Goal: Task Accomplishment & Management: Manage account settings

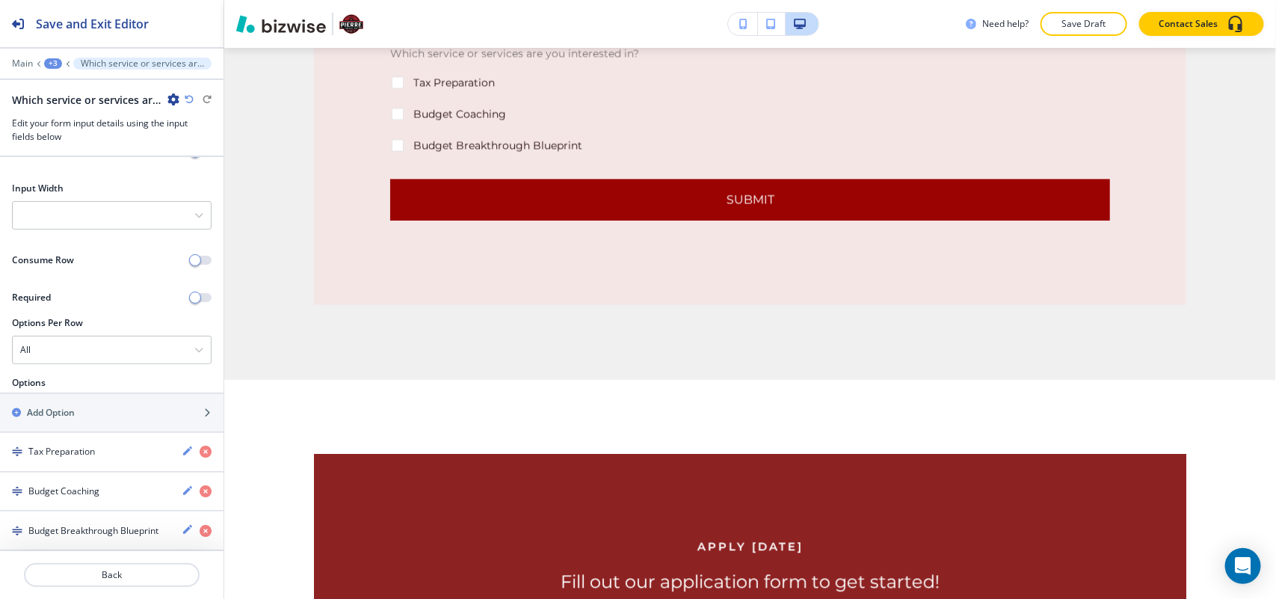
scroll to position [131, 0]
click at [83, 400] on div "button" at bounding box center [112, 400] width 224 height 12
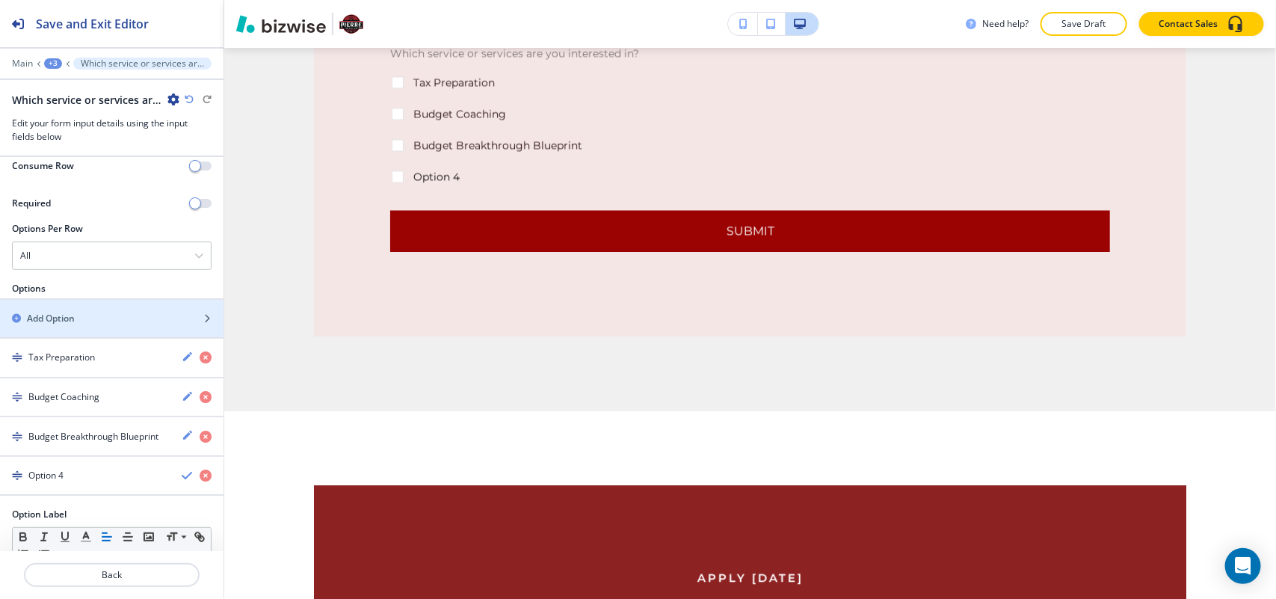
scroll to position [312, 0]
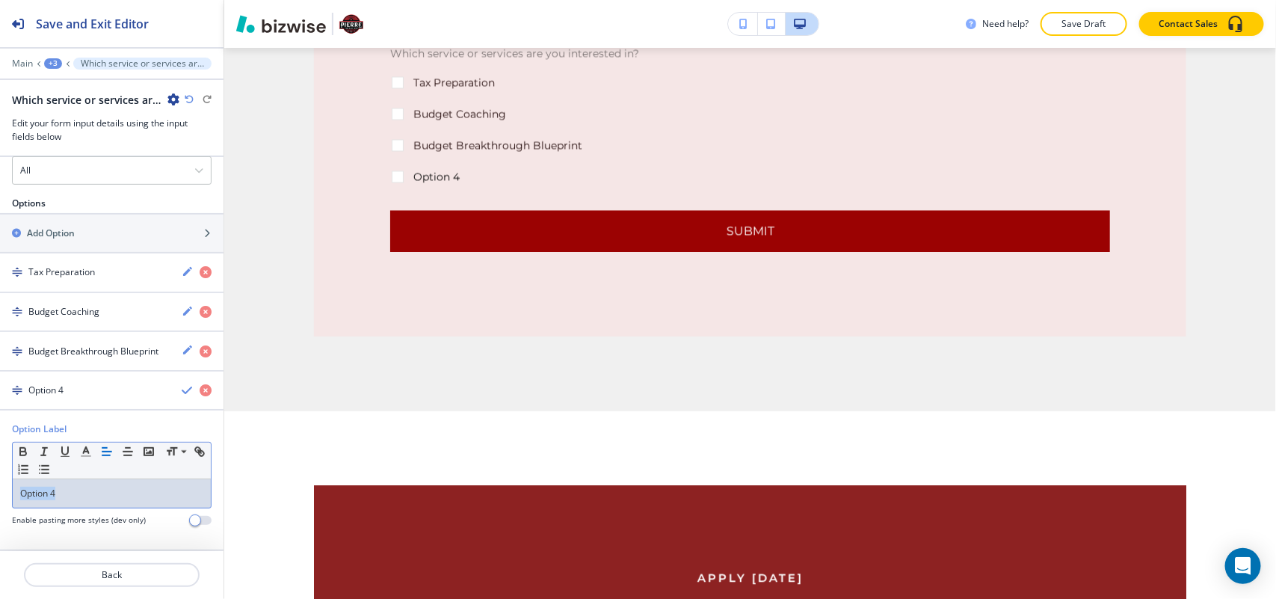
drag, startPoint x: 0, startPoint y: 488, endPoint x: 19, endPoint y: 484, distance: 20.0
click at [0, 487] on div "Option Label Small Normal Large Huge Option 4 Enable pasting more styles (dev o…" at bounding box center [112, 479] width 224 height 115
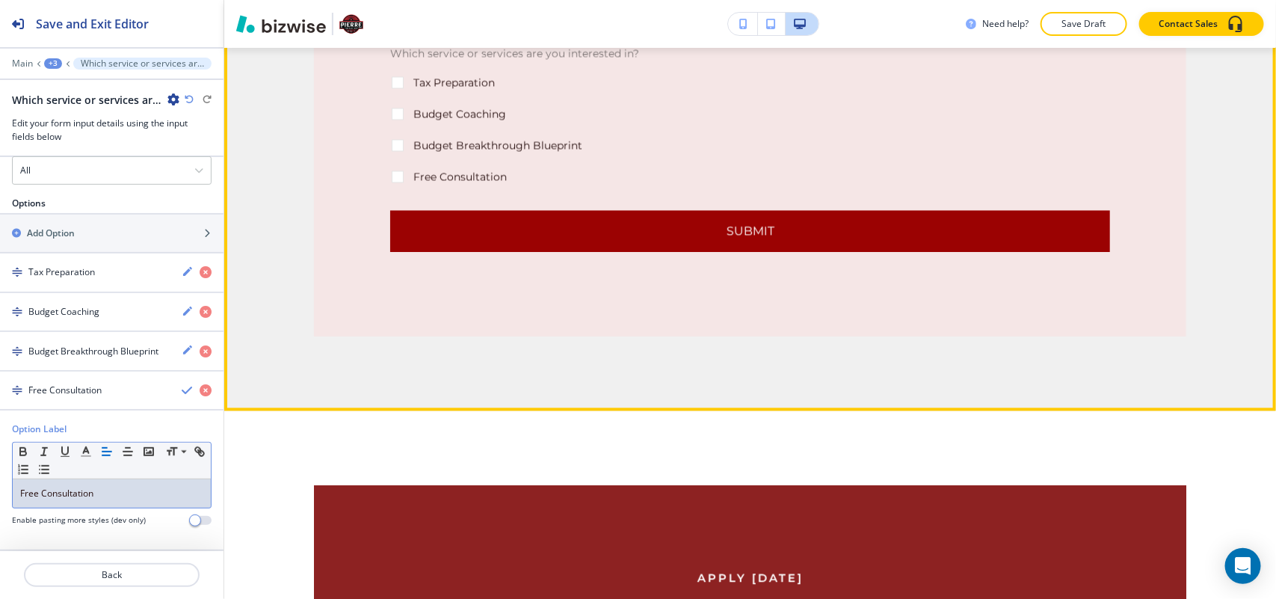
scroll to position [1040, 0]
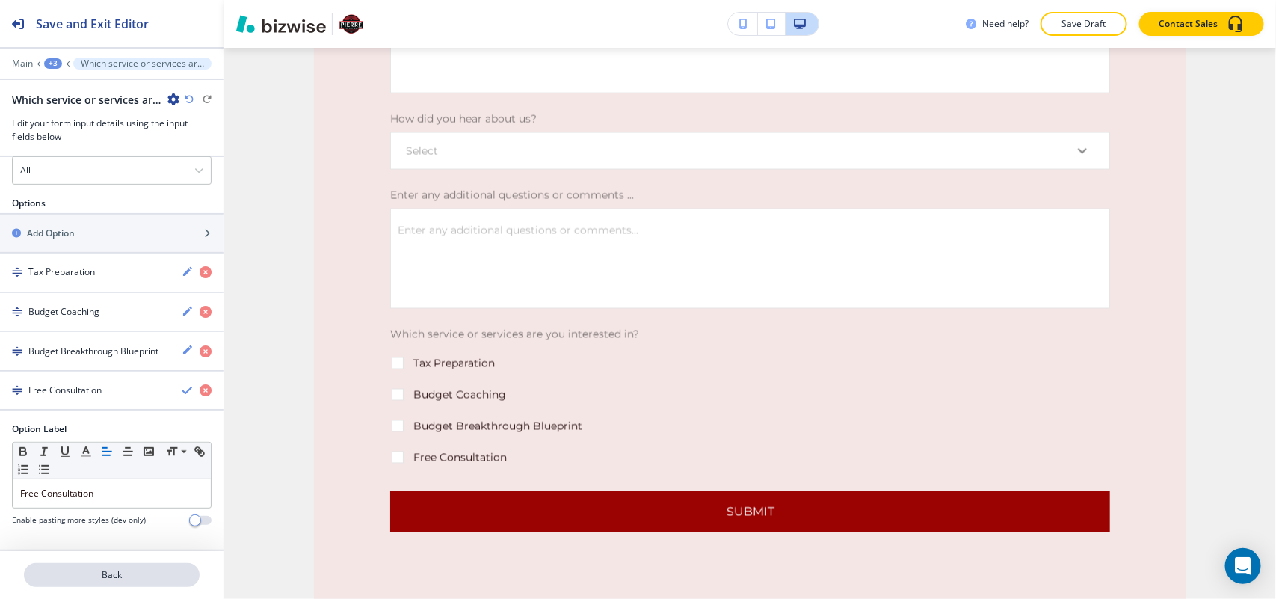
click at [114, 568] on p "Back" at bounding box center [111, 574] width 173 height 13
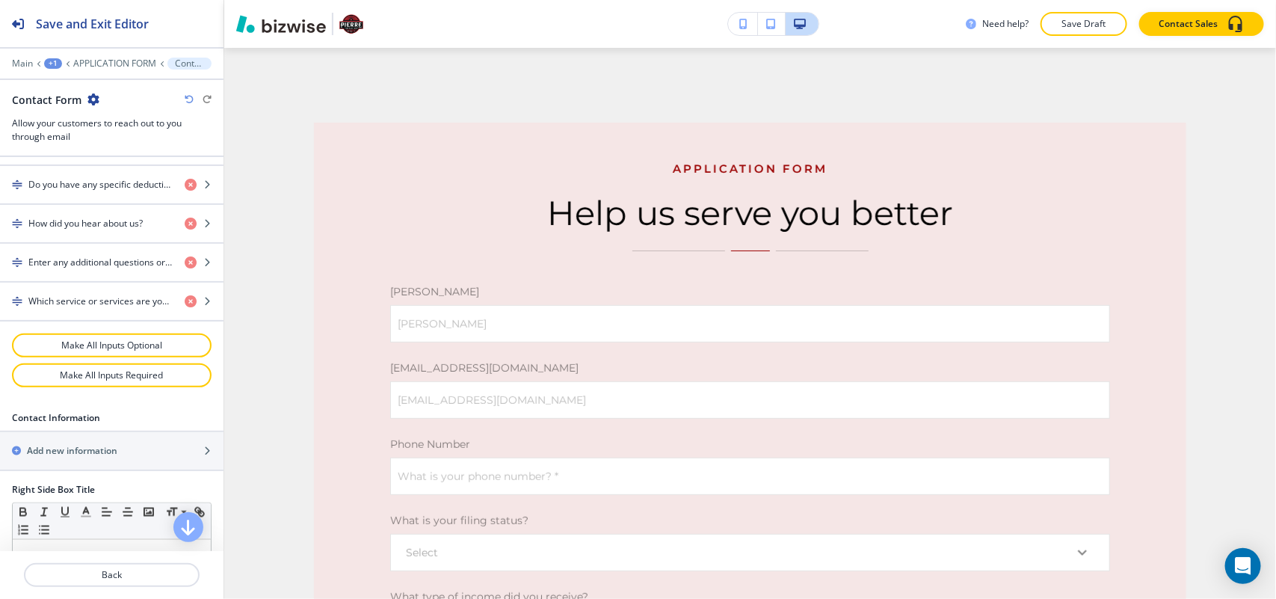
scroll to position [935, 0]
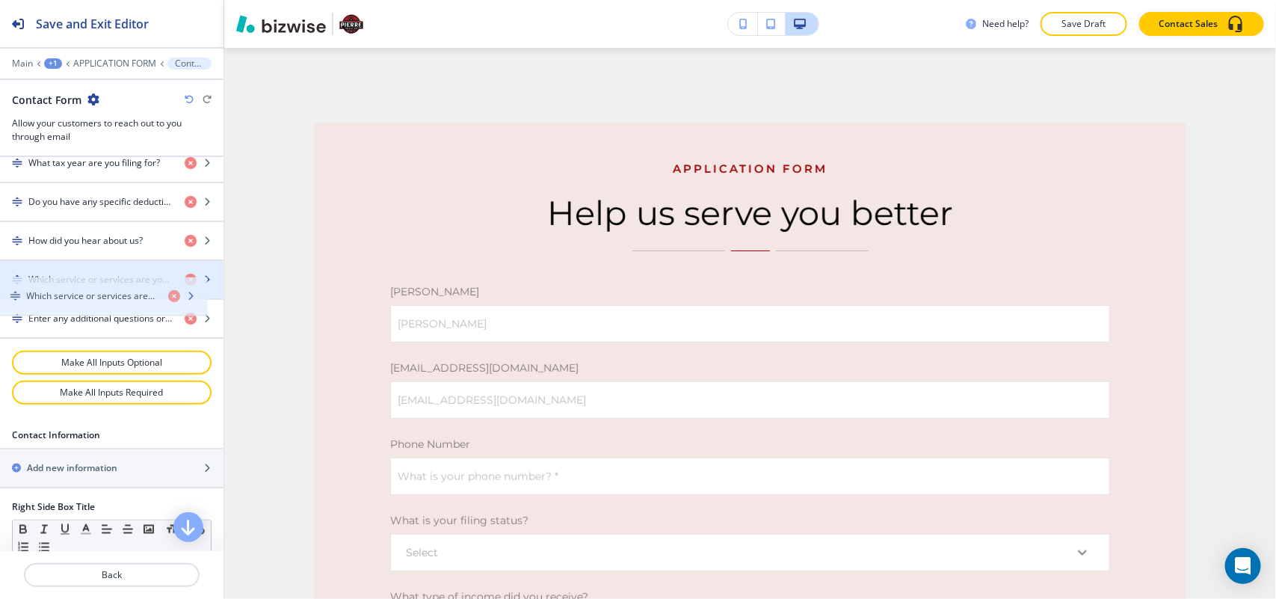
drag, startPoint x: 98, startPoint y: 324, endPoint x: 96, endPoint y: 293, distance: 30.7
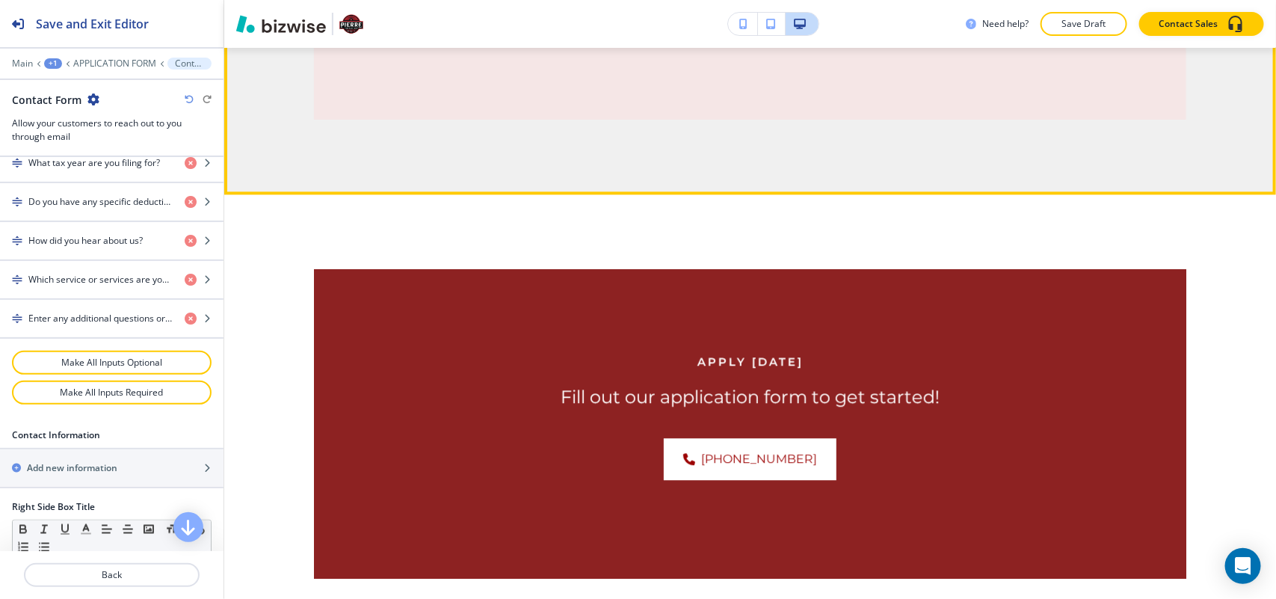
scroll to position [1570, 0]
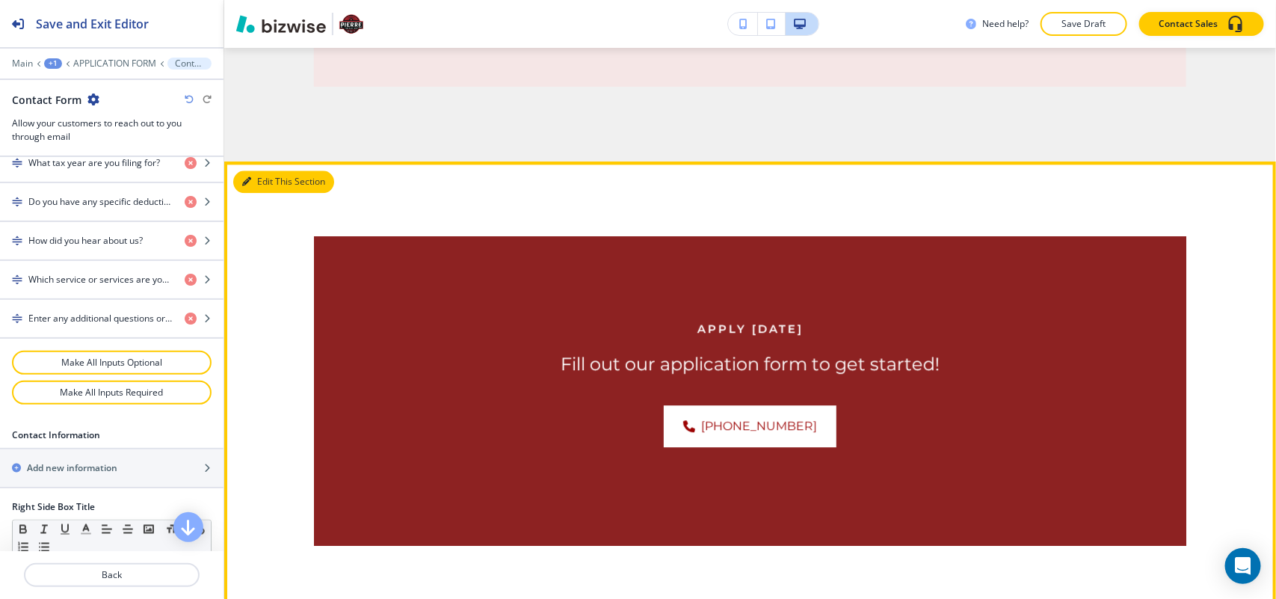
click at [267, 181] on button "Edit This Section" at bounding box center [283, 181] width 101 height 22
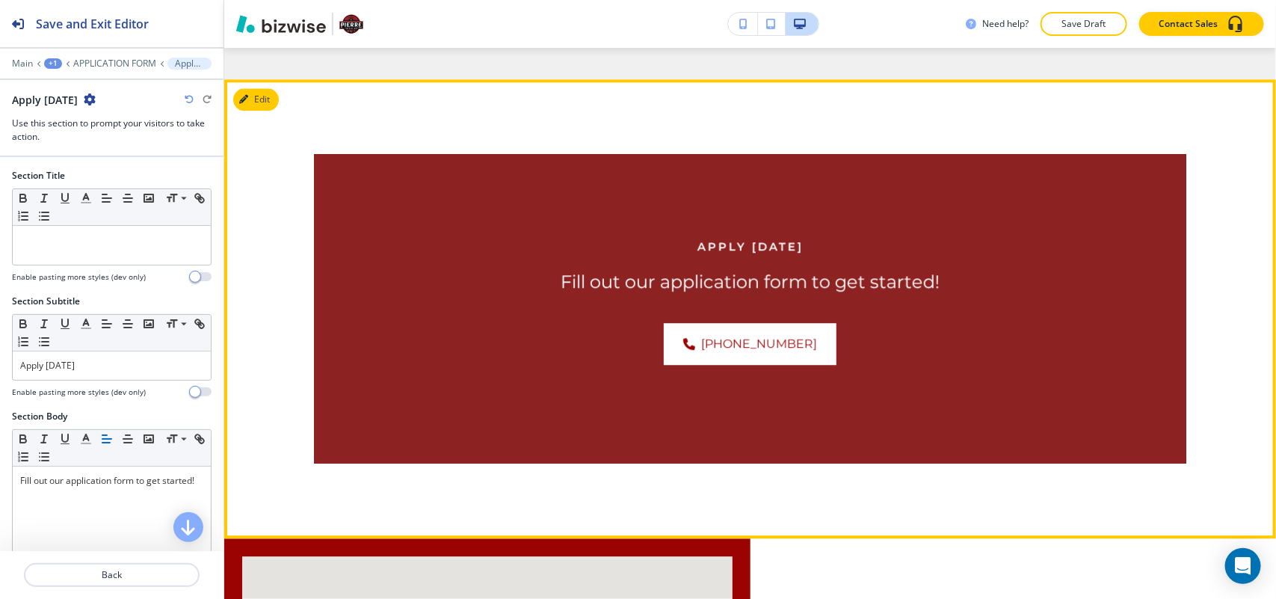
scroll to position [1685, 0]
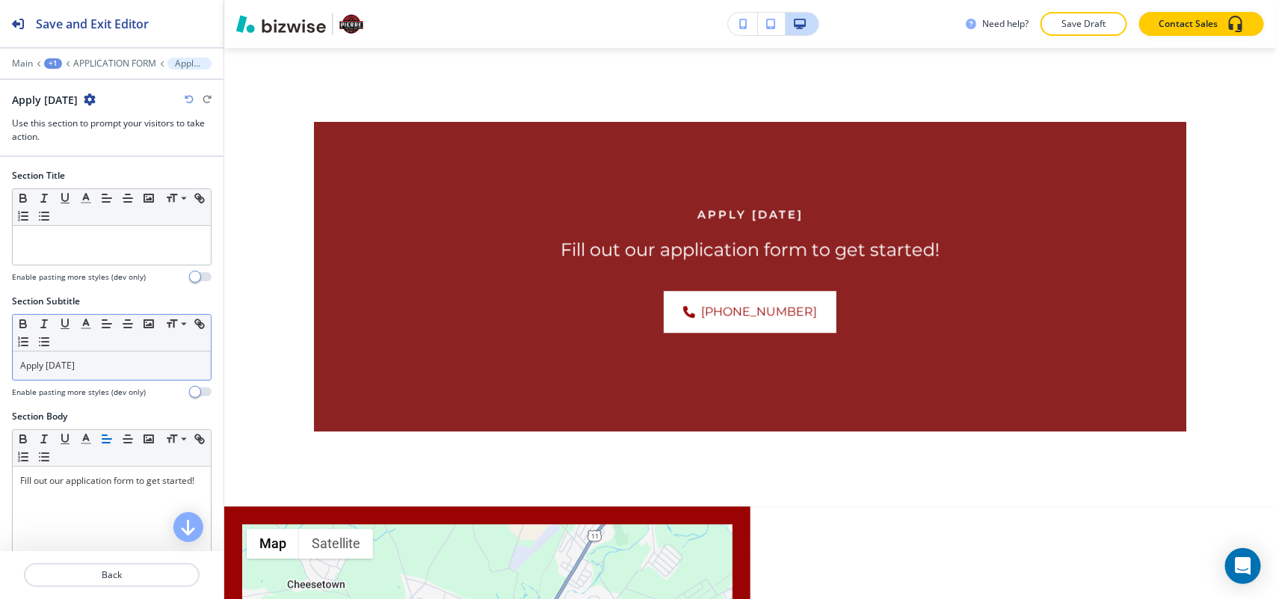
click at [92, 376] on div "Apply Today" at bounding box center [112, 365] width 198 height 28
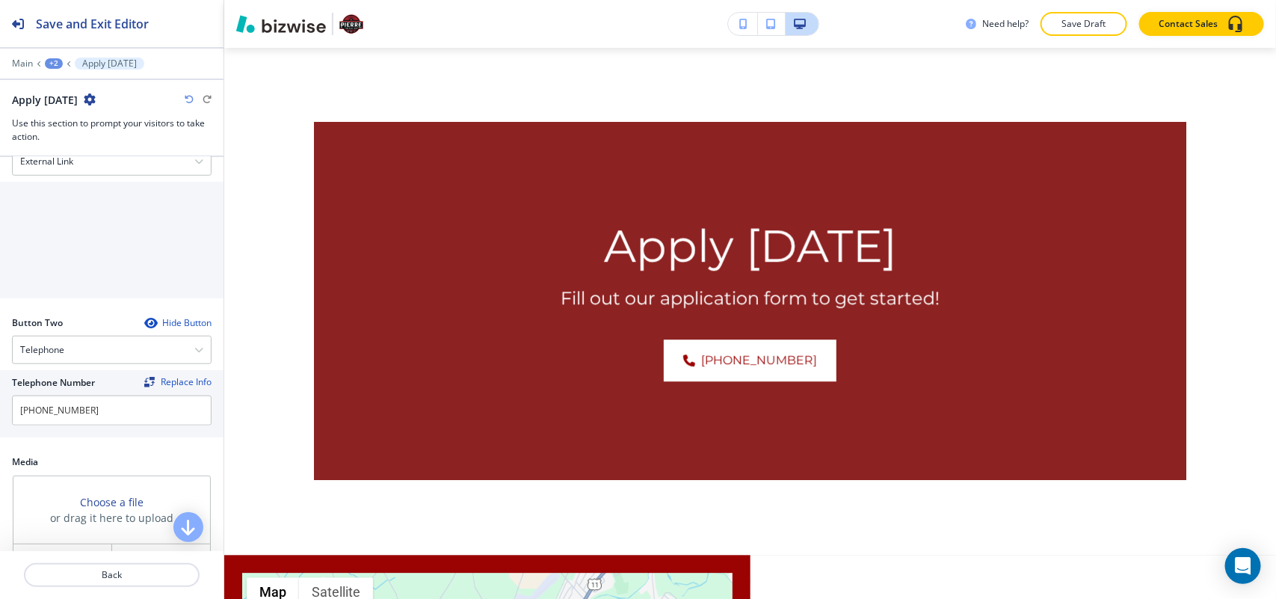
scroll to position [748, 0]
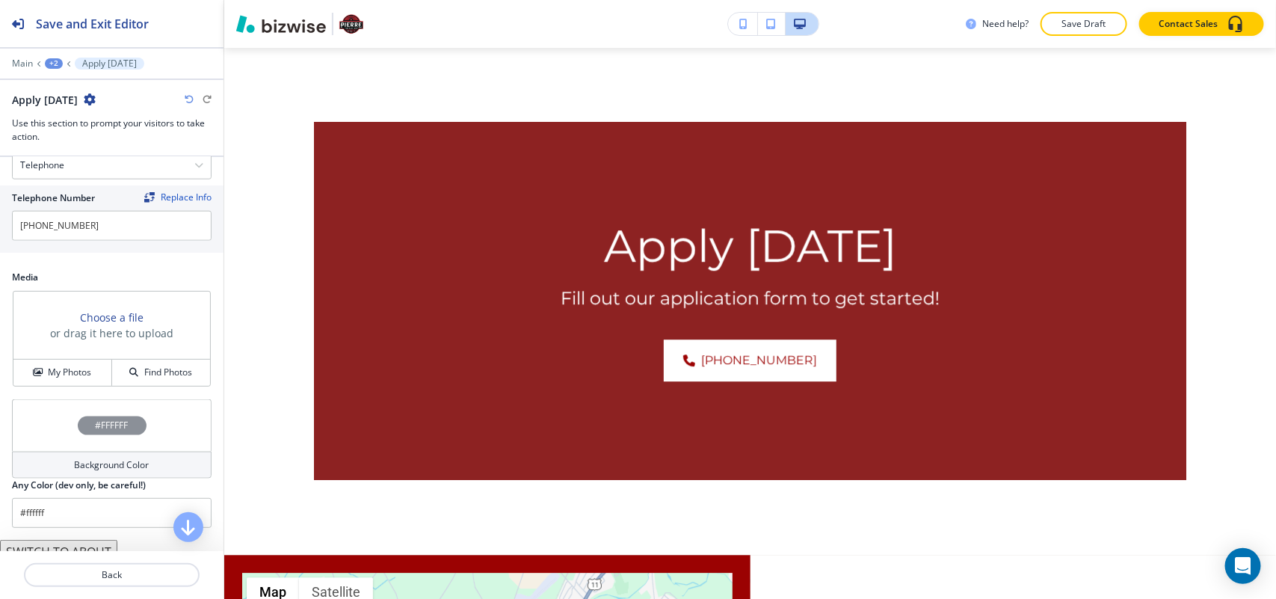
click at [51, 387] on div "Choose a file or drag it here to upload My Photos Find Photos" at bounding box center [112, 338] width 200 height 97
click at [52, 378] on h4 "My Photos" at bounding box center [69, 372] width 43 height 13
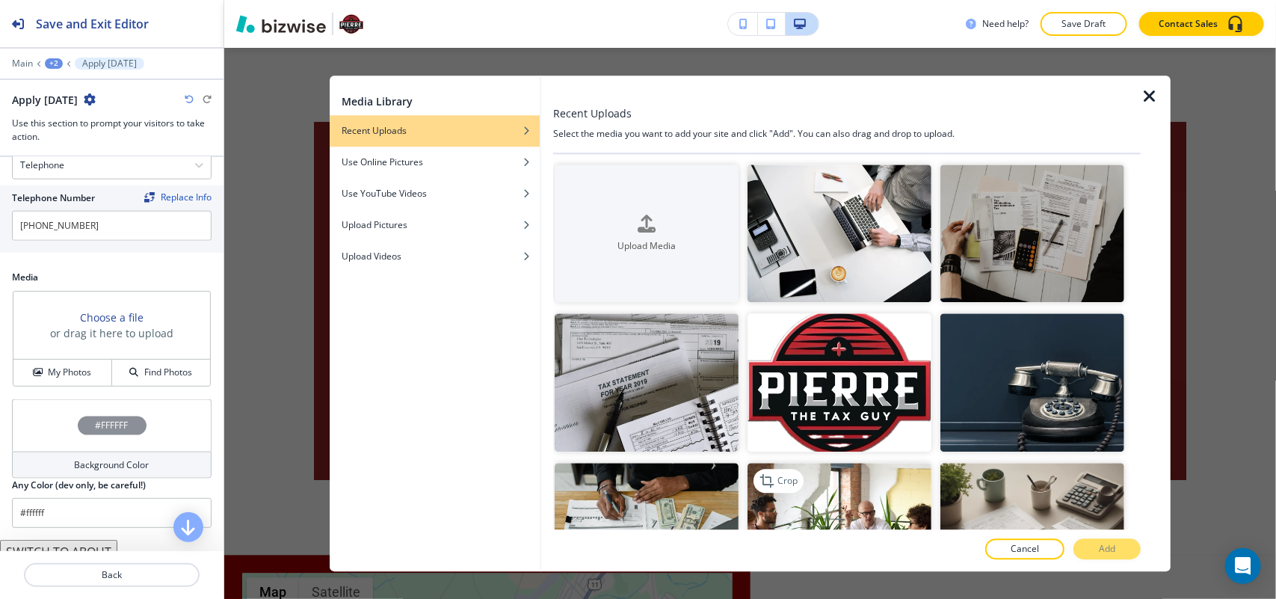
click at [800, 505] on img "button" at bounding box center [840, 532] width 184 height 138
click at [1096, 544] on button "Add" at bounding box center [1107, 548] width 67 height 21
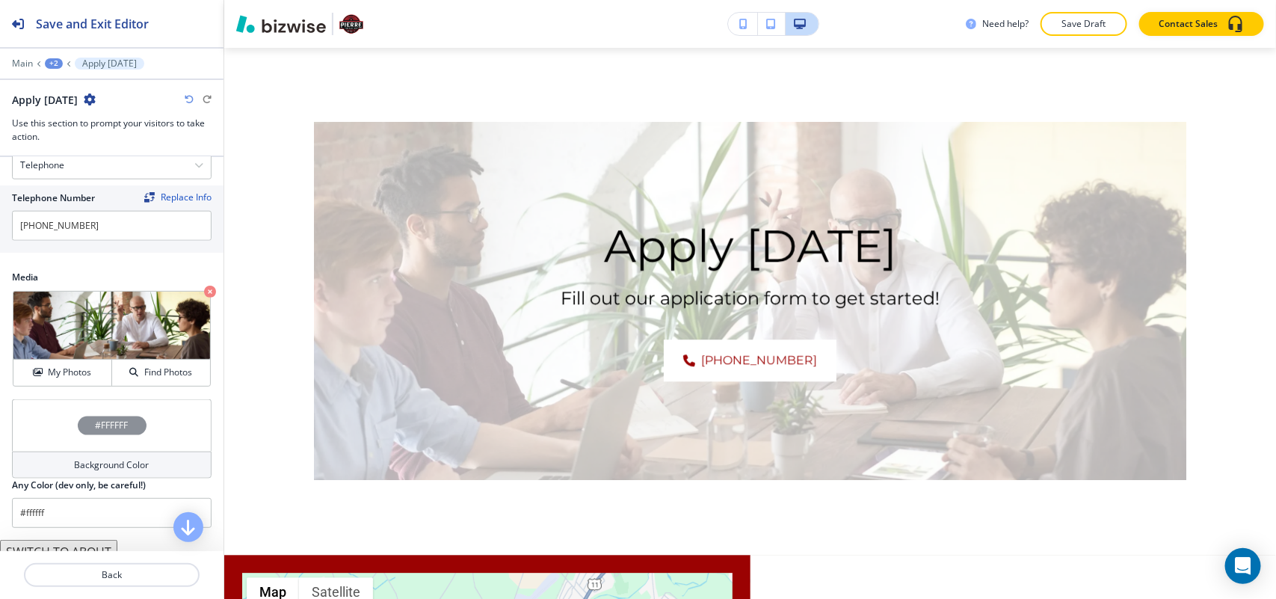
click at [65, 423] on div "#FFFFFF" at bounding box center [112, 425] width 200 height 52
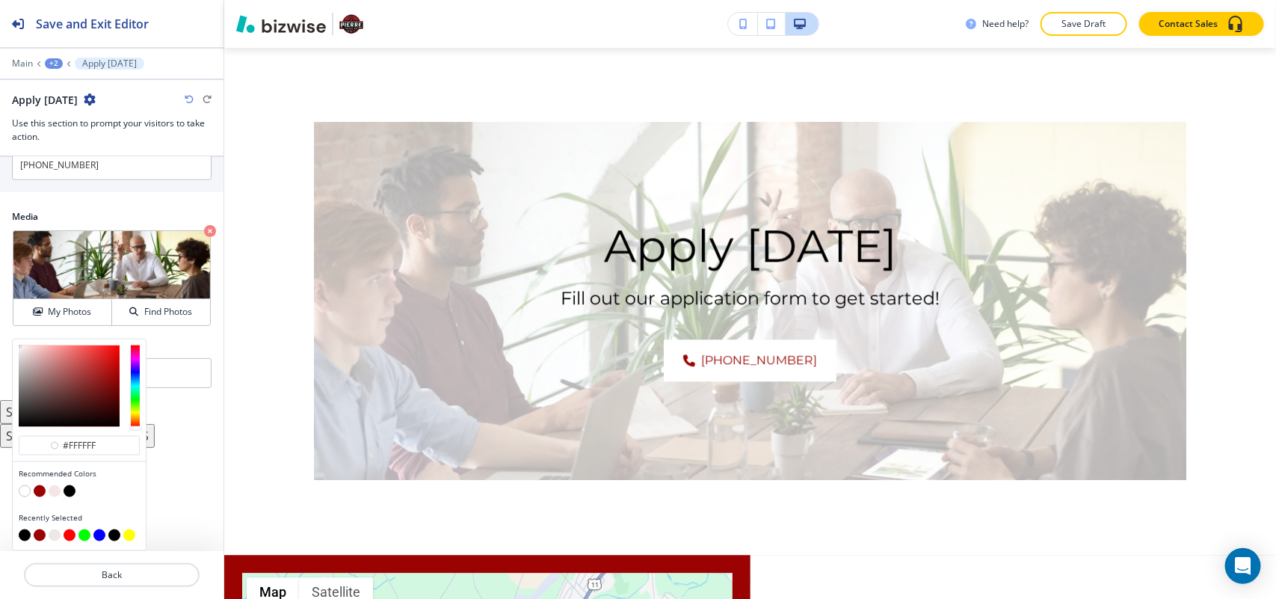
click at [70, 491] on button "button" at bounding box center [70, 491] width 12 height 12
type input "#000000"
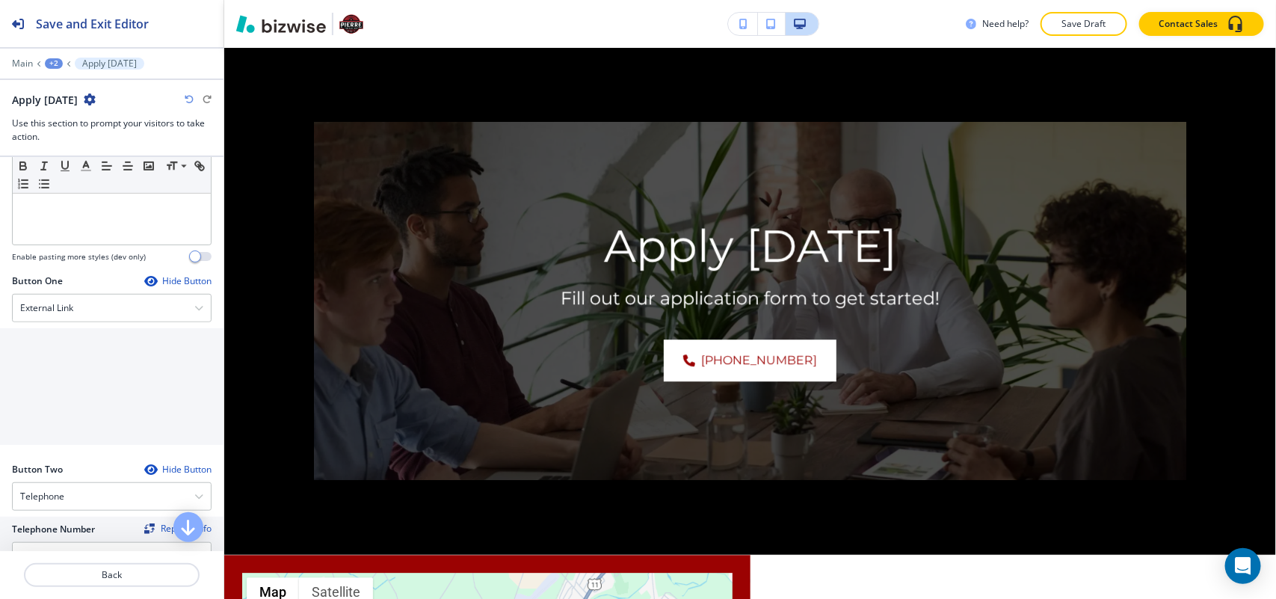
scroll to position [322, 0]
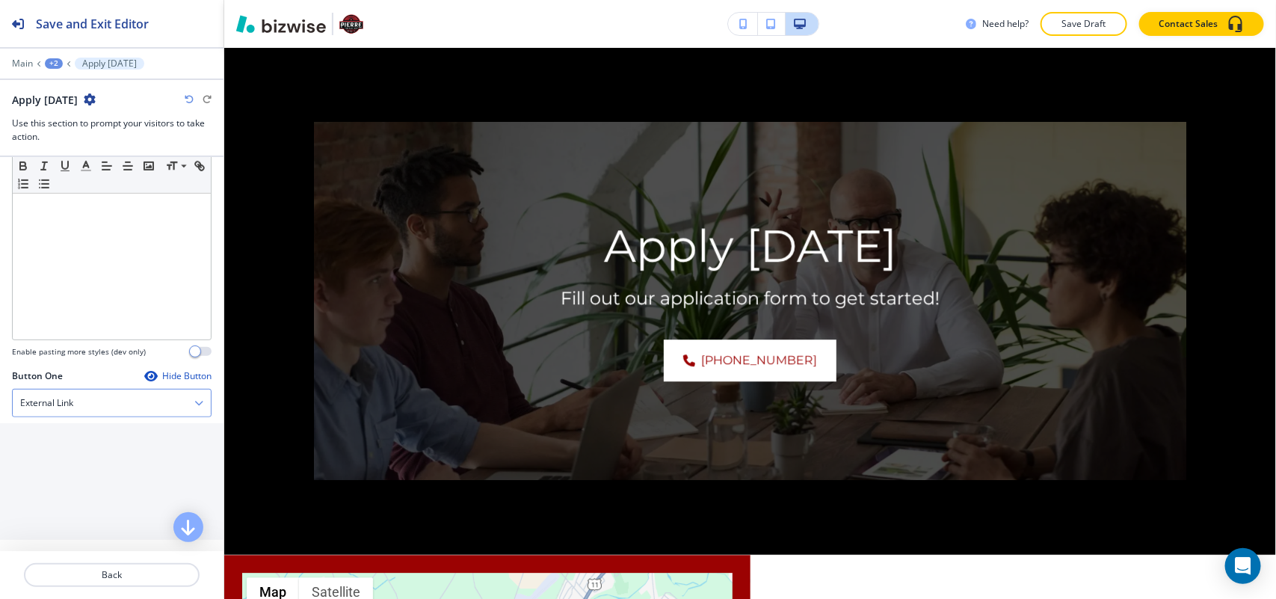
click at [93, 408] on div "External Link" at bounding box center [112, 403] width 198 height 27
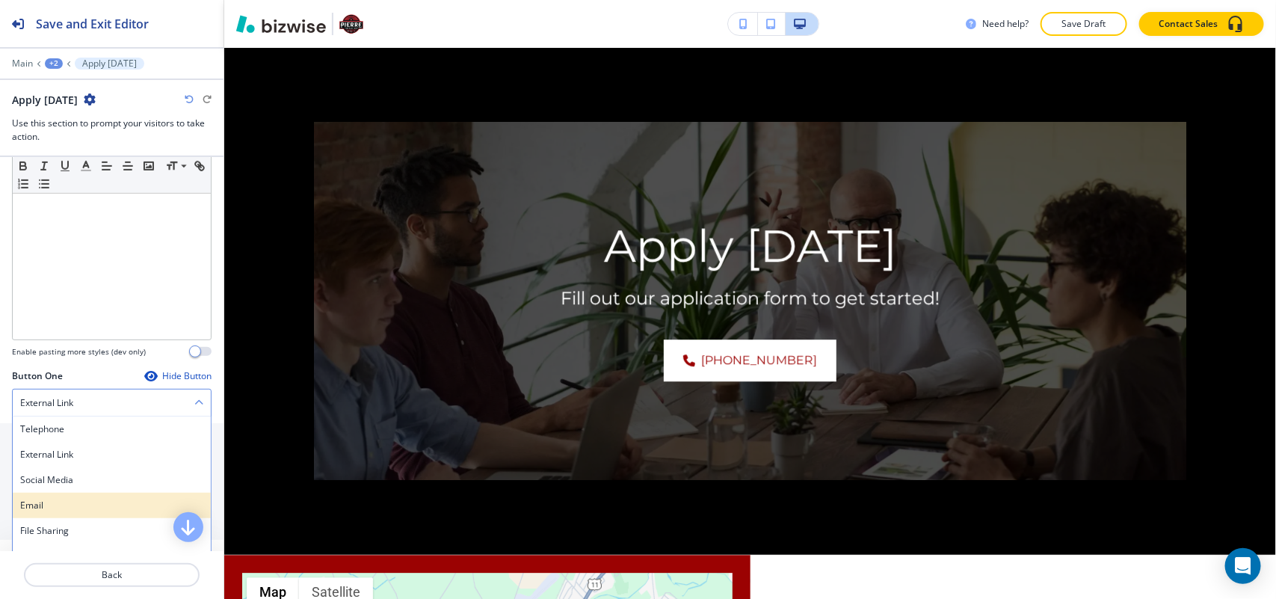
scroll to position [415, 0]
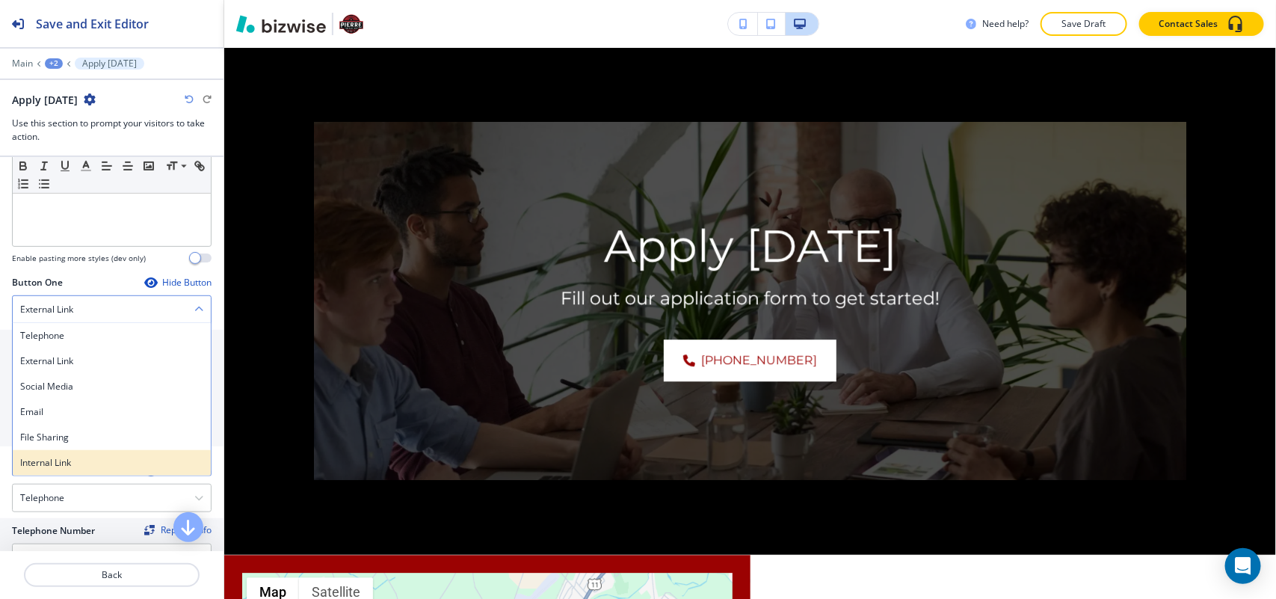
click at [79, 466] on h4 "Internal Link" at bounding box center [111, 462] width 183 height 13
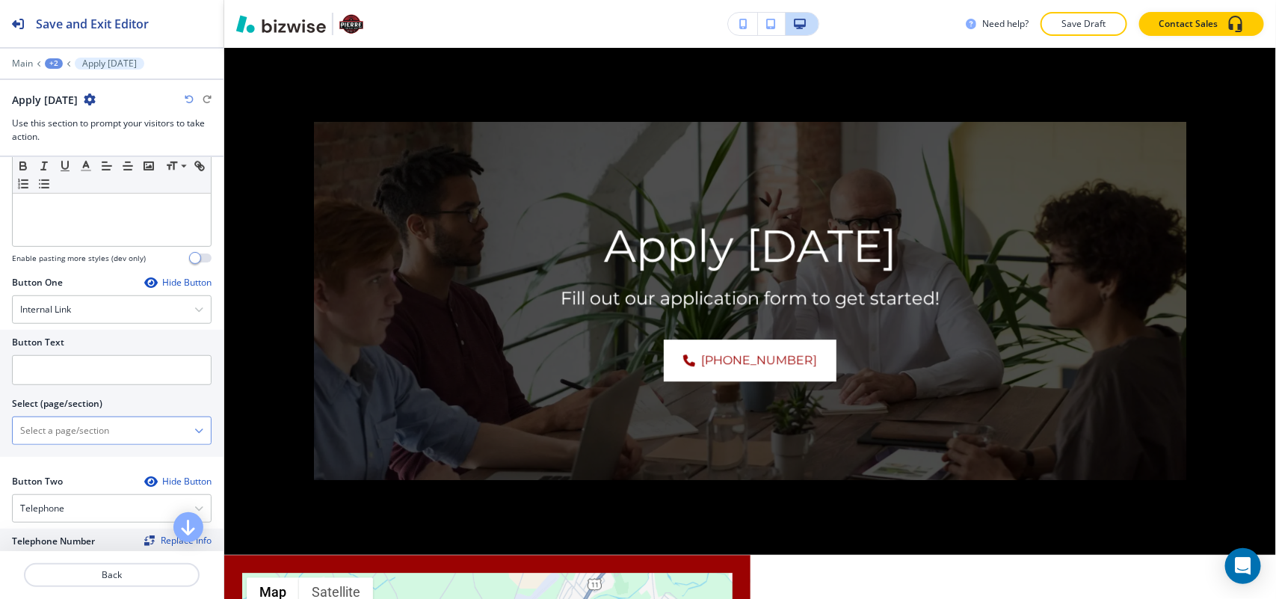
click at [87, 436] on \(page\/section\) "Manual Input" at bounding box center [104, 430] width 182 height 25
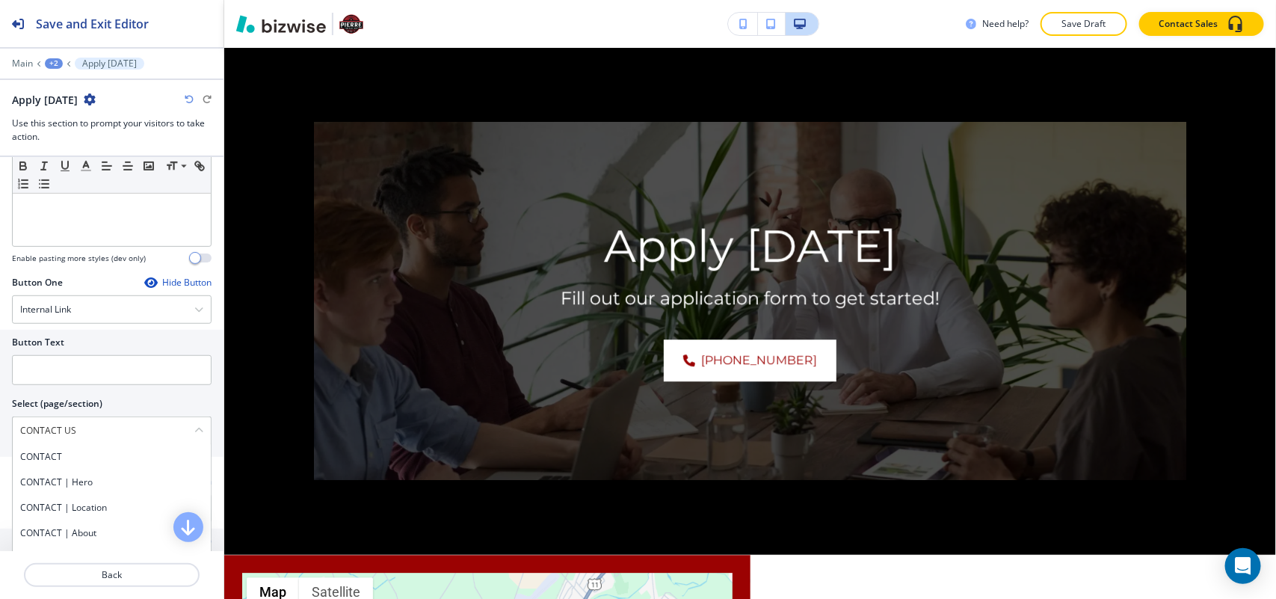
click at [64, 458] on h4 "CONTACT" at bounding box center [111, 456] width 183 height 13
type \(page\/section\) "CONTACT"
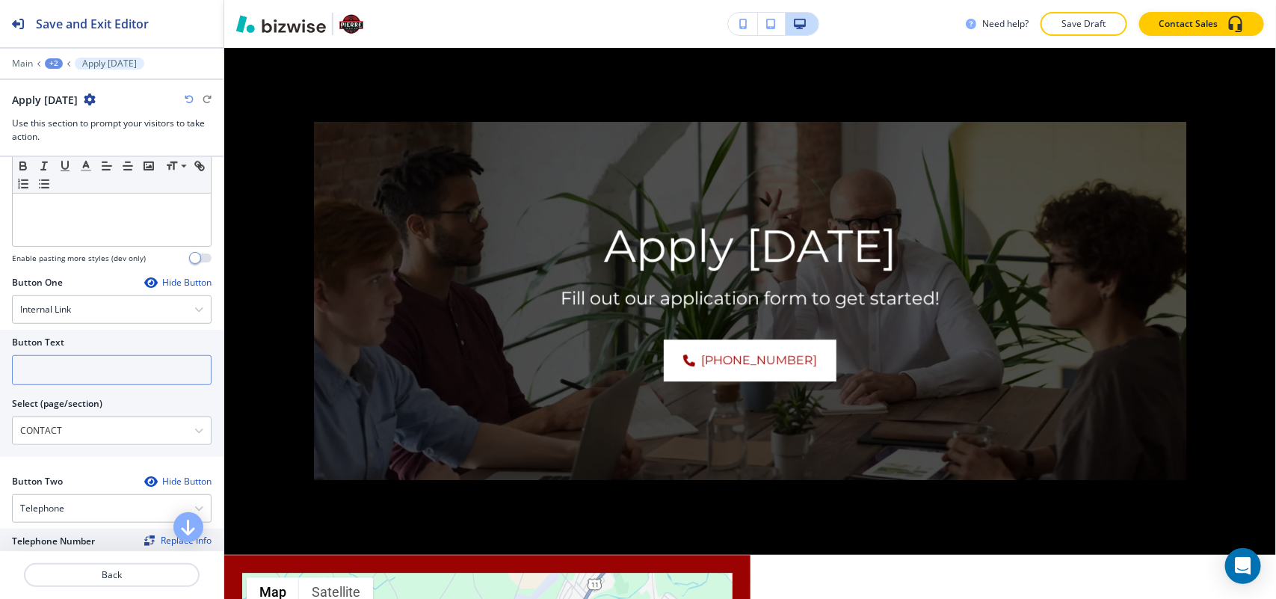
click at [77, 376] on input "text" at bounding box center [112, 370] width 200 height 30
paste input "CONTACT US"
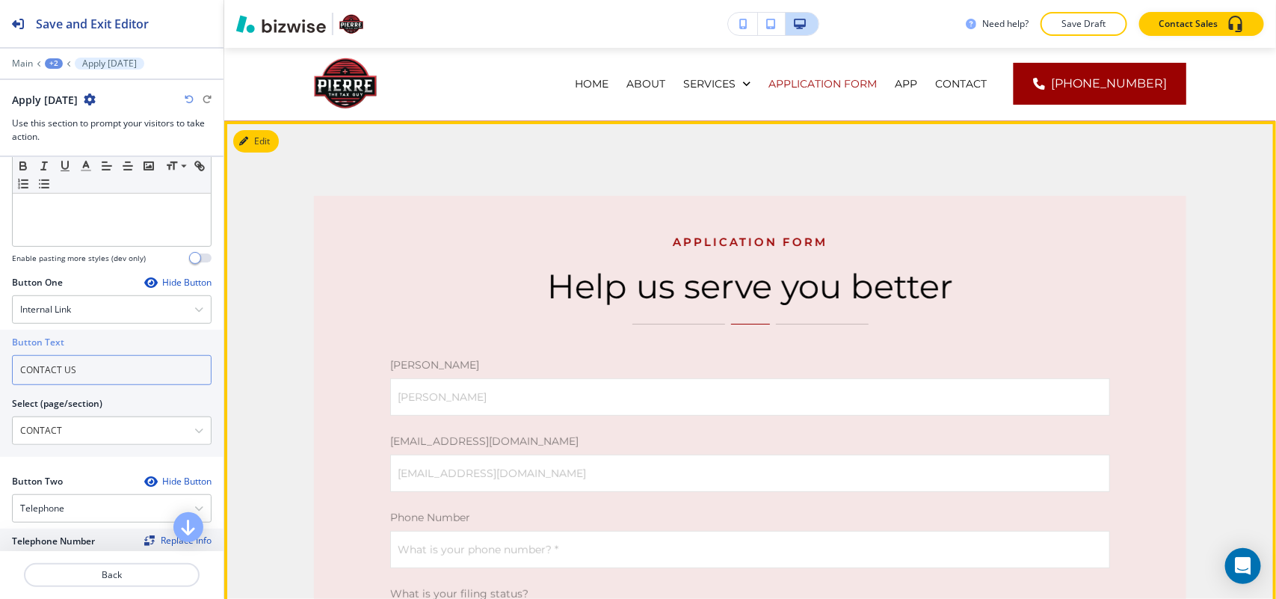
scroll to position [0, 0]
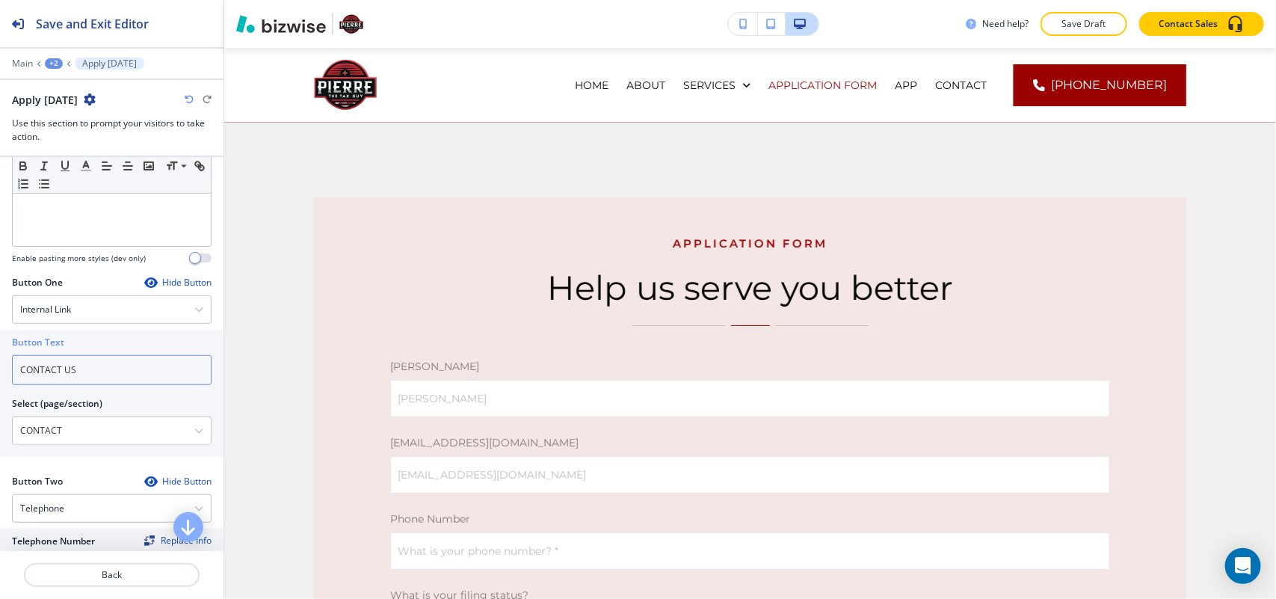
type input "CONTACT US"
click at [50, 64] on div "+2" at bounding box center [54, 63] width 18 height 10
click at [67, 108] on p "APPLICATION FORM" at bounding box center [93, 114] width 76 height 13
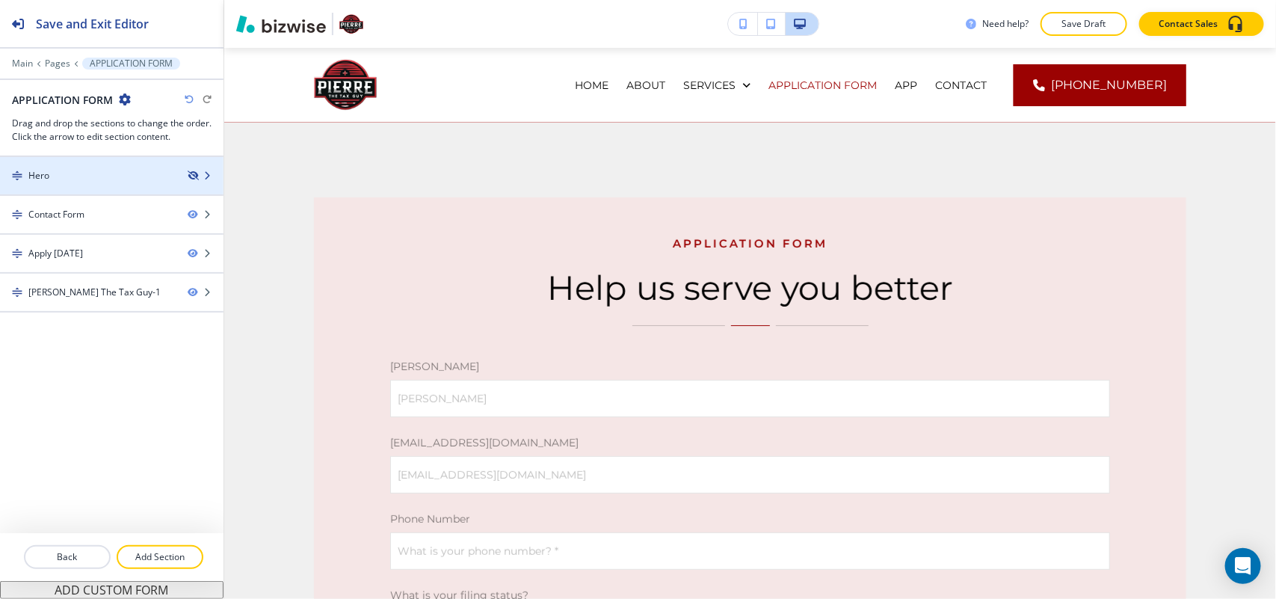
click at [195, 172] on icon "button" at bounding box center [192, 175] width 9 height 9
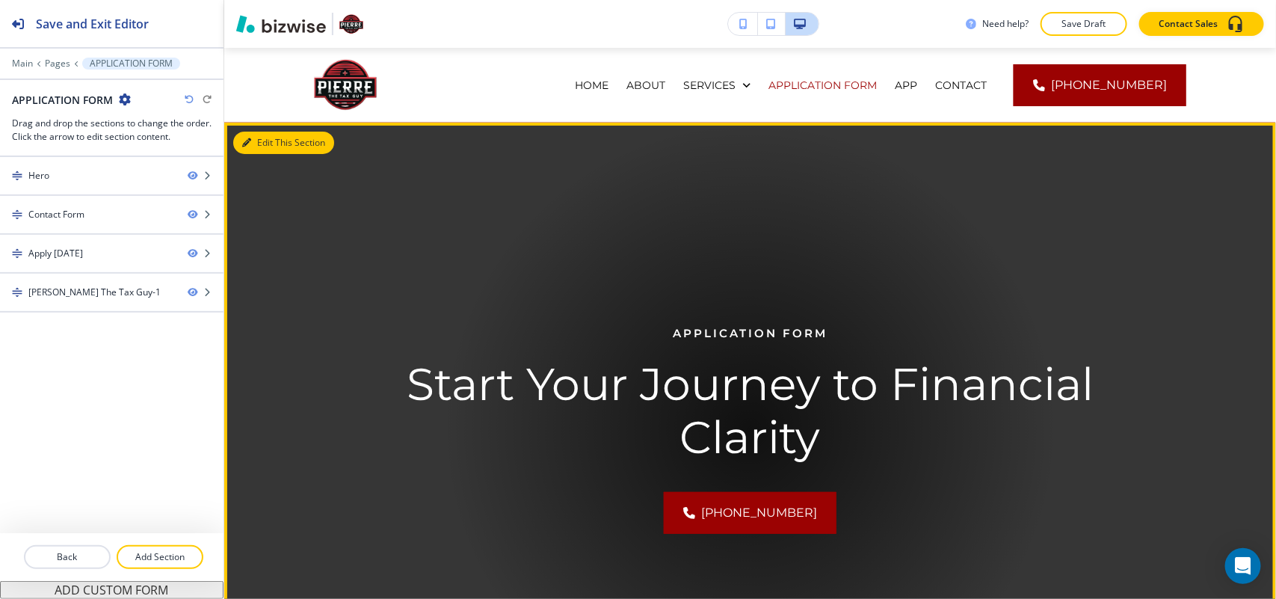
click at [255, 138] on button "Edit This Section" at bounding box center [283, 143] width 101 height 22
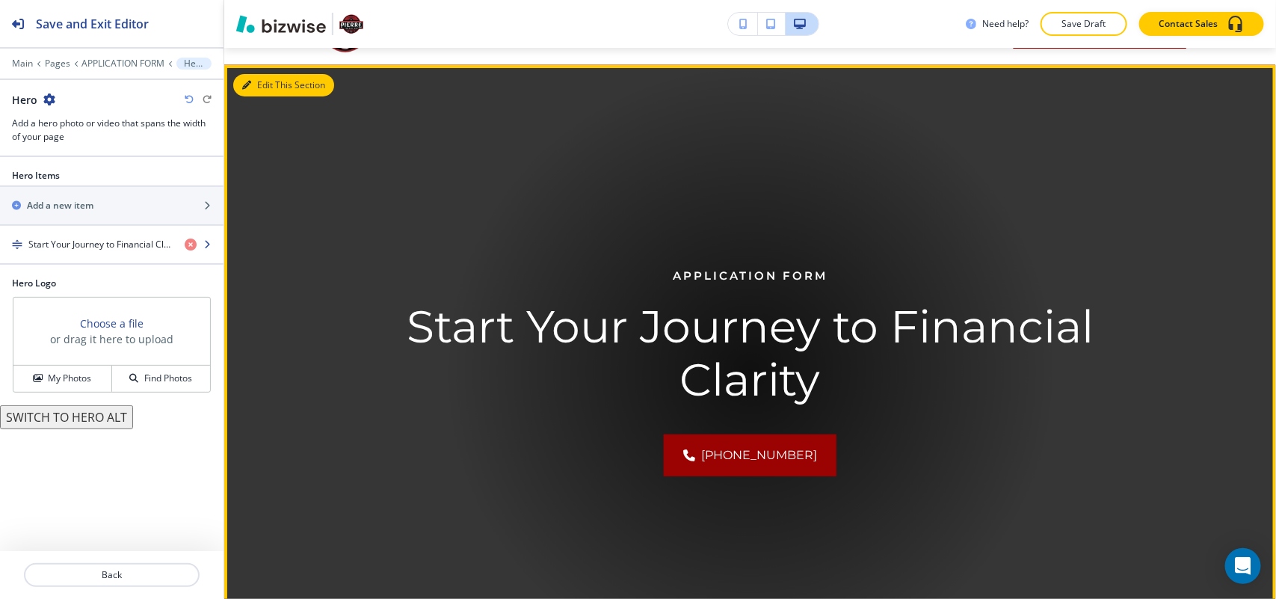
scroll to position [75, 0]
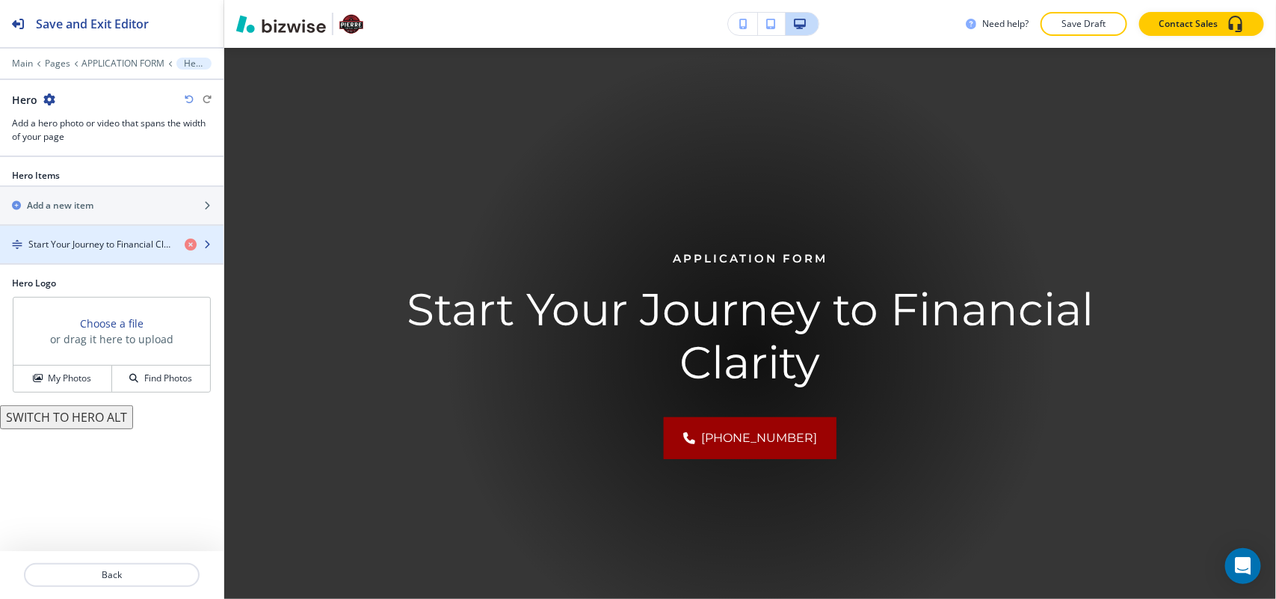
click at [71, 240] on h4 "Start Your Journey to Financial Clarity" at bounding box center [100, 244] width 144 height 13
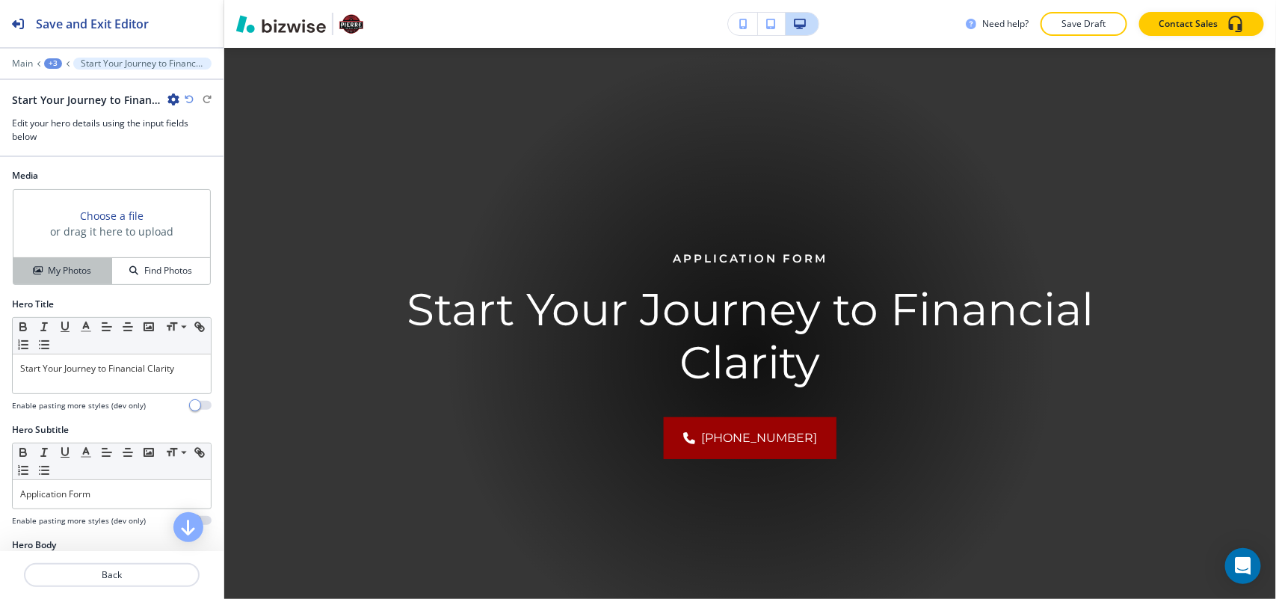
click at [76, 277] on h4 "My Photos" at bounding box center [69, 270] width 43 height 13
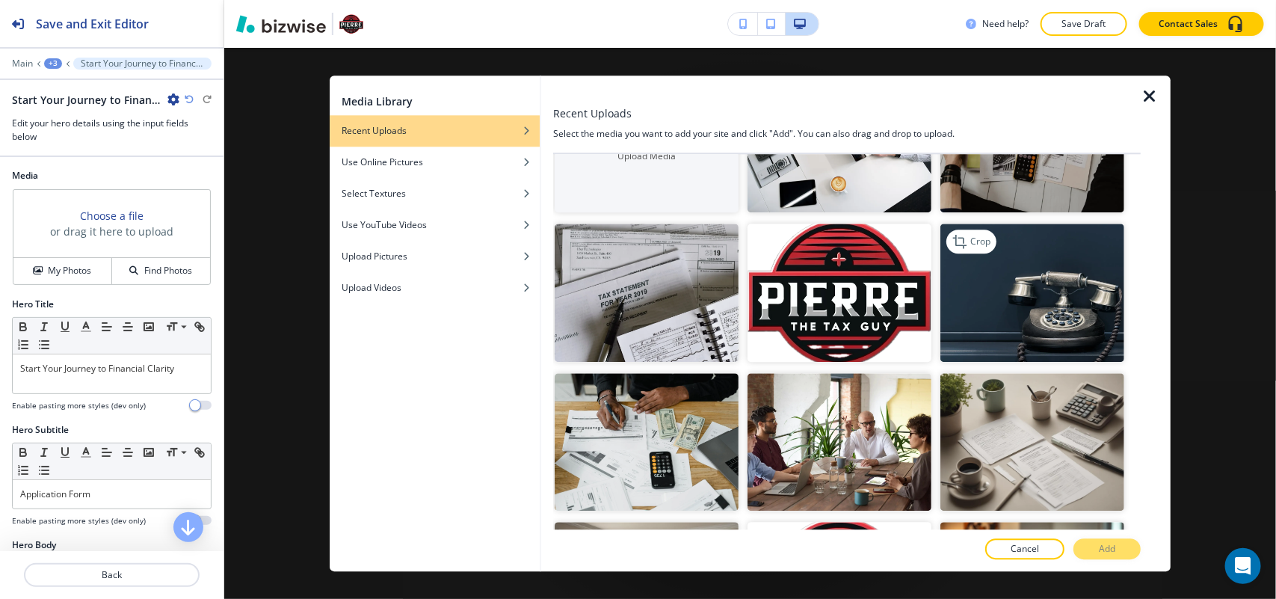
scroll to position [280, 0]
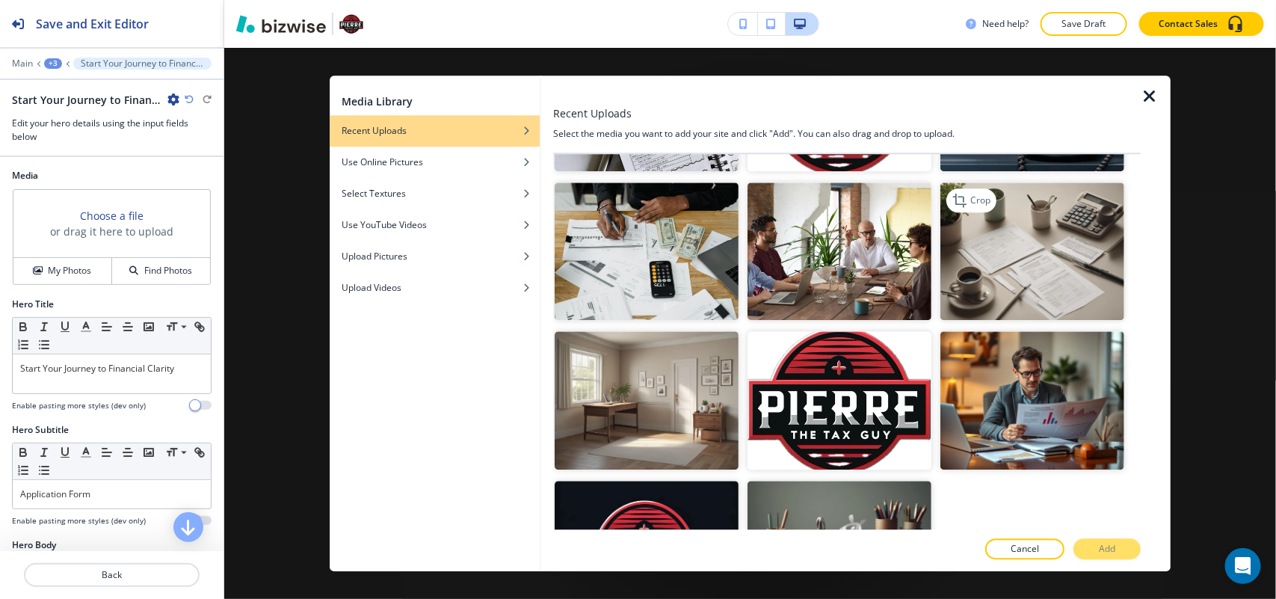
click at [1048, 279] on img "button" at bounding box center [1033, 251] width 184 height 138
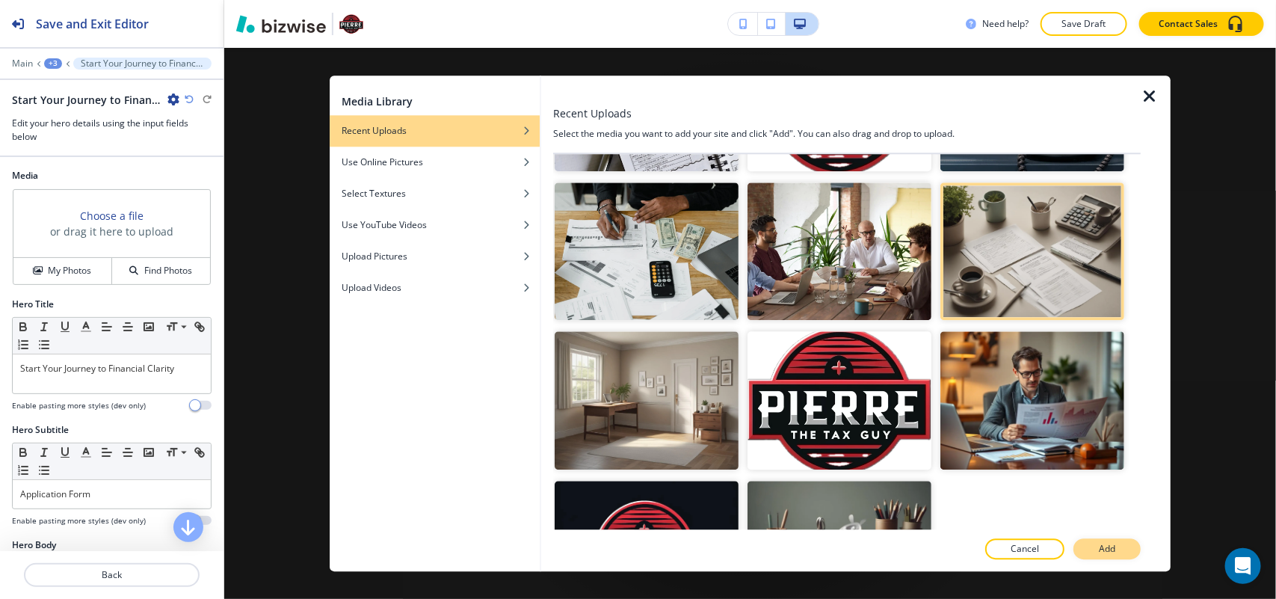
click at [1095, 550] on button "Add" at bounding box center [1107, 548] width 67 height 21
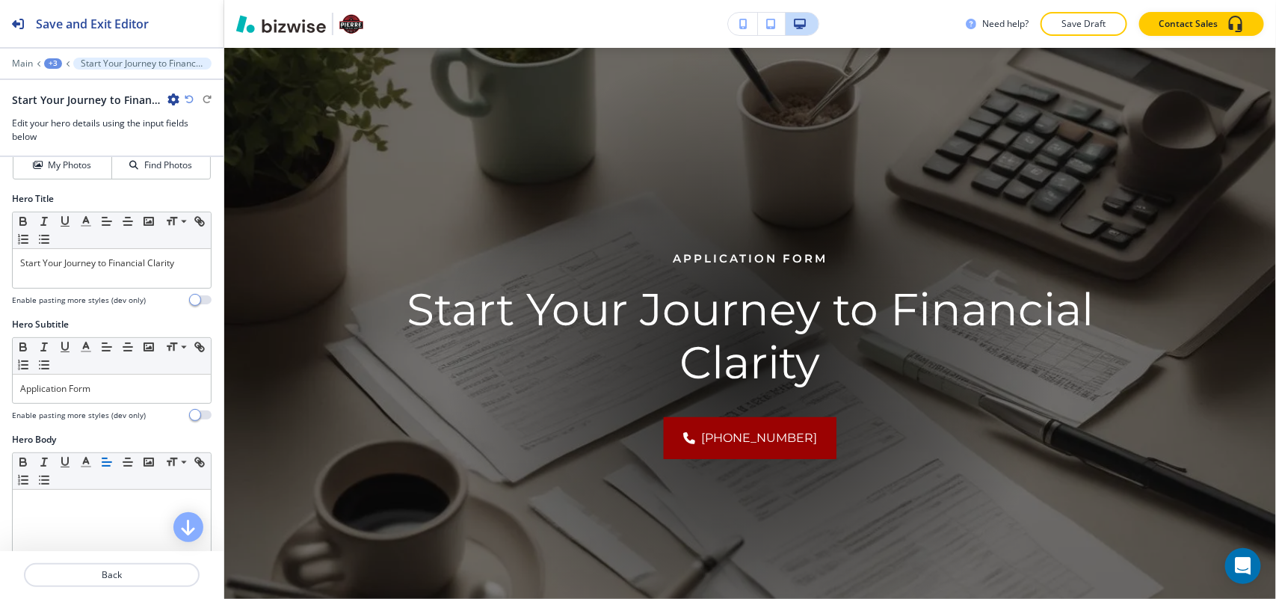
scroll to position [0, 0]
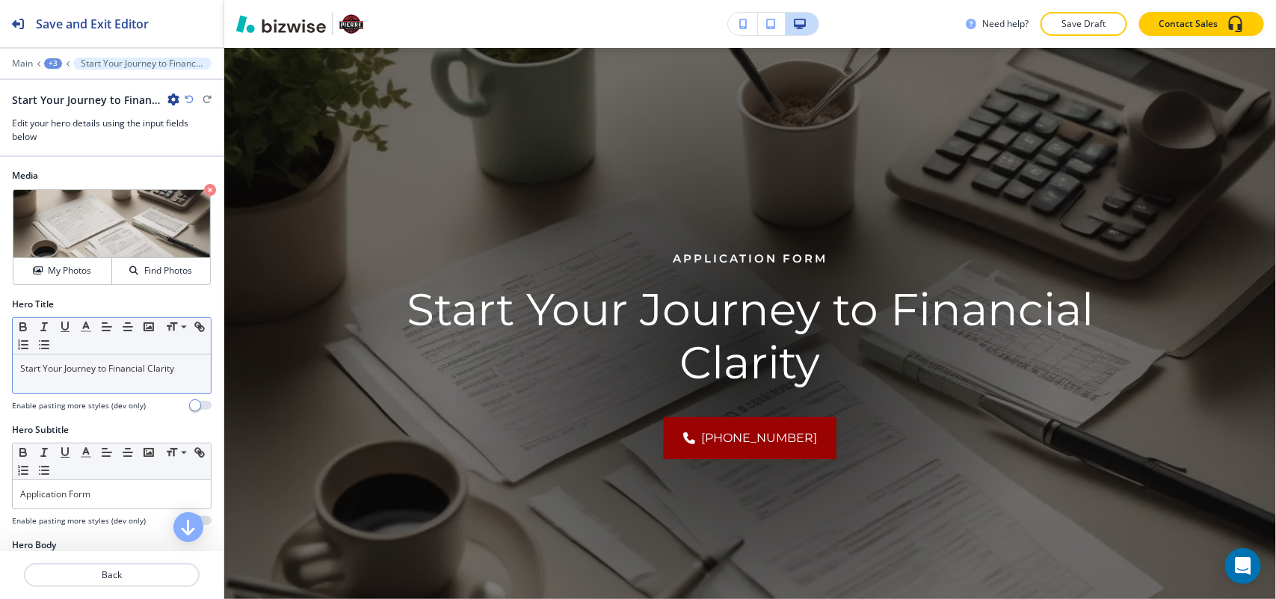
click at [127, 361] on div "Start Your Journey to Financial Clarity" at bounding box center [112, 373] width 198 height 39
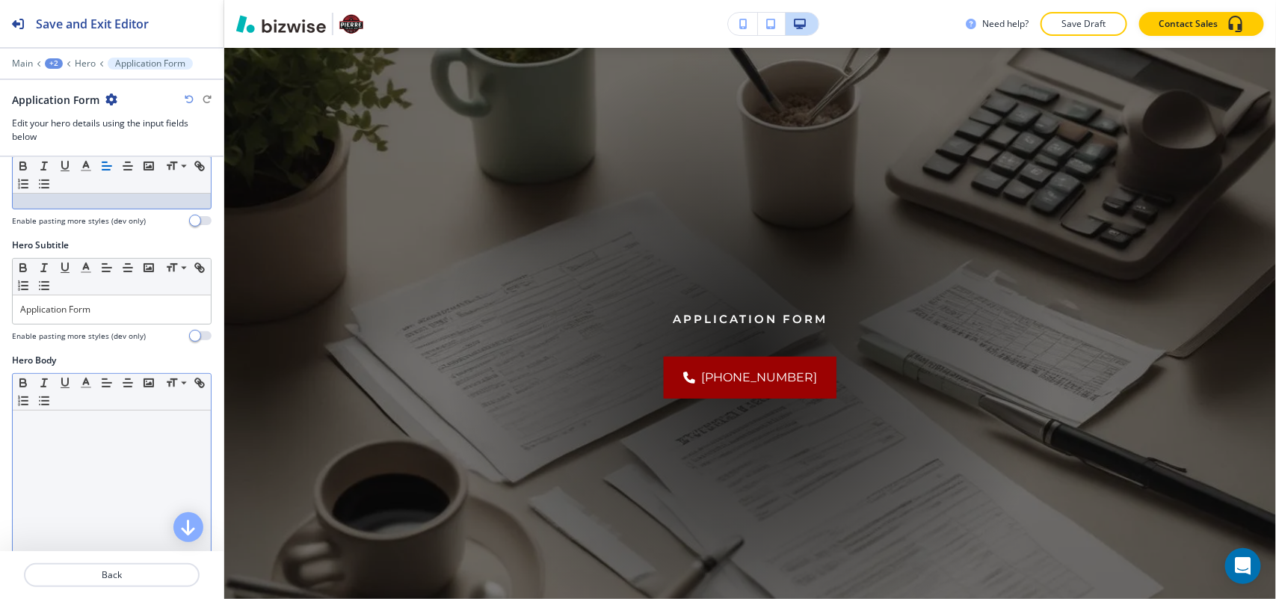
scroll to position [187, 0]
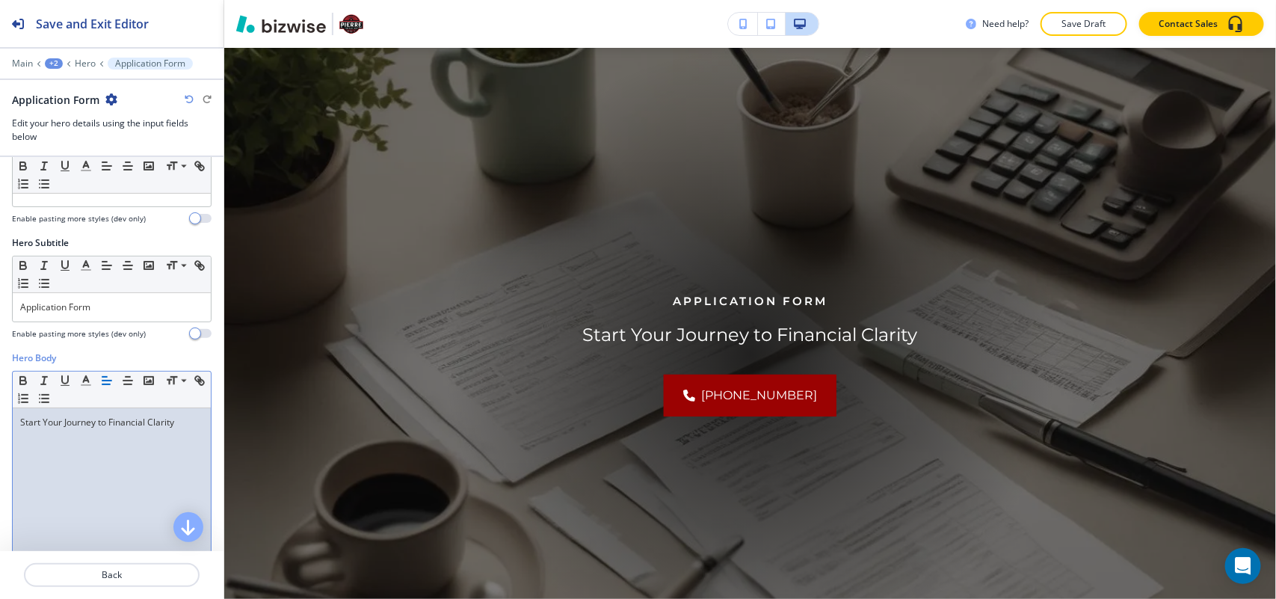
click at [107, 330] on h4 "Enable pasting more styles (dev only)" at bounding box center [79, 333] width 134 height 11
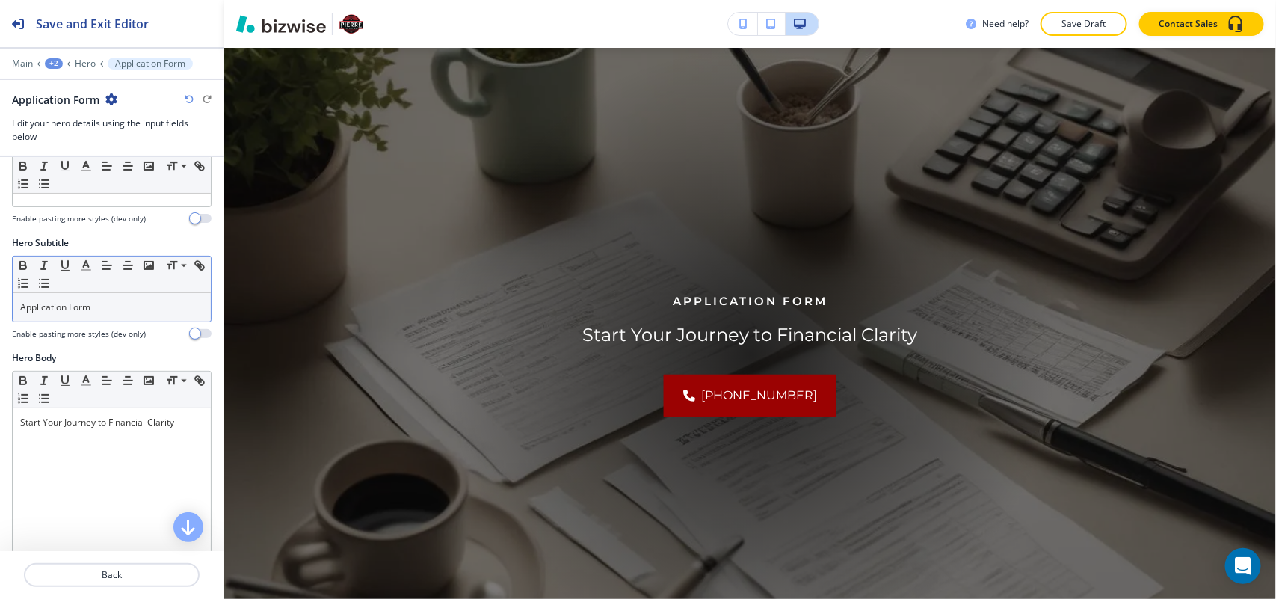
click at [109, 314] on p "Application Form" at bounding box center [111, 307] width 183 height 13
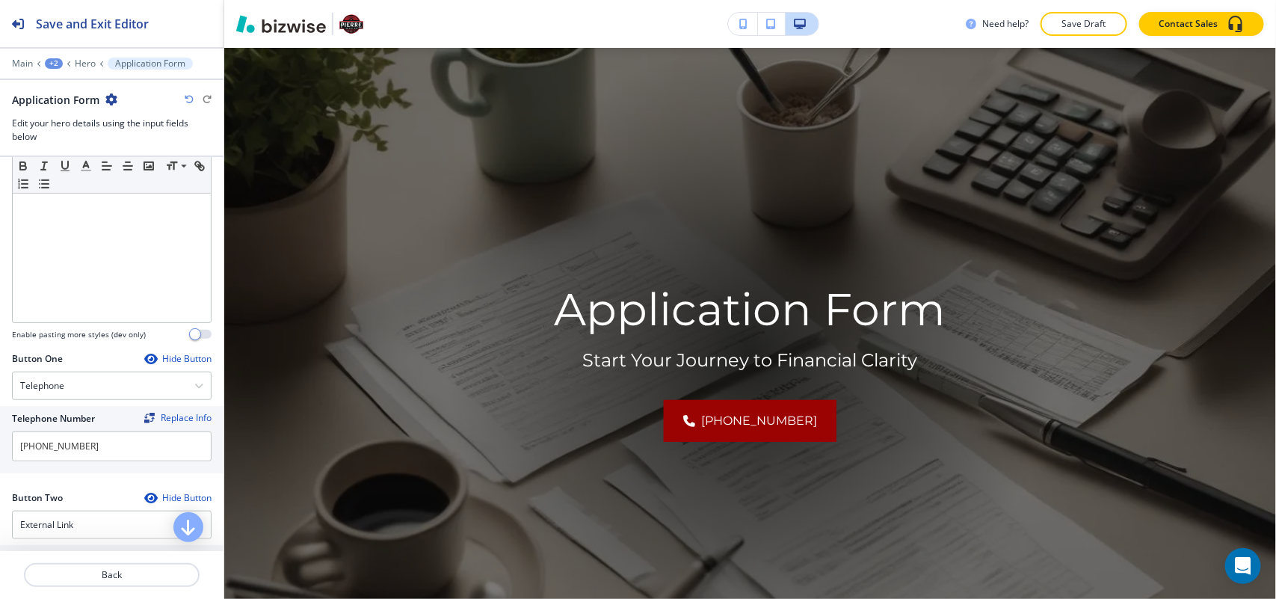
scroll to position [741, 0]
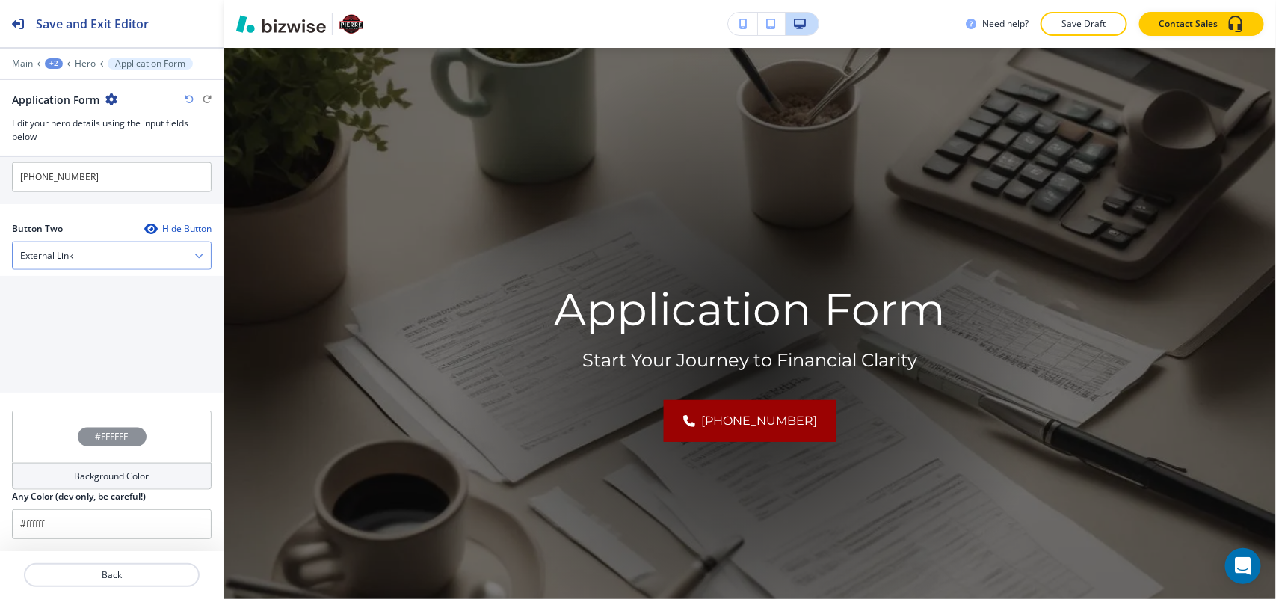
click at [84, 242] on div "External Link" at bounding box center [112, 255] width 198 height 27
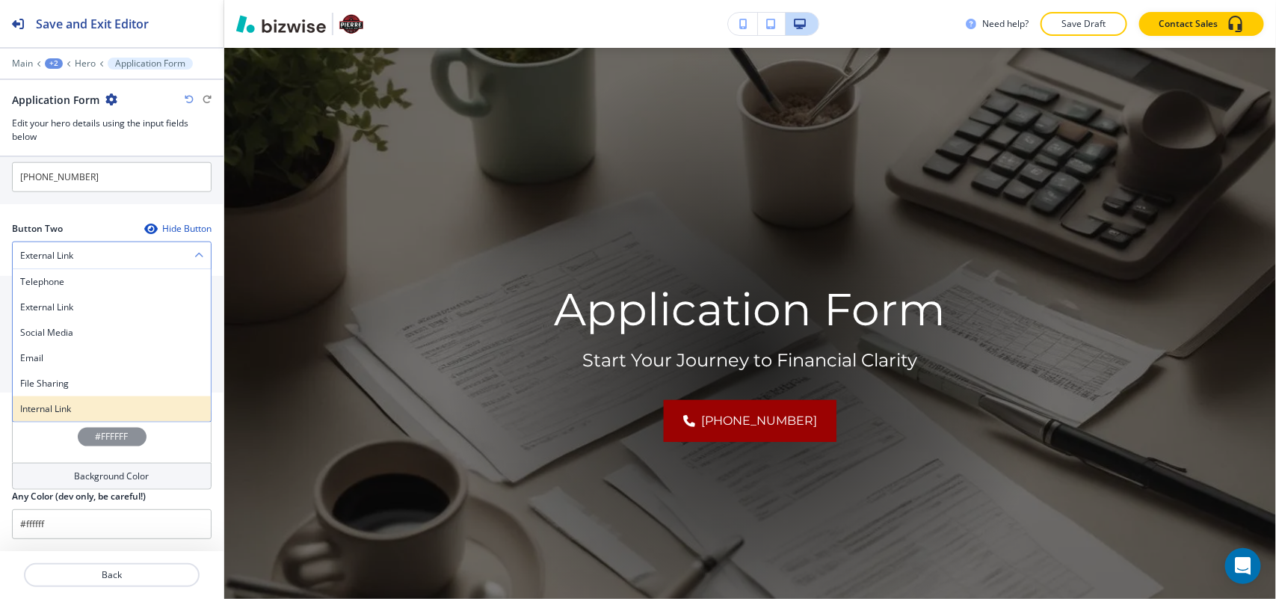
click at [72, 412] on h4 "Internal Link" at bounding box center [111, 408] width 183 height 13
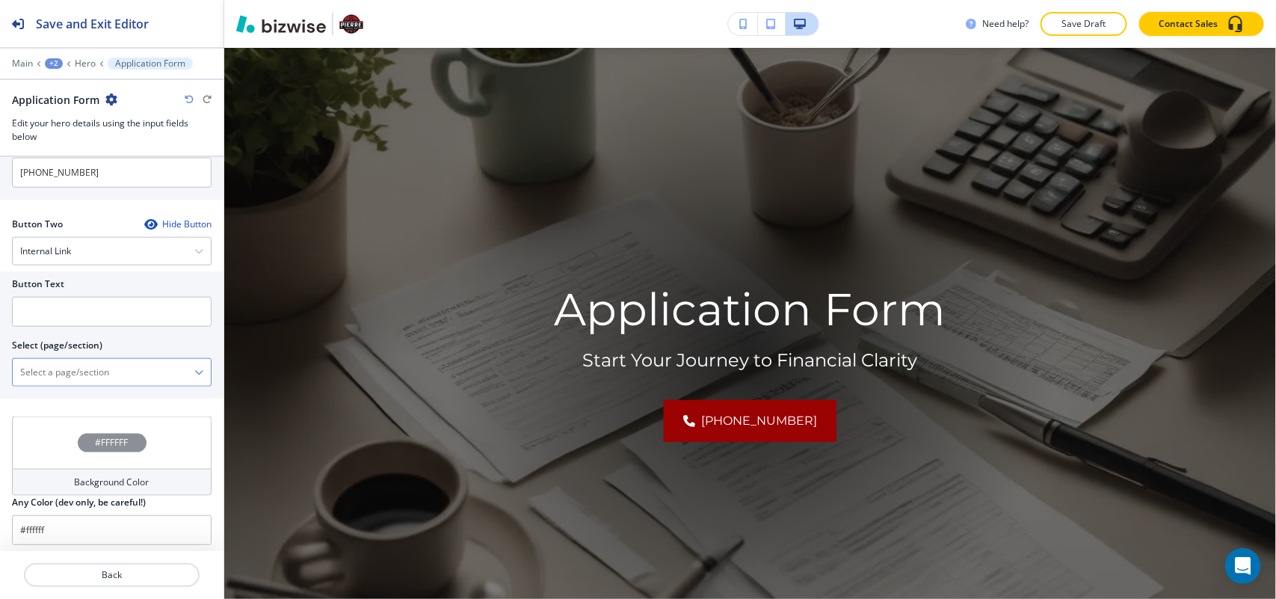
scroll to position [739, 0]
click at [105, 382] on \(page\/section\) "Manual Input" at bounding box center [104, 374] width 182 height 25
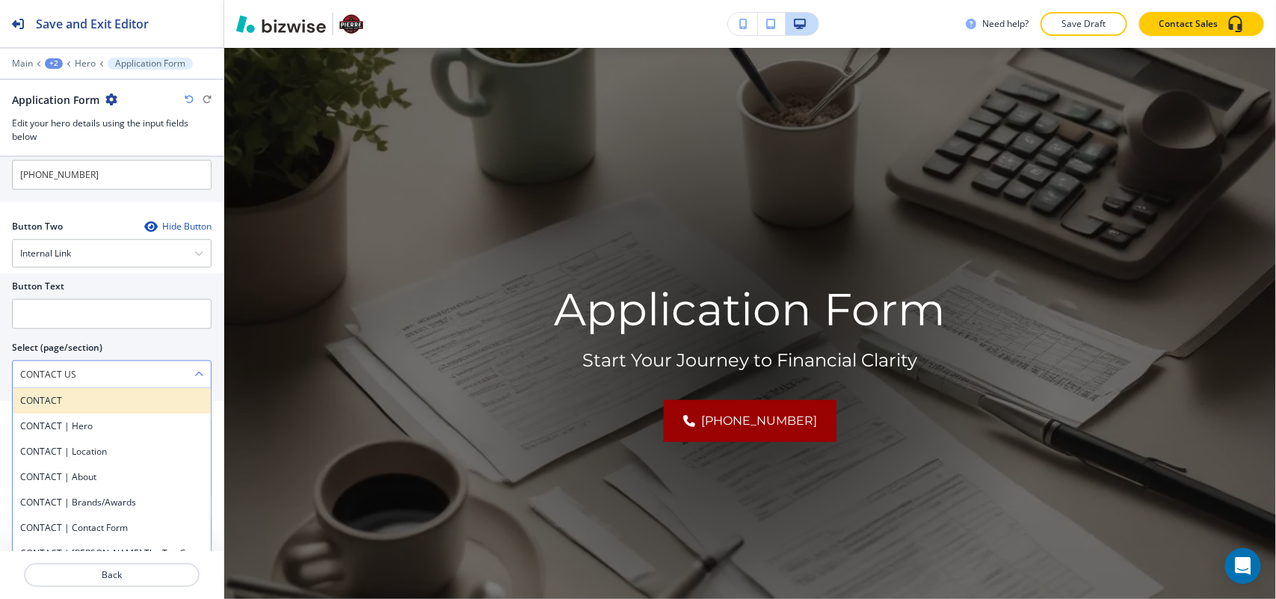
click at [71, 408] on h4 "CONTACT" at bounding box center [111, 400] width 183 height 13
type \(page\/section\) "CONTACT"
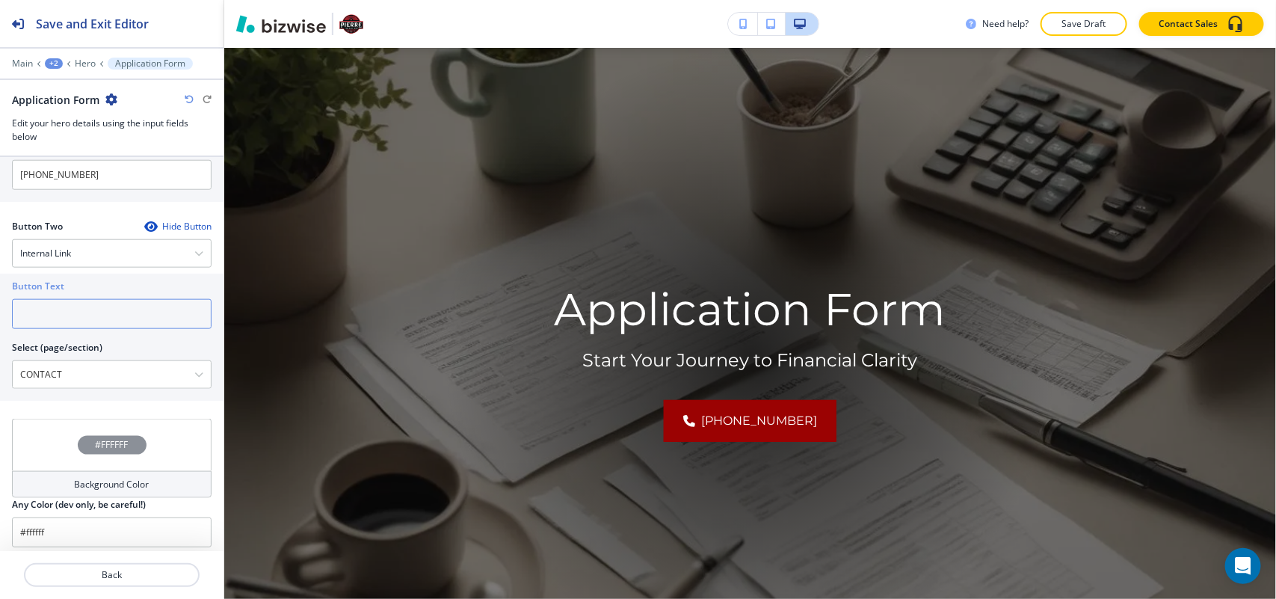
click at [82, 319] on input "text" at bounding box center [112, 314] width 200 height 30
paste input "CONTACT US"
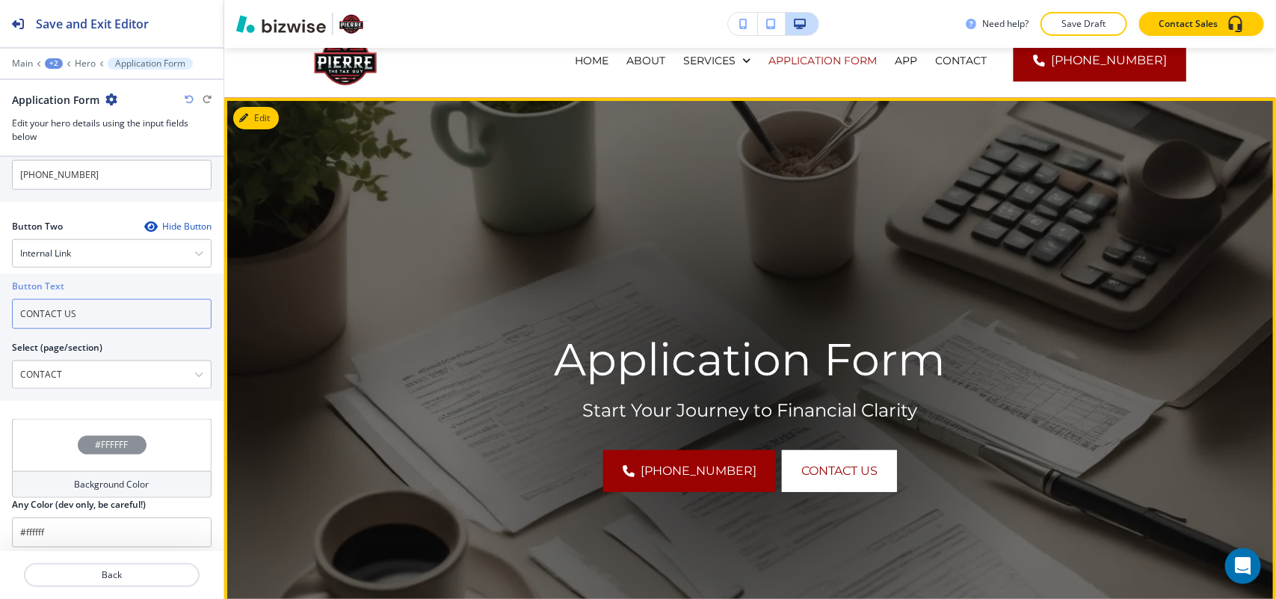
scroll to position [0, 0]
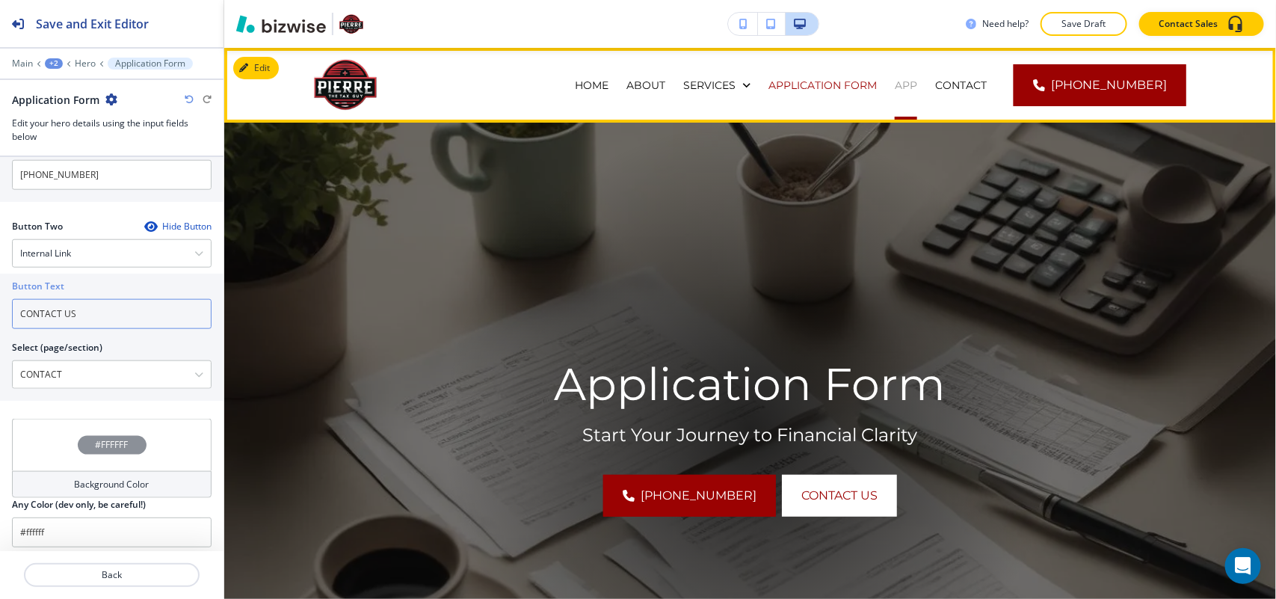
type input "CONTACT US"
click at [917, 81] on p "APP" at bounding box center [906, 85] width 22 height 15
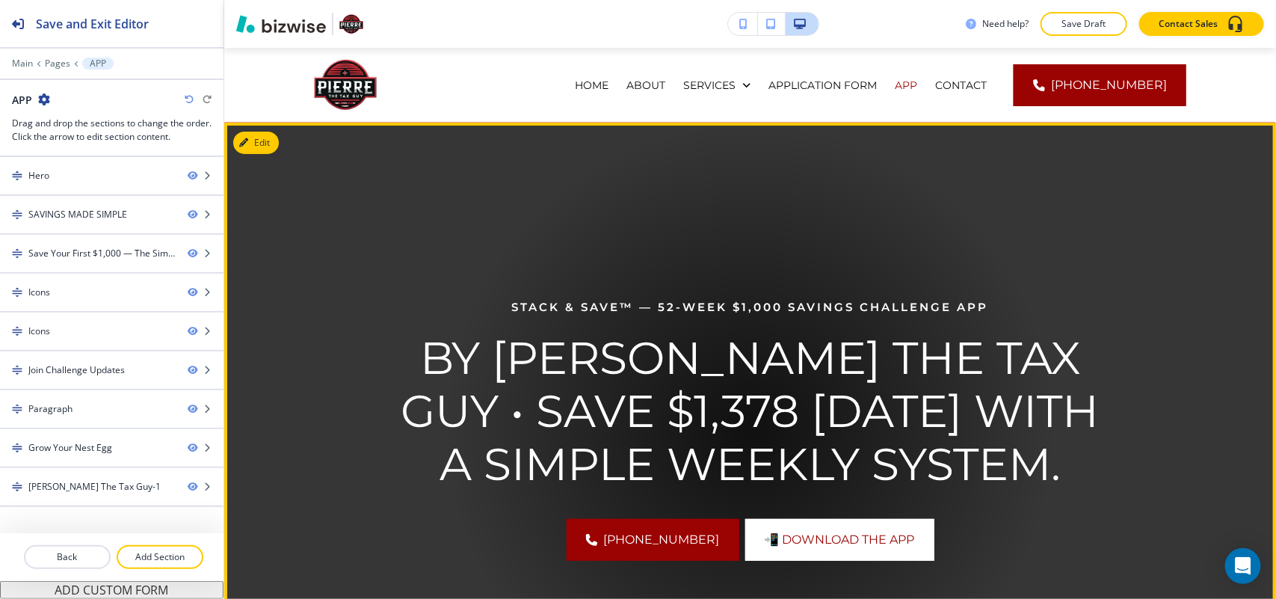
click at [262, 150] on button "Edit" at bounding box center [256, 143] width 46 height 22
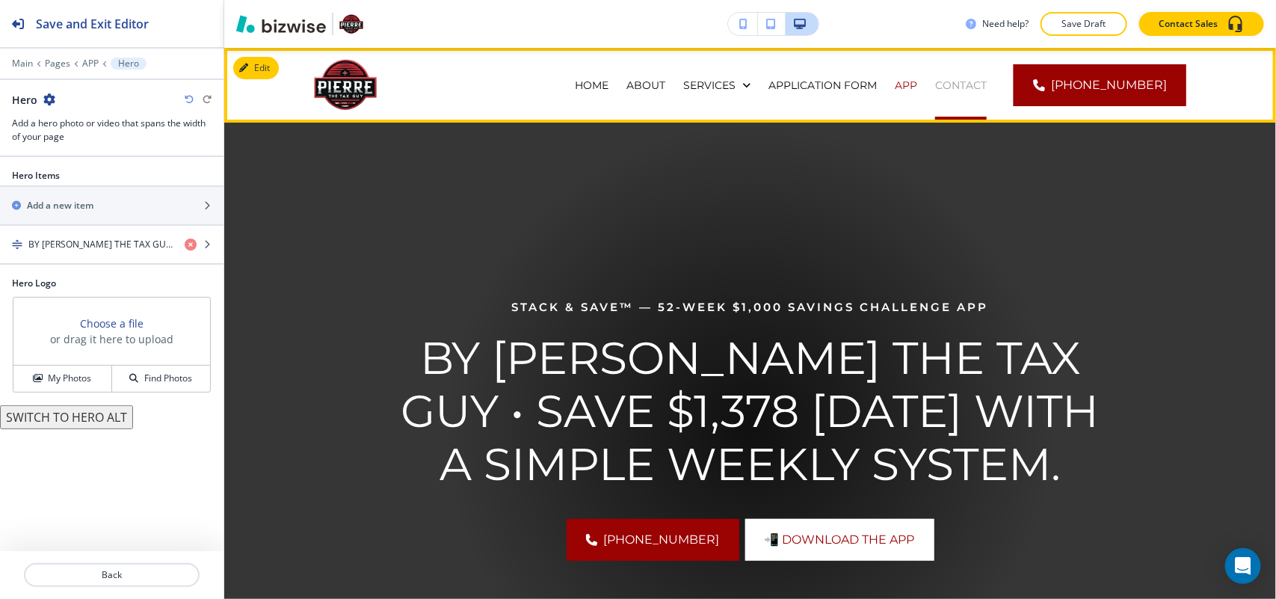
click at [987, 87] on p "CONTACT" at bounding box center [961, 85] width 52 height 15
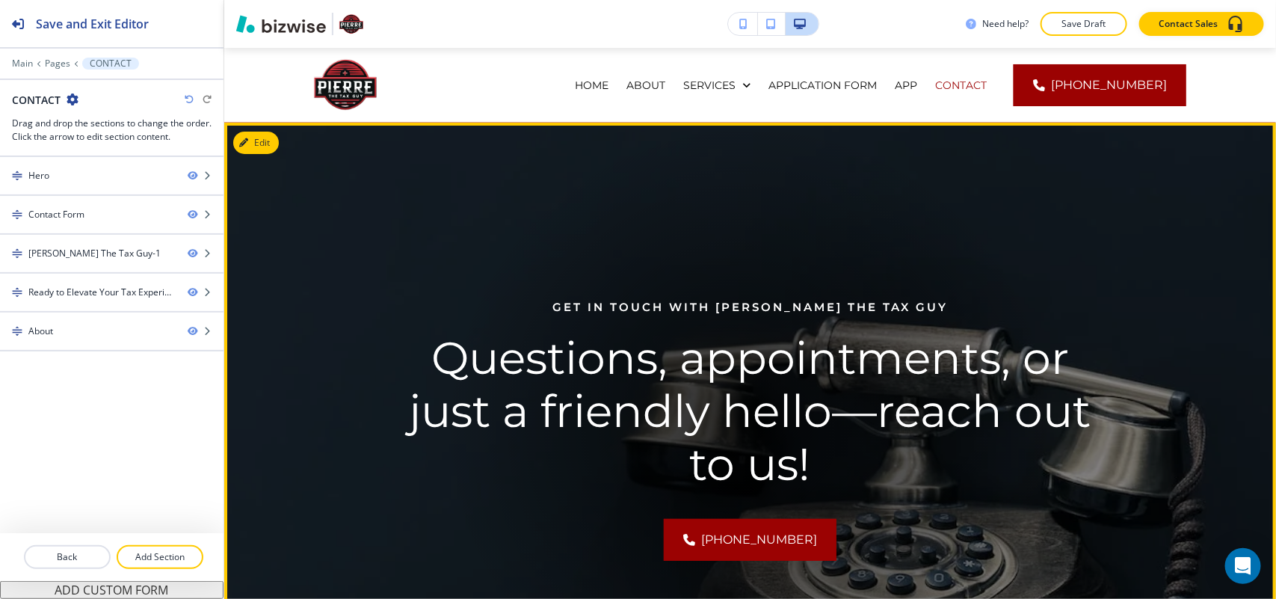
click at [280, 159] on img at bounding box center [750, 429] width 1052 height 613
click at [273, 150] on button "Edit This Section" at bounding box center [283, 143] width 101 height 22
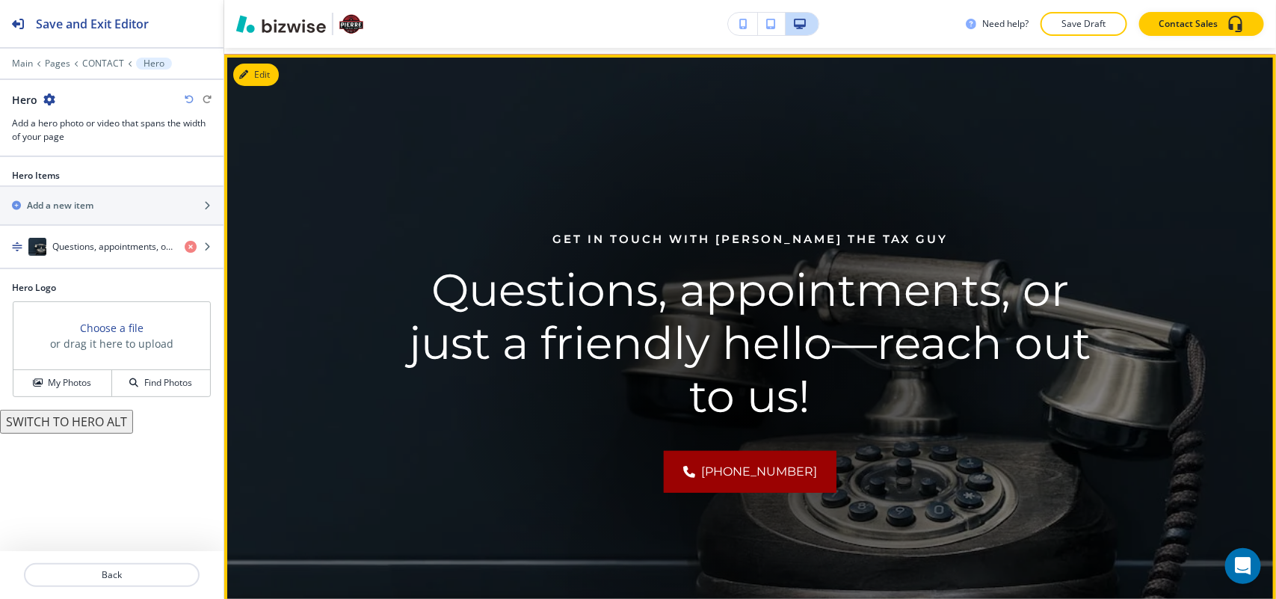
scroll to position [75, 0]
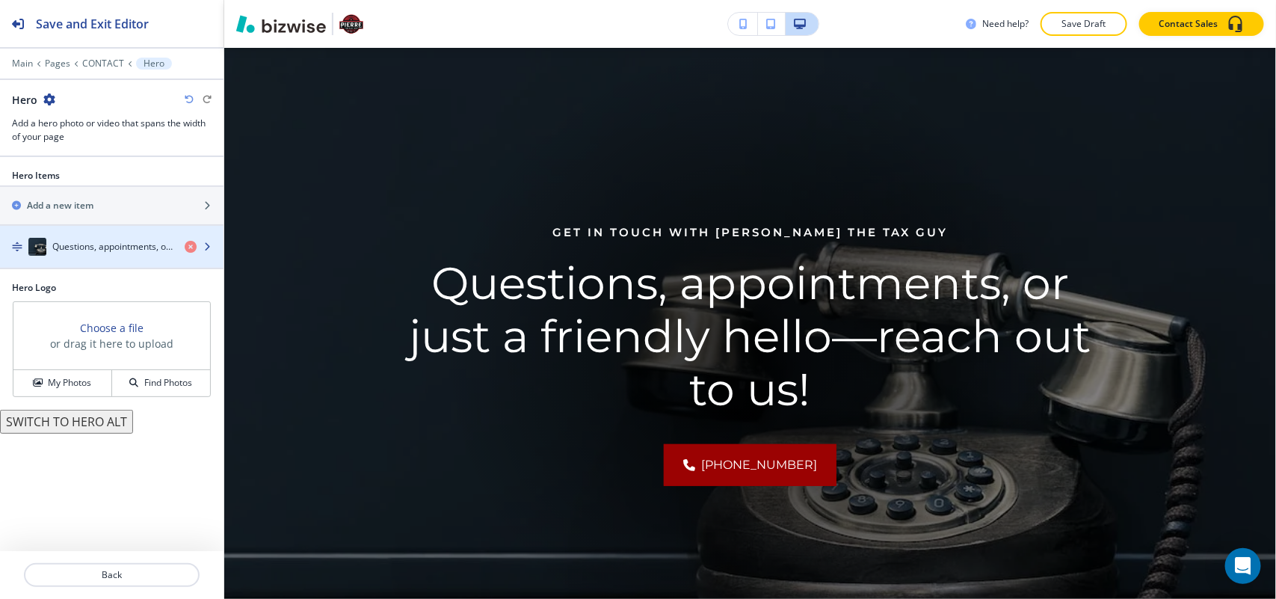
click at [81, 249] on h4 "Questions, appointments, or just a friendly hello—reach out to us!" at bounding box center [112, 246] width 120 height 13
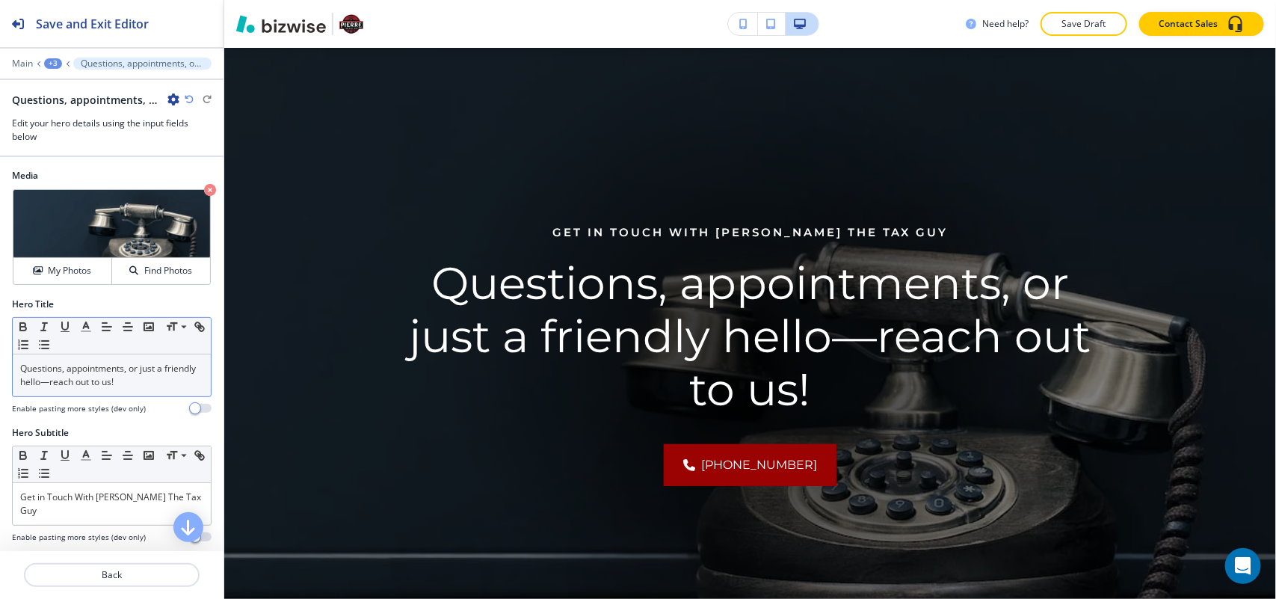
click at [129, 369] on p "Questions, appointments, or just a friendly hello—reach out to us!" at bounding box center [111, 375] width 183 height 27
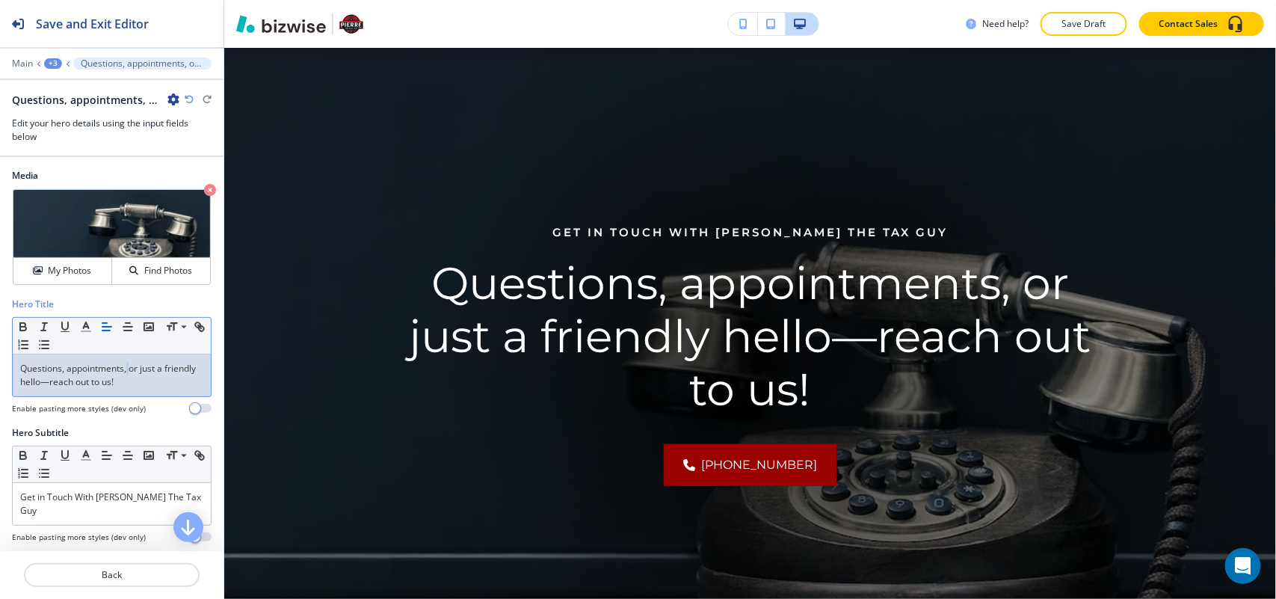
click at [129, 369] on p "Questions, appointments, or just a friendly hello—reach out to us!" at bounding box center [111, 375] width 183 height 27
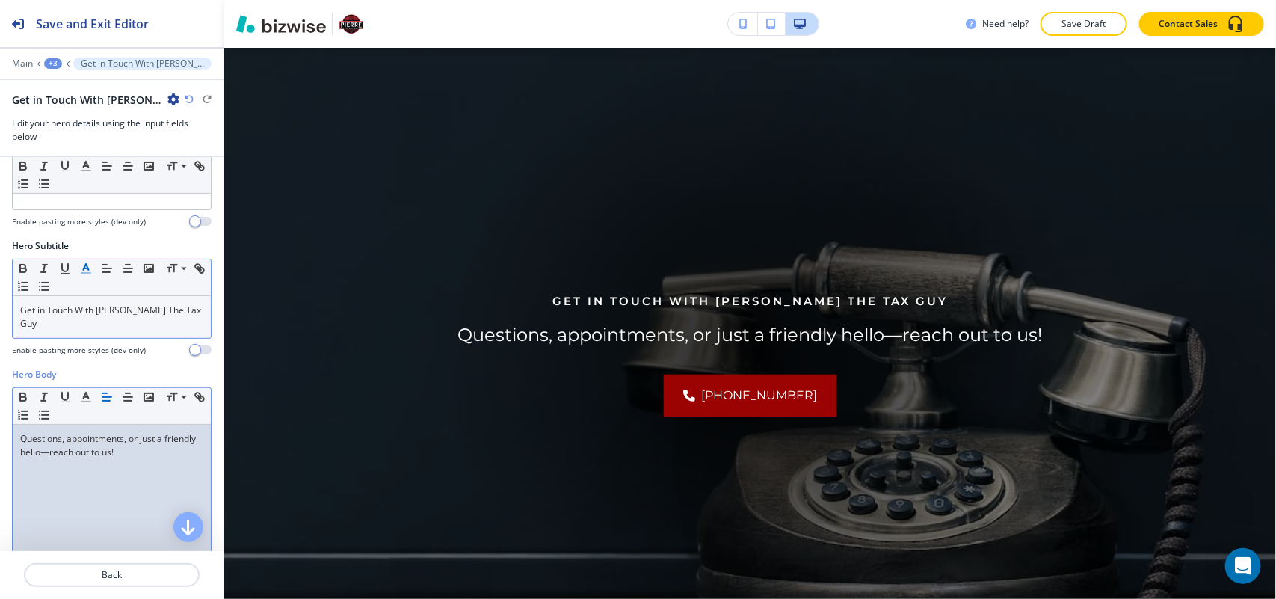
scroll to position [93, 0]
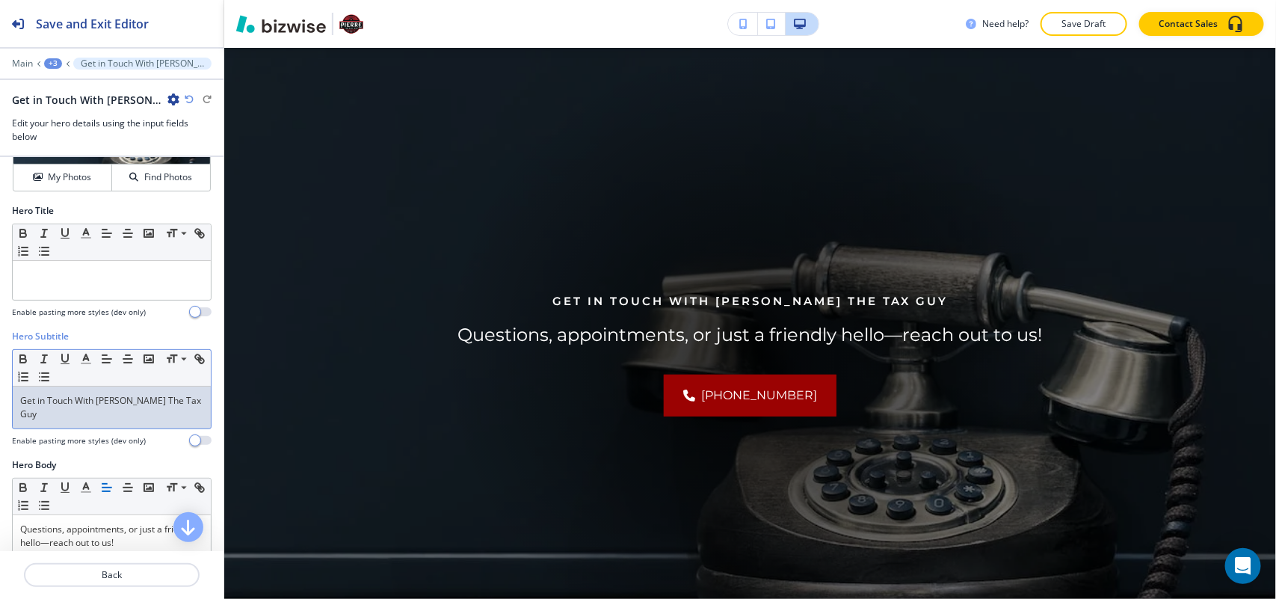
click at [79, 397] on p "Get in Touch With Pierre The Tax Guy" at bounding box center [111, 407] width 183 height 27
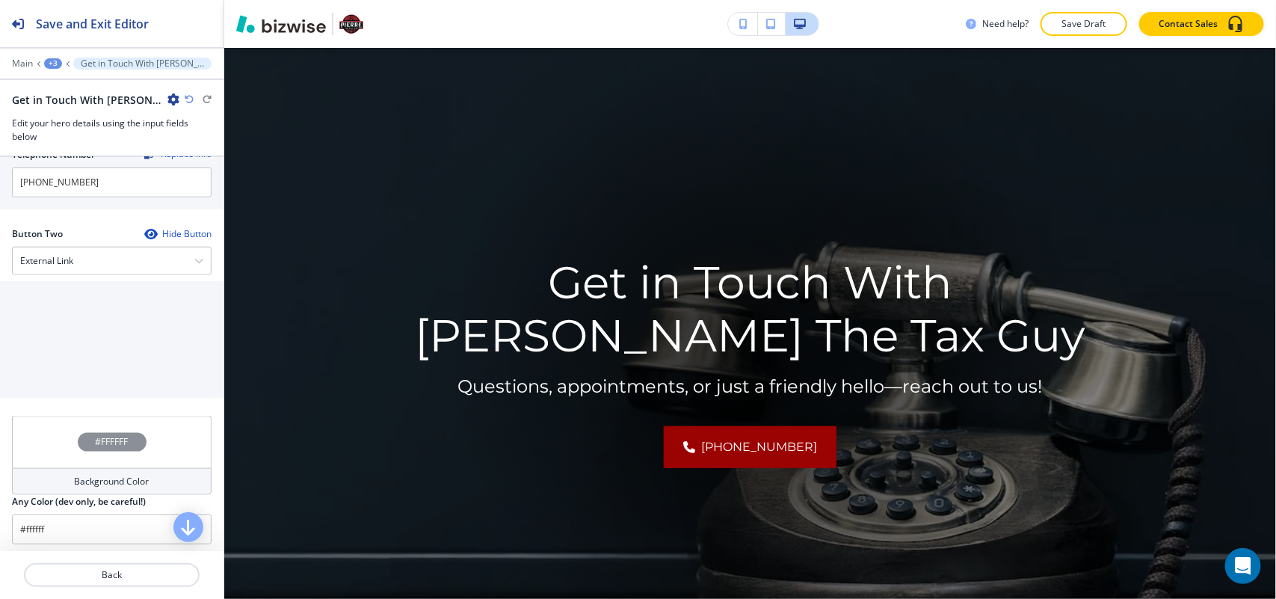
scroll to position [741, 0]
click at [82, 263] on div "External Link" at bounding box center [112, 255] width 198 height 27
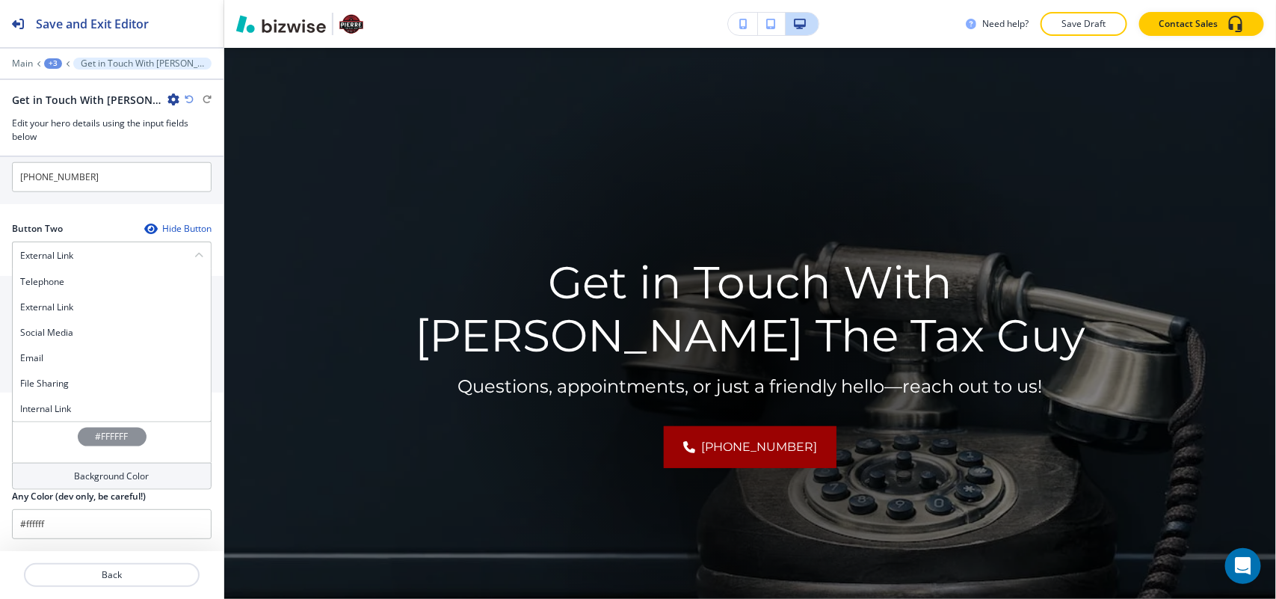
click at [67, 428] on div "#FFFFFF" at bounding box center [112, 437] width 200 height 52
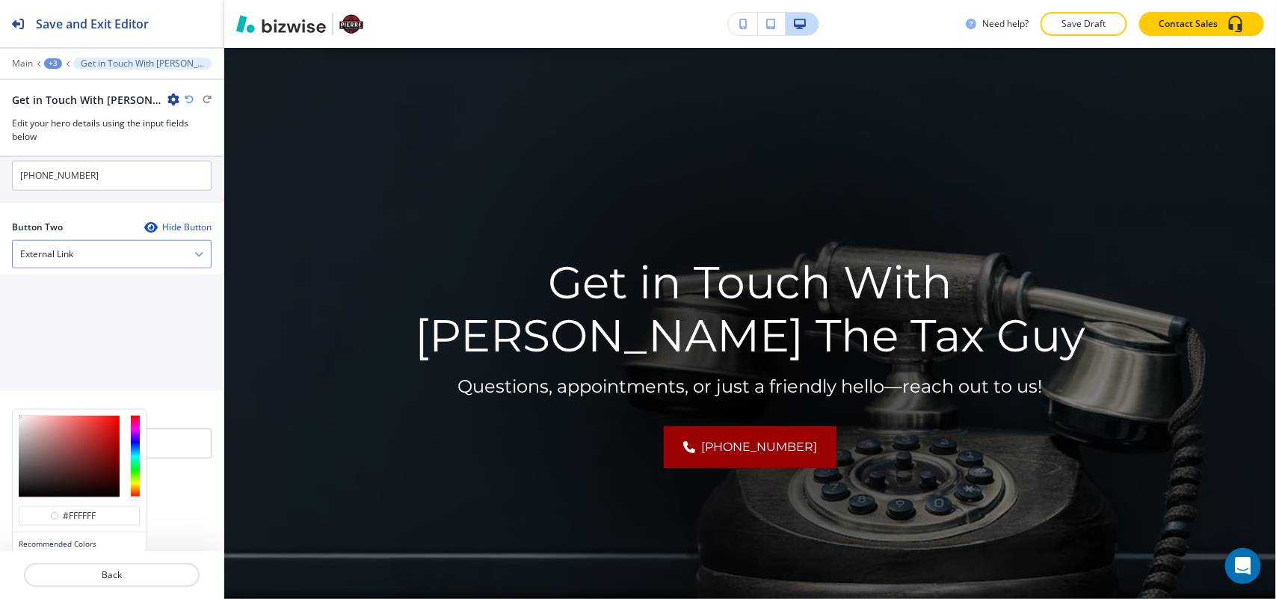
click at [76, 251] on div "External Link" at bounding box center [112, 254] width 198 height 27
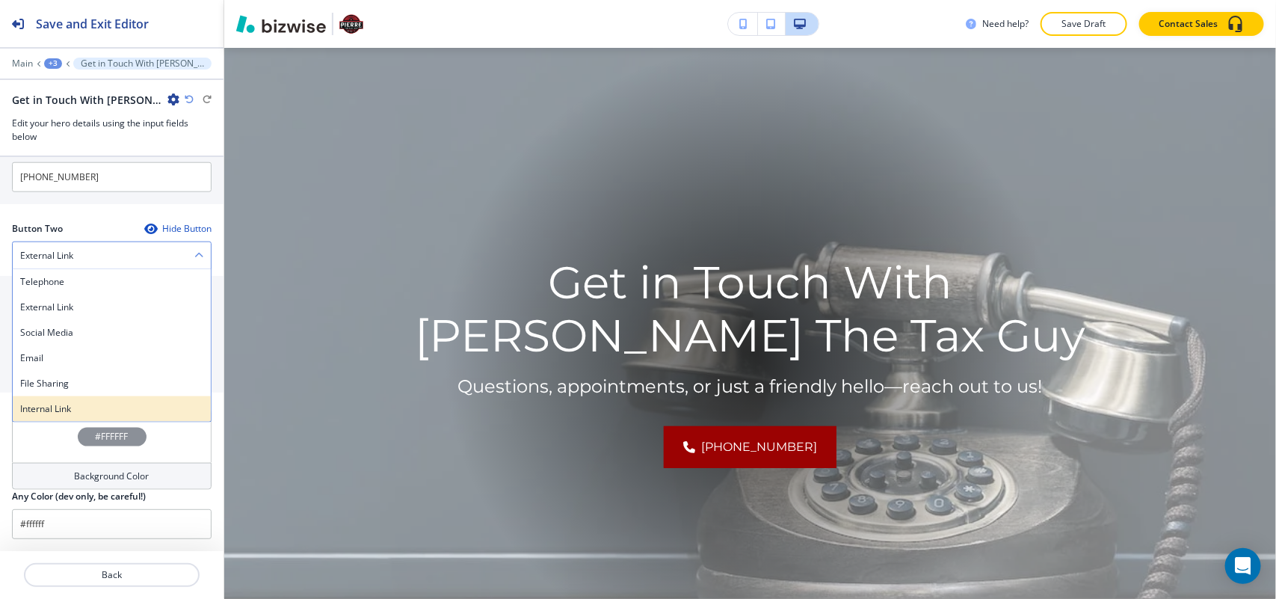
click at [67, 402] on h4 "Internal Link" at bounding box center [111, 408] width 183 height 13
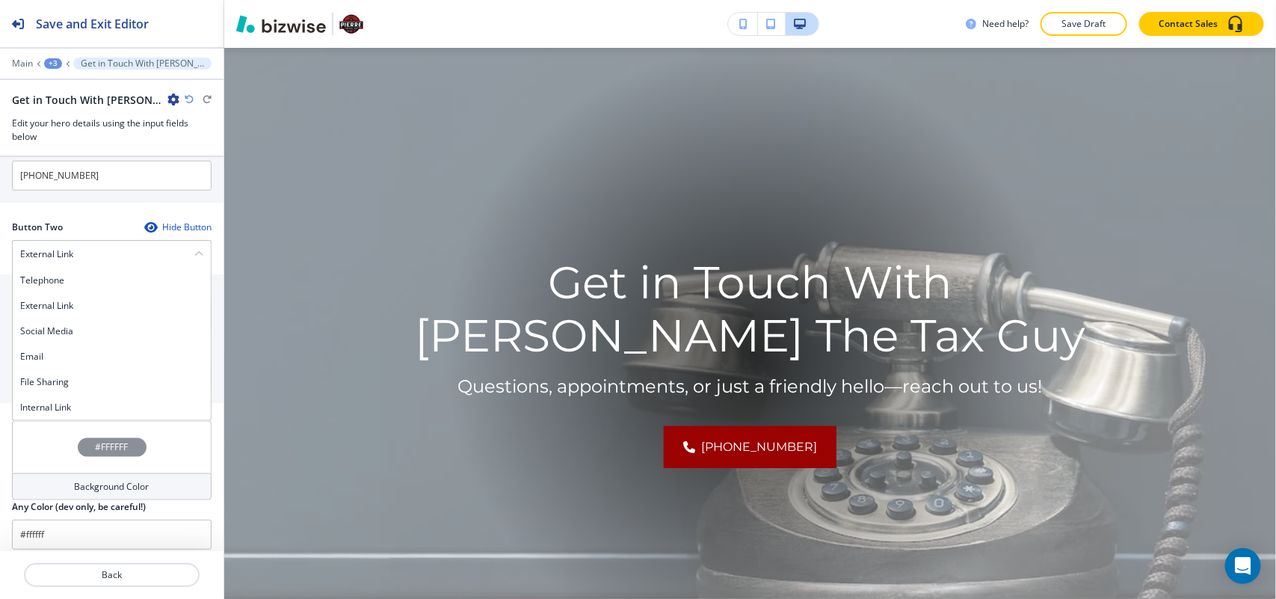
scroll to position [739, 0]
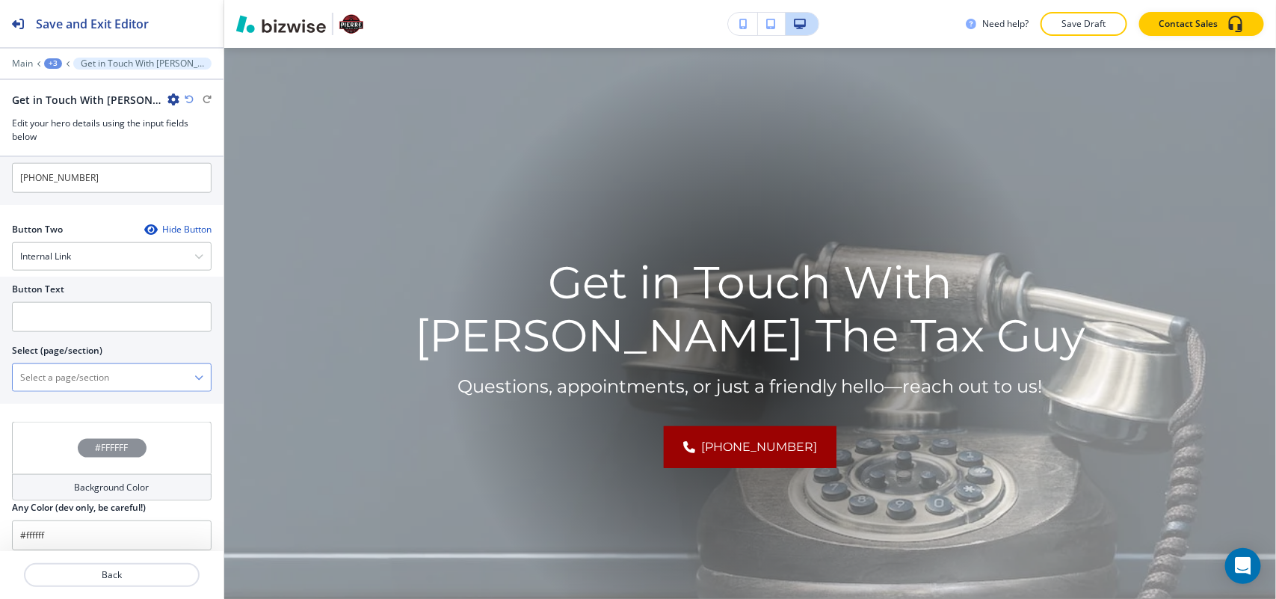
click at [77, 372] on \(page\/section\) "Manual Input" at bounding box center [104, 377] width 182 height 25
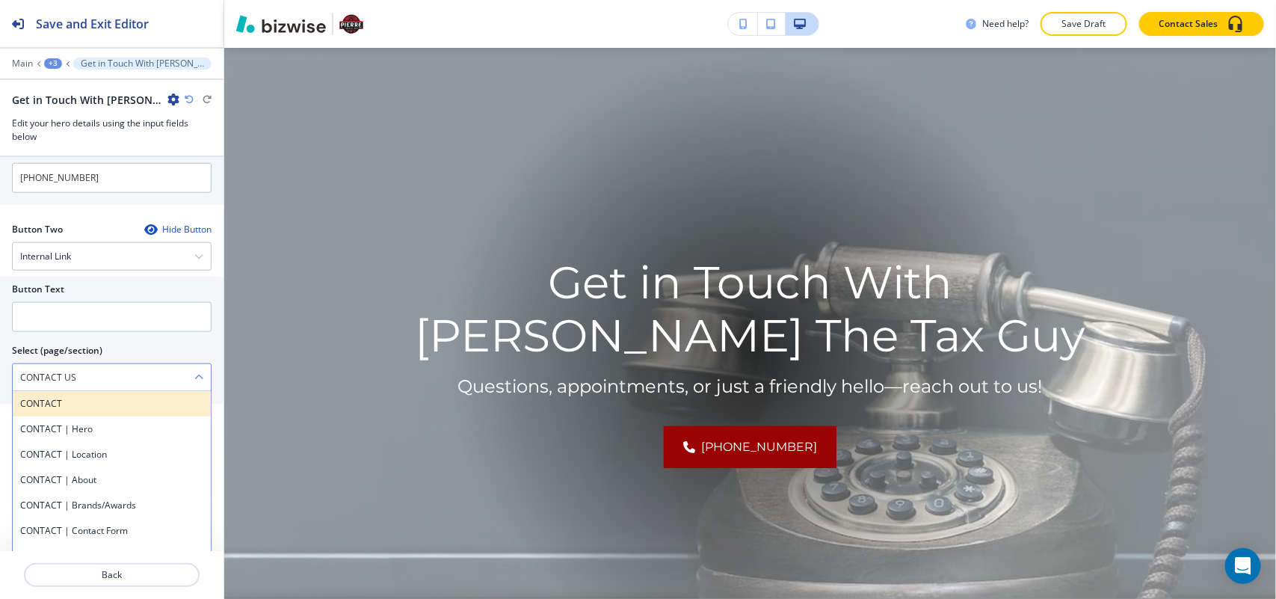
click at [62, 411] on h4 "CONTACT" at bounding box center [111, 403] width 183 height 13
type \(page\/section\) "CONTACT"
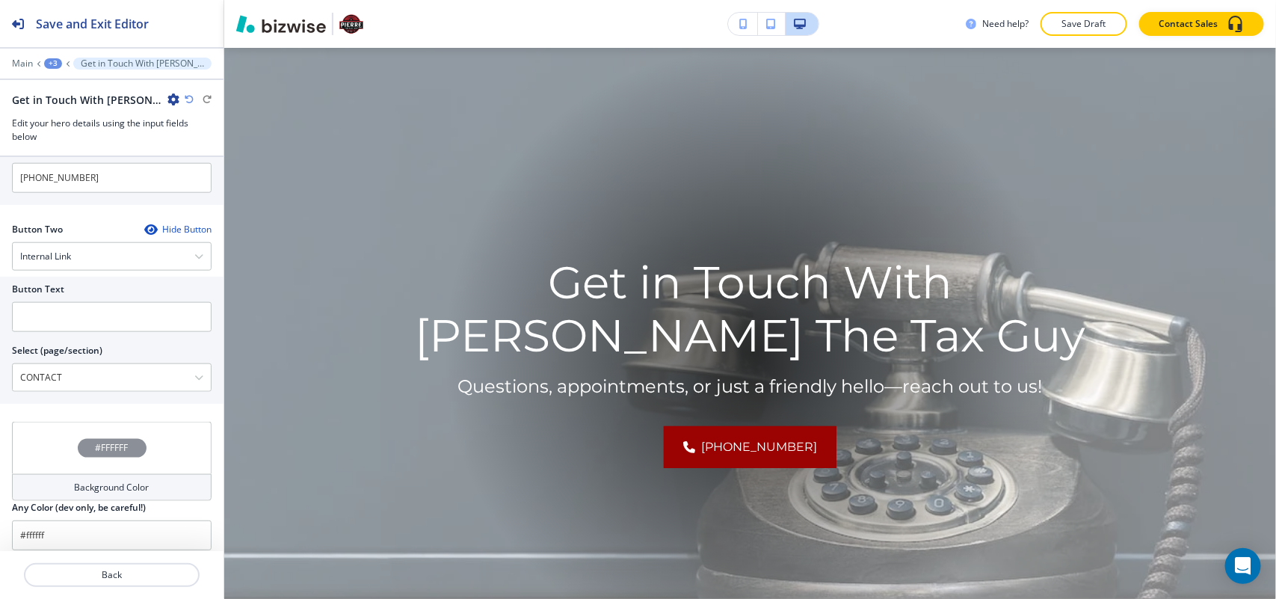
click at [144, 224] on icon "button" at bounding box center [150, 230] width 12 height 12
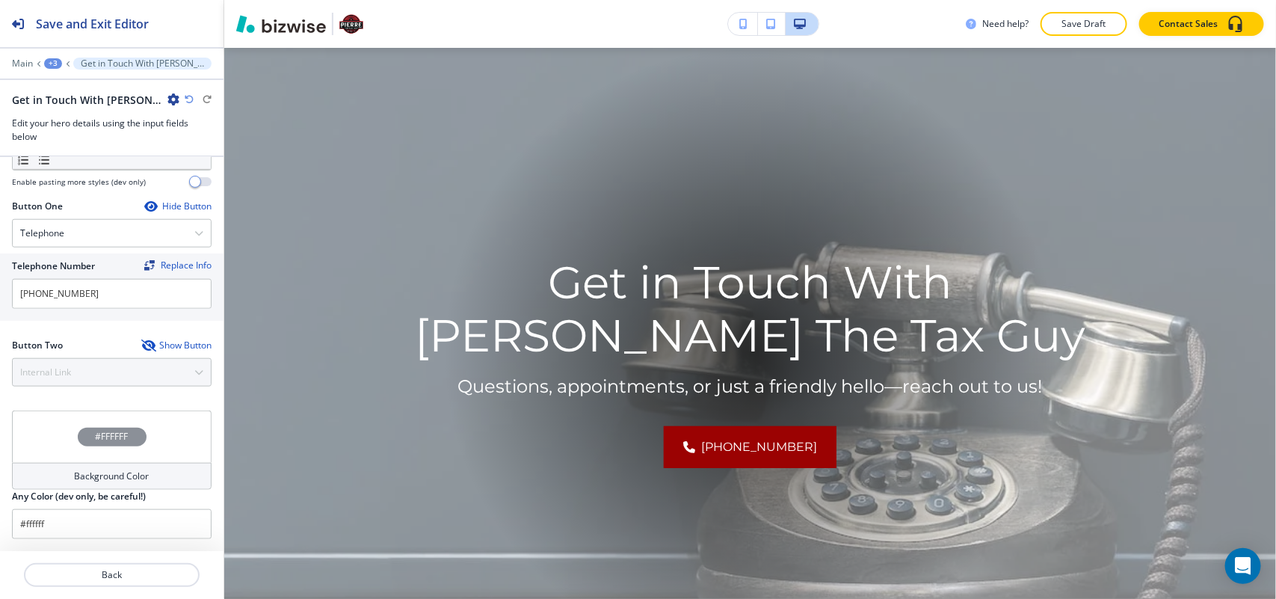
scroll to position [623, 0]
click at [27, 435] on div "#FFFFFF" at bounding box center [112, 437] width 200 height 52
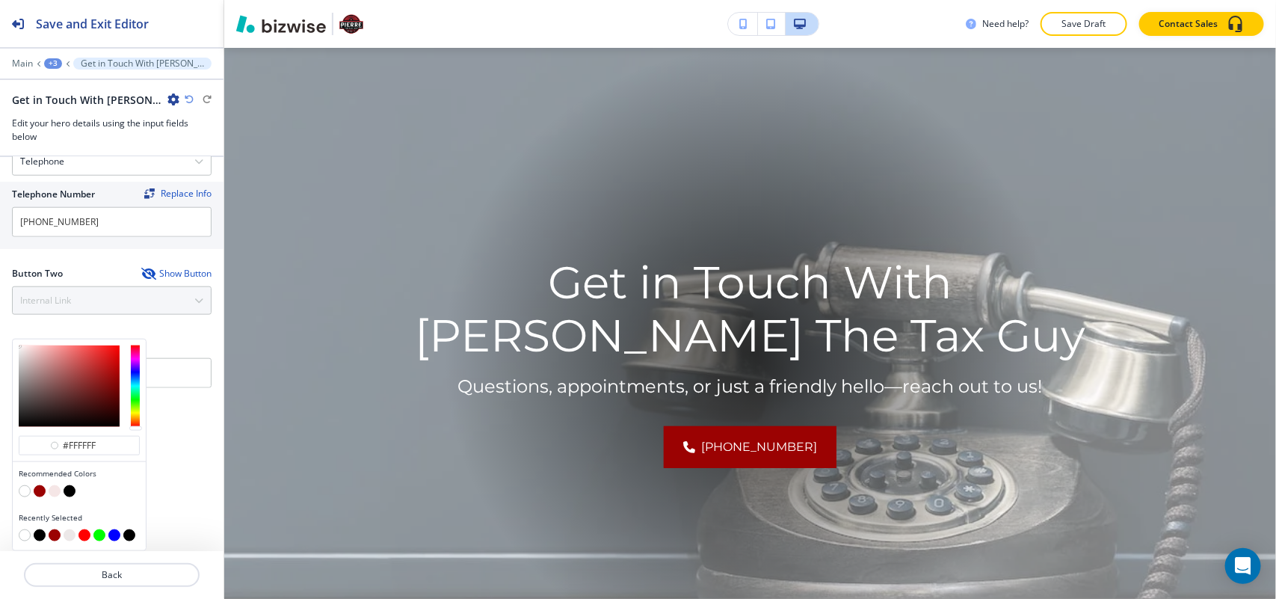
click at [71, 491] on button "button" at bounding box center [70, 491] width 12 height 12
type input "#000000"
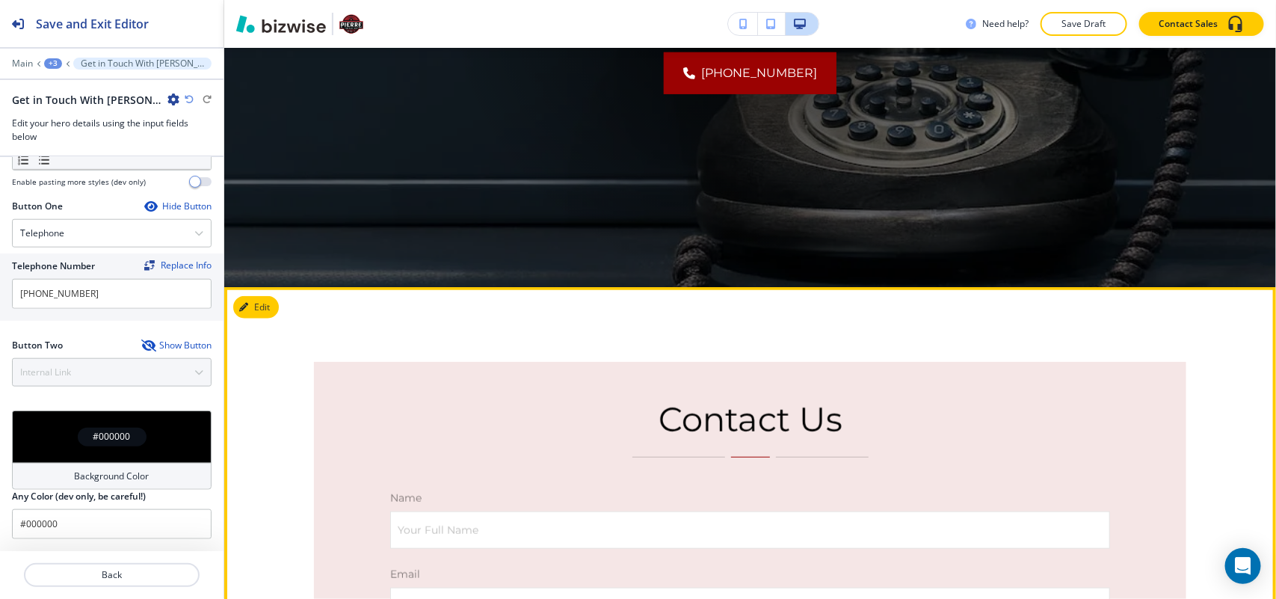
scroll to position [729, 0]
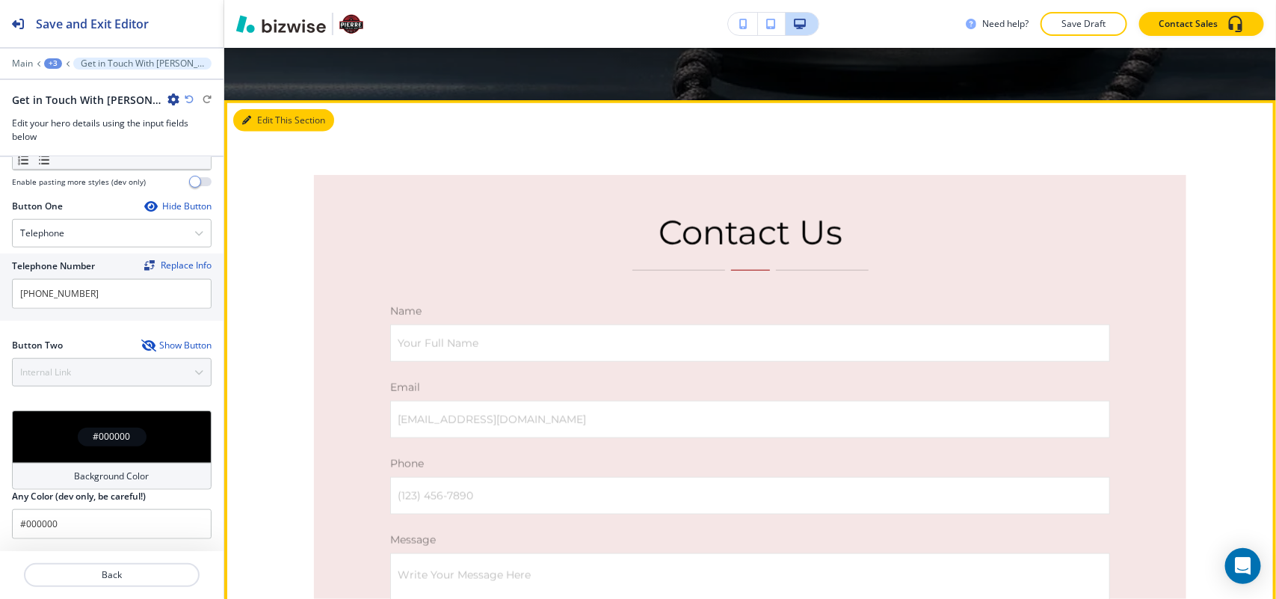
click at [274, 114] on button "Edit This Section" at bounding box center [283, 120] width 101 height 22
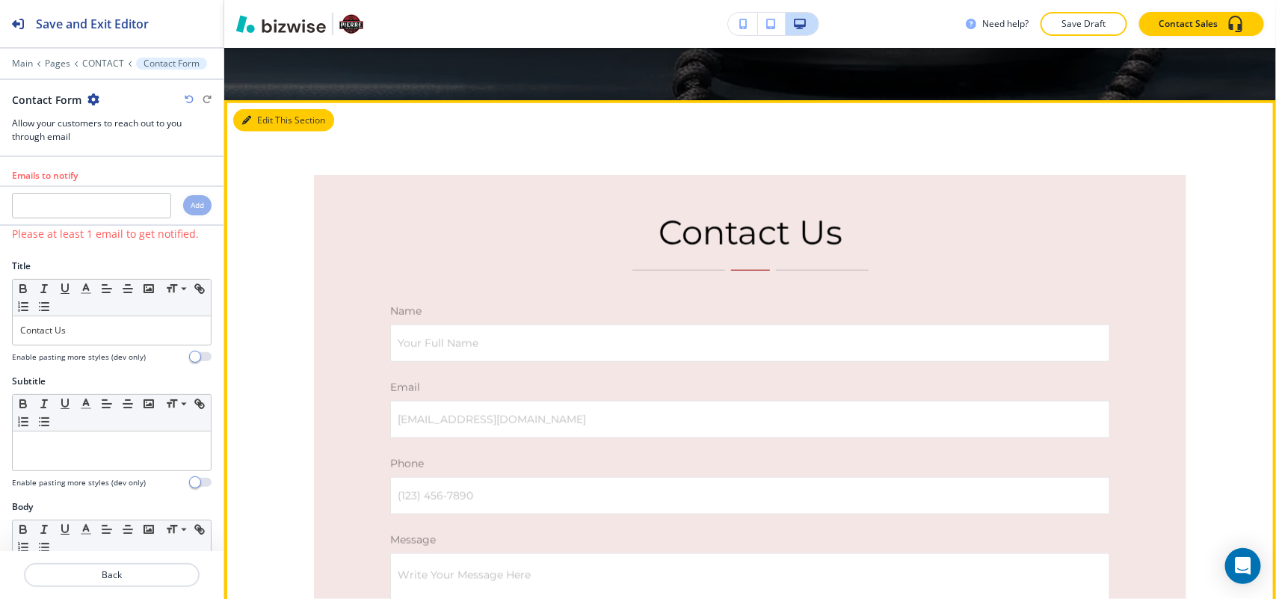
scroll to position [688, 0]
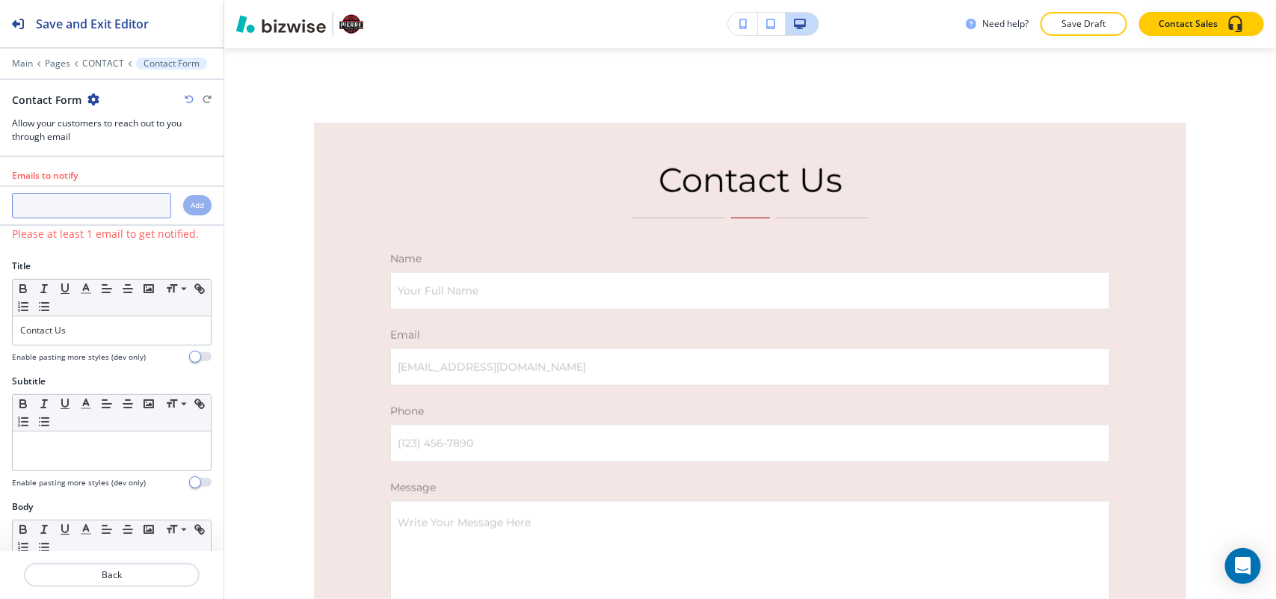
click at [82, 206] on input "text" at bounding box center [91, 205] width 159 height 25
click at [90, 208] on input "text" at bounding box center [91, 205] width 159 height 25
paste input "business@pierrethetaxguy.com"
type input "business@pierrethetaxguy.com"
click at [191, 211] on h4 "Add" at bounding box center [197, 205] width 13 height 11
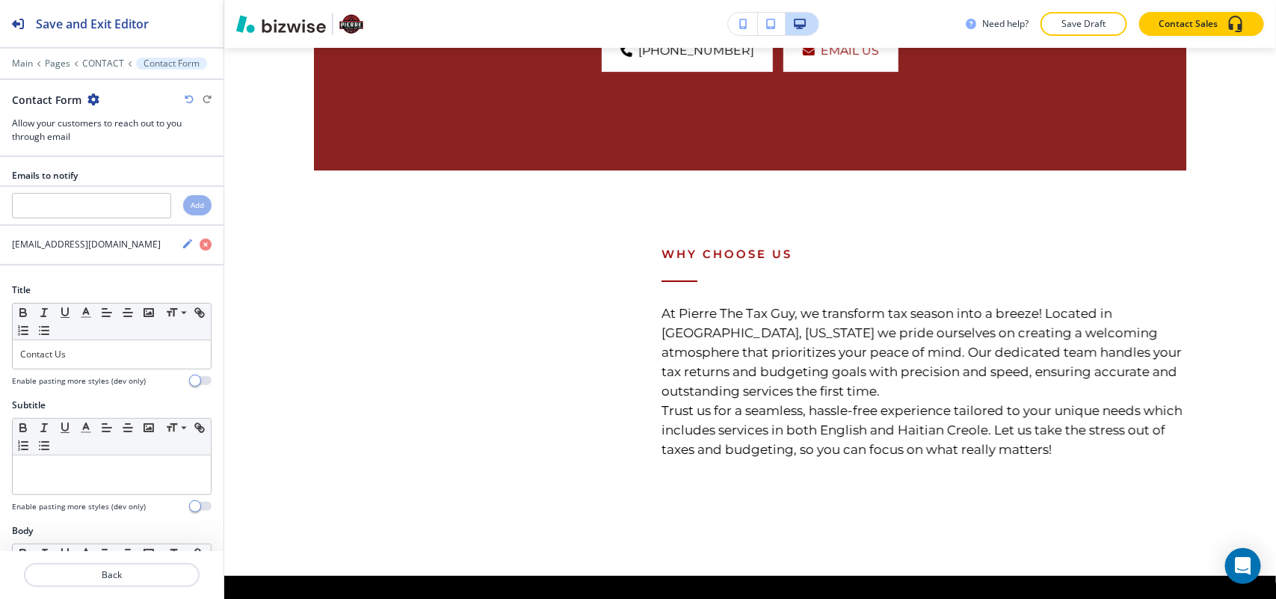
scroll to position [1889, 0]
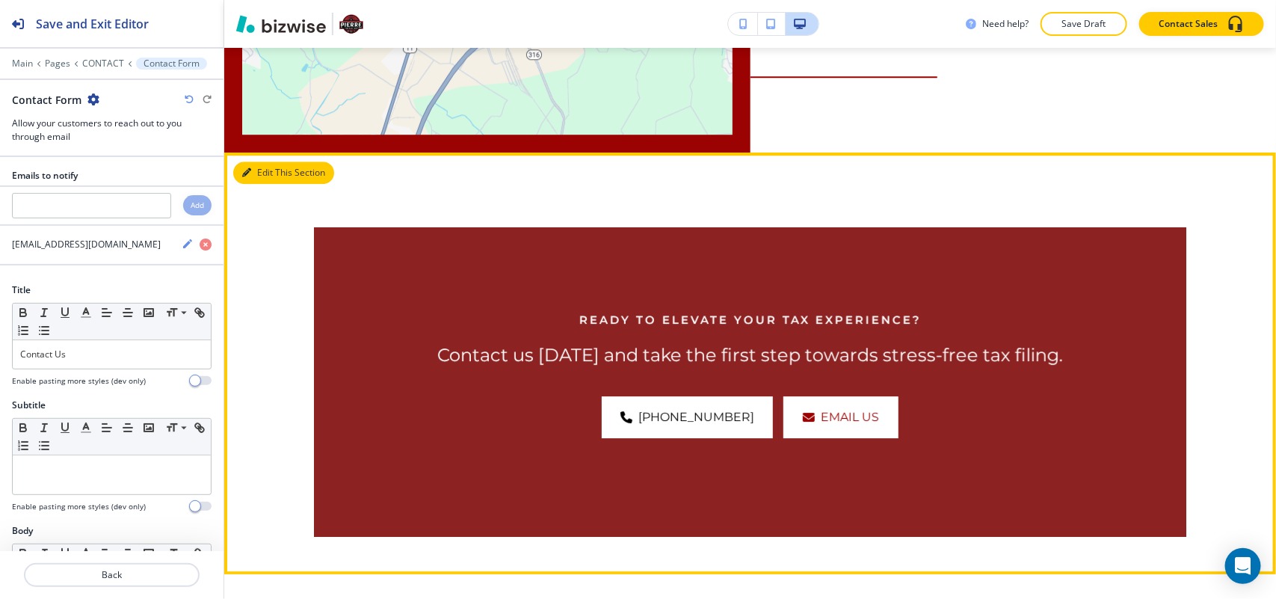
click at [277, 162] on button "Edit This Section" at bounding box center [283, 173] width 101 height 22
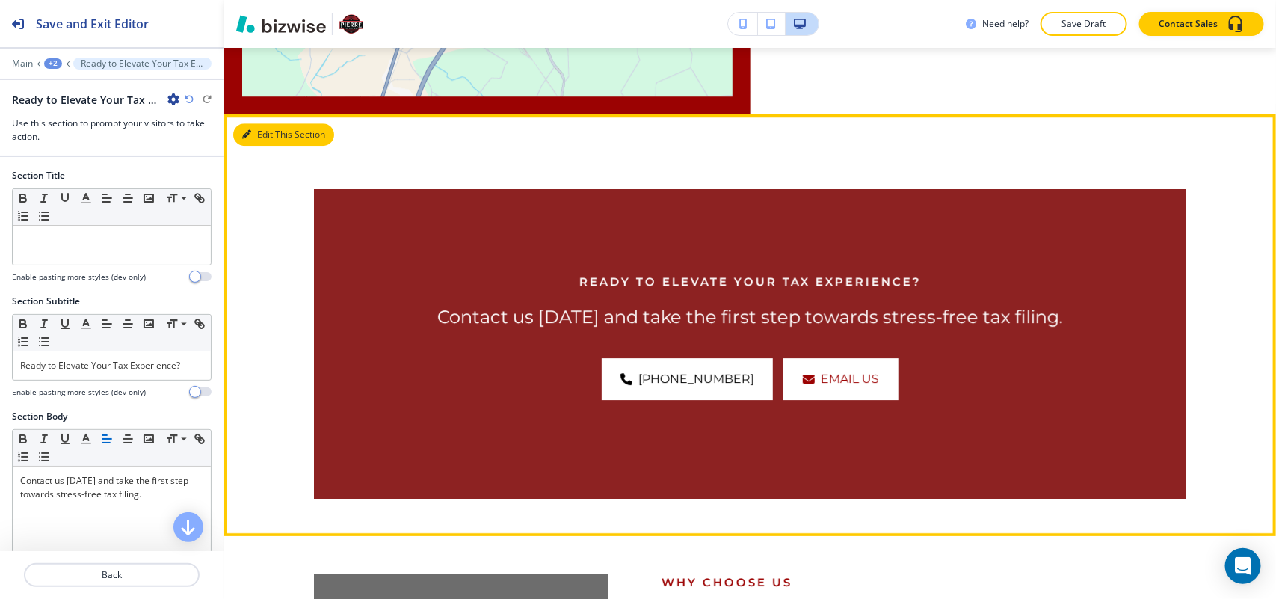
scroll to position [1935, 0]
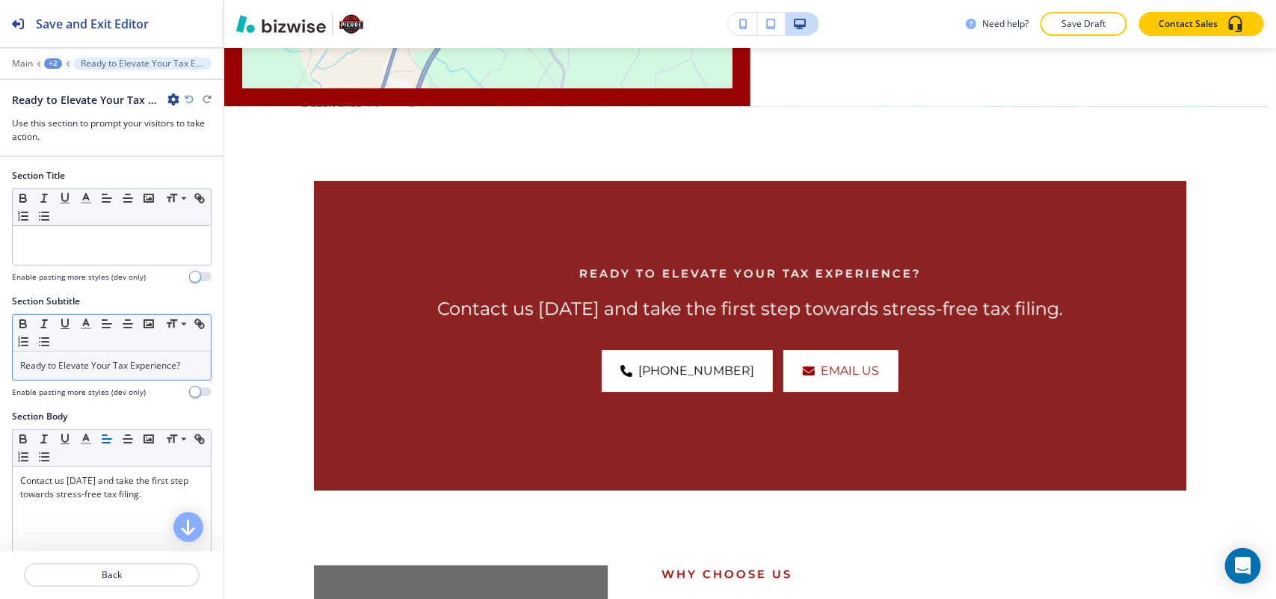
click at [99, 361] on p "Ready to Elevate Your Tax Experience?" at bounding box center [111, 365] width 183 height 13
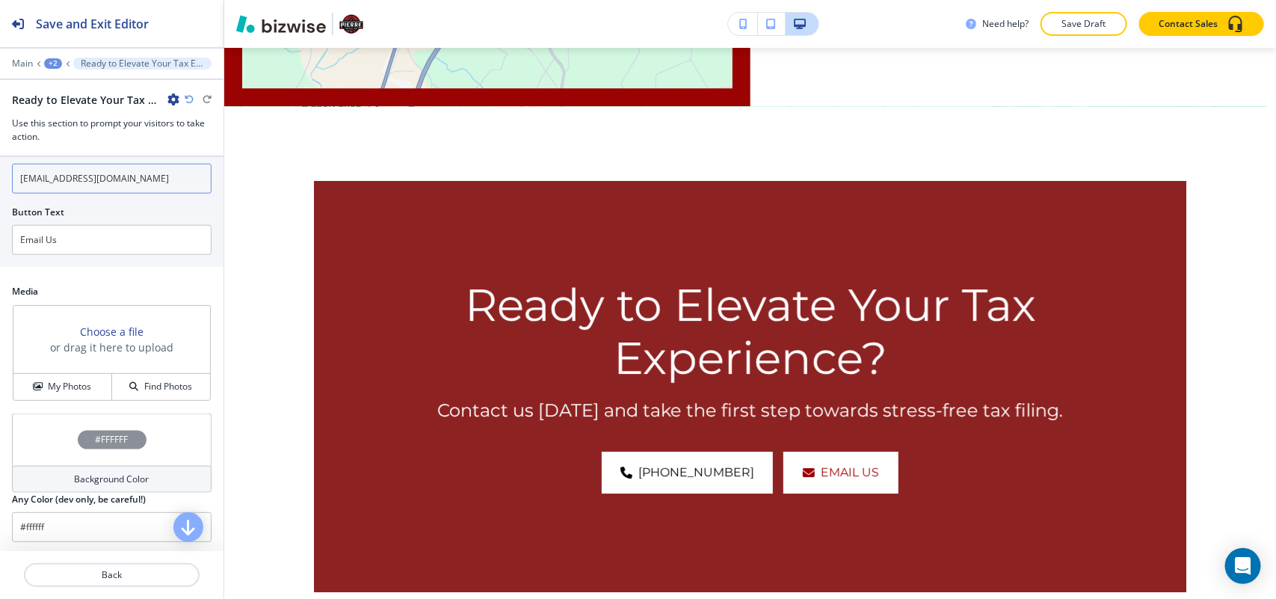
scroll to position [801, 0]
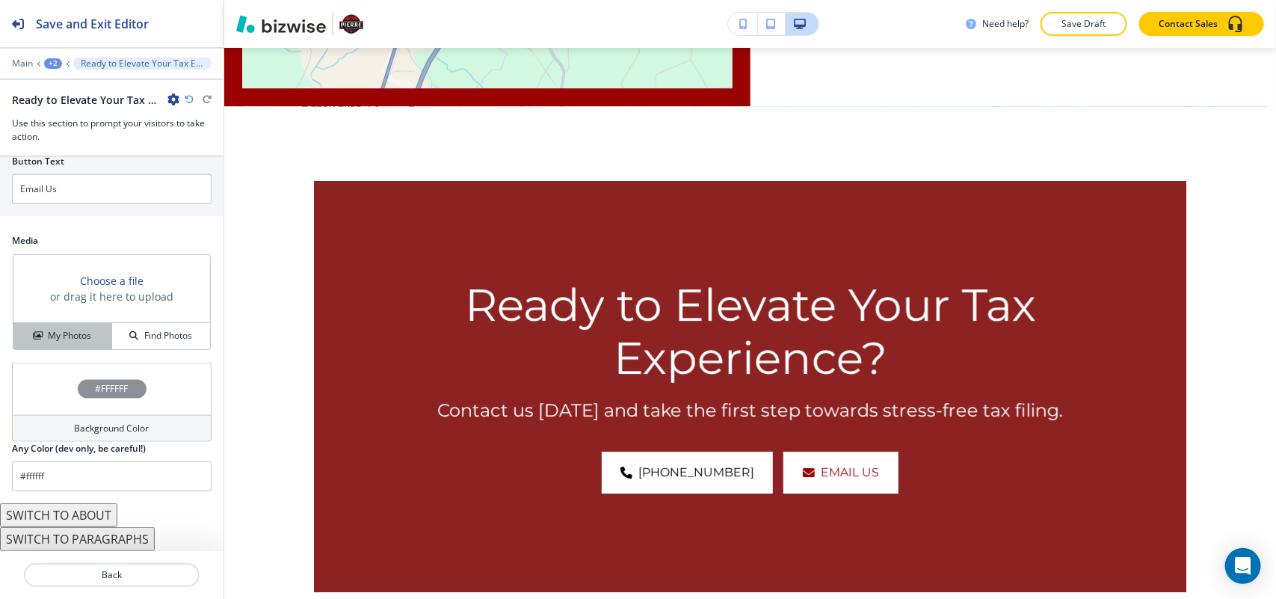
click at [82, 340] on h4 "My Photos" at bounding box center [69, 335] width 43 height 13
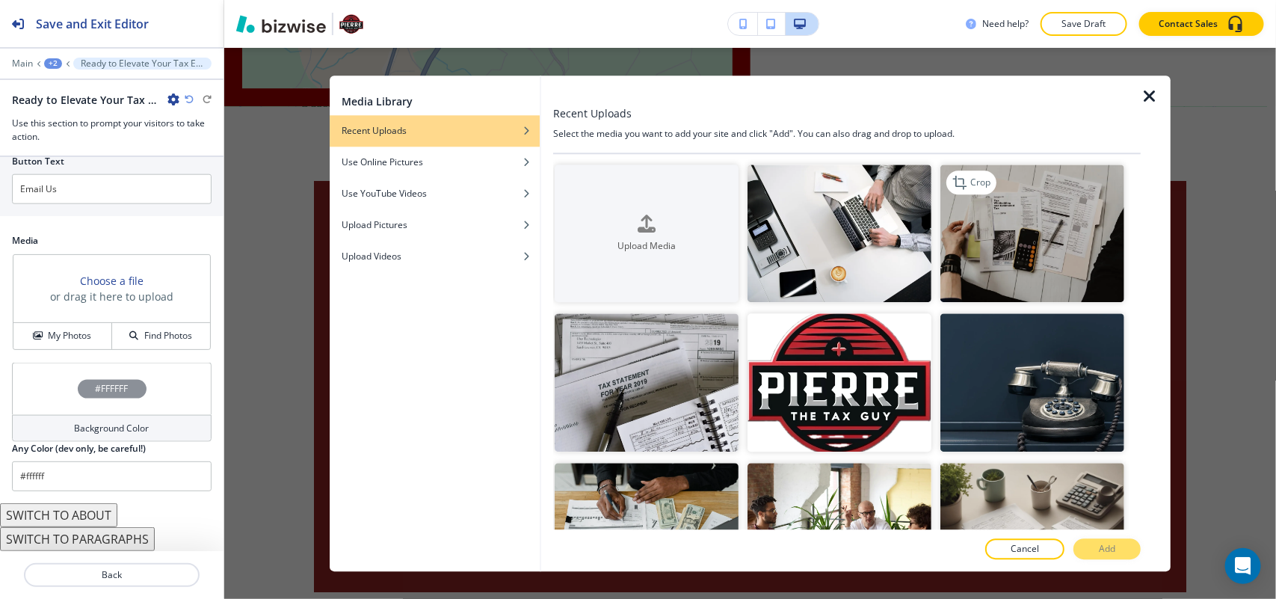
click at [1012, 253] on img "button" at bounding box center [1033, 234] width 184 height 138
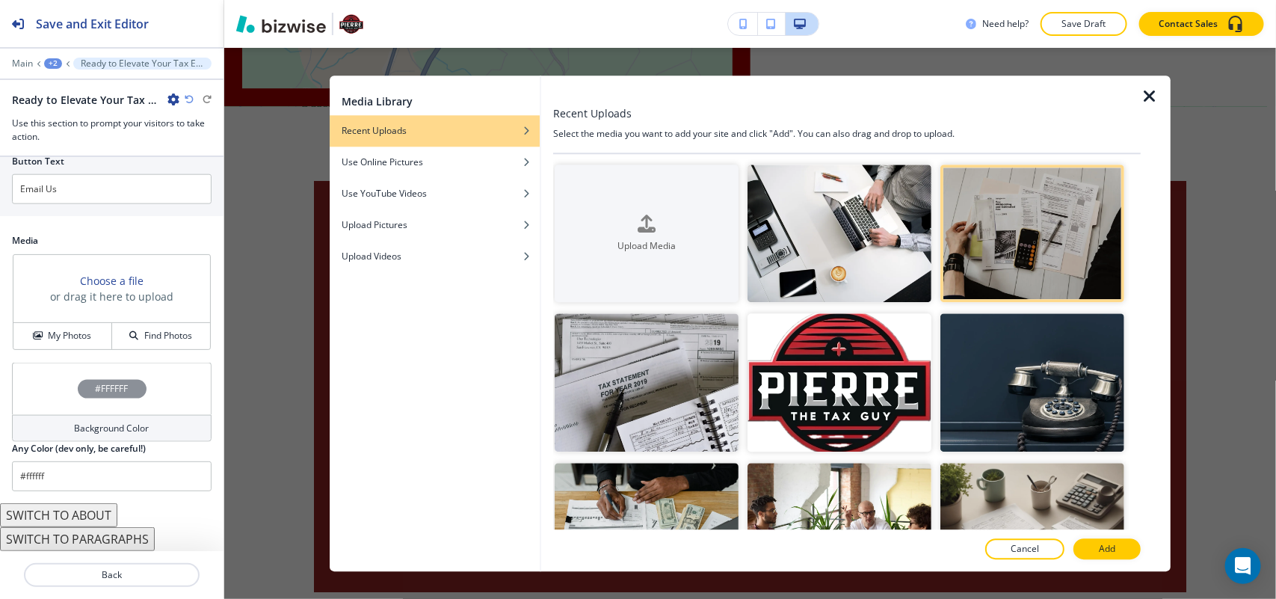
click at [1096, 541] on button "Add" at bounding box center [1107, 548] width 67 height 21
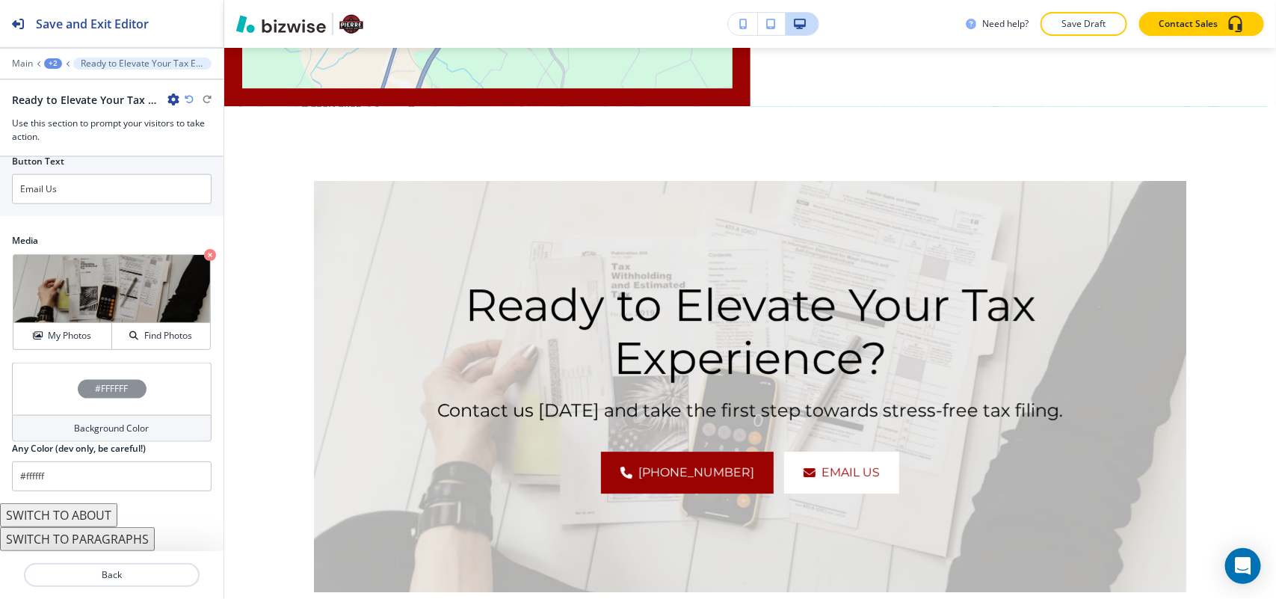
click at [23, 389] on div "#FFFFFF" at bounding box center [112, 389] width 200 height 52
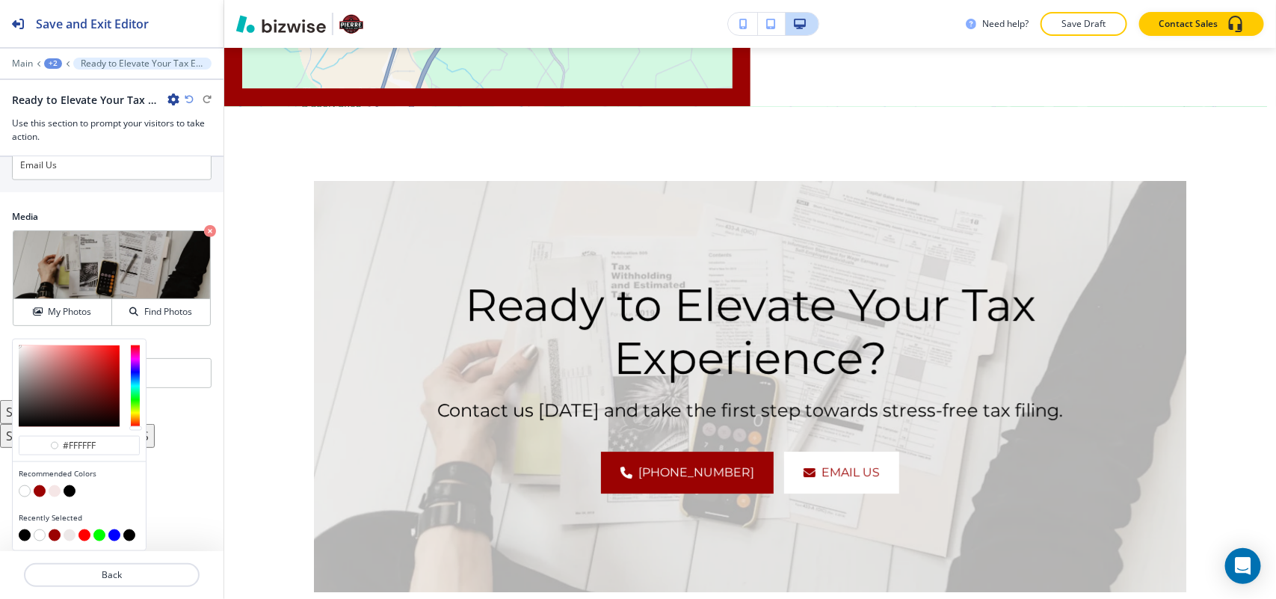
click at [67, 488] on button "button" at bounding box center [70, 491] width 12 height 12
type input "#000000"
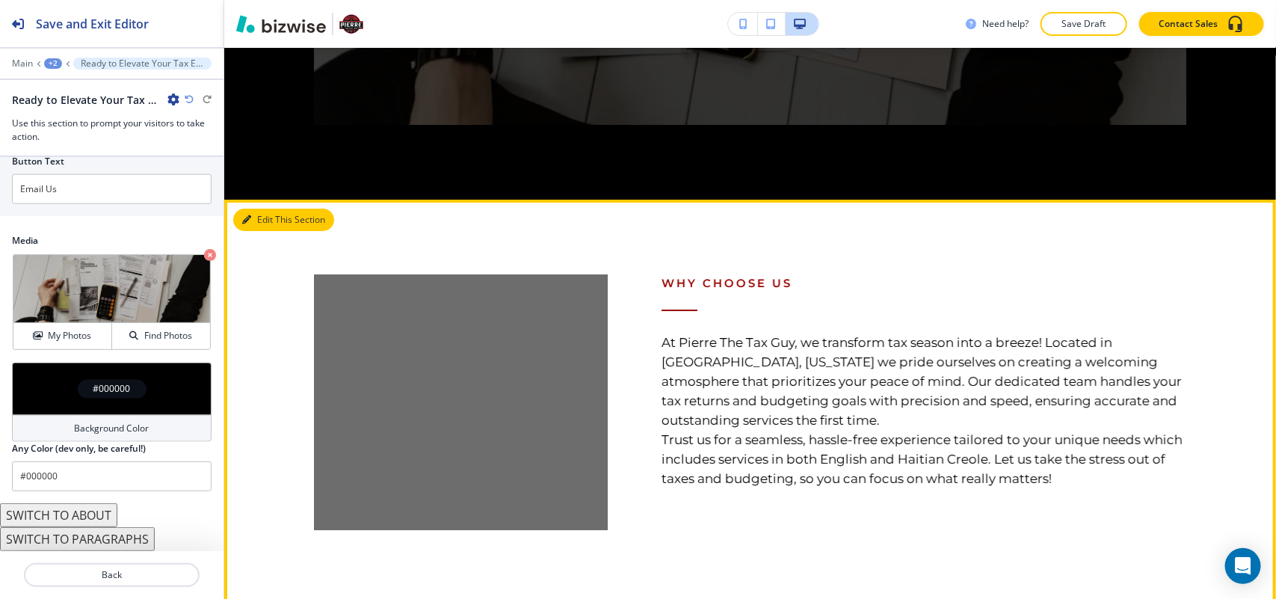
click at [267, 209] on button "Edit This Section" at bounding box center [283, 220] width 101 height 22
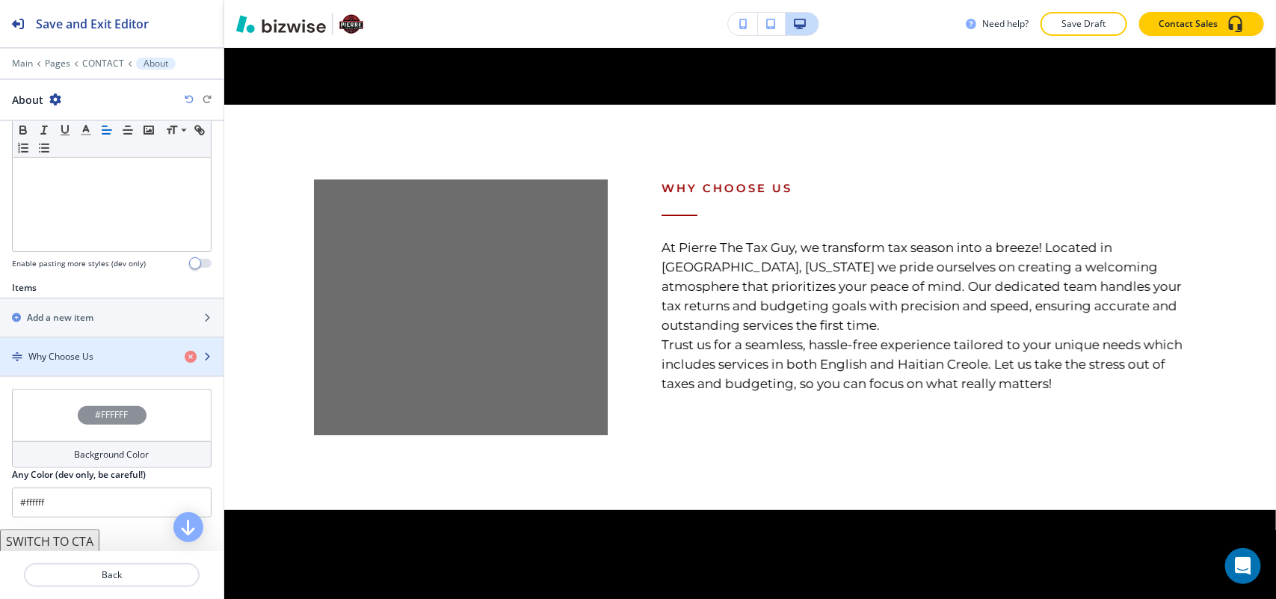
scroll to position [431, 0]
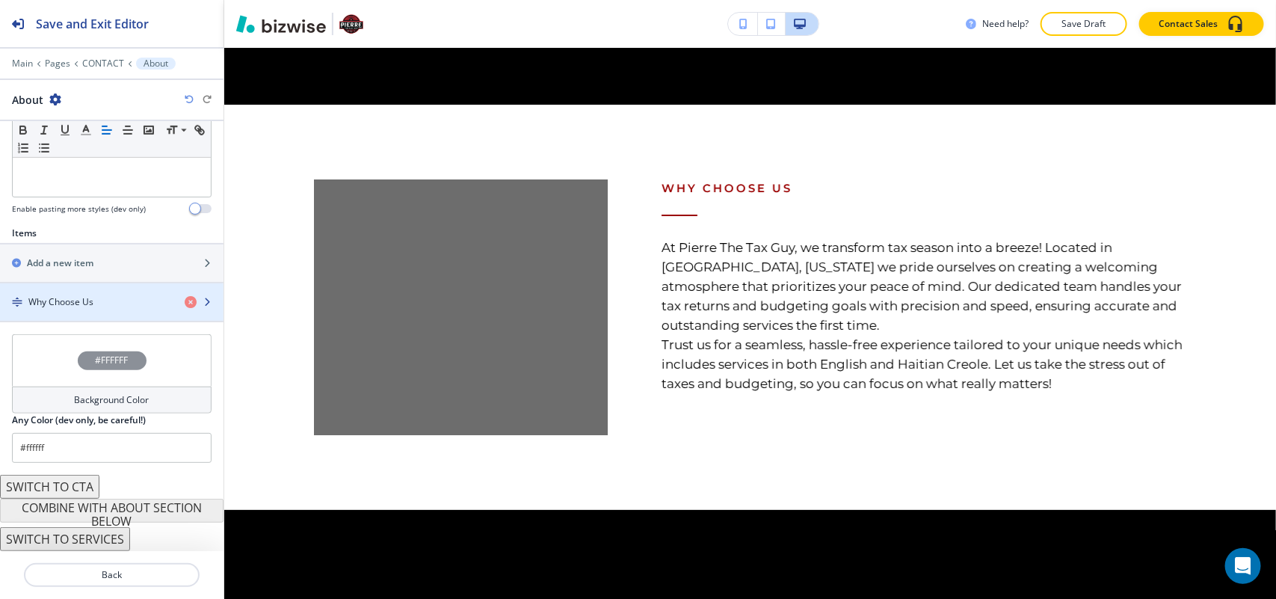
click at [84, 300] on h4 "Why Choose Us" at bounding box center [60, 301] width 65 height 13
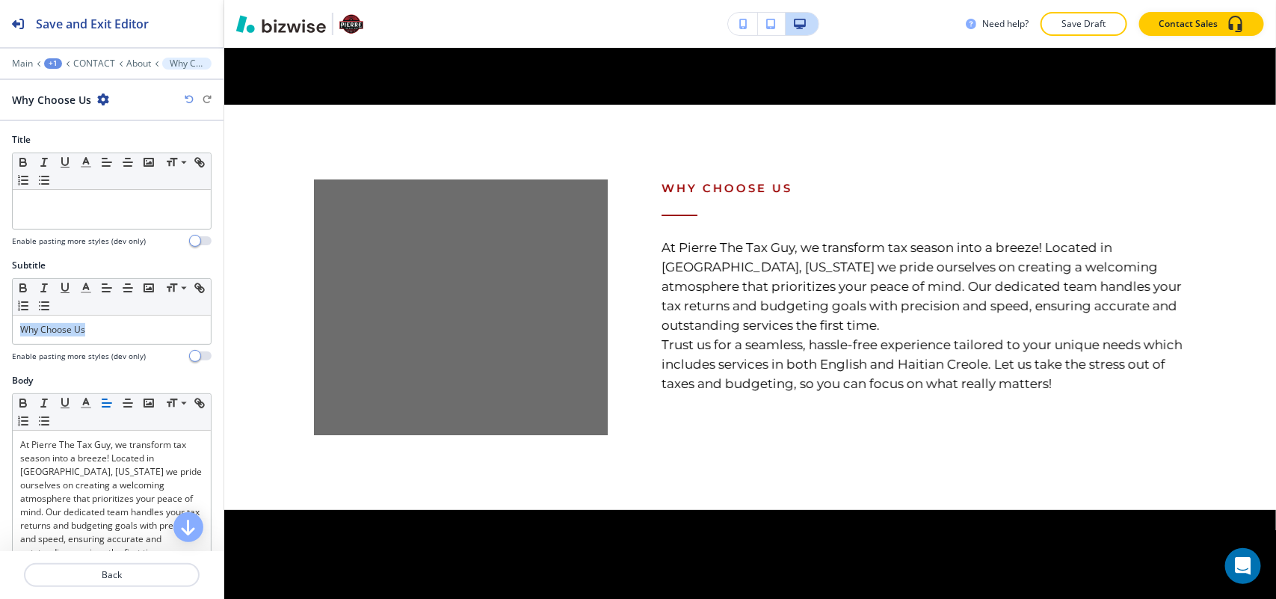
drag, startPoint x: 122, startPoint y: 334, endPoint x: 1, endPoint y: 334, distance: 121.1
click at [1, 334] on div "Subtitle Small Normal Large Huge Why Choose Us Enable pasting more styles (dev …" at bounding box center [112, 316] width 224 height 115
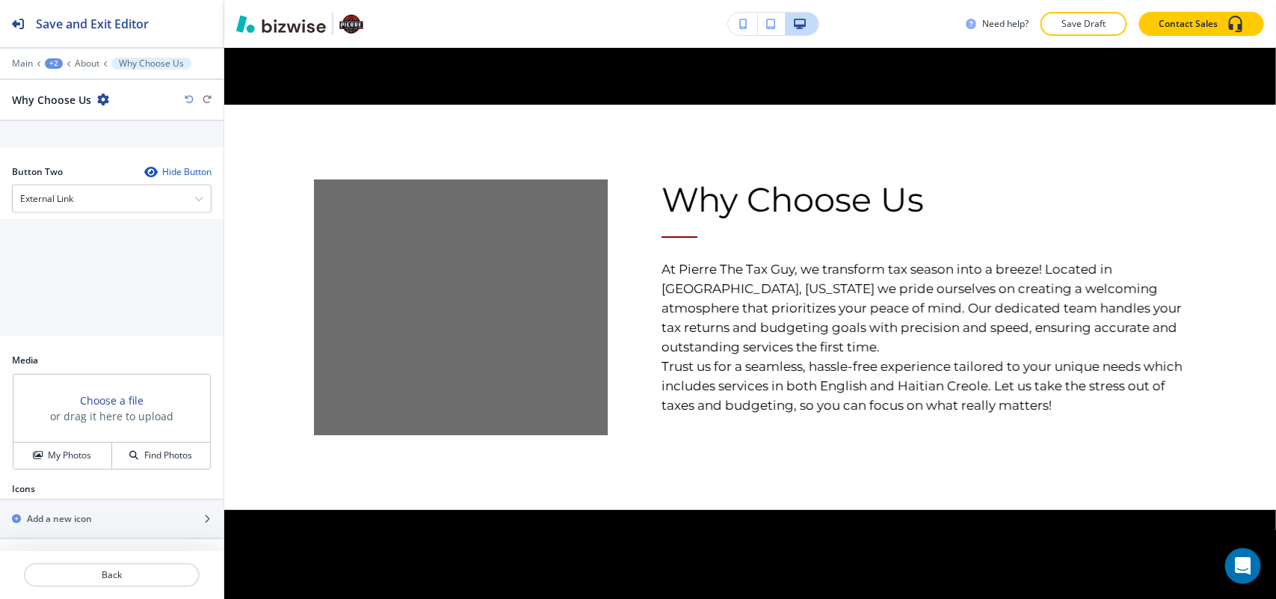
scroll to position [719, 0]
click at [70, 464] on button "My Photos" at bounding box center [62, 456] width 99 height 26
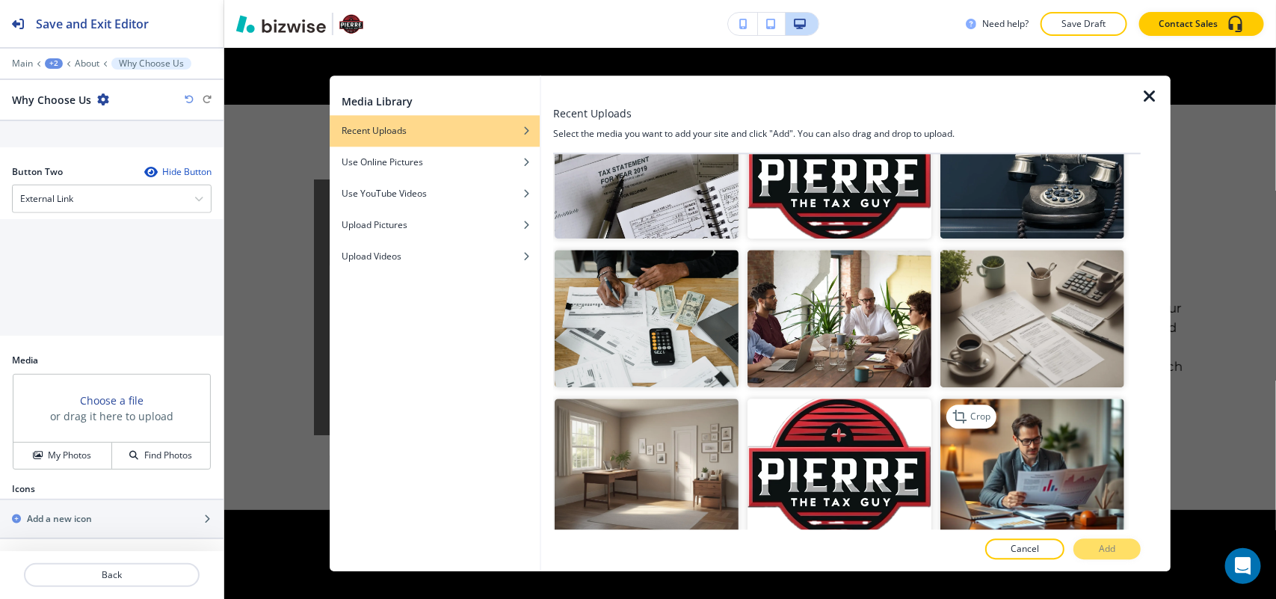
scroll to position [280, 0]
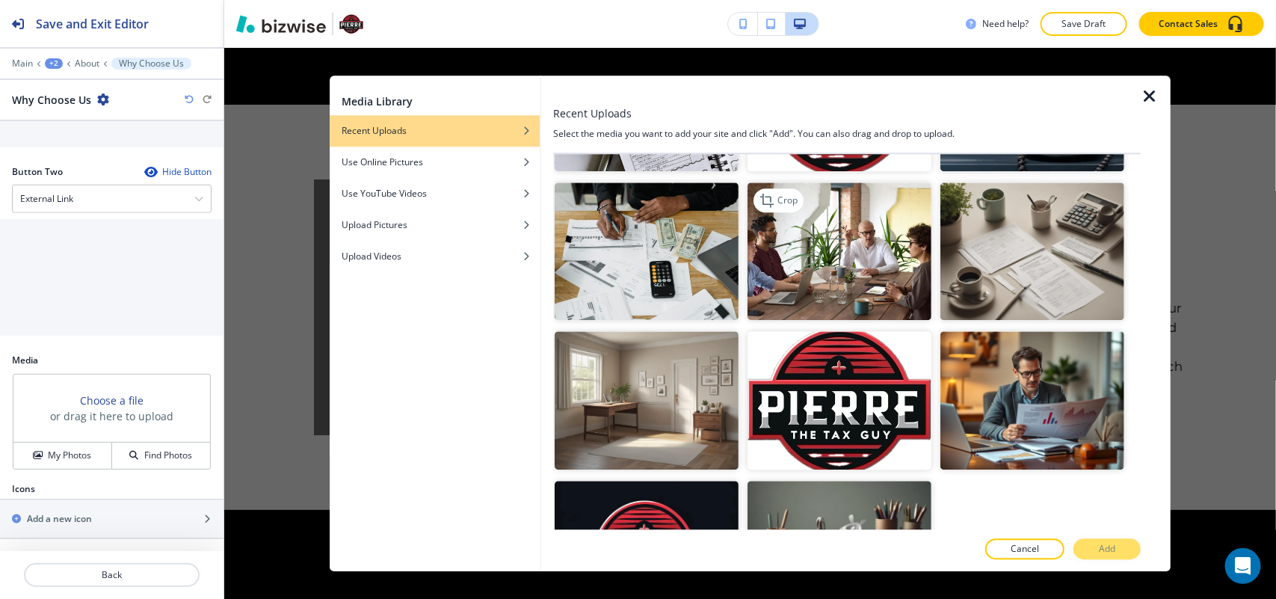
click at [851, 250] on img "button" at bounding box center [840, 251] width 184 height 138
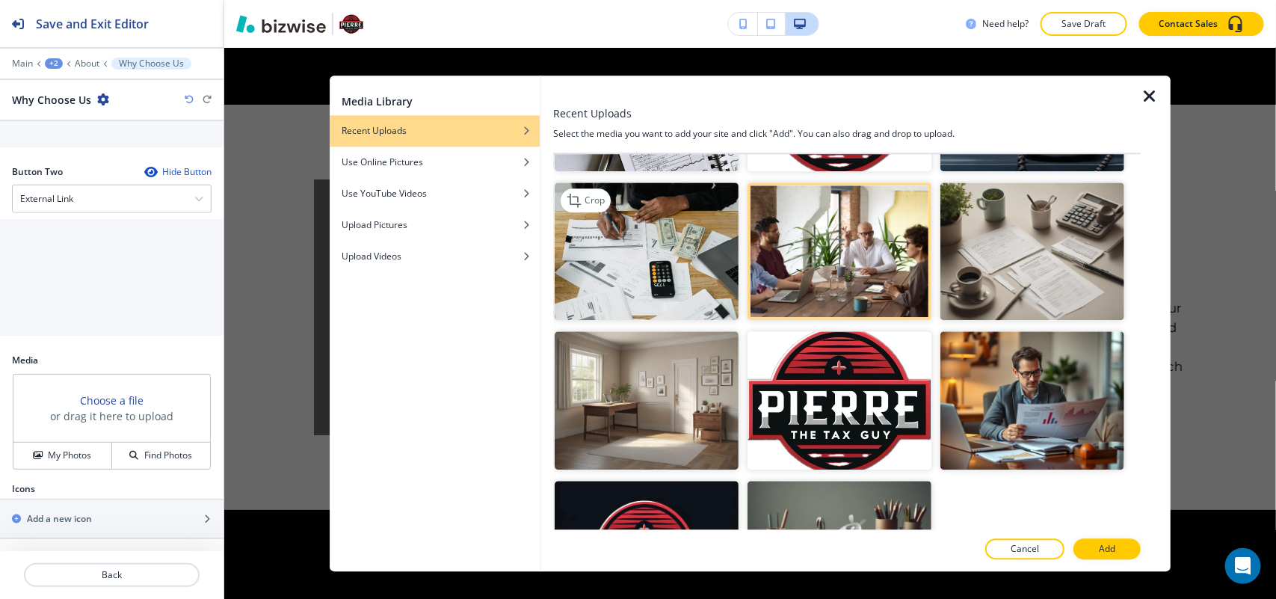
click at [696, 245] on img "button" at bounding box center [647, 251] width 184 height 138
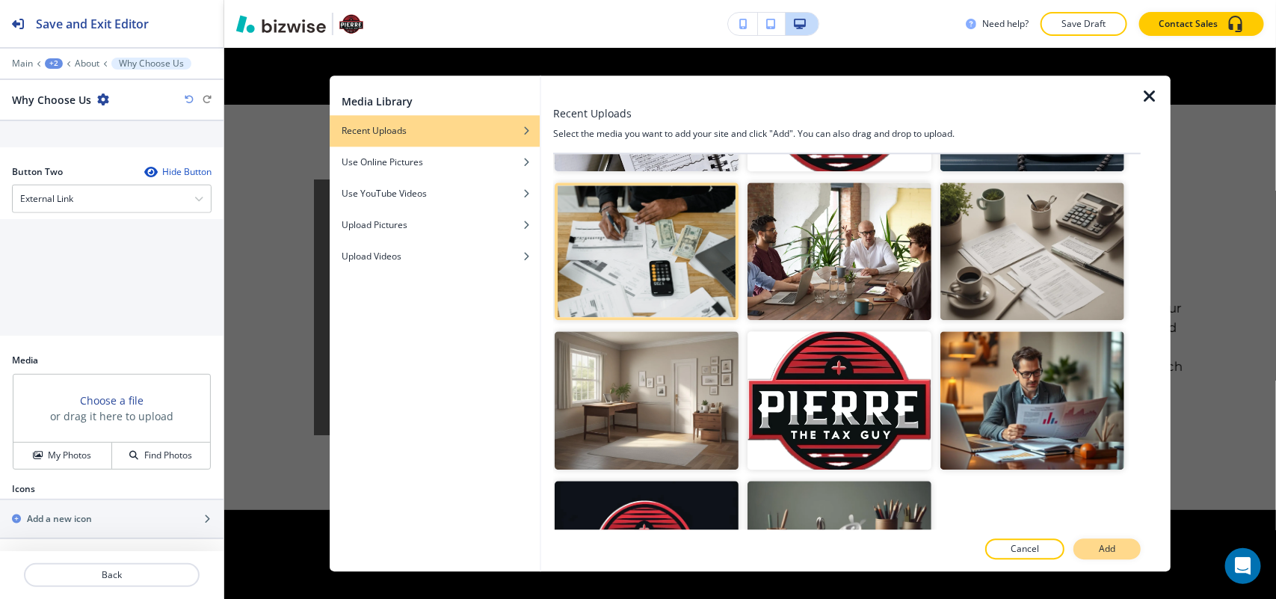
click at [1120, 550] on button "Add" at bounding box center [1107, 548] width 67 height 21
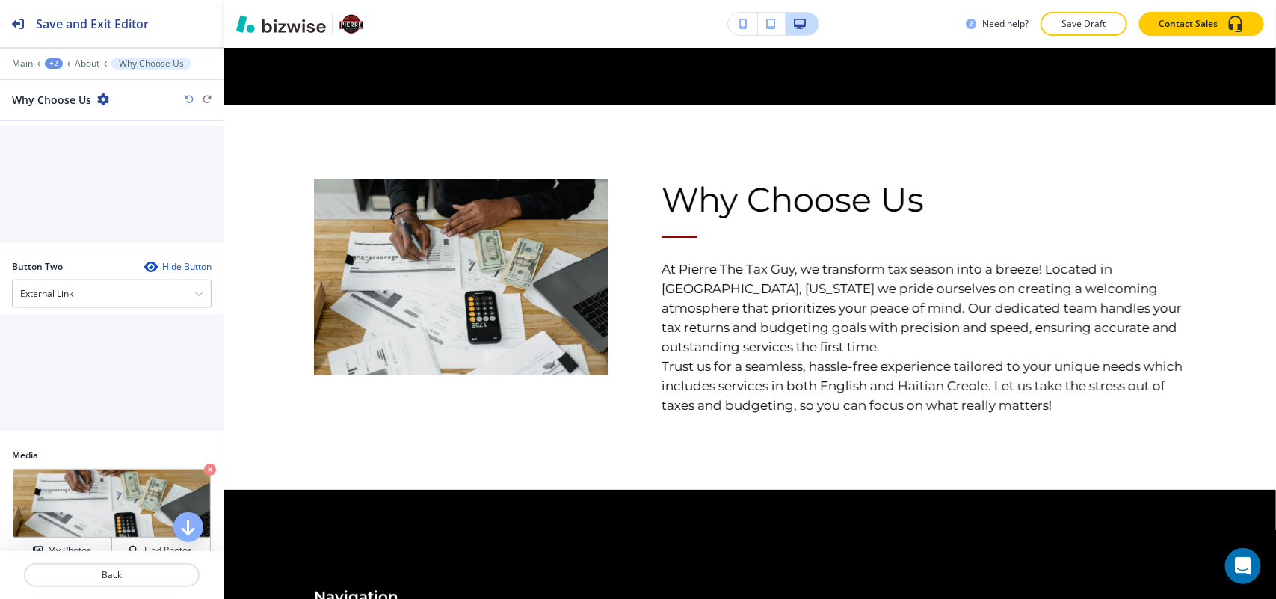
scroll to position [439, 0]
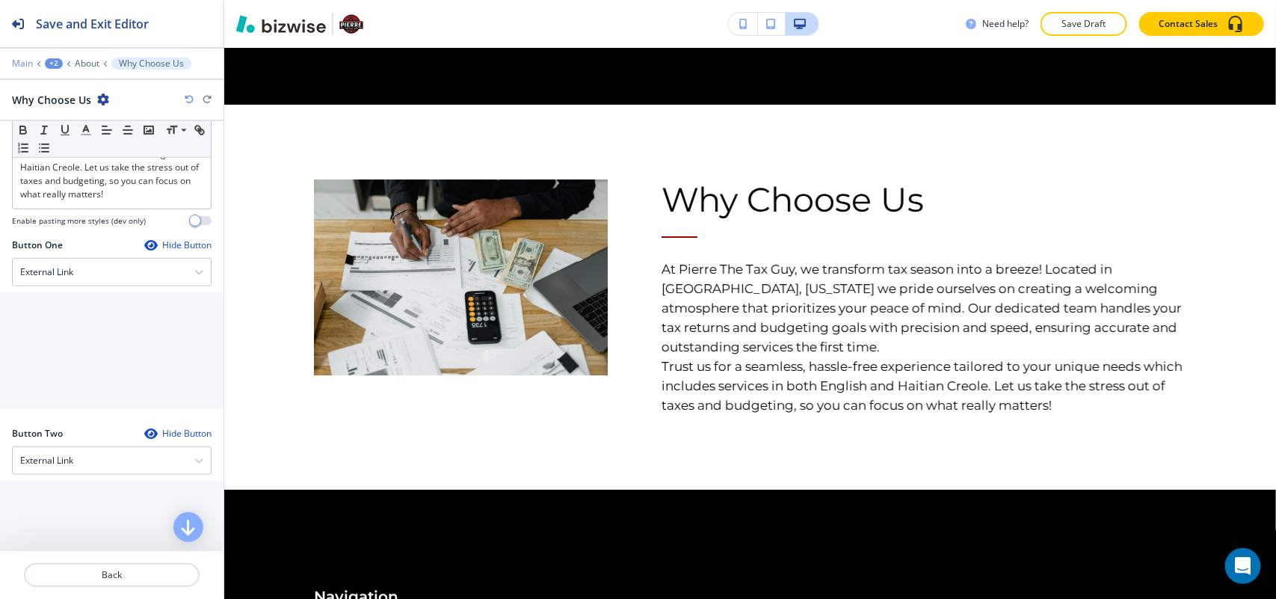
click at [12, 58] on p "Main" at bounding box center [22, 63] width 21 height 10
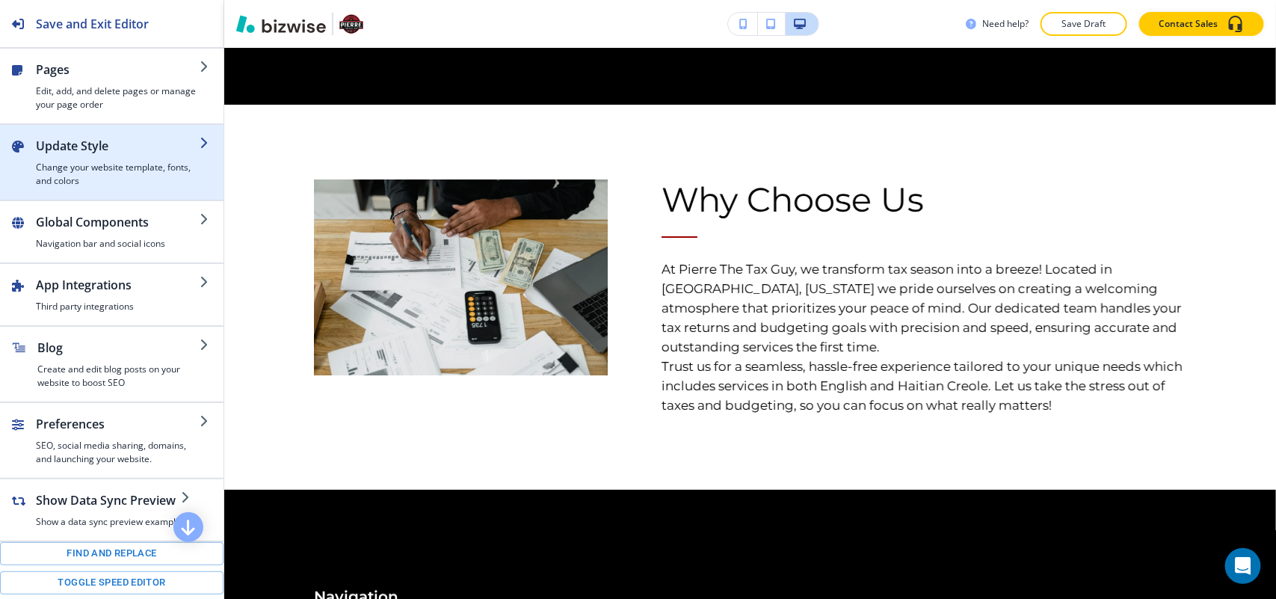
click at [61, 166] on h4 "Change your website template, fonts, and colors" at bounding box center [118, 174] width 164 height 27
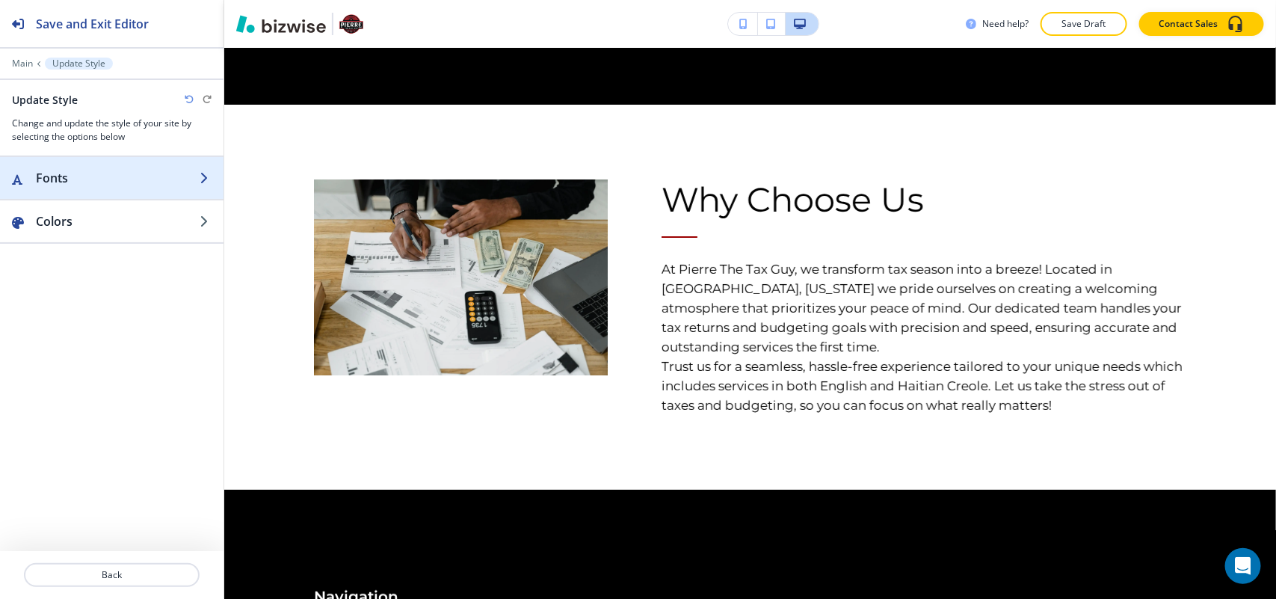
click at [72, 192] on div "button" at bounding box center [112, 193] width 224 height 12
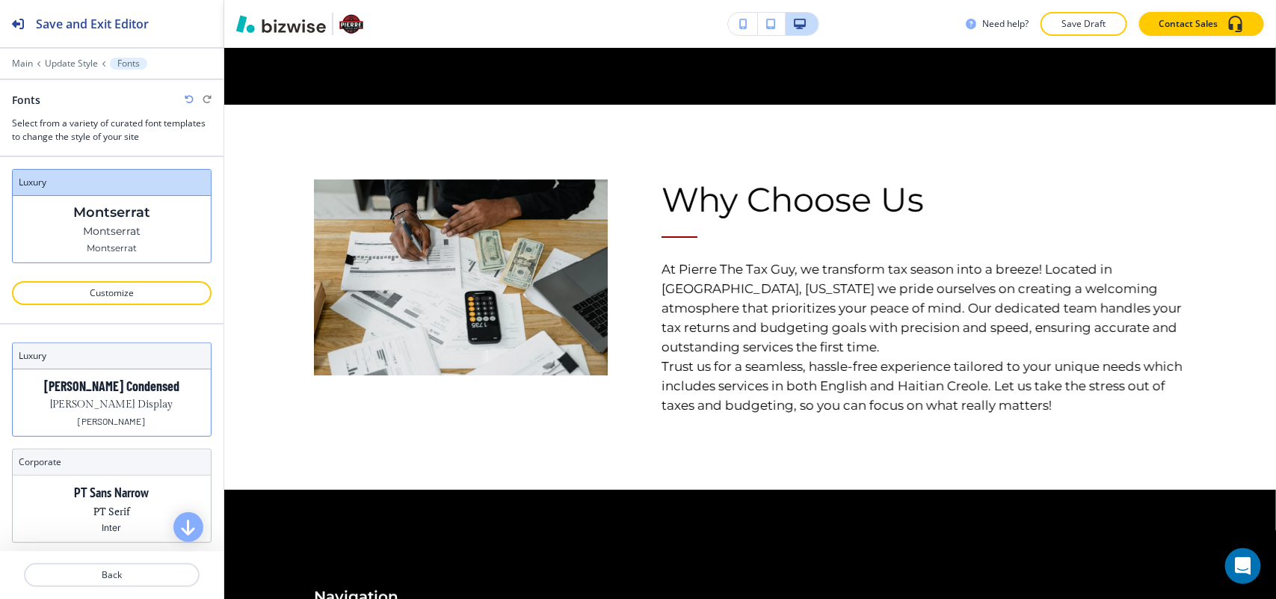
click at [125, 411] on p "Gilda Display" at bounding box center [112, 405] width 123 height 16
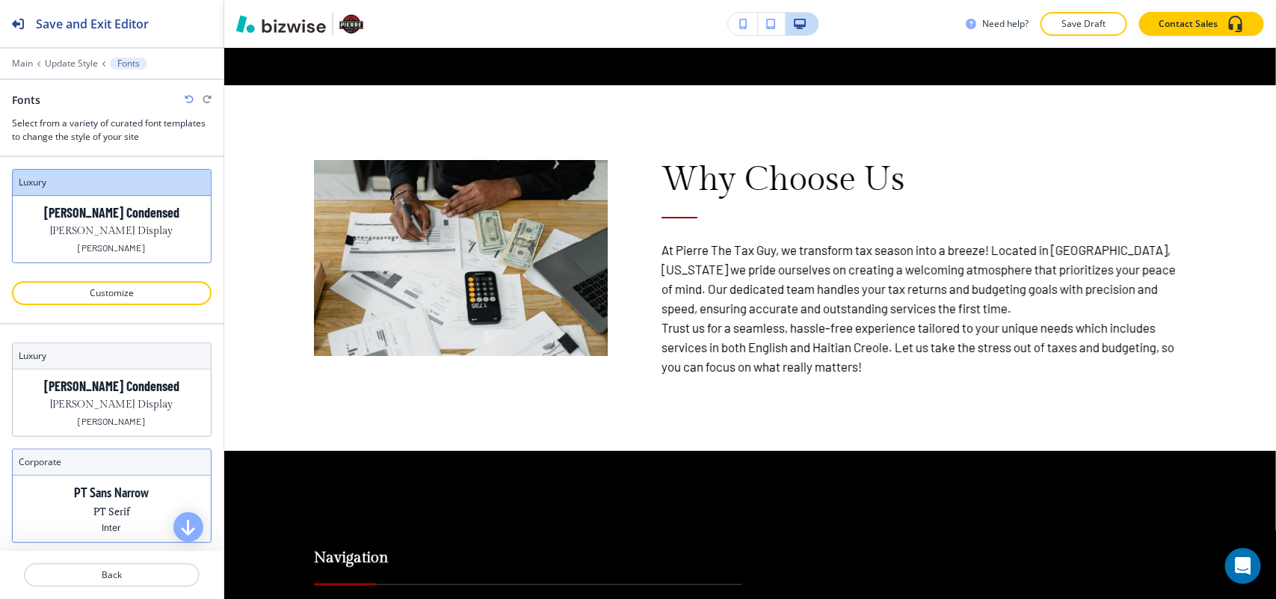
click at [109, 523] on div "PT Sans Narrow PT Serif Inter" at bounding box center [112, 509] width 198 height 67
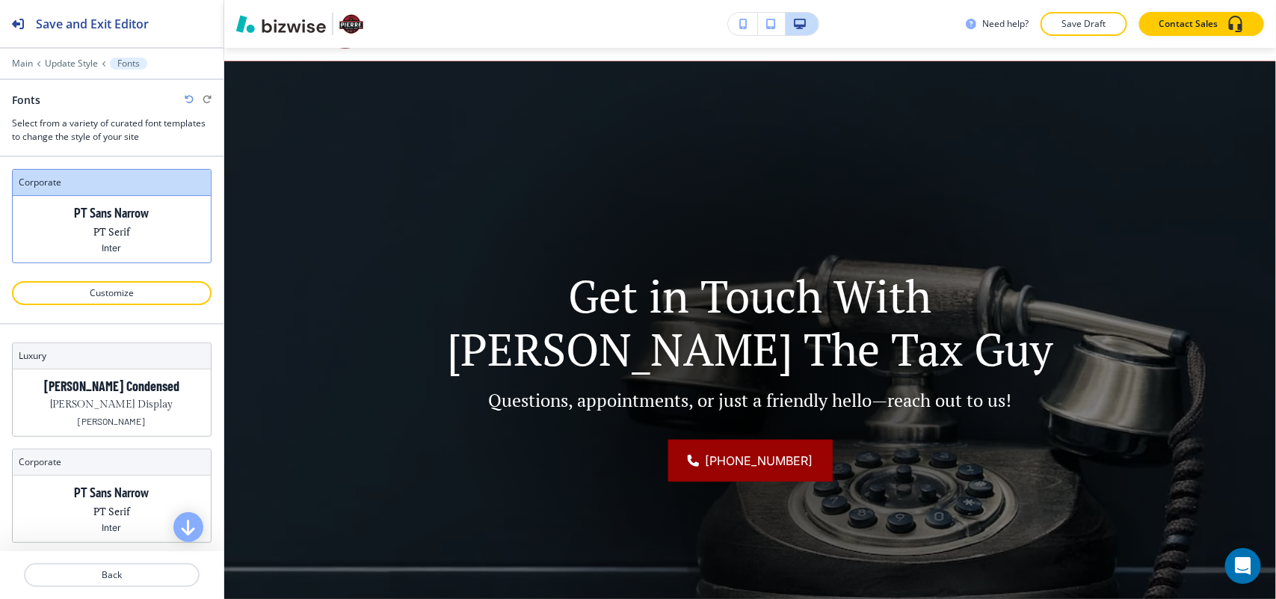
scroll to position [0, 0]
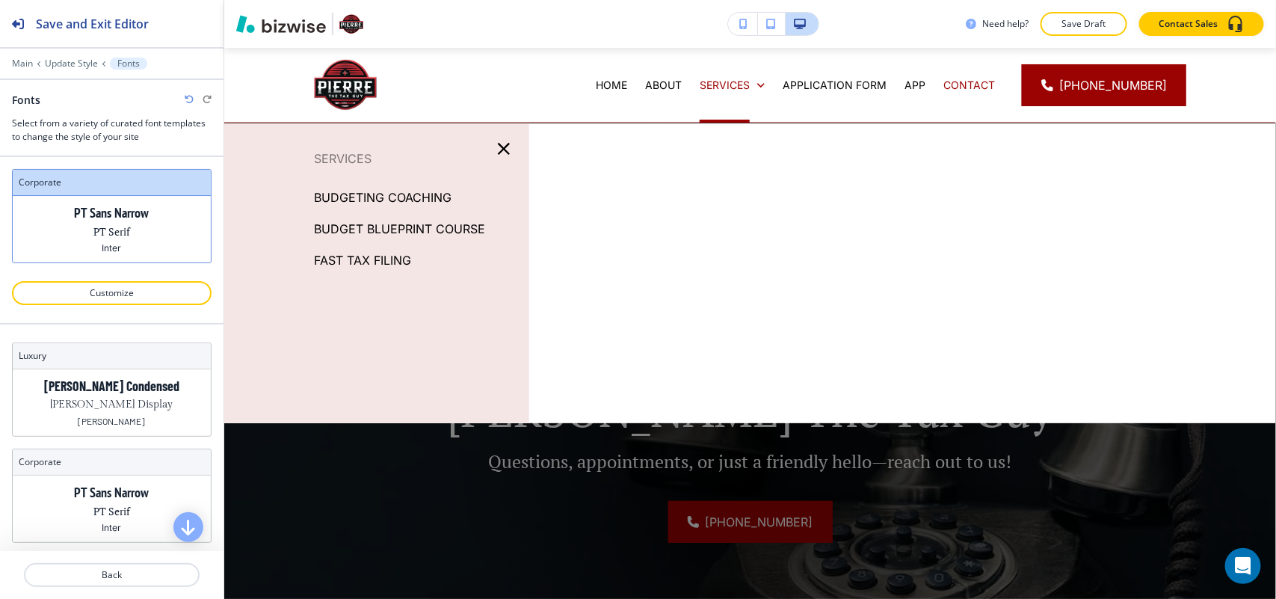
click at [394, 192] on p "BUDGETING COACHING" at bounding box center [383, 197] width 138 height 22
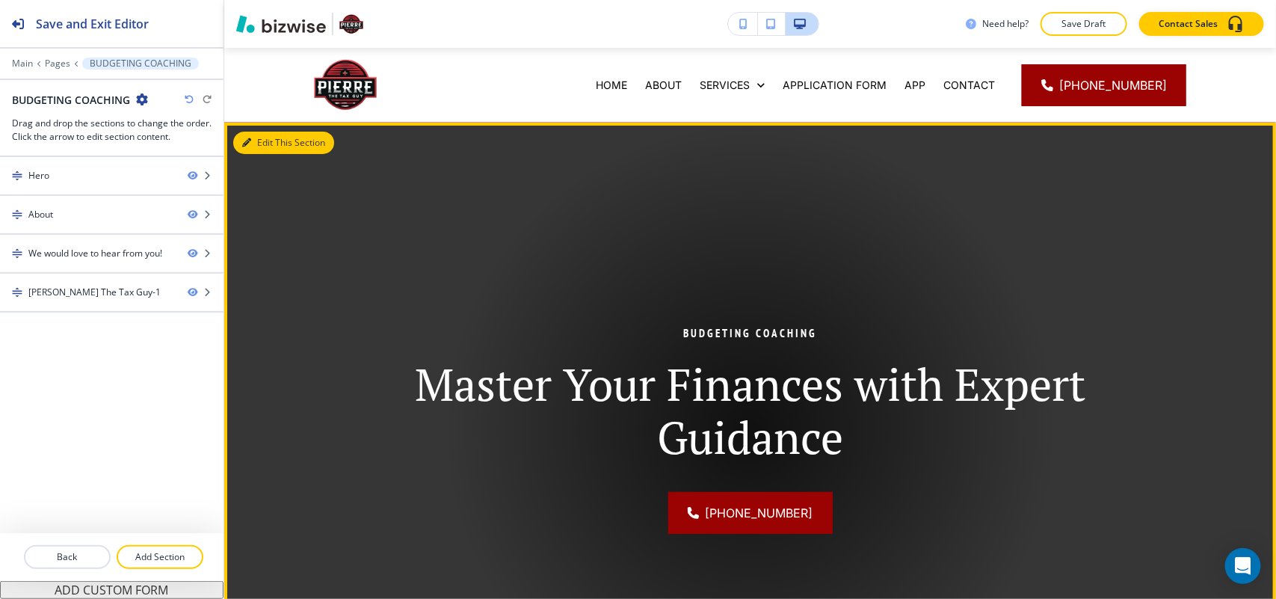
click at [281, 136] on button "Edit This Section" at bounding box center [283, 143] width 101 height 22
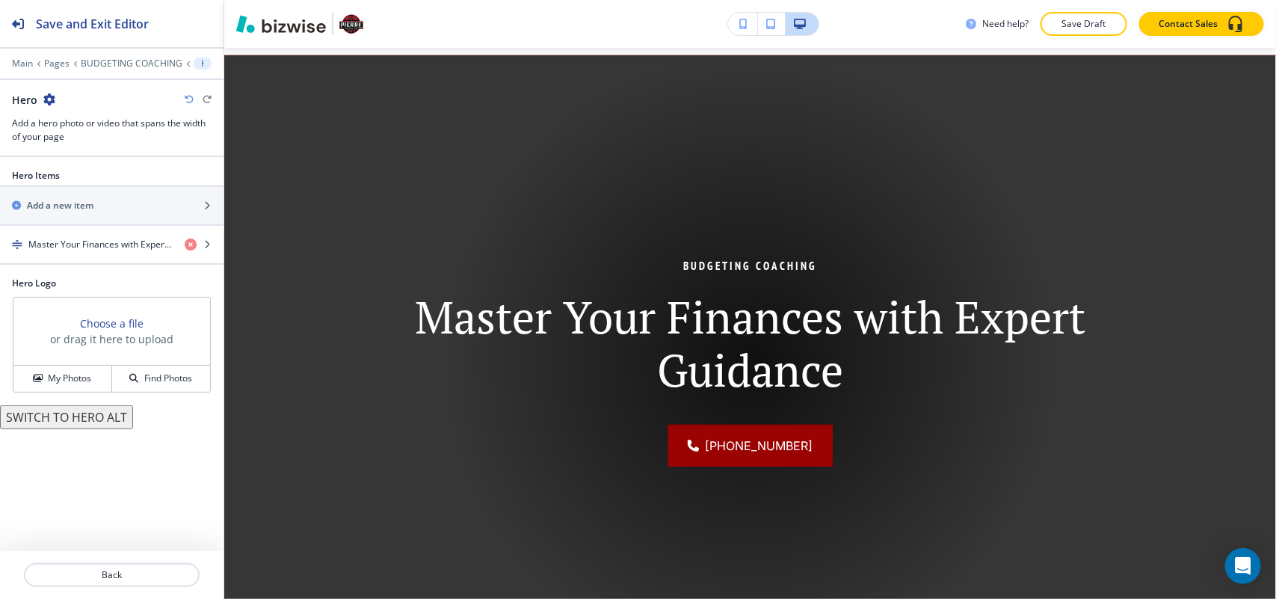
scroll to position [75, 0]
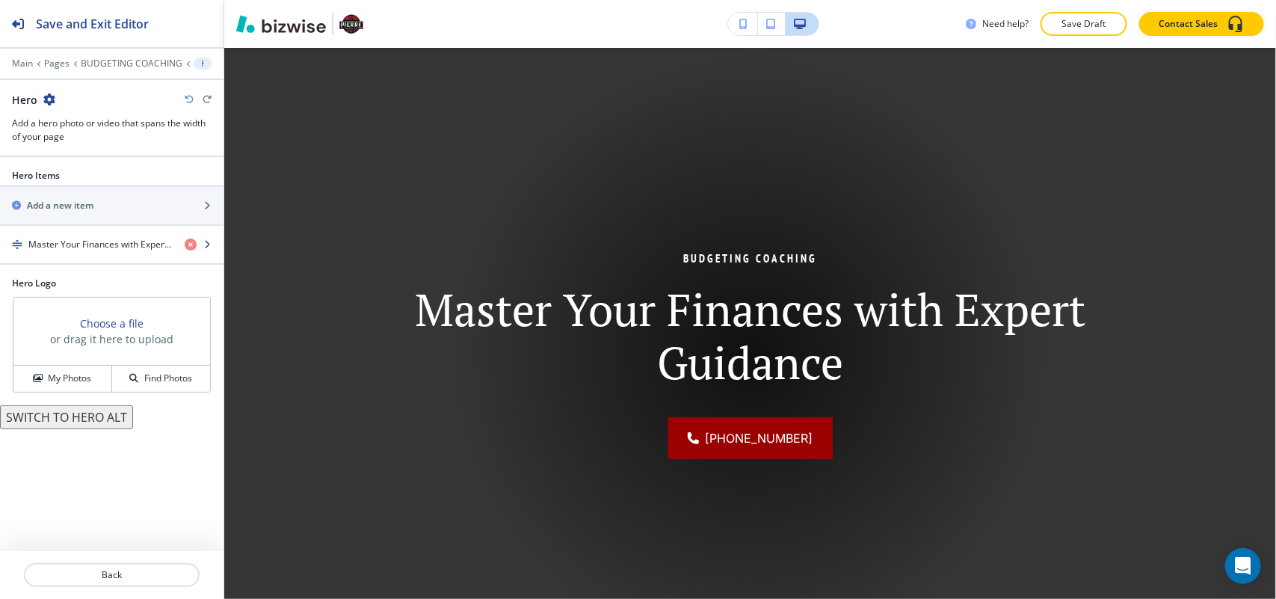
click at [64, 248] on h4 "Master Your Finances with Expert Guidance" at bounding box center [100, 244] width 144 height 13
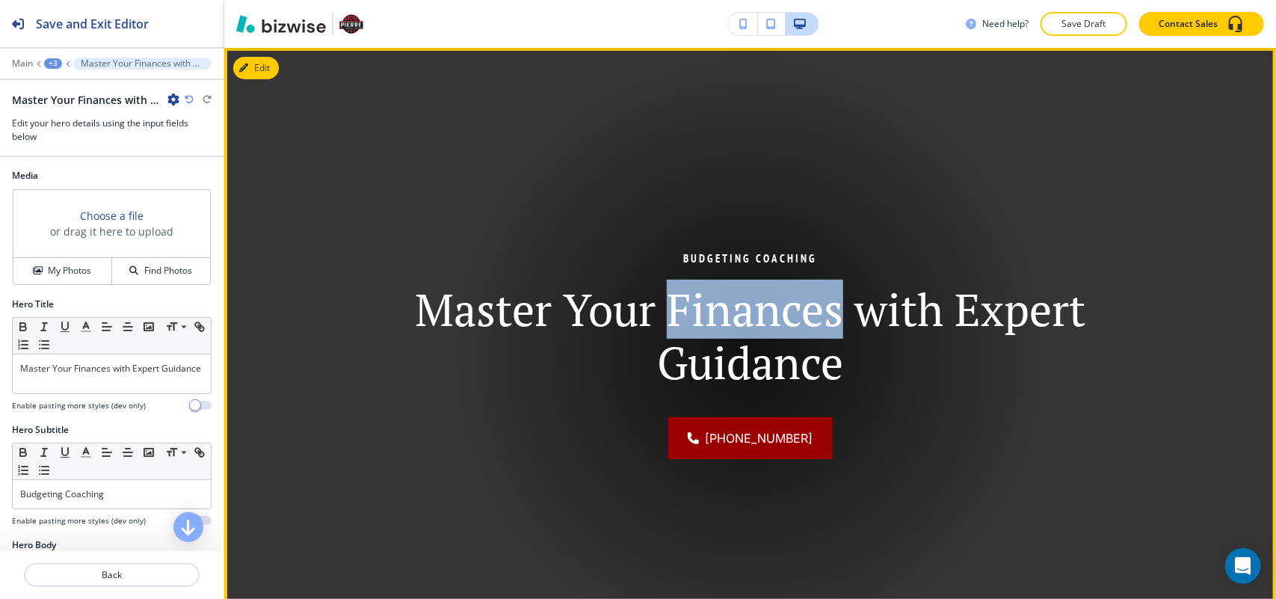
drag, startPoint x: 668, startPoint y: 307, endPoint x: 832, endPoint y: 310, distance: 164.5
click at [832, 310] on h1 "Master Your Finances with Expert Guidance" at bounding box center [750, 336] width 702 height 106
copy h1 "Finances"
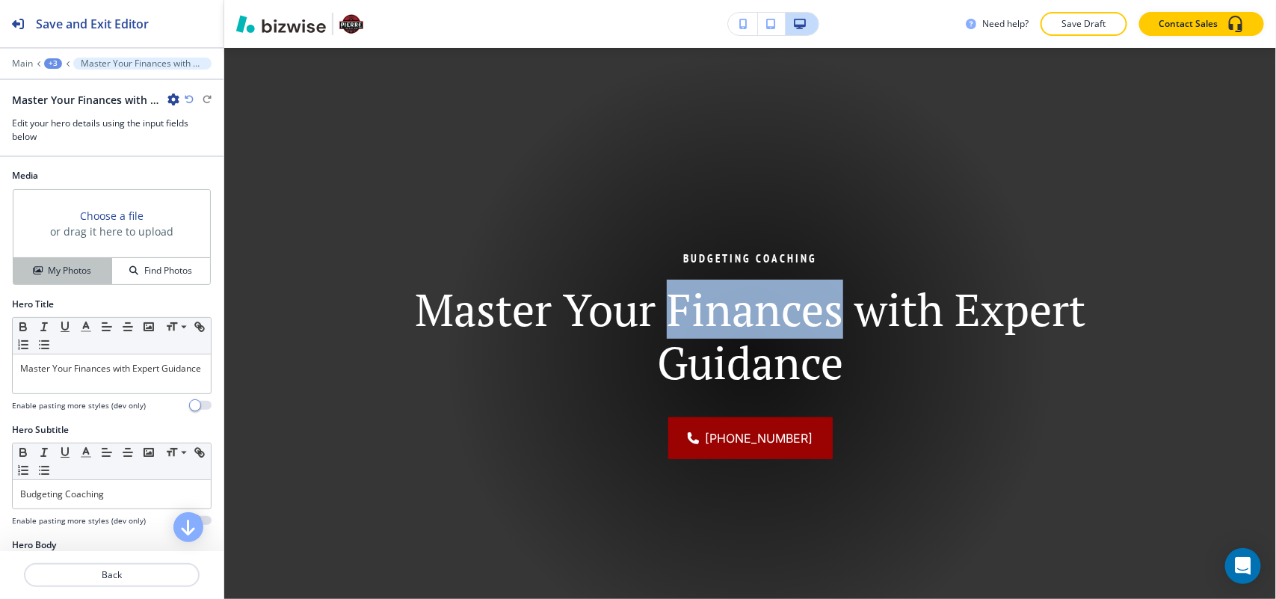
click at [58, 274] on h4 "My Photos" at bounding box center [69, 270] width 43 height 13
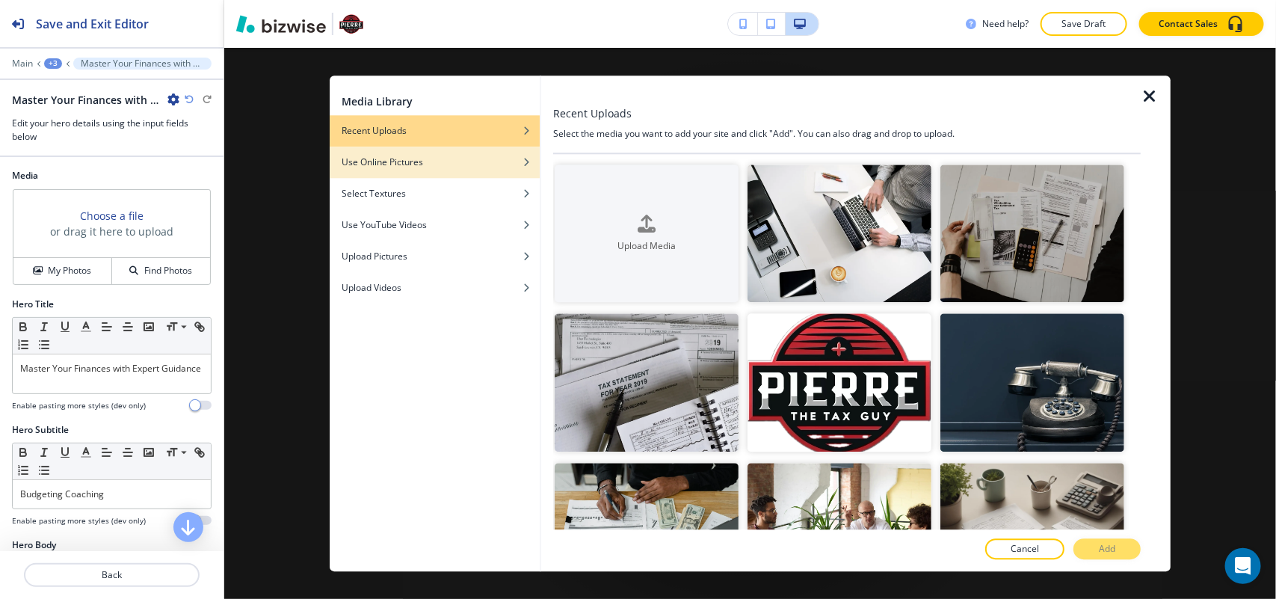
click at [416, 168] on h4 "Use Online Pictures" at bounding box center [383, 162] width 82 height 13
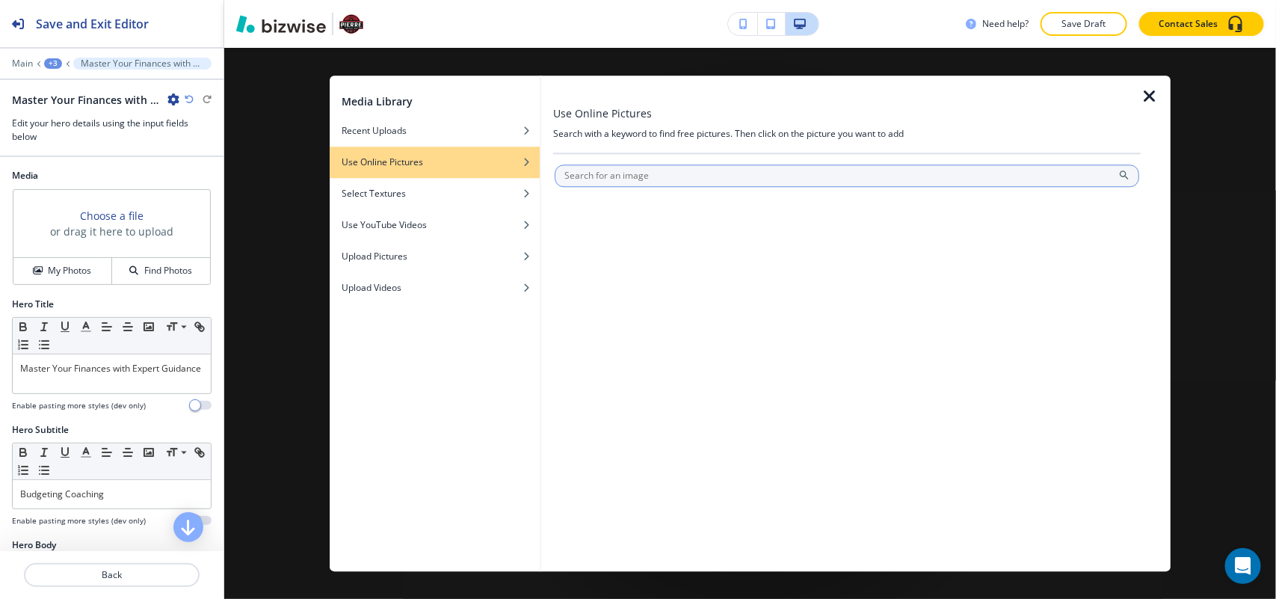
click at [617, 176] on input "text" at bounding box center [847, 176] width 585 height 22
type input "Finances"
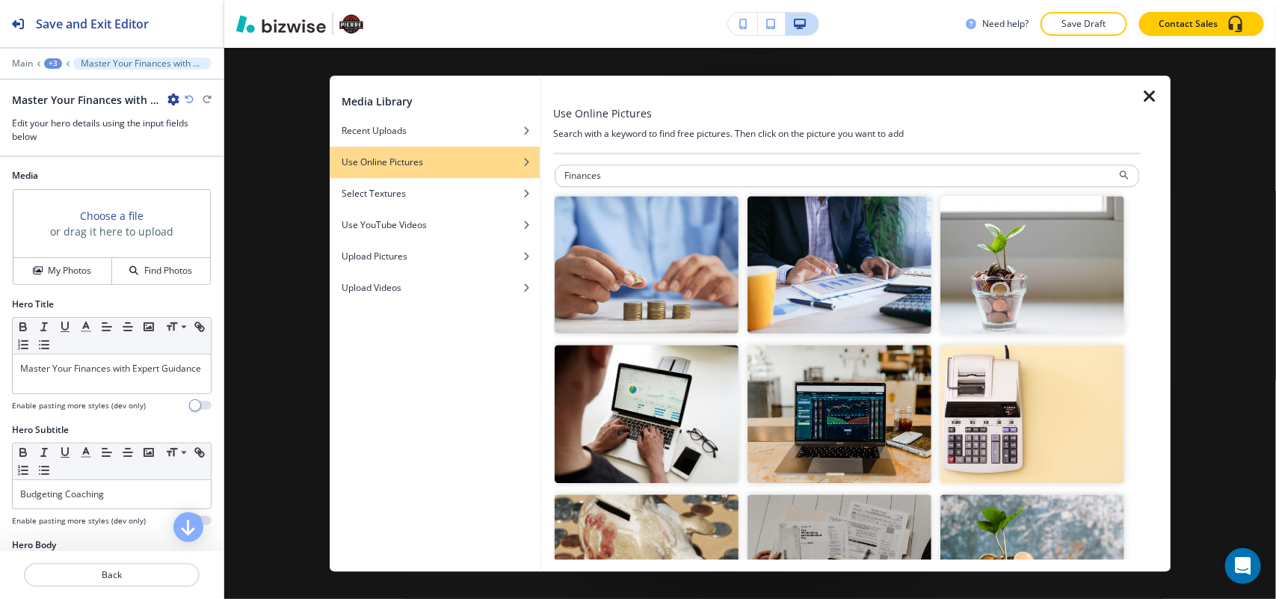
click at [820, 271] on img "button" at bounding box center [840, 265] width 184 height 138
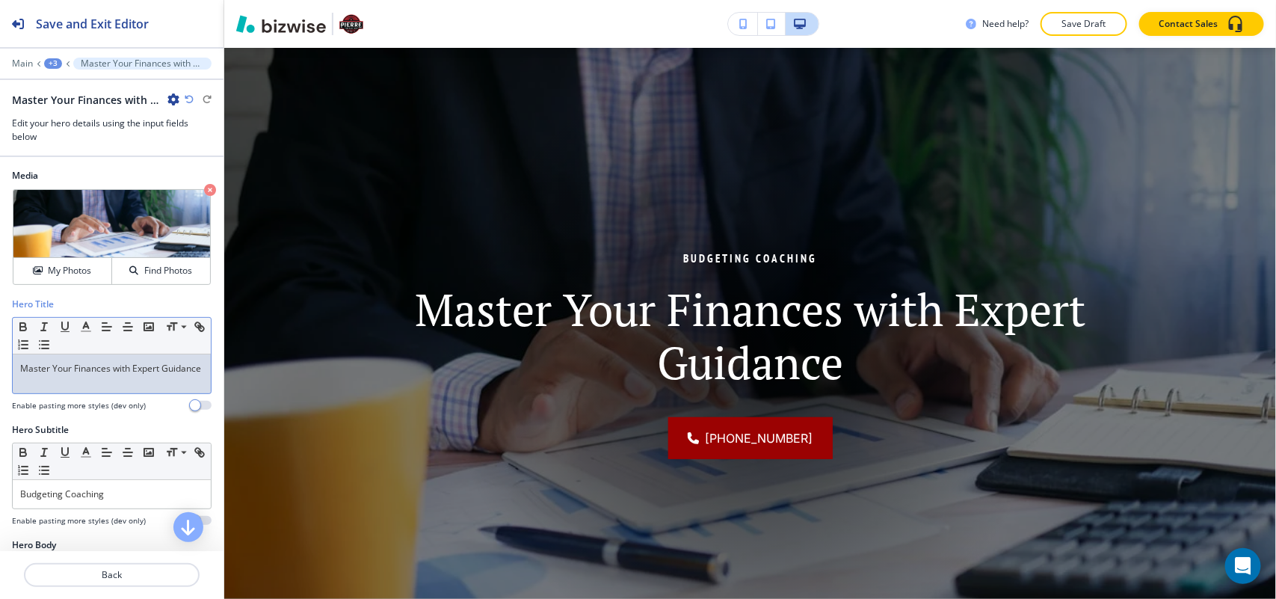
click at [129, 368] on p "Master Your Finances with Expert Guidance" at bounding box center [111, 368] width 183 height 13
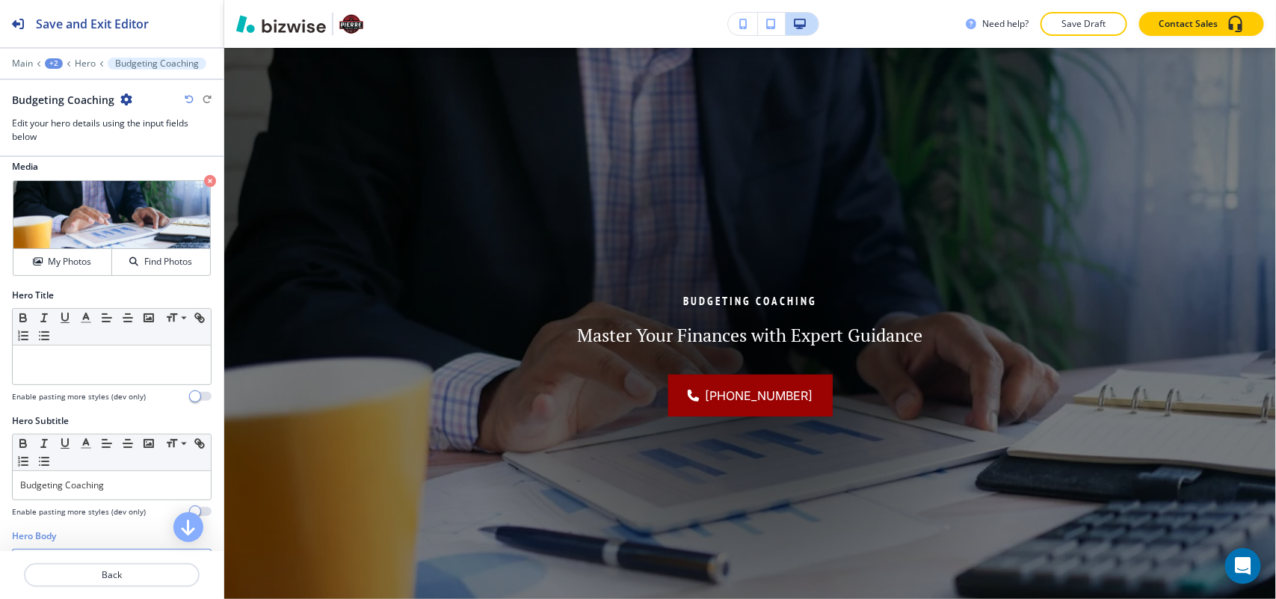
scroll to position [0, 0]
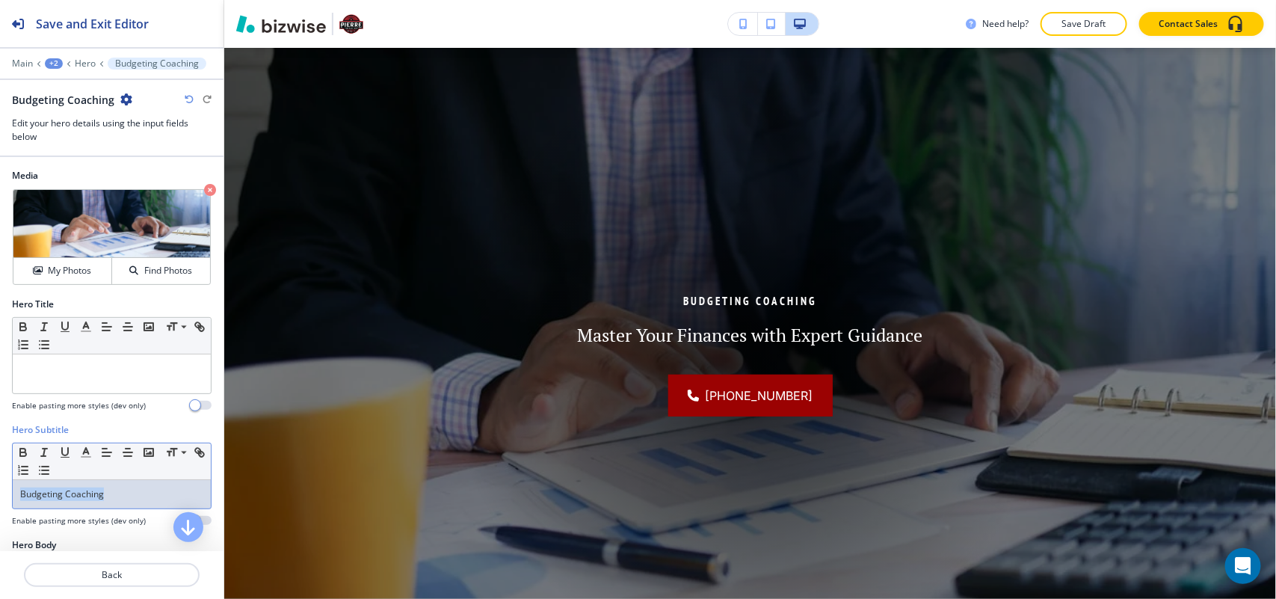
drag, startPoint x: 120, startPoint y: 499, endPoint x: 0, endPoint y: 495, distance: 120.4
click at [0, 495] on div "Hero Subtitle Small Normal Large Huge Budgeting Coaching Enable pasting more st…" at bounding box center [112, 480] width 224 height 115
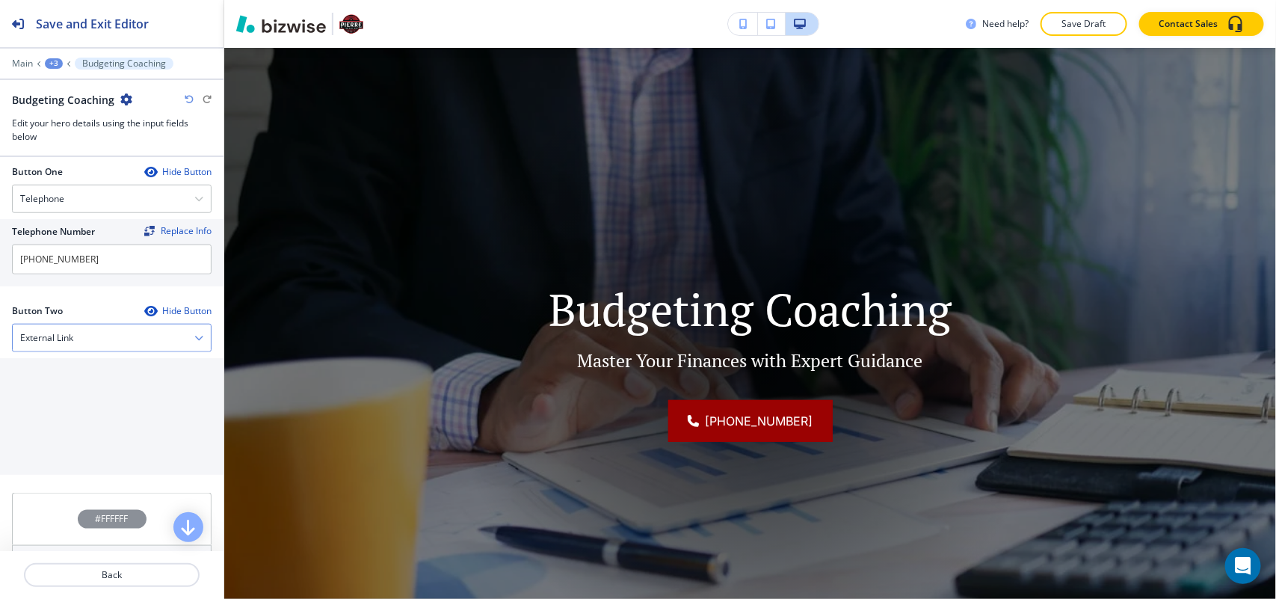
scroll to position [741, 0]
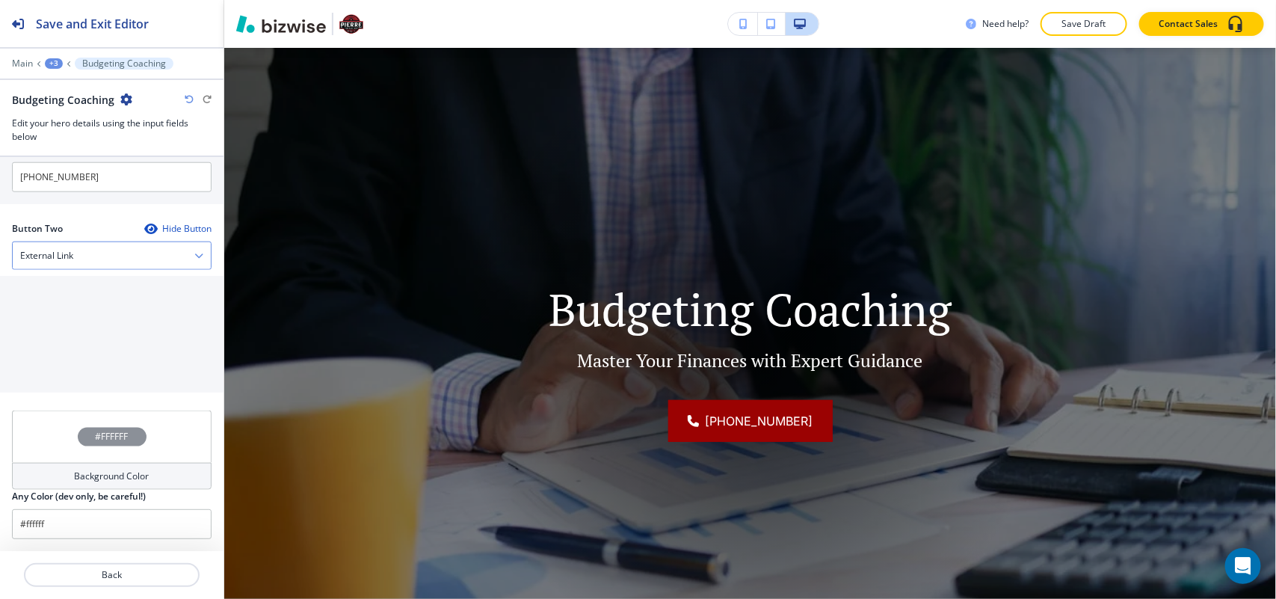
click at [83, 242] on div "External Link" at bounding box center [112, 255] width 198 height 27
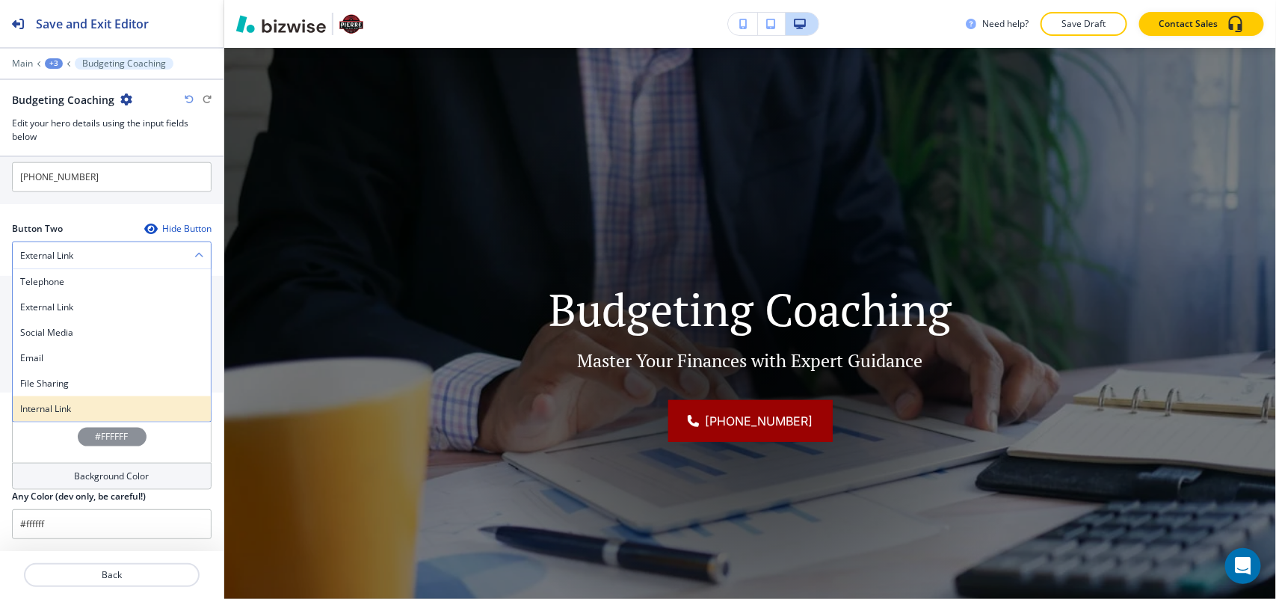
click at [62, 402] on h4 "Internal Link" at bounding box center [111, 408] width 183 height 13
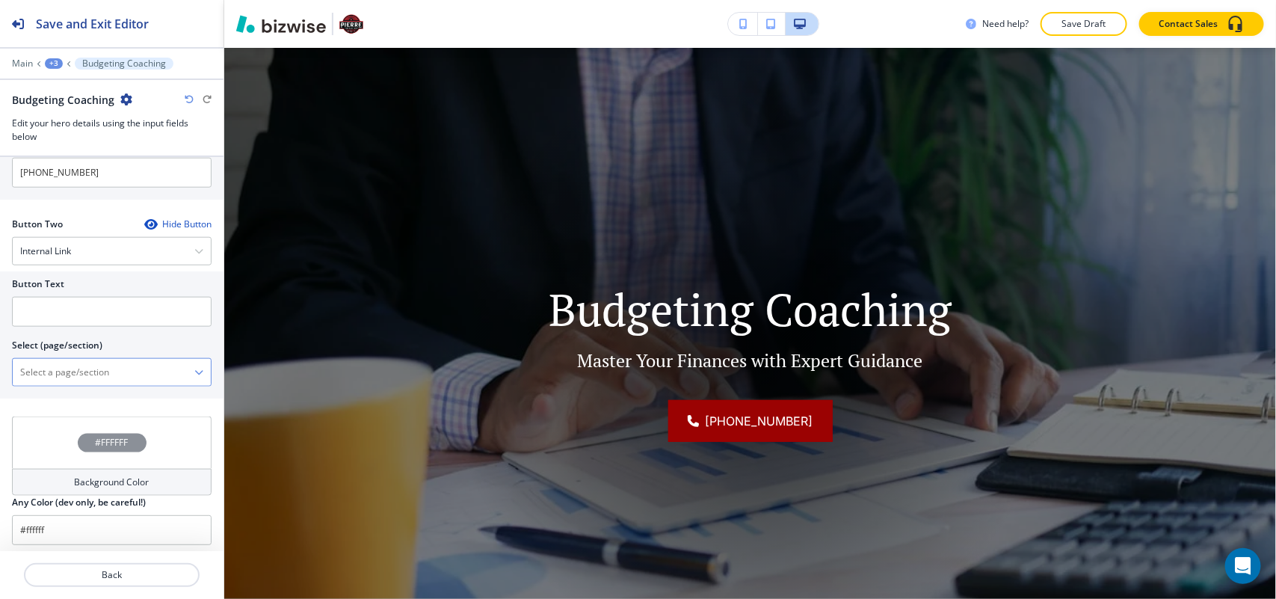
scroll to position [739, 0]
drag, startPoint x: 87, startPoint y: 385, endPoint x: 97, endPoint y: 382, distance: 10.2
click at [87, 385] on \(page\/section\) "Manual Input" at bounding box center [104, 374] width 182 height 25
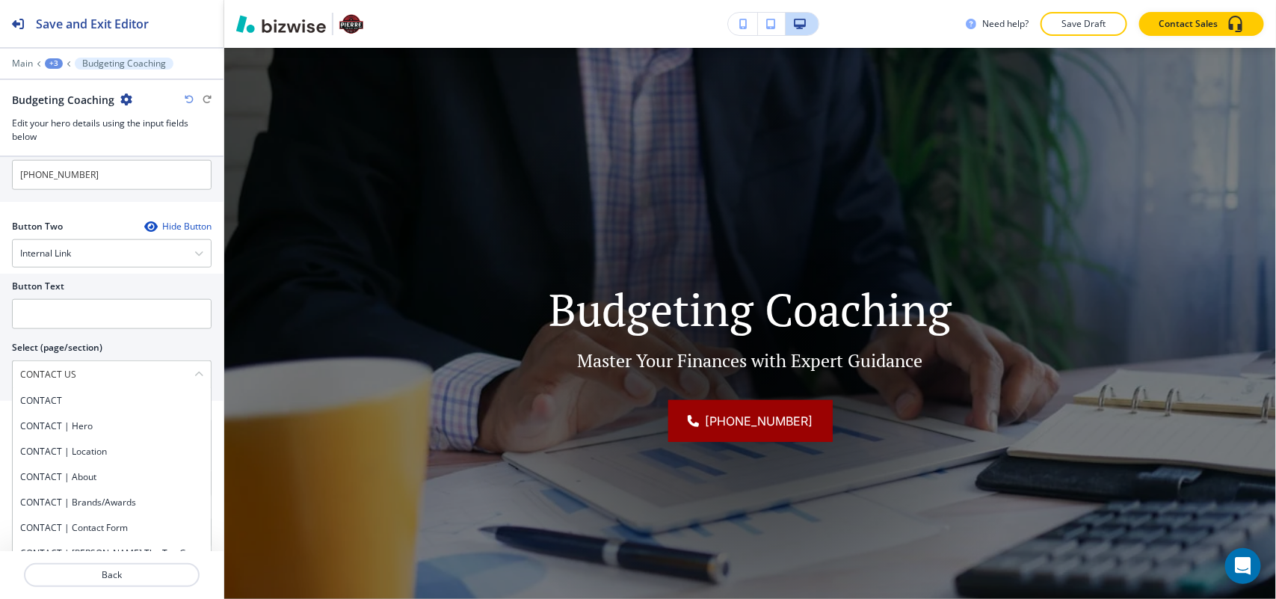
drag, startPoint x: 76, startPoint y: 378, endPoint x: 0, endPoint y: 375, distance: 75.6
click at [0, 375] on div "Button Text Select (page/section) CONTACT US CONTACT CONTACT | Hero CONTACT | L…" at bounding box center [112, 337] width 224 height 127
click at [55, 413] on div "CONTACT" at bounding box center [112, 400] width 198 height 25
type \(page\/section\) "CONTACT"
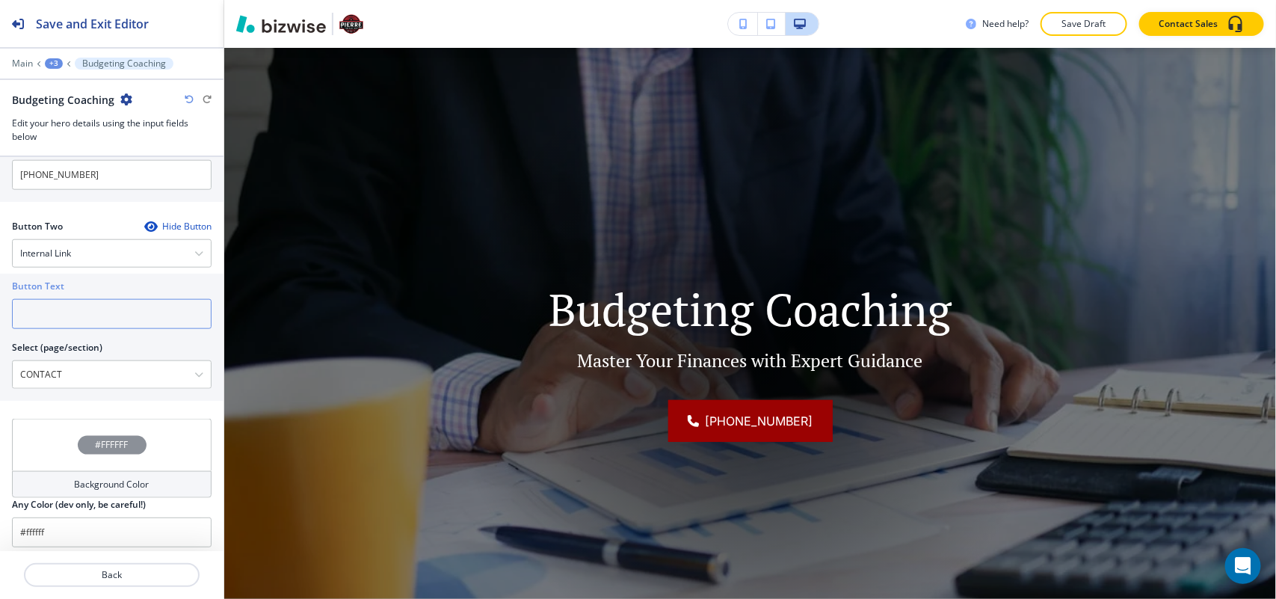
paste input "CONTACT US"
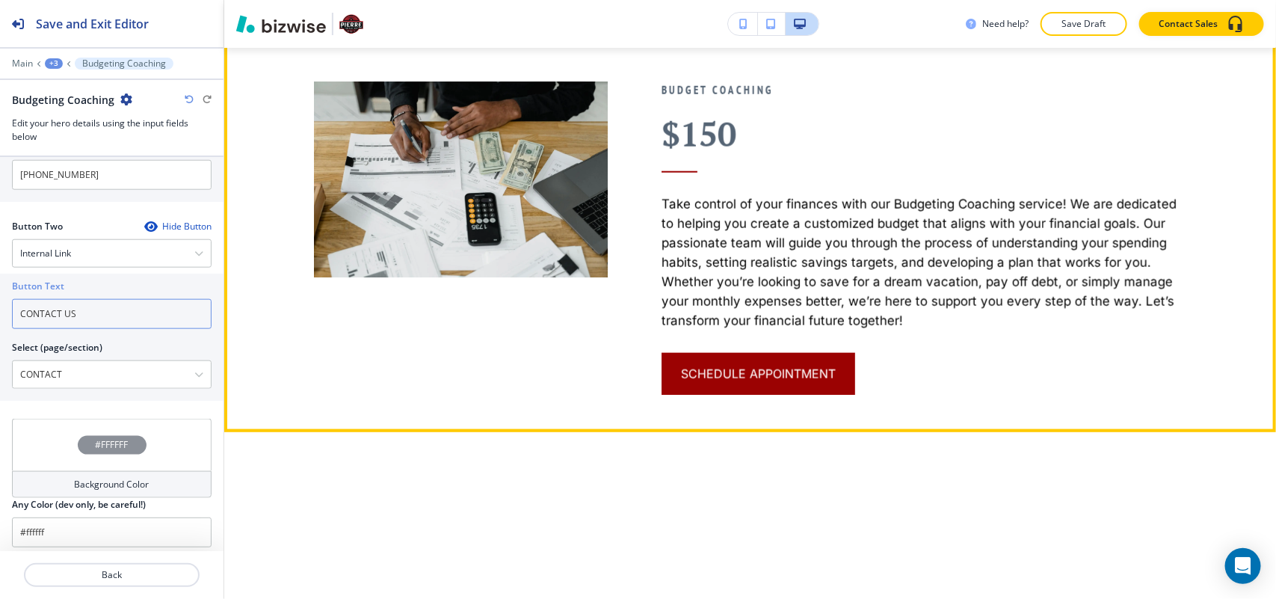
scroll to position [636, 0]
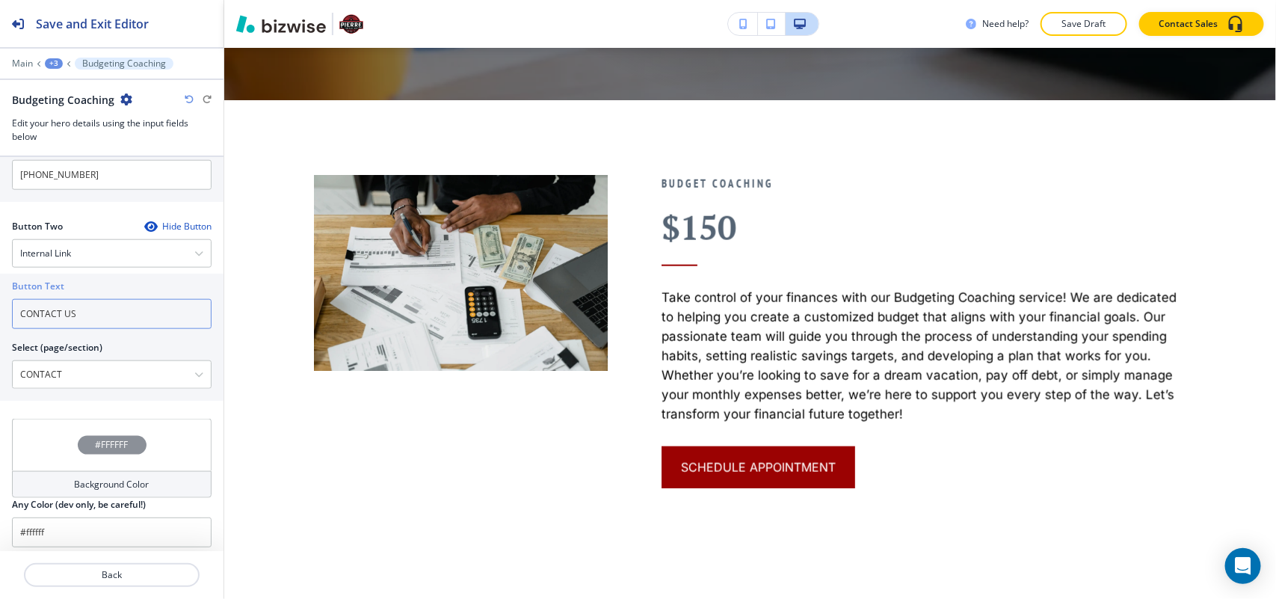
type input "CONTACT US"
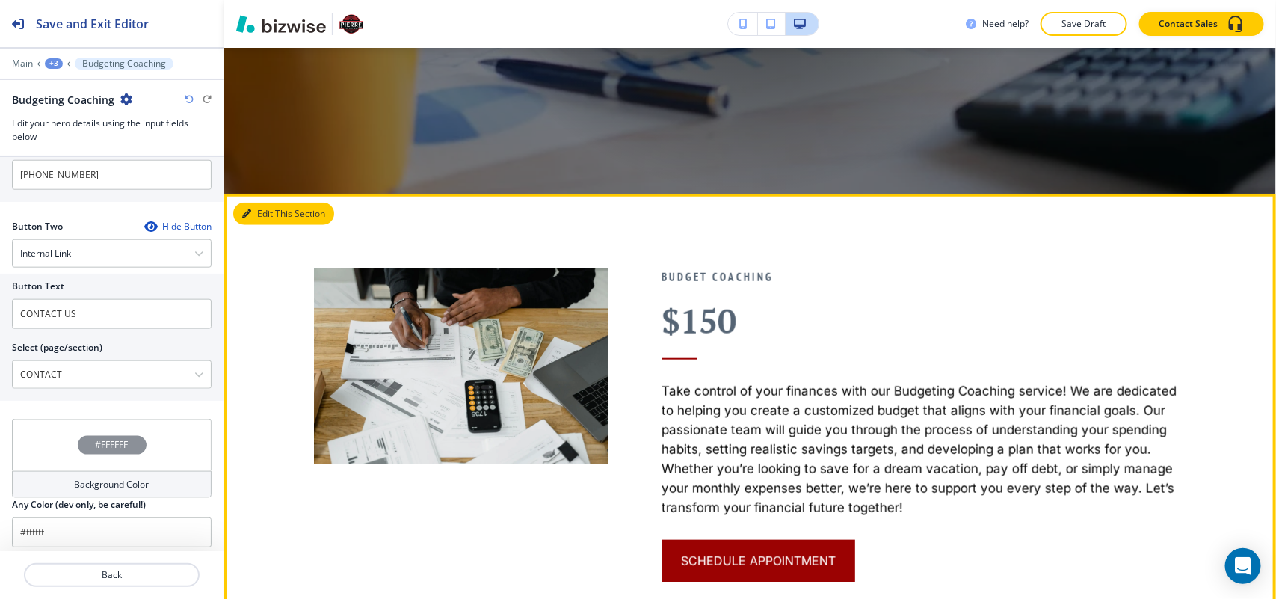
click at [263, 209] on button "Edit This Section" at bounding box center [283, 214] width 101 height 22
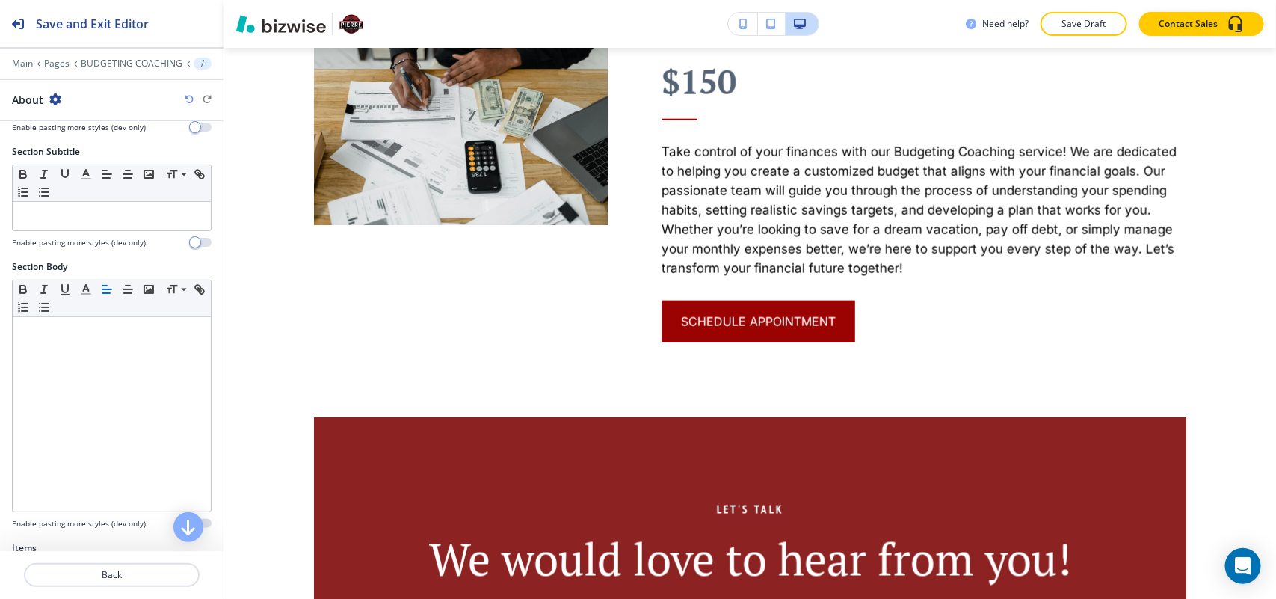
scroll to position [280, 0]
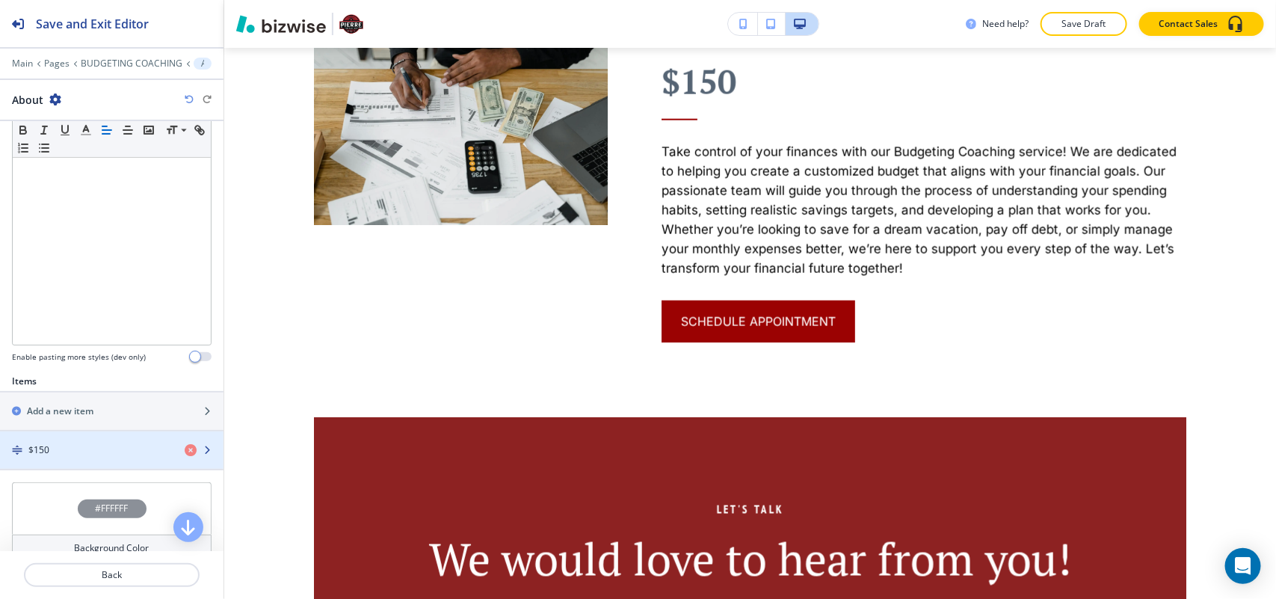
click at [72, 446] on div "$150" at bounding box center [86, 449] width 173 height 13
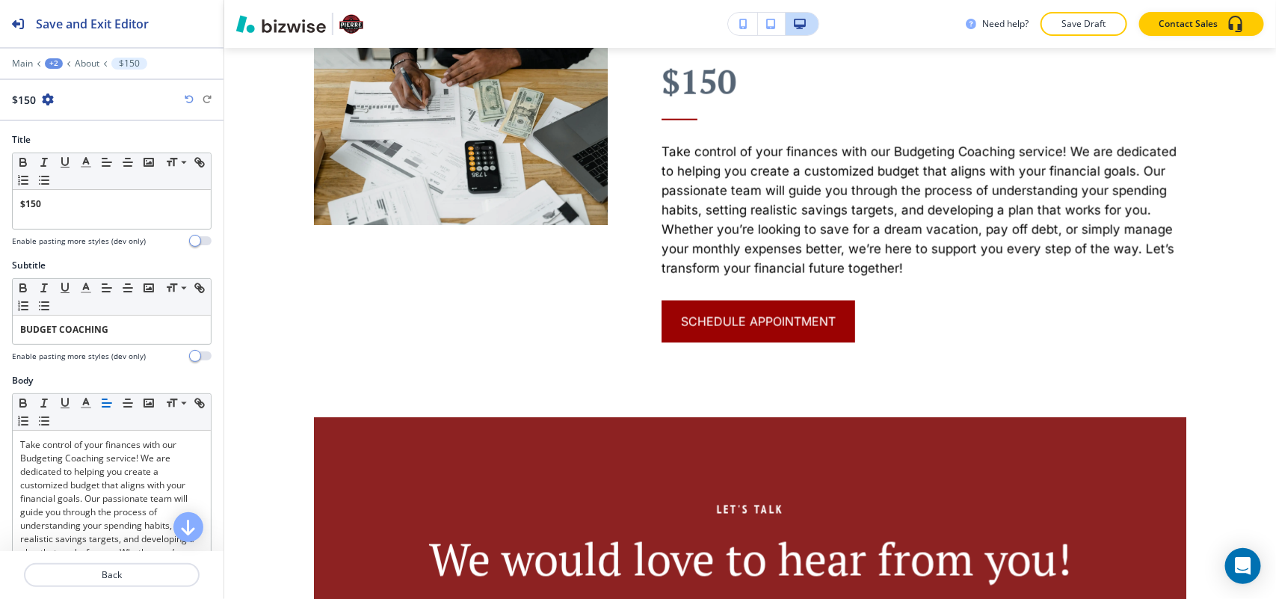
scroll to position [688, 0]
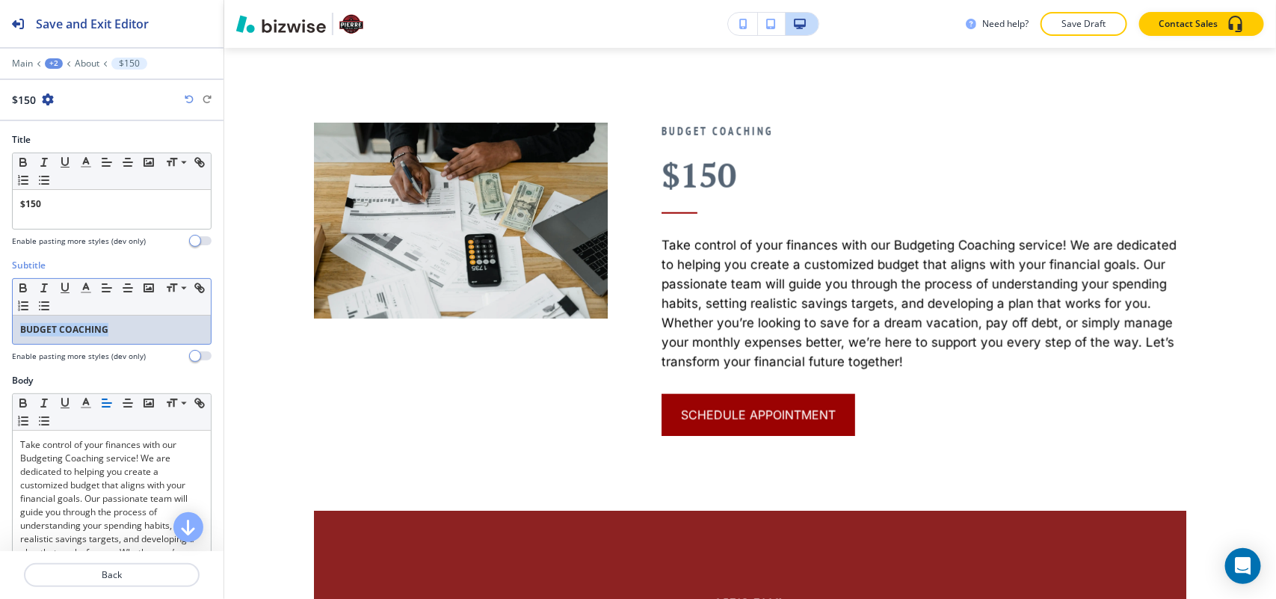
drag, startPoint x: 143, startPoint y: 328, endPoint x: 0, endPoint y: 328, distance: 142.8
click at [0, 328] on div "Subtitle Small Normal Large Huge BUDGET COACHING Enable pasting more styles (de…" at bounding box center [112, 316] width 224 height 115
click at [25, 289] on icon "button" at bounding box center [23, 290] width 6 height 4
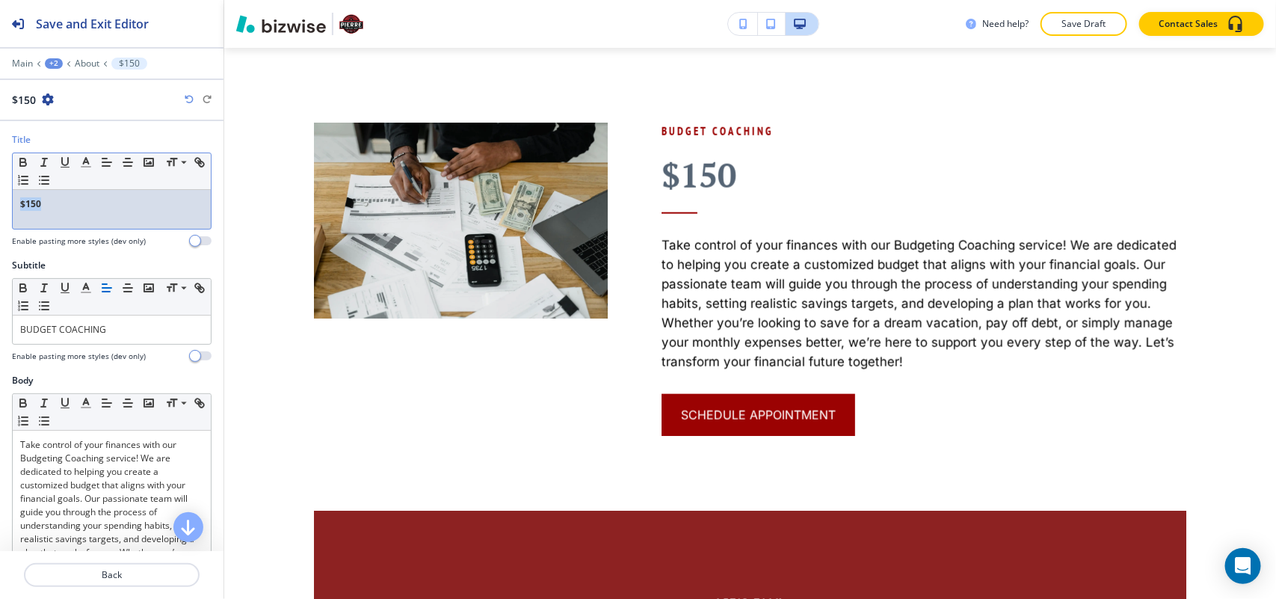
drag, startPoint x: 61, startPoint y: 210, endPoint x: 8, endPoint y: 196, distance: 54.2
click at [1, 200] on div "Title Small Normal Large Huge $150 Enable pasting more styles (dev only)" at bounding box center [112, 196] width 224 height 126
click at [22, 163] on icon "button" at bounding box center [23, 164] width 6 height 4
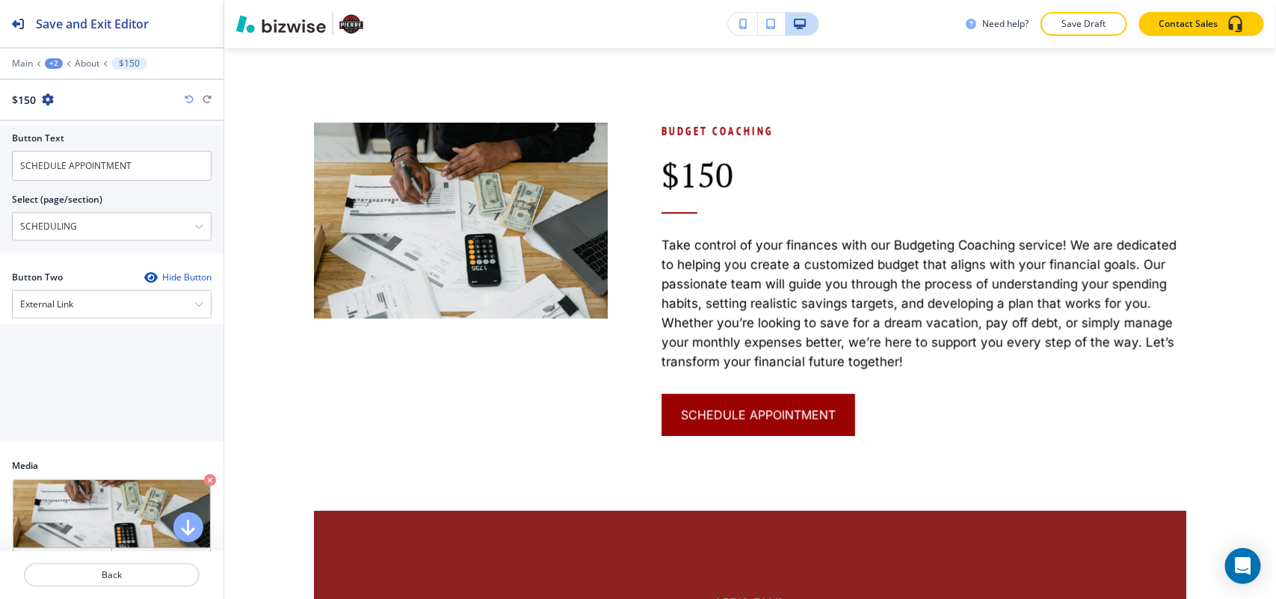
scroll to position [716, 0]
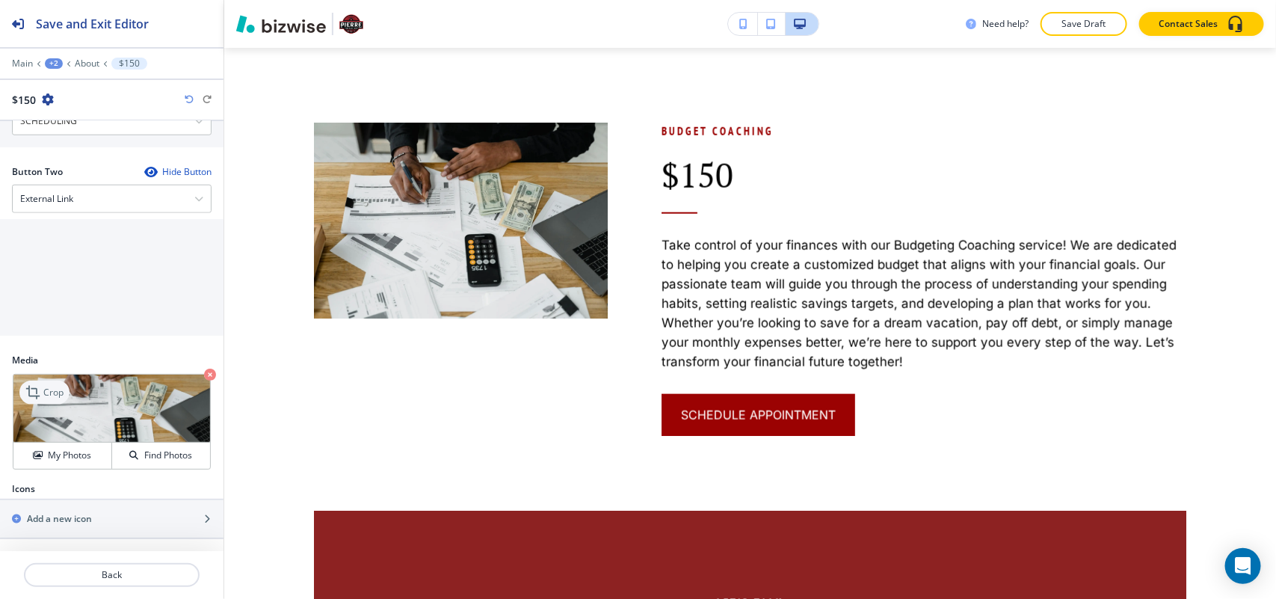
click at [55, 390] on p "Crop" at bounding box center [53, 392] width 20 height 13
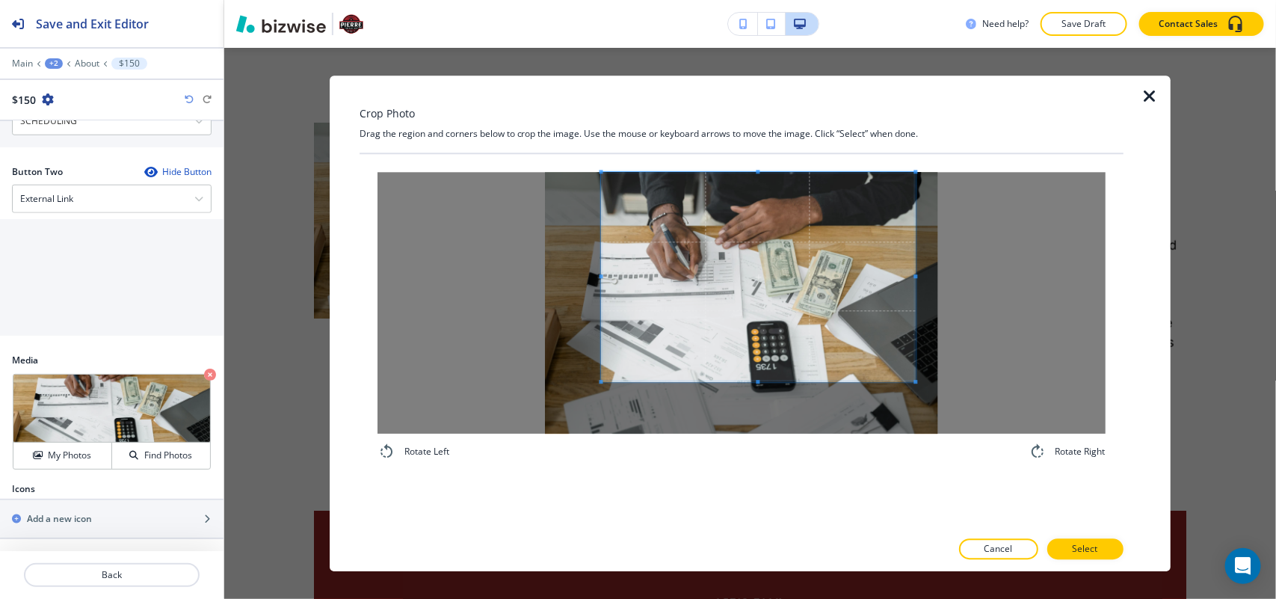
click at [760, 233] on span at bounding box center [758, 276] width 314 height 209
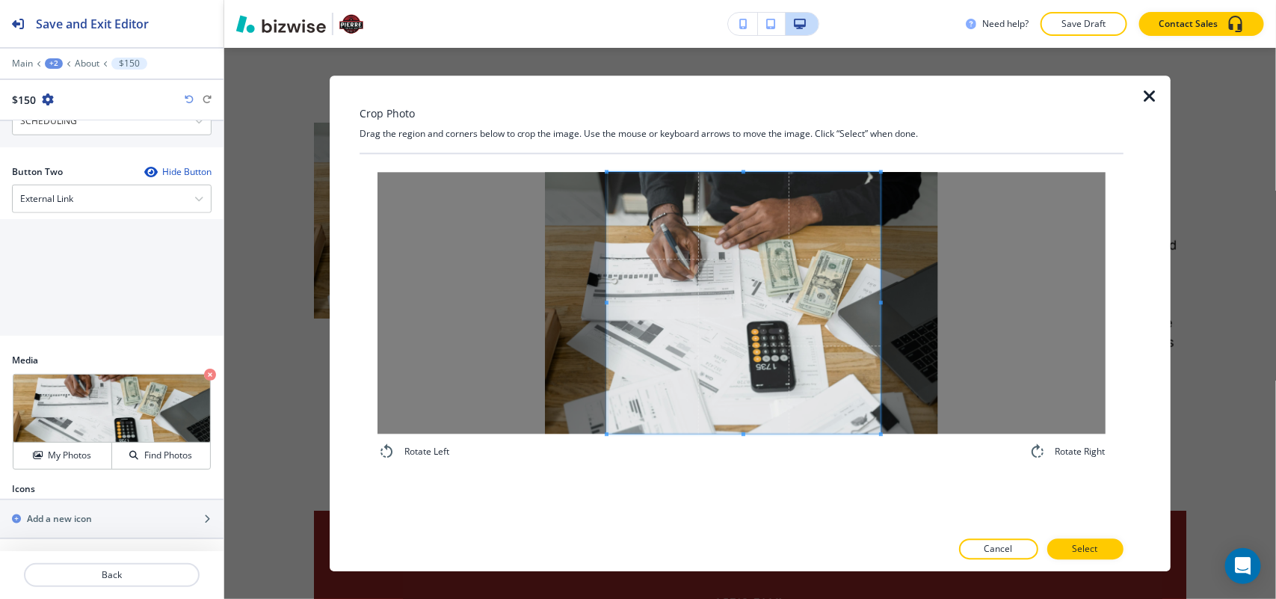
click at [884, 453] on div "Rotate Left Rotate Right" at bounding box center [742, 316] width 728 height 289
click at [1085, 554] on p "Select" at bounding box center [1085, 548] width 25 height 13
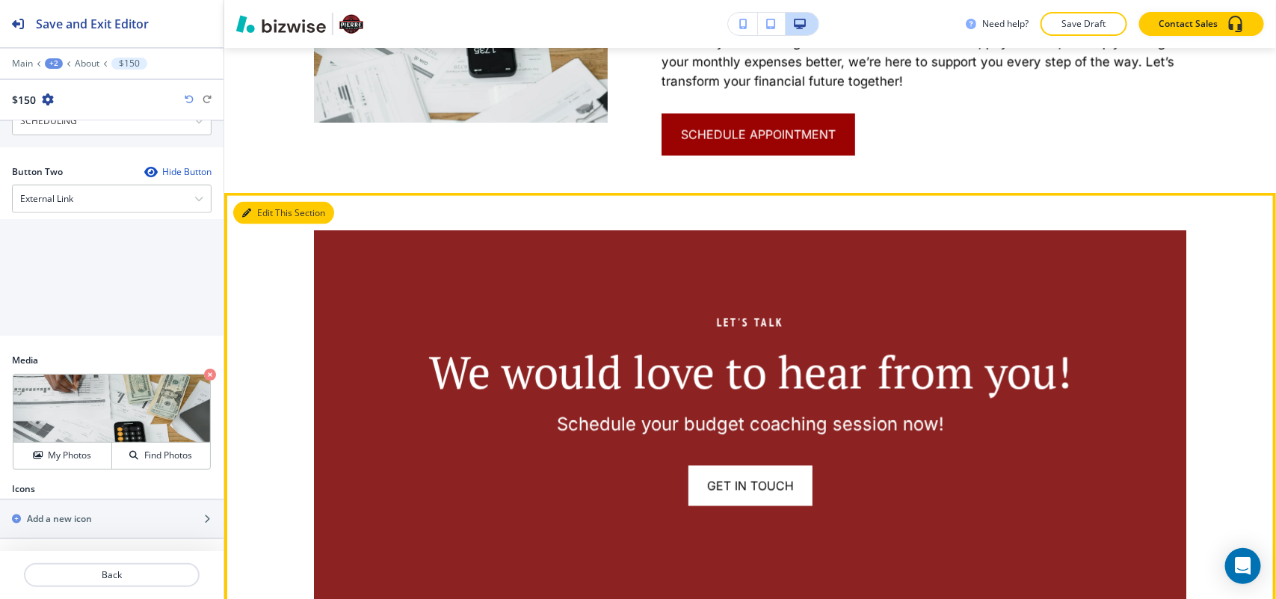
click at [267, 215] on button "Edit This Section" at bounding box center [283, 213] width 101 height 22
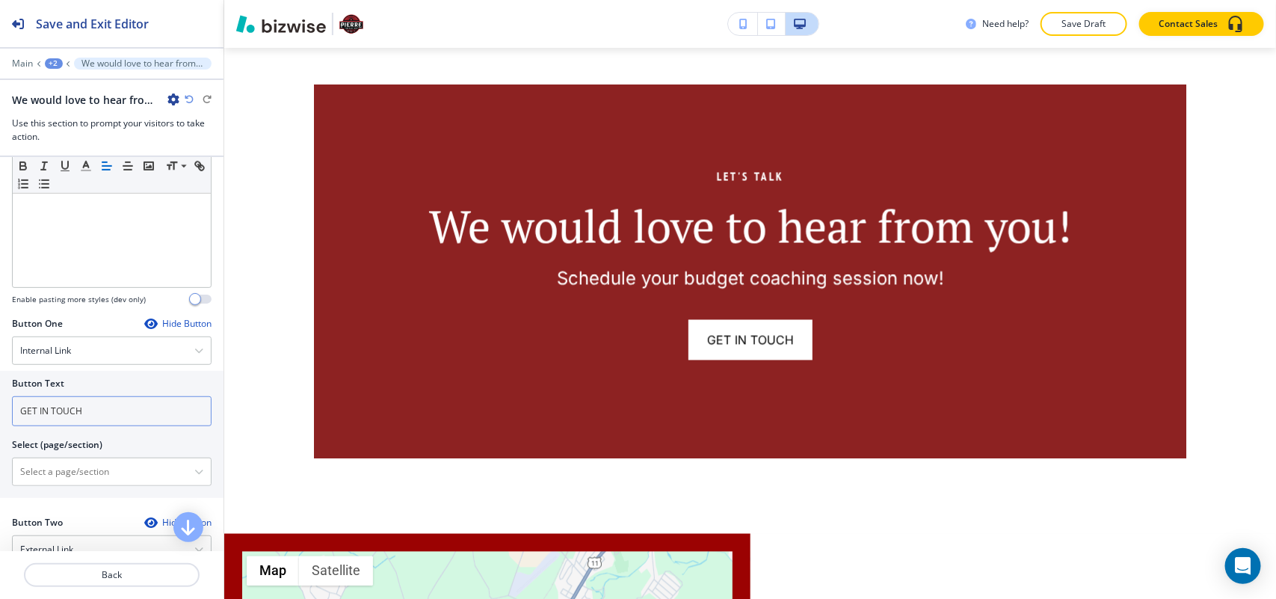
scroll to position [467, 0]
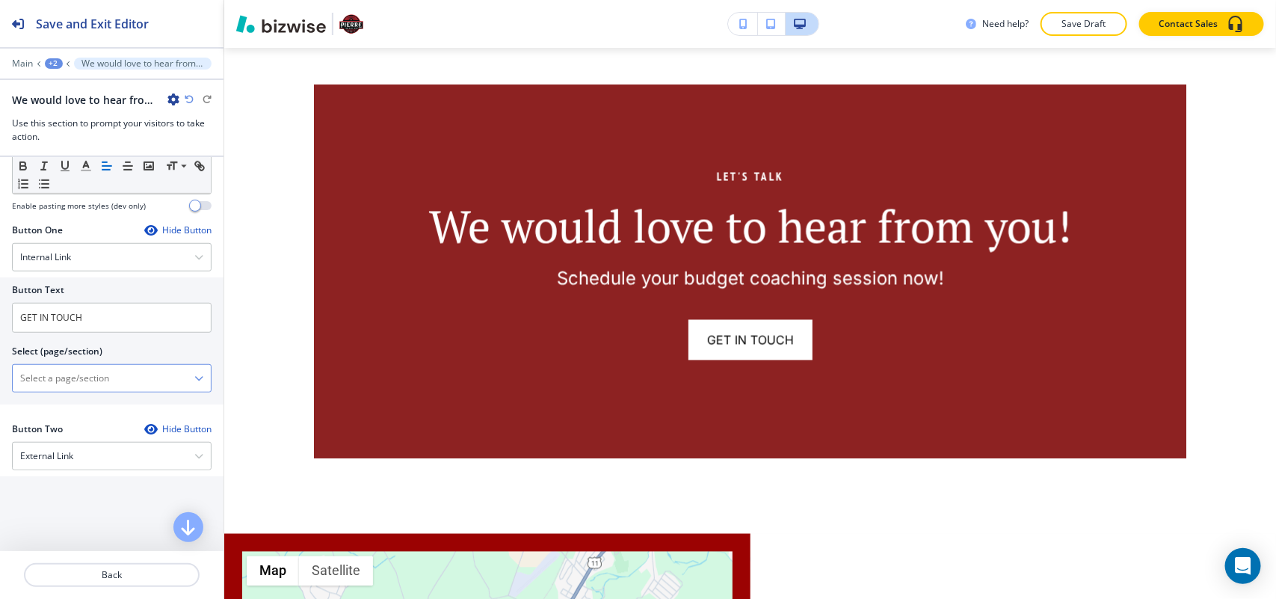
click at [102, 376] on \(page\/section\) "Manual Input" at bounding box center [104, 378] width 182 height 25
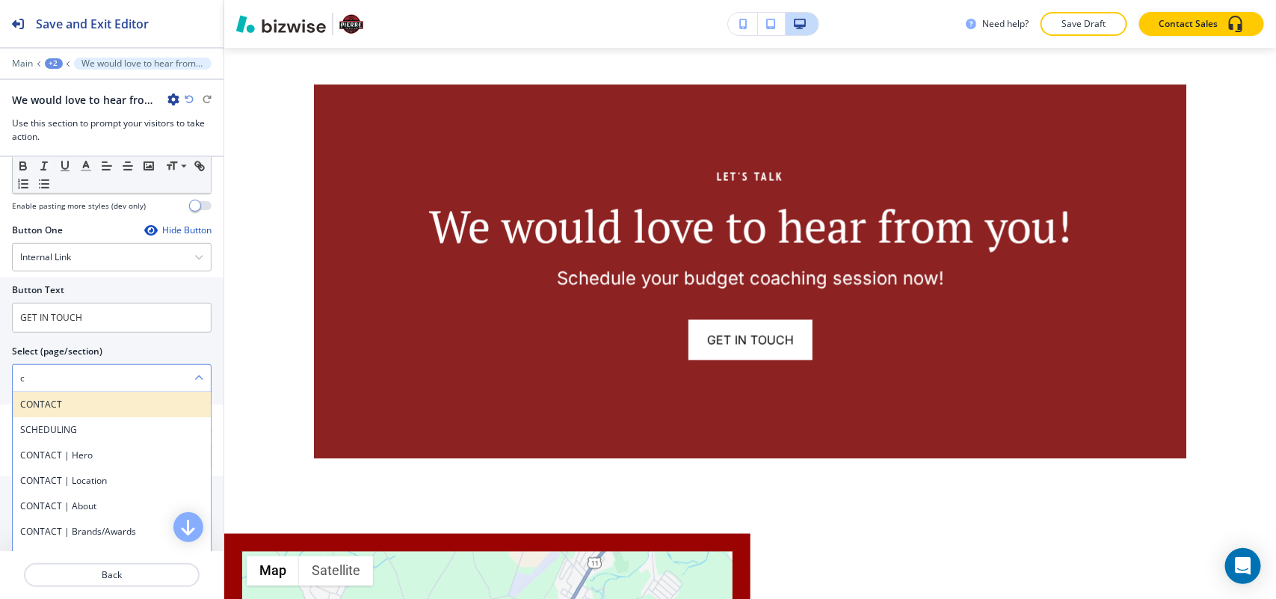
click at [66, 415] on div "CONTACT" at bounding box center [112, 404] width 198 height 25
type \(page\/section\) "CONTACT"
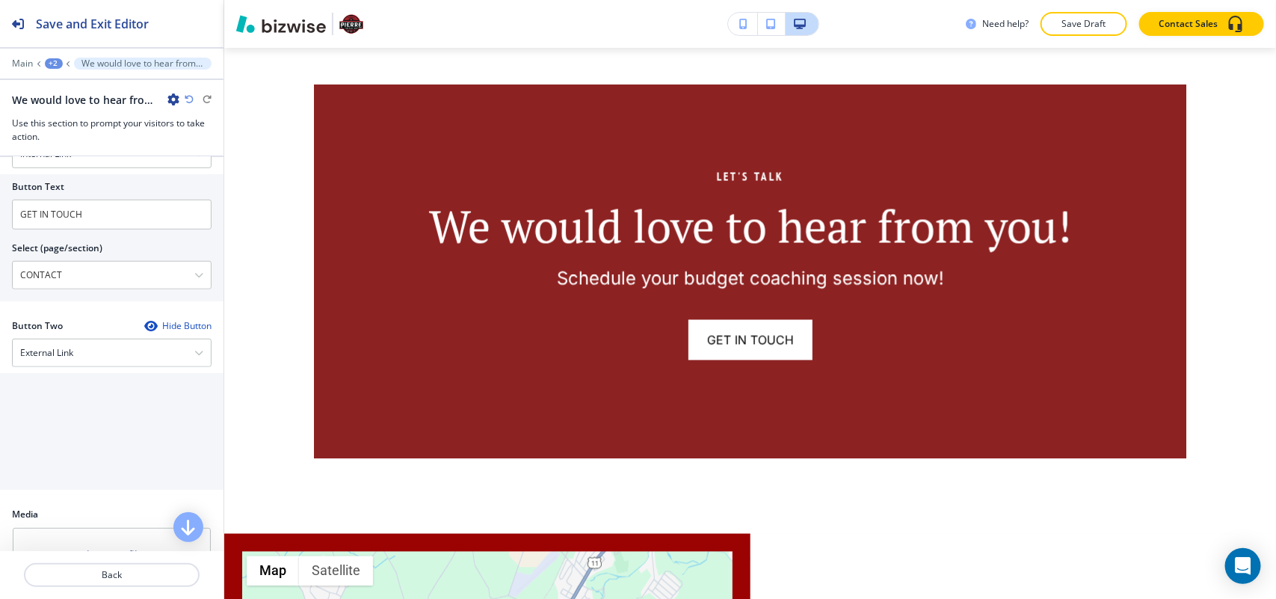
scroll to position [841, 0]
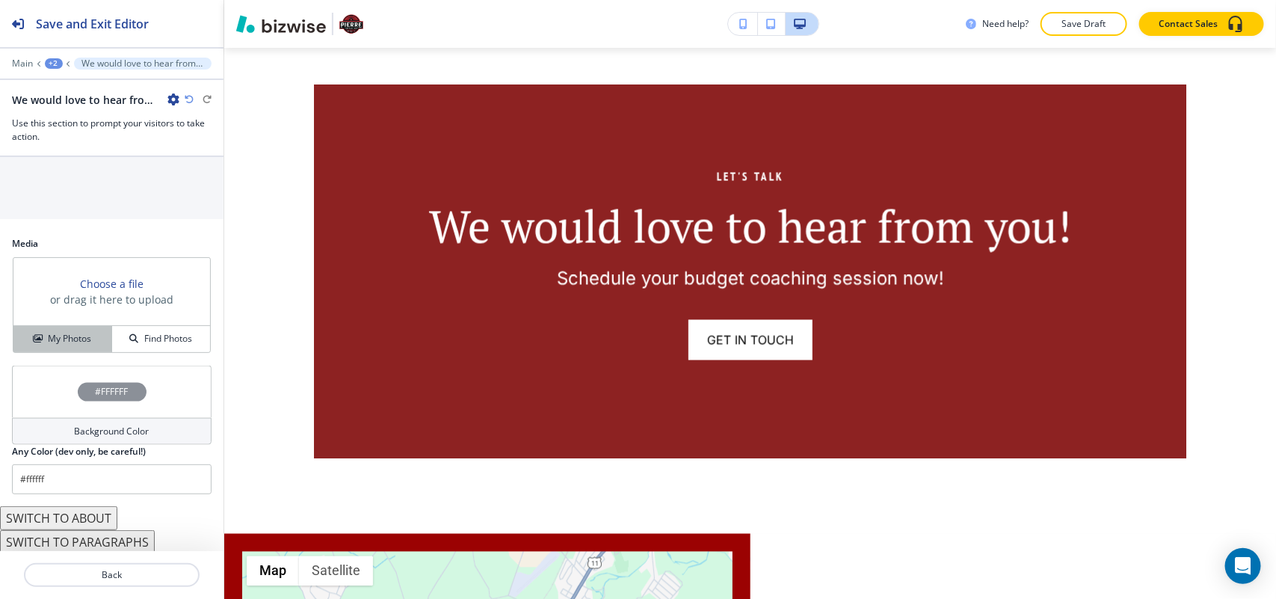
click at [81, 345] on h4 "My Photos" at bounding box center [69, 338] width 43 height 13
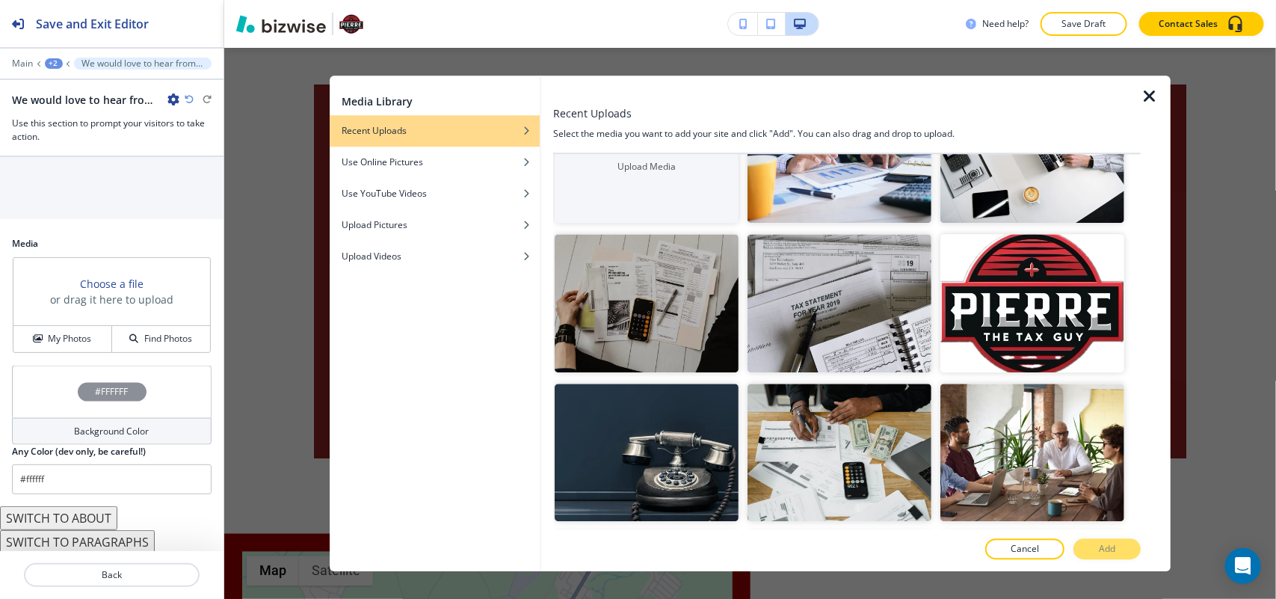
scroll to position [187, 0]
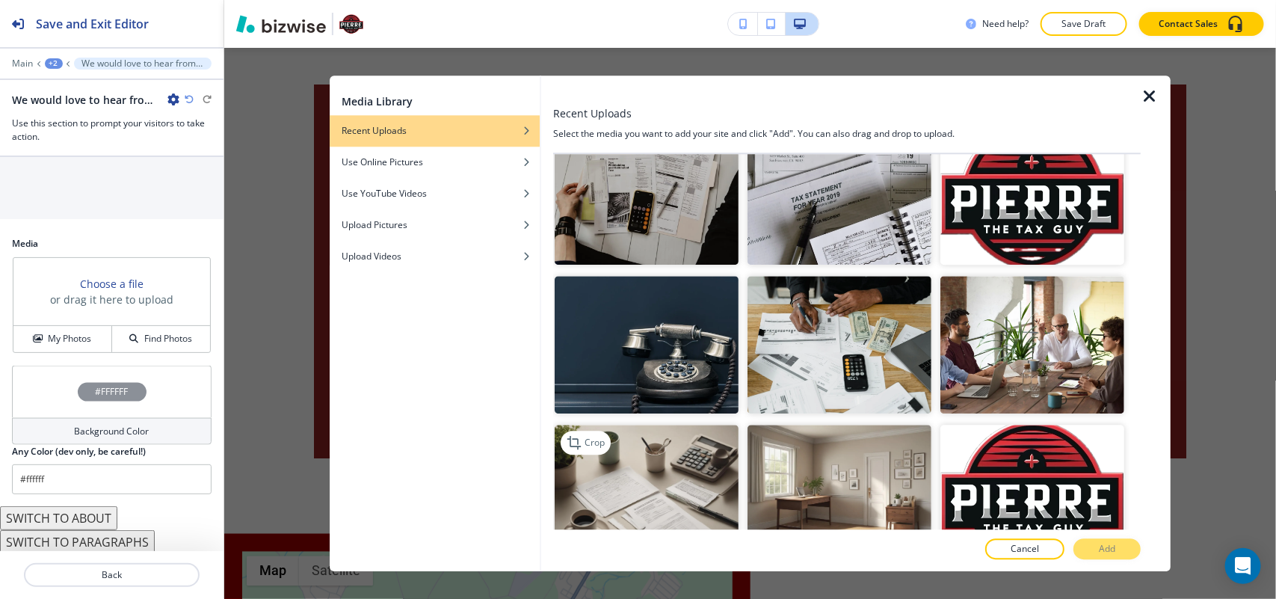
click at [664, 470] on img "button" at bounding box center [647, 494] width 184 height 138
click at [1119, 542] on button "Add" at bounding box center [1107, 548] width 67 height 21
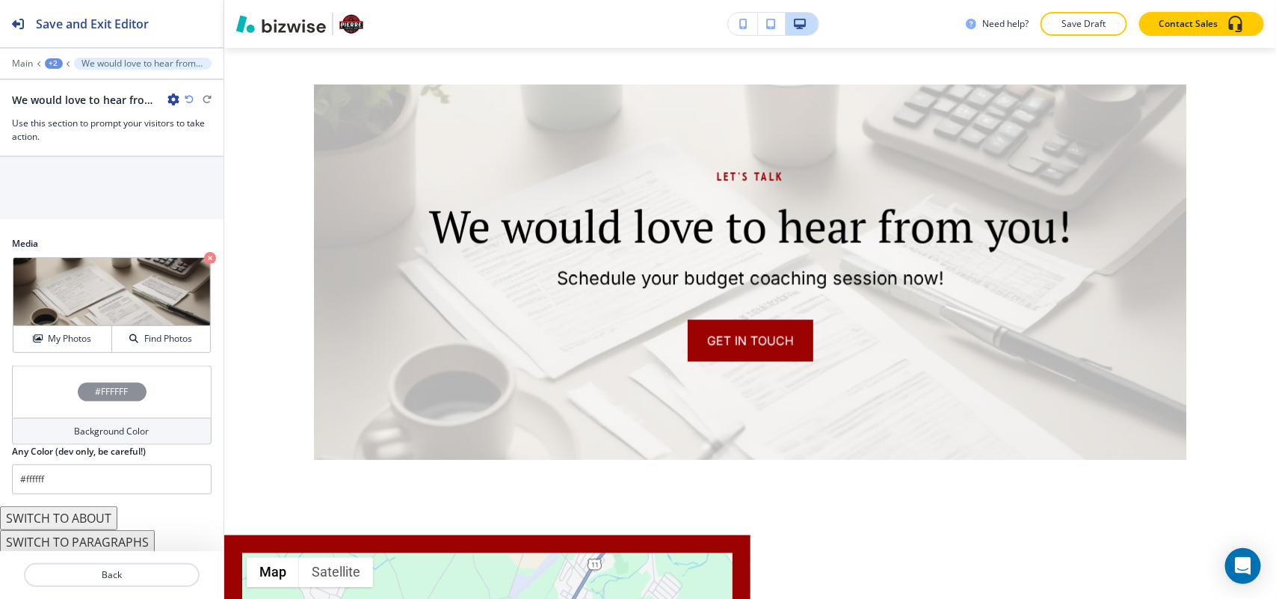
click at [49, 405] on div "#FFFFFF" at bounding box center [112, 392] width 200 height 52
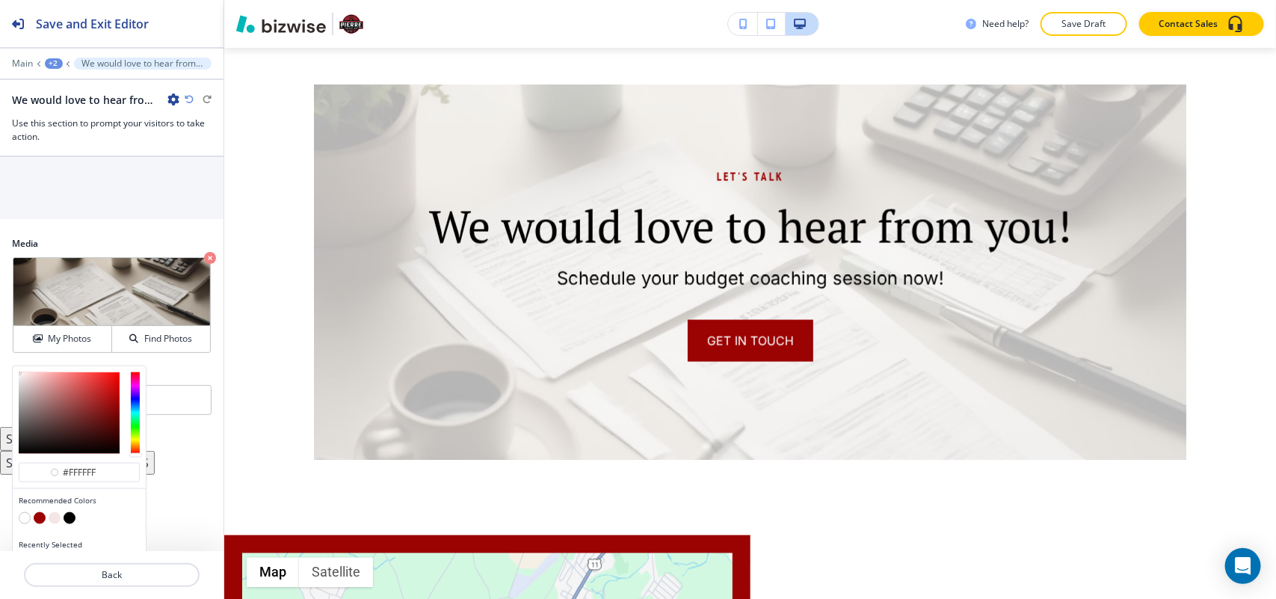
scroll to position [873, 0]
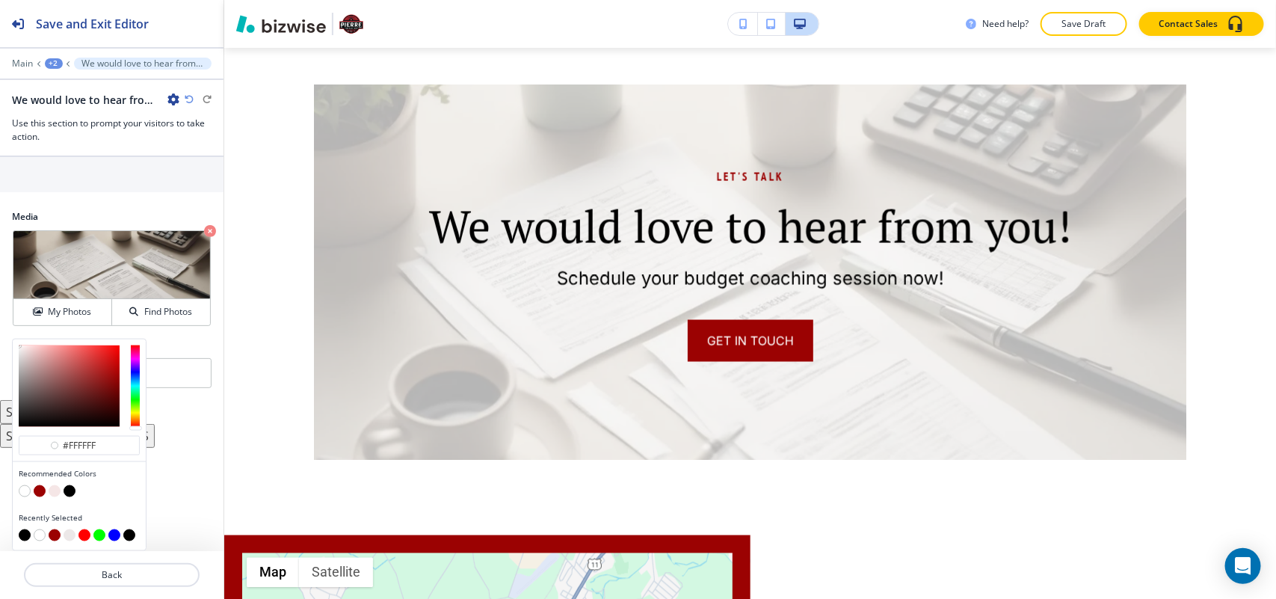
click at [73, 497] on div at bounding box center [79, 492] width 121 height 15
click at [71, 491] on button "button" at bounding box center [70, 491] width 12 height 12
type input "#000000"
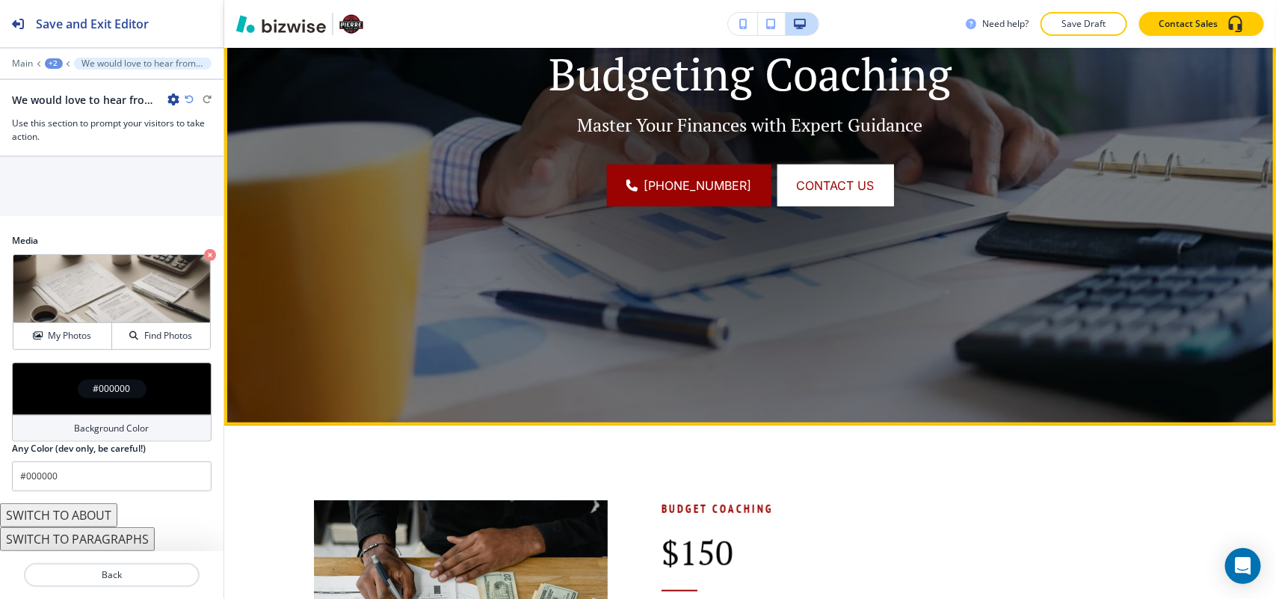
scroll to position [0, 0]
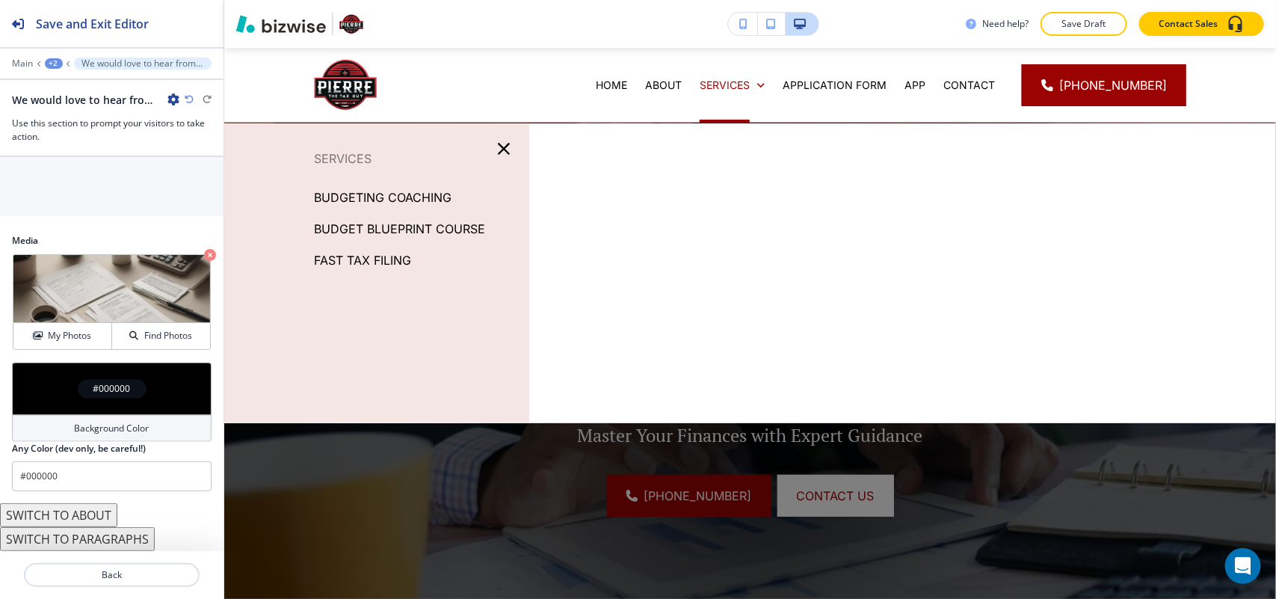
click at [372, 191] on p "BUDGETING COACHING" at bounding box center [383, 197] width 138 height 22
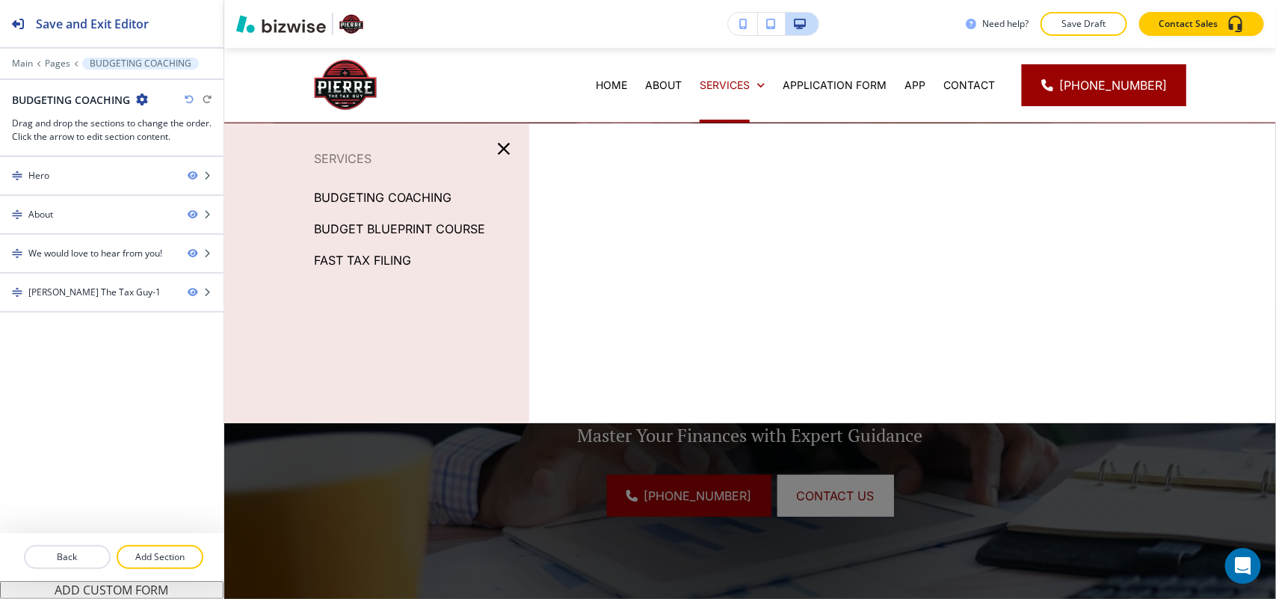
click at [443, 228] on p "BUDGET BLUEPRINT COURSE" at bounding box center [399, 229] width 171 height 22
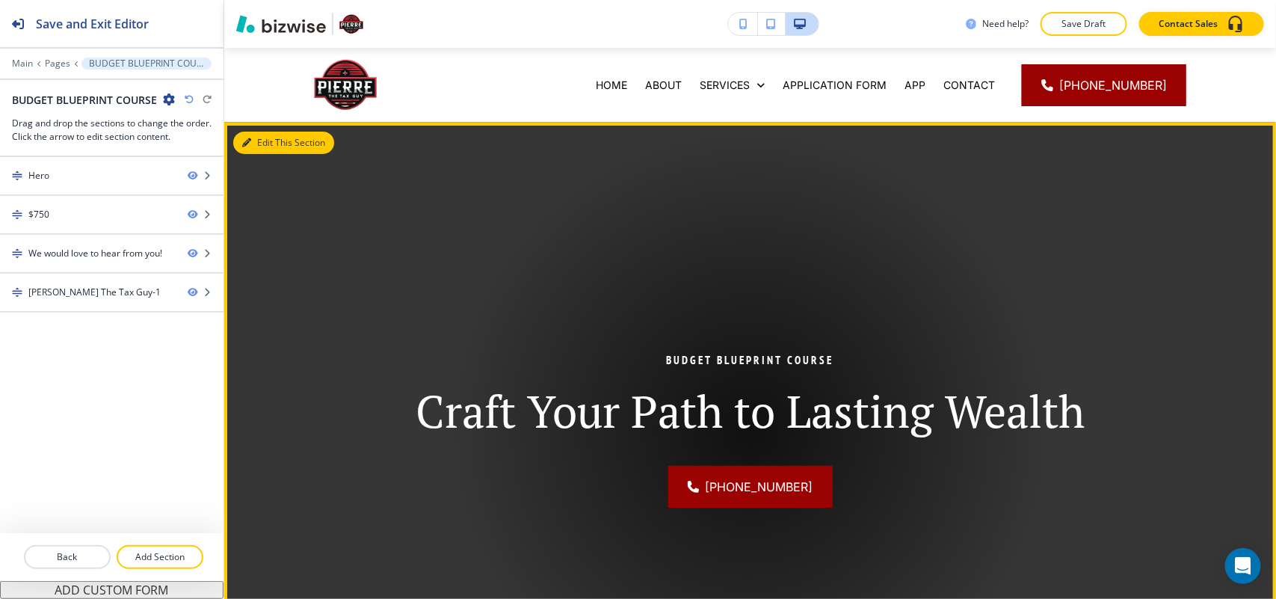
click at [258, 136] on button "Edit This Section" at bounding box center [283, 143] width 101 height 22
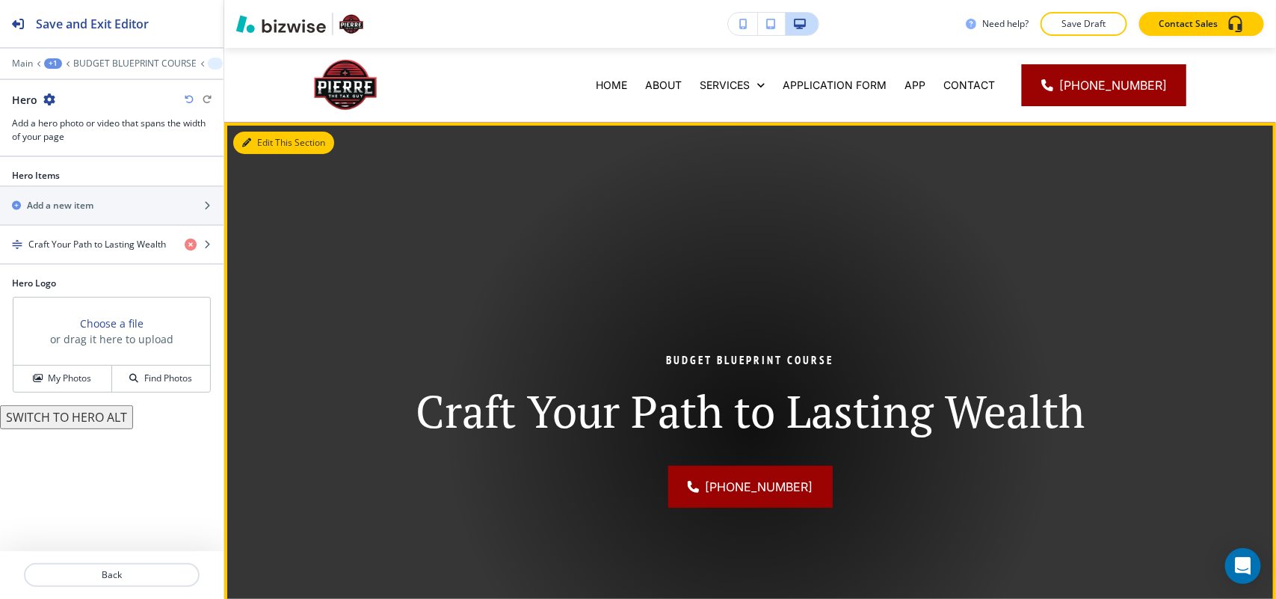
scroll to position [75, 0]
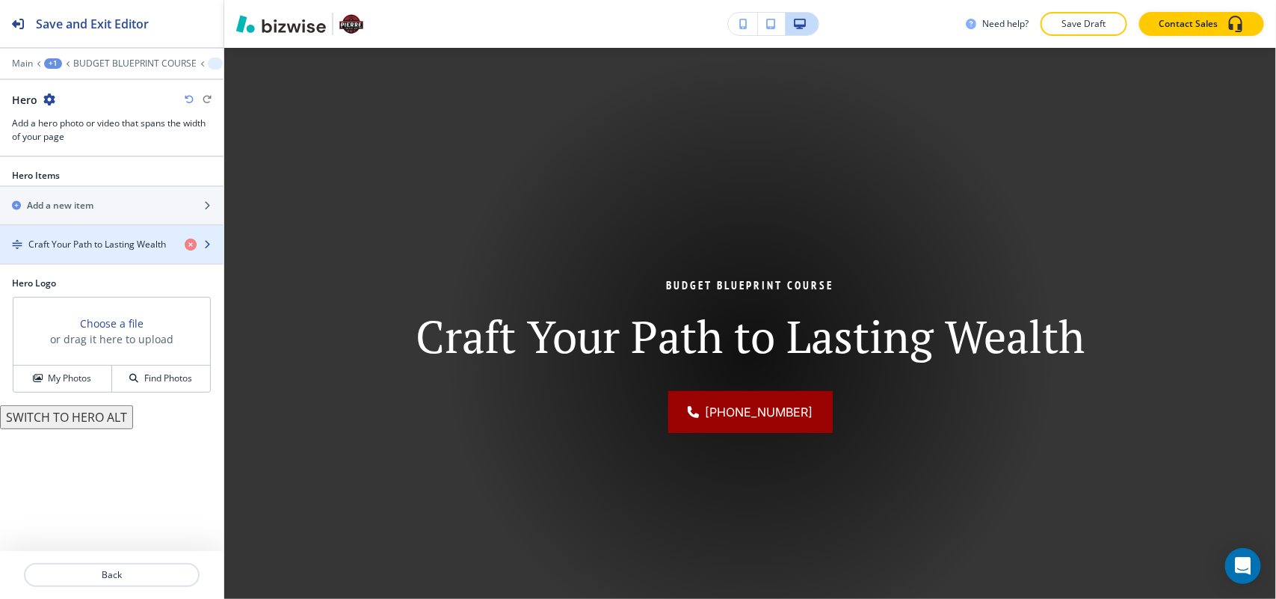
click at [76, 245] on h4 "Craft Your Path to Lasting Wealth" at bounding box center [97, 244] width 138 height 13
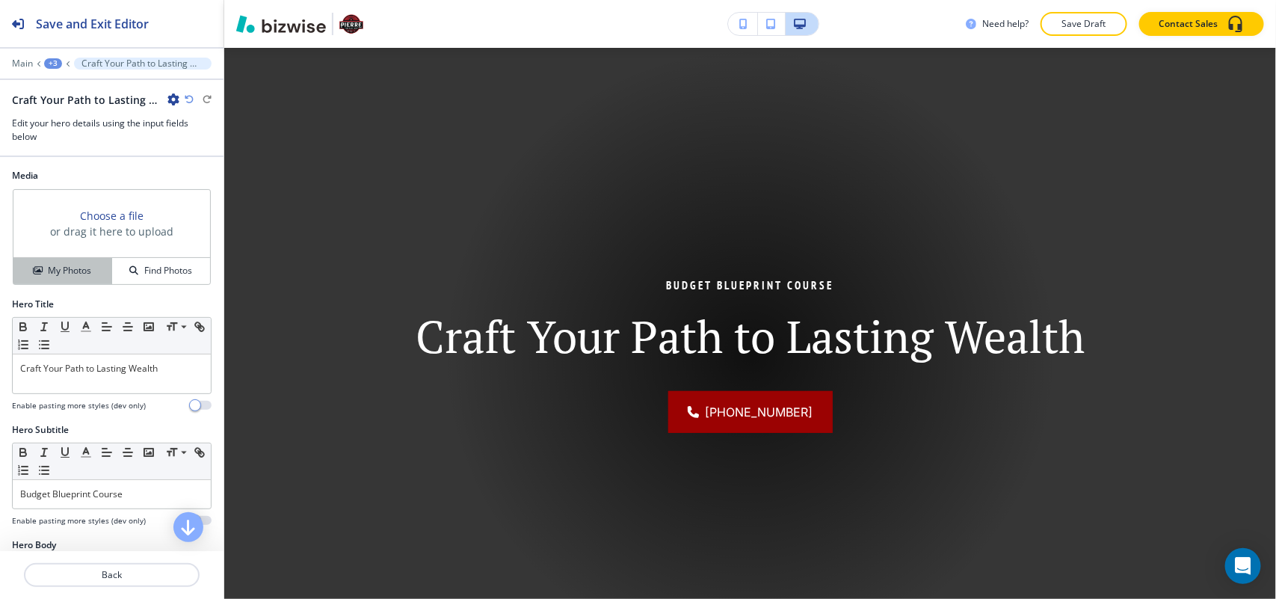
click at [51, 271] on h4 "My Photos" at bounding box center [69, 270] width 43 height 13
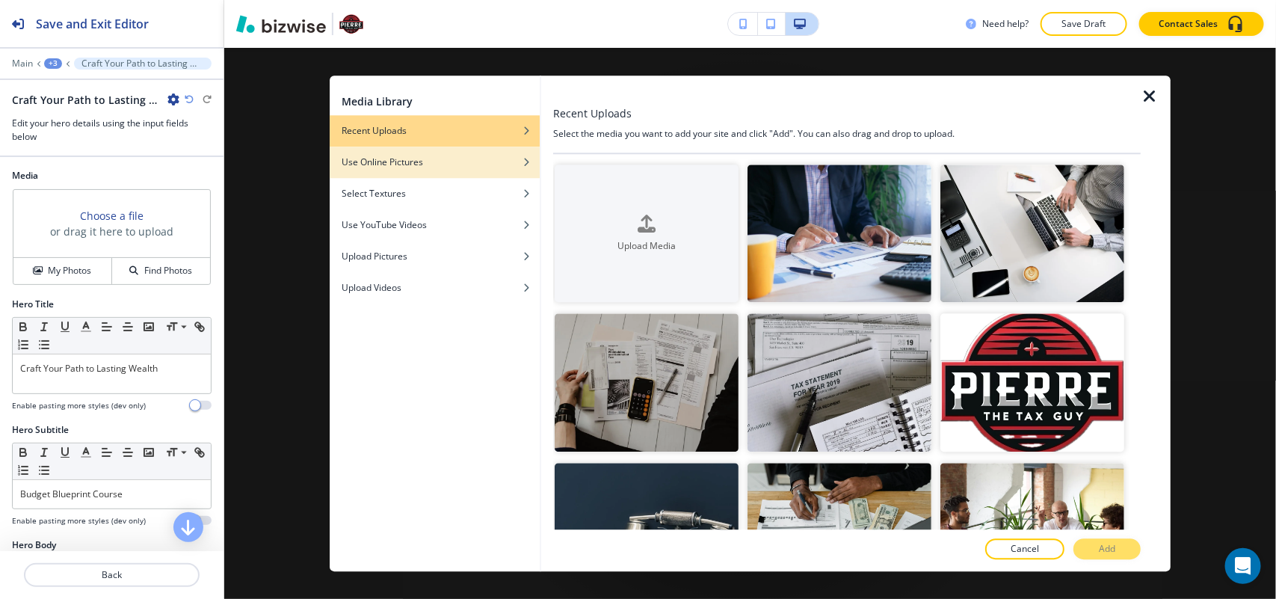
click at [409, 159] on h4 "Use Online Pictures" at bounding box center [383, 162] width 82 height 13
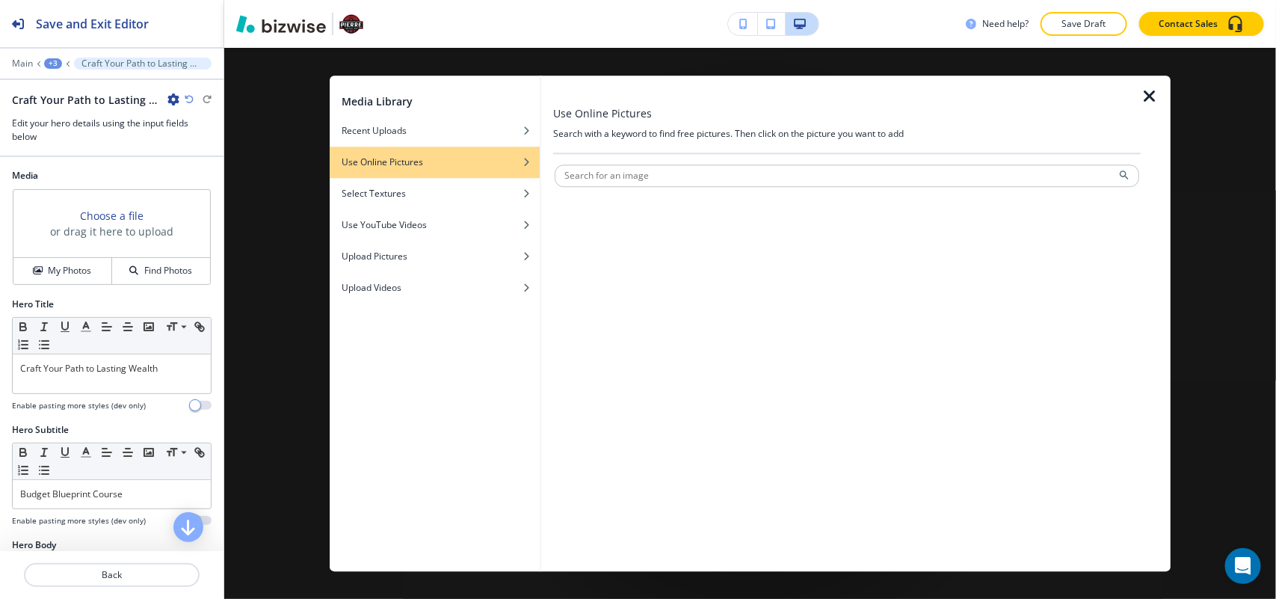
click at [627, 188] on div at bounding box center [847, 191] width 585 height 9
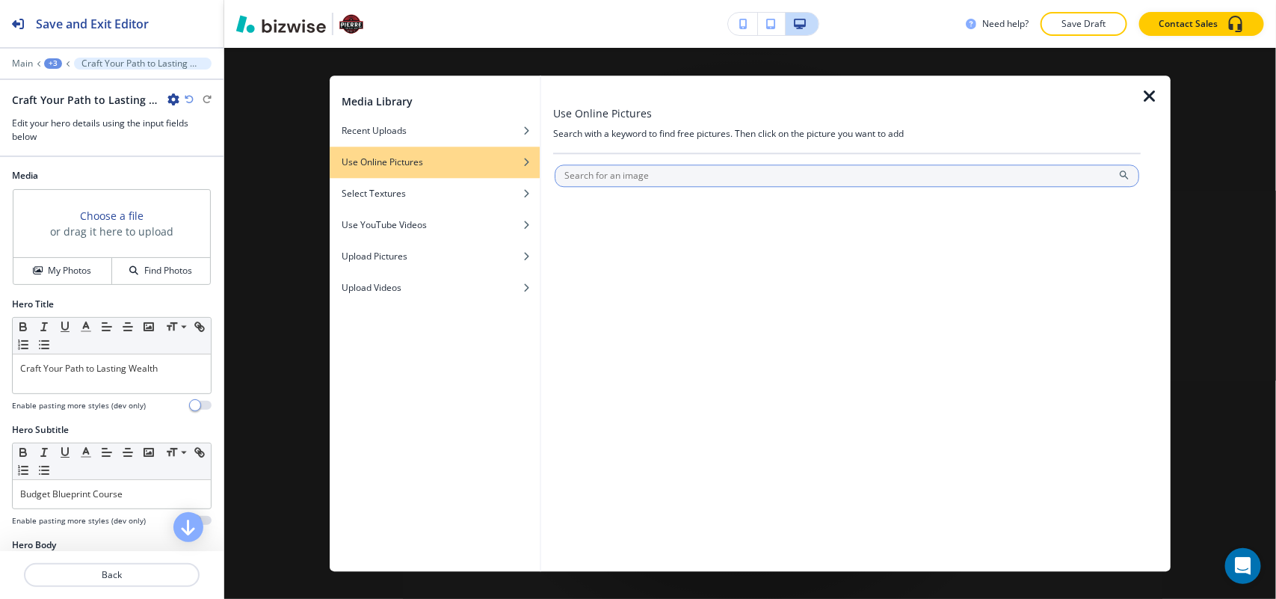
click at [636, 180] on input "text" at bounding box center [847, 176] width 585 height 22
type input "budget"
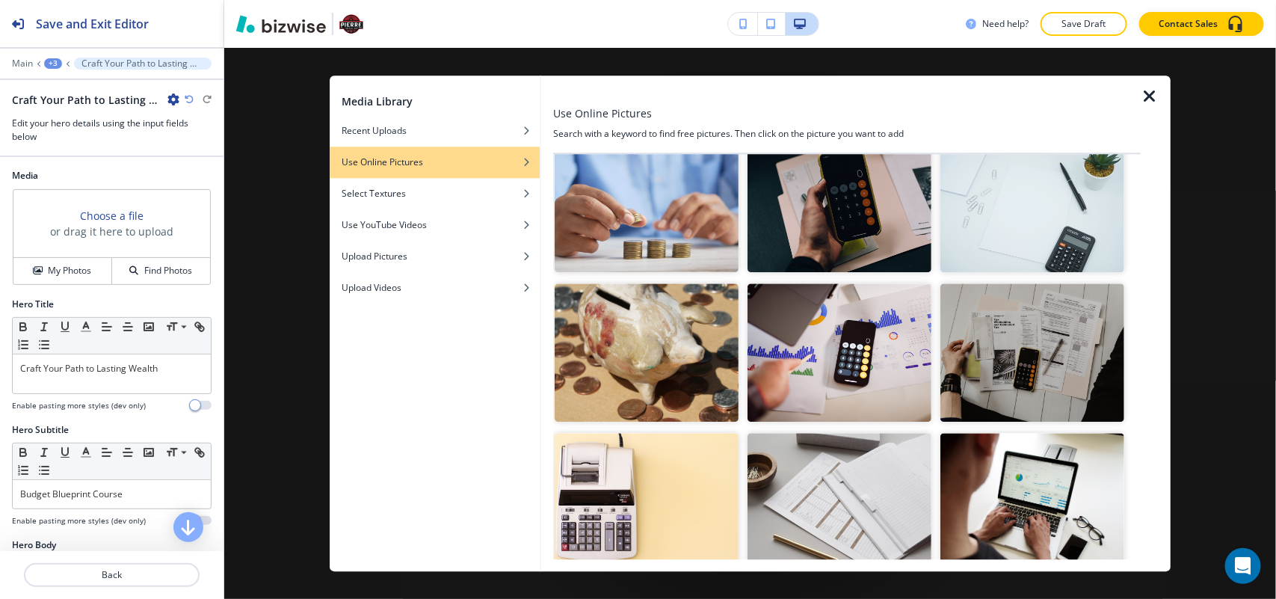
scroll to position [93, 0]
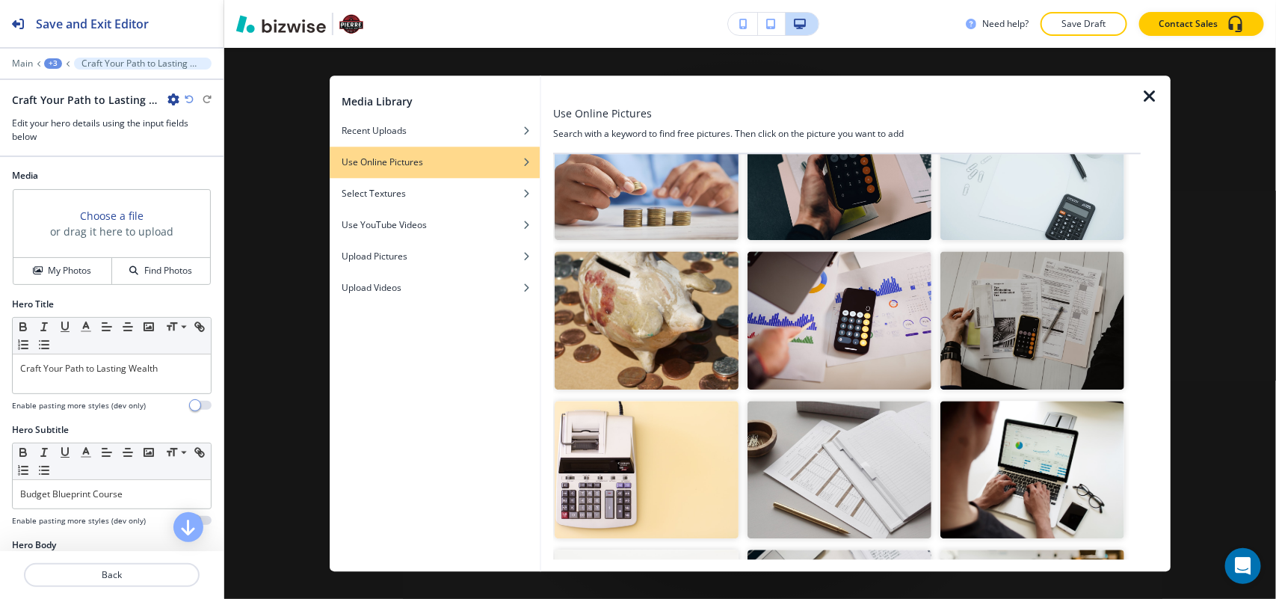
click at [838, 335] on img "button" at bounding box center [840, 320] width 184 height 138
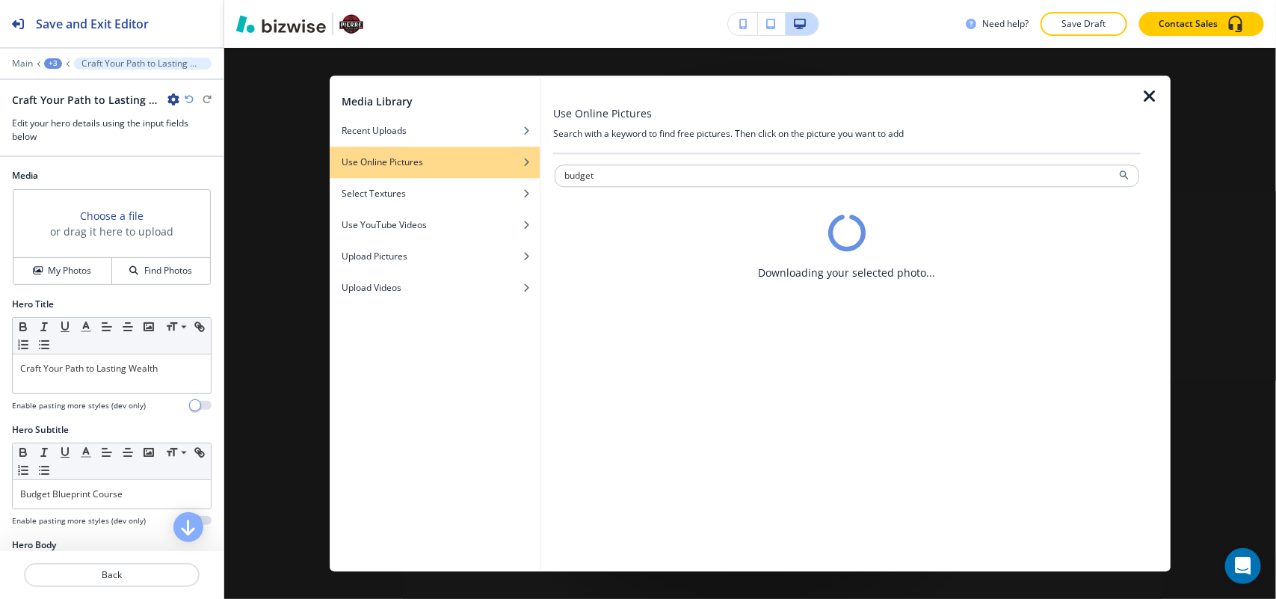
scroll to position [0, 0]
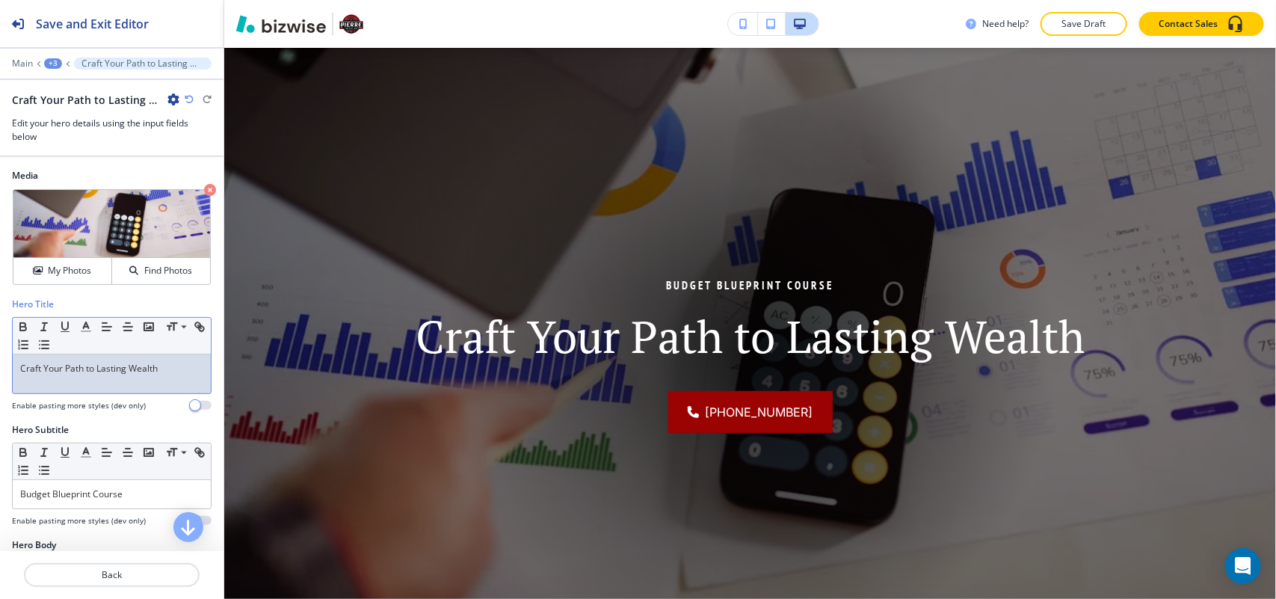
click at [83, 372] on p "Craft Your Path to Lasting Wealth" at bounding box center [111, 368] width 183 height 13
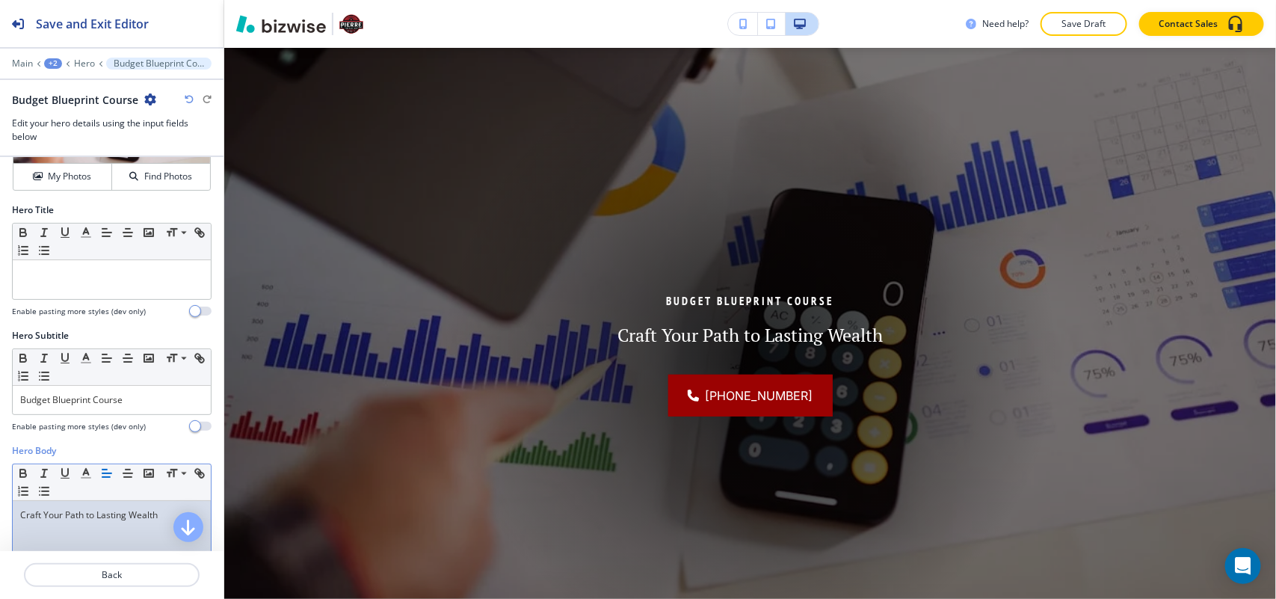
scroll to position [93, 0]
click at [147, 394] on div "Budget Blueprint Course" at bounding box center [112, 401] width 198 height 28
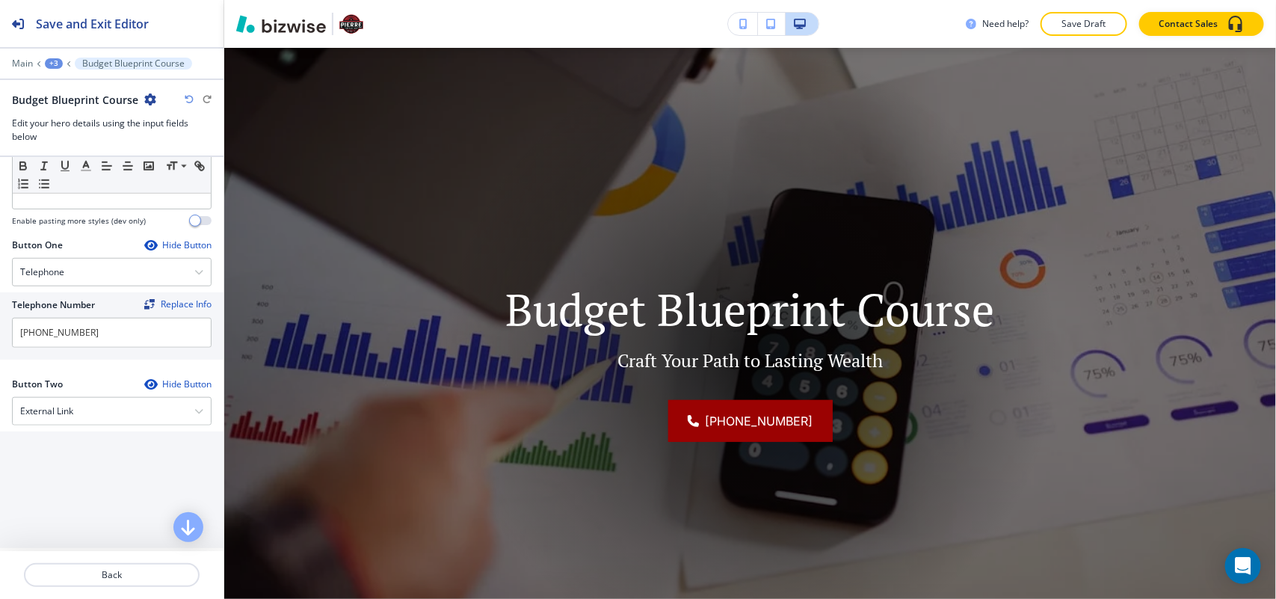
scroll to position [741, 0]
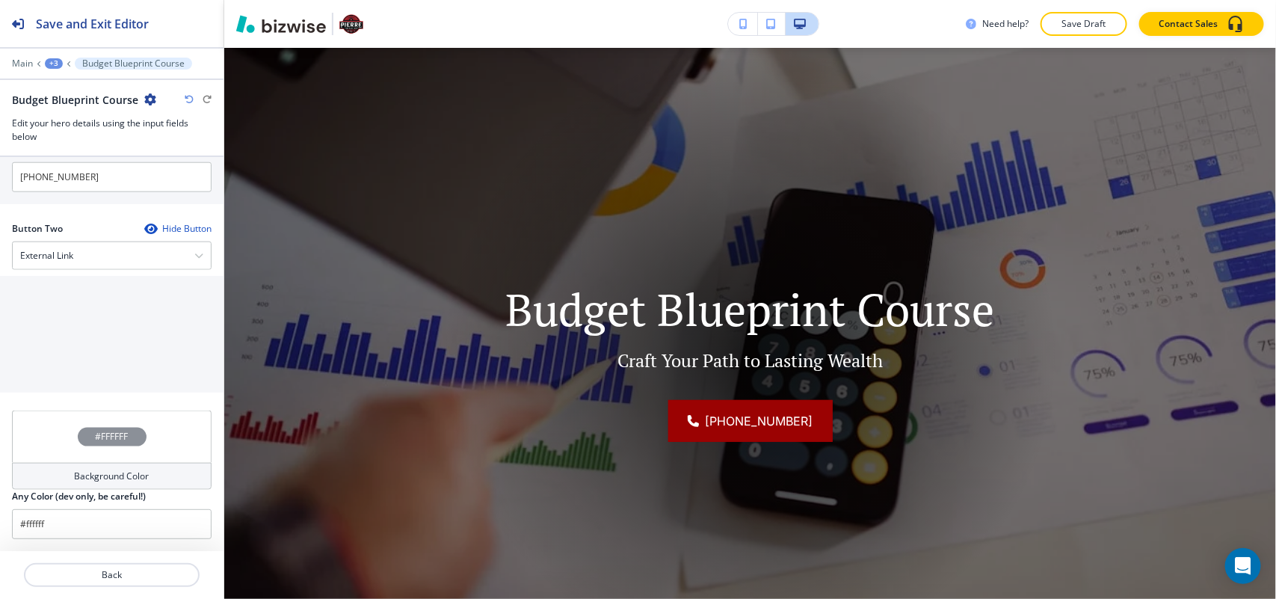
click at [58, 271] on div "Button Two Hide Button External Link Telephone External Link Social Media Email…" at bounding box center [112, 310] width 200 height 176
click at [73, 262] on div "External Link" at bounding box center [112, 255] width 198 height 27
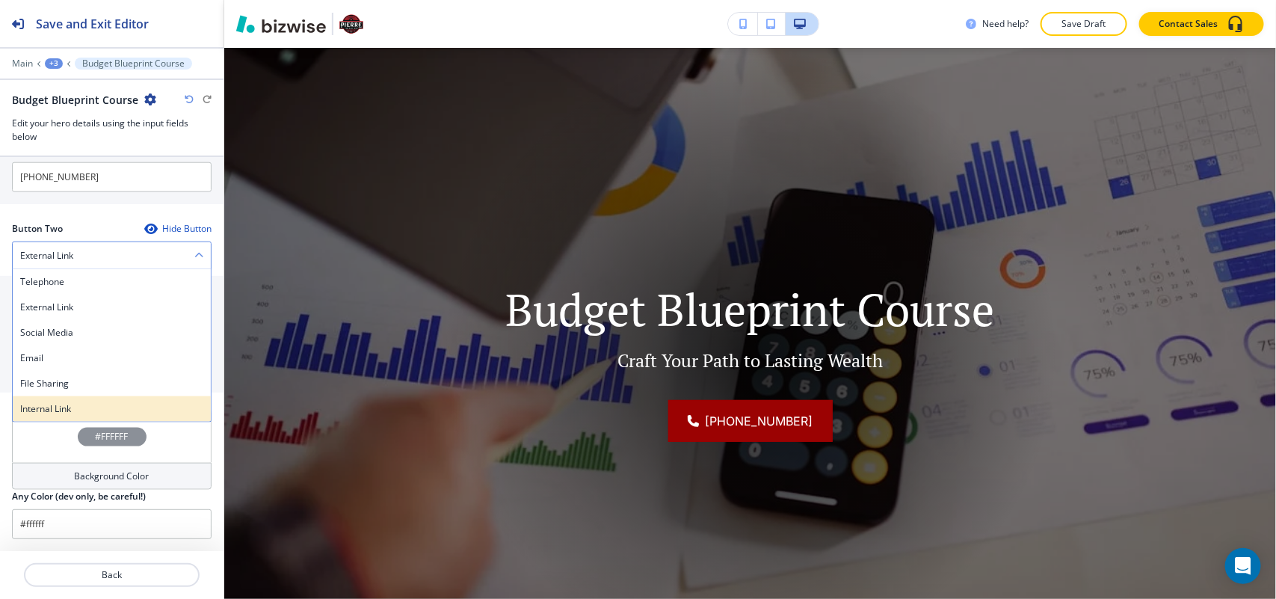
click at [72, 400] on div "Internal Link" at bounding box center [112, 408] width 198 height 25
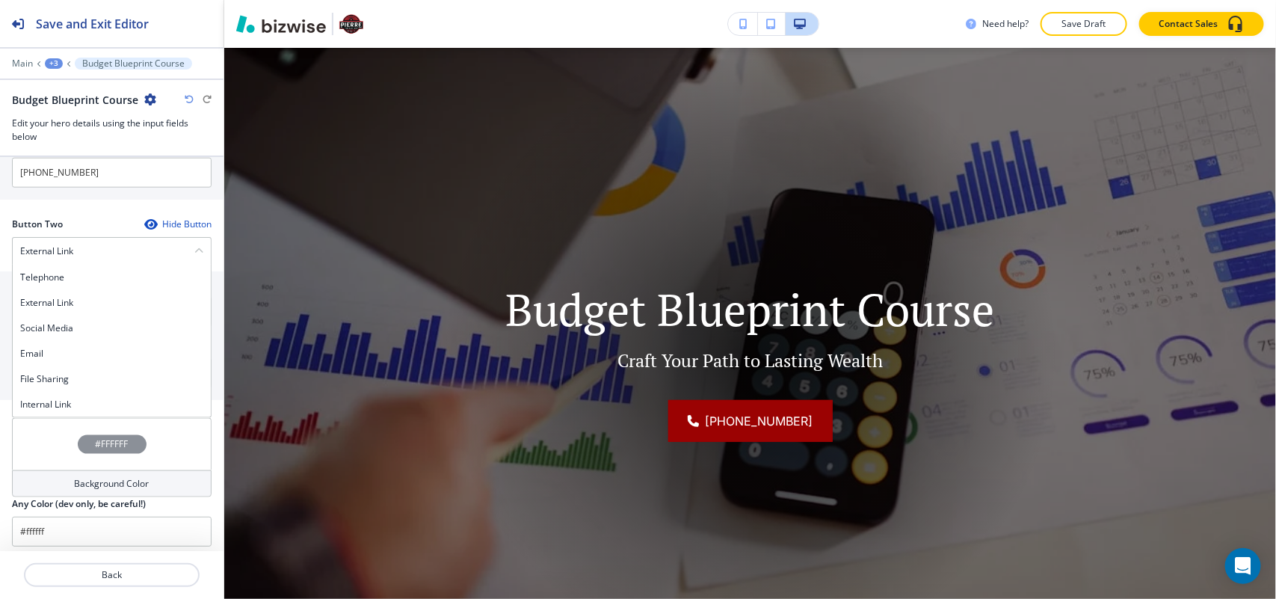
scroll to position [739, 0]
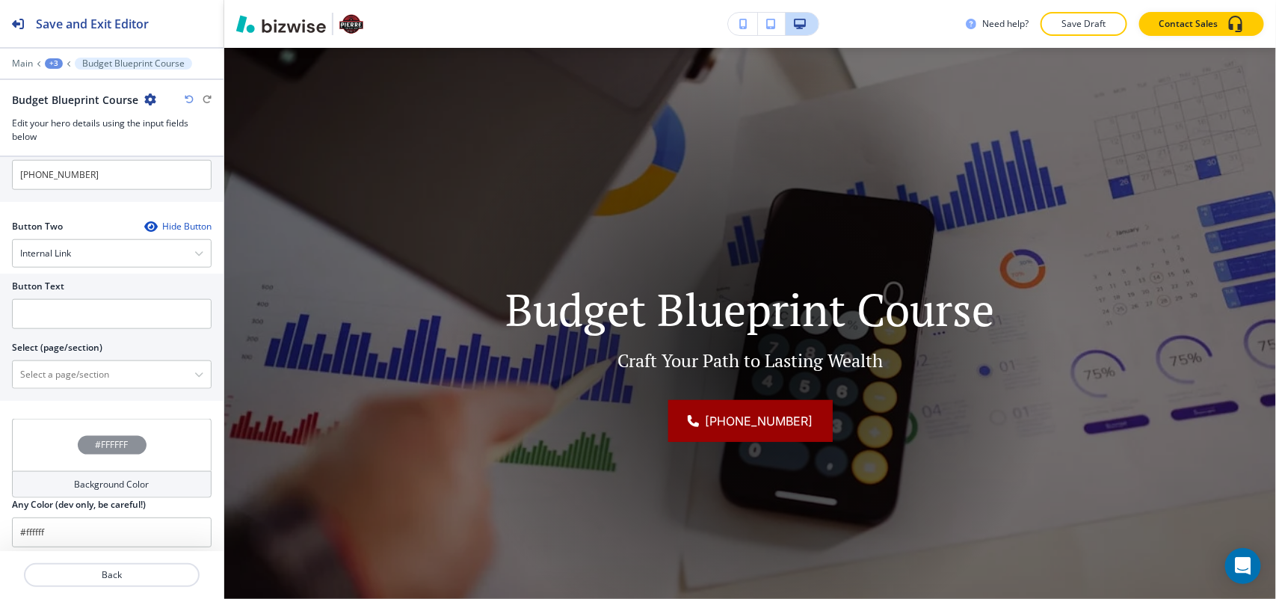
click at [84, 394] on div "Button Text Select (page/section) HOME HOME | Hero HOME | STRESS-FREE SOLUTIONS…" at bounding box center [112, 337] width 224 height 127
click at [91, 385] on \(page\/section\) "Manual Input" at bounding box center [104, 374] width 182 height 25
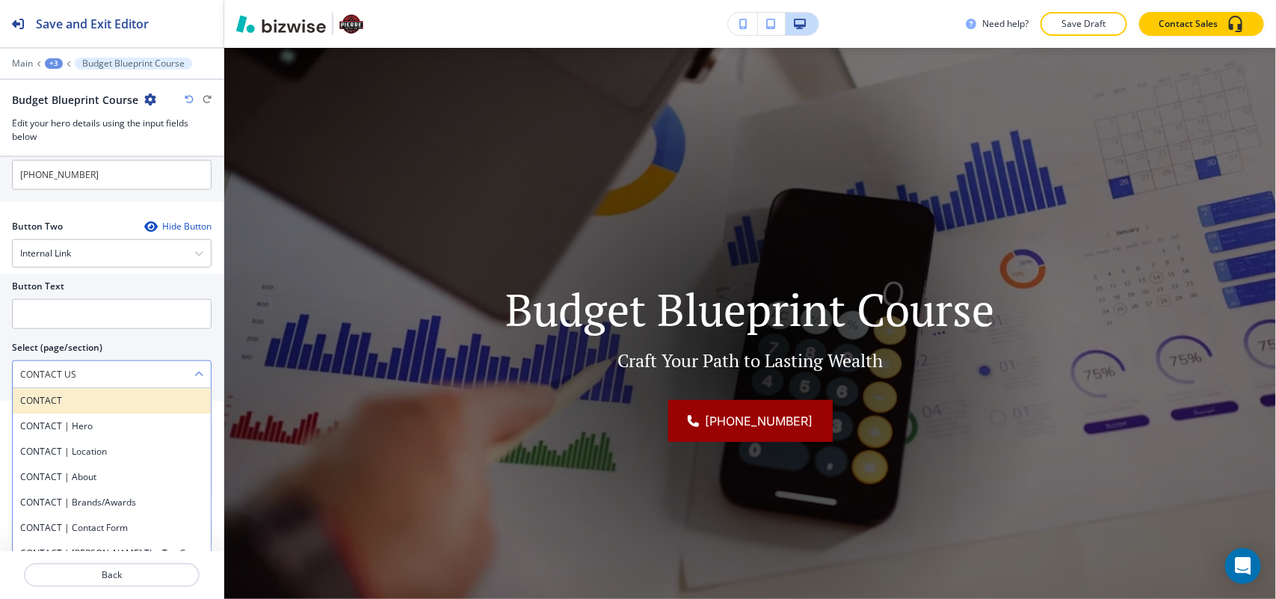
click at [76, 405] on h4 "CONTACT" at bounding box center [111, 400] width 183 height 13
type \(page\/section\) "CONTACT"
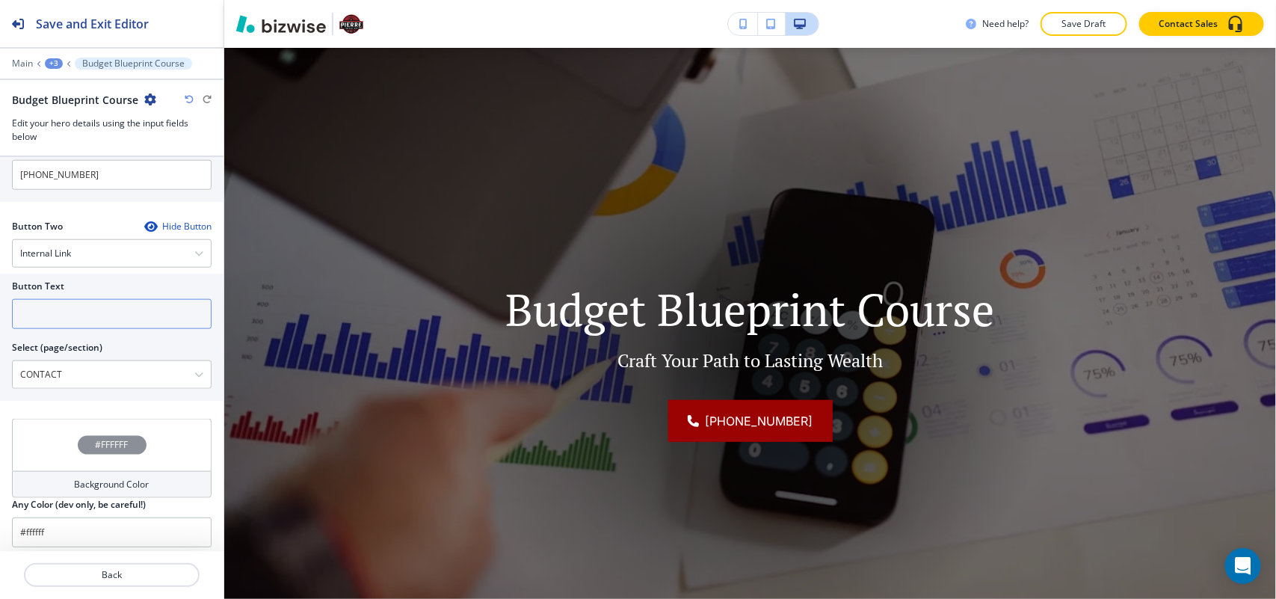
click at [76, 312] on input "text" at bounding box center [112, 314] width 200 height 30
paste input "CONTACT US"
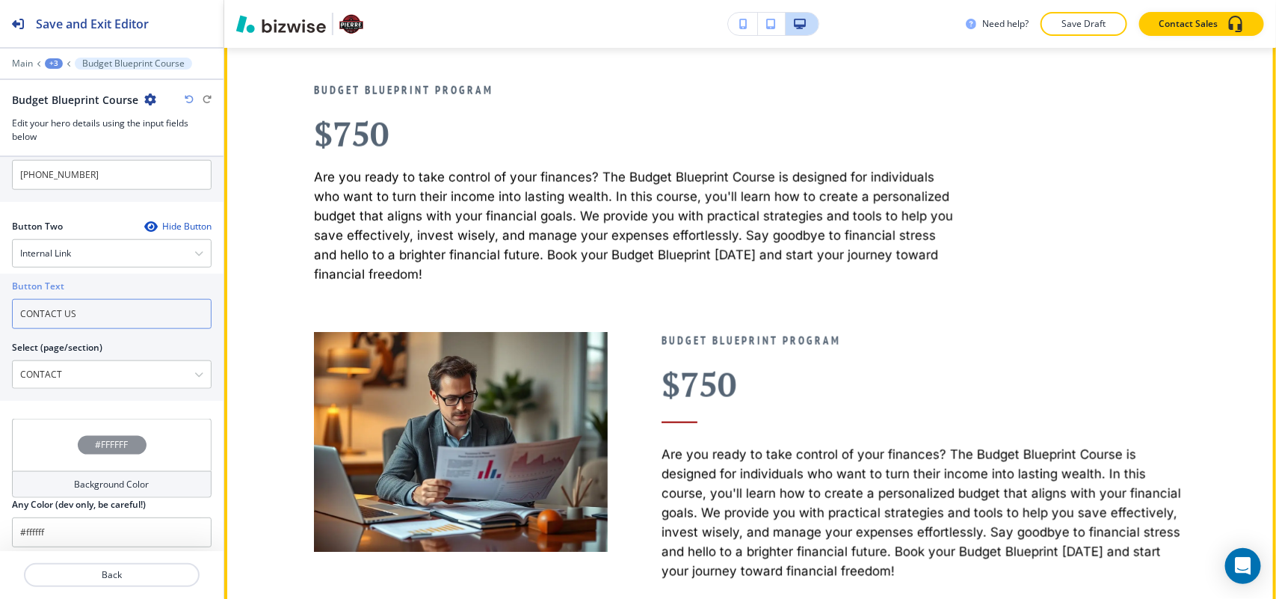
scroll to position [636, 0]
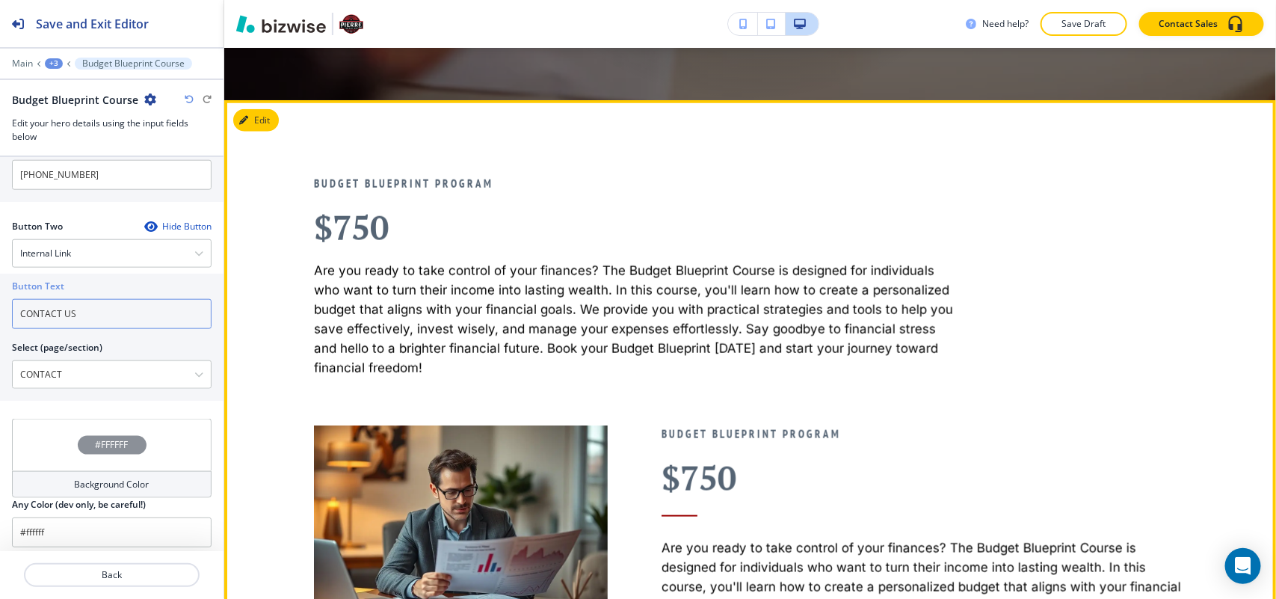
type input "CONTACT US"
click at [273, 113] on button "Edit" at bounding box center [256, 120] width 46 height 22
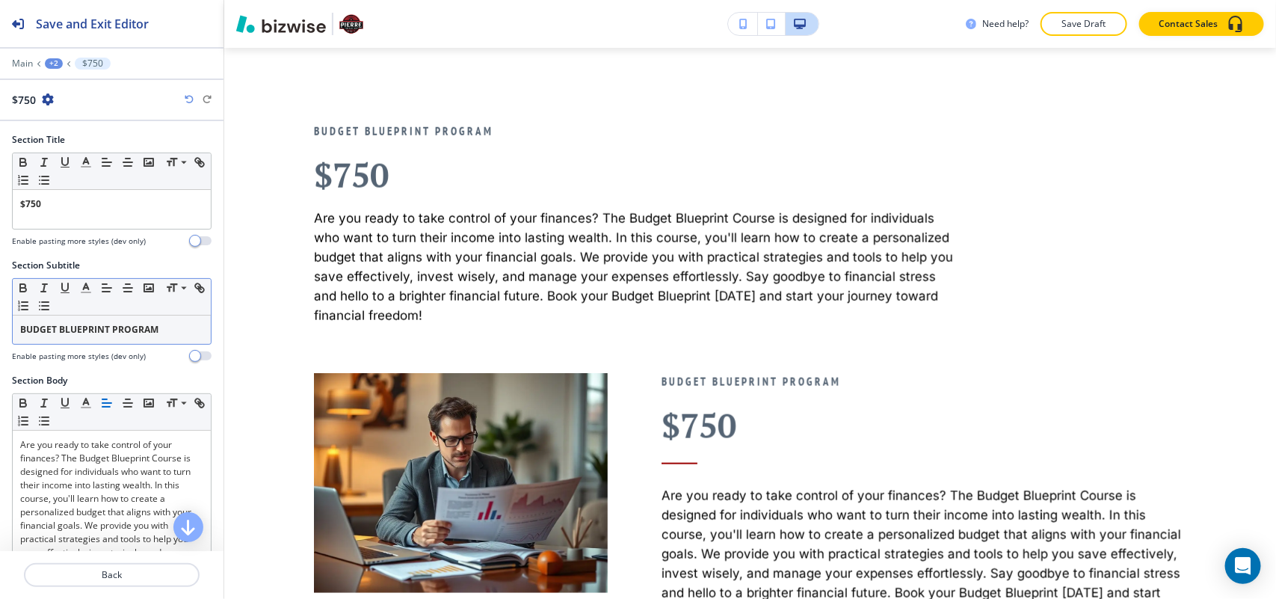
click at [80, 342] on div "BUDGET BLUEPRINT PROGRAM" at bounding box center [112, 330] width 198 height 28
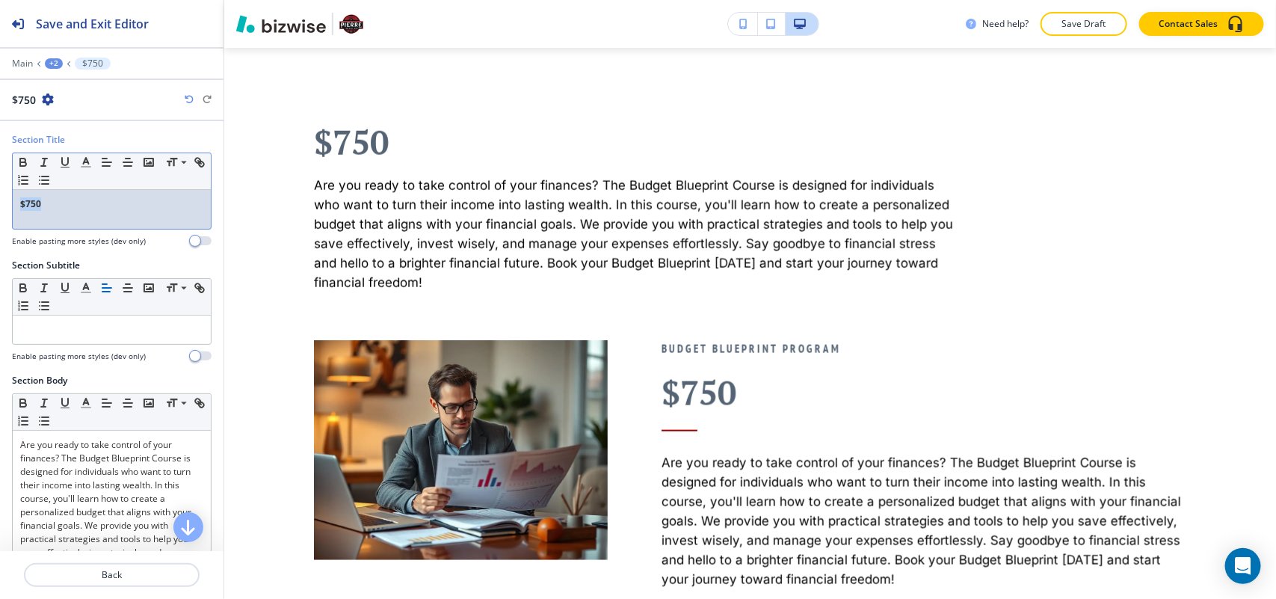
drag, startPoint x: 73, startPoint y: 211, endPoint x: 0, endPoint y: 203, distance: 72.9
click at [0, 203] on div "Section Title Small Normal Large Huge $750 Enable pasting more styles (dev only)" at bounding box center [112, 196] width 224 height 126
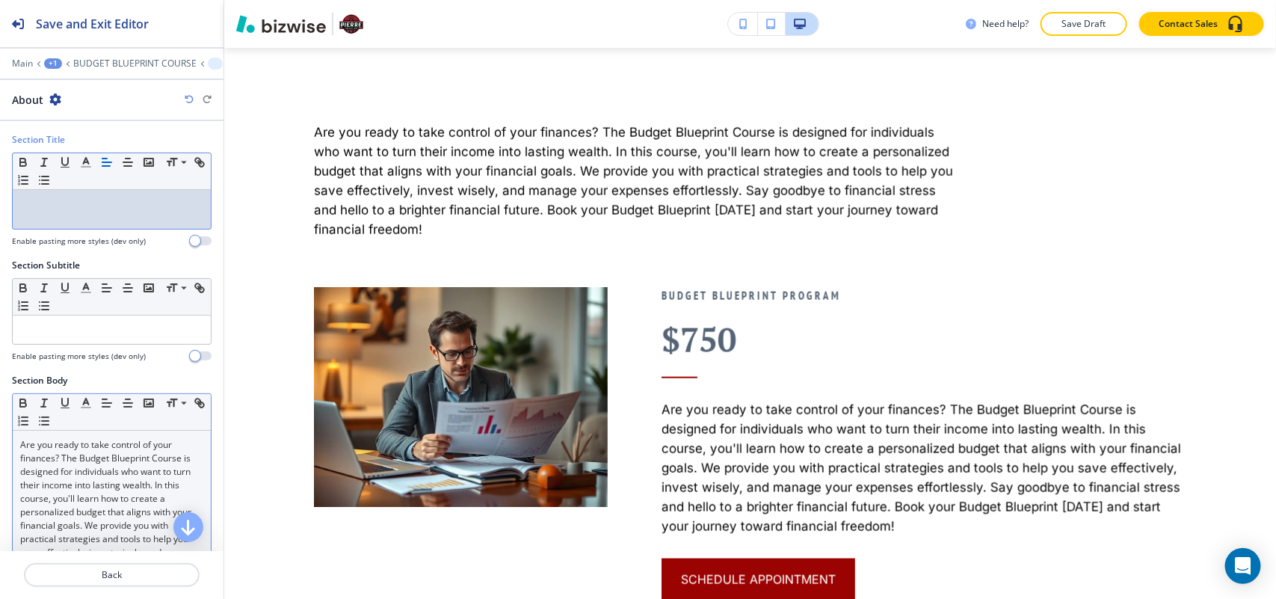
click at [132, 470] on p "Are you ready to take control of your finances? The Budget Blueprint Course is …" at bounding box center [111, 532] width 183 height 188
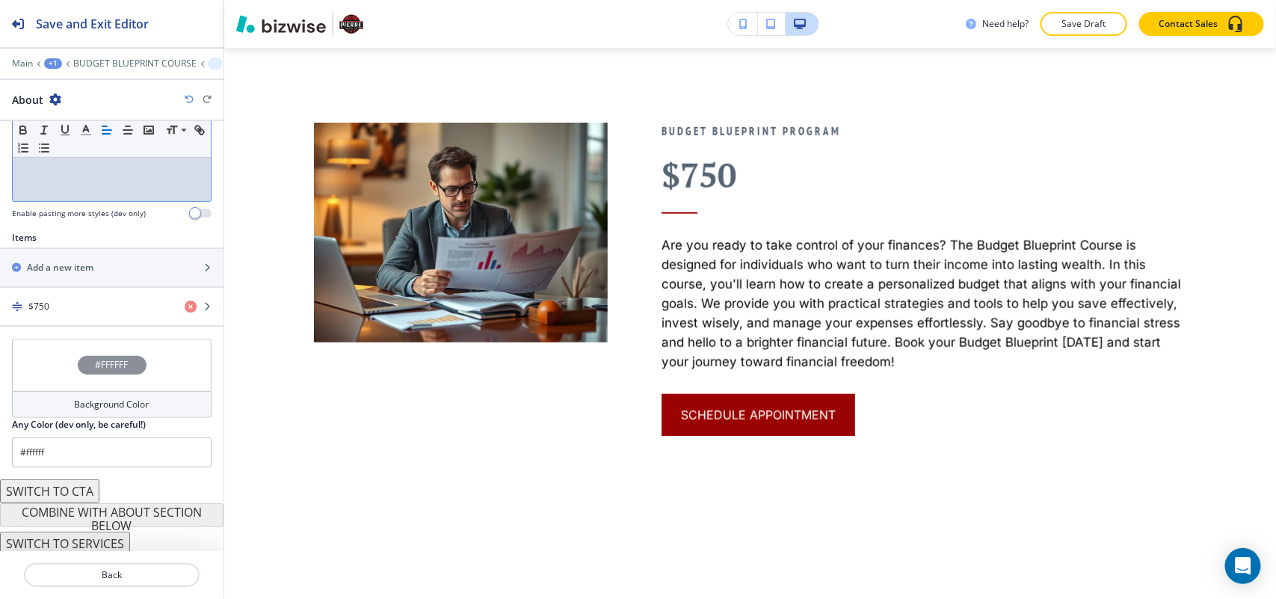
scroll to position [431, 0]
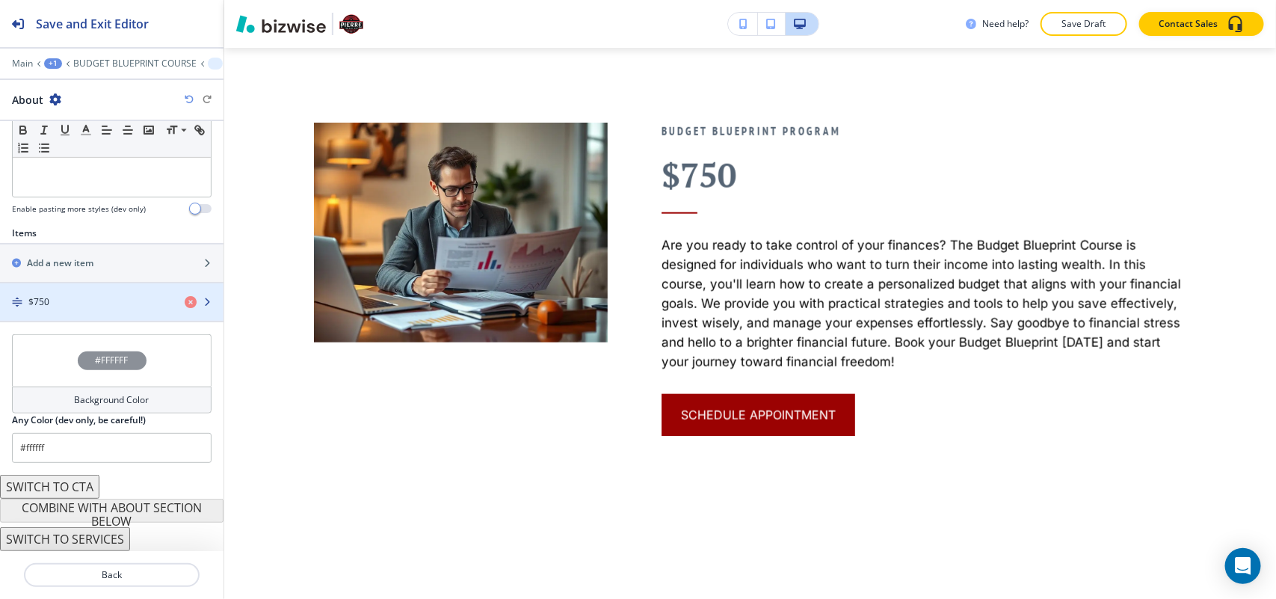
click at [79, 286] on div "button" at bounding box center [112, 289] width 224 height 12
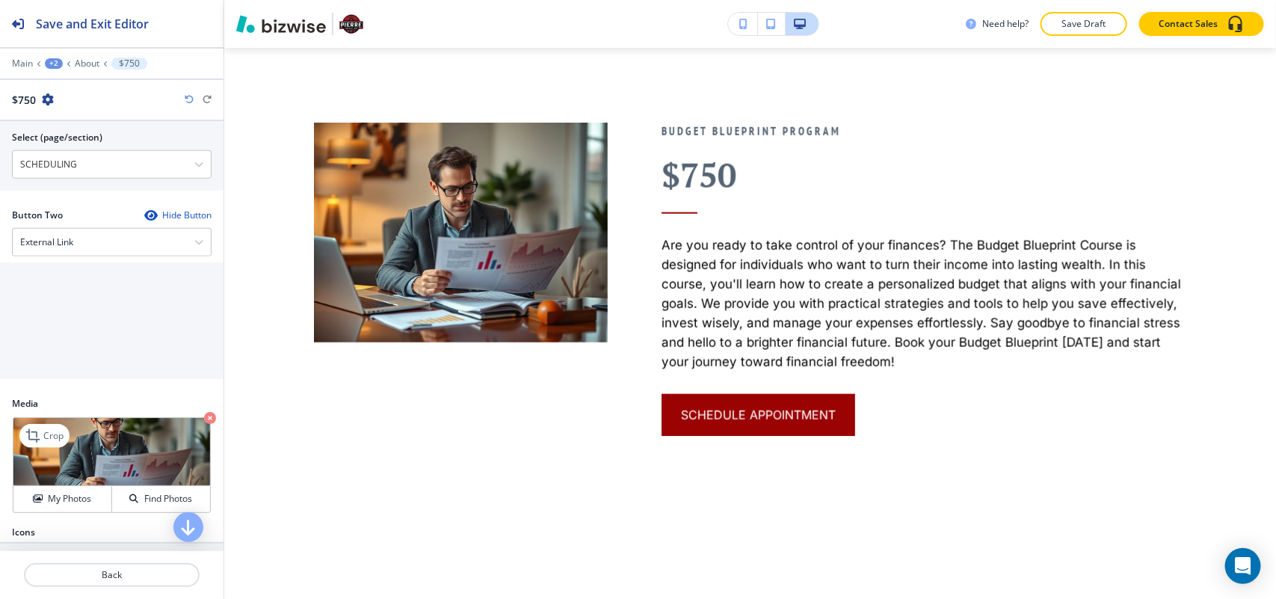
scroll to position [703, 0]
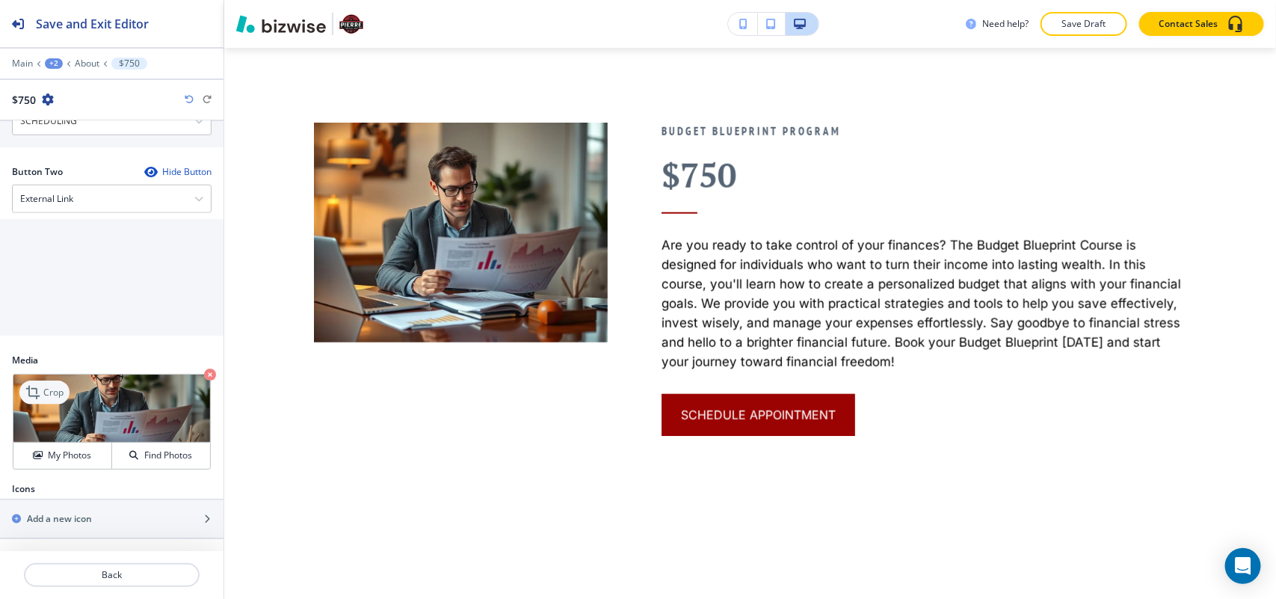
click at [37, 393] on icon at bounding box center [32, 392] width 13 height 13
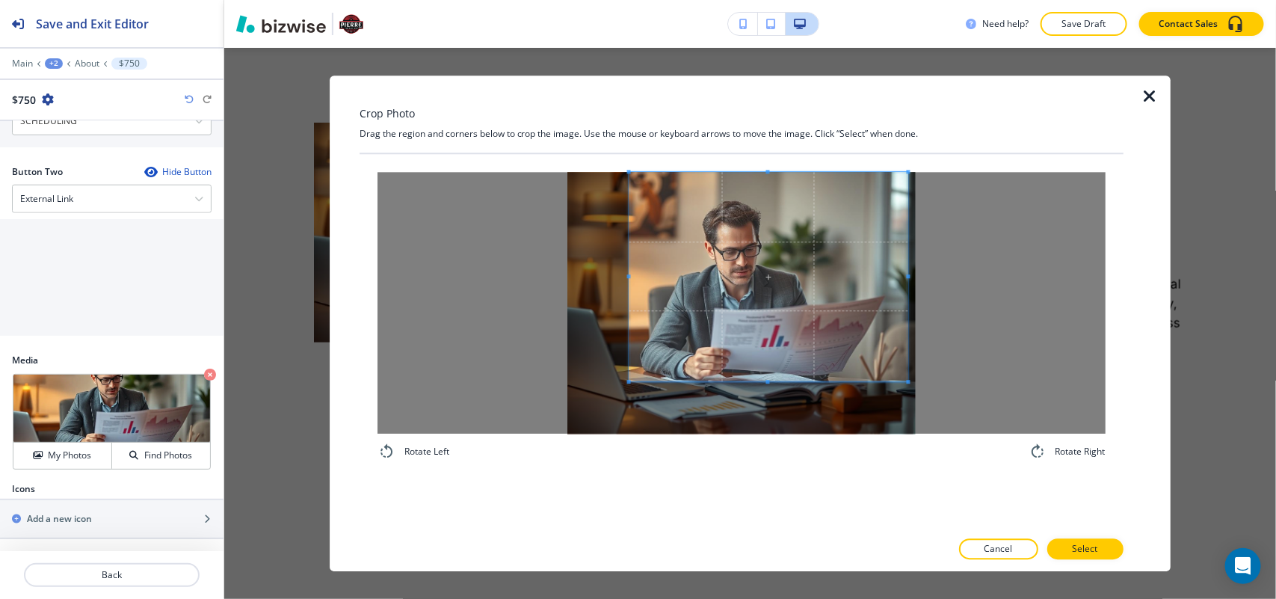
click at [840, 280] on span at bounding box center [768, 276] width 279 height 209
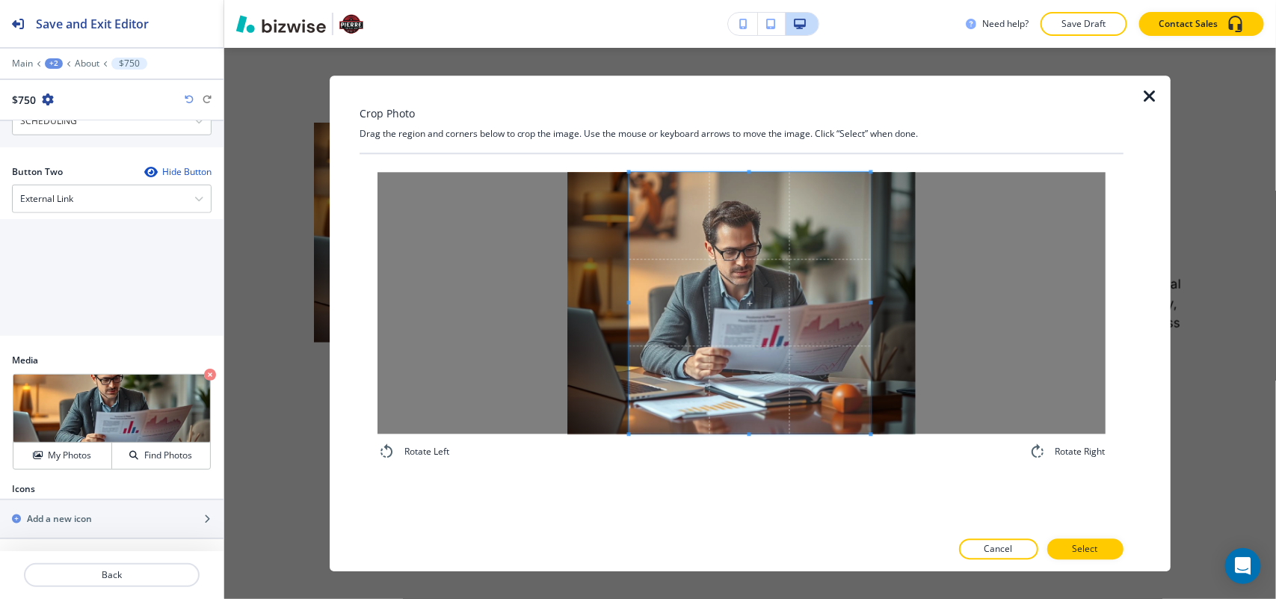
click at [868, 447] on div "Rotate Left Rotate Right" at bounding box center [742, 316] width 728 height 289
click at [1100, 550] on button "Select" at bounding box center [1086, 548] width 76 height 21
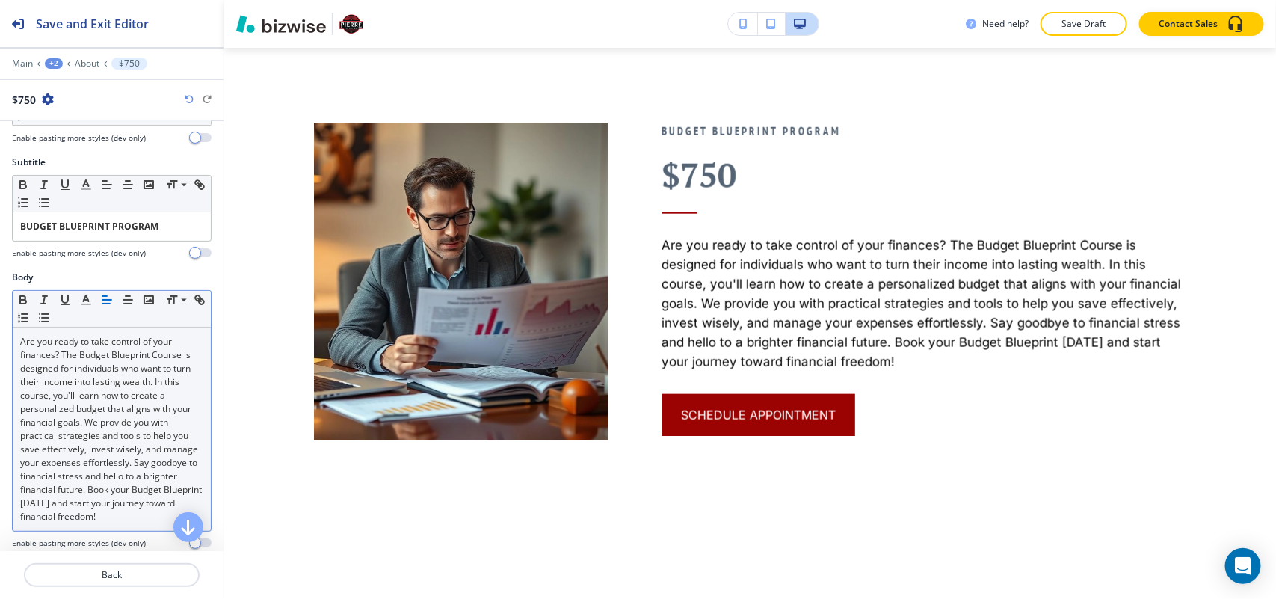
scroll to position [0, 0]
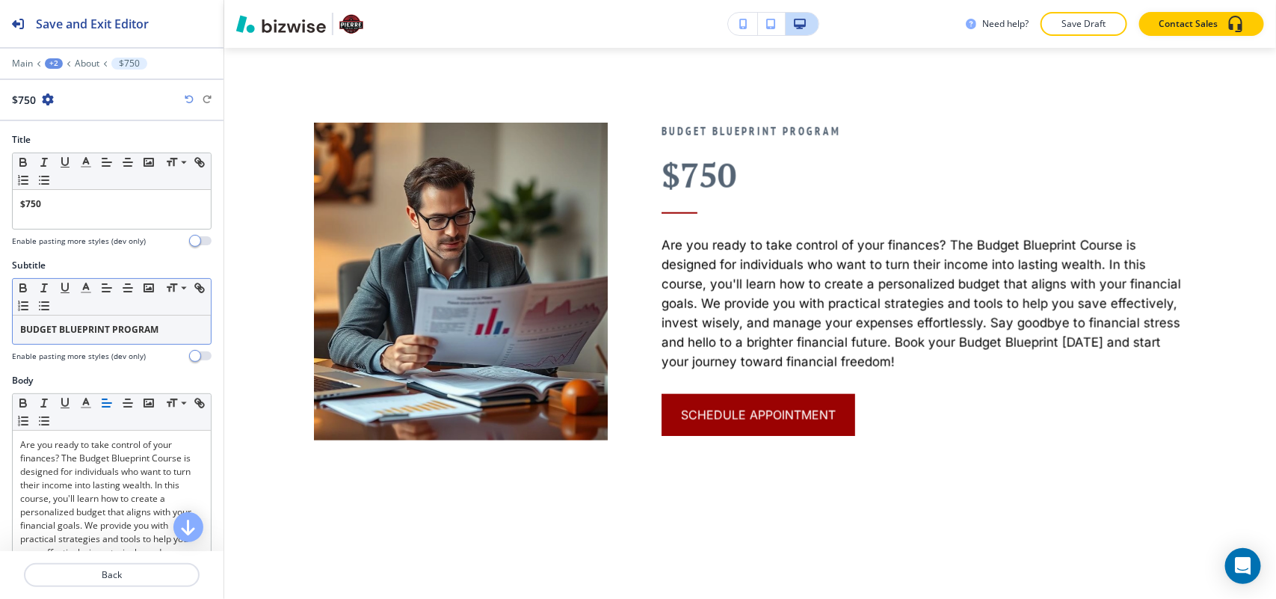
click at [99, 333] on strong "BUDGET BLUEPRINT PROGRAM" at bounding box center [89, 329] width 138 height 13
click at [19, 283] on icon "button" at bounding box center [22, 287] width 13 height 13
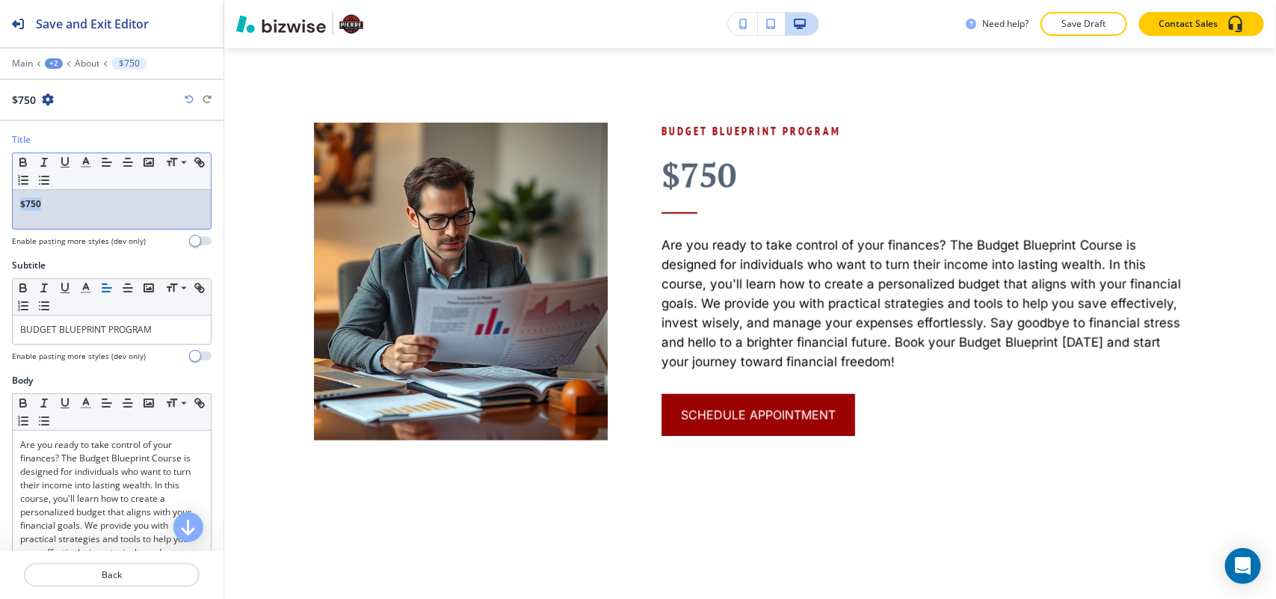
drag, startPoint x: 61, startPoint y: 203, endPoint x: 0, endPoint y: 194, distance: 61.2
click at [0, 194] on div "Title Small Normal Large Huge $750 Enable pasting more styles (dev only)" at bounding box center [112, 196] width 224 height 126
click at [22, 162] on icon "button" at bounding box center [22, 162] width 13 height 13
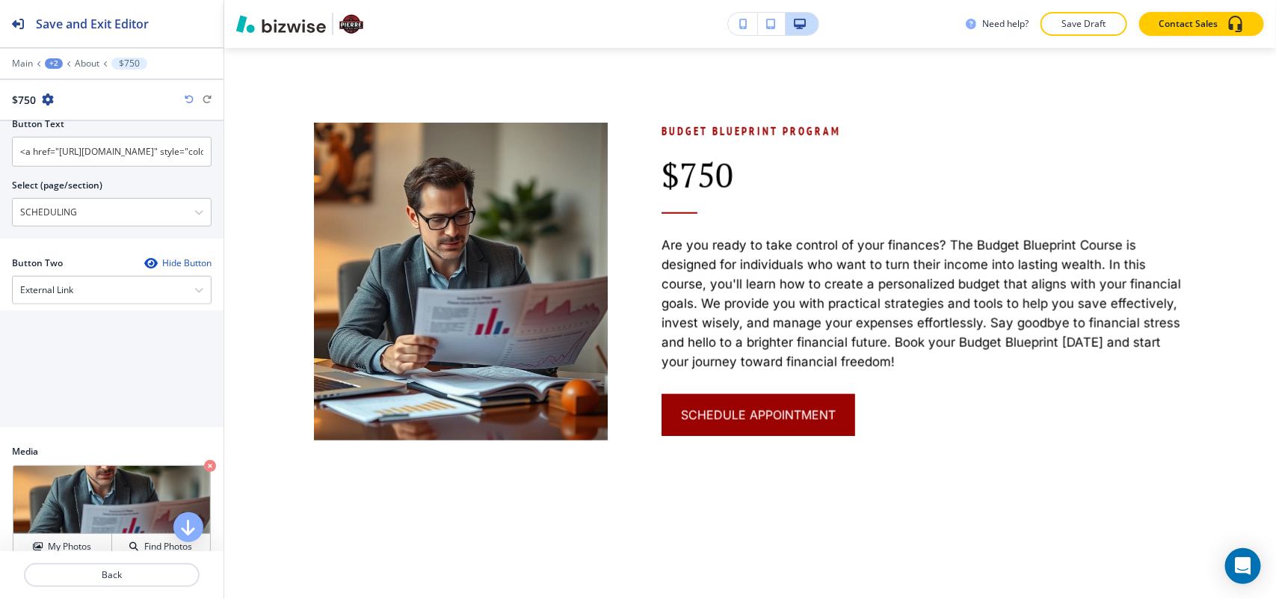
scroll to position [516, 0]
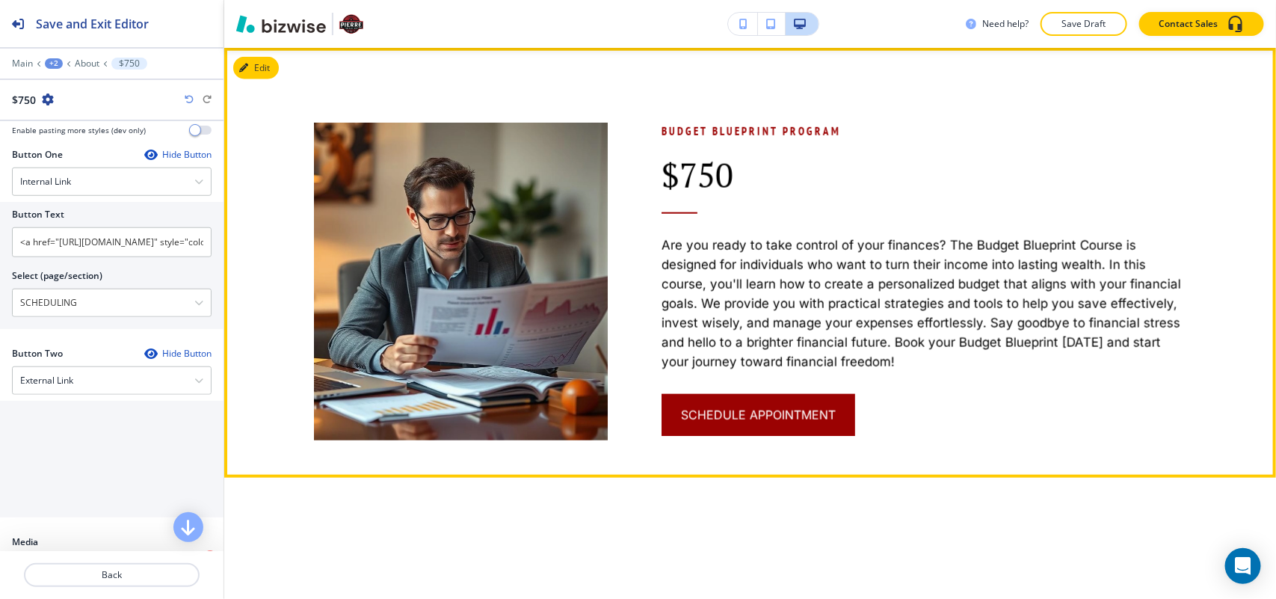
drag, startPoint x: 971, startPoint y: 415, endPoint x: 633, endPoint y: 413, distance: 337.2
click at [645, 413] on div "BUDGET BLUEPRINT PROGRAM $750 Are you ready to take control of your finances? T…" at bounding box center [897, 244] width 579 height 393
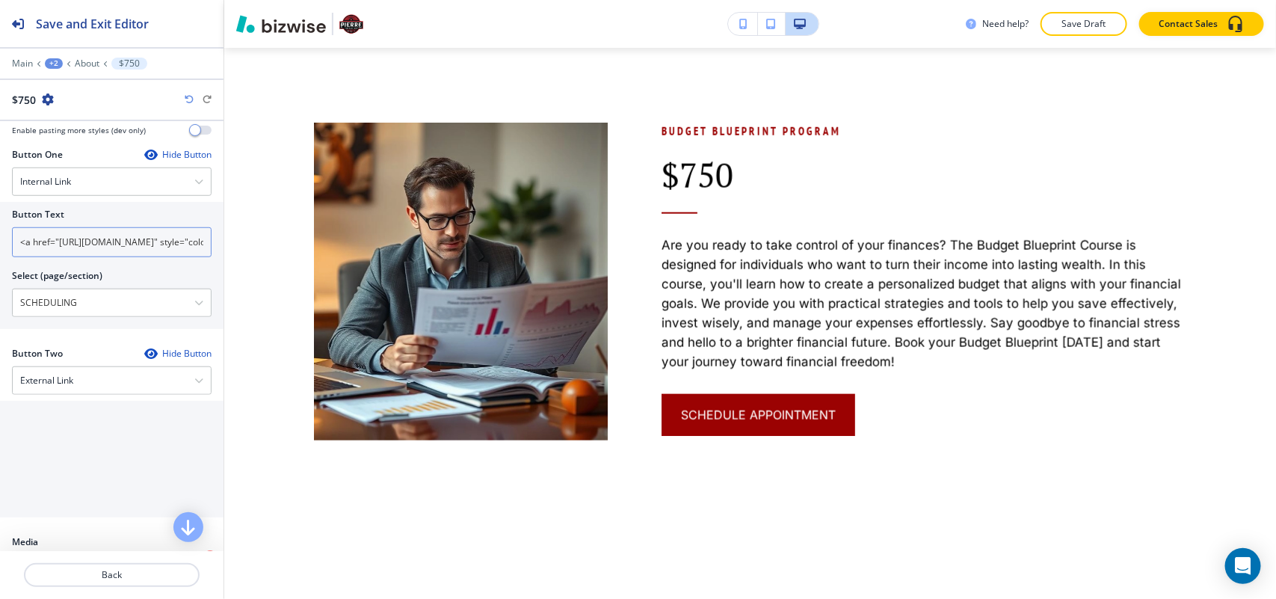
click at [88, 242] on input "<a href="https://www.pierrethetaxguy.com/scheduling" style="color: inherit; tex…" at bounding box center [112, 242] width 200 height 30
drag, startPoint x: 110, startPoint y: 310, endPoint x: 0, endPoint y: 312, distance: 109.9
click at [0, 312] on div "Button Text <a href="https://www.pierrethetaxguy.com/scheduling" style="color: …" at bounding box center [112, 265] width 224 height 127
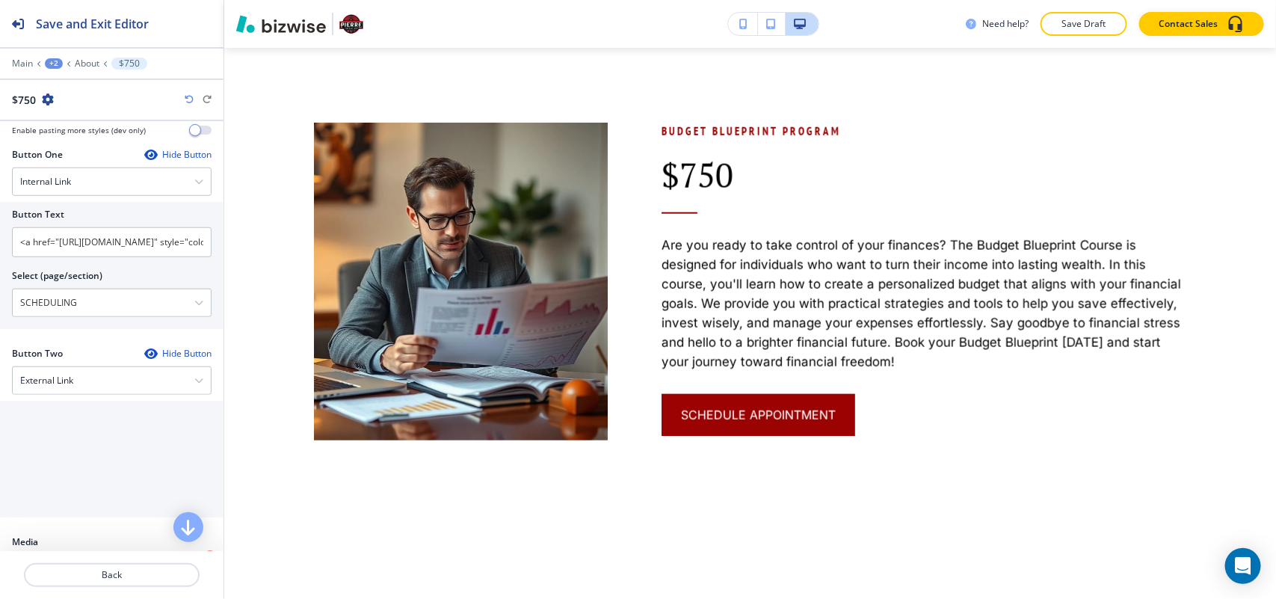
click at [86, 221] on div "Button Text" at bounding box center [112, 214] width 200 height 13
click at [88, 233] on input "<a href="https://www.pierrethetaxguy.com/scheduling" style="color: inherit; tex…" at bounding box center [112, 242] width 200 height 30
click at [90, 233] on input "<a href="https://www.pierrethetaxguy.com/scheduling" style="color: inherit; tex…" at bounding box center [112, 242] width 200 height 30
paste input "SCHEDULING"
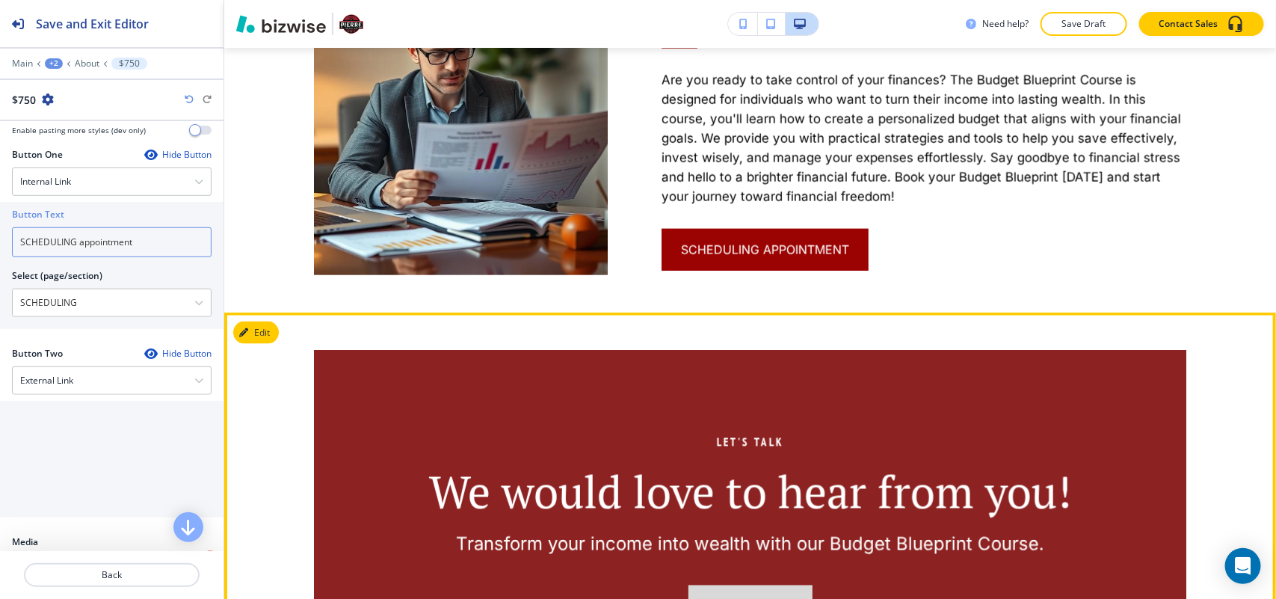
scroll to position [1062, 0]
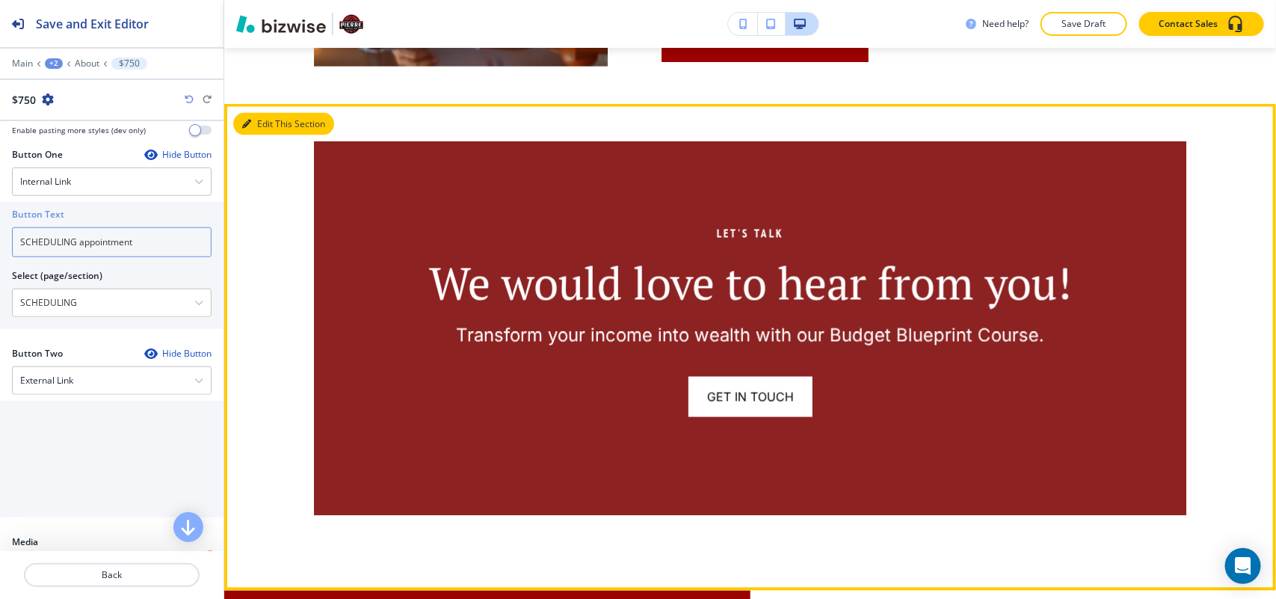
type input "SCHEDULING appointment"
click at [275, 116] on button "Edit This Section" at bounding box center [283, 124] width 101 height 22
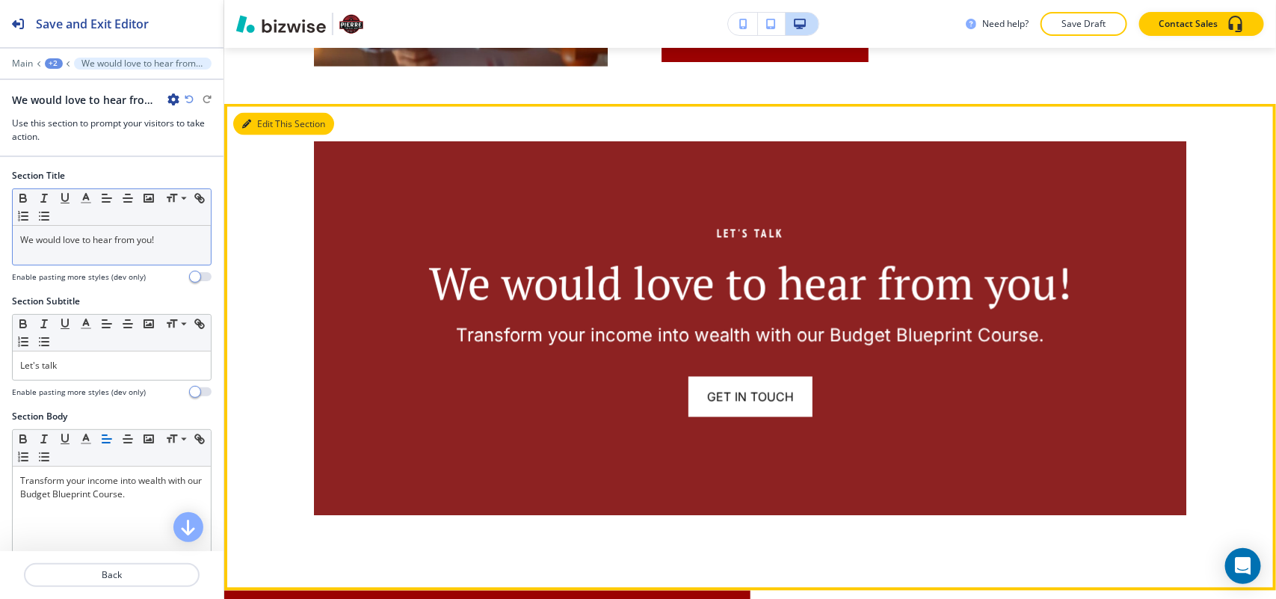
scroll to position [1114, 0]
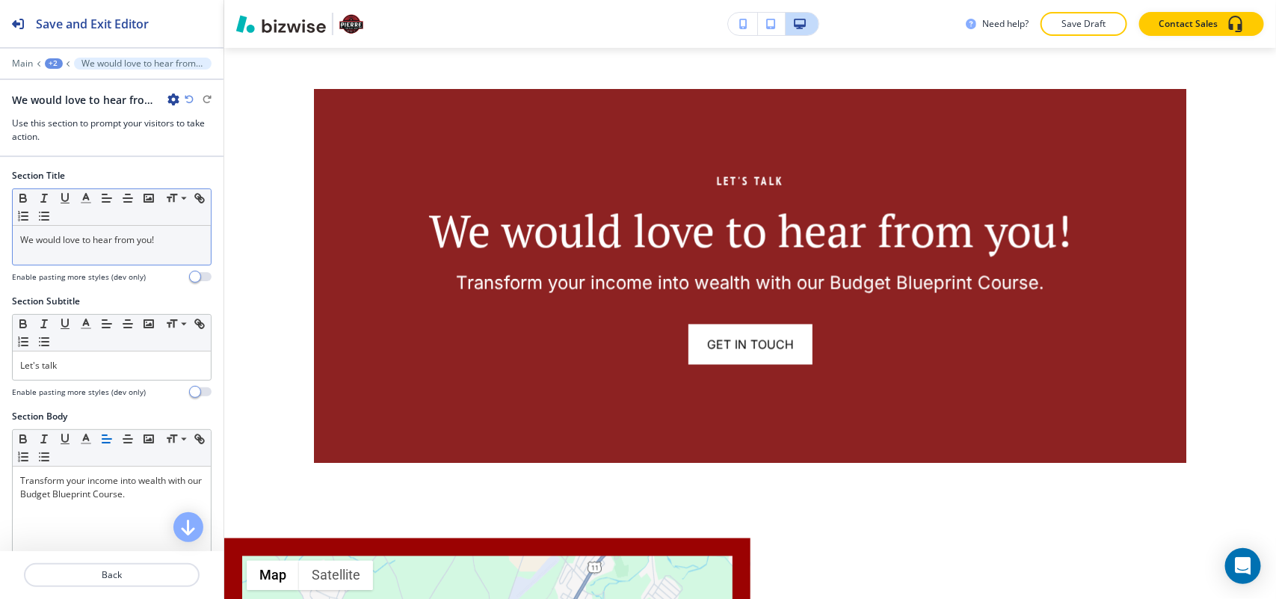
click at [101, 247] on p "We would love to hear from you!" at bounding box center [111, 239] width 183 height 13
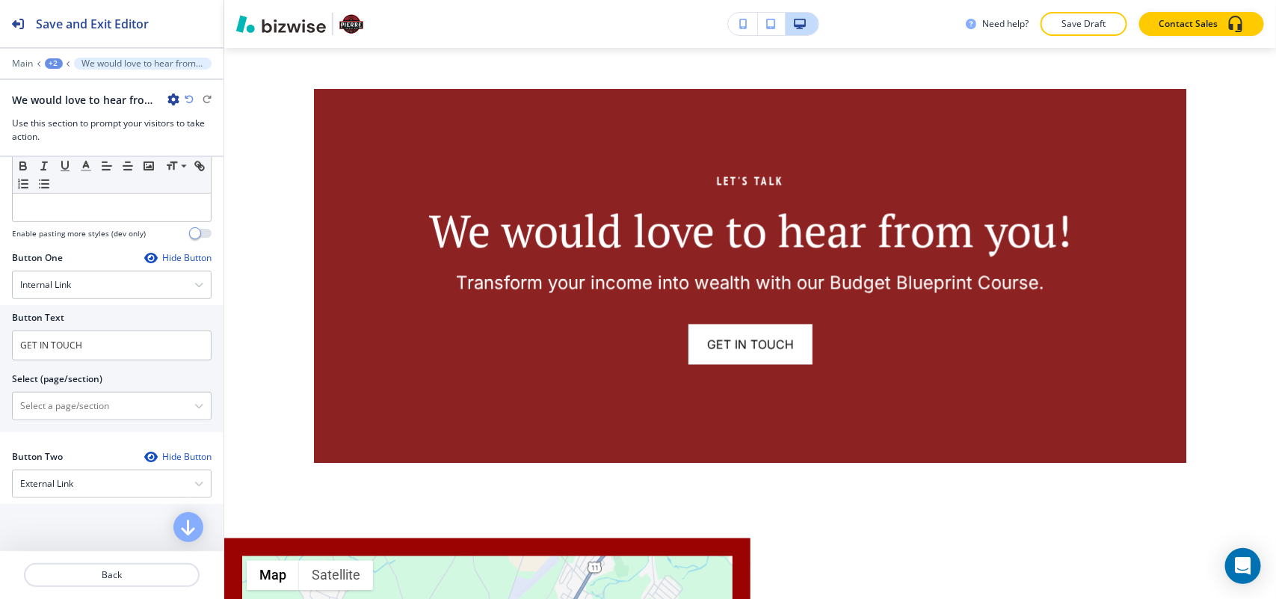
scroll to position [467, 0]
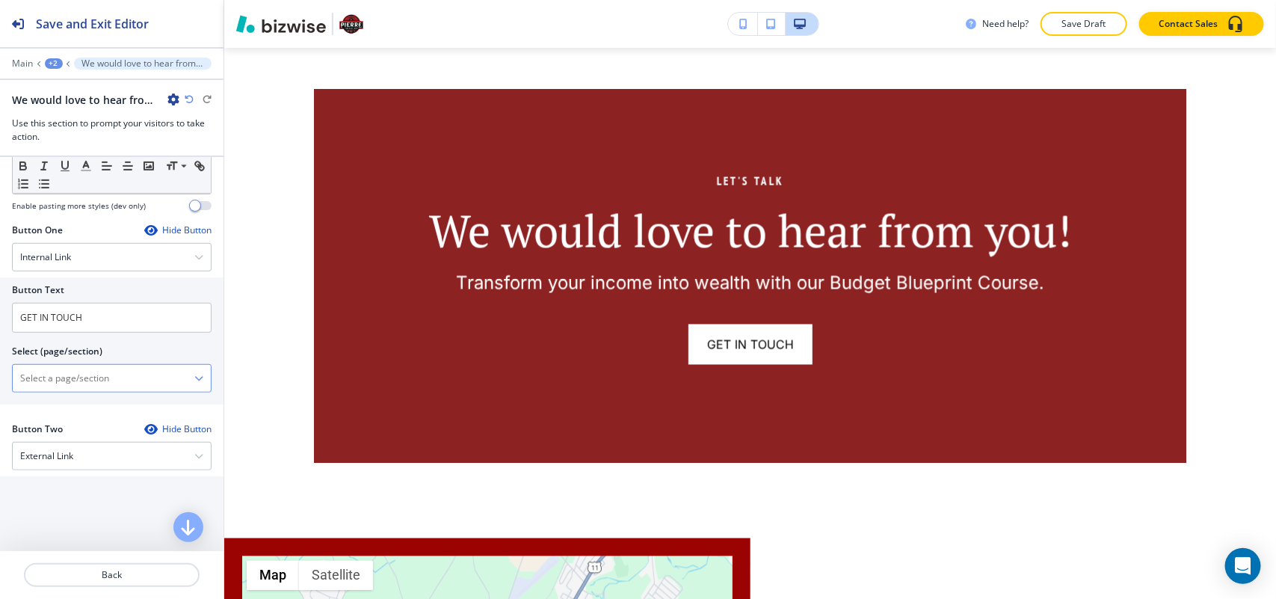
click at [66, 379] on \(page\/section\) "Manual Input" at bounding box center [104, 378] width 182 height 25
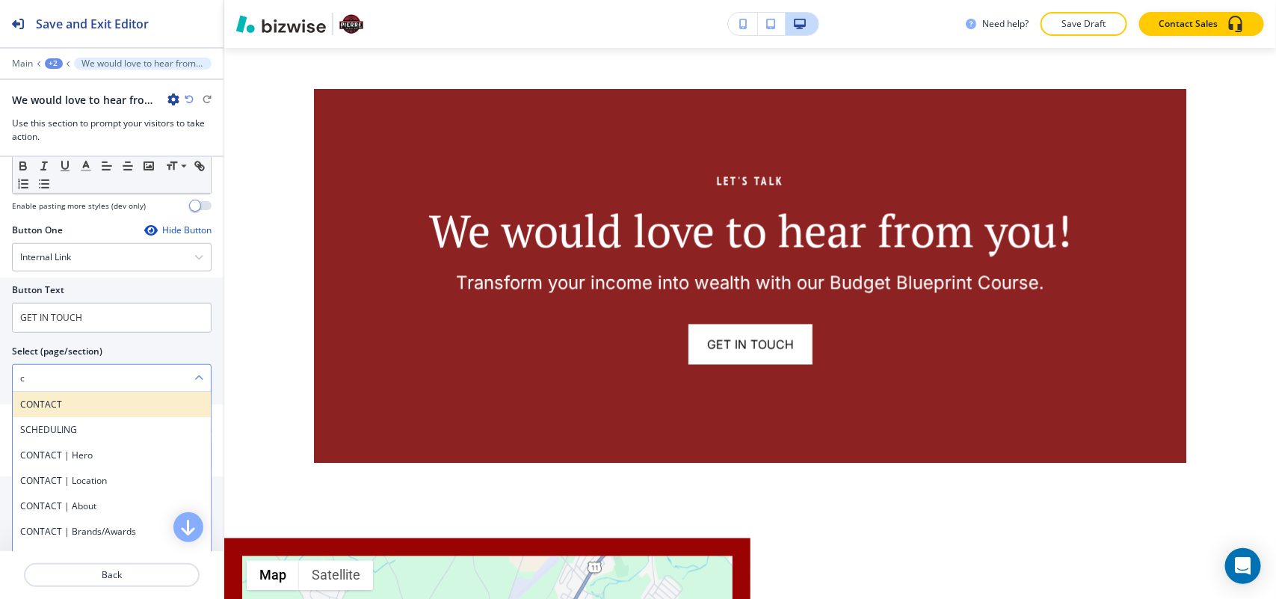
click at [52, 409] on h4 "CONTACT" at bounding box center [111, 404] width 183 height 13
type \(page\/section\) "CONTACT"
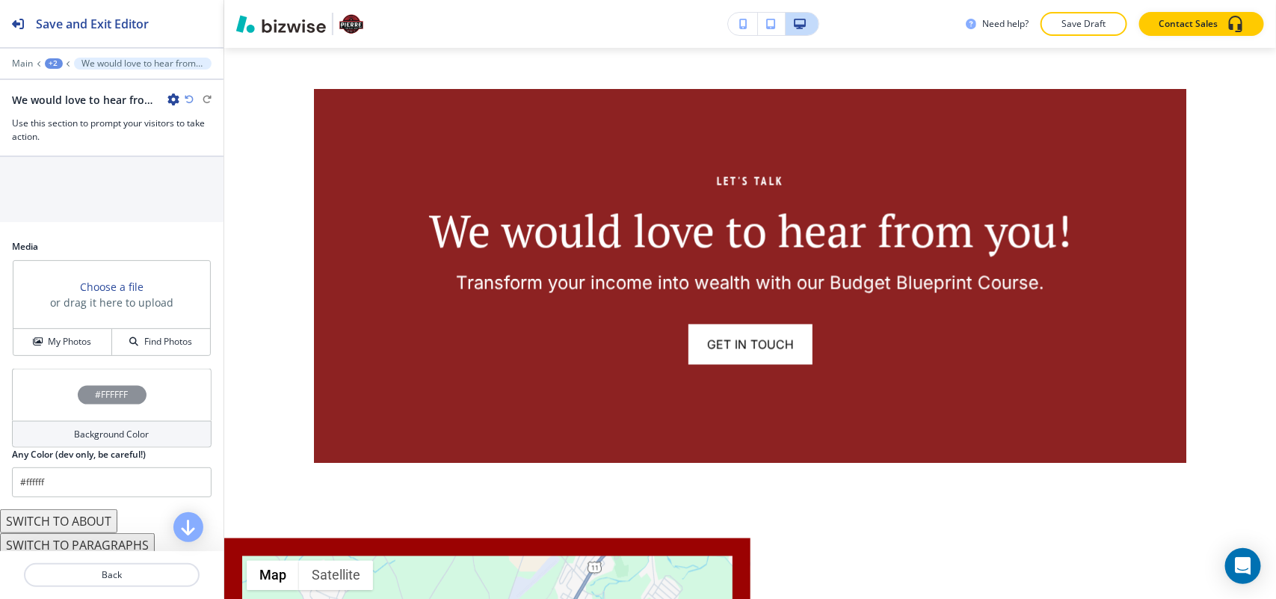
scroll to position [841, 0]
click at [64, 350] on button "My Photos" at bounding box center [62, 339] width 99 height 26
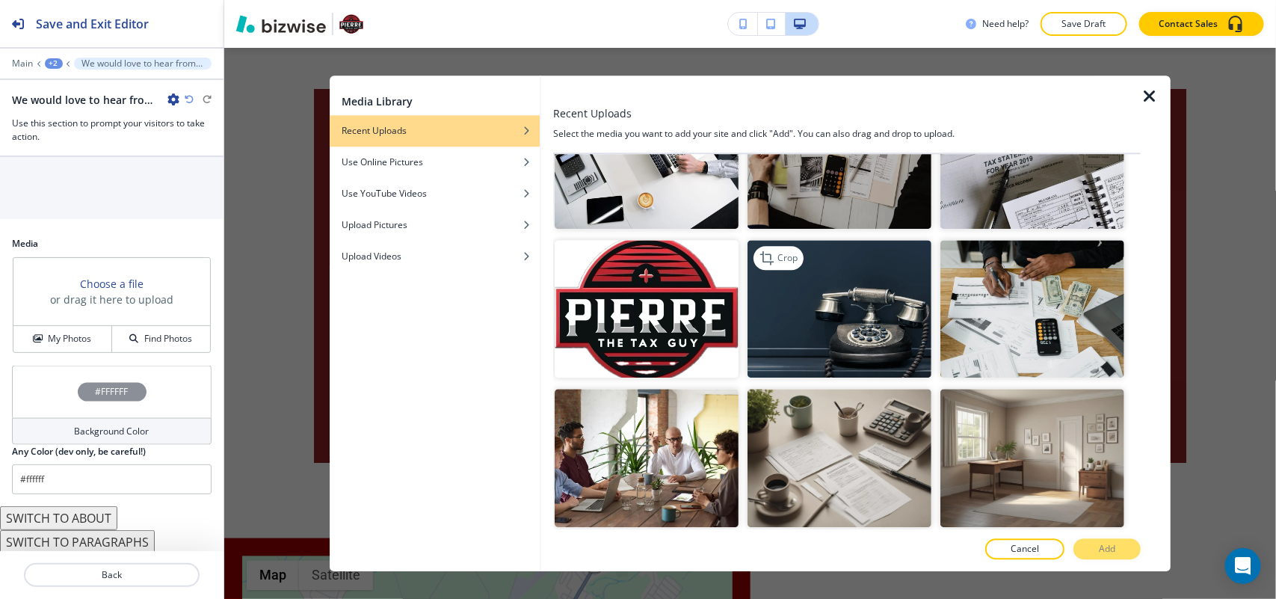
scroll to position [280, 0]
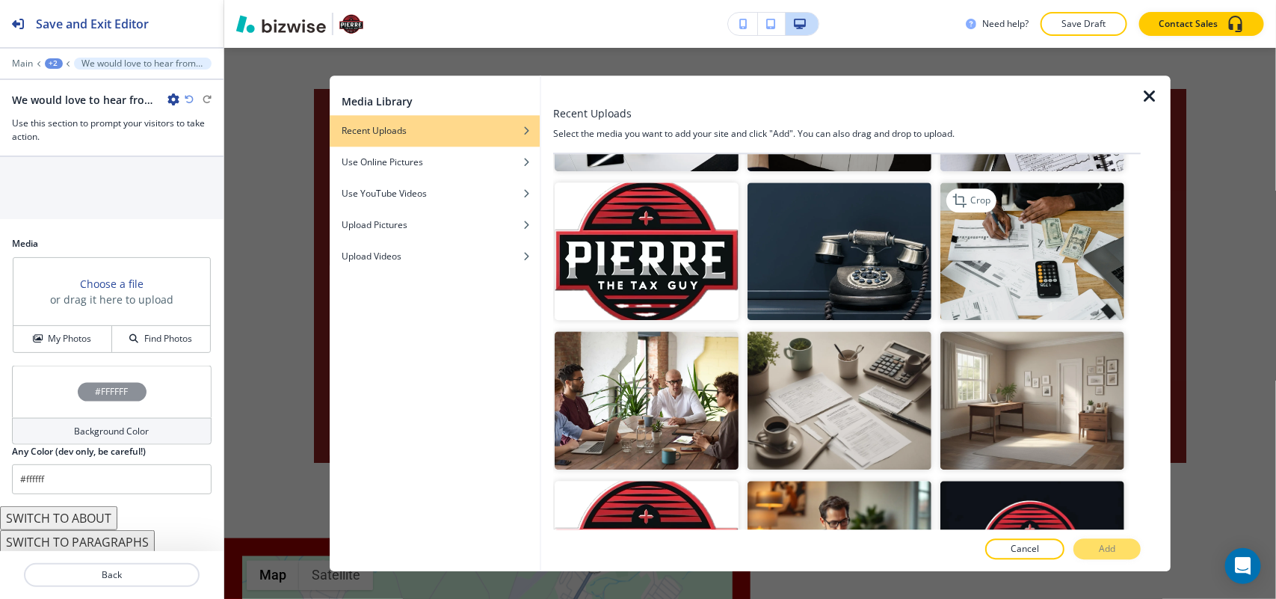
click at [1033, 253] on img "button" at bounding box center [1033, 251] width 184 height 138
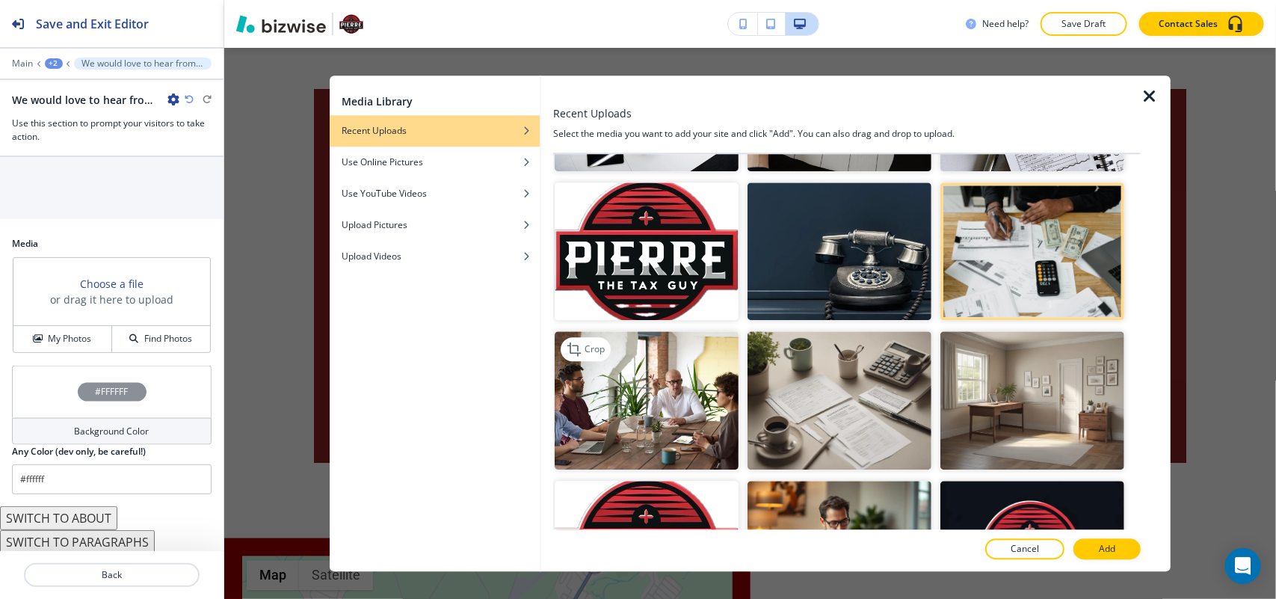
click at [573, 419] on img "button" at bounding box center [647, 401] width 184 height 138
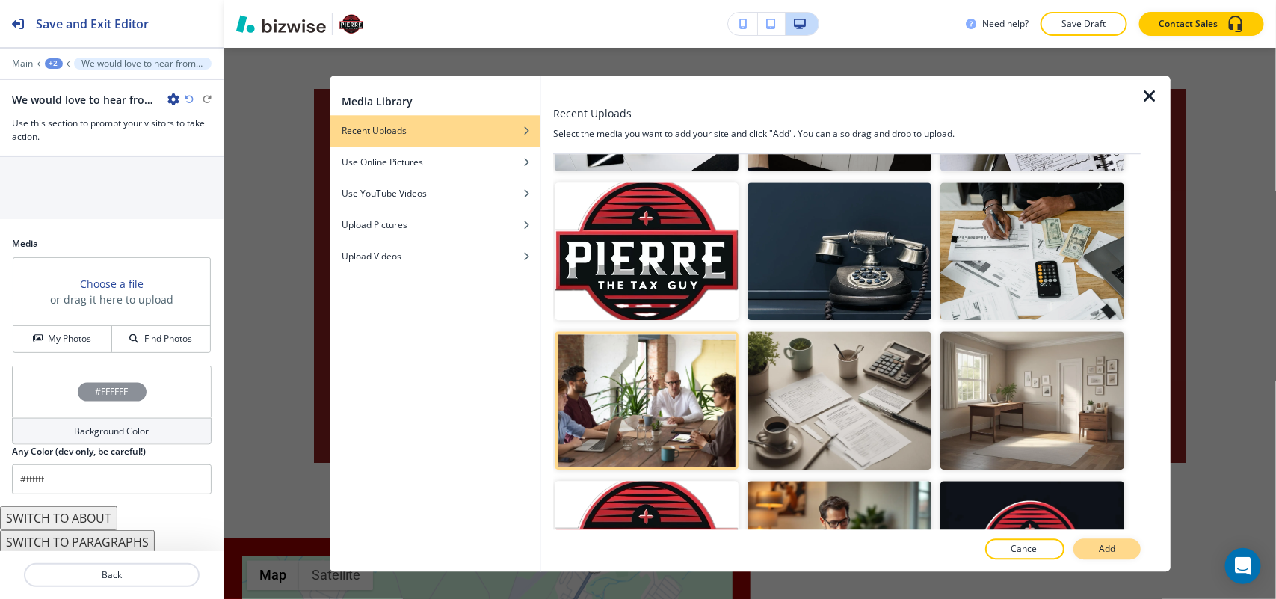
click at [1125, 550] on button "Add" at bounding box center [1107, 548] width 67 height 21
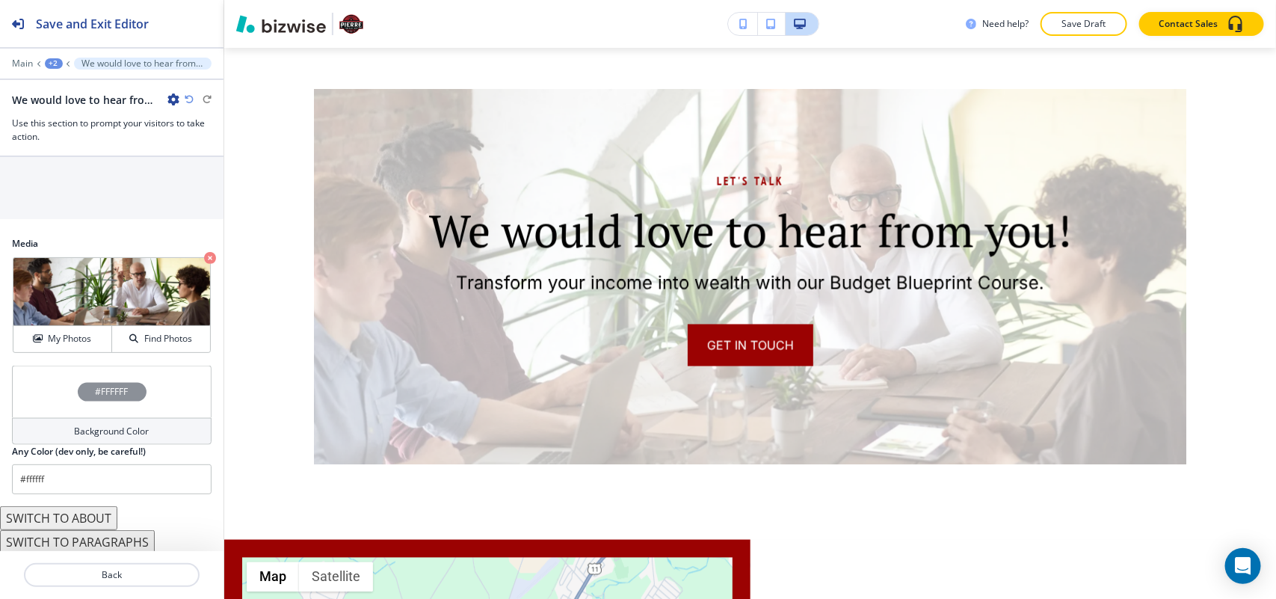
click at [46, 402] on div "#FFFFFF" at bounding box center [112, 392] width 200 height 52
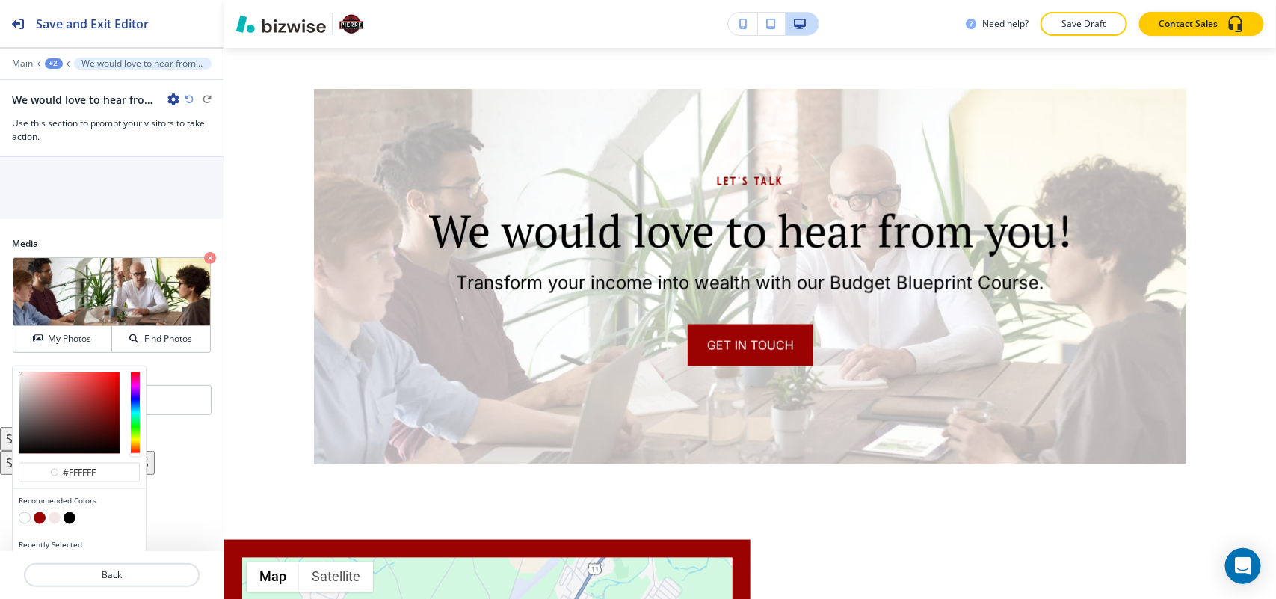
click at [68, 520] on button "button" at bounding box center [70, 518] width 12 height 12
type input "#000000"
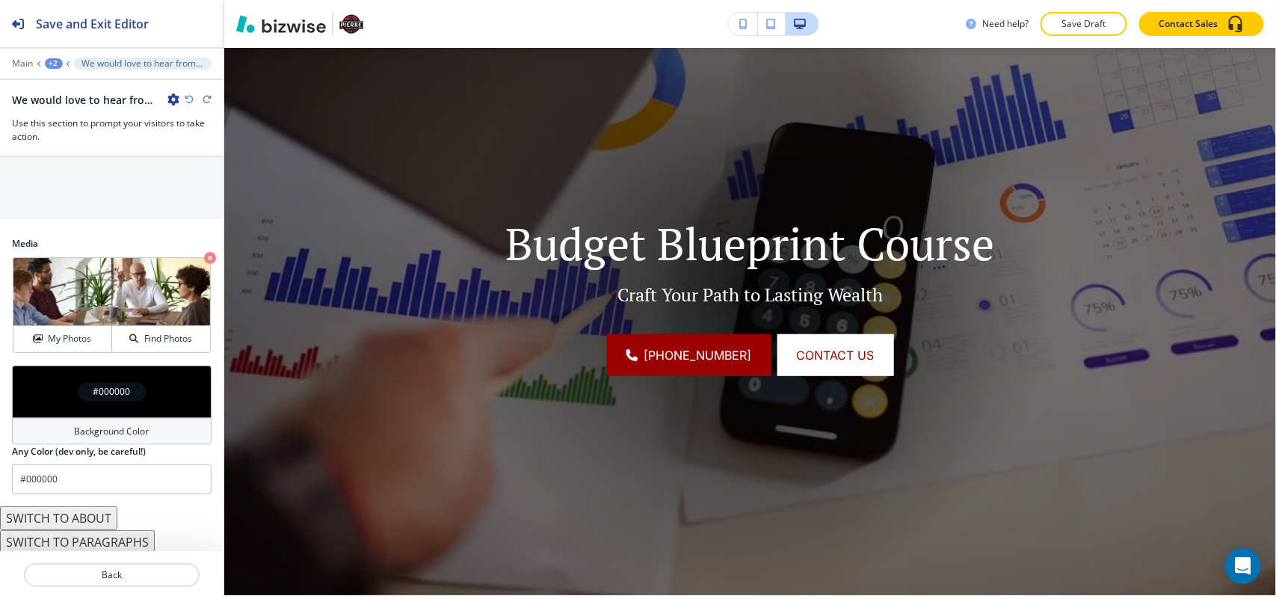
scroll to position [0, 0]
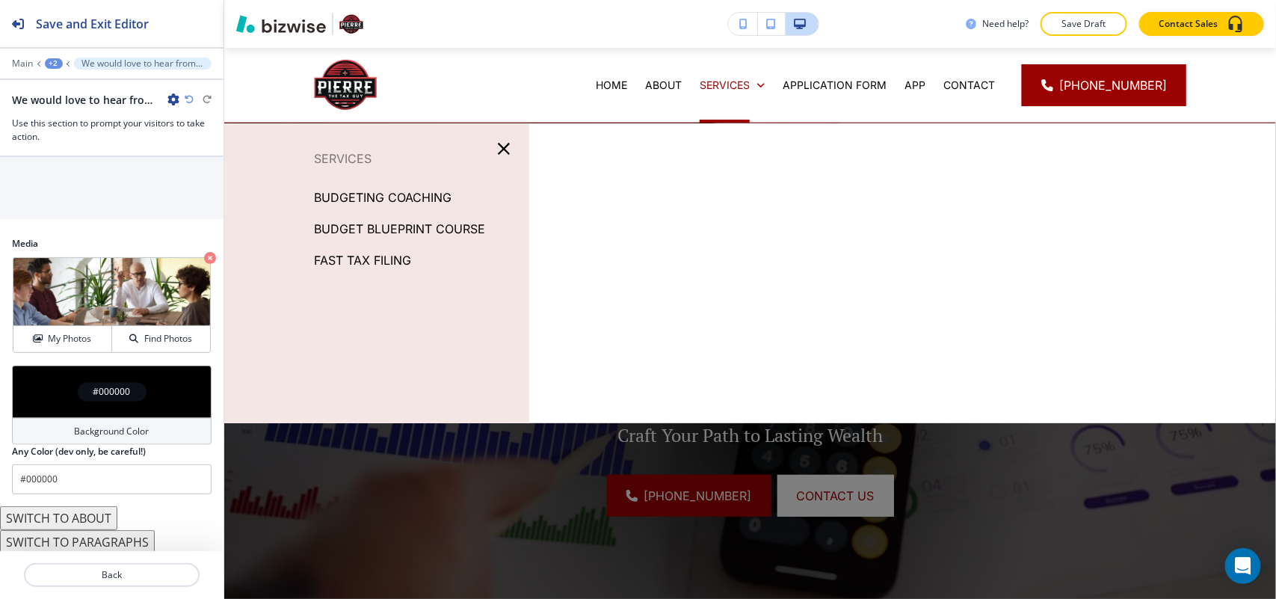
click at [376, 259] on p "FAST TAX FILING" at bounding box center [362, 260] width 97 height 22
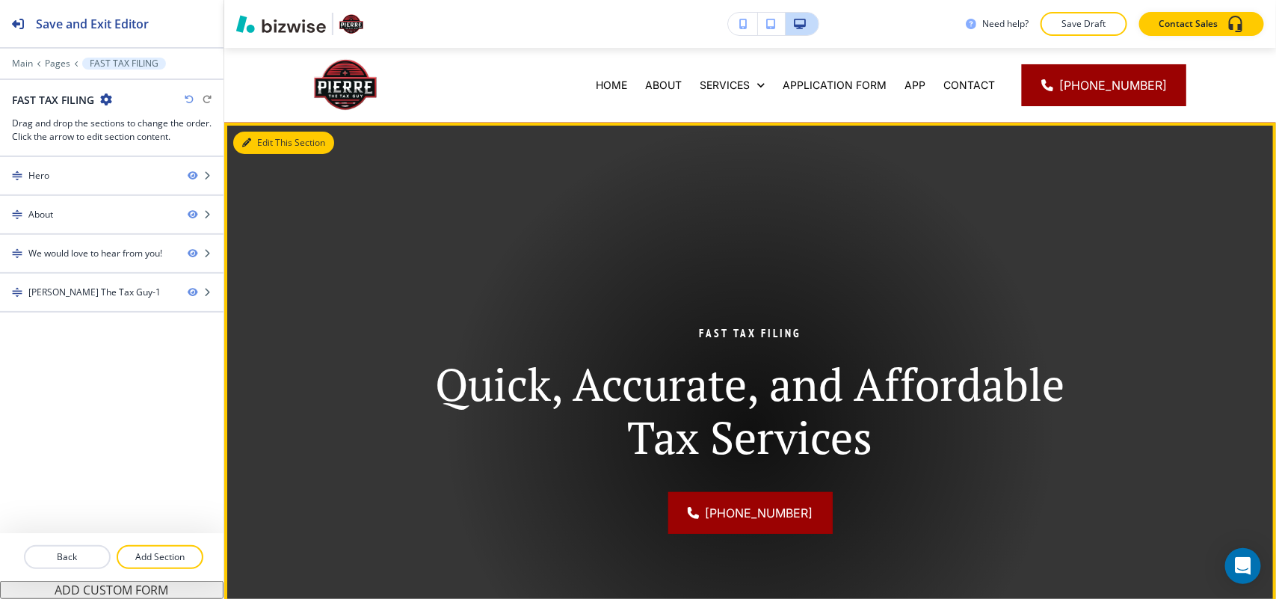
click at [259, 132] on button "Edit This Section" at bounding box center [283, 143] width 101 height 22
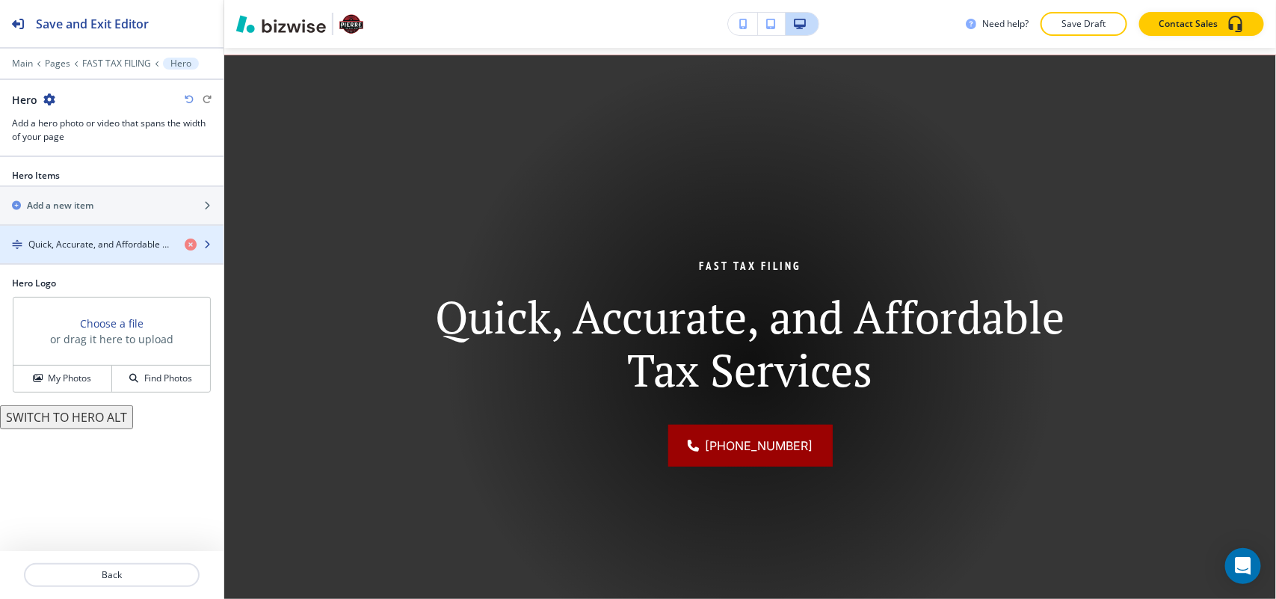
scroll to position [75, 0]
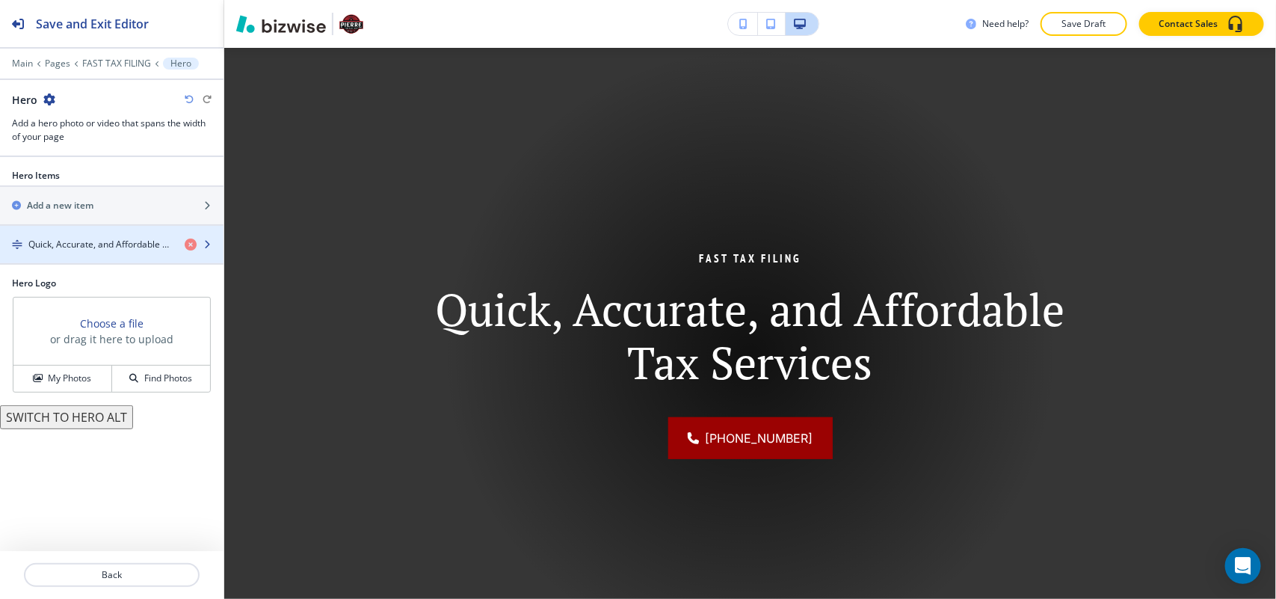
click at [102, 259] on div "button" at bounding box center [112, 257] width 224 height 12
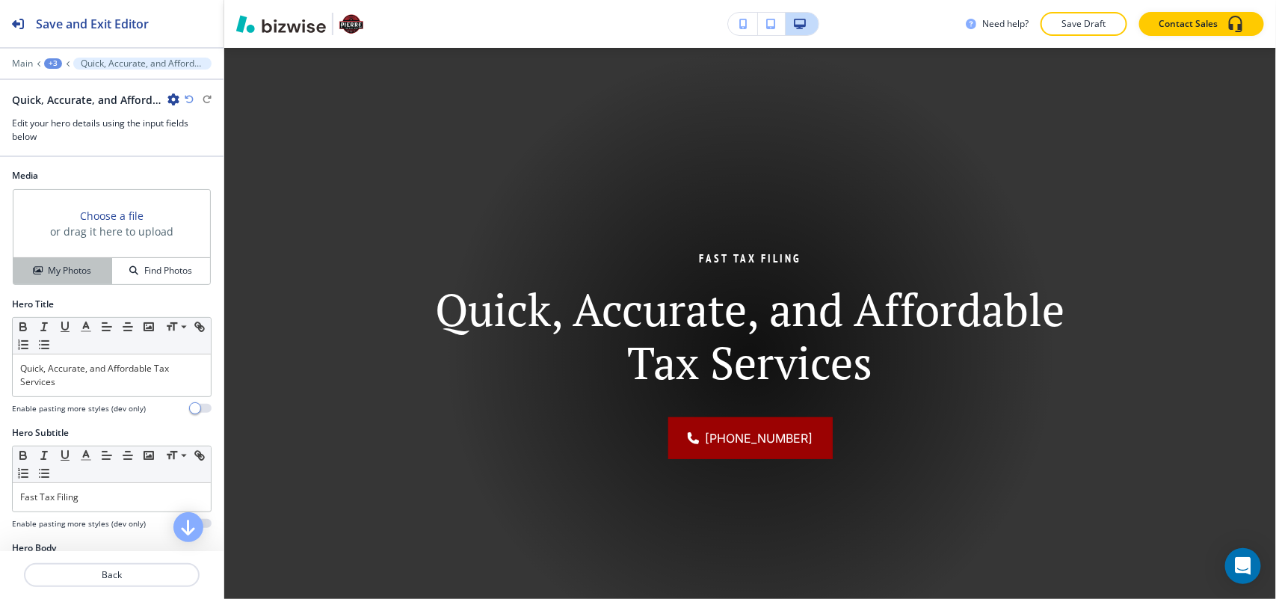
click at [58, 277] on h4 "My Photos" at bounding box center [69, 270] width 43 height 13
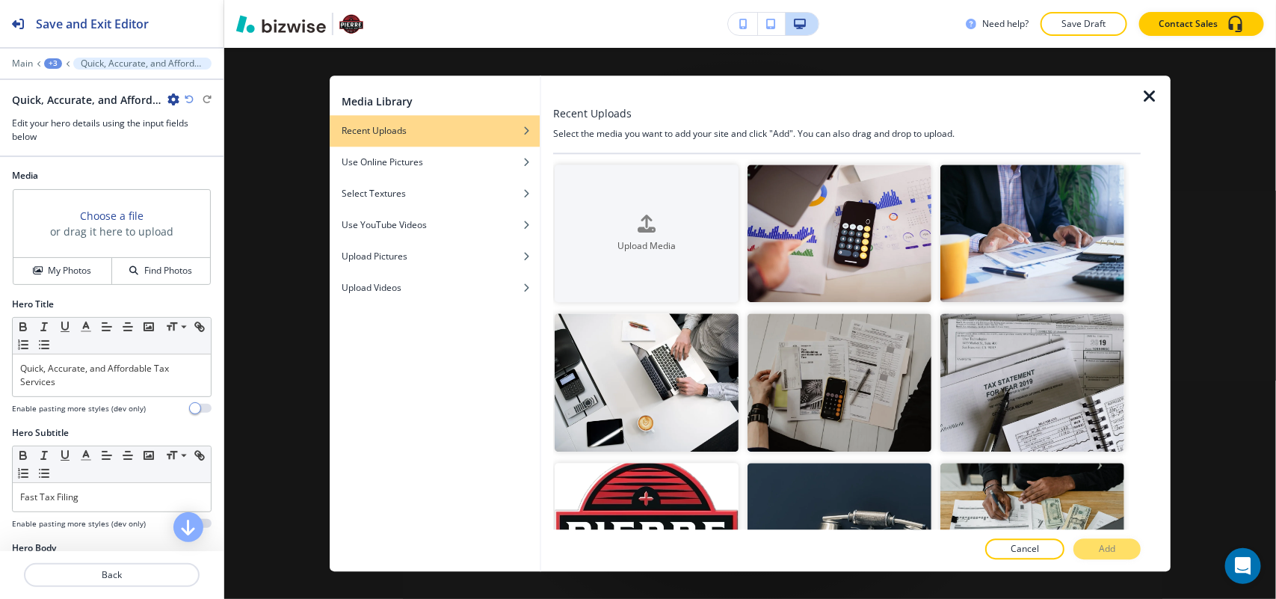
click at [1149, 86] on div "Media Library Recent Uploads Use Online Pictures Select Textures Use YouTube Vi…" at bounding box center [751, 324] width 842 height 496
click at [1157, 113] on div at bounding box center [1156, 324] width 30 height 496
click at [1148, 102] on icon "button" at bounding box center [1150, 96] width 18 height 18
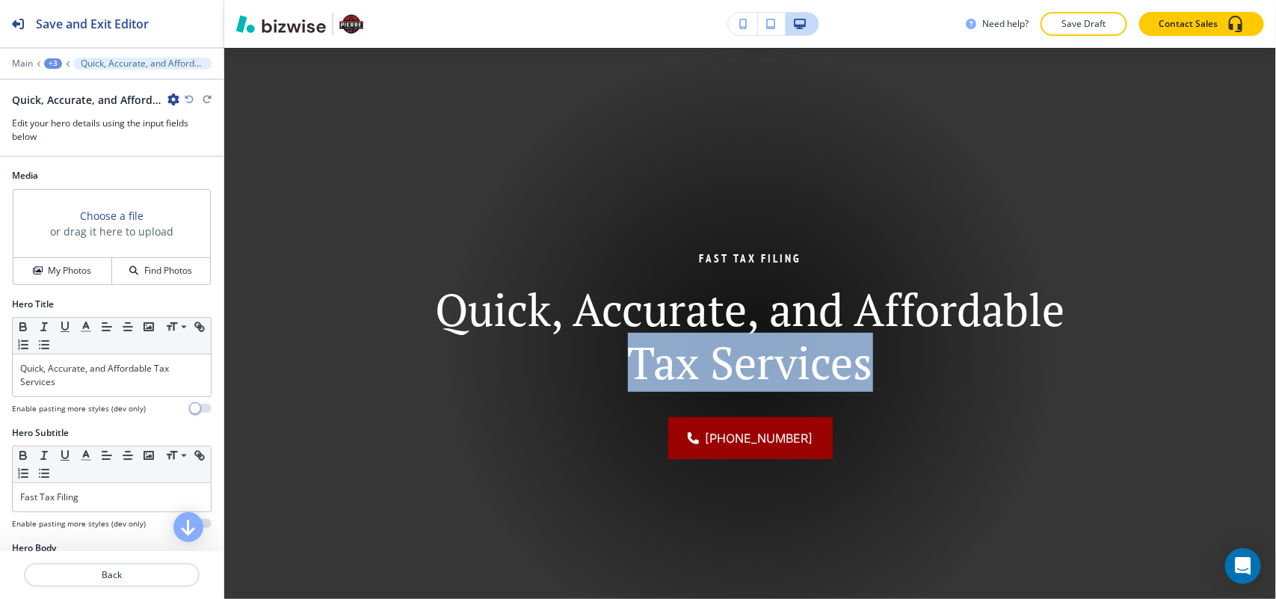
drag, startPoint x: 627, startPoint y: 367, endPoint x: 929, endPoint y: 365, distance: 302.8
click at [929, 365] on h1 "Quick, Accurate, and Affordable Tax Services" at bounding box center [750, 336] width 702 height 106
copy h1 "Tax Services"
click at [61, 277] on h4 "My Photos" at bounding box center [69, 270] width 43 height 13
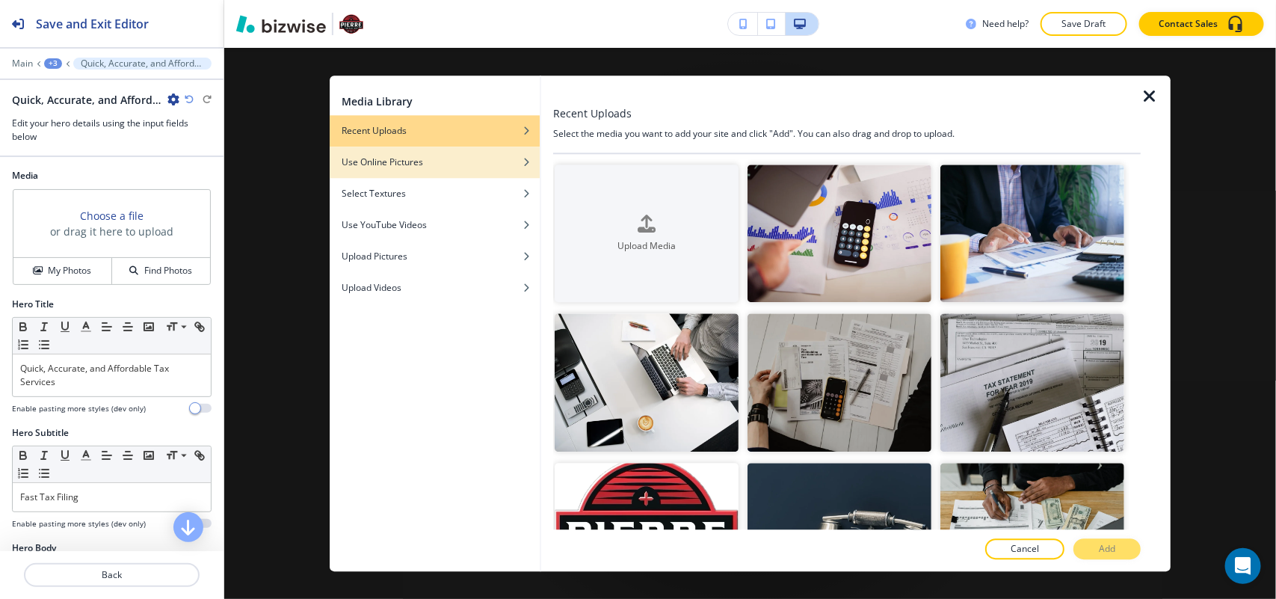
click at [452, 165] on div "Use Online Pictures" at bounding box center [435, 162] width 210 height 13
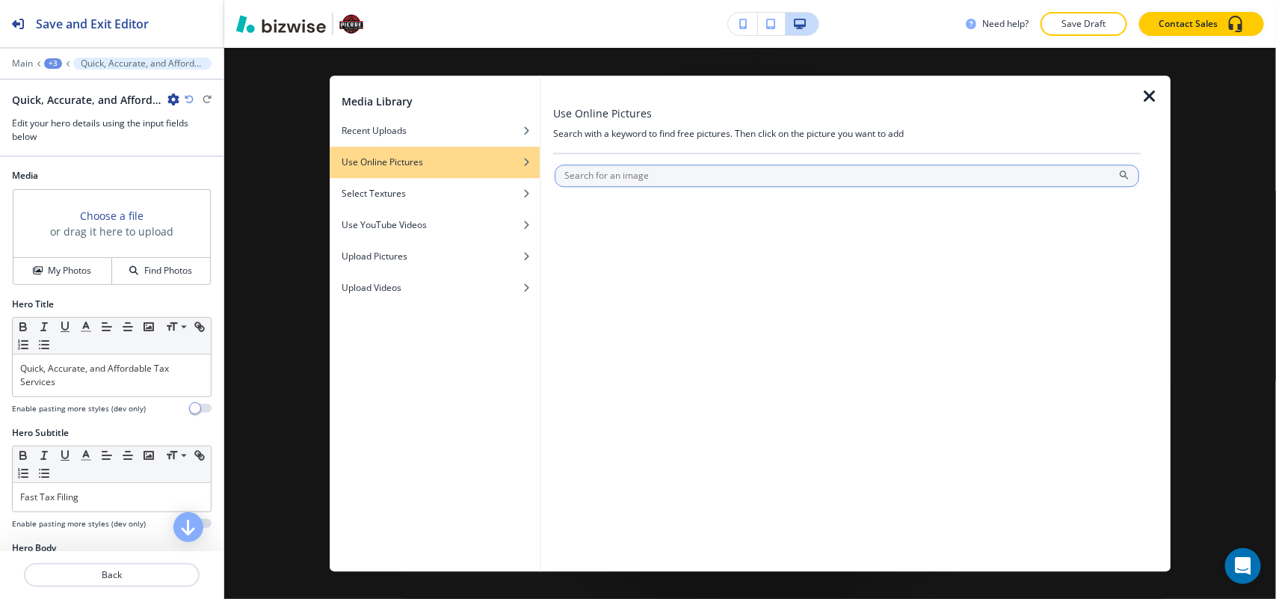
click at [666, 184] on input "text" at bounding box center [847, 176] width 585 height 22
type input "Tax Services"
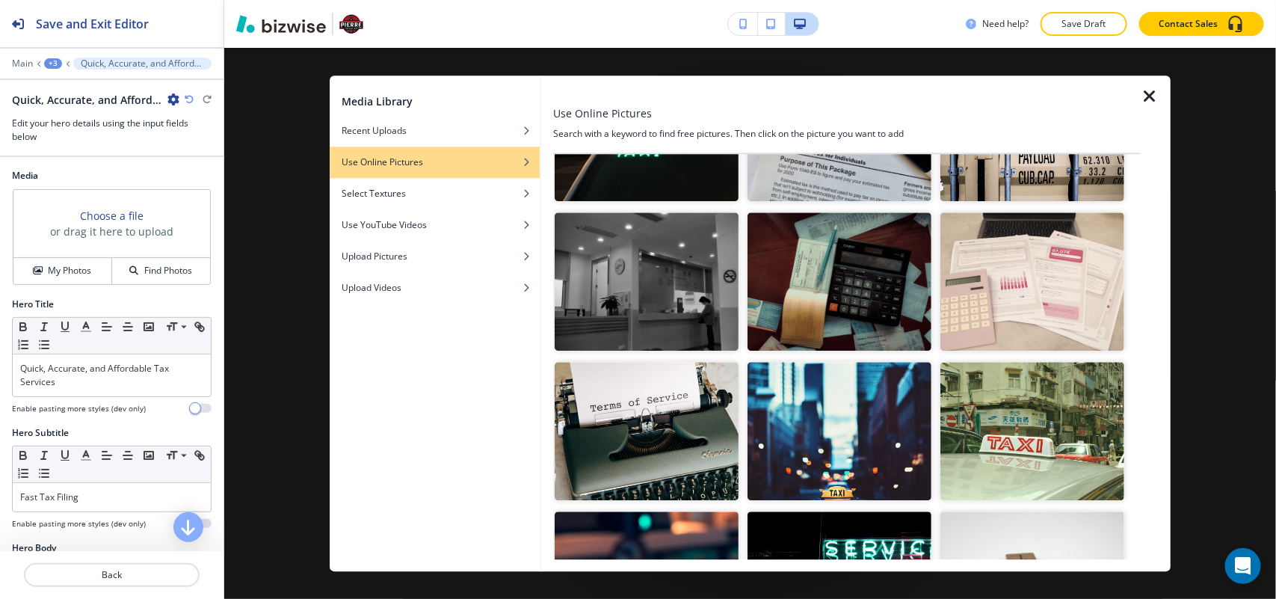
scroll to position [748, 0]
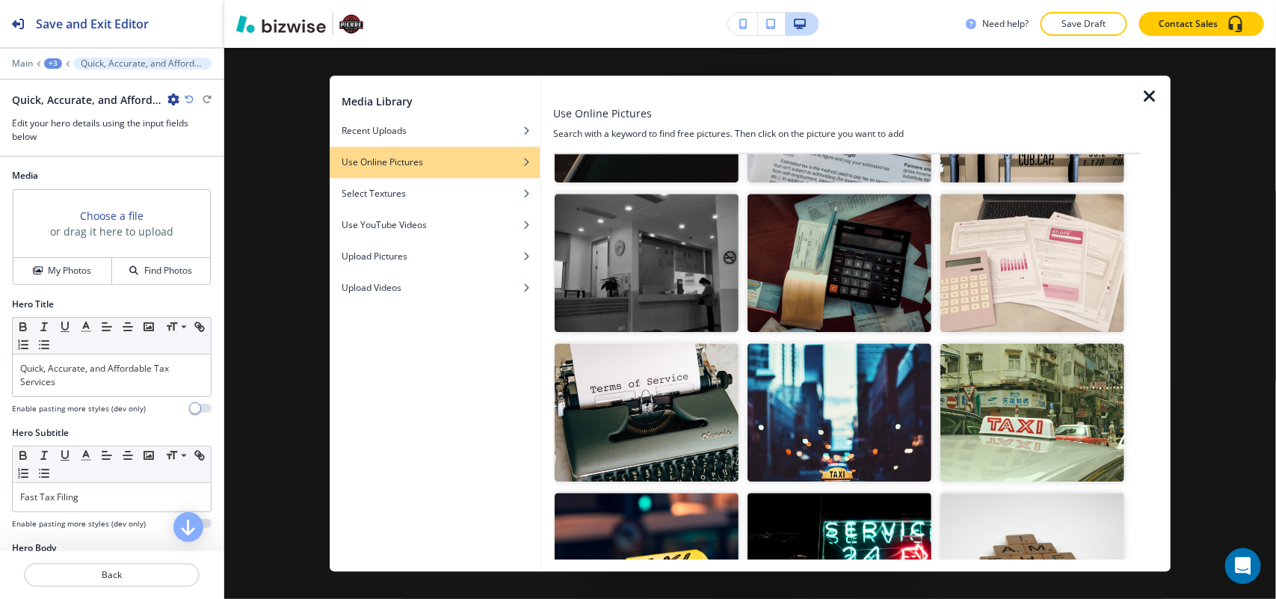
click at [855, 269] on img "button" at bounding box center [840, 263] width 184 height 138
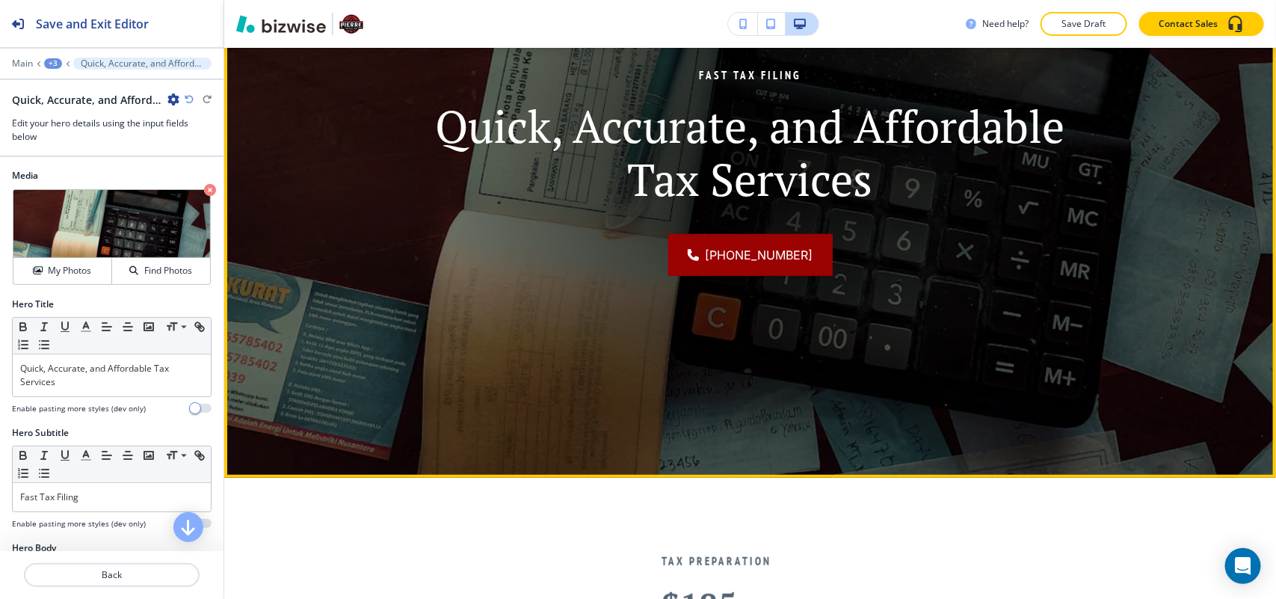
scroll to position [75, 0]
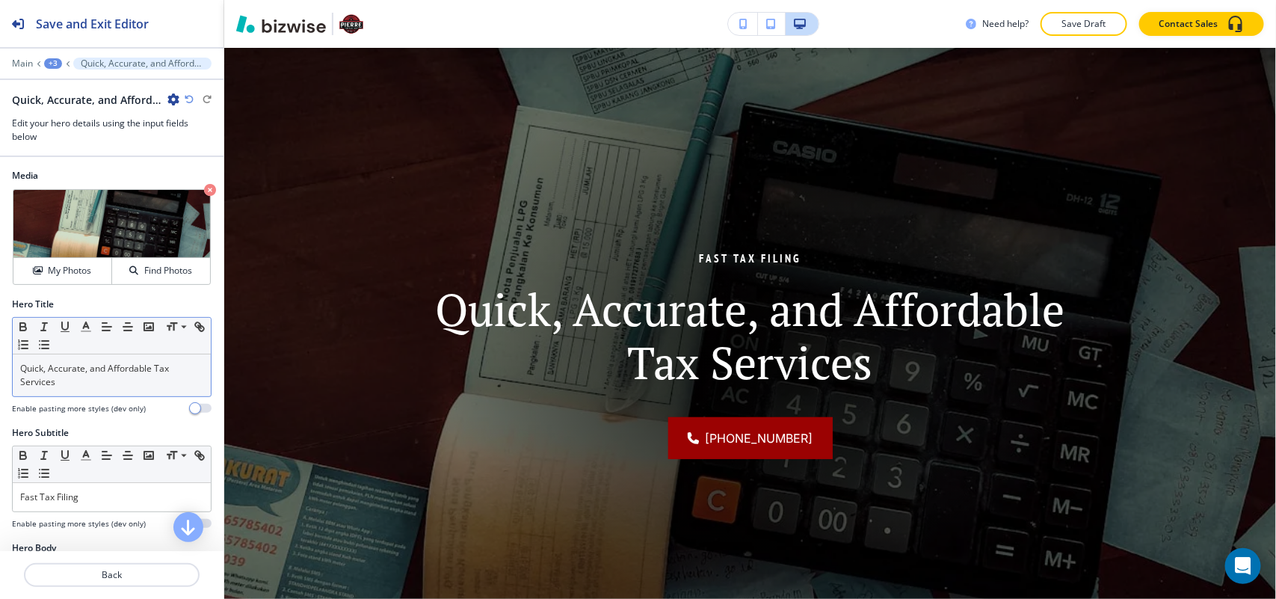
click at [87, 389] on p "Quick, Accurate, and Affordable Tax Services" at bounding box center [111, 375] width 183 height 27
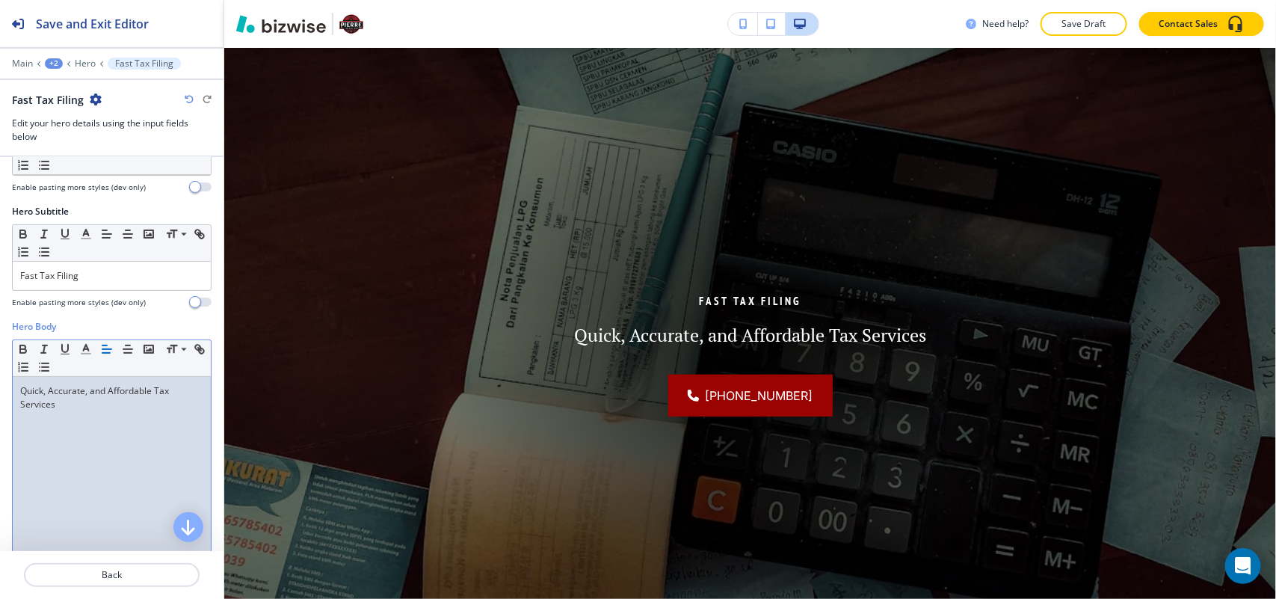
scroll to position [187, 0]
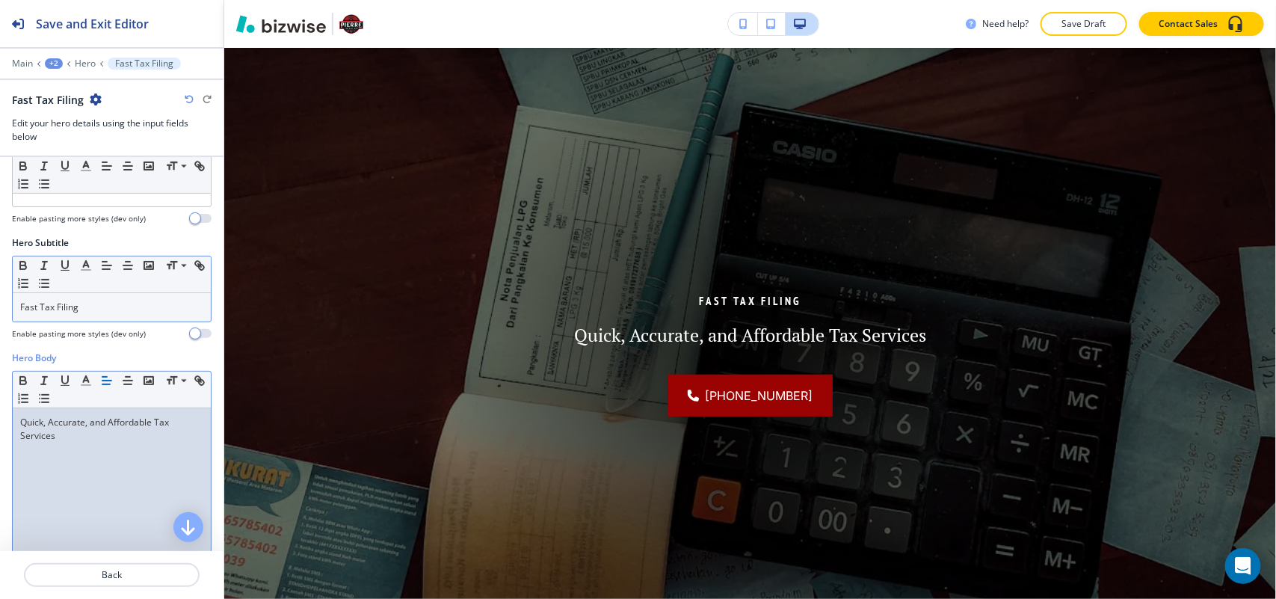
click at [116, 313] on p "Fast Tax Filing" at bounding box center [111, 307] width 183 height 13
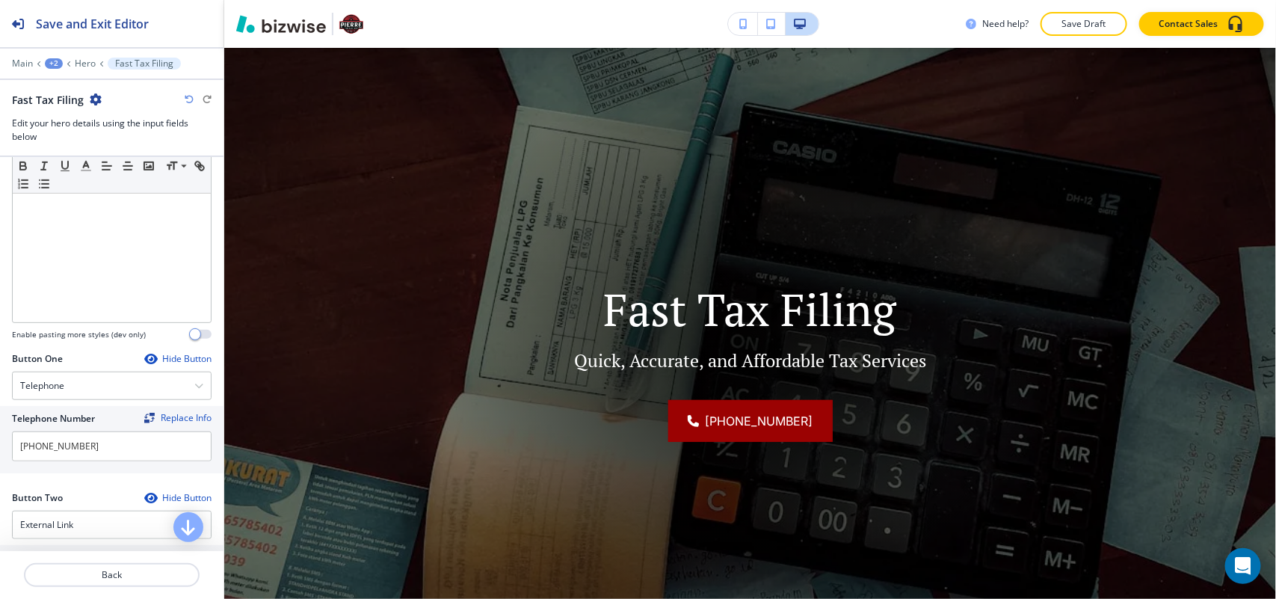
scroll to position [654, 0]
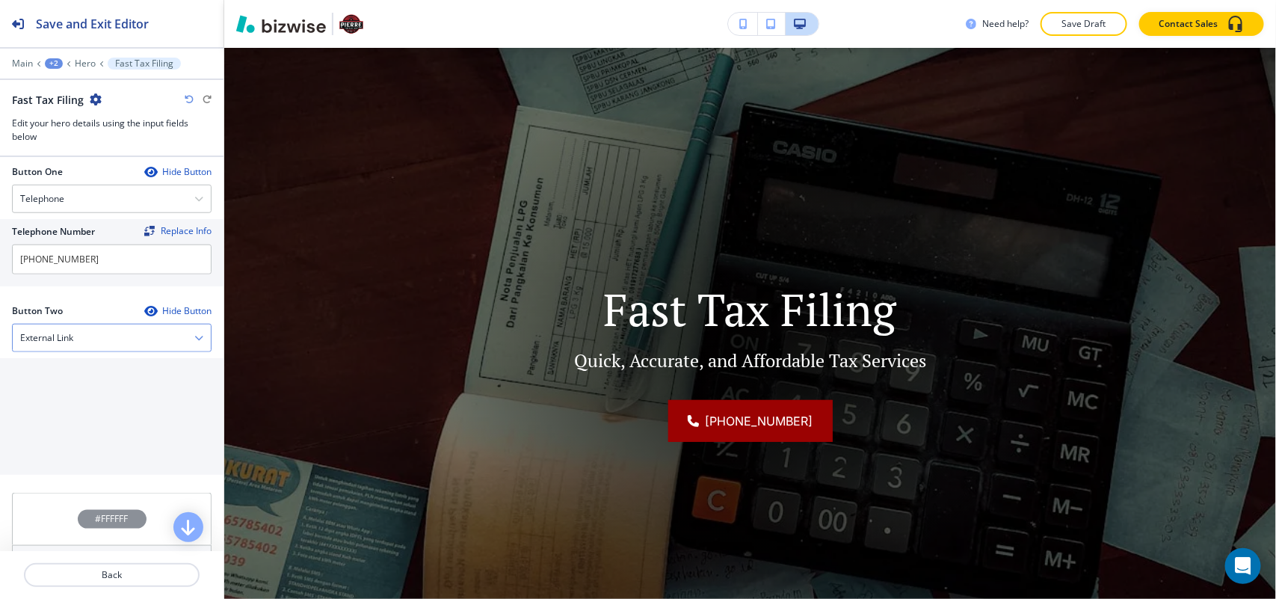
click at [64, 330] on div "External Link" at bounding box center [112, 338] width 198 height 27
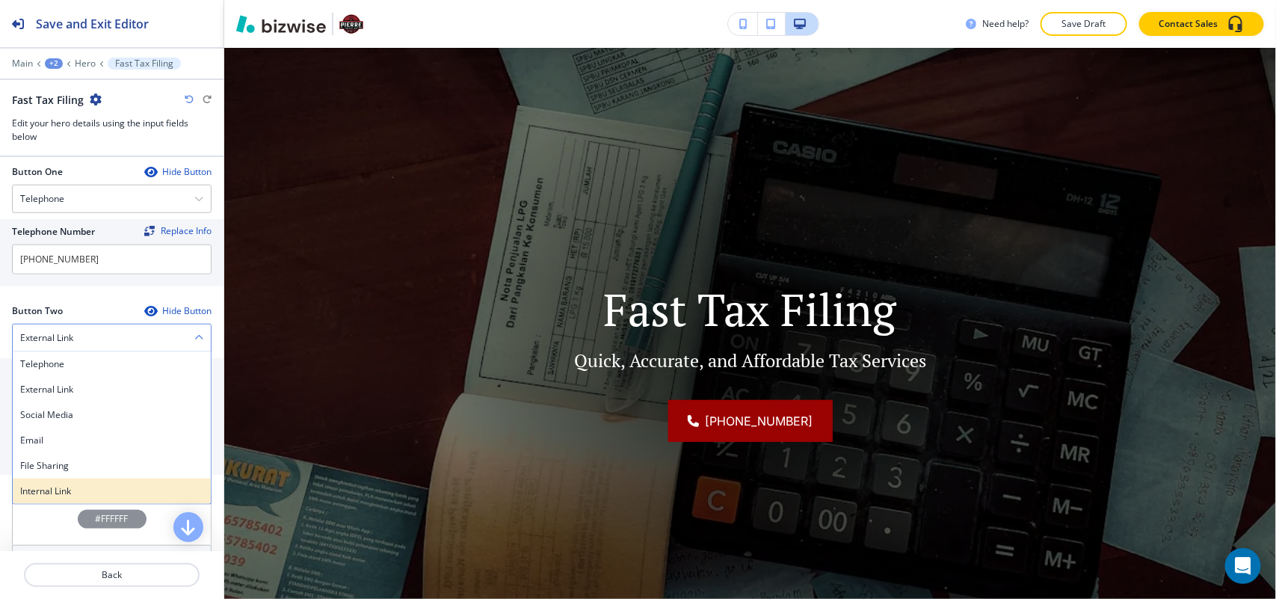
click at [50, 487] on div "Internal Link" at bounding box center [112, 491] width 198 height 25
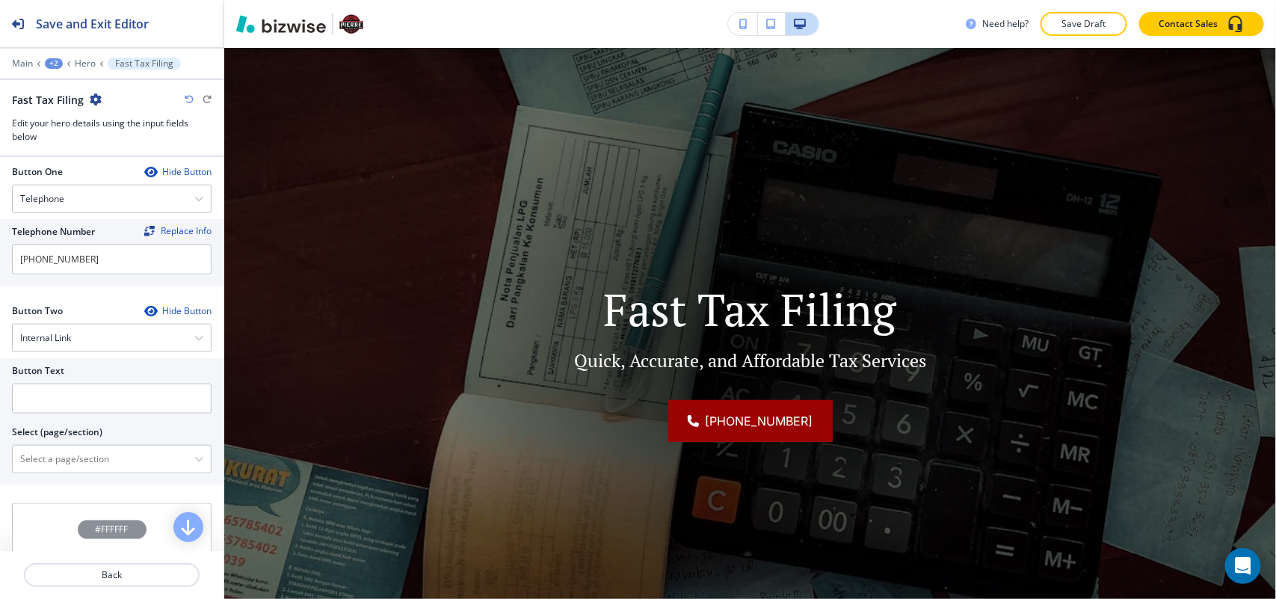
click at [73, 481] on div "Button Text Select (page/section) HOME HOME | Hero HOME | STRESS-FREE SOLUTIONS…" at bounding box center [112, 421] width 224 height 127
click at [88, 465] on \(page\/section\) "Manual Input" at bounding box center [104, 458] width 182 height 25
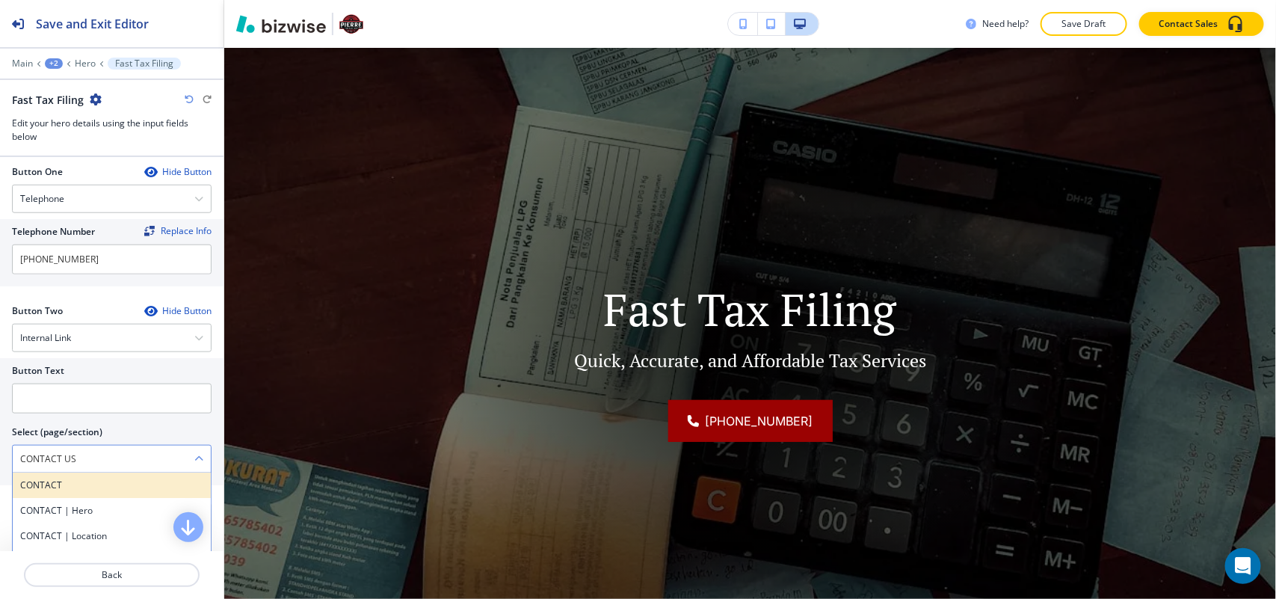
click at [58, 492] on h4 "CONTACT" at bounding box center [111, 485] width 183 height 13
type \(page\/section\) "CONTACT"
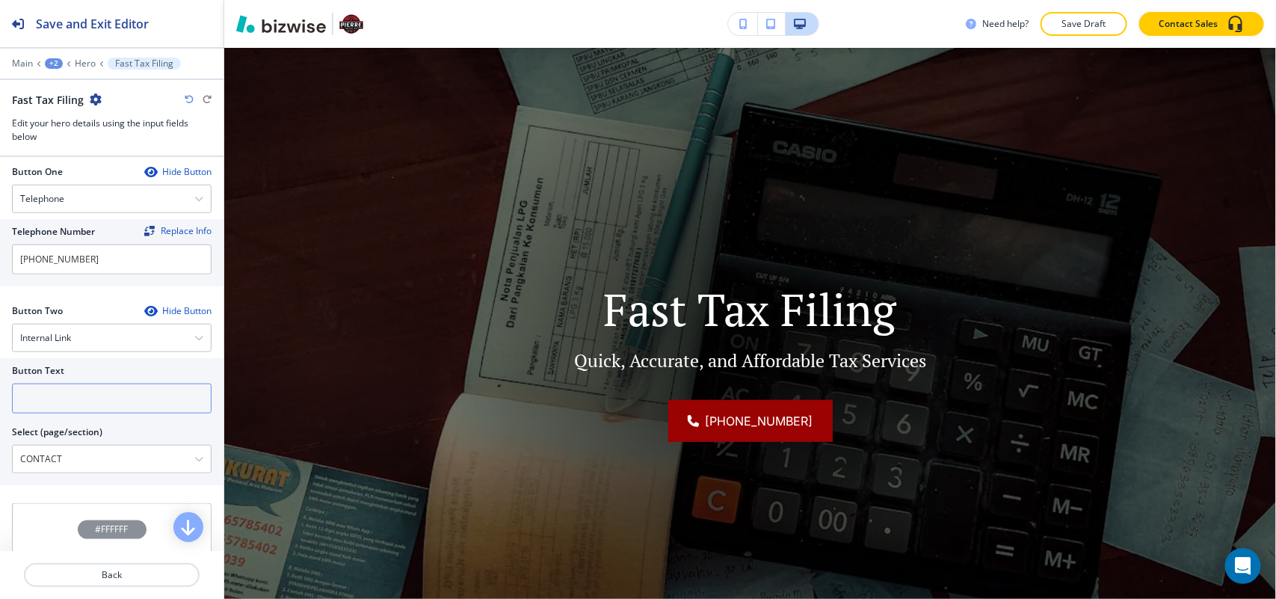
click at [83, 395] on input "text" at bounding box center [112, 399] width 200 height 30
paste input "CONTACT US"
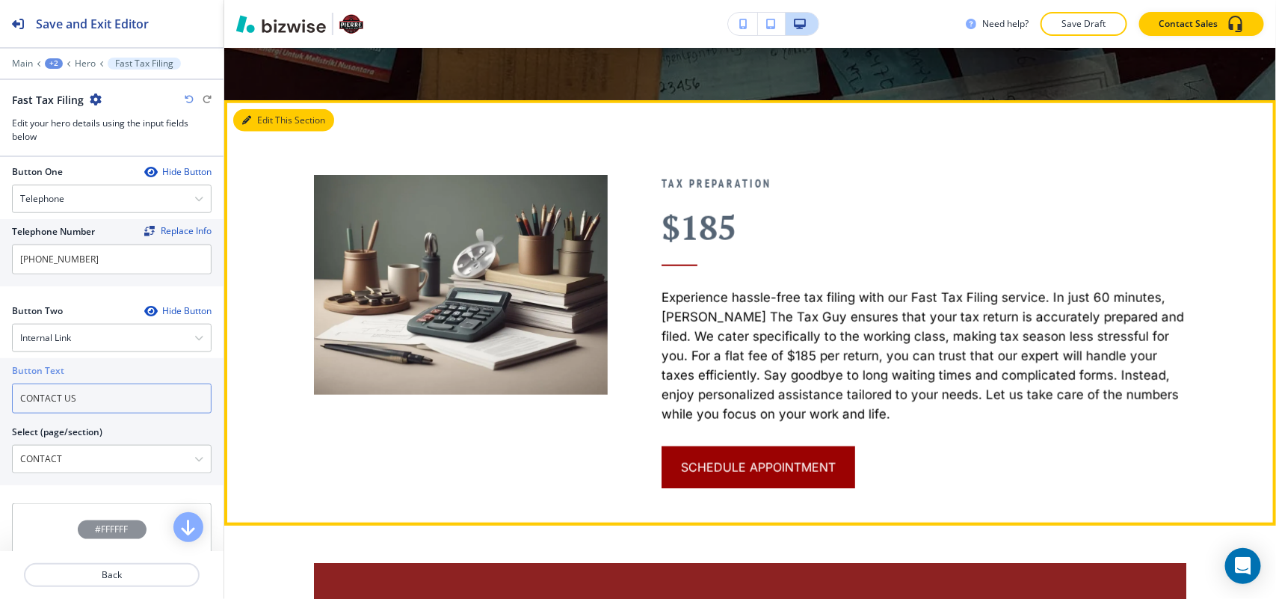
type input "CONTACT US"
click at [267, 113] on button "Edit This Section" at bounding box center [283, 120] width 101 height 22
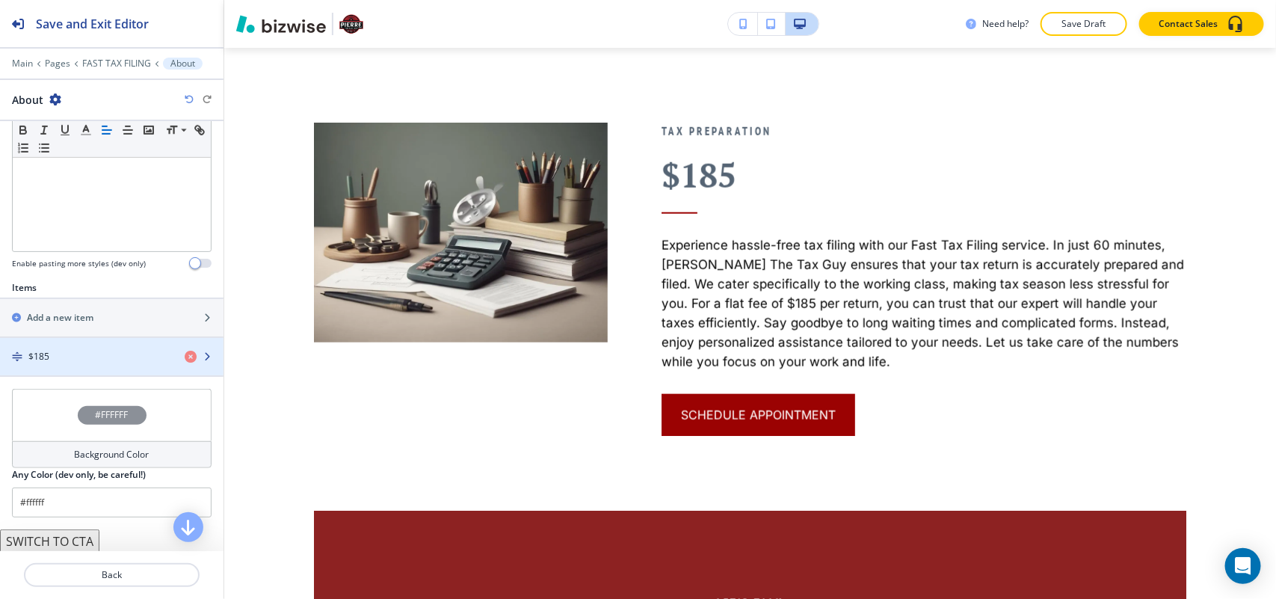
scroll to position [431, 0]
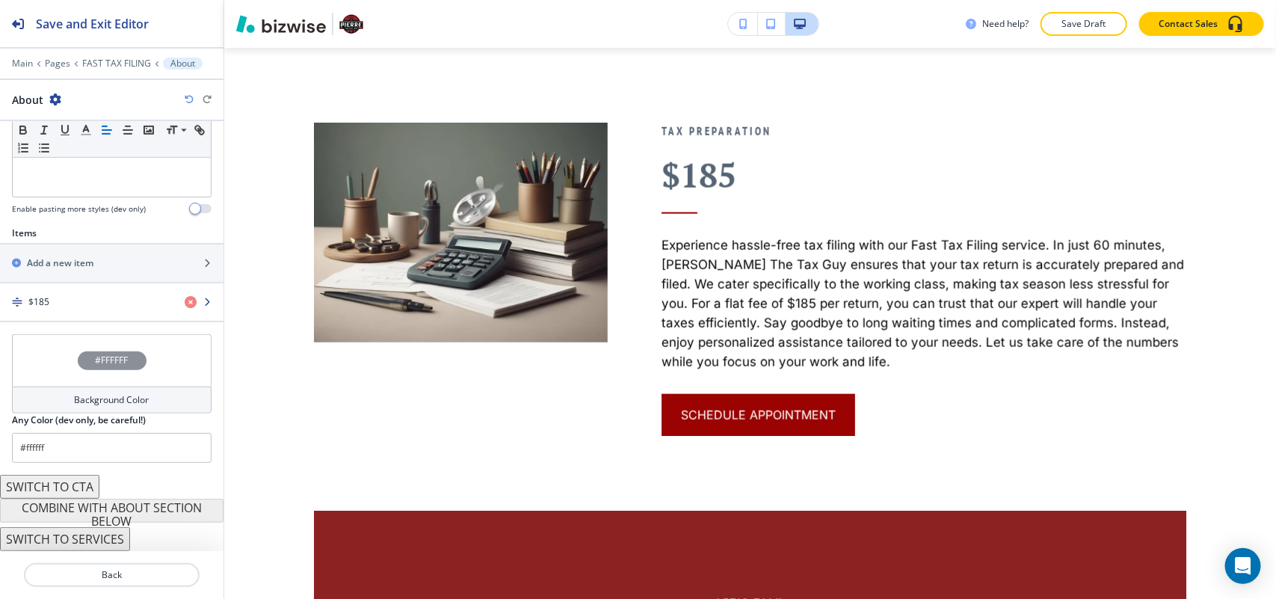
click at [98, 298] on div "$185" at bounding box center [86, 301] width 173 height 13
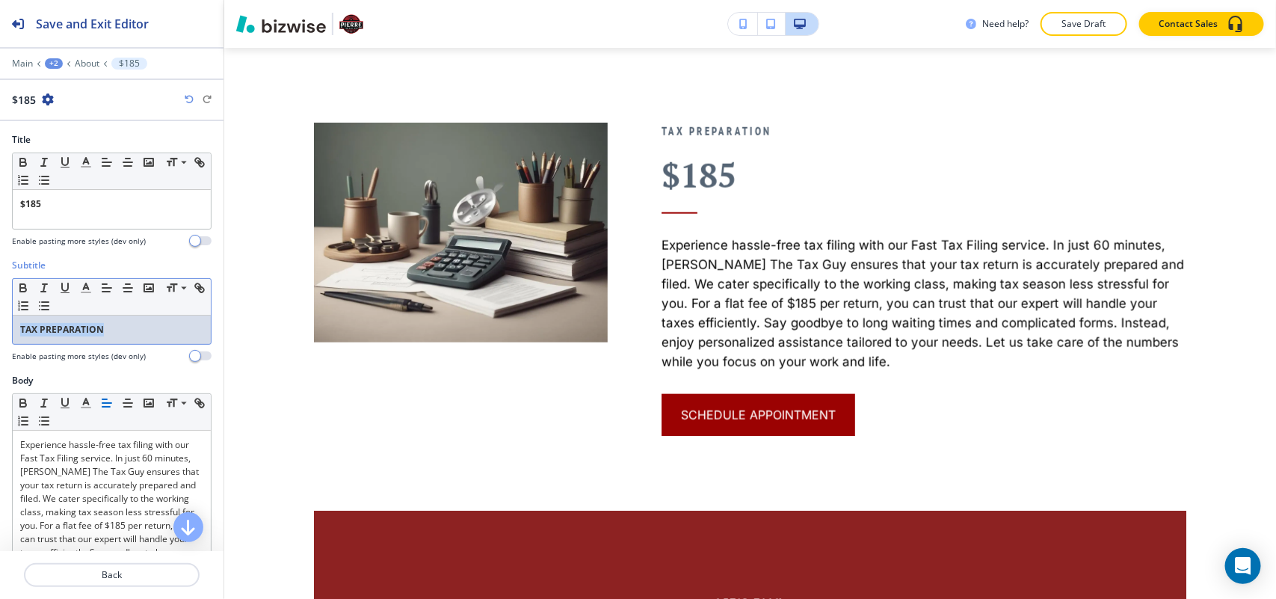
drag, startPoint x: 135, startPoint y: 331, endPoint x: 0, endPoint y: 312, distance: 136.0
click at [0, 312] on div "Subtitle Small Normal Large Huge TAX PREPARATION Enable pasting more styles (de…" at bounding box center [112, 316] width 224 height 115
click at [28, 289] on icon "button" at bounding box center [22, 287] width 13 height 13
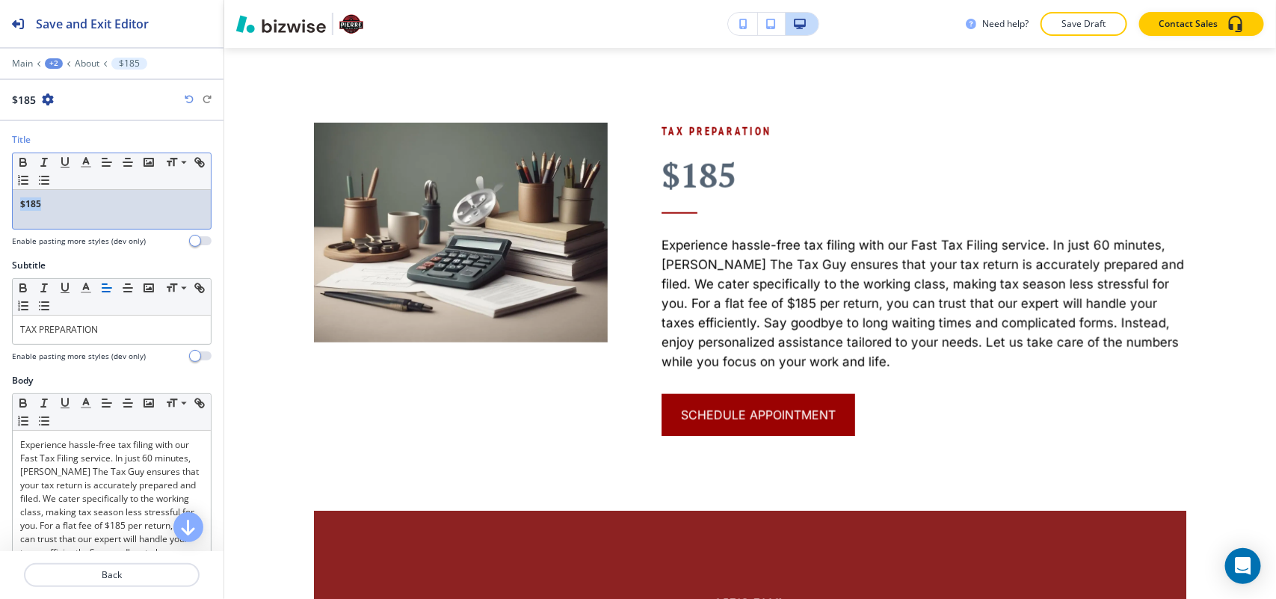
drag, startPoint x: 73, startPoint y: 207, endPoint x: 0, endPoint y: 198, distance: 73.1
click at [0, 198] on div "Title Small Normal Large Huge $185 Enable pasting more styles (dev only)" at bounding box center [112, 196] width 224 height 126
click at [25, 159] on icon "button" at bounding box center [22, 162] width 13 height 13
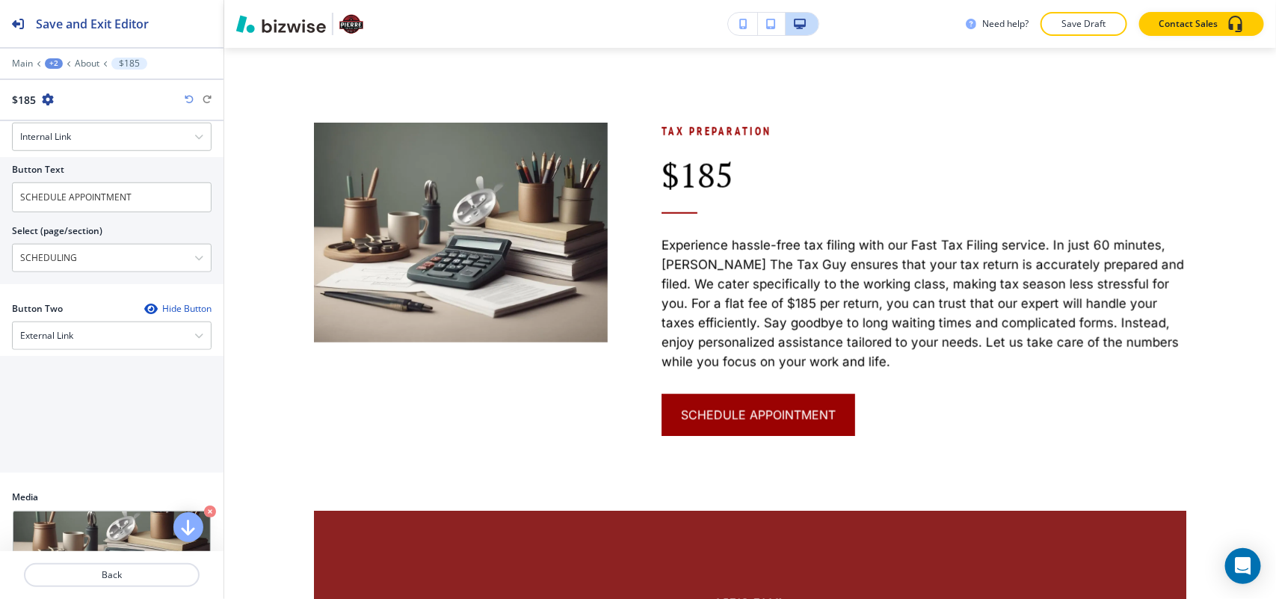
scroll to position [703, 0]
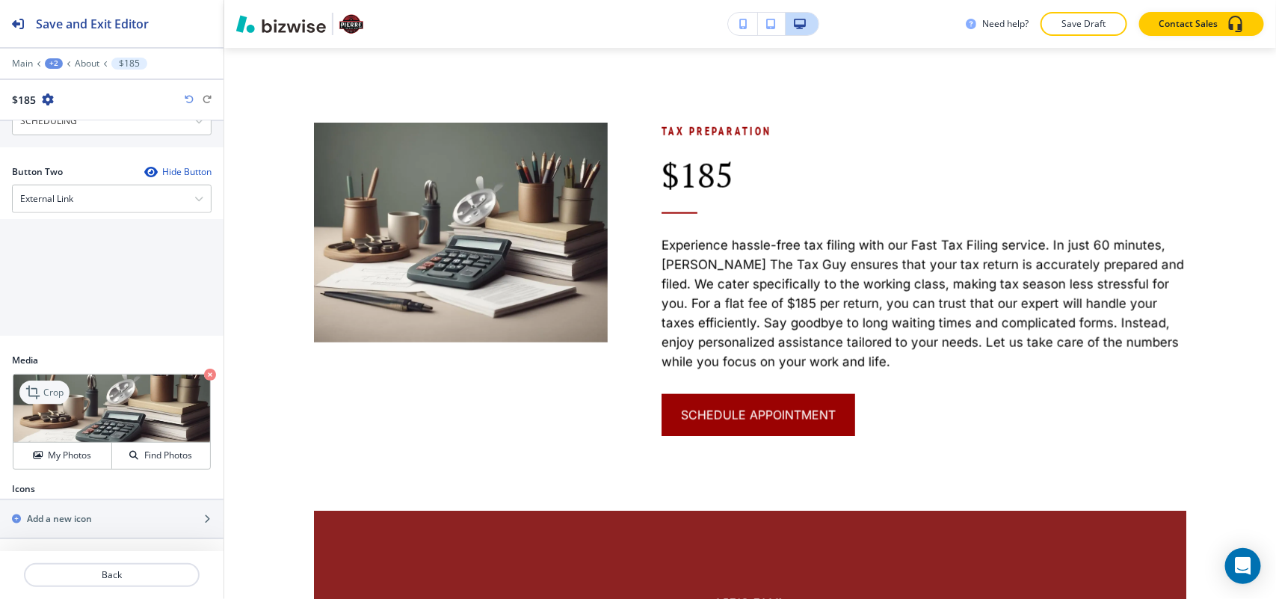
click at [55, 397] on p "Crop" at bounding box center [53, 392] width 20 height 13
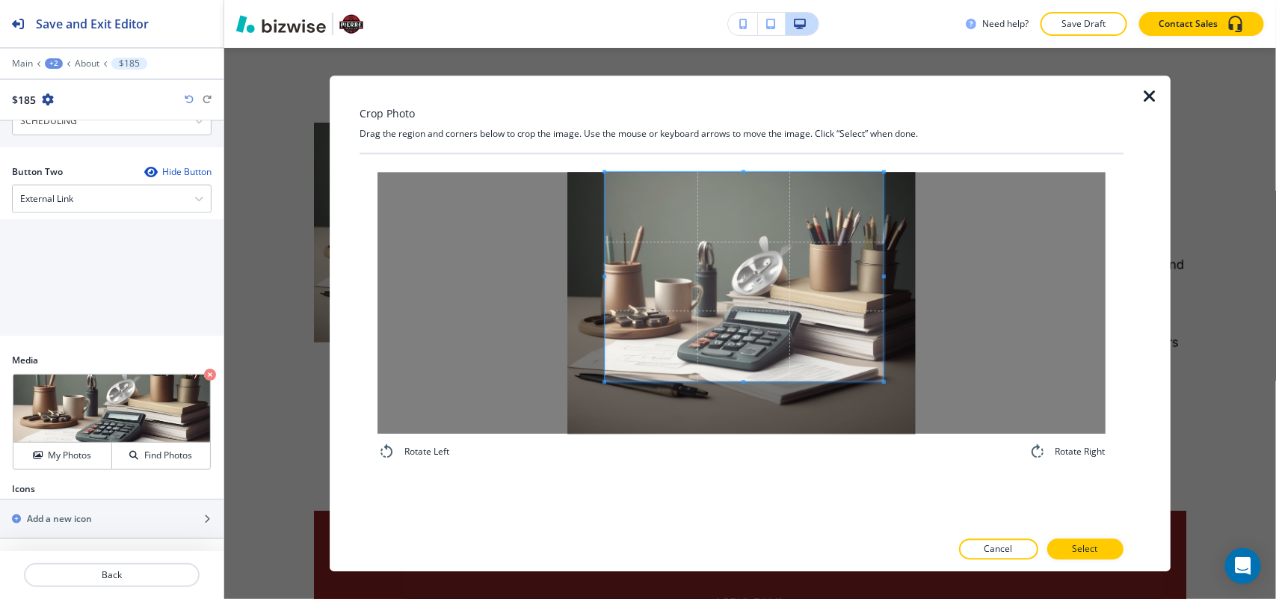
click at [711, 278] on span at bounding box center [744, 276] width 279 height 209
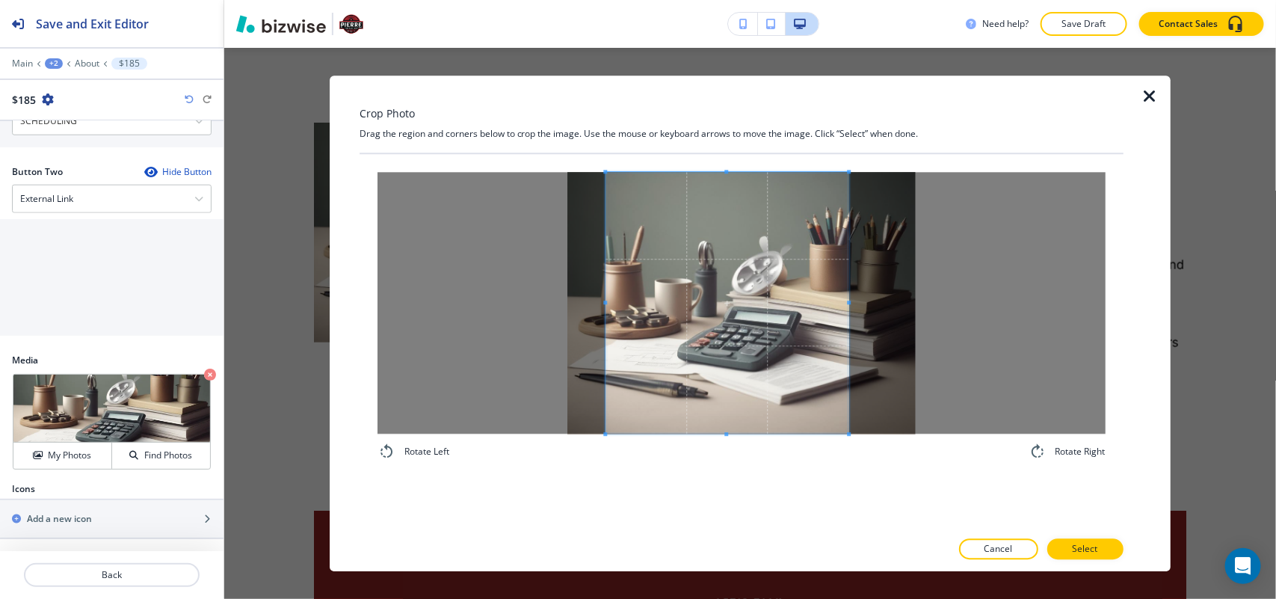
click at [846, 447] on div "Rotate Left Rotate Right" at bounding box center [742, 316] width 728 height 289
click at [1085, 550] on p "Select" at bounding box center [1085, 548] width 25 height 13
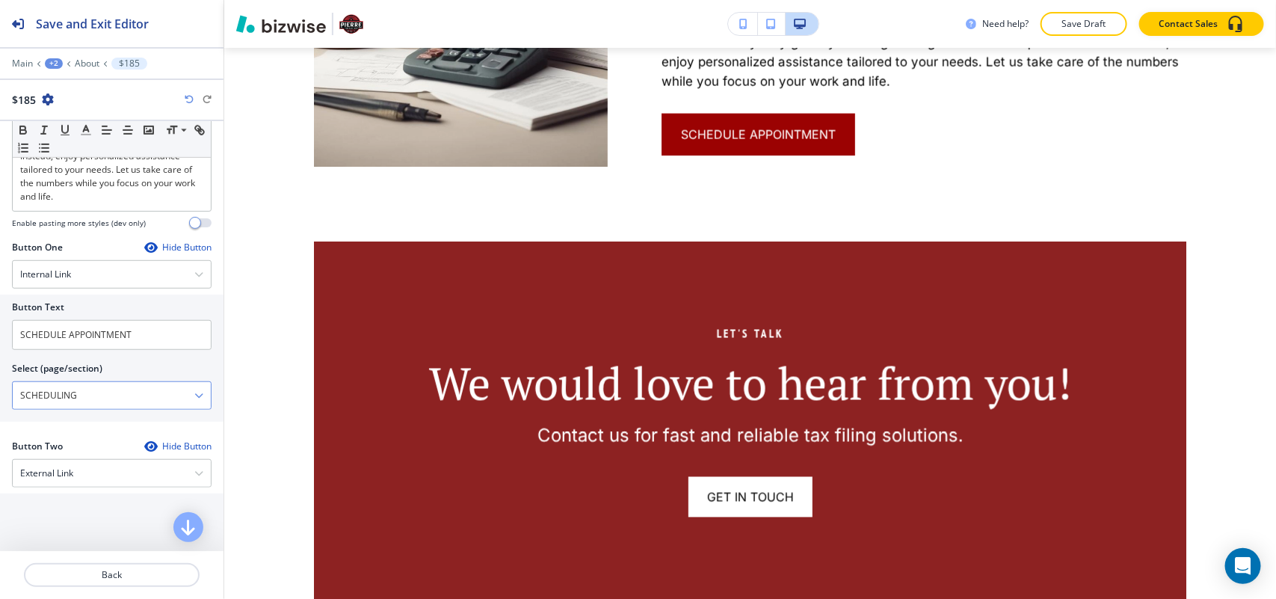
scroll to position [422, 0]
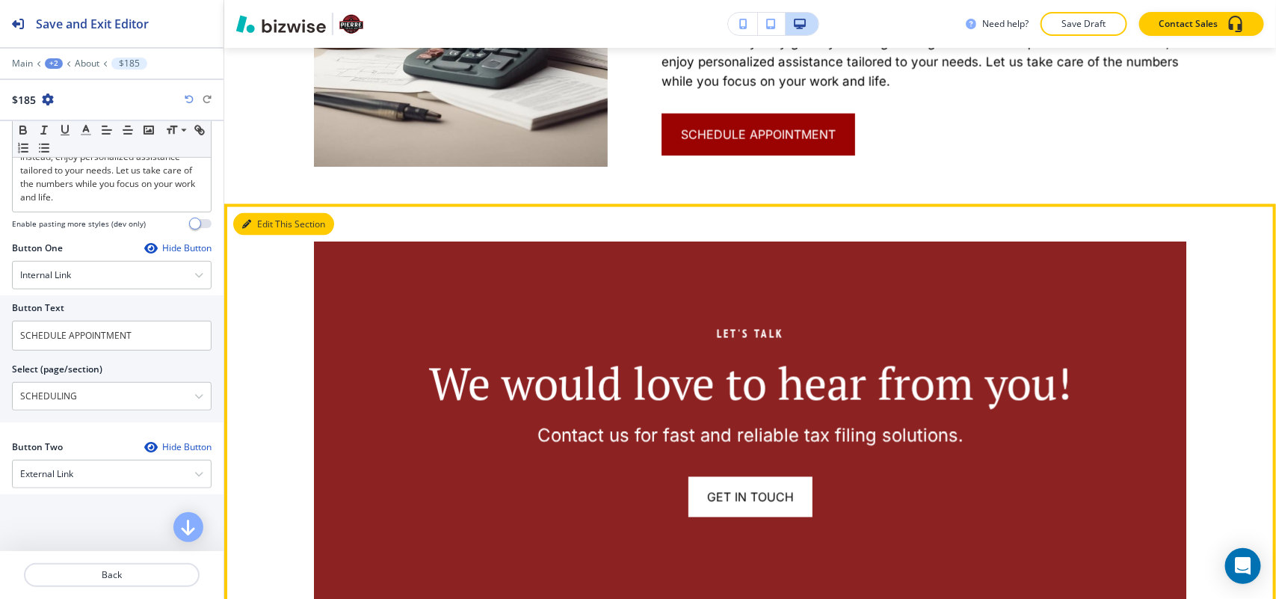
click at [251, 214] on button "Edit This Section" at bounding box center [283, 224] width 101 height 22
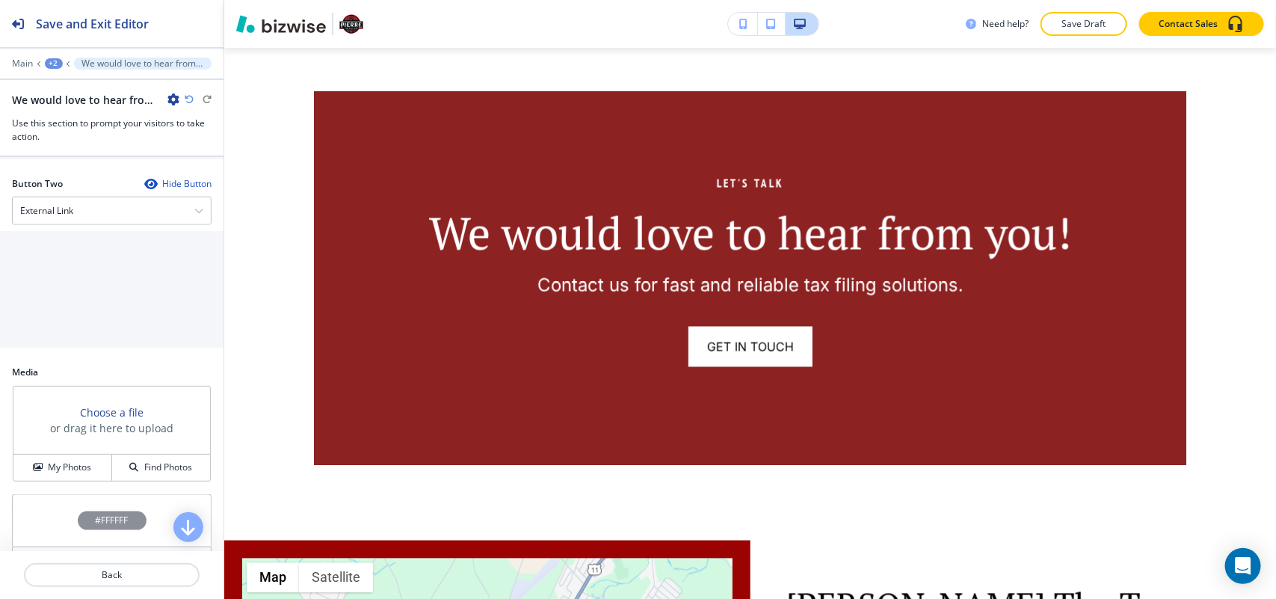
scroll to position [841, 0]
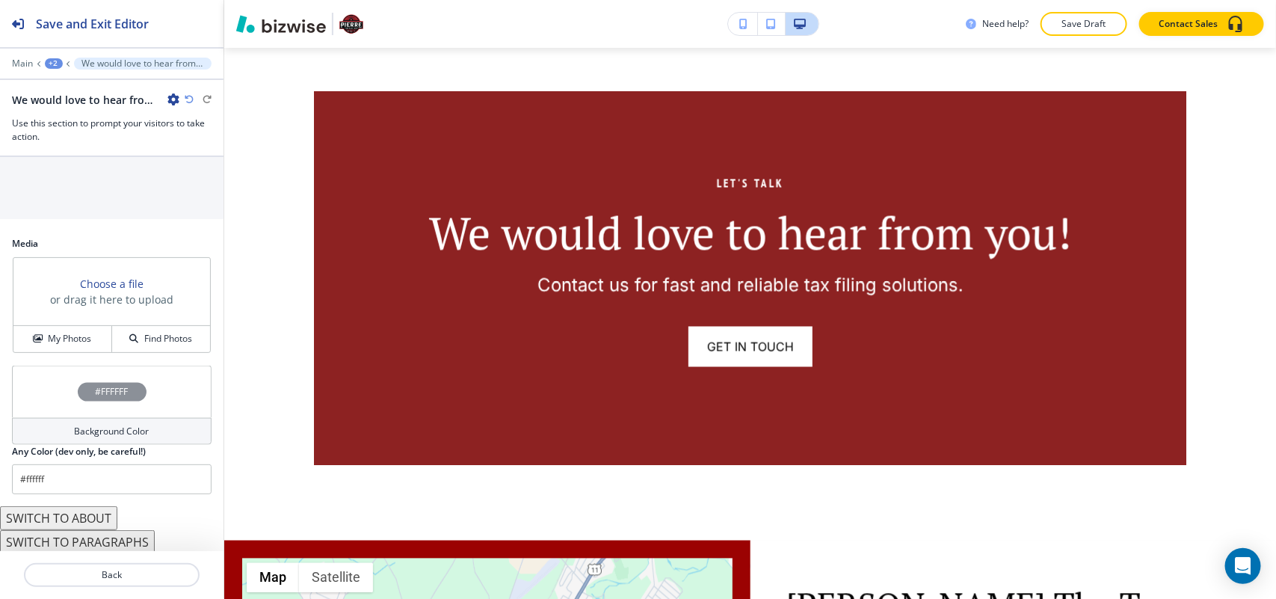
click at [47, 393] on div "#FFFFFF" at bounding box center [112, 392] width 200 height 52
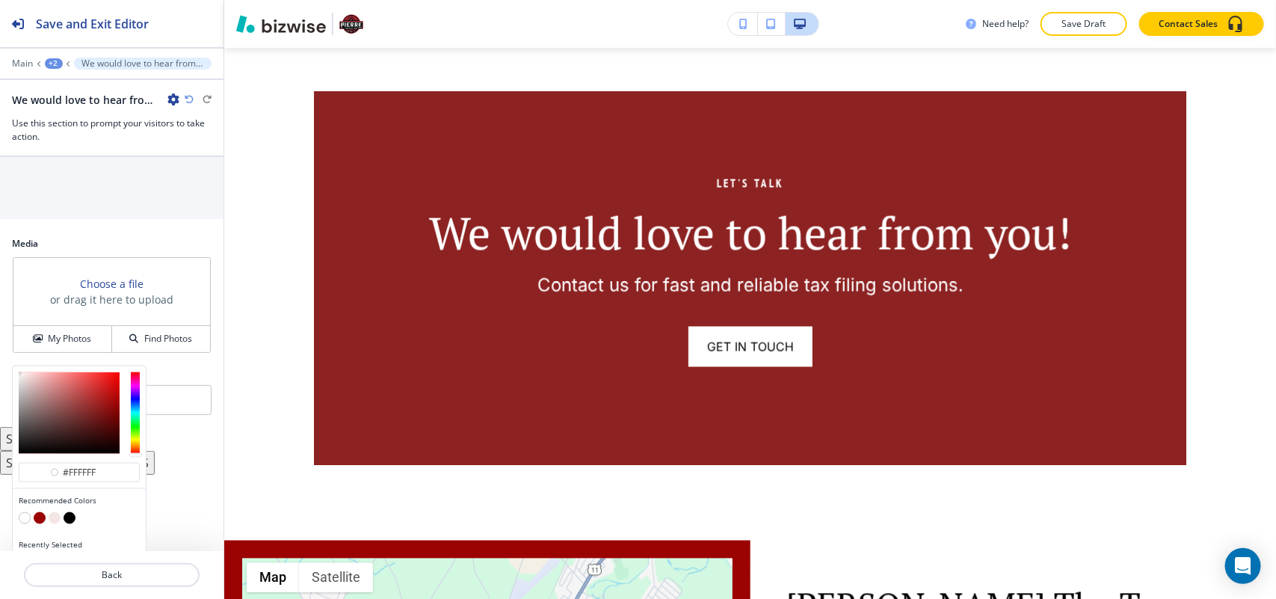
click at [69, 521] on button "button" at bounding box center [70, 518] width 12 height 12
type input "#000000"
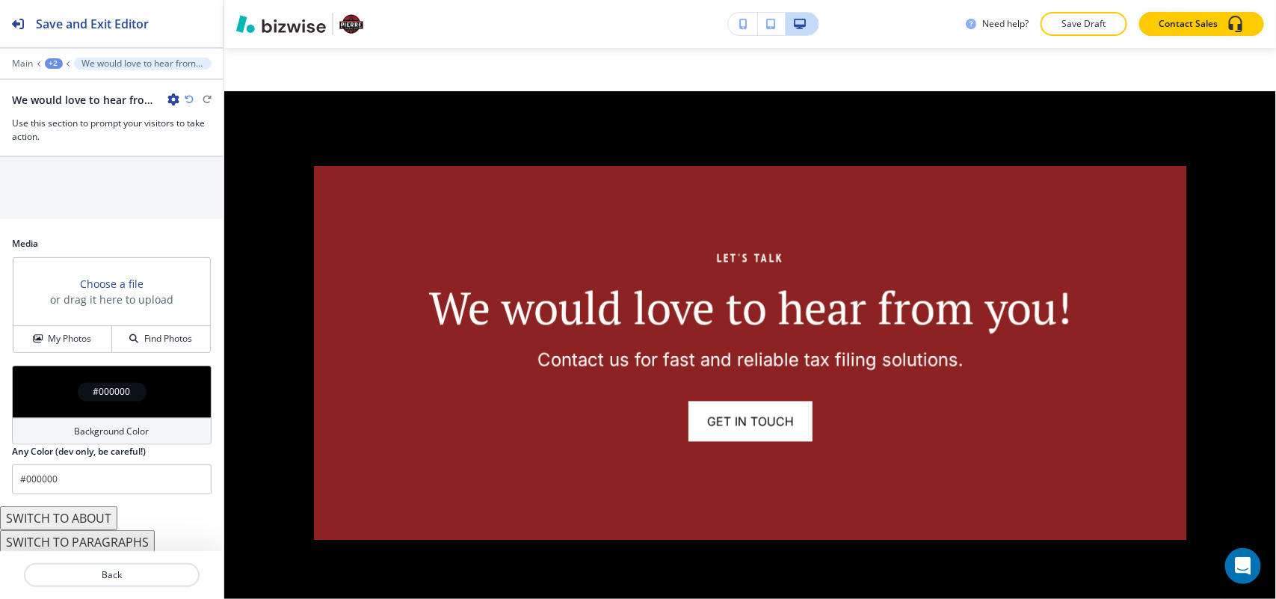
click at [61, 366] on div "Media Choose a file or drag it here to upload My Photos Find Photos" at bounding box center [112, 301] width 224 height 129
click at [61, 342] on h4 "My Photos" at bounding box center [69, 338] width 43 height 13
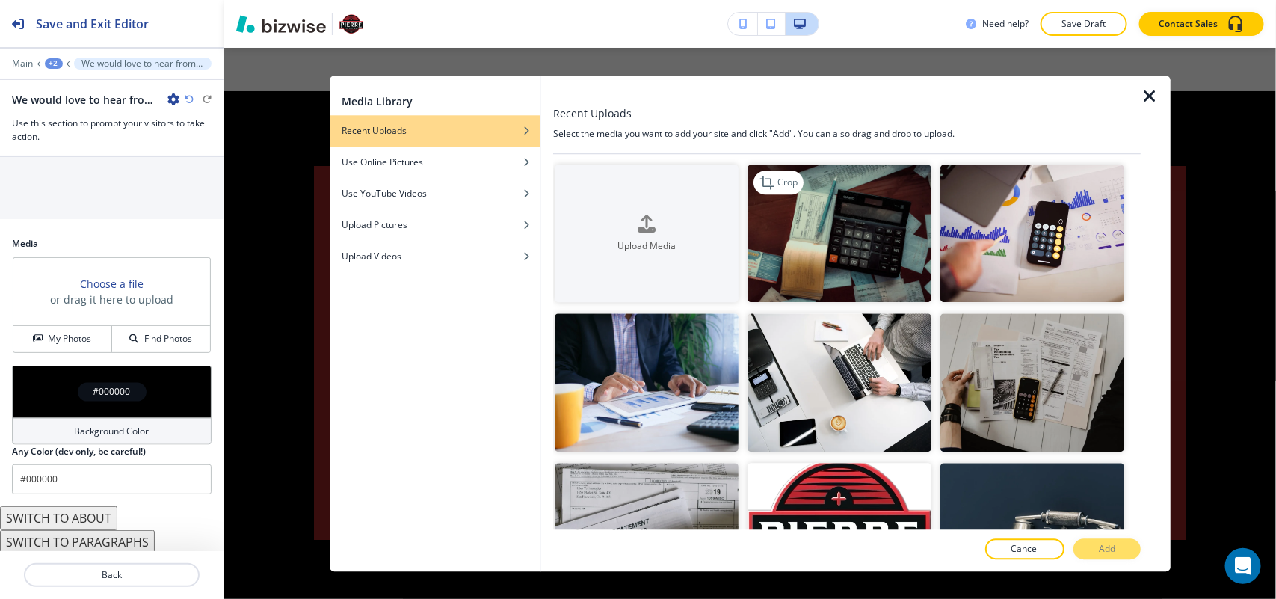
click at [834, 271] on img "button" at bounding box center [840, 234] width 184 height 138
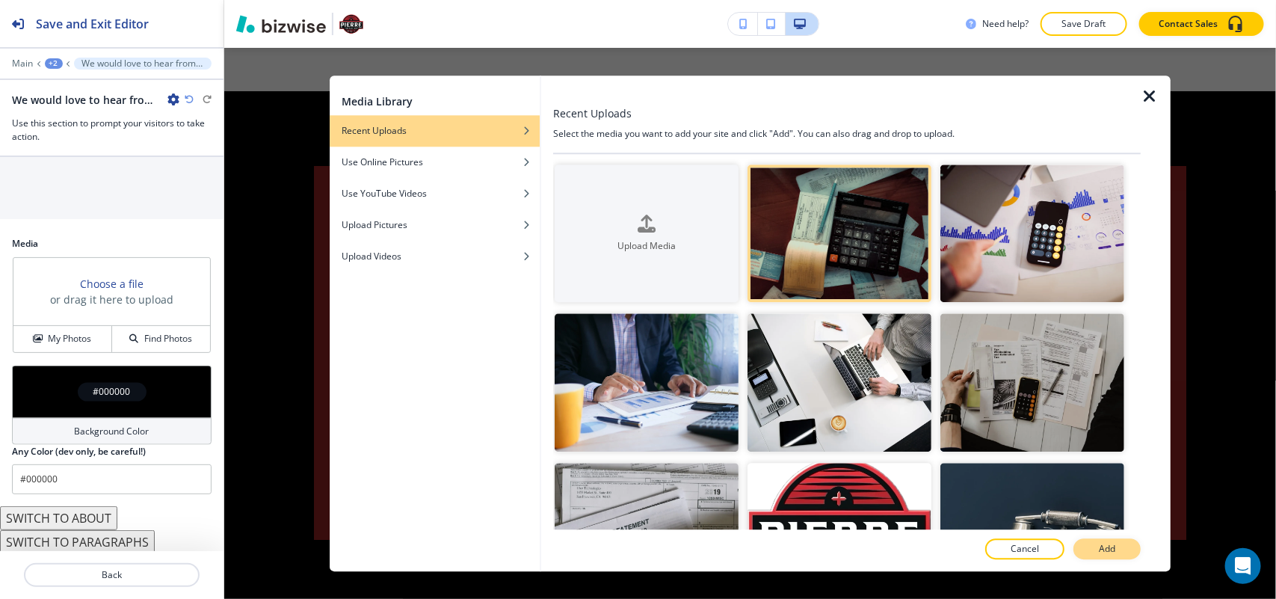
click at [1104, 544] on p "Add" at bounding box center [1107, 548] width 16 height 13
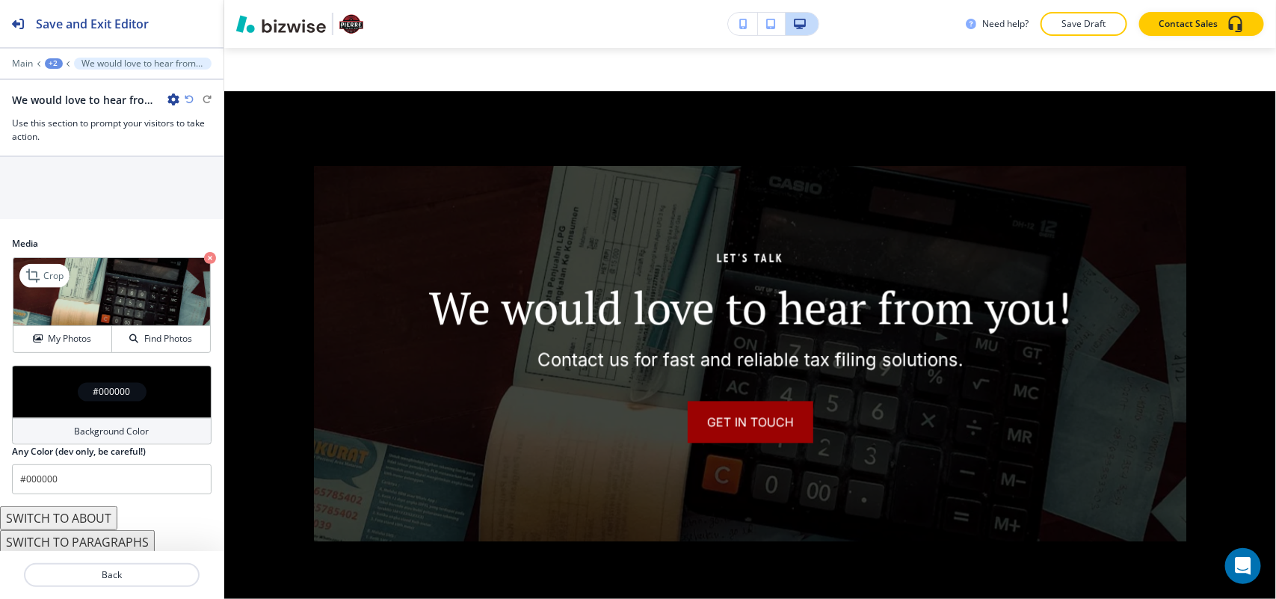
click at [204, 262] on icon "button" at bounding box center [210, 258] width 12 height 12
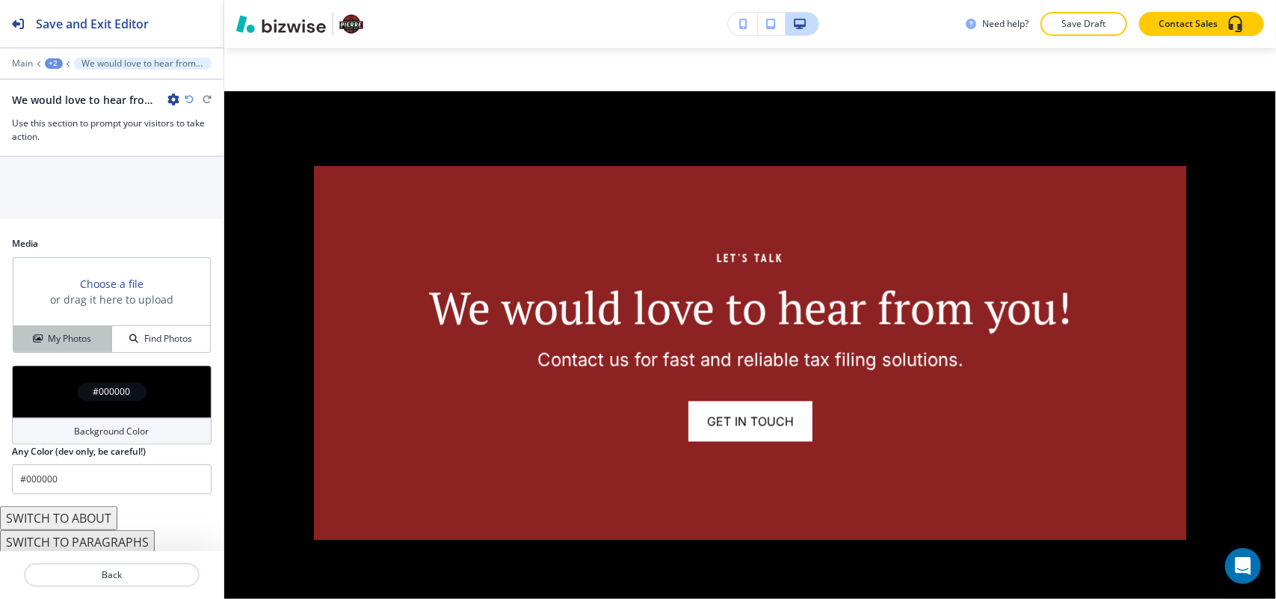
click at [42, 351] on button "My Photos" at bounding box center [62, 339] width 99 height 26
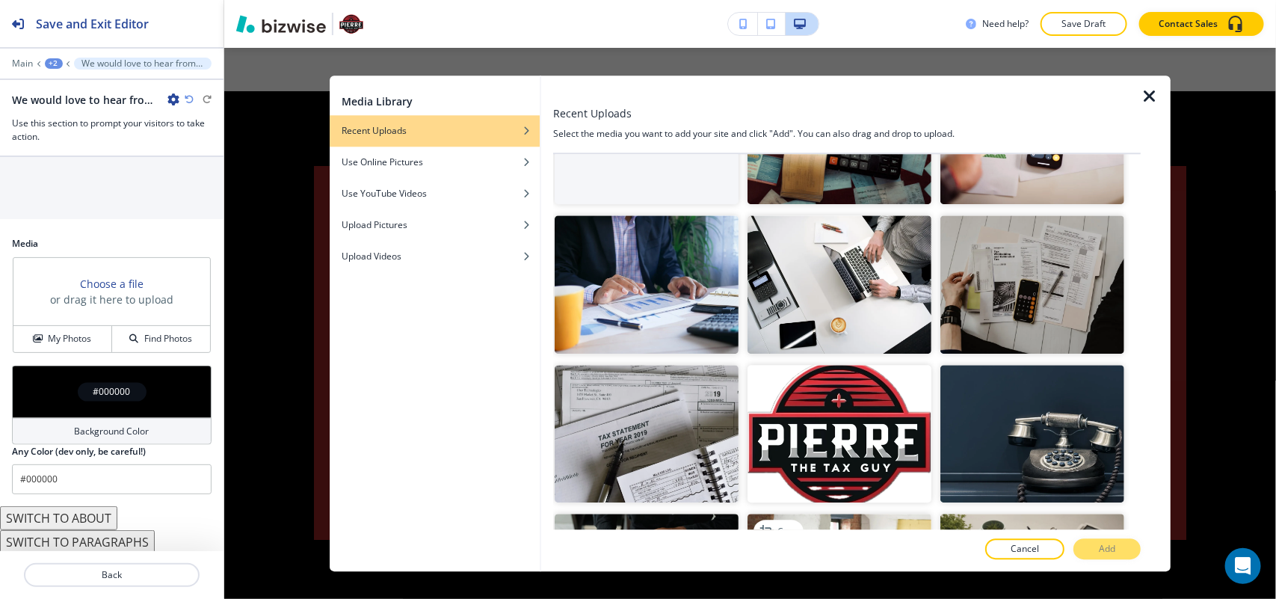
scroll to position [280, 0]
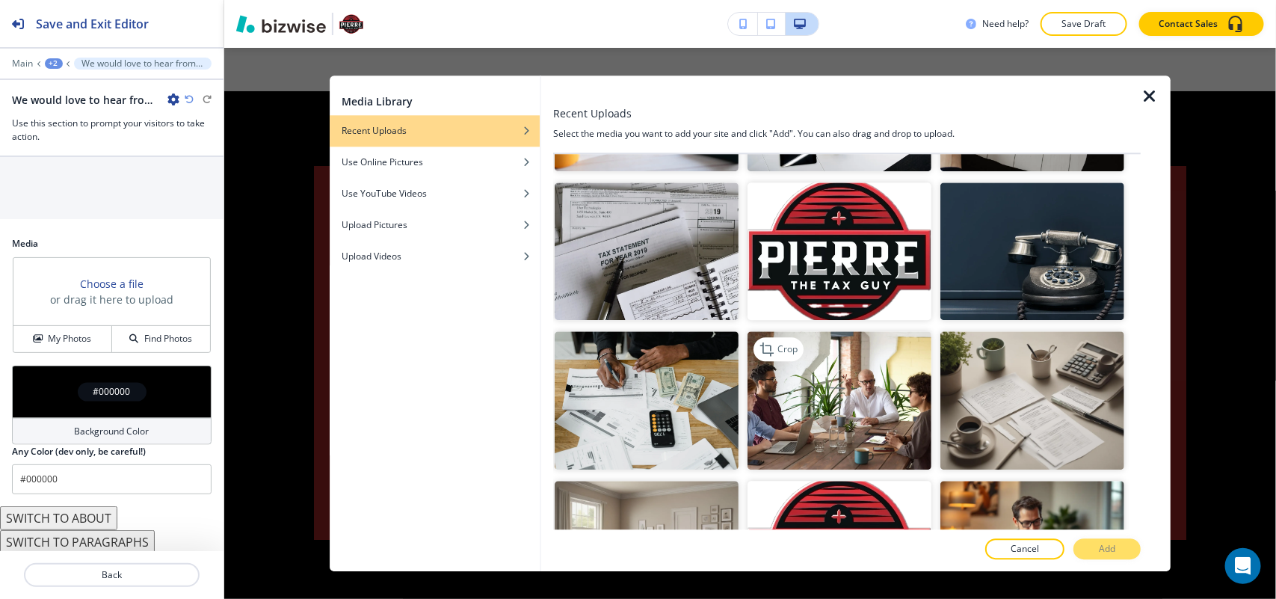
click at [842, 393] on img "button" at bounding box center [840, 401] width 184 height 138
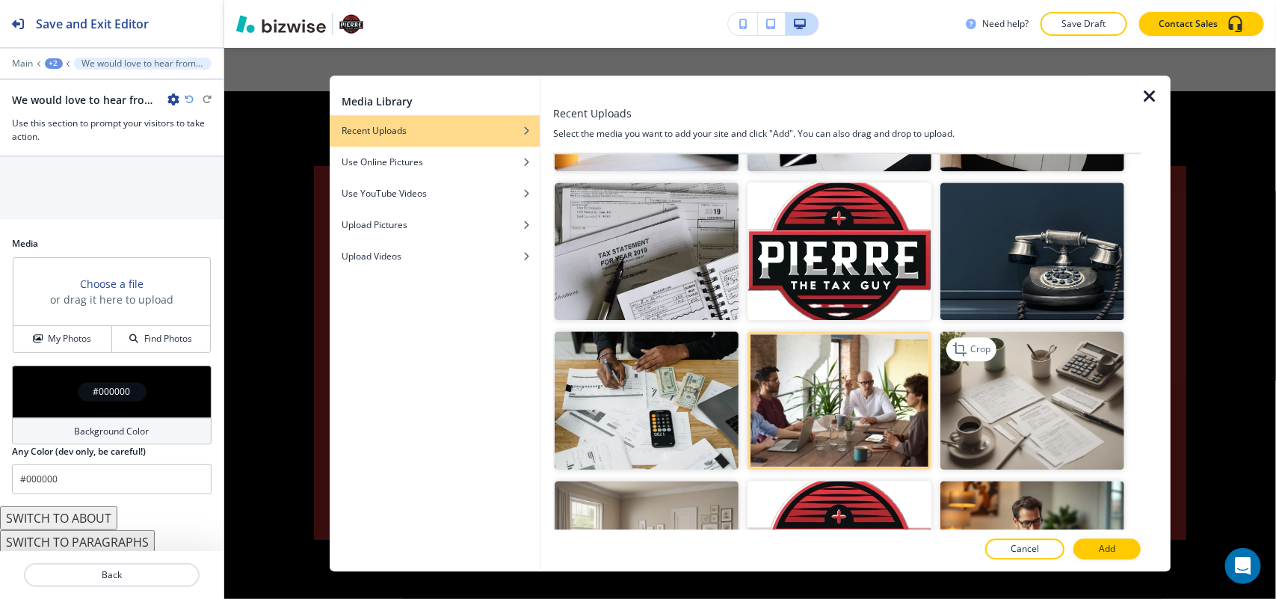
click at [1080, 408] on img "button" at bounding box center [1033, 401] width 184 height 138
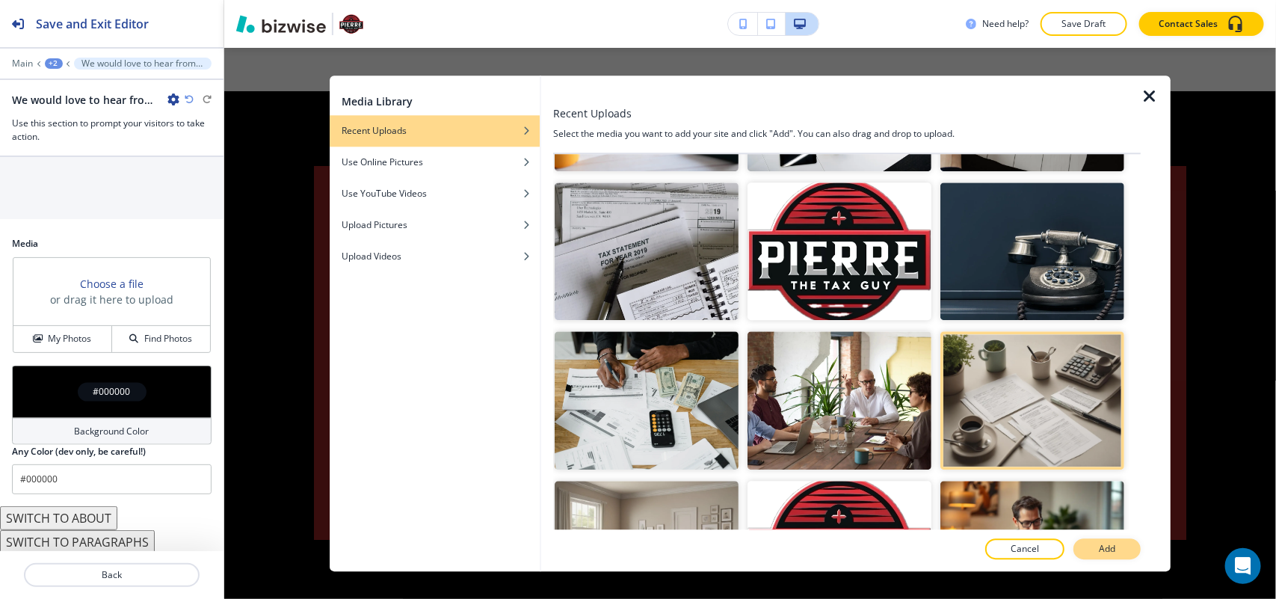
click at [1107, 538] on button "Add" at bounding box center [1107, 548] width 67 height 21
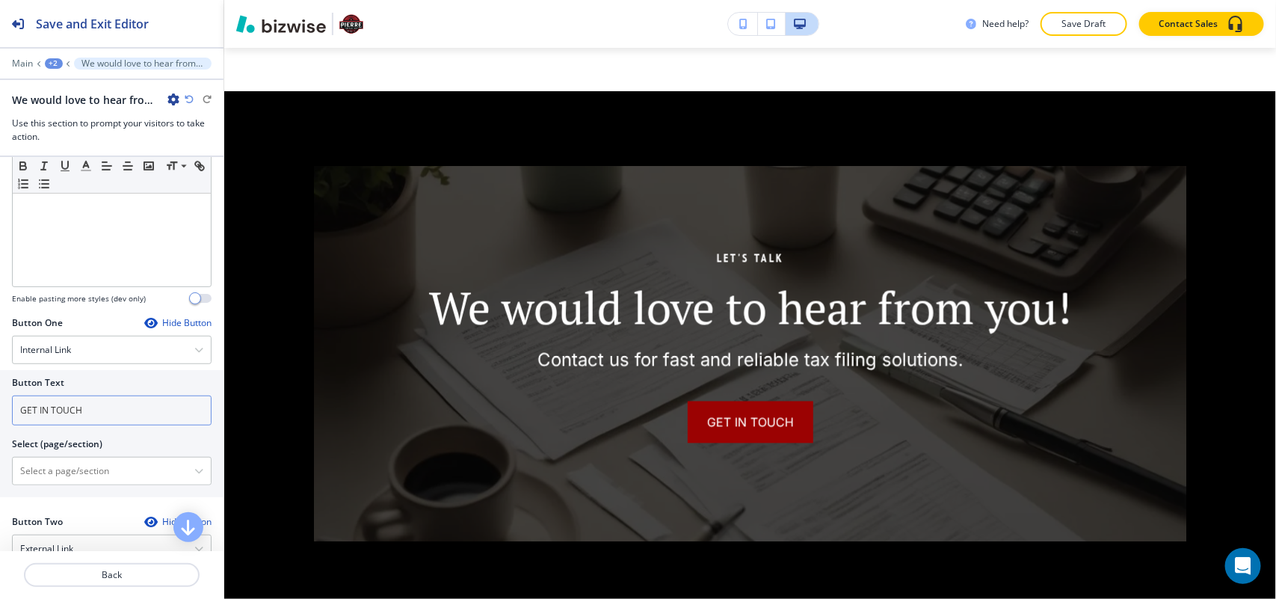
scroll to position [374, 0]
click at [97, 468] on \(page\/section\) "Manual Input" at bounding box center [104, 471] width 182 height 25
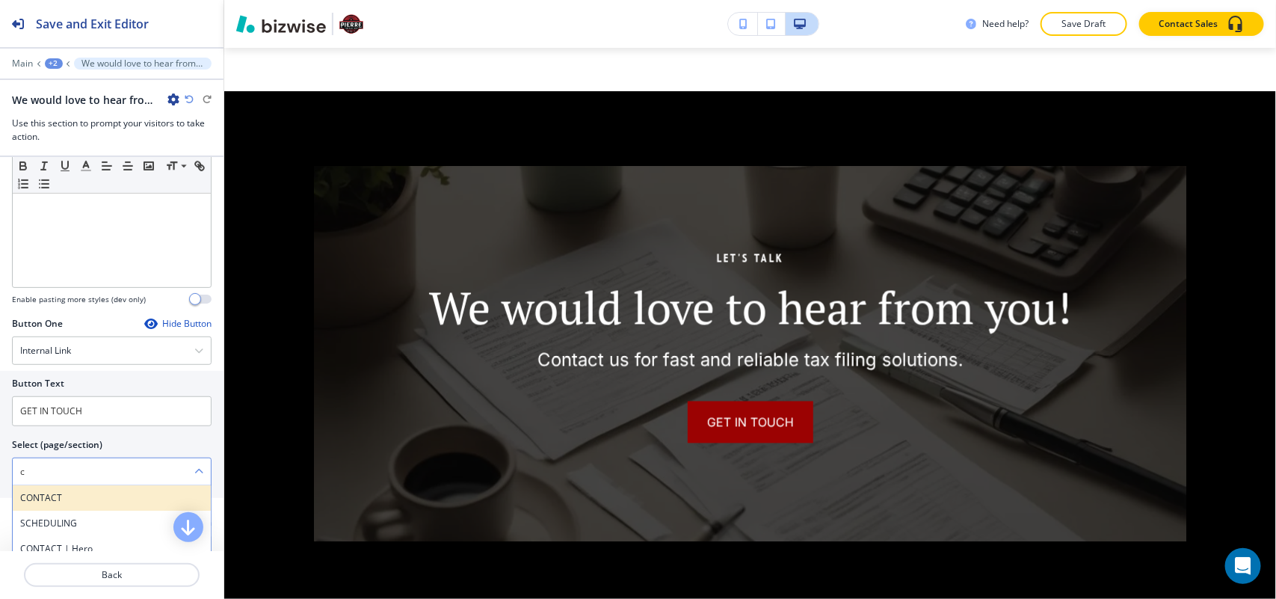
click at [61, 508] on div "CONTACT" at bounding box center [112, 497] width 198 height 25
type \(page\/section\) "CONTACT"
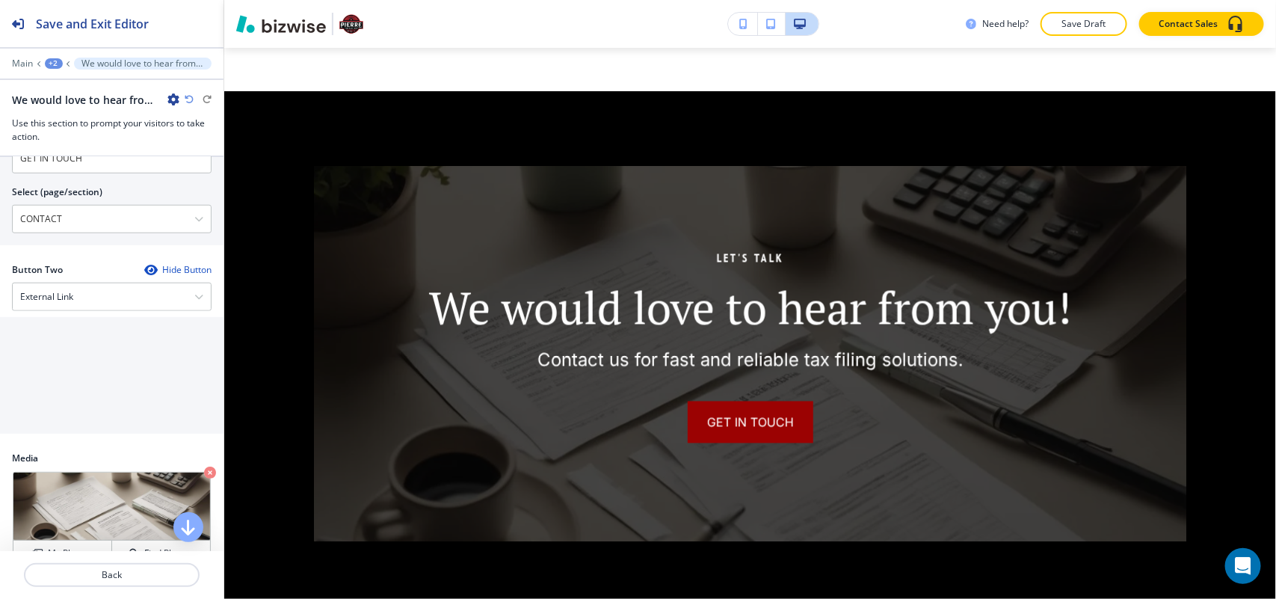
scroll to position [654, 0]
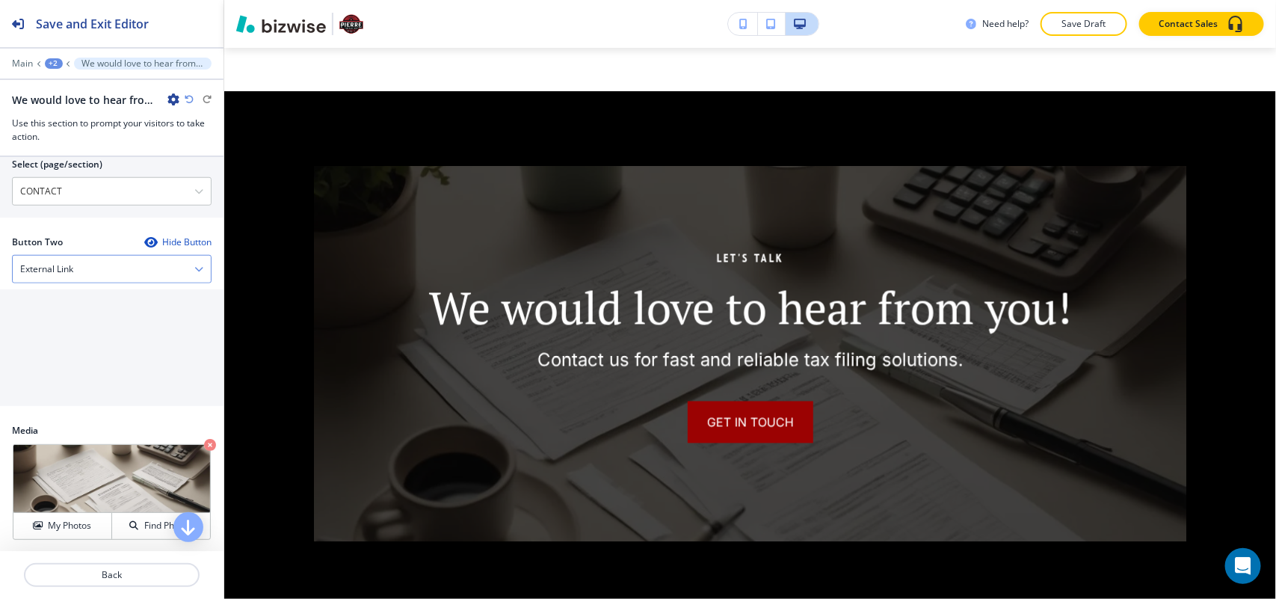
click at [91, 277] on div "External Link" at bounding box center [112, 269] width 198 height 27
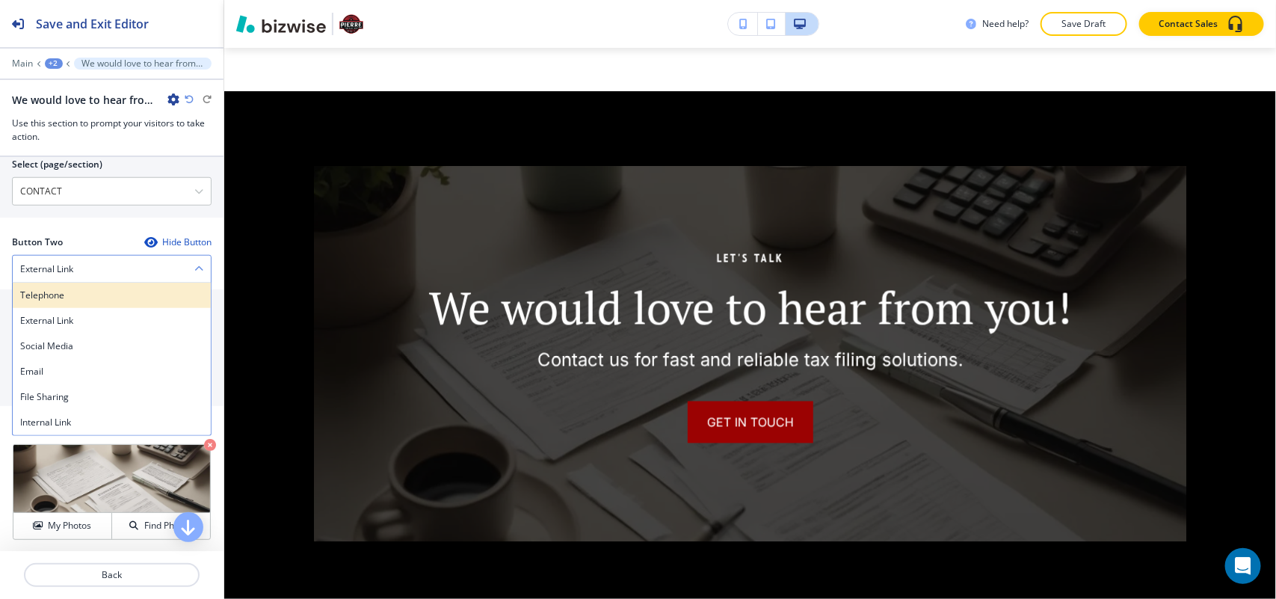
click at [79, 297] on h4 "Telephone" at bounding box center [111, 295] width 183 height 13
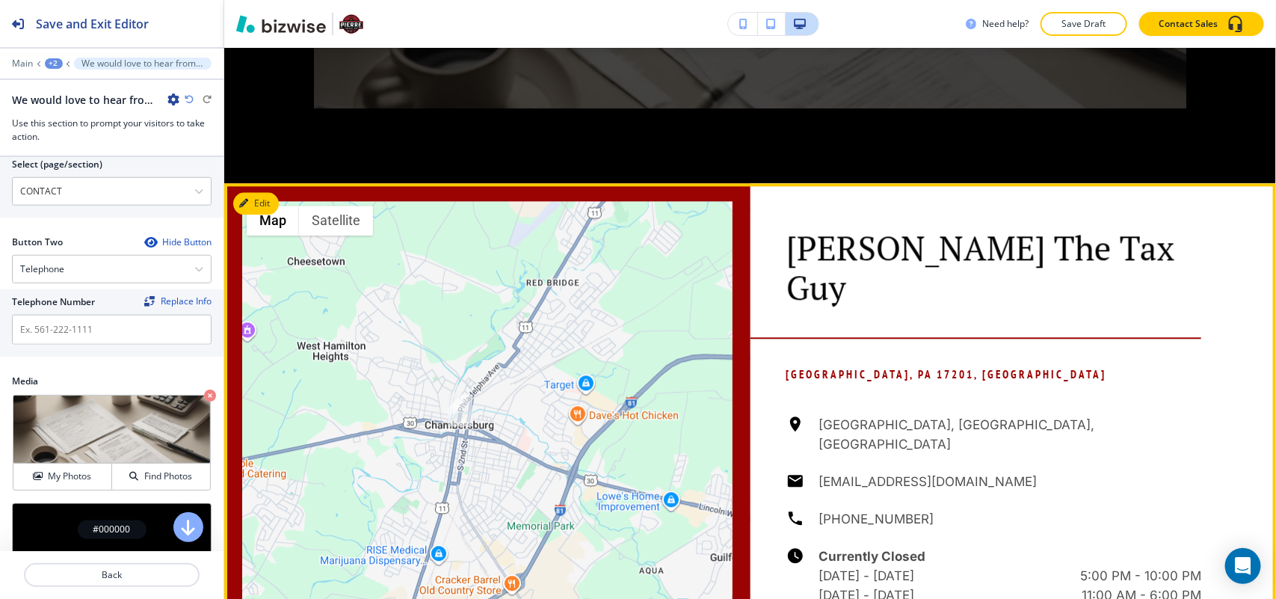
scroll to position [1773, 0]
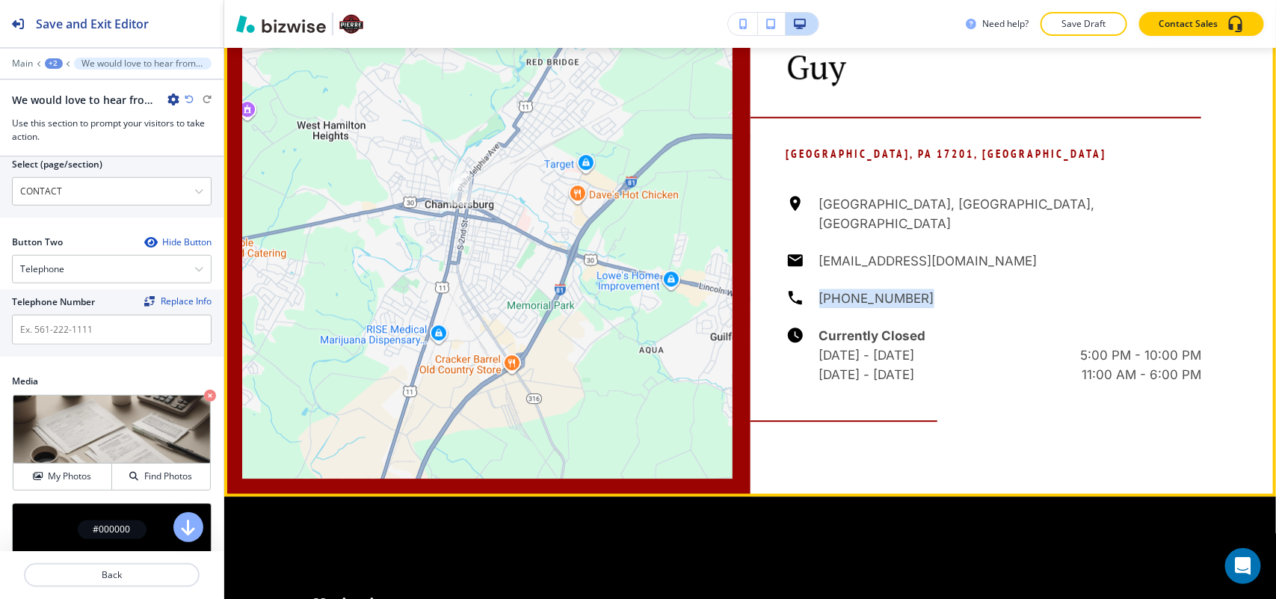
drag, startPoint x: 913, startPoint y: 227, endPoint x: 806, endPoint y: 236, distance: 107.3
click at [806, 236] on div "Chambersburg, PA, USA business@pierrethetaxguy.com (717) 331-2154 Currently Clo…" at bounding box center [995, 289] width 416 height 190
copy h6 "(717) 331-2154"
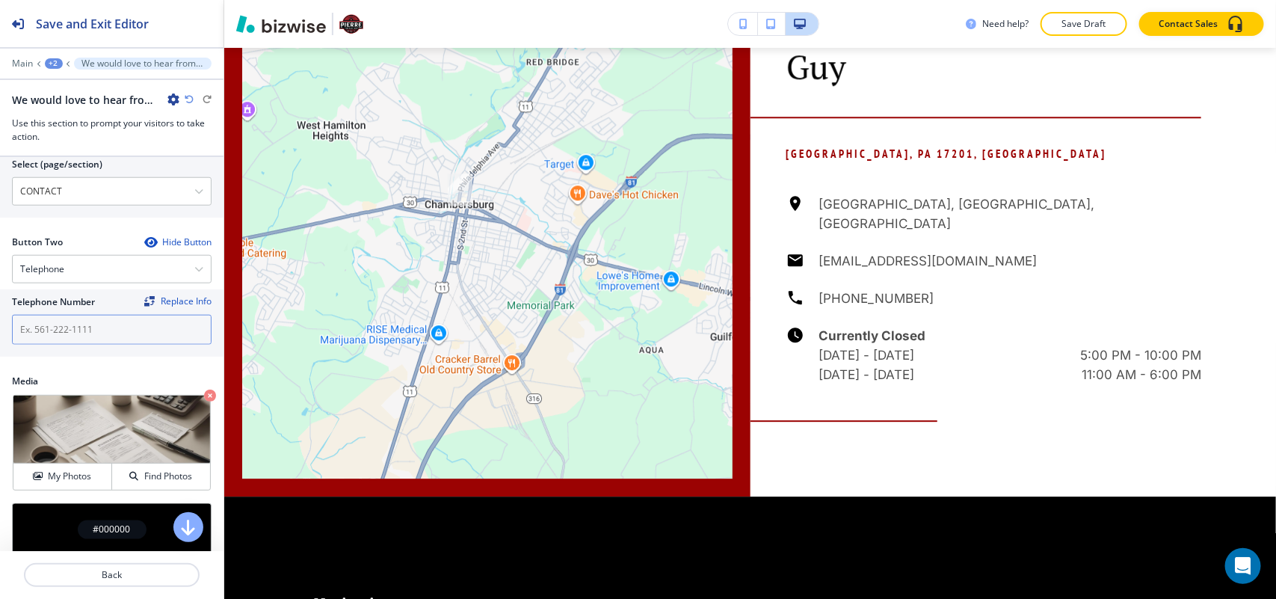
click at [79, 325] on input "text" at bounding box center [112, 330] width 200 height 30
paste input "(717) 331-2154"
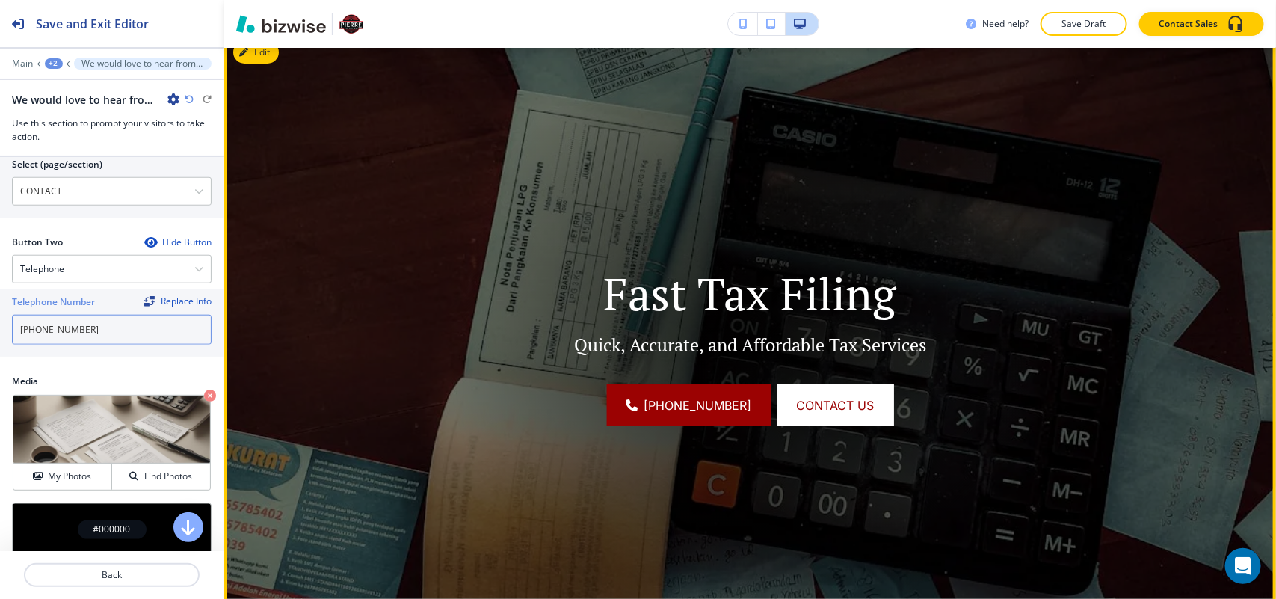
scroll to position [0, 0]
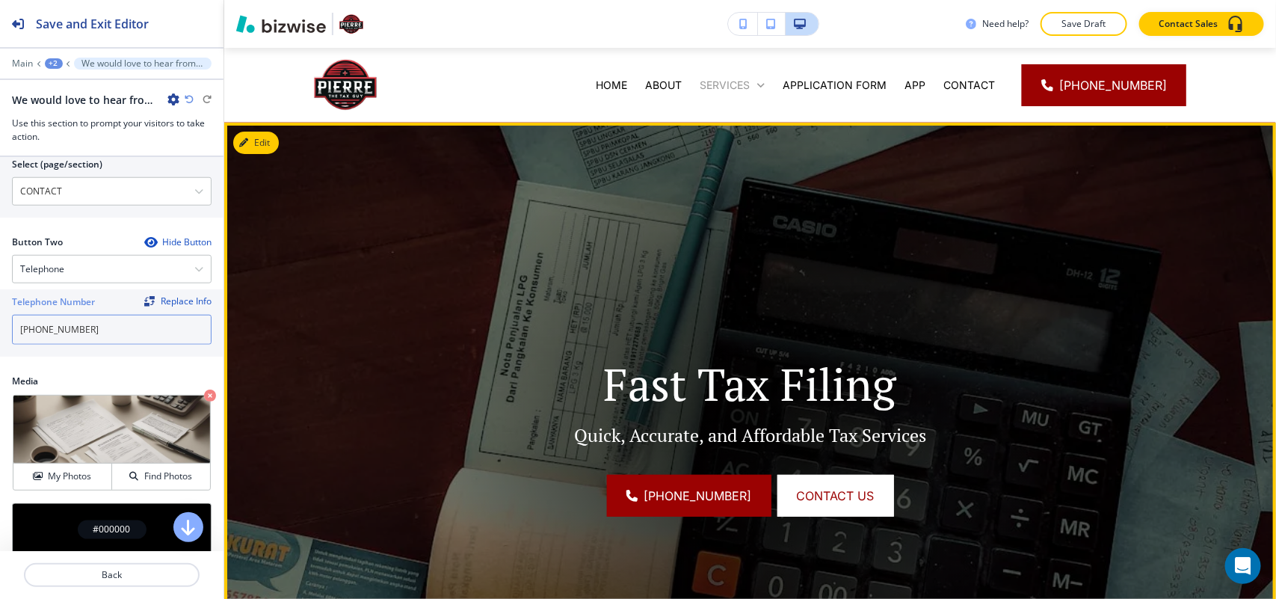
type input "(717) 331-2154"
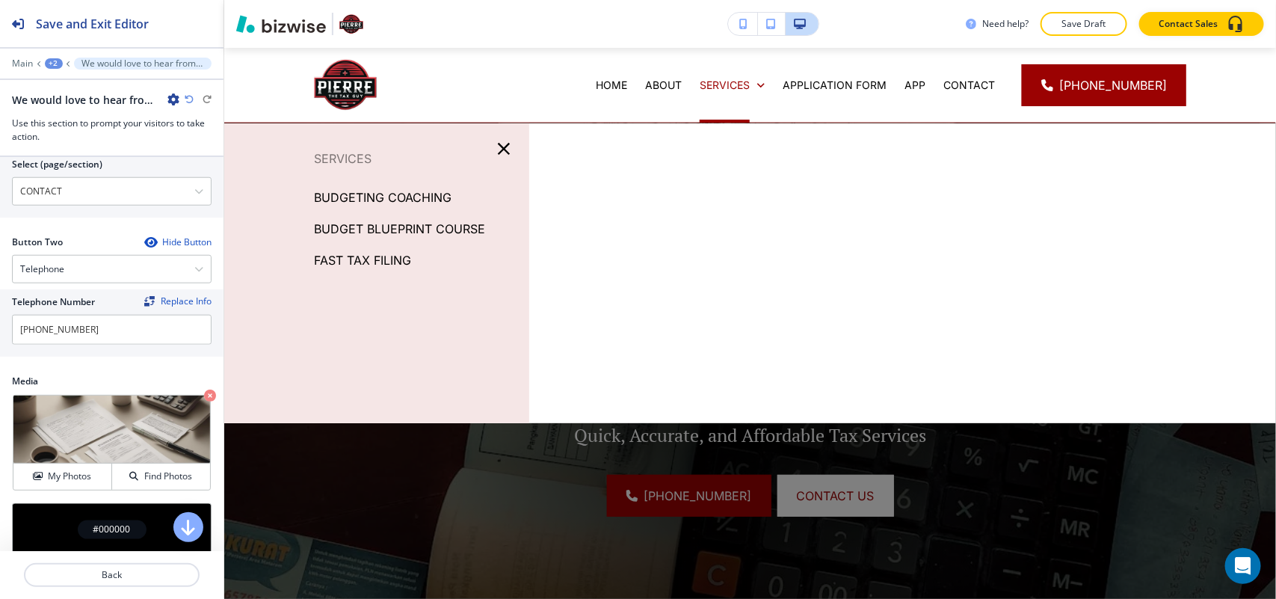
click at [383, 259] on p "FAST TAX FILING" at bounding box center [362, 260] width 97 height 22
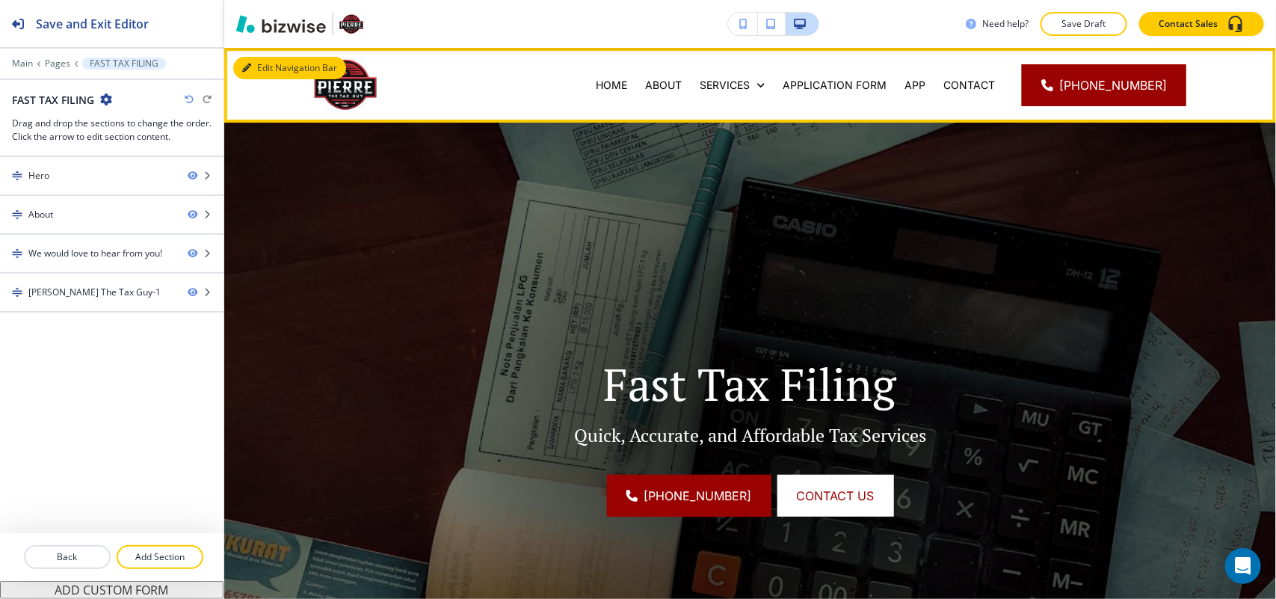
click at [259, 57] on button "Edit Navigation Bar" at bounding box center [289, 68] width 113 height 22
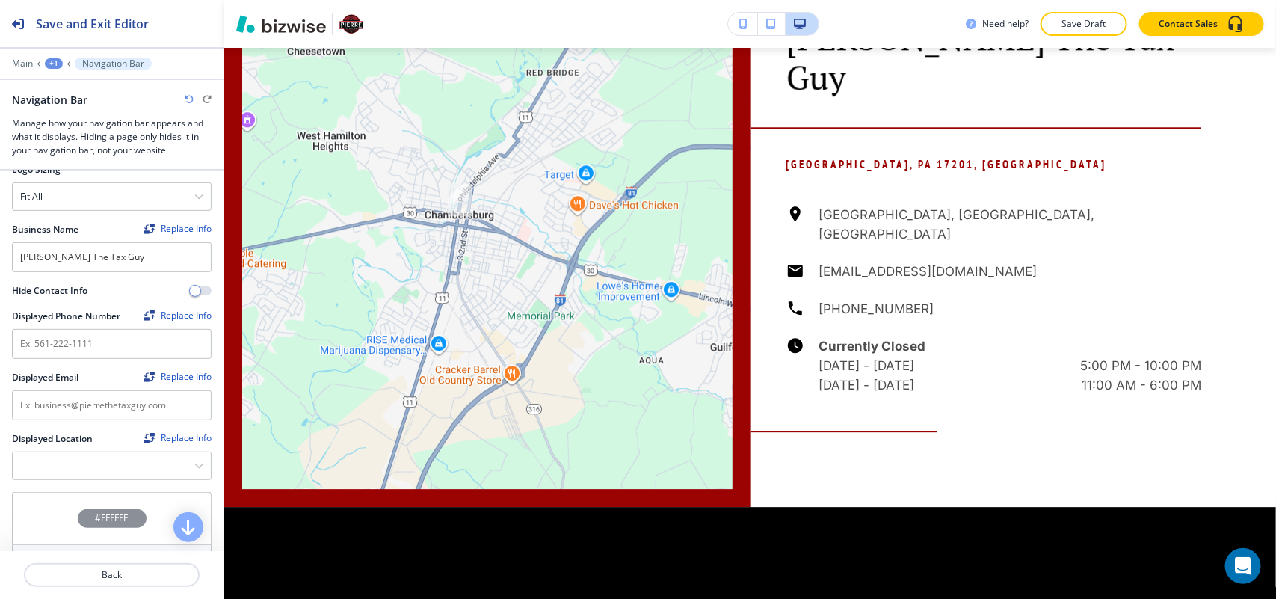
scroll to position [1776, 0]
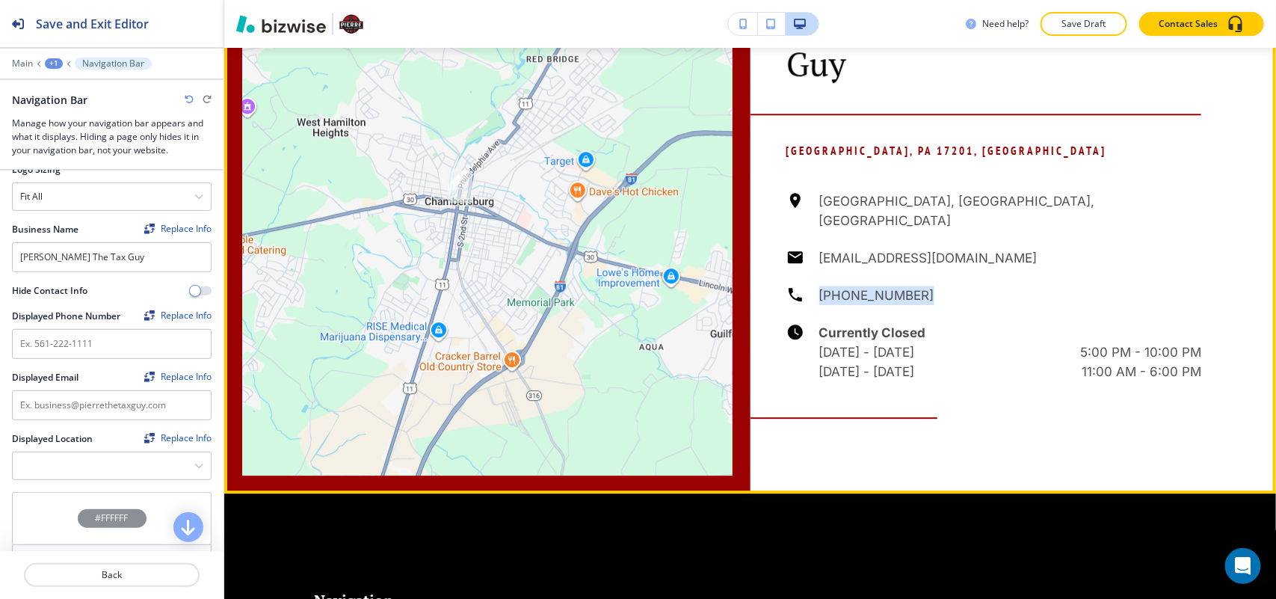
drag, startPoint x: 920, startPoint y: 224, endPoint x: 808, endPoint y: 228, distance: 111.5
click at [809, 229] on div "Chambersburg, PA, USA business@pierrethetaxguy.com (717) 331-2154 Currently Clo…" at bounding box center [995, 286] width 416 height 190
copy h6 "(717) 331-2154"
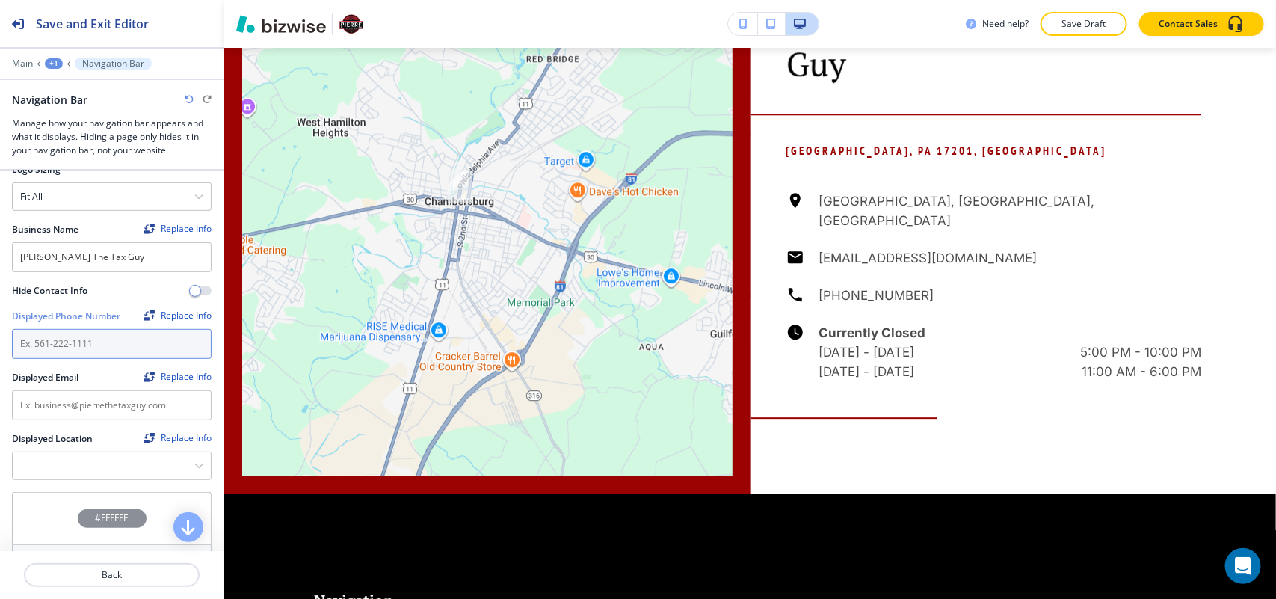
click at [87, 329] on input "text" at bounding box center [112, 344] width 200 height 30
paste input "(717) 331-2154"
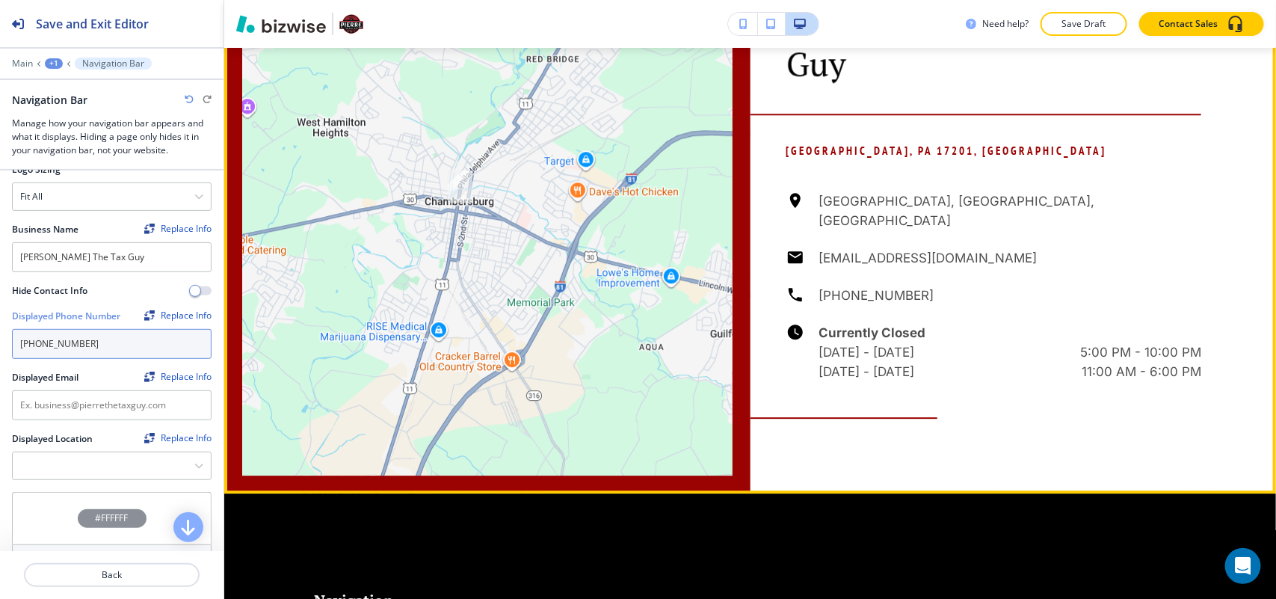
type input "(717) 331-2154"
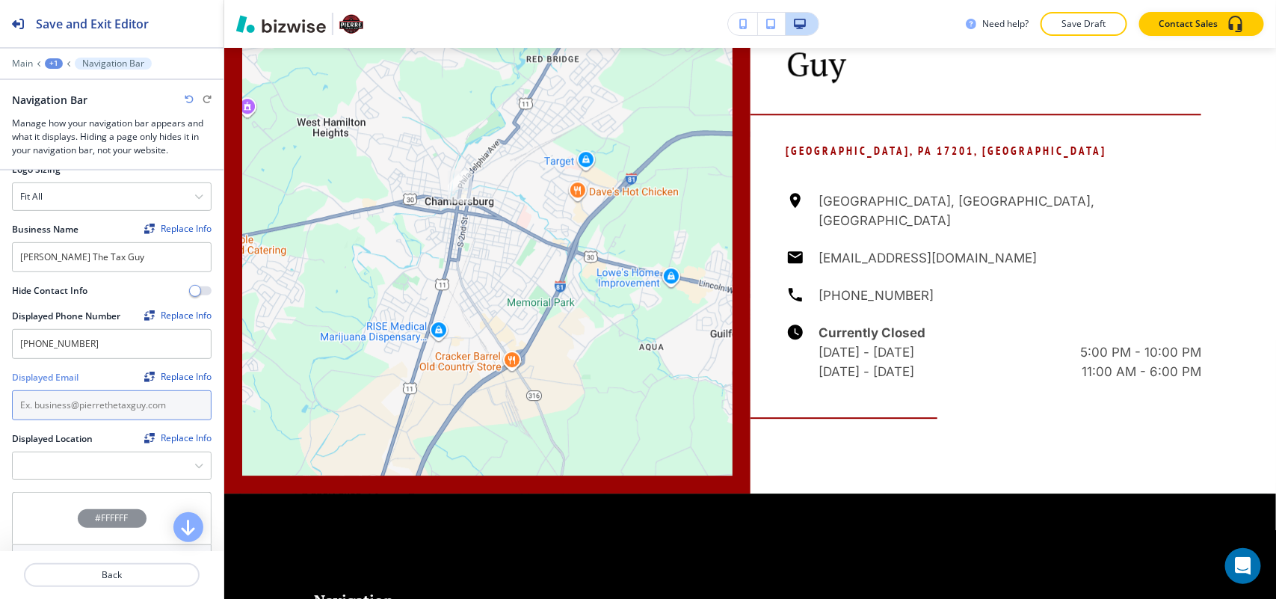
click at [102, 395] on input "text" at bounding box center [112, 405] width 200 height 30
paste input "business@pierrethetaxguy.com"
type input "business@pierrethetaxguy.com"
click at [69, 453] on Location "Manual Input" at bounding box center [104, 465] width 182 height 25
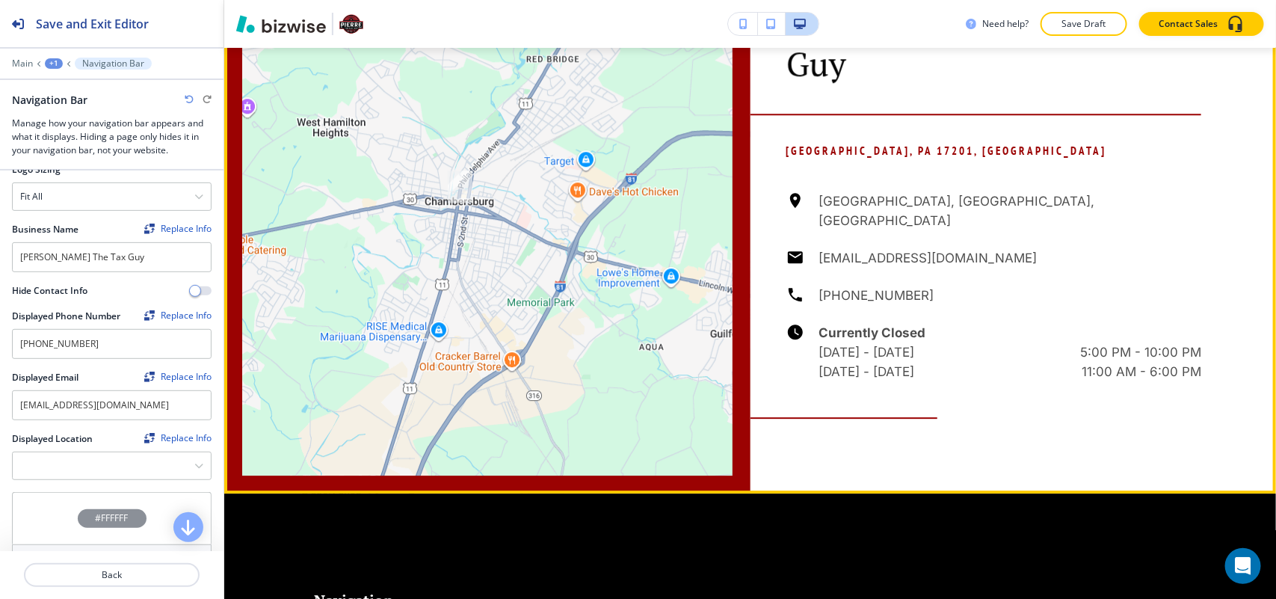
drag, startPoint x: 970, startPoint y: 144, endPoint x: 962, endPoint y: 146, distance: 8.5
click at [962, 146] on div "Chambersburg, PA 17201, United States Chambersburg, PA, USA business@pierrethet…" at bounding box center [995, 248] width 416 height 266
drag, startPoint x: 1041, startPoint y: 103, endPoint x: 772, endPoint y: 106, distance: 269.2
click at [772, 106] on div "Pierre The Tax Guy Chambersburg, PA 17201, United States Chambersburg, PA, USA …" at bounding box center [1014, 227] width 526 height 534
copy p "Chambersburg, PA 17201, United States"
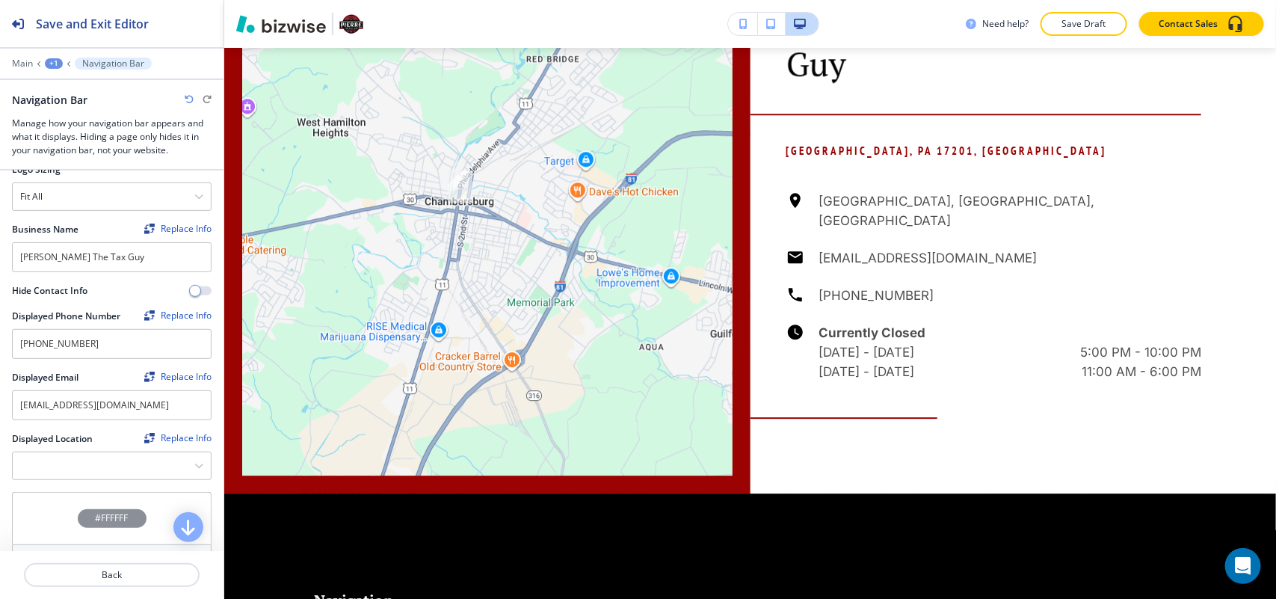
click at [79, 475] on div "Displayed Location Replace Info Chambersburg, PA, USA" at bounding box center [112, 462] width 224 height 60
click at [117, 458] on Location "Manual Input" at bounding box center [104, 465] width 182 height 25
paste Location "Chambersburg, PA 17201, United States"
type Location "Chambersburg, PA 17201, United States"
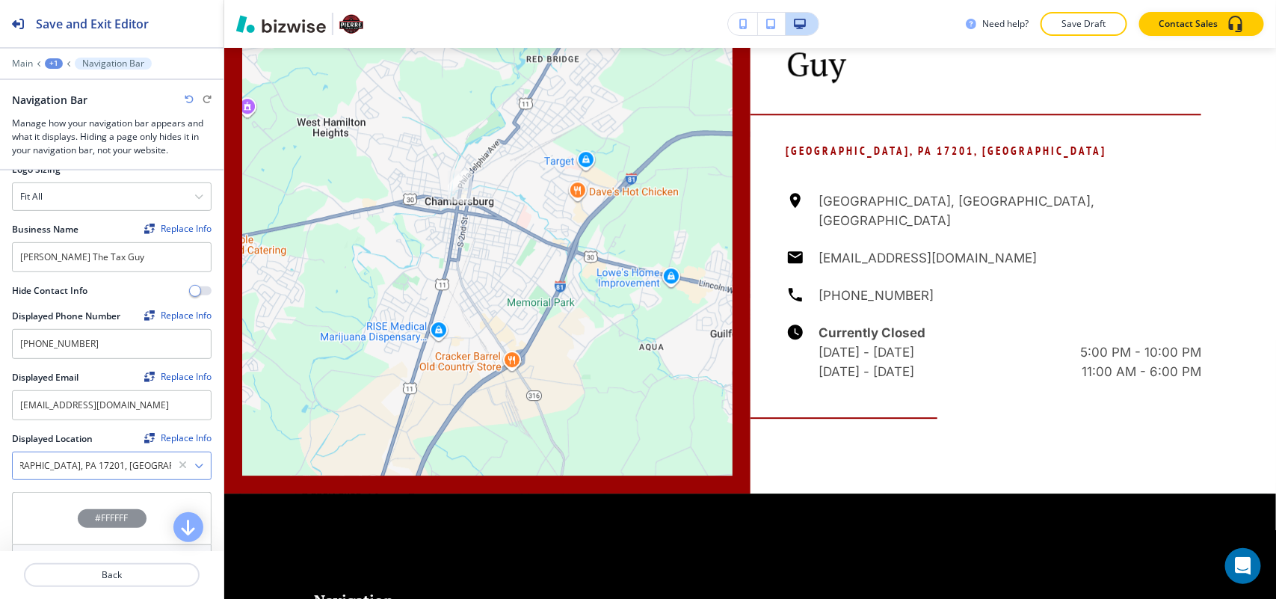
scroll to position [0, 0]
click at [194, 461] on icon "button" at bounding box center [198, 465] width 9 height 9
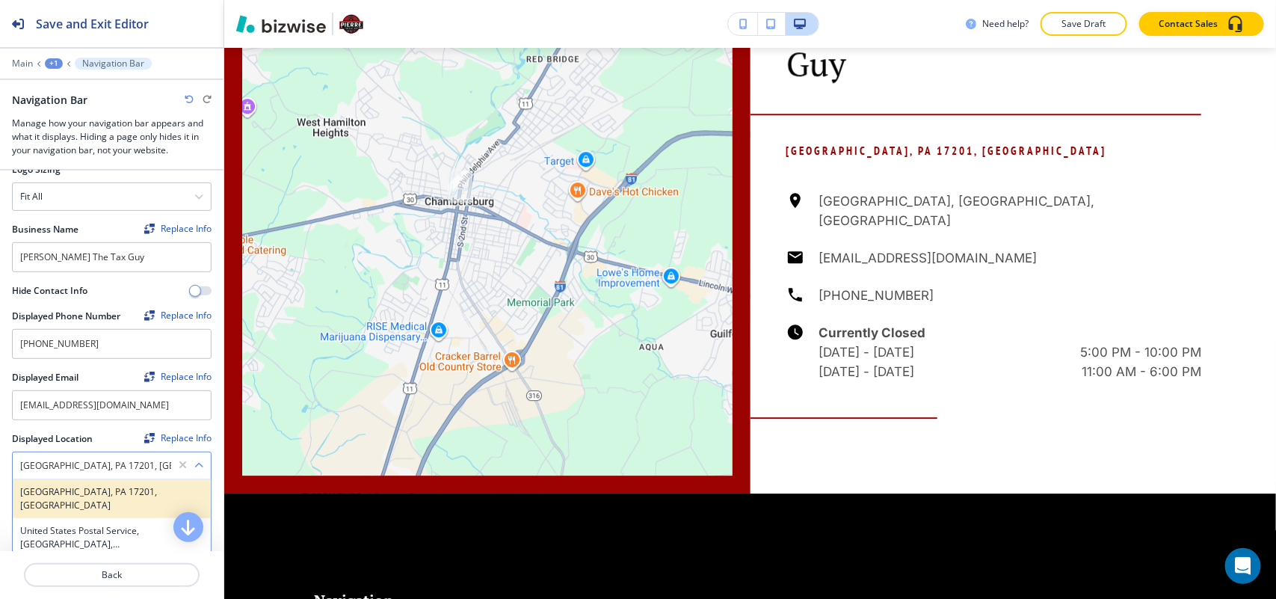
click at [129, 485] on h4 "Chambersburg, PA 17201, United States" at bounding box center [111, 498] width 183 height 27
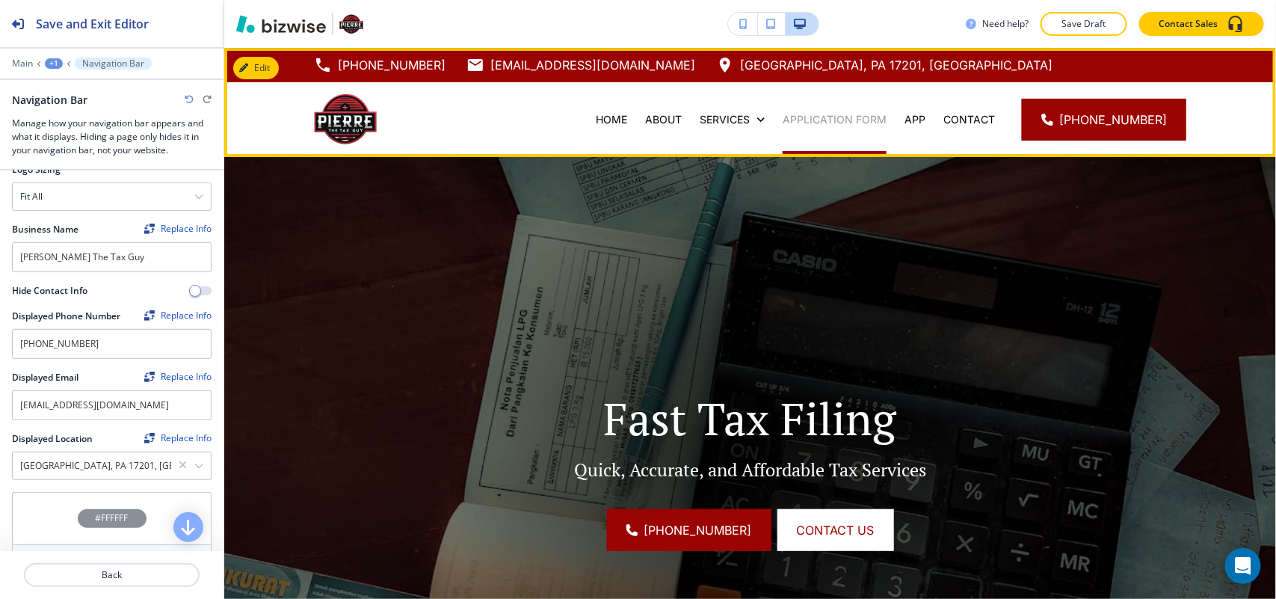
click at [861, 112] on p "APPLICATION FORM" at bounding box center [835, 119] width 104 height 15
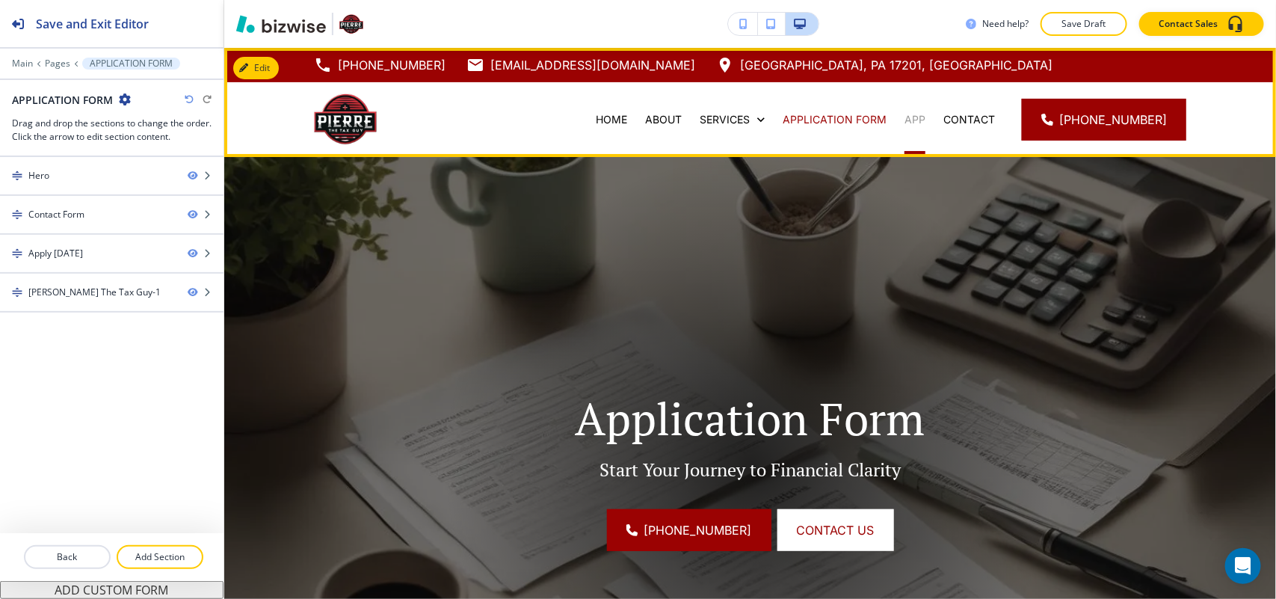
click at [926, 114] on p "APP" at bounding box center [915, 119] width 21 height 15
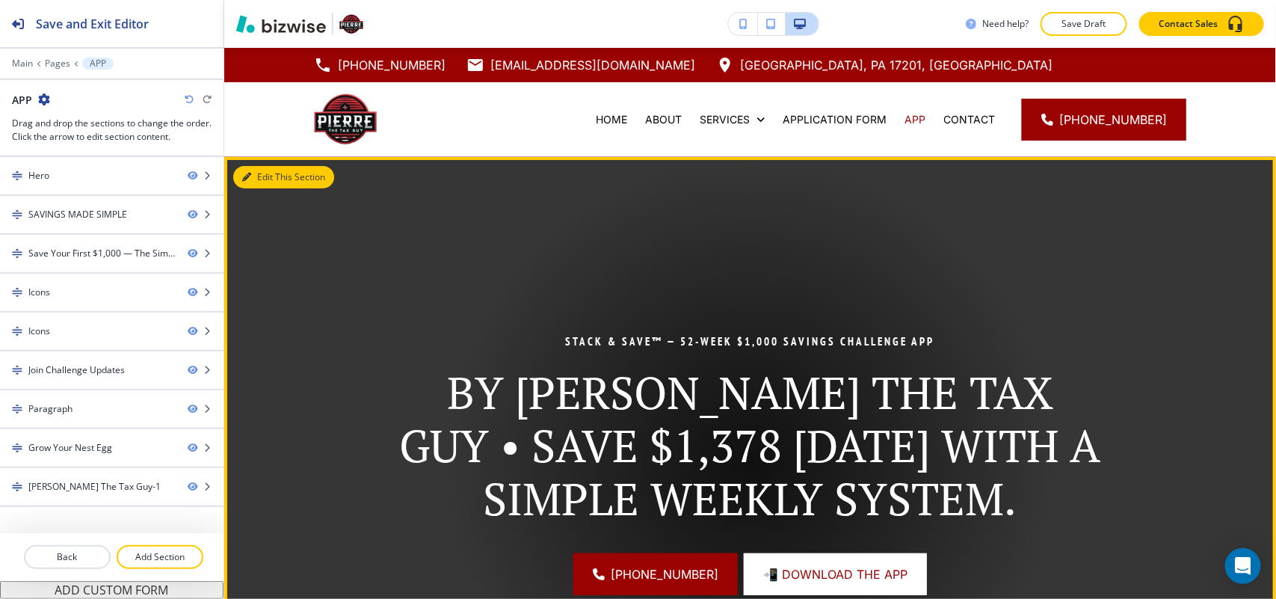
click at [259, 166] on button "Edit This Section" at bounding box center [283, 177] width 101 height 22
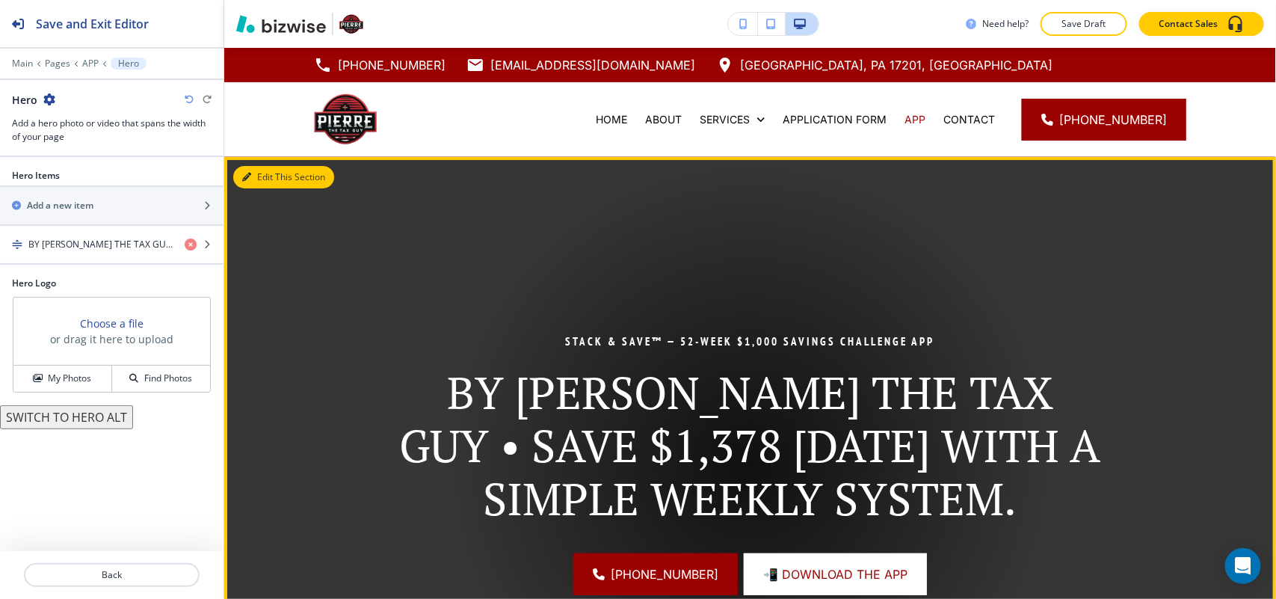
scroll to position [109, 0]
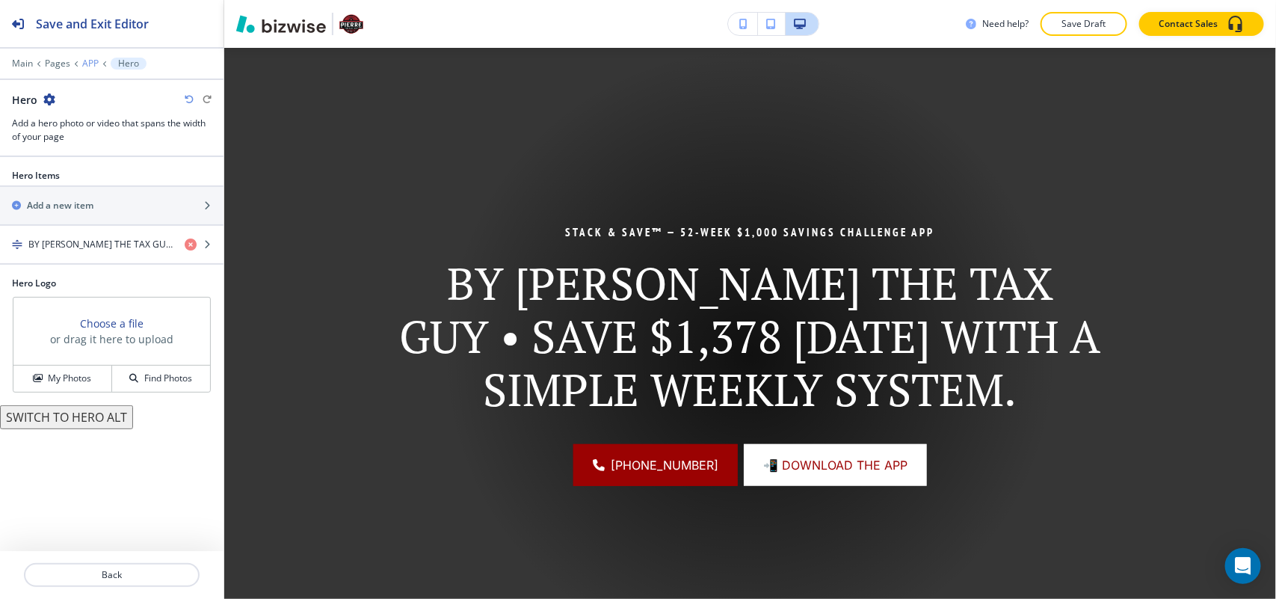
click at [84, 58] on p "APP" at bounding box center [90, 63] width 16 height 10
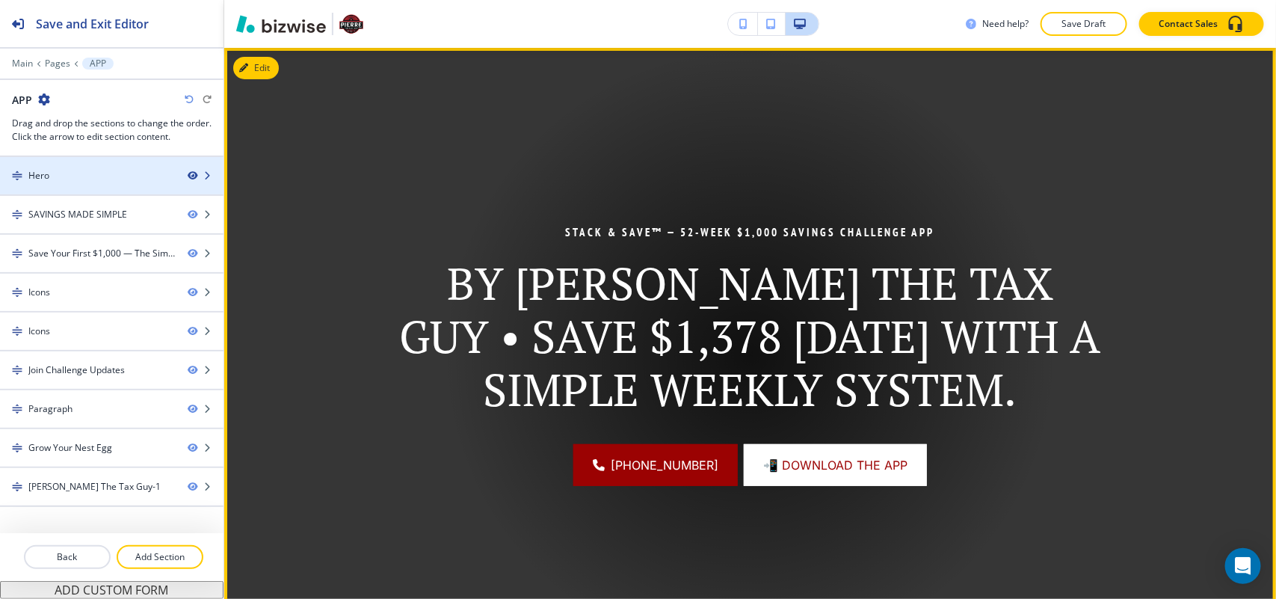
click at [189, 174] on icon "button" at bounding box center [192, 175] width 9 height 9
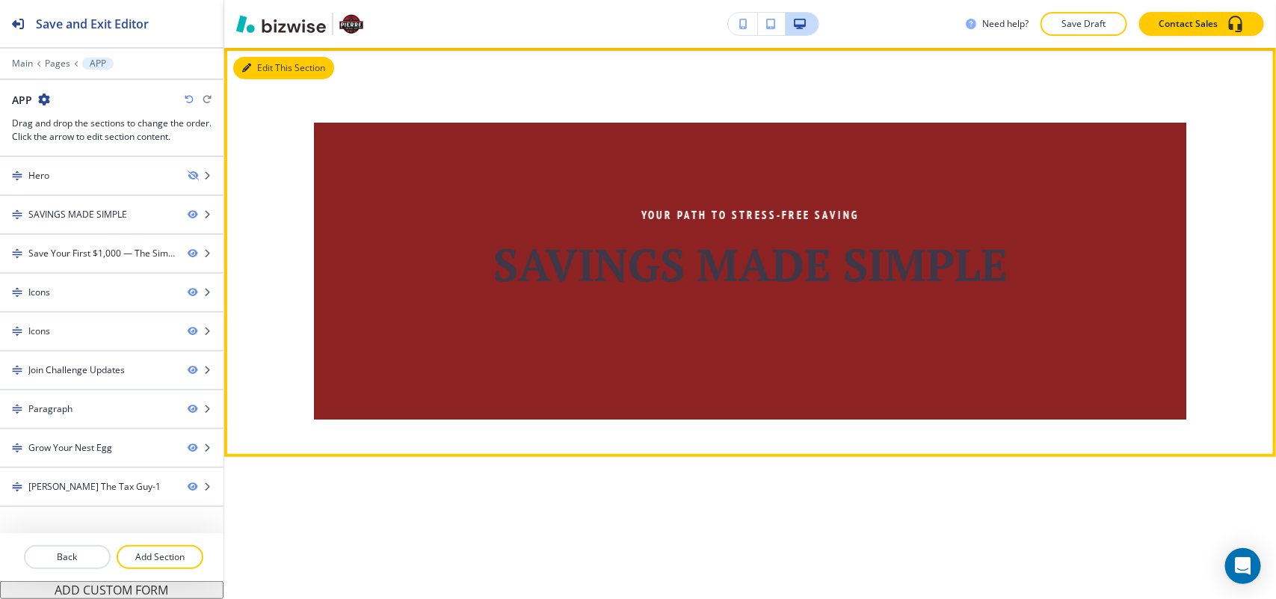
click at [260, 61] on button "Edit This Section" at bounding box center [283, 68] width 101 height 22
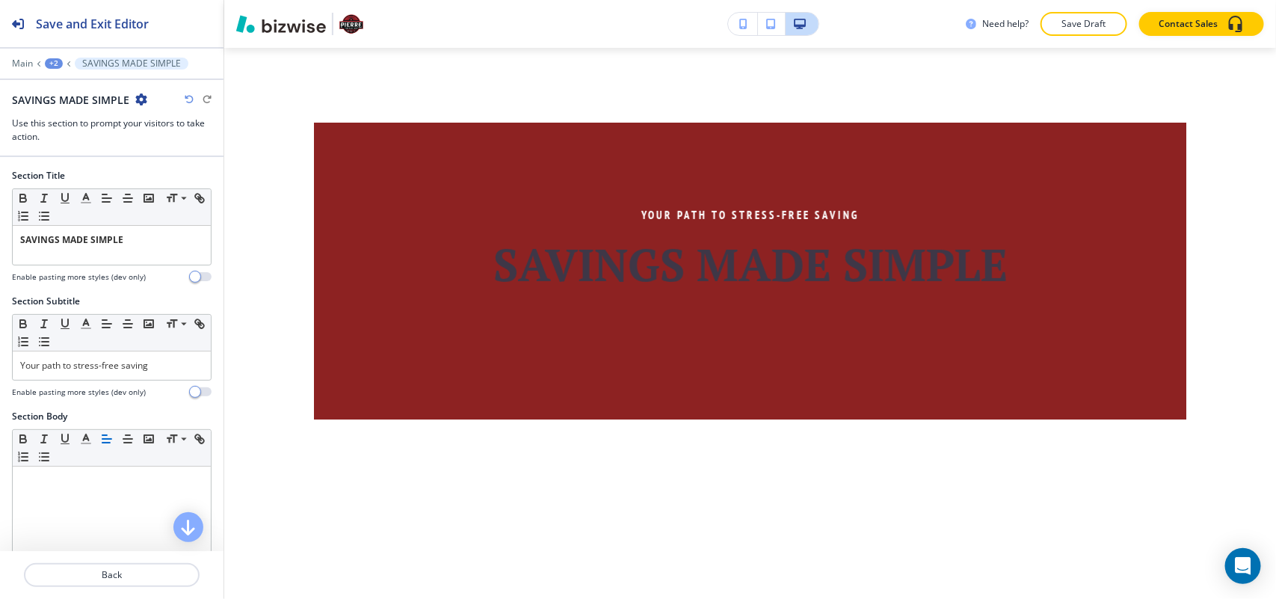
click at [140, 96] on icon "button" at bounding box center [141, 99] width 12 height 12
click at [161, 172] on p "Delete Section" at bounding box center [182, 178] width 76 height 13
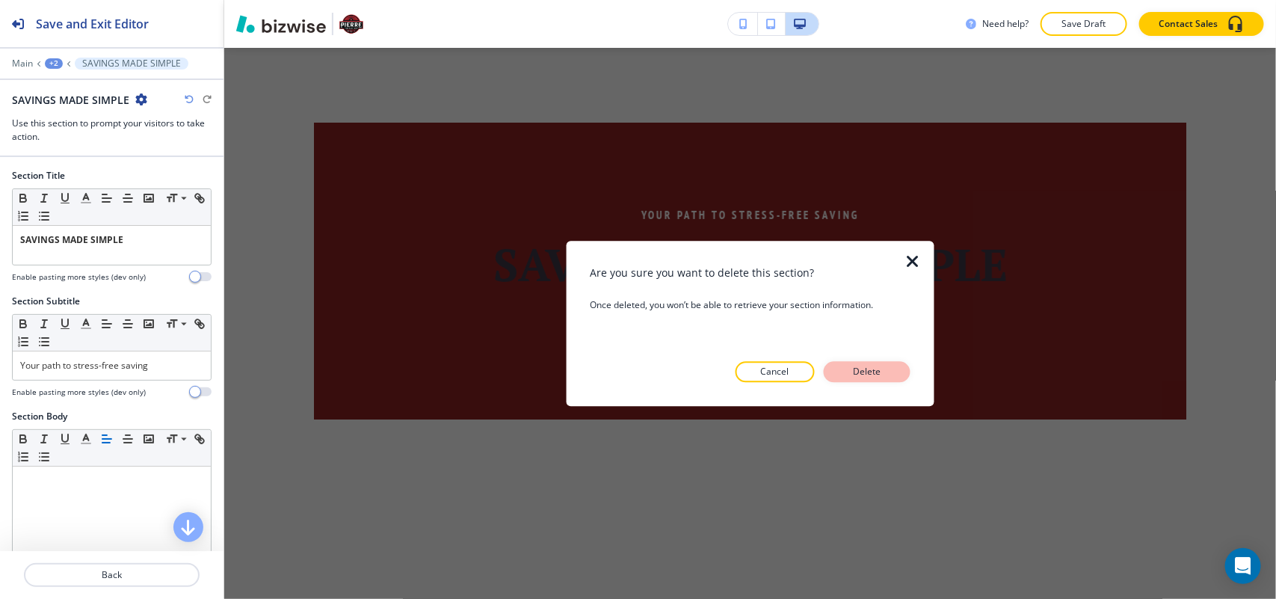
click at [856, 371] on p "Delete" at bounding box center [867, 371] width 36 height 13
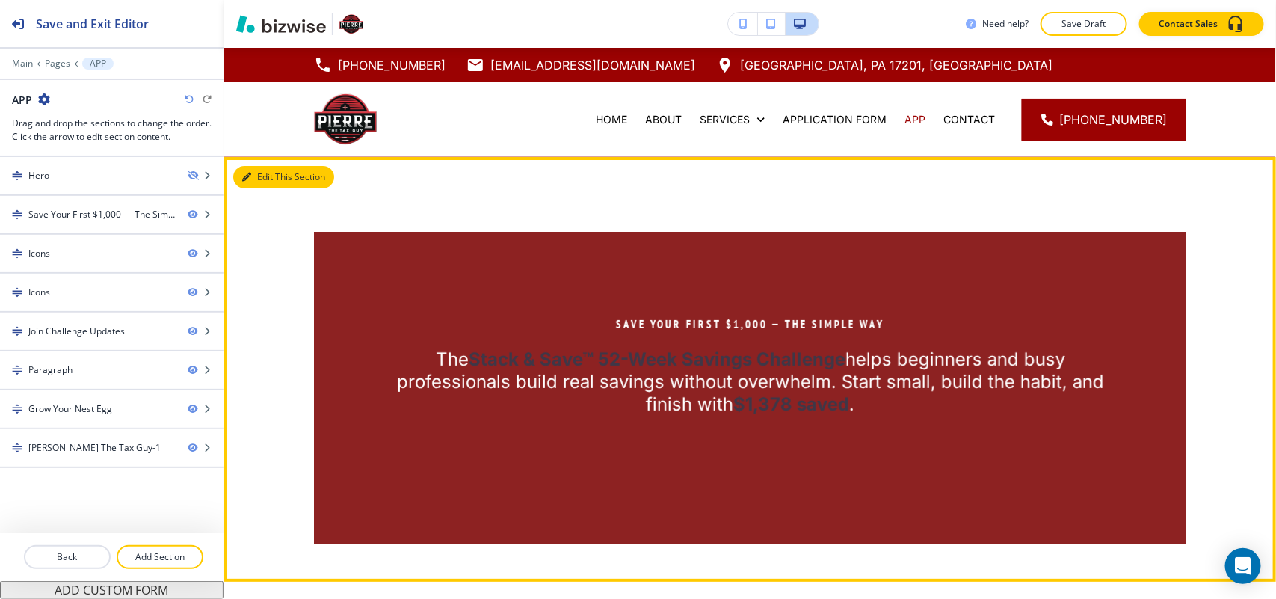
click at [252, 172] on button "Edit This Section" at bounding box center [283, 177] width 101 height 22
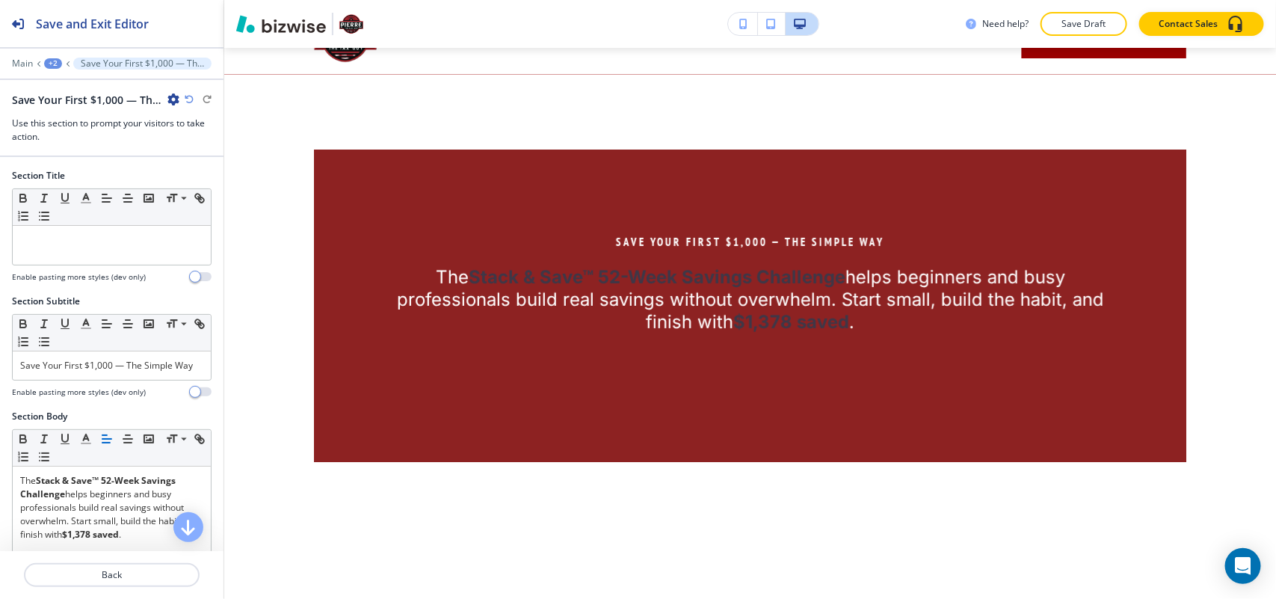
scroll to position [109, 0]
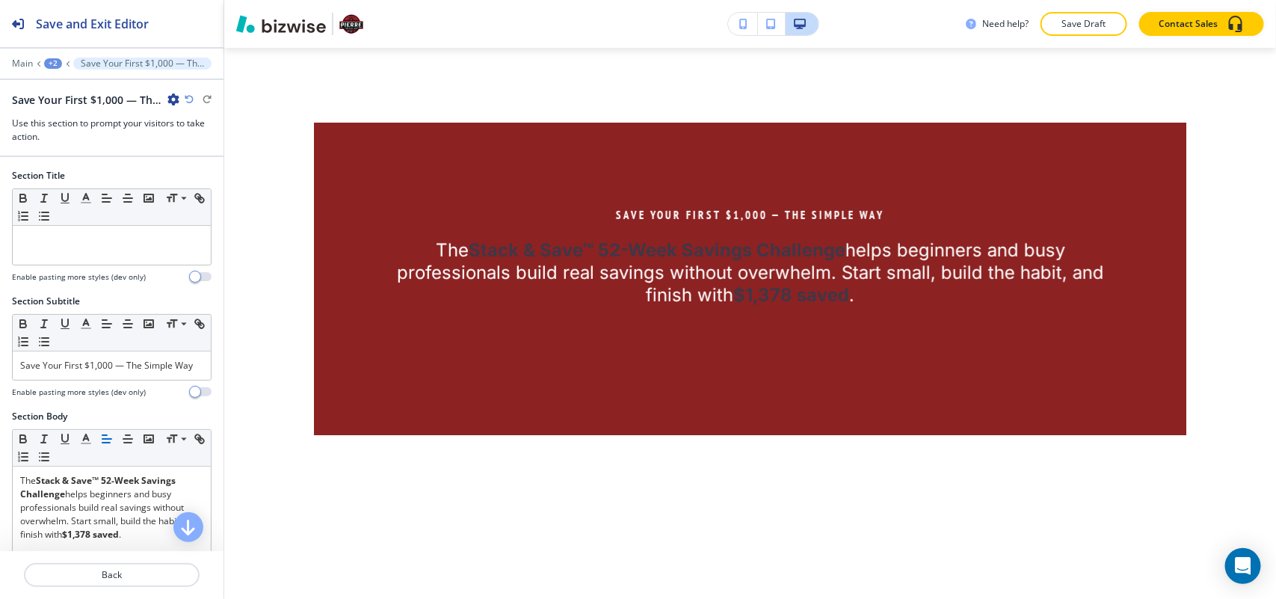
click at [173, 95] on icon "button" at bounding box center [173, 99] width 12 height 12
click at [217, 185] on p "Delete Section" at bounding box center [215, 178] width 76 height 13
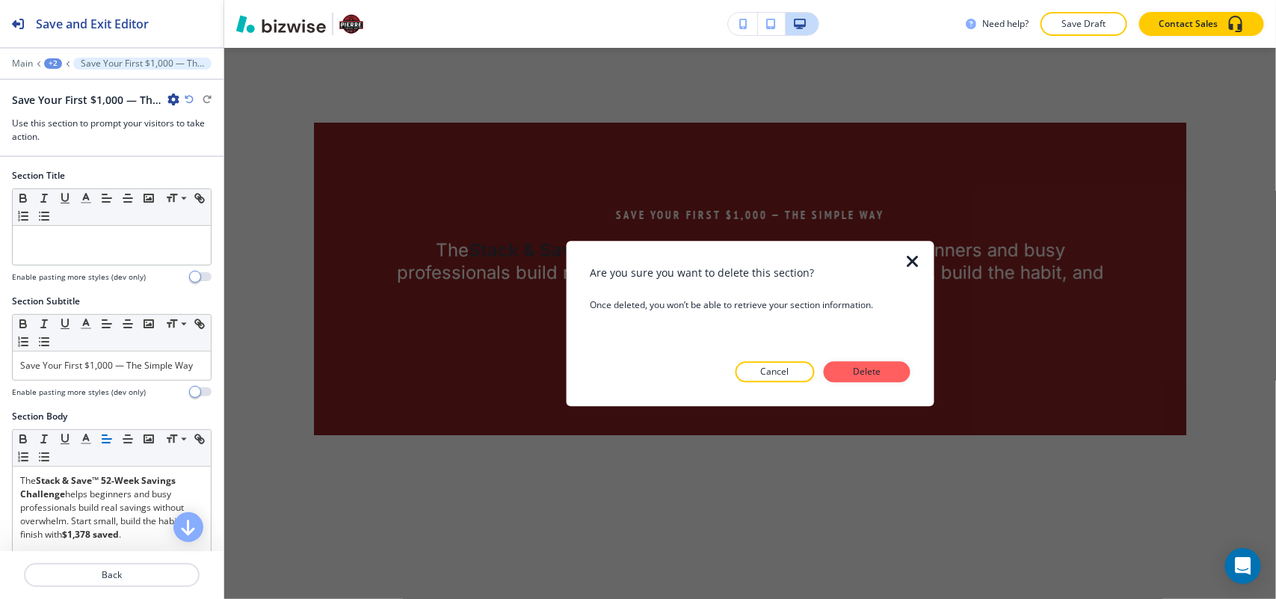
click at [864, 370] on p "Delete" at bounding box center [867, 371] width 36 height 13
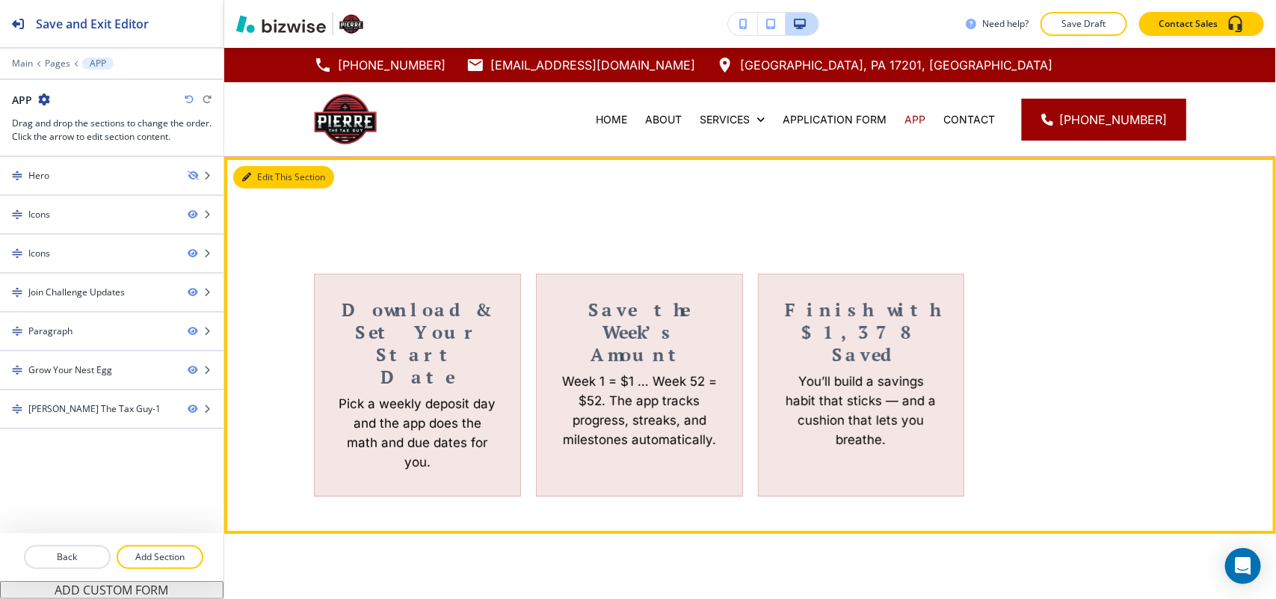
click at [274, 185] on button "Edit This Section" at bounding box center [283, 177] width 101 height 22
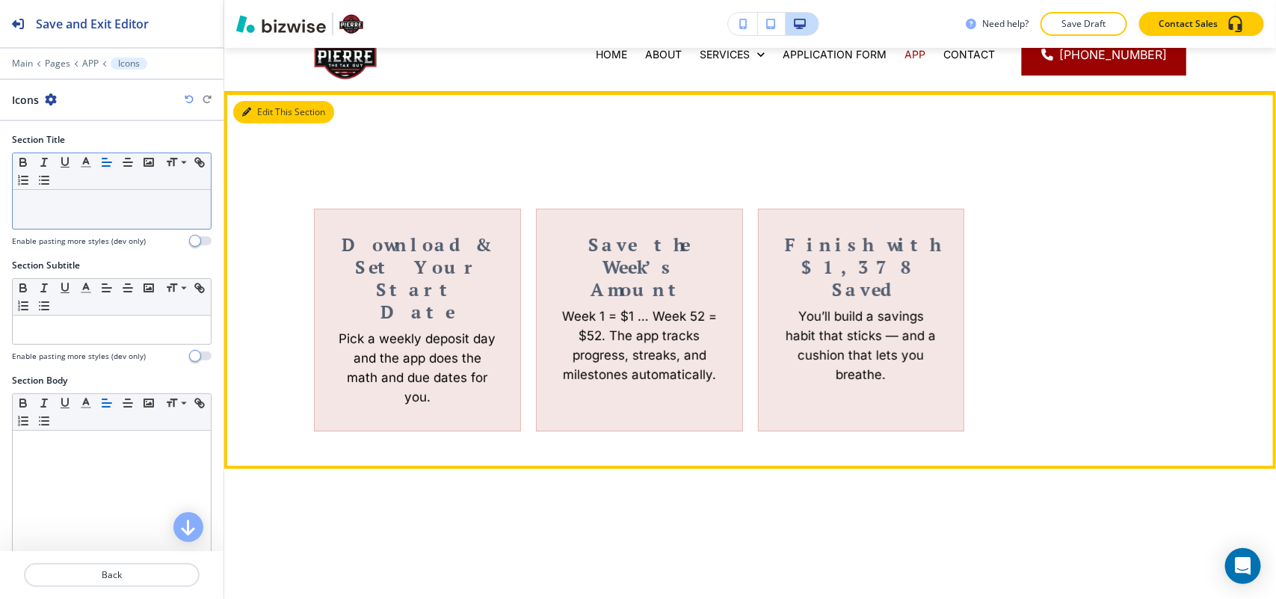
scroll to position [109, 0]
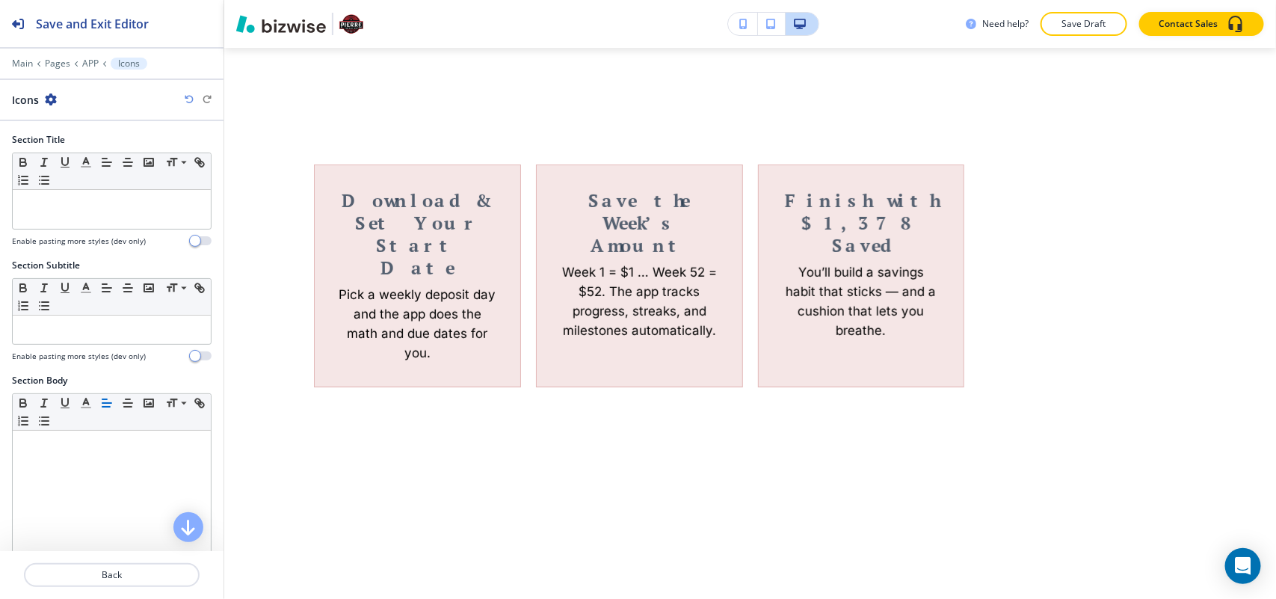
click at [50, 98] on icon "button" at bounding box center [51, 99] width 12 height 12
click at [80, 178] on p "Delete Section" at bounding box center [93, 178] width 76 height 13
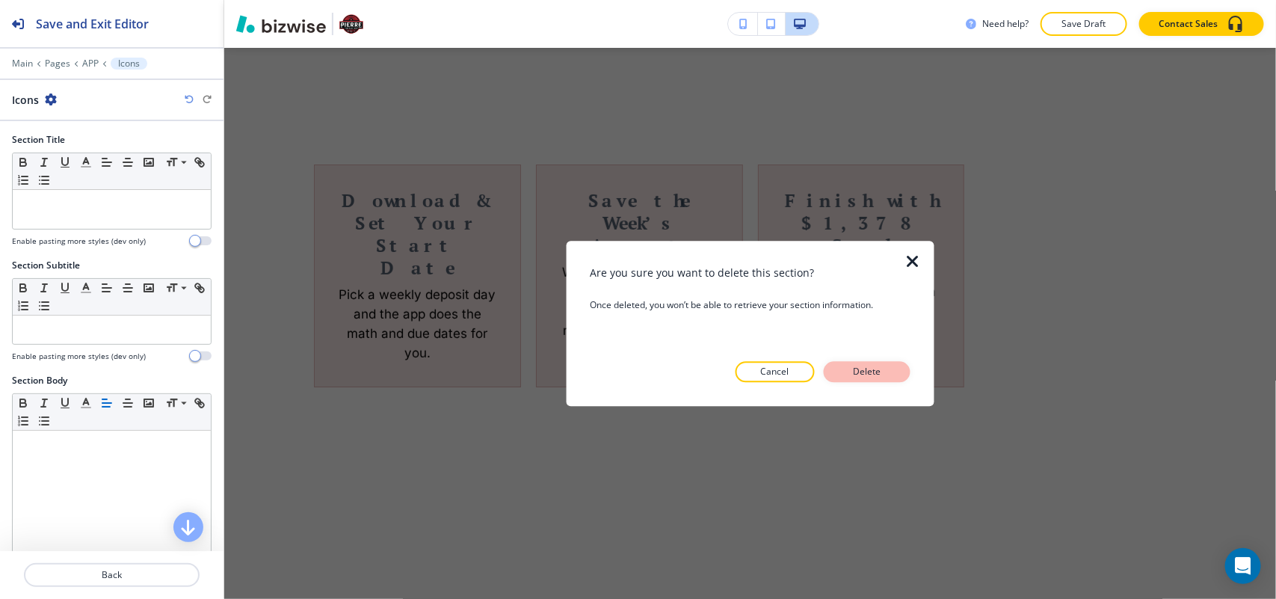
click at [869, 375] on p "Delete" at bounding box center [867, 371] width 36 height 13
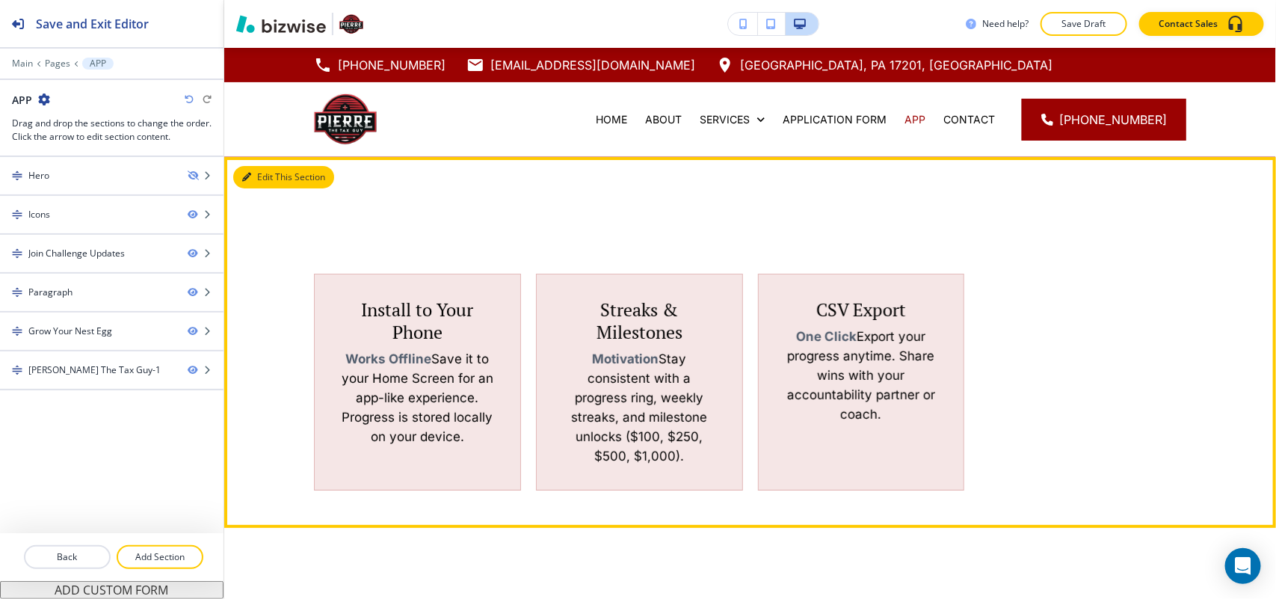
click at [253, 180] on button "Edit This Section" at bounding box center [283, 177] width 101 height 22
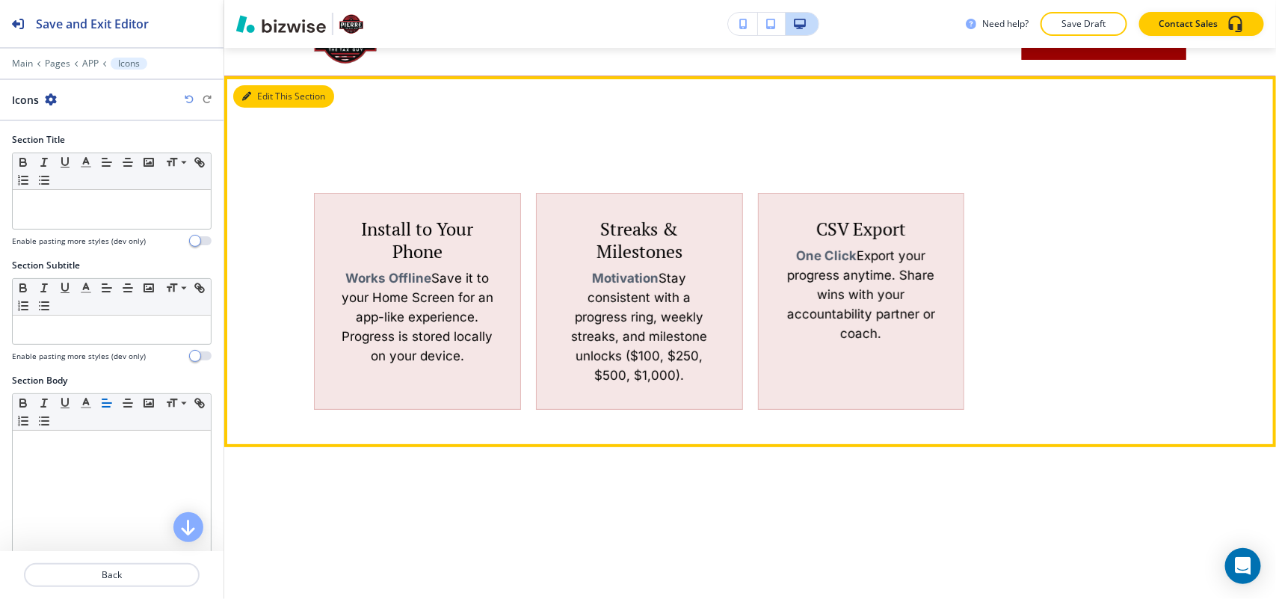
scroll to position [109, 0]
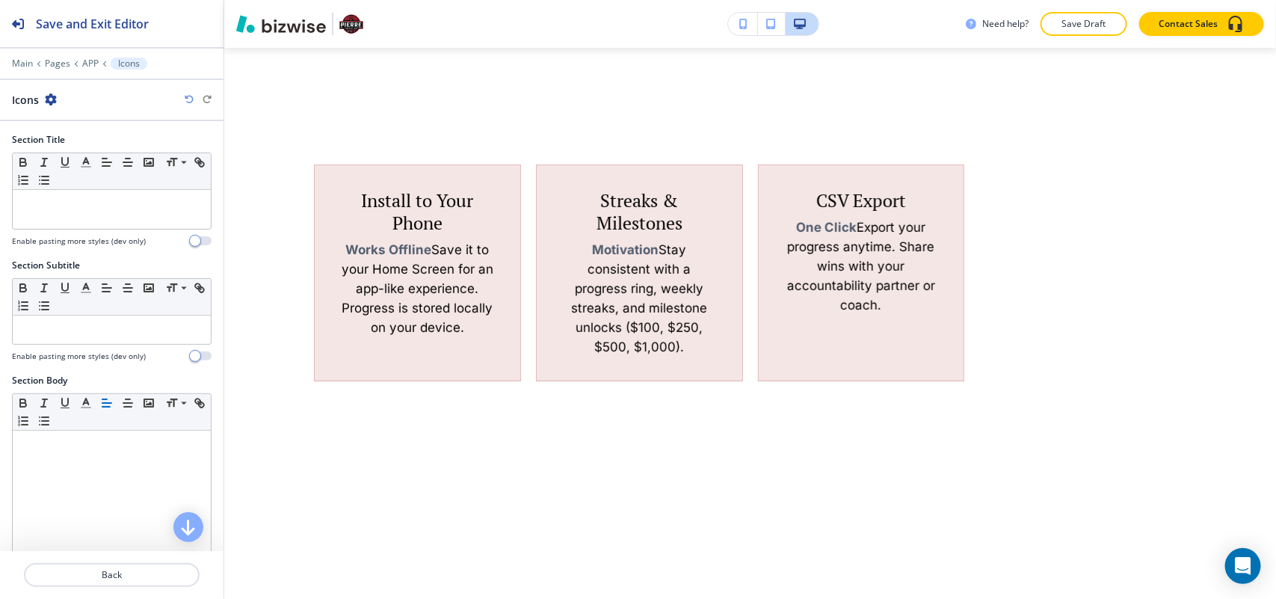
click at [52, 99] on icon "button" at bounding box center [51, 99] width 12 height 12
click at [79, 176] on p "Delete Section" at bounding box center [93, 178] width 76 height 13
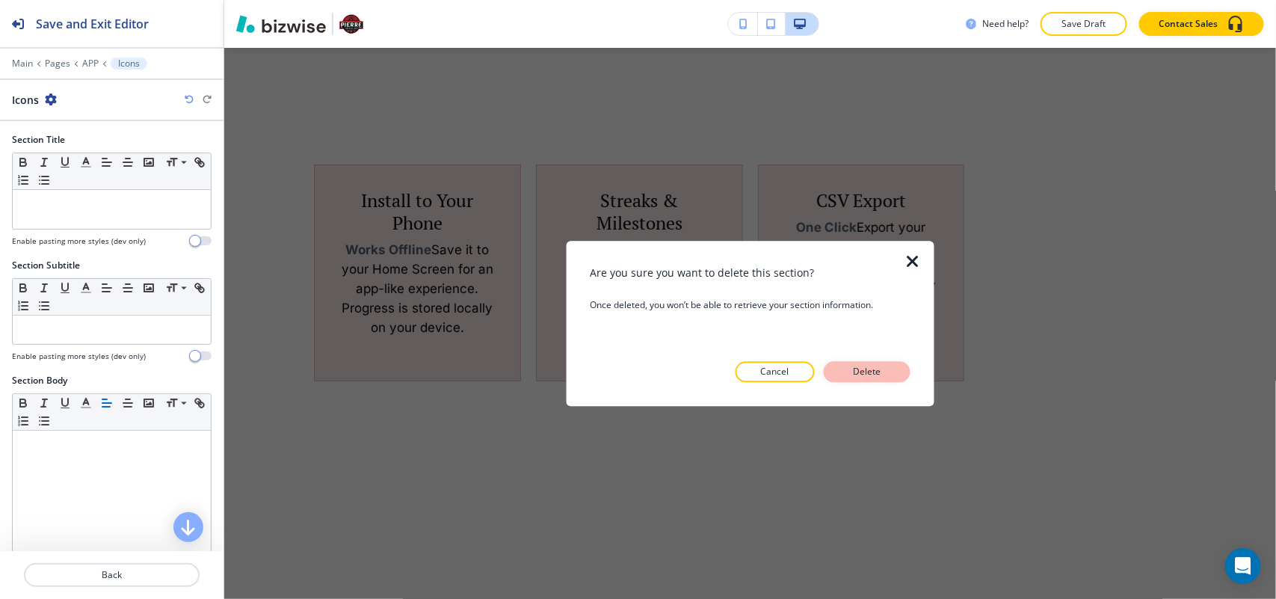
click at [842, 365] on button "Delete" at bounding box center [867, 371] width 87 height 21
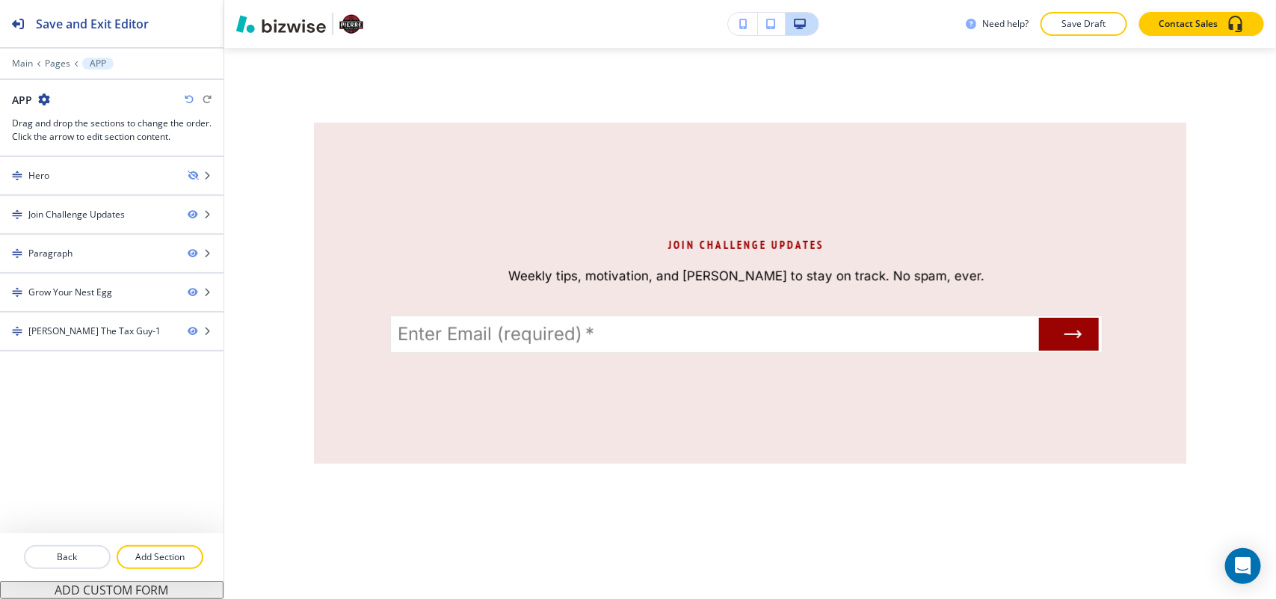
scroll to position [0, 0]
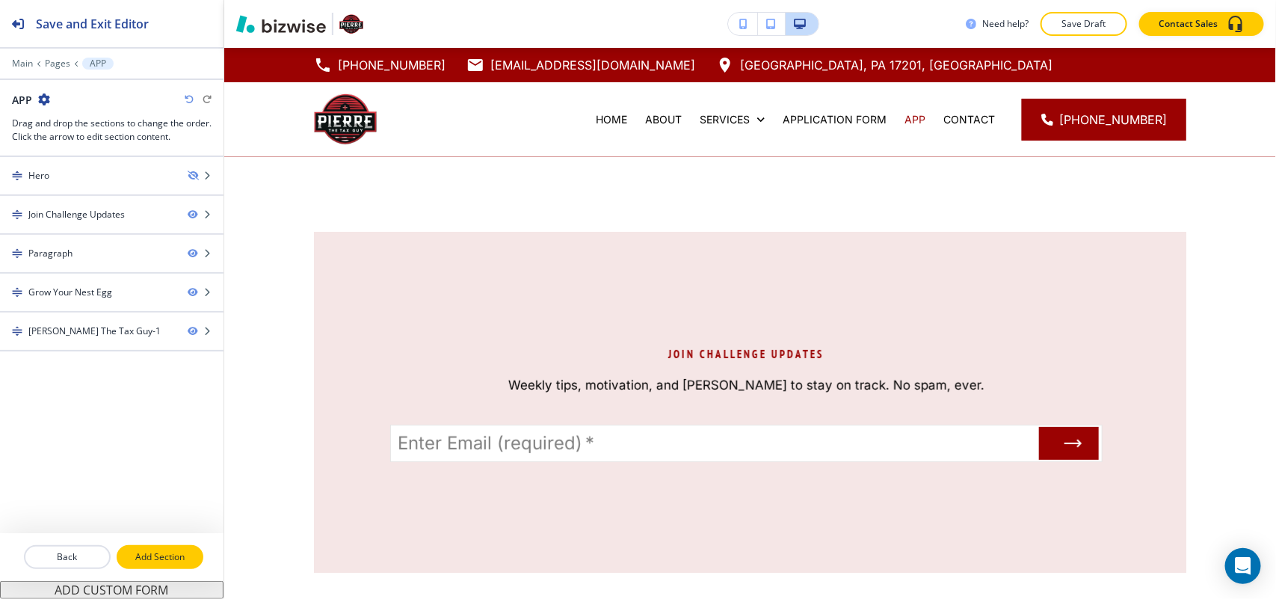
click at [162, 556] on p "Add Section" at bounding box center [160, 556] width 84 height 13
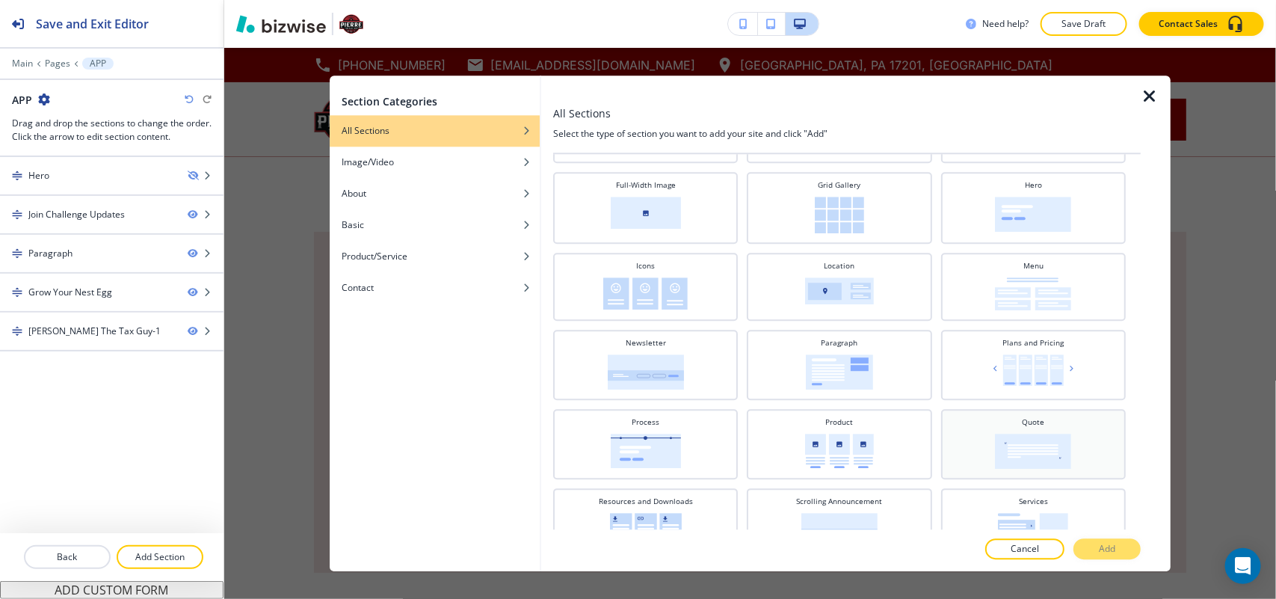
scroll to position [374, 0]
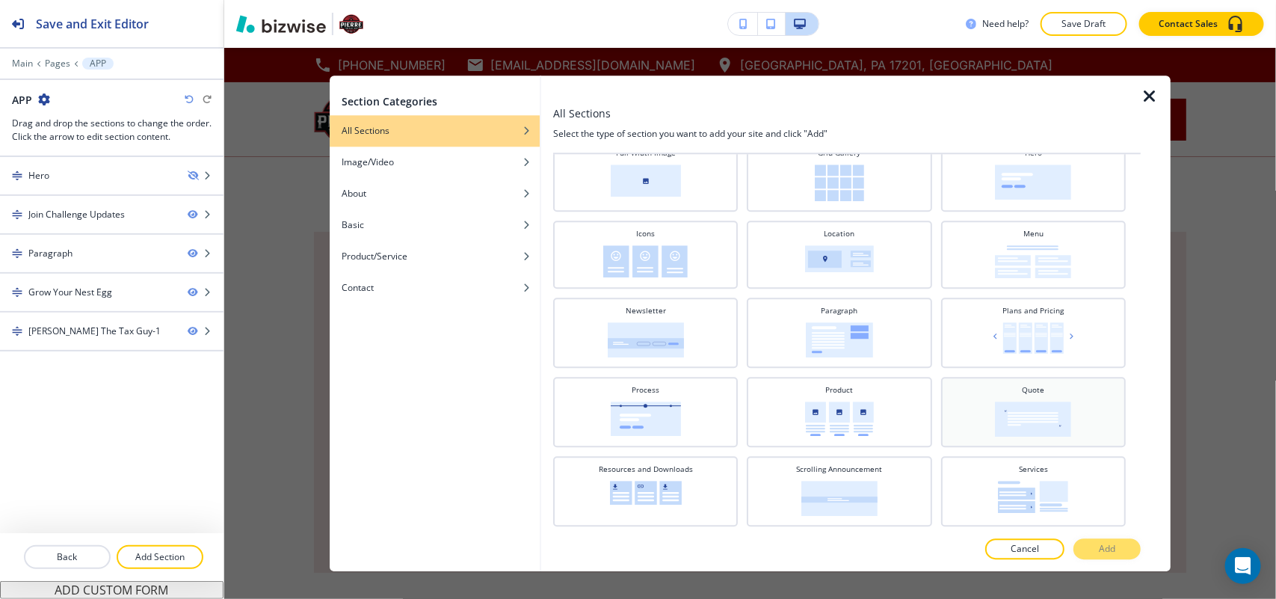
click at [1034, 408] on img at bounding box center [1034, 419] width 76 height 35
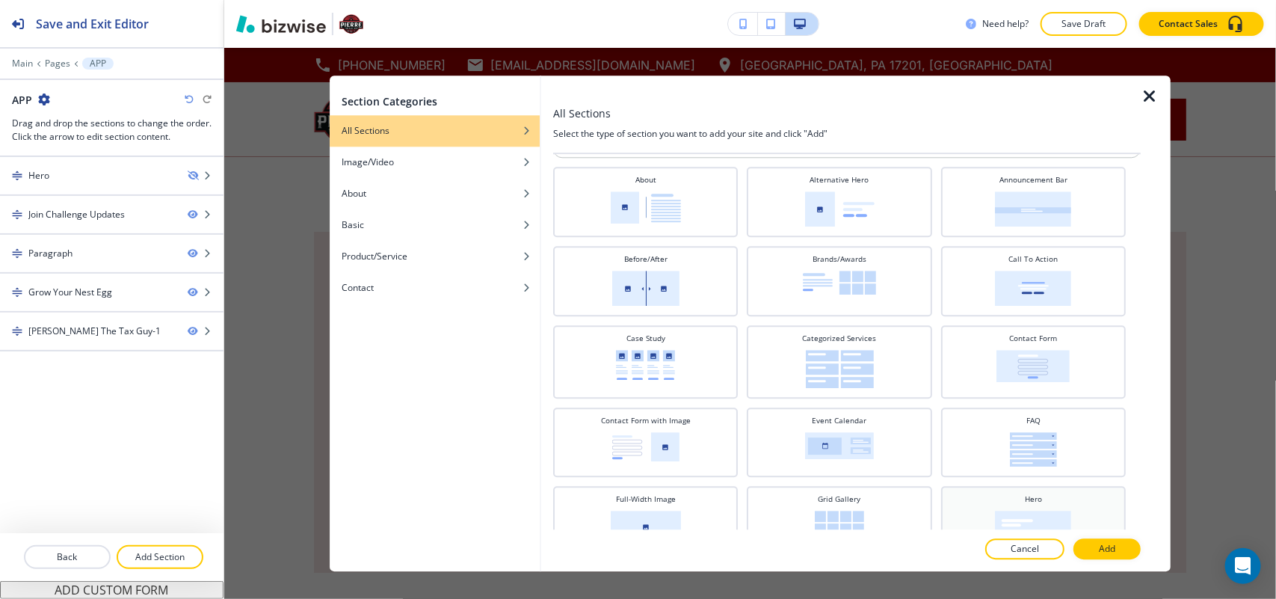
scroll to position [0, 0]
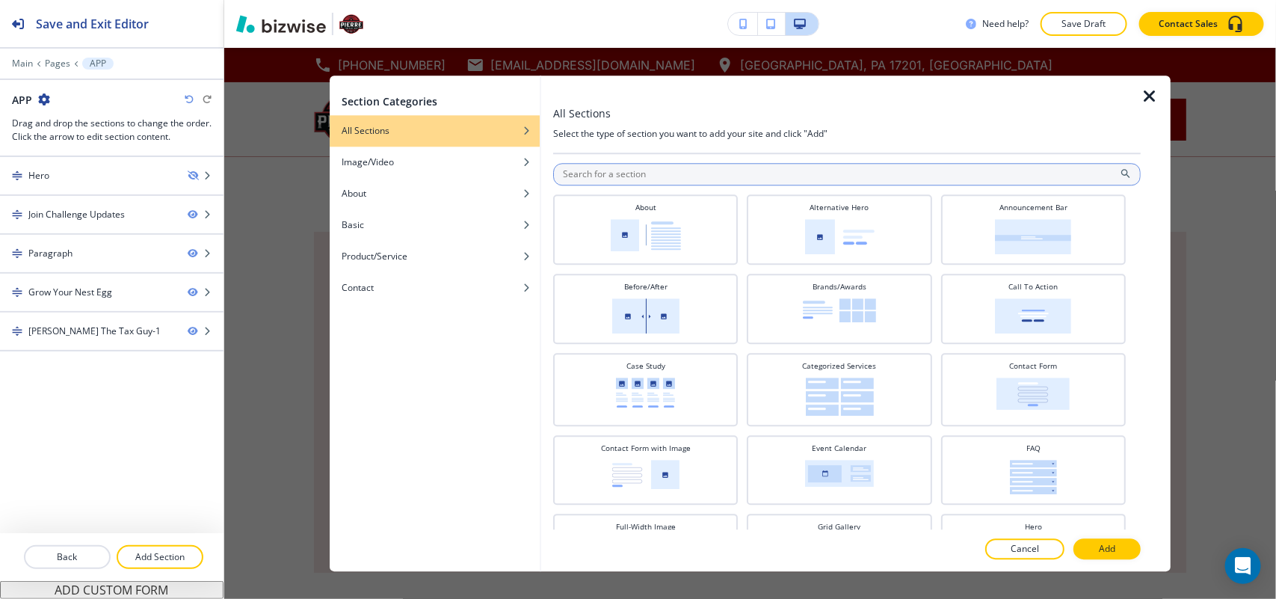
click at [621, 180] on input "text" at bounding box center [847, 174] width 588 height 22
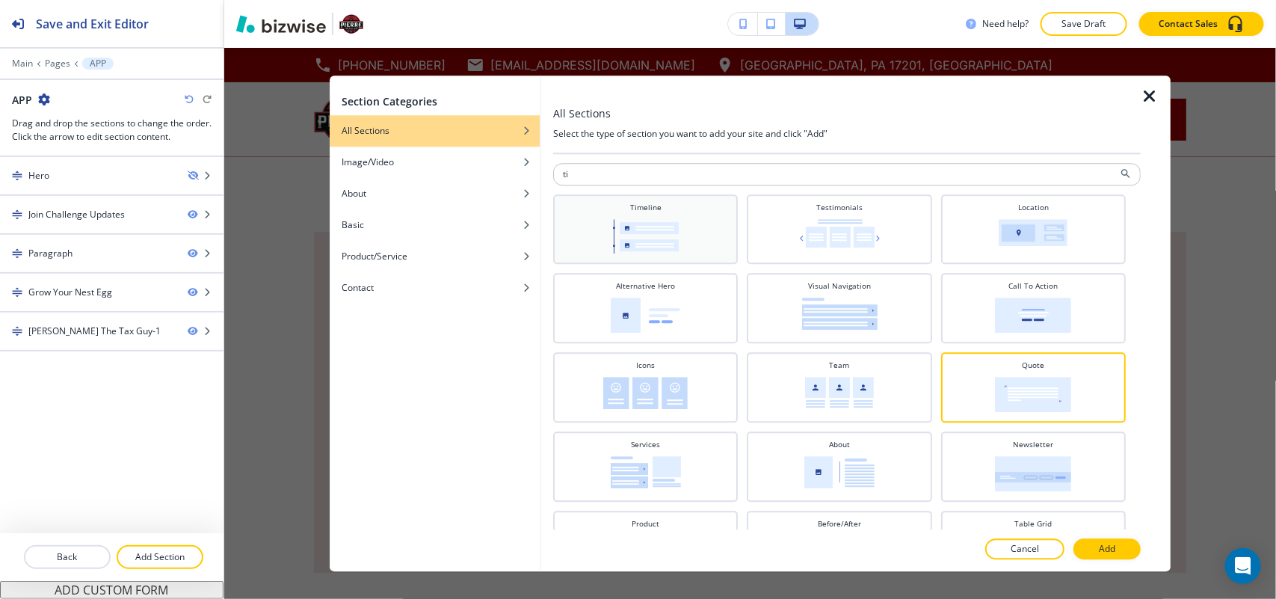
type input "ti"
click at [651, 224] on img at bounding box center [646, 236] width 66 height 34
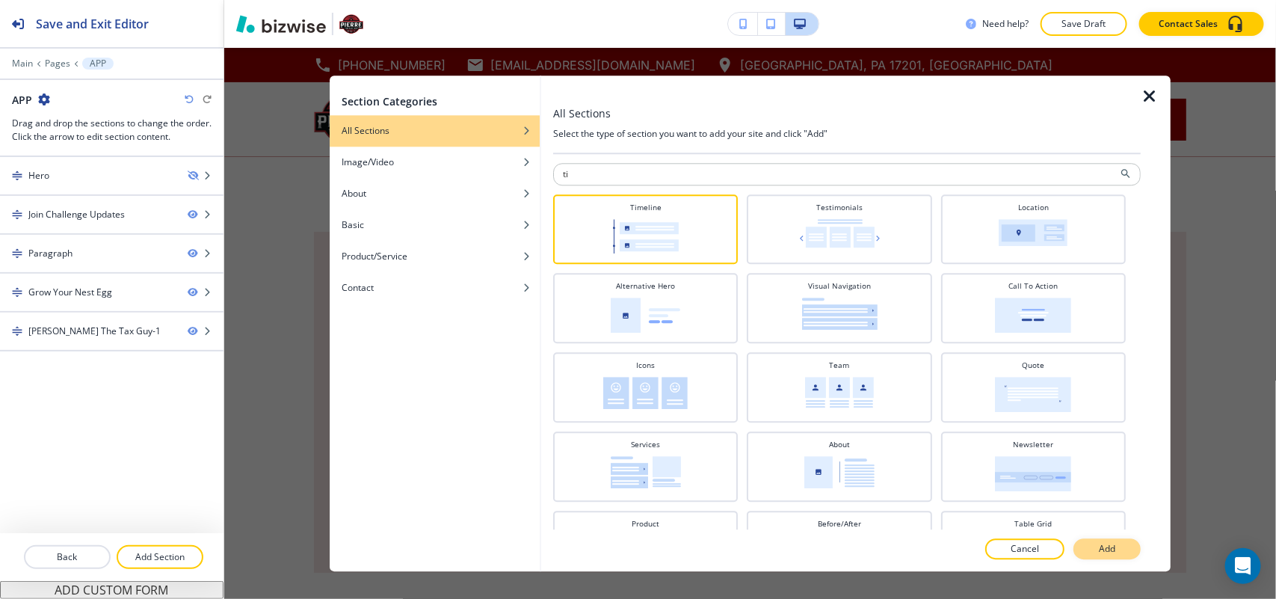
click at [1124, 547] on button "Add" at bounding box center [1107, 548] width 67 height 21
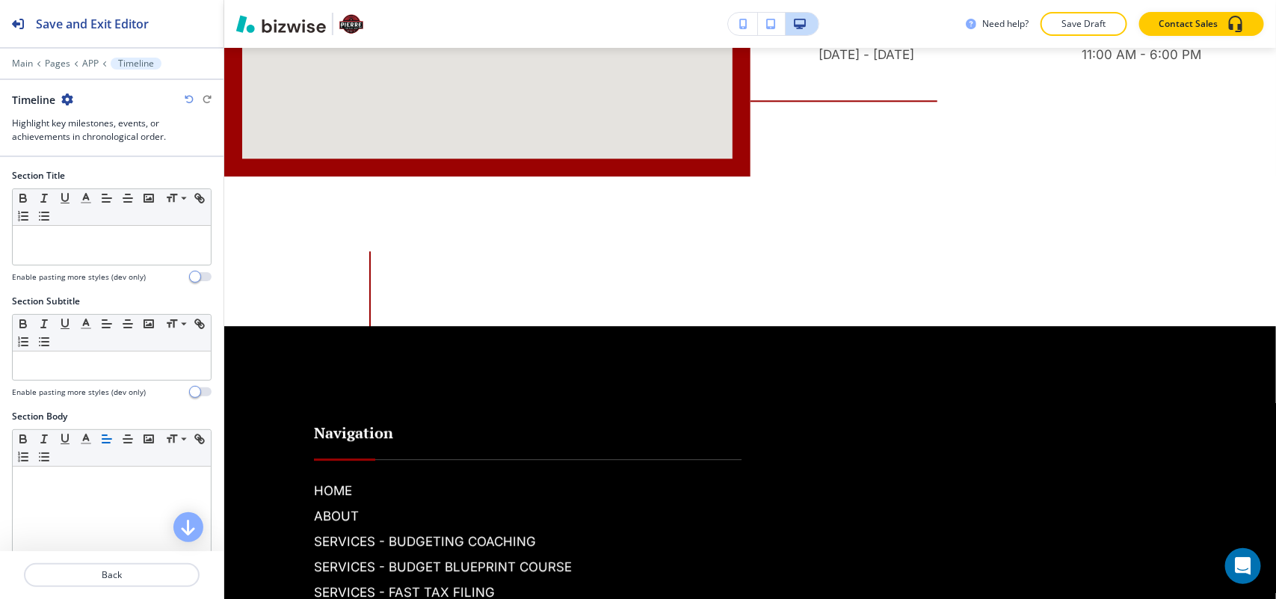
scroll to position [1777, 0]
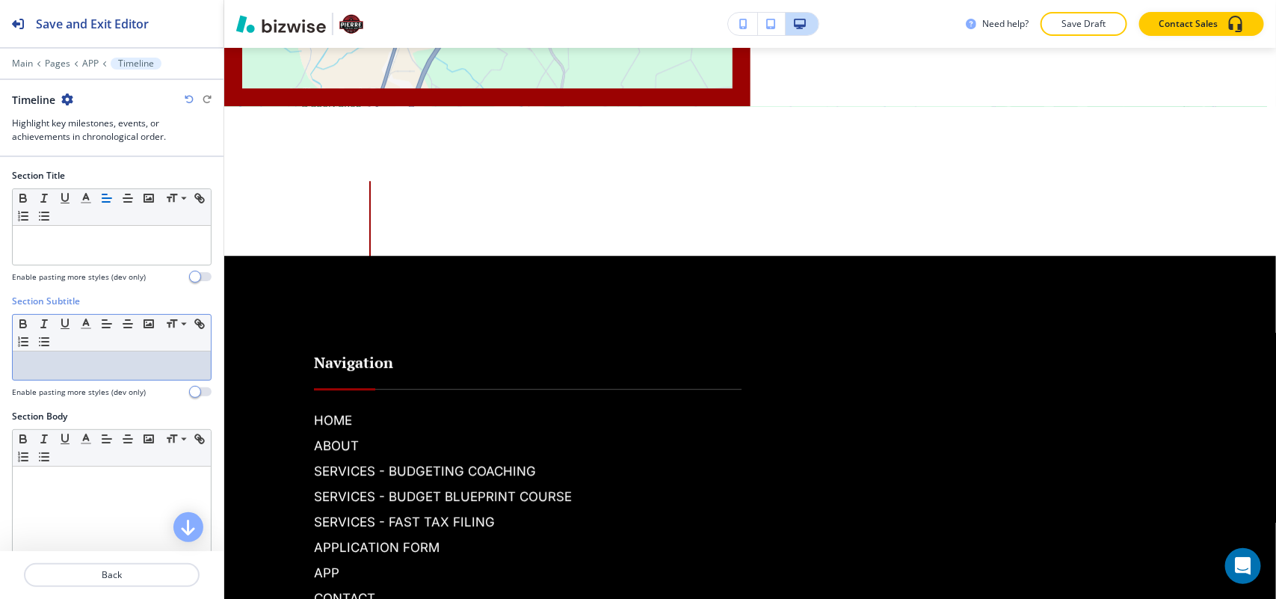
drag, startPoint x: 52, startPoint y: 241, endPoint x: 43, endPoint y: 368, distance: 127.5
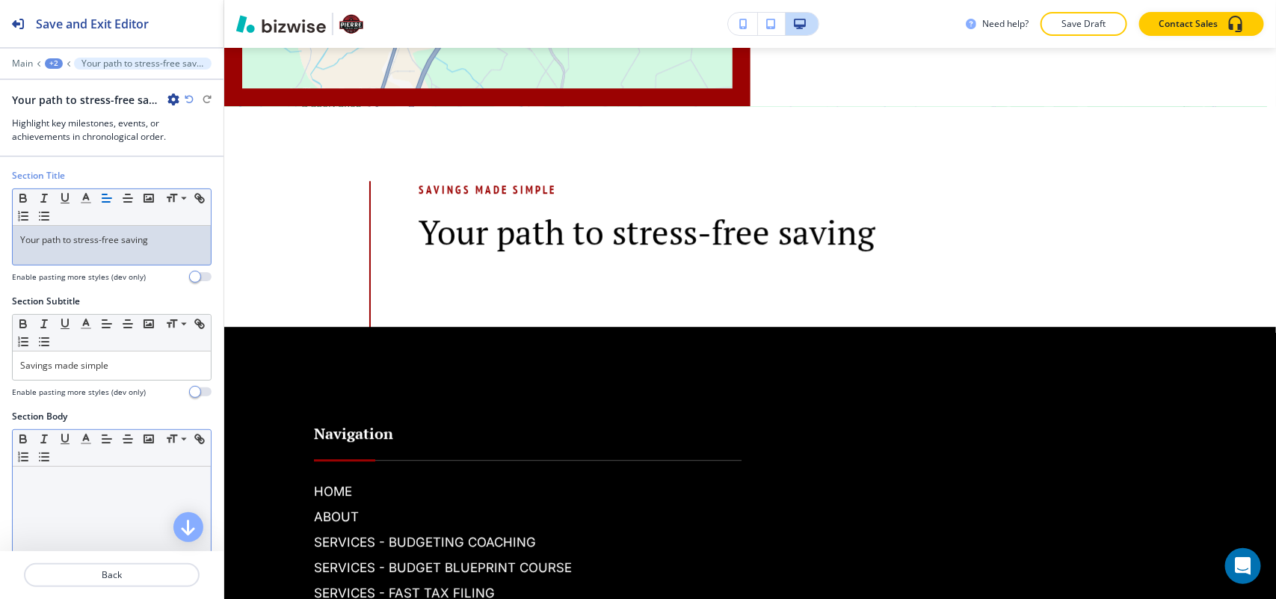
scroll to position [187, 0]
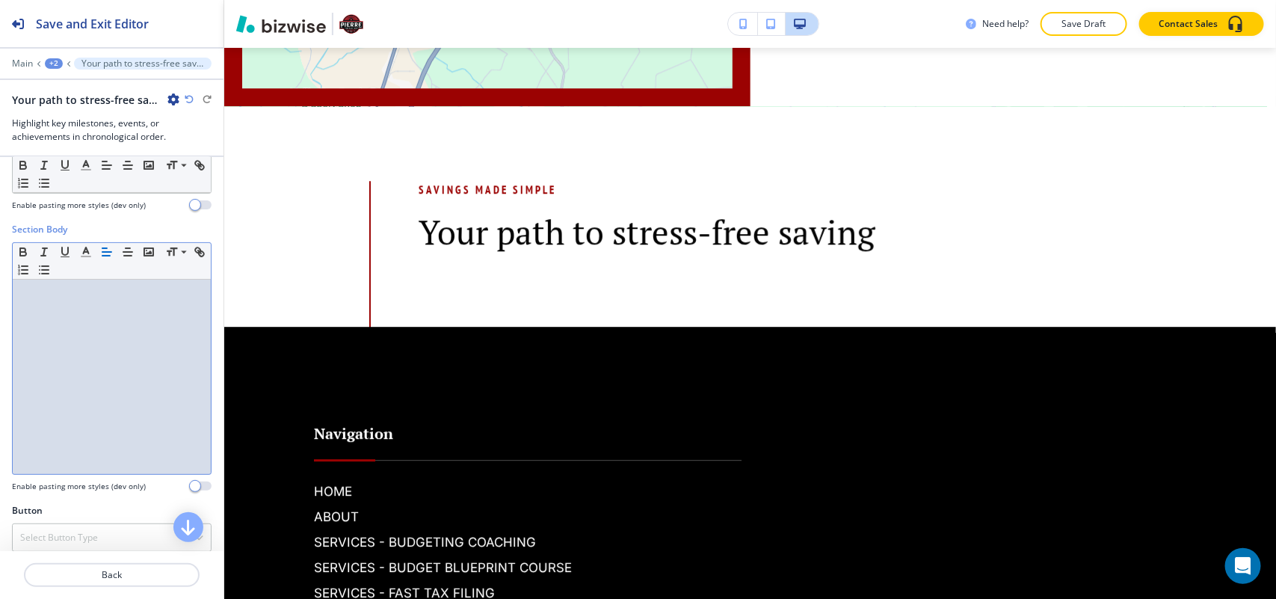
drag, startPoint x: 50, startPoint y: 413, endPoint x: 28, endPoint y: 440, distance: 34.5
click at [20, 436] on div at bounding box center [112, 377] width 198 height 194
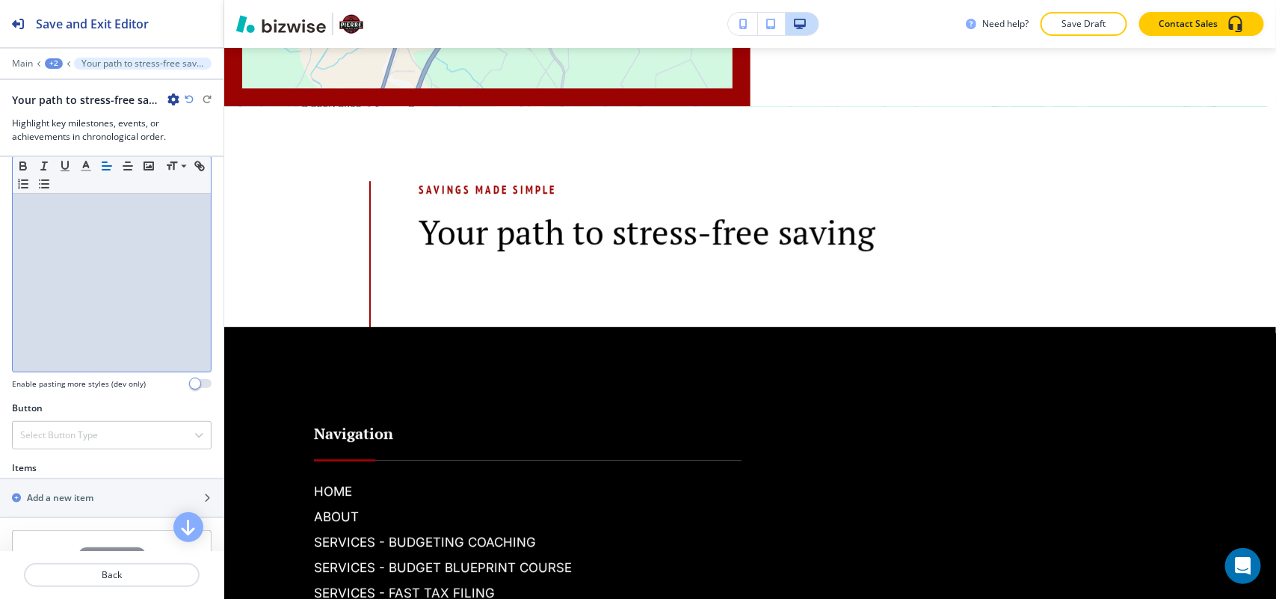
scroll to position [491, 0]
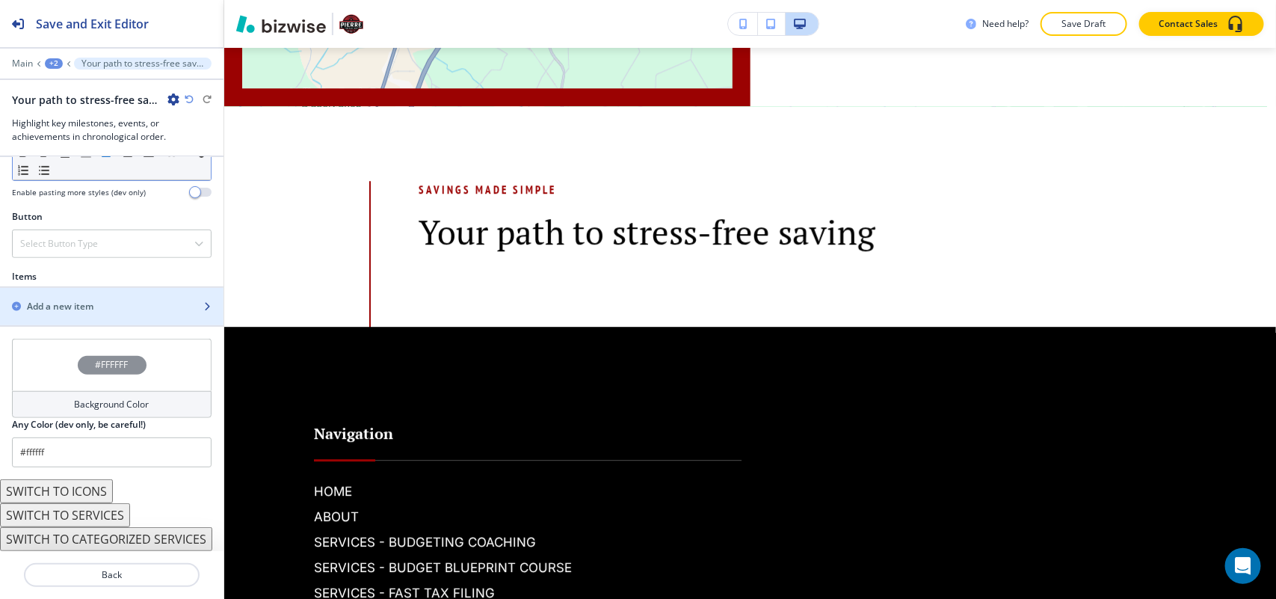
click at [47, 300] on h2 "Add a new item" at bounding box center [60, 306] width 67 height 13
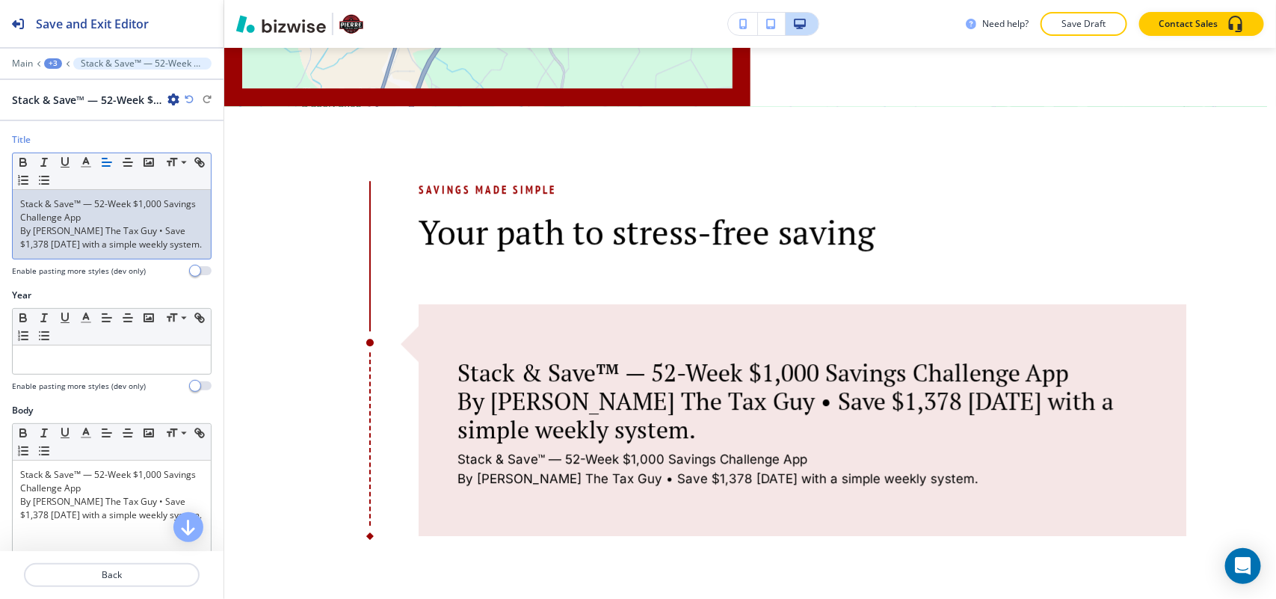
scroll to position [0, 0]
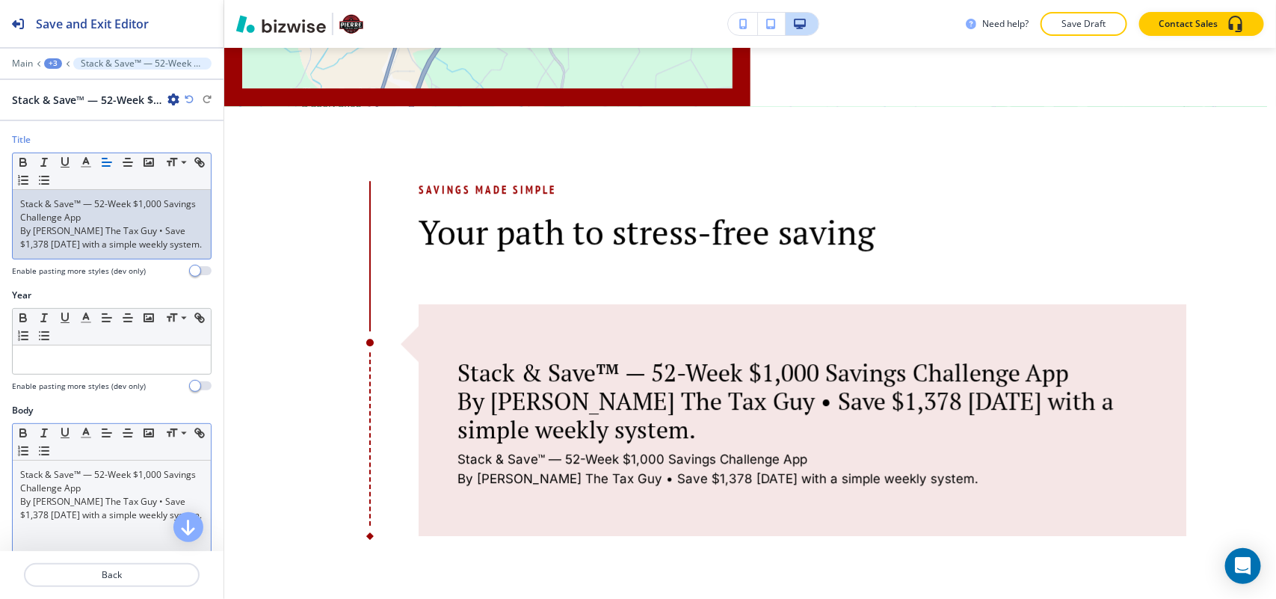
click at [95, 511] on p "By Pierre The Tax Guy • Save $1,378 in 52 weeks with a simple weekly system." at bounding box center [111, 508] width 183 height 27
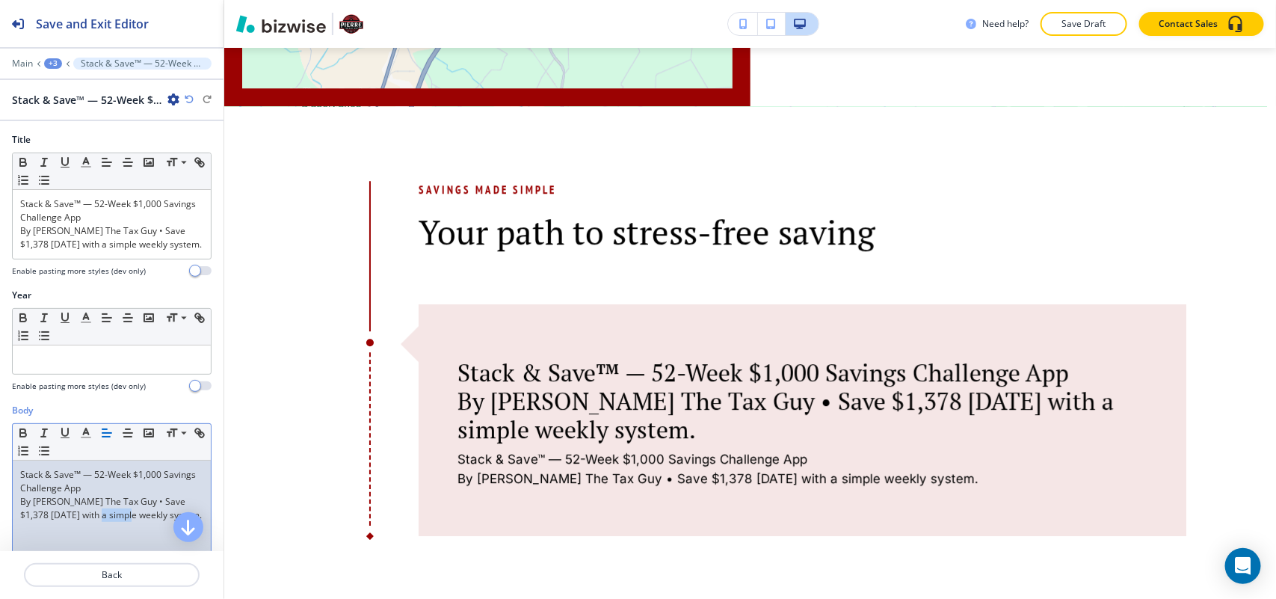
click at [95, 511] on p "By Pierre The Tax Guy • Save $1,378 in 52 weeks with a simple weekly system." at bounding box center [111, 508] width 183 height 27
click at [96, 511] on p "By Pierre The Tax Guy • Save $1,378 in 52 weeks with a simple weekly system." at bounding box center [111, 508] width 183 height 27
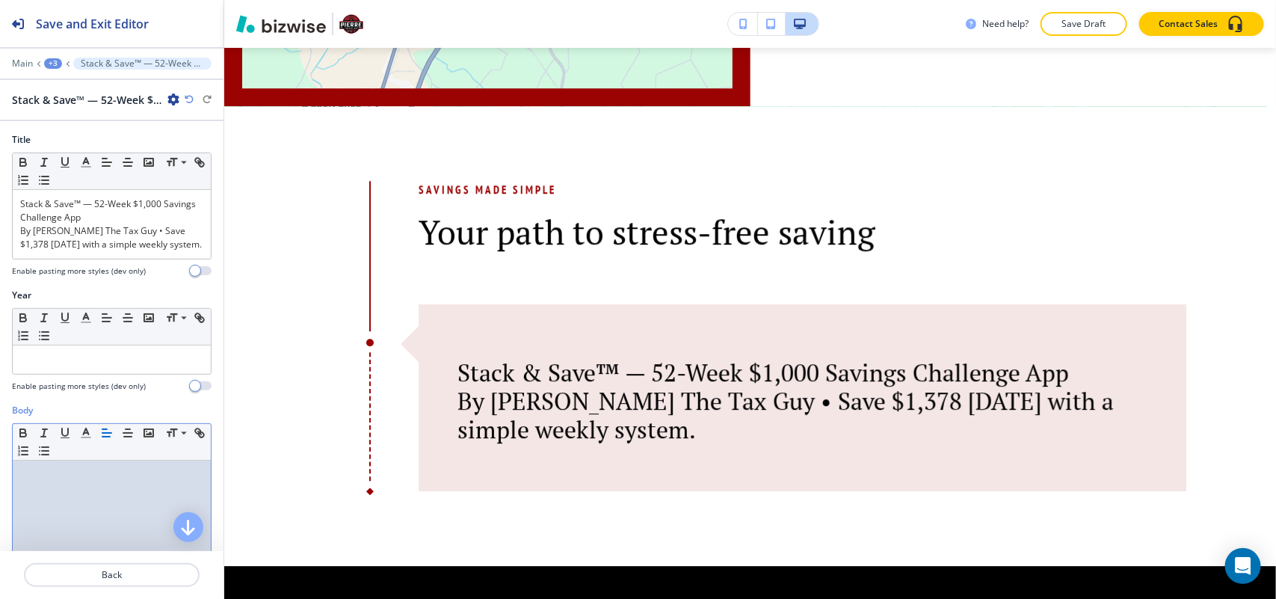
scroll to position [325, 0]
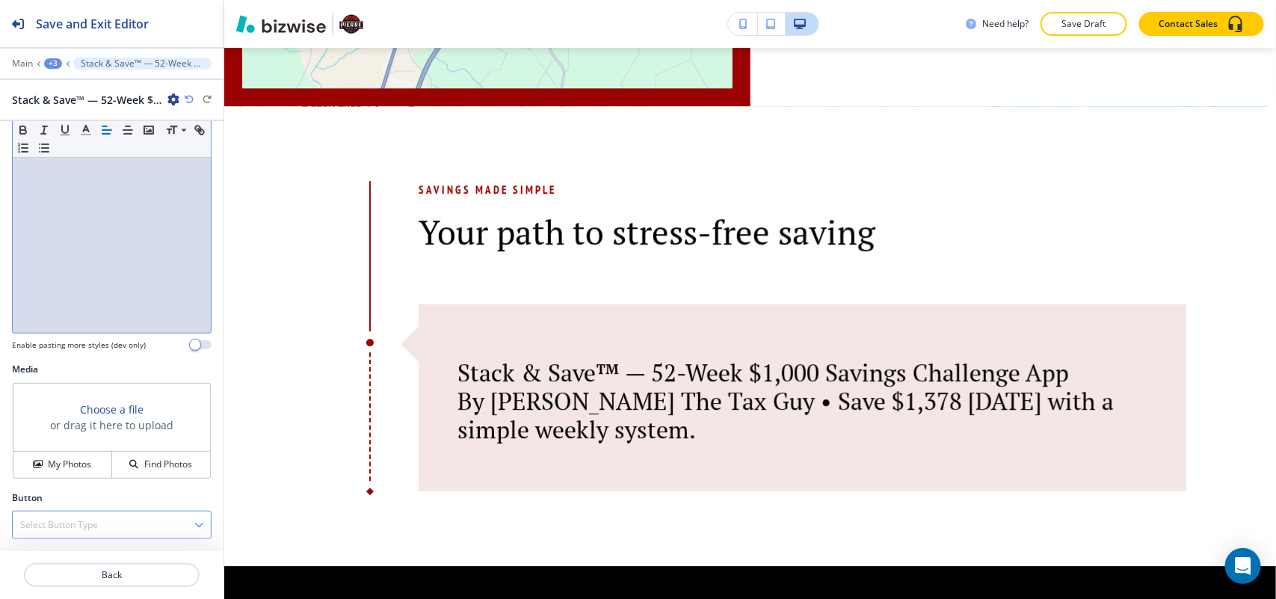
click at [69, 522] on h4 "Select Button Type" at bounding box center [59, 524] width 78 height 13
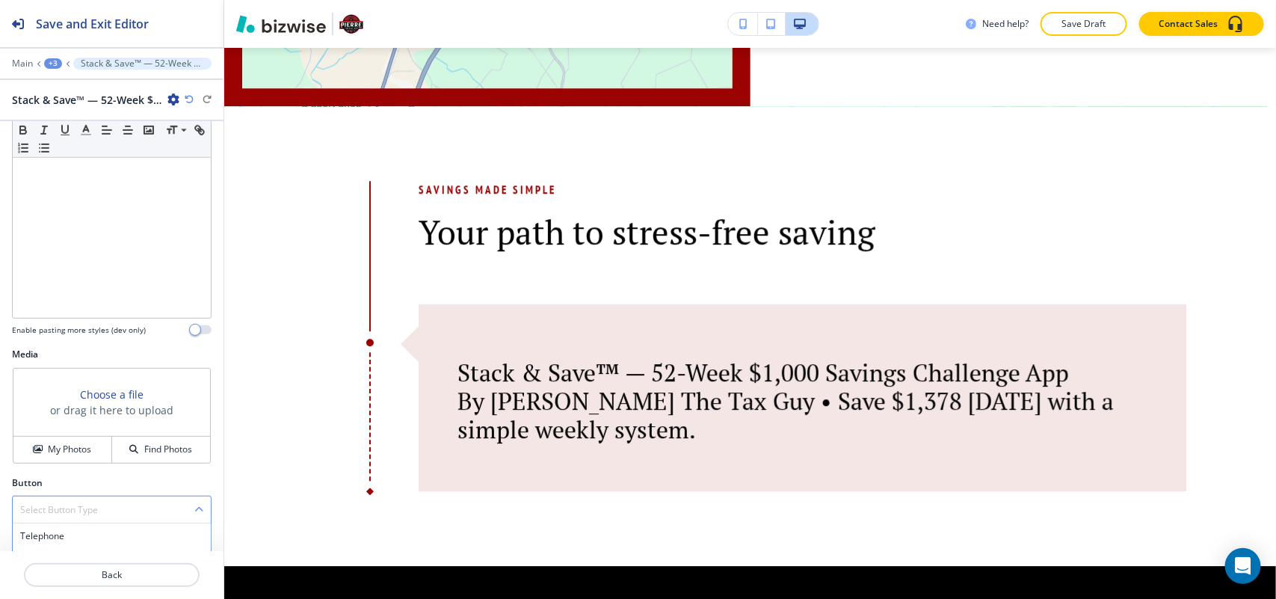
scroll to position [465, 0]
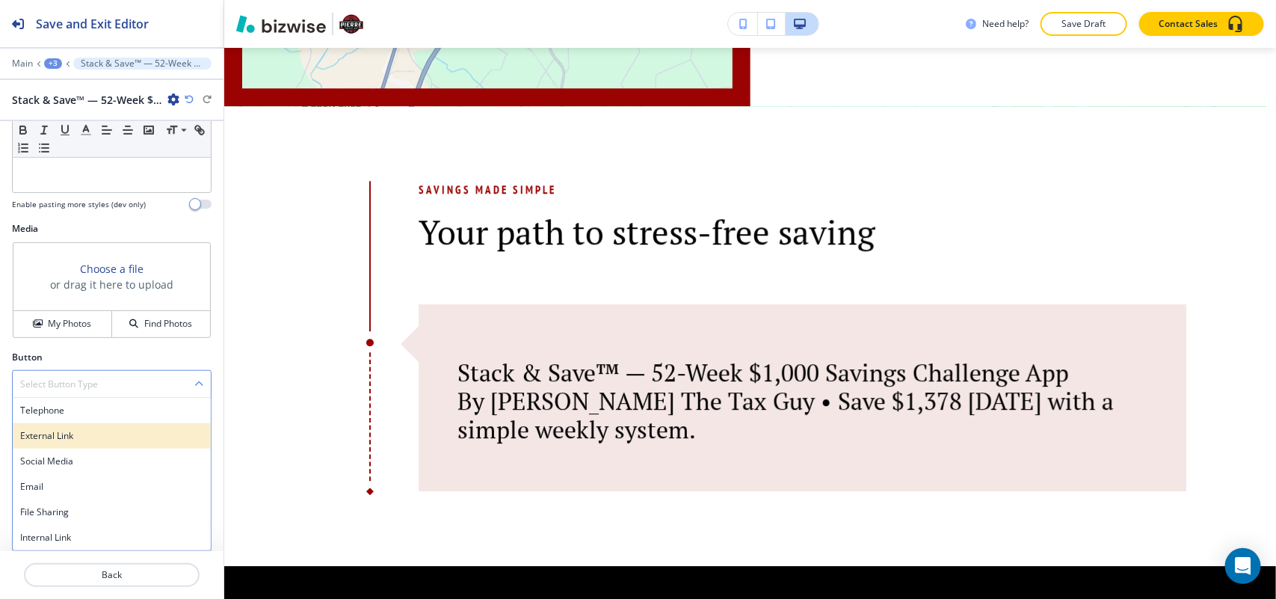
click at [66, 437] on h4 "External Link" at bounding box center [111, 435] width 183 height 13
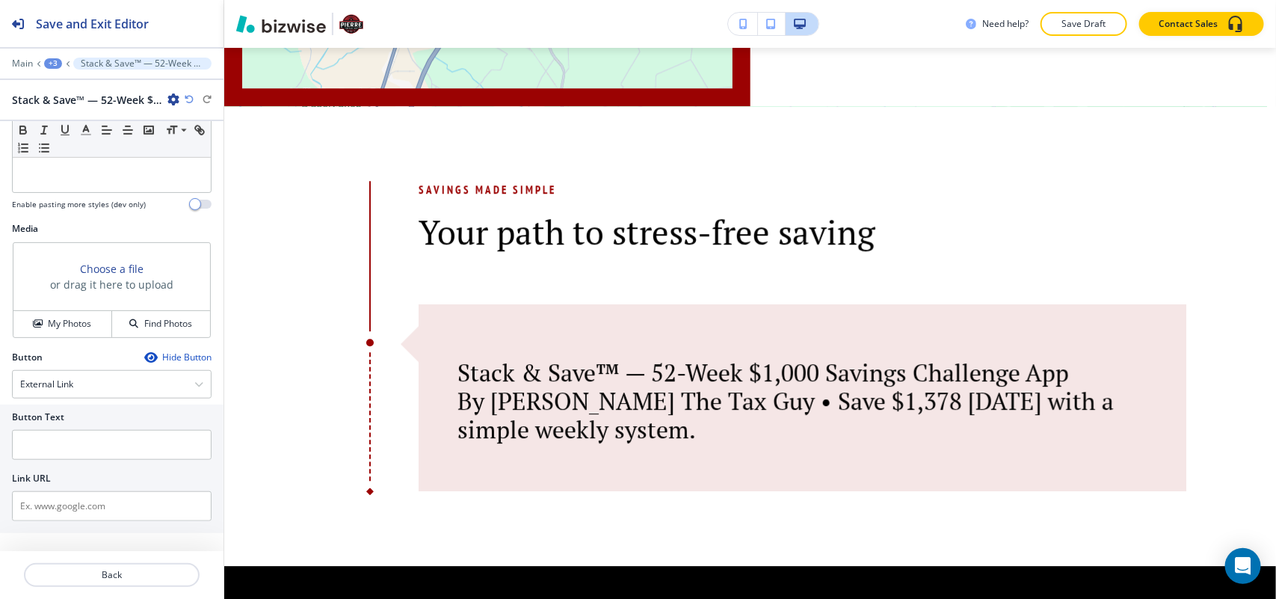
scroll to position [455, 0]
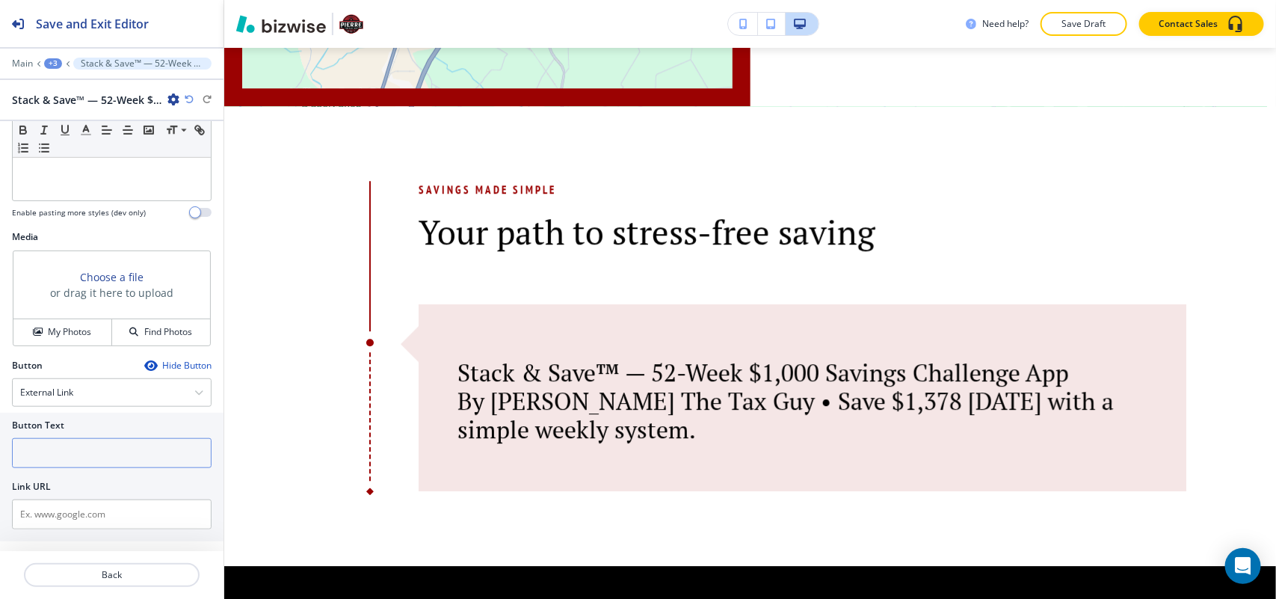
click at [65, 460] on input "text" at bounding box center [112, 453] width 200 height 30
paste input "📲 Download the App"
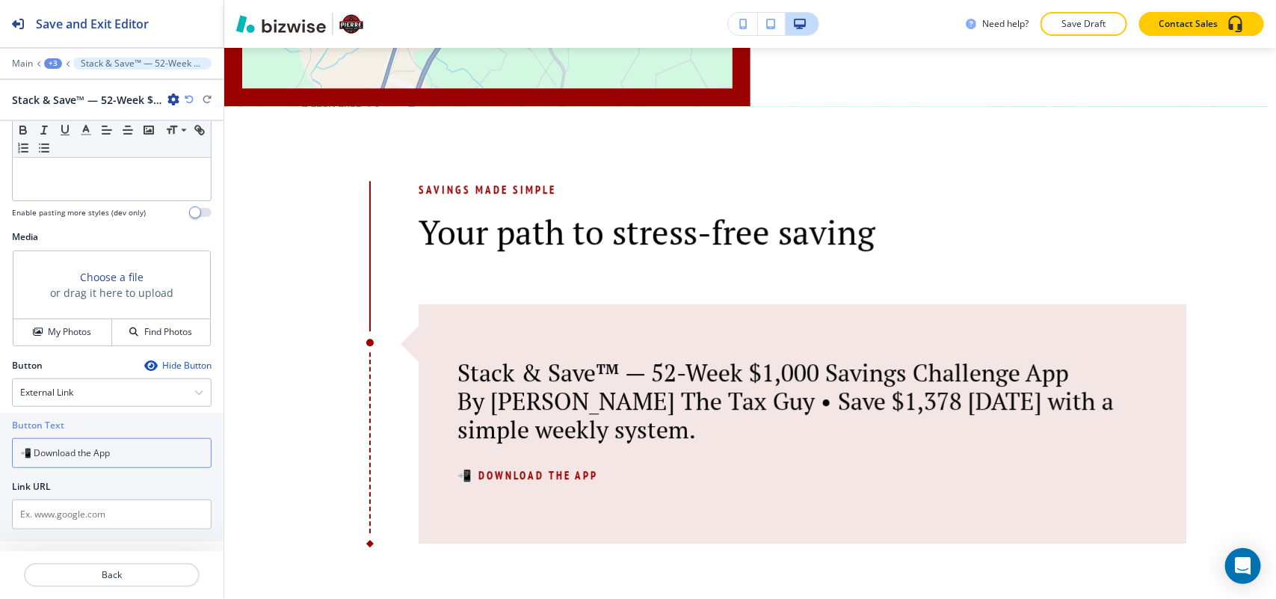
type input "📲 Download the App"
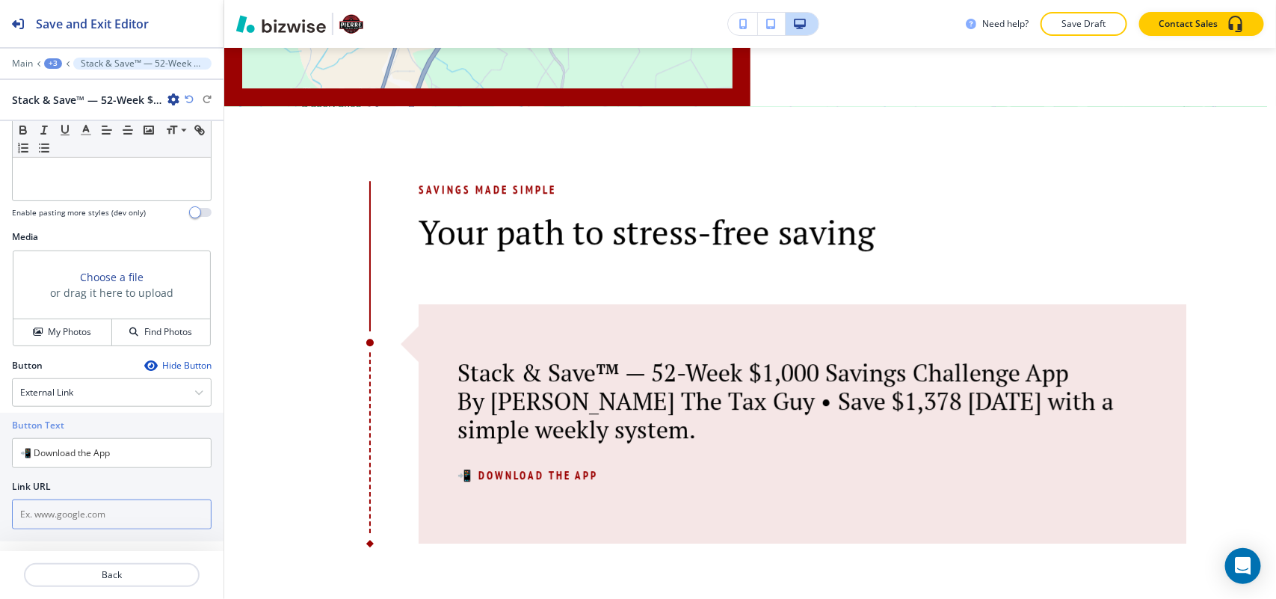
click at [80, 523] on input "text" at bounding box center [112, 514] width 200 height 30
paste input "https://transcendent-yeot-b13913.netlify.app/"
type input "https://transcendent-yeot-b13913.netlify.app/"
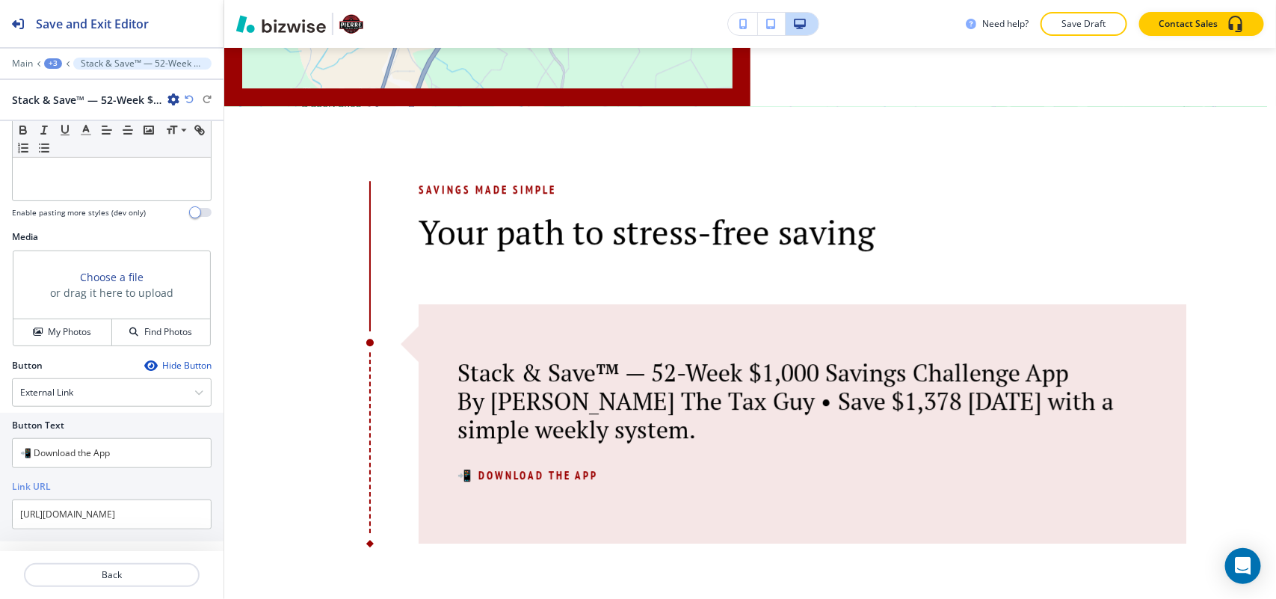
click at [58, 61] on div "+3" at bounding box center [53, 63] width 18 height 10
click at [79, 117] on p "APP" at bounding box center [92, 114] width 76 height 13
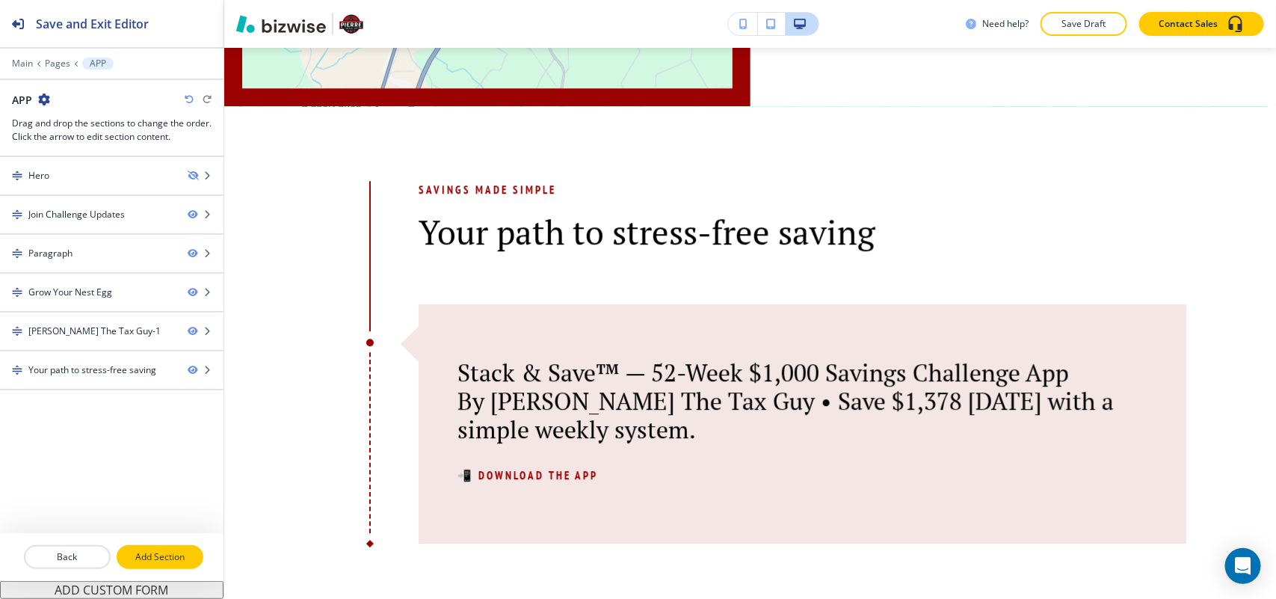
click at [151, 550] on p "Add Section" at bounding box center [160, 556] width 84 height 13
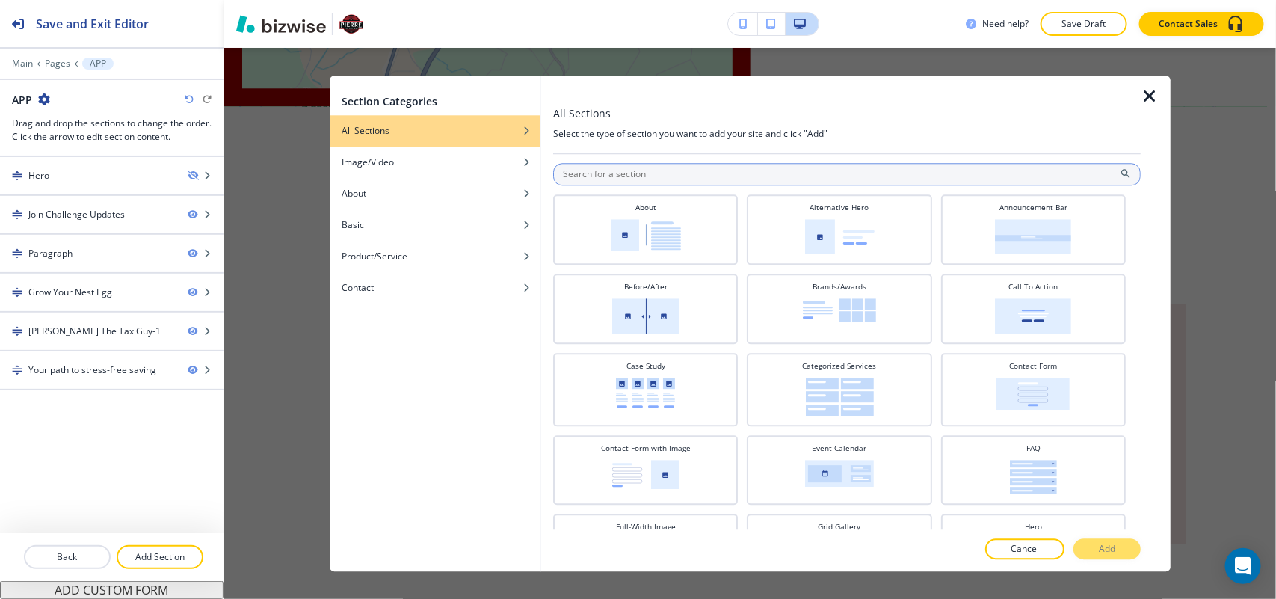
click at [674, 176] on input "text" at bounding box center [847, 174] width 588 height 22
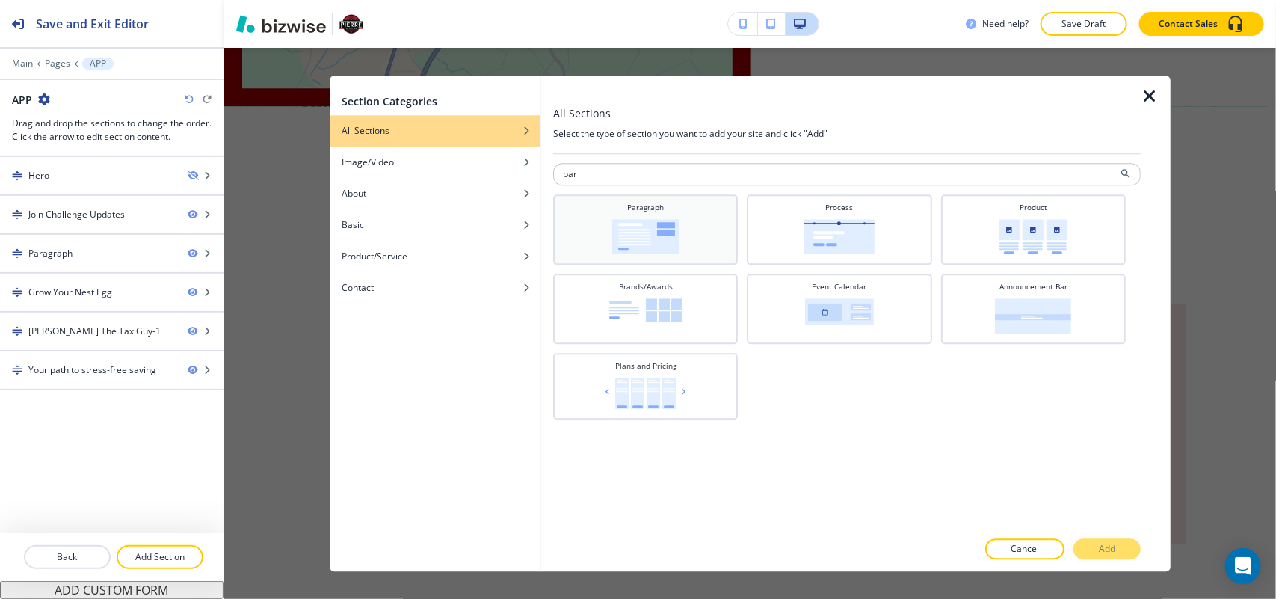
type input "par"
click at [621, 226] on img at bounding box center [645, 236] width 67 height 35
click at [1111, 550] on p "Add" at bounding box center [1107, 548] width 16 height 13
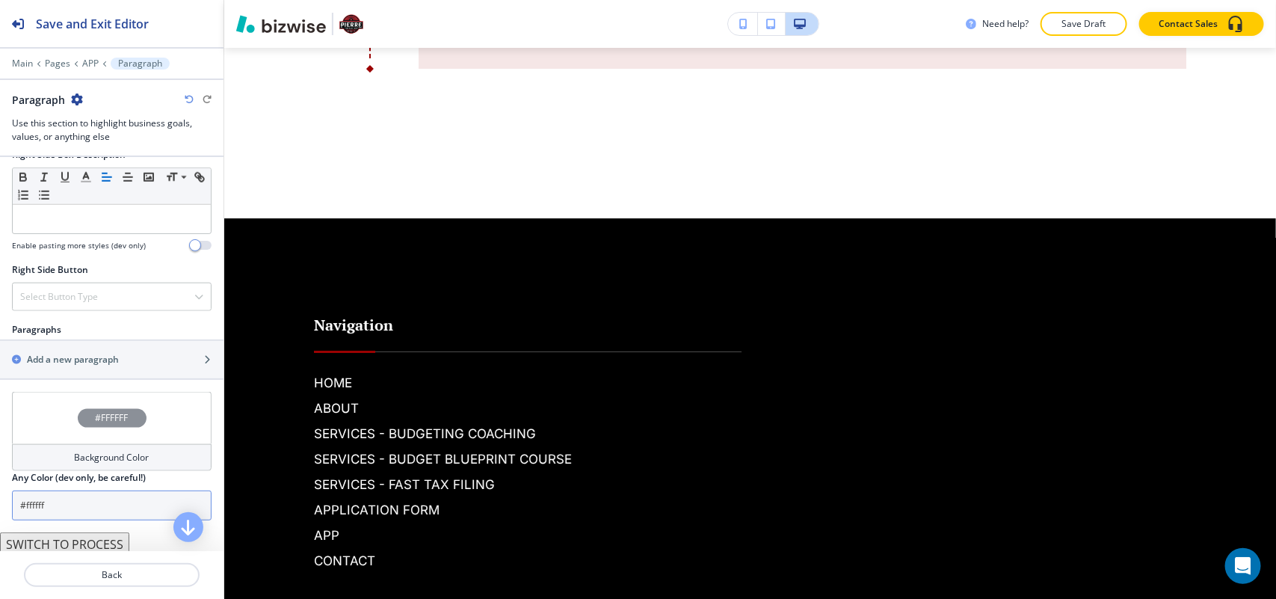
scroll to position [824, 0]
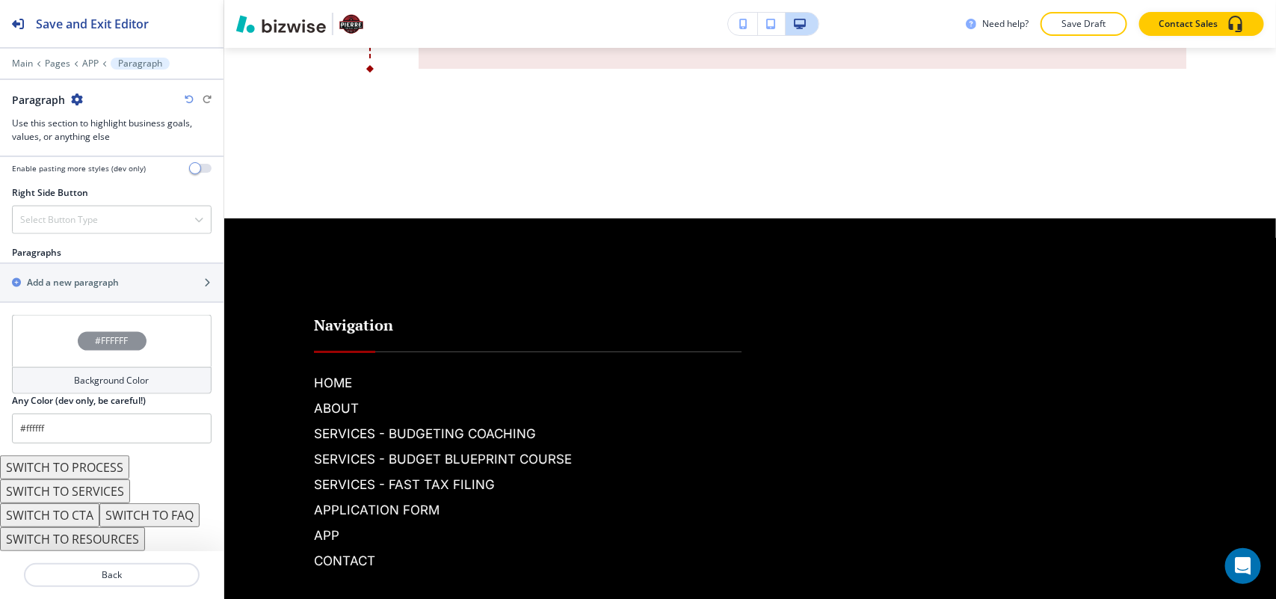
click at [99, 464] on button "SWITCH TO PROCESS" at bounding box center [64, 467] width 129 height 24
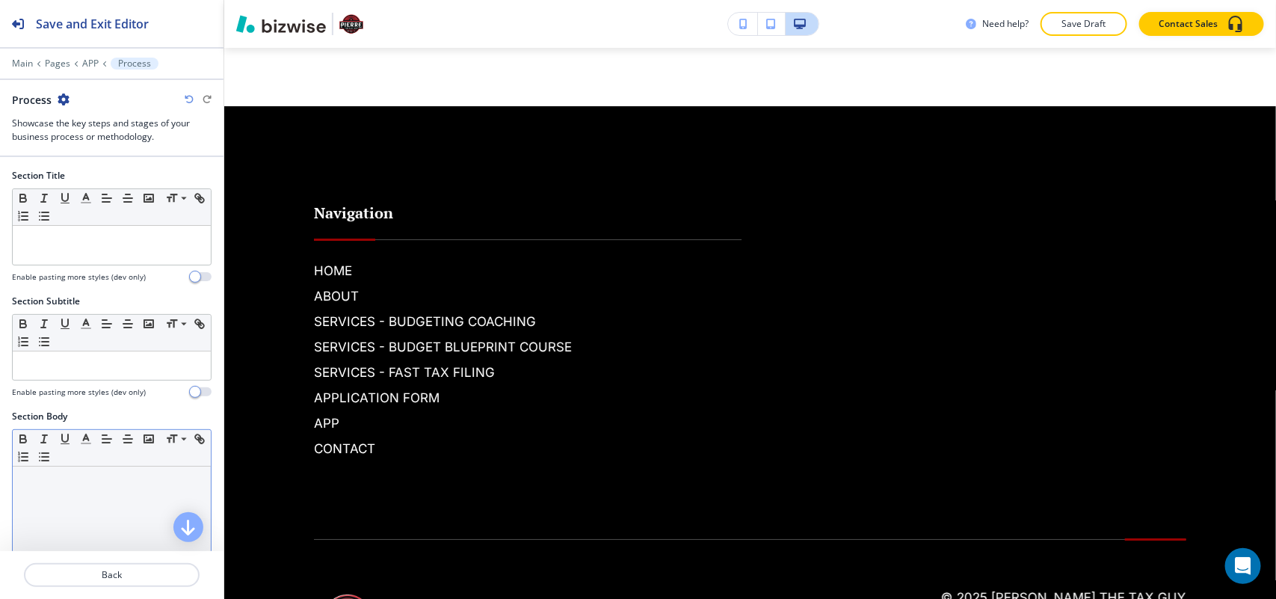
scroll to position [79, 0]
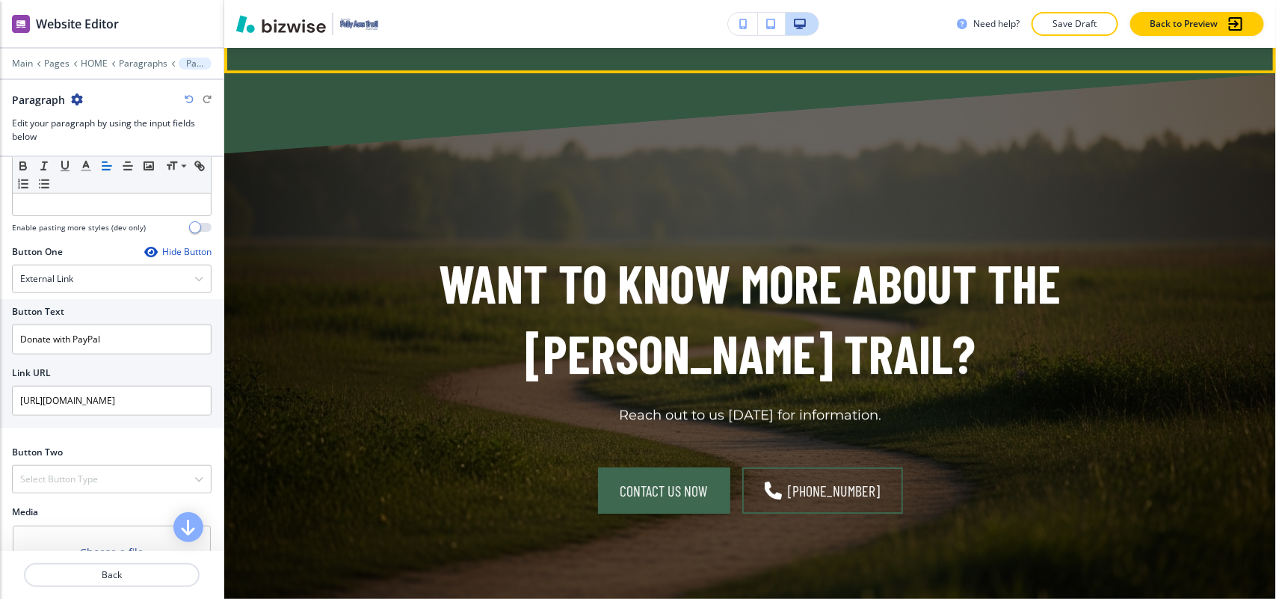
scroll to position [4786, 0]
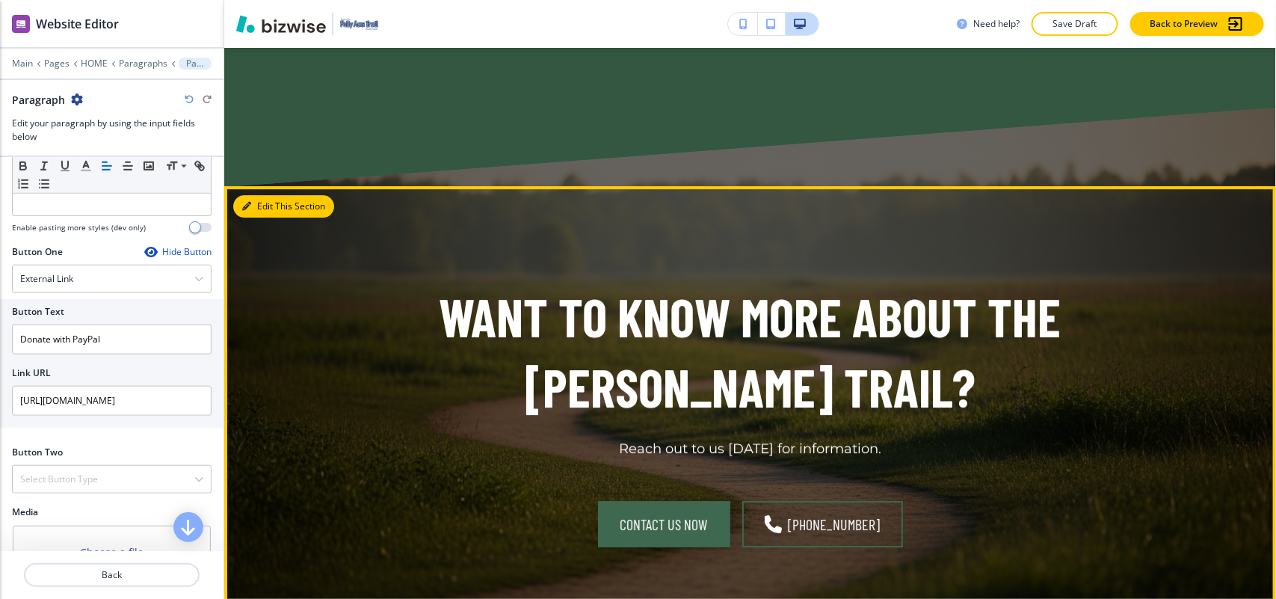
click at [303, 195] on button "Edit This Section" at bounding box center [283, 206] width 101 height 22
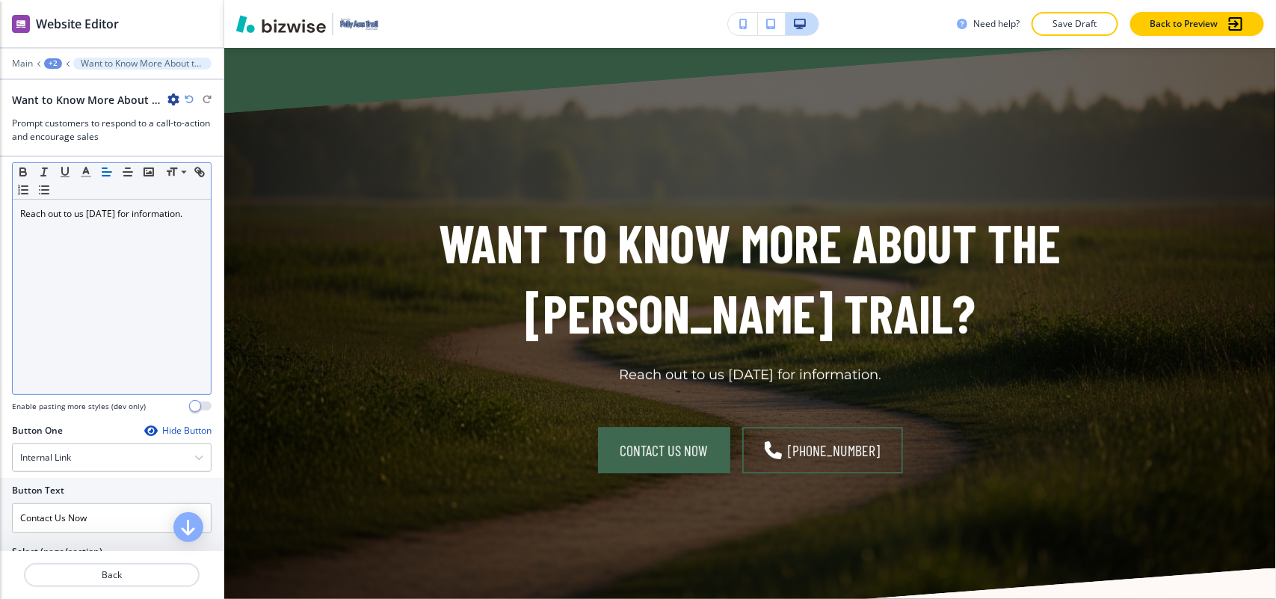
scroll to position [654, 0]
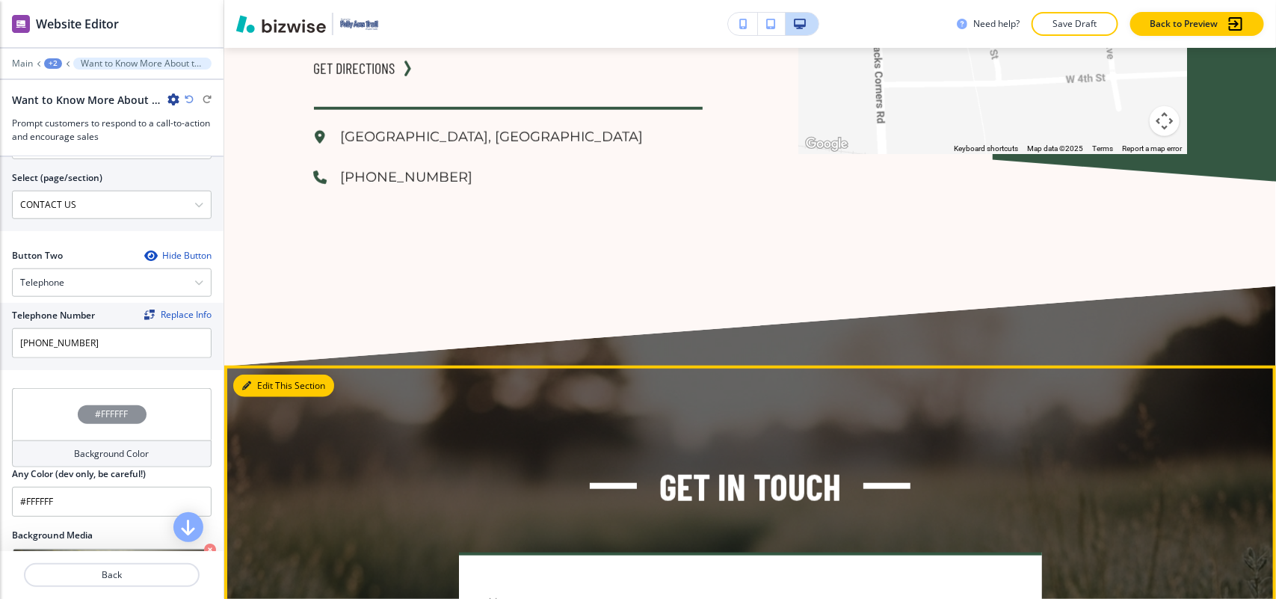
click at [271, 375] on button "Edit This Section" at bounding box center [283, 386] width 101 height 22
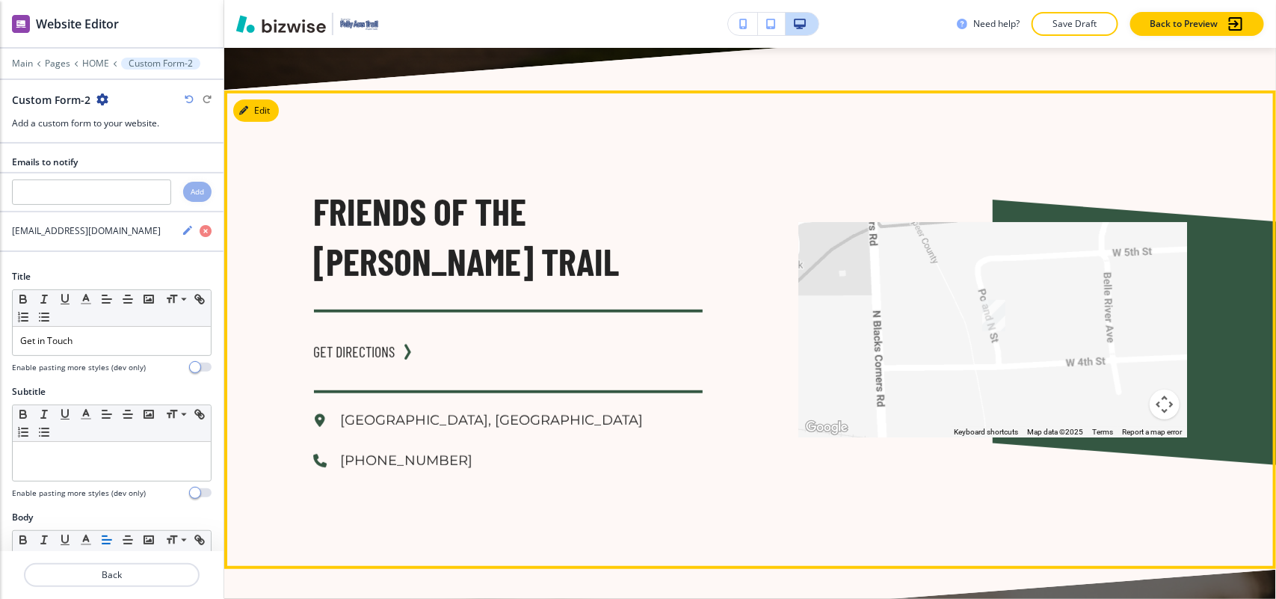
scroll to position [5298, 0]
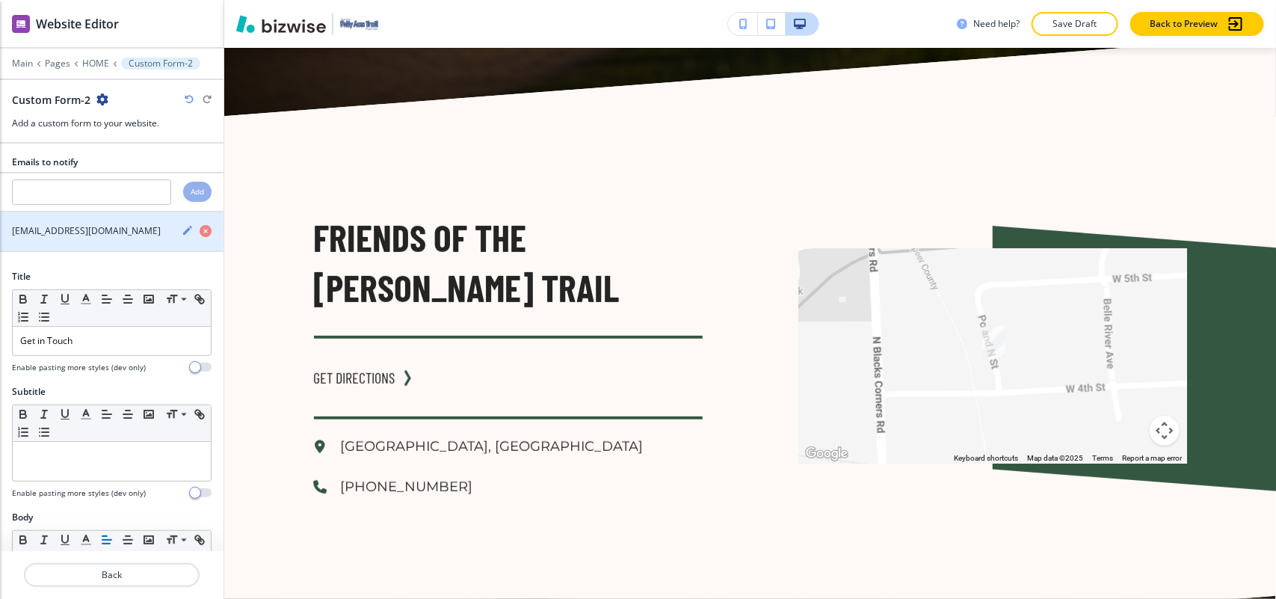
drag, startPoint x: 9, startPoint y: 232, endPoint x: 64, endPoint y: 232, distance: 54.6
click at [64, 232] on div "[EMAIL_ADDRESS][DOMAIN_NAME]" at bounding box center [85, 230] width 170 height 13
click at [70, 232] on h4 "[EMAIL_ADDRESS][DOMAIN_NAME]" at bounding box center [86, 230] width 149 height 13
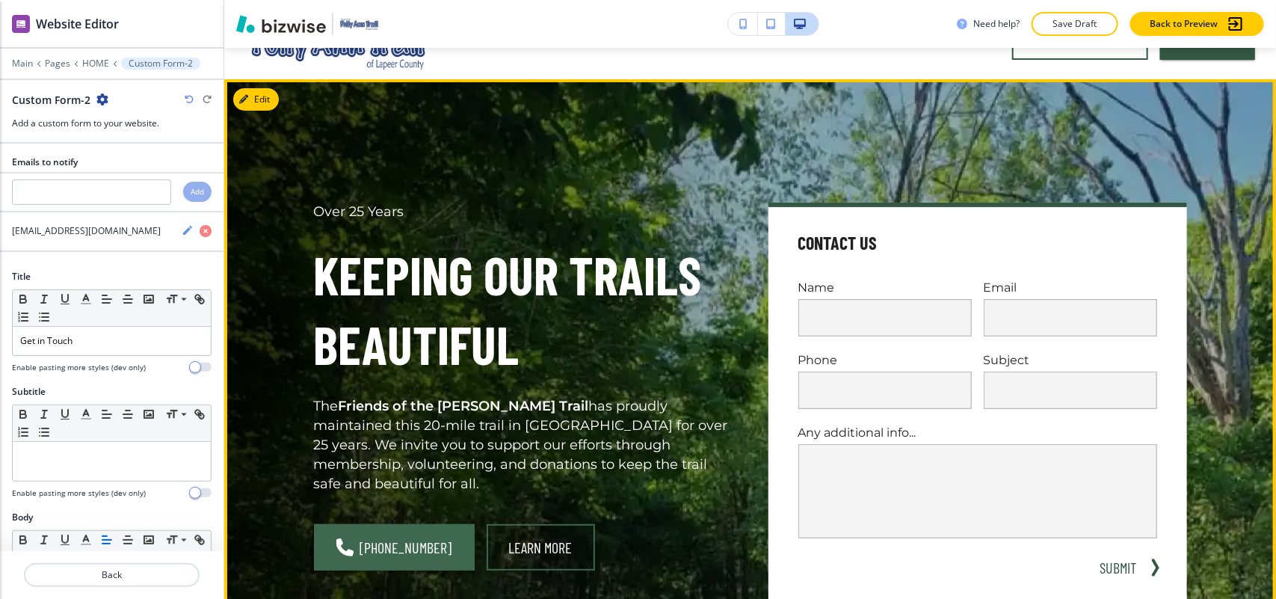
scroll to position [0, 0]
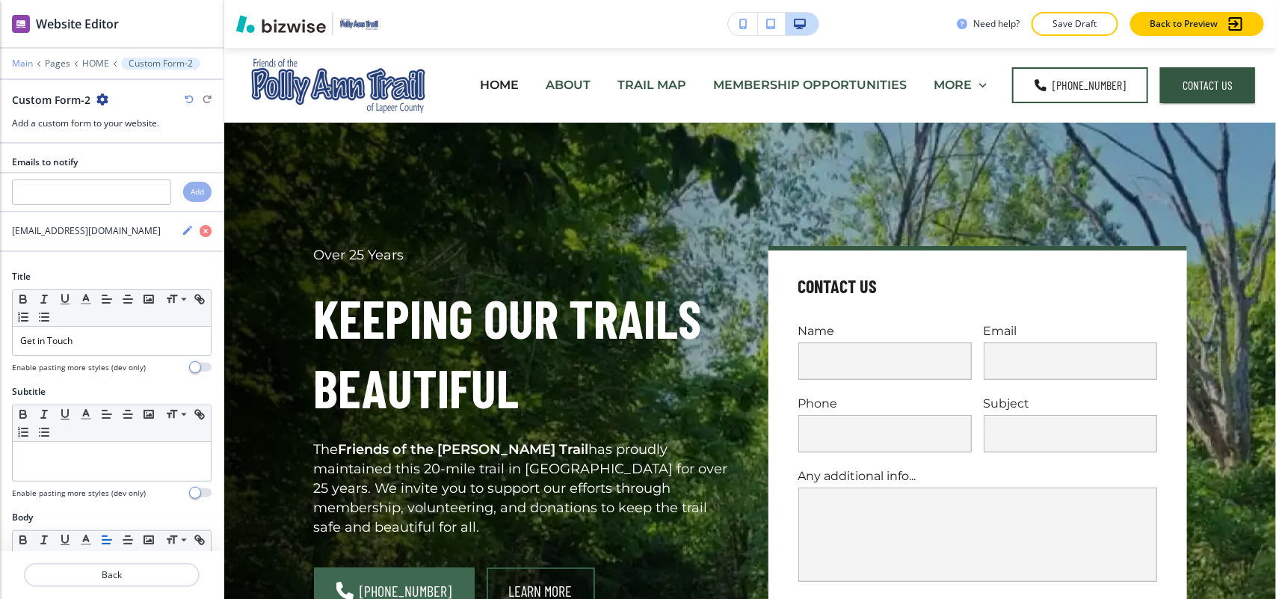
click at [16, 61] on p "Main" at bounding box center [22, 63] width 21 height 10
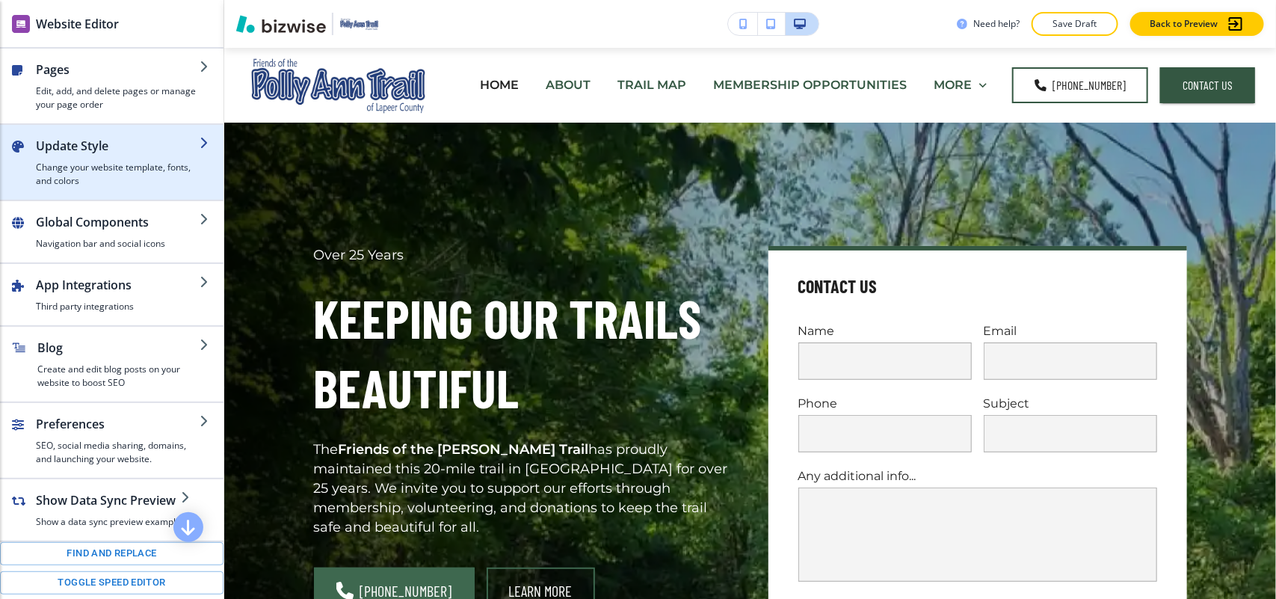
click at [109, 177] on h4 "Change your website template, fonts, and colors" at bounding box center [118, 174] width 164 height 27
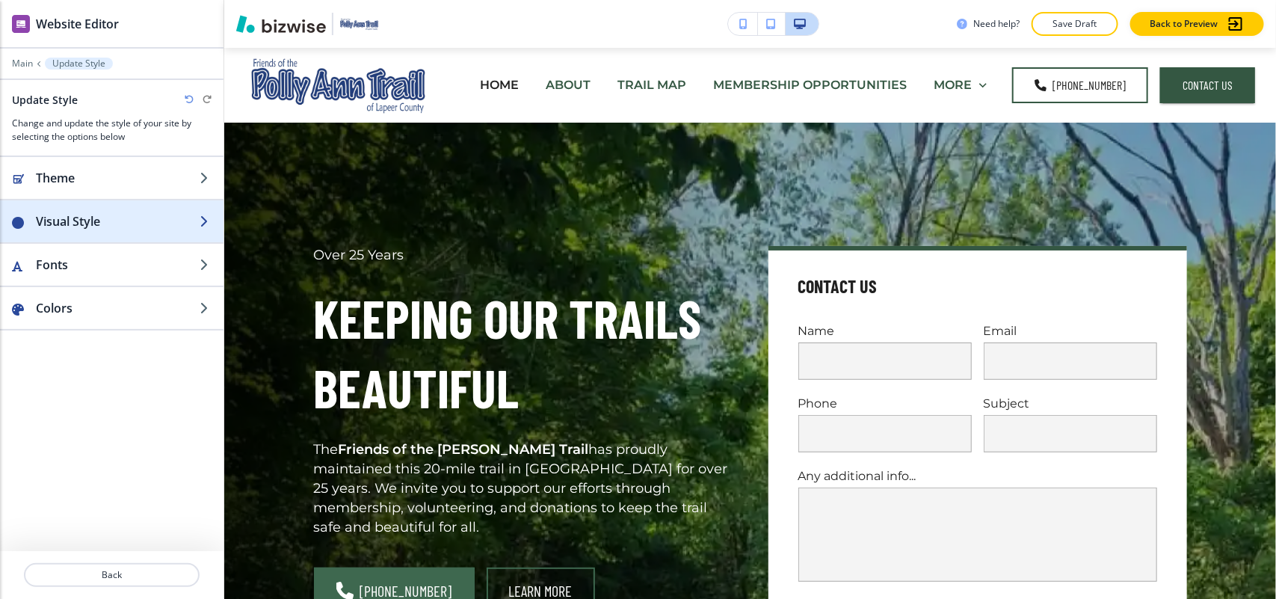
click at [105, 227] on h2 "Visual Style" at bounding box center [118, 221] width 164 height 18
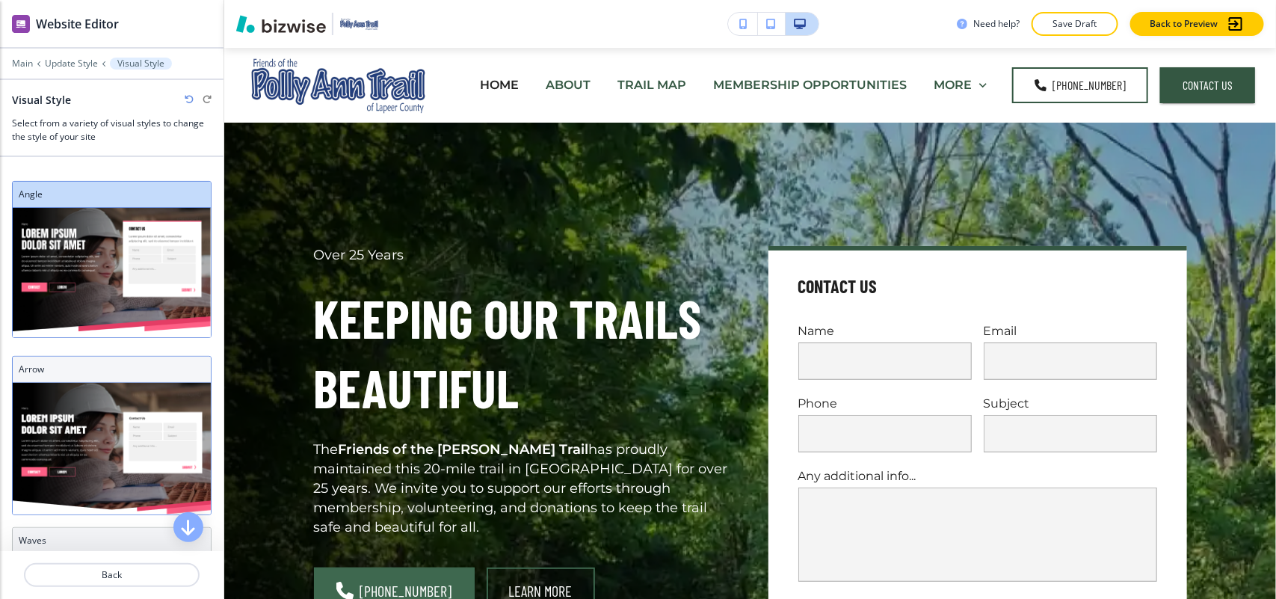
scroll to position [187, 0]
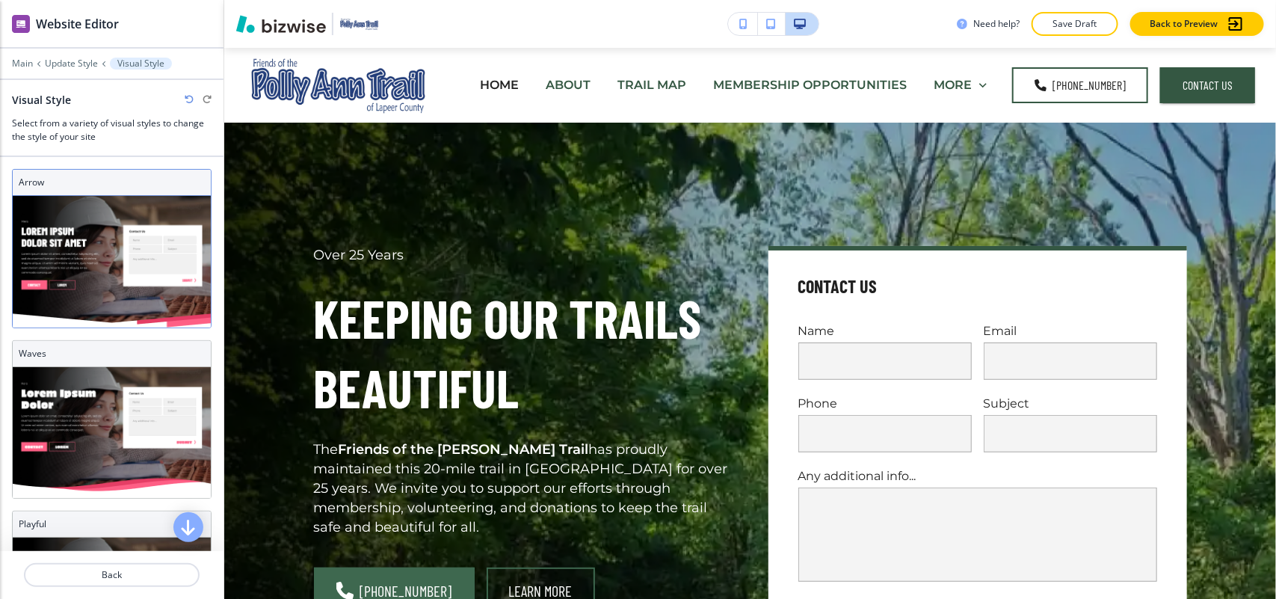
click at [101, 298] on img at bounding box center [112, 262] width 198 height 132
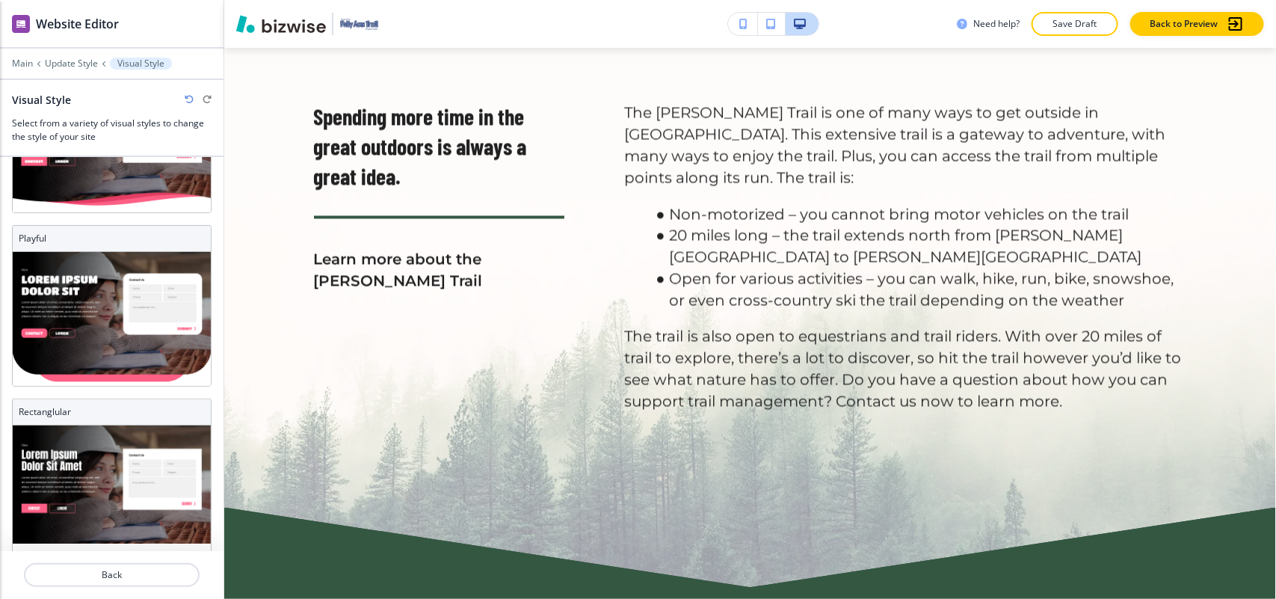
scroll to position [3739, 0]
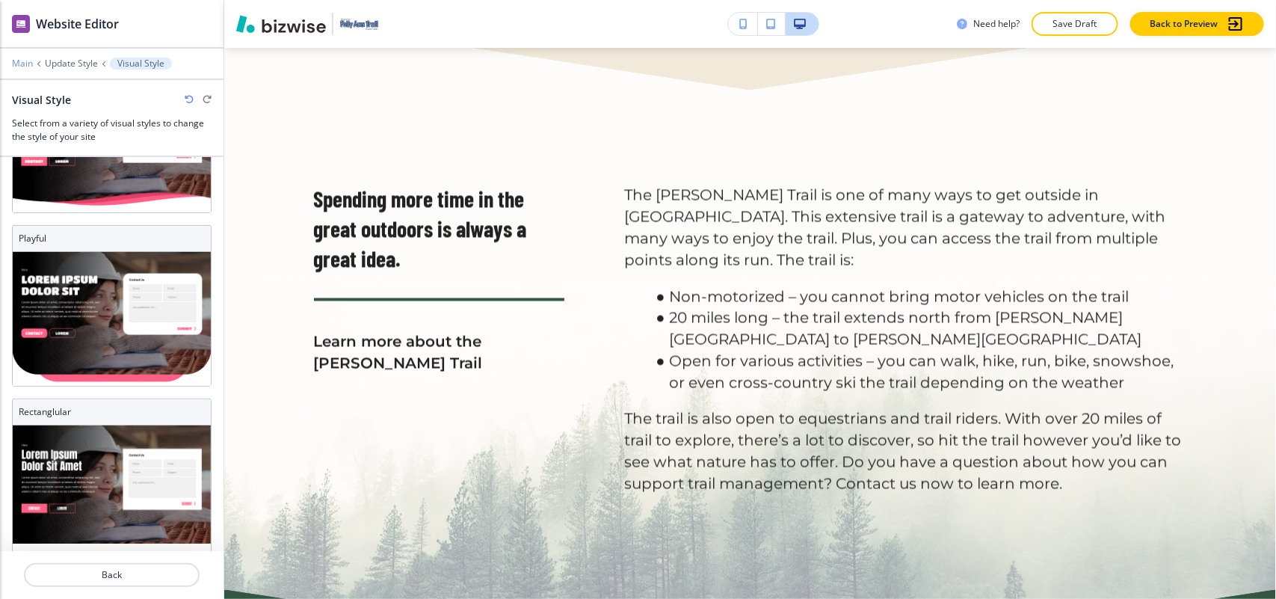
click at [21, 64] on p "Main" at bounding box center [22, 63] width 21 height 10
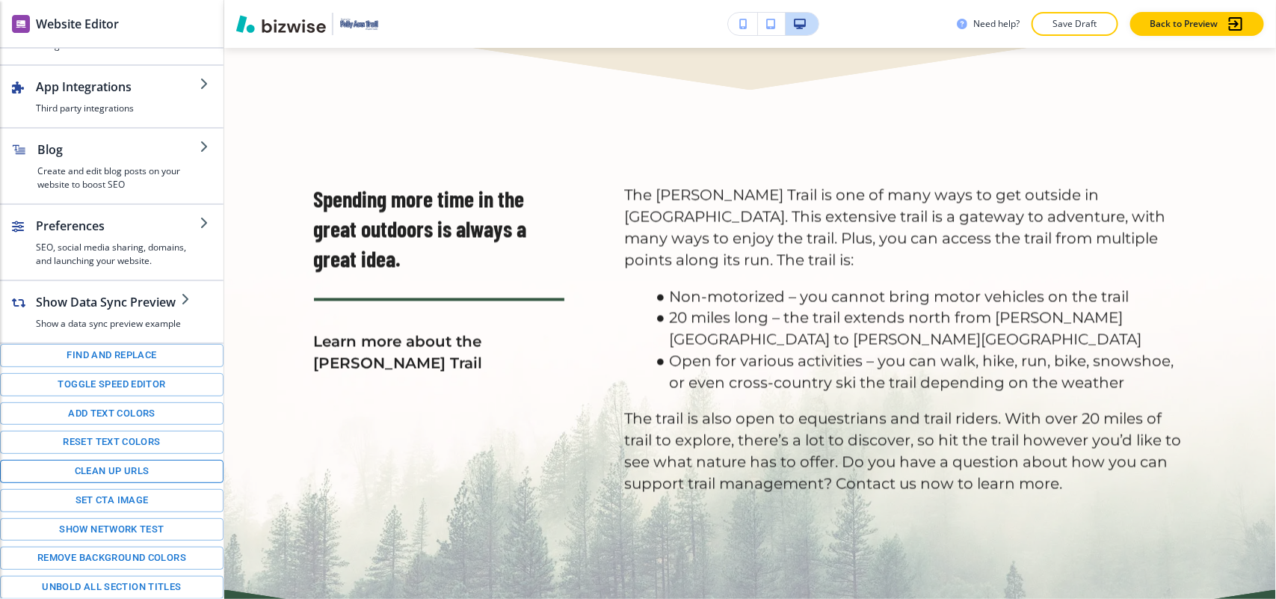
scroll to position [217, 0]
click at [99, 411] on button "Add text colors" at bounding box center [112, 413] width 224 height 23
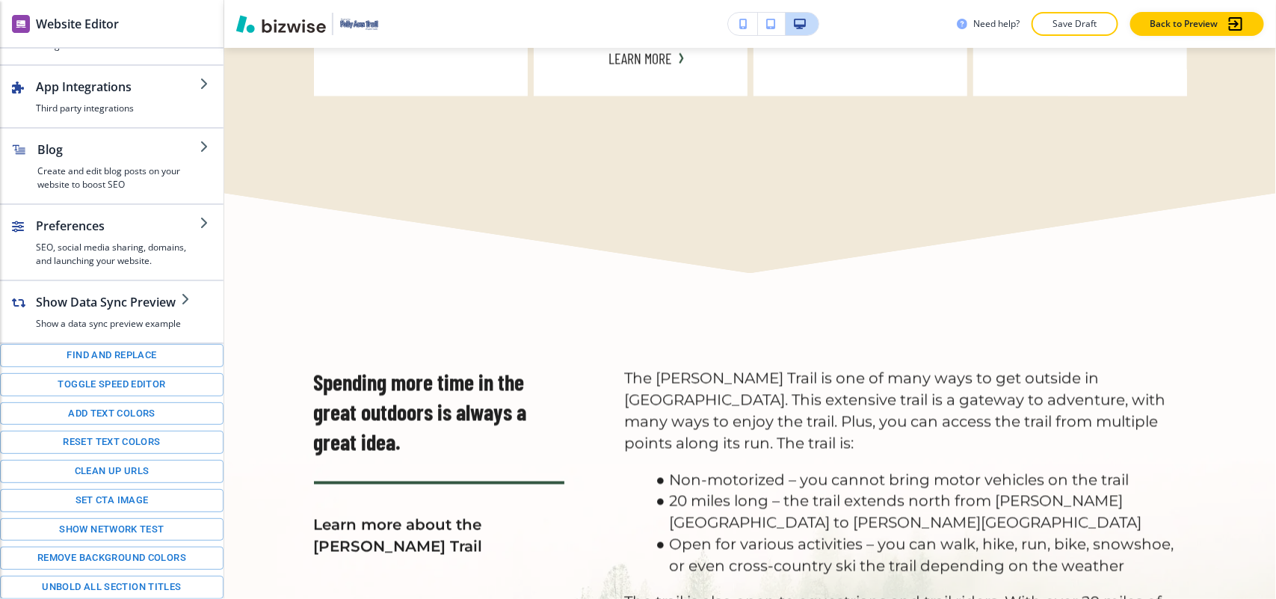
scroll to position [3580, 0]
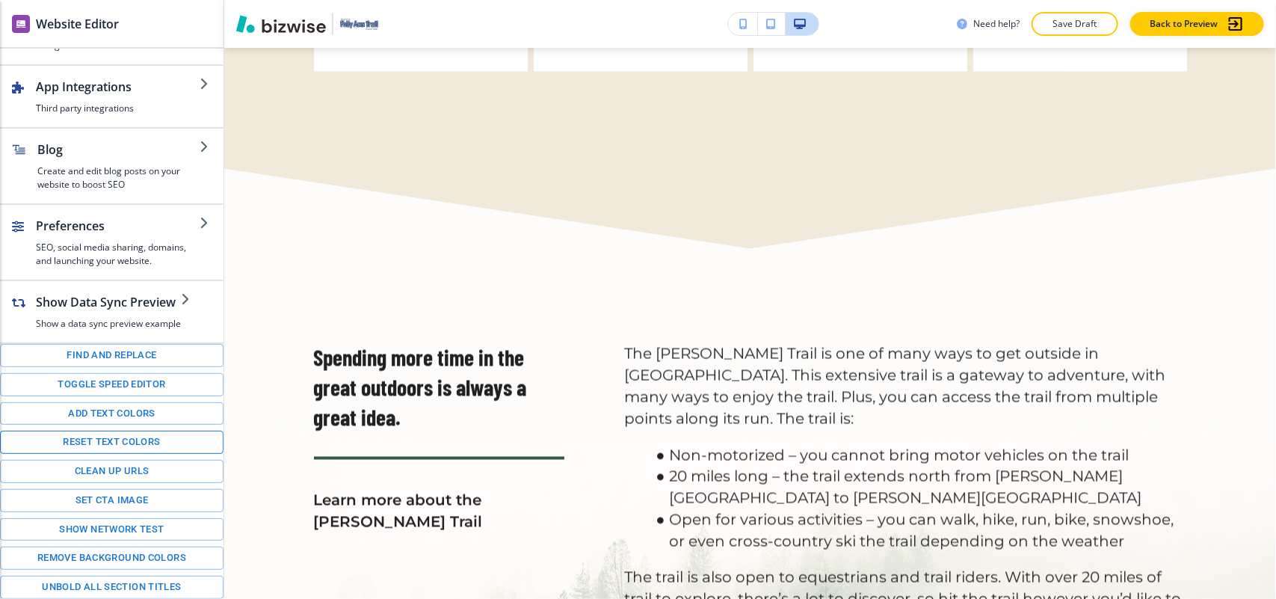
click at [105, 443] on button "Reset text colors" at bounding box center [112, 442] width 224 height 23
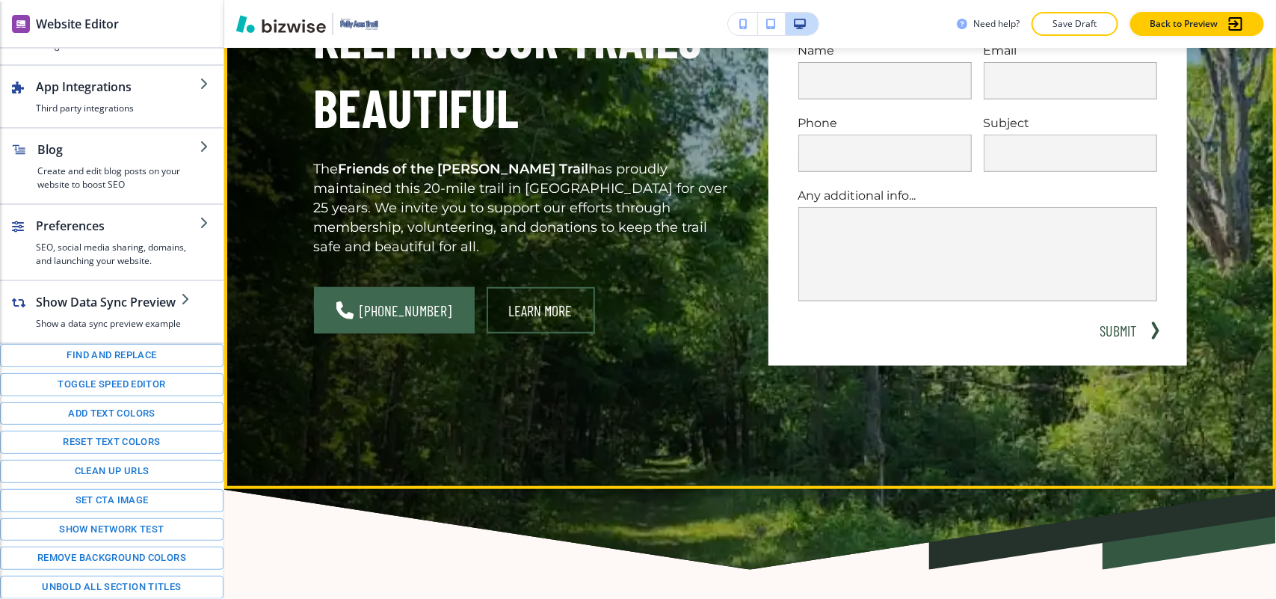
scroll to position [0, 0]
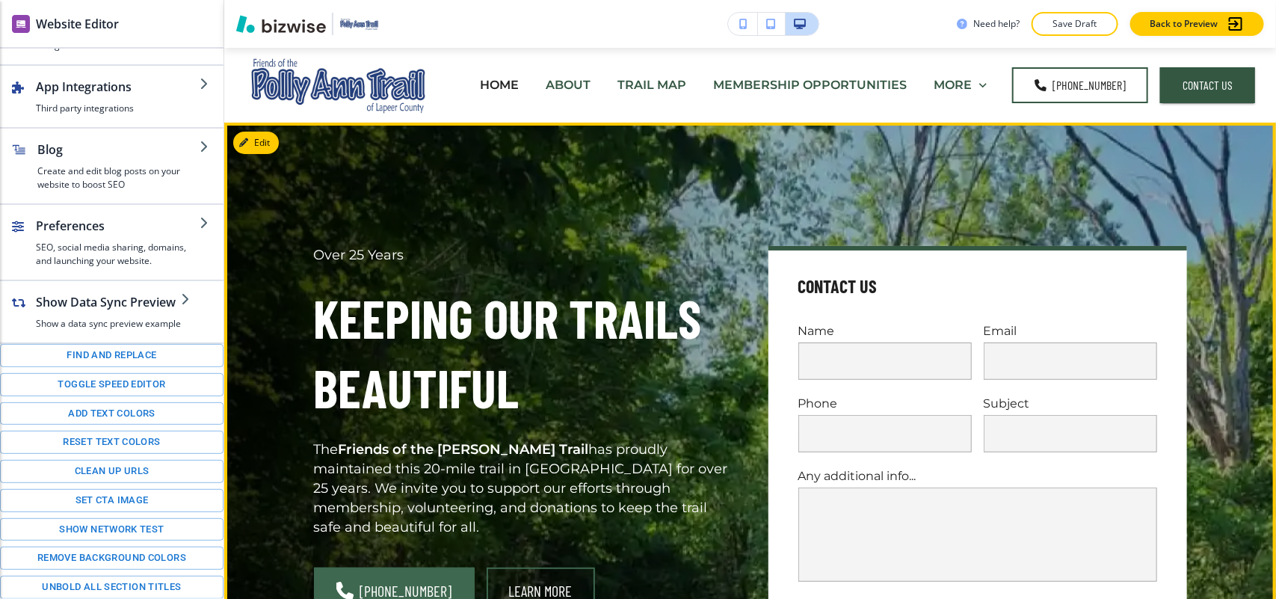
click at [264, 152] on button "Edit" at bounding box center [256, 143] width 46 height 22
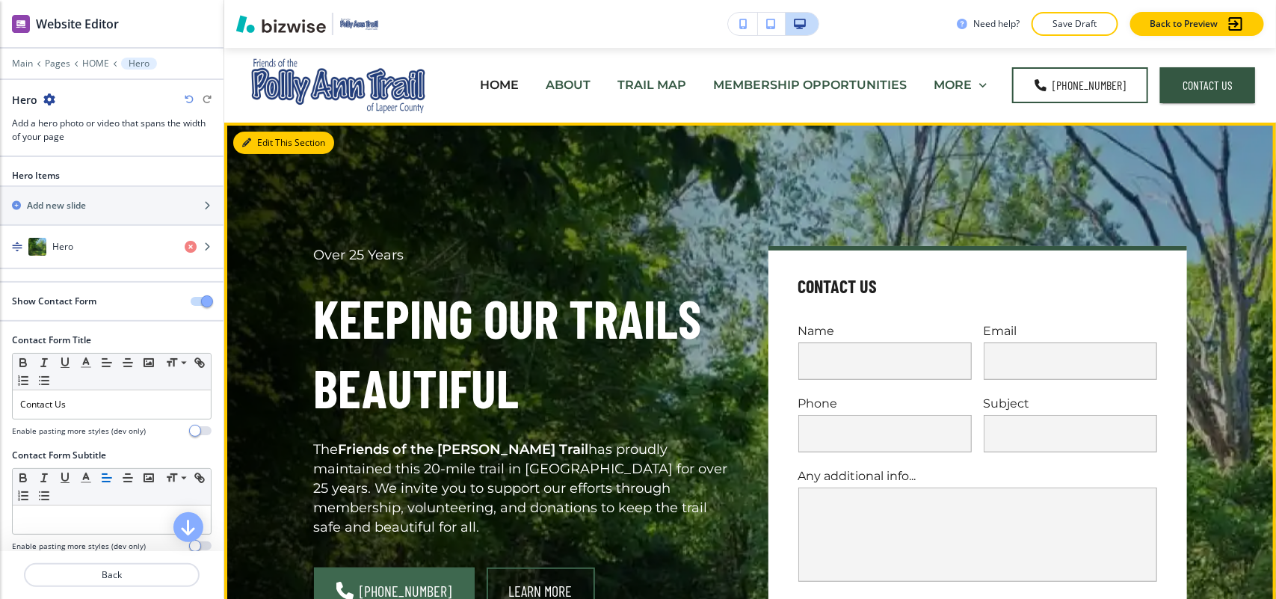
scroll to position [75, 0]
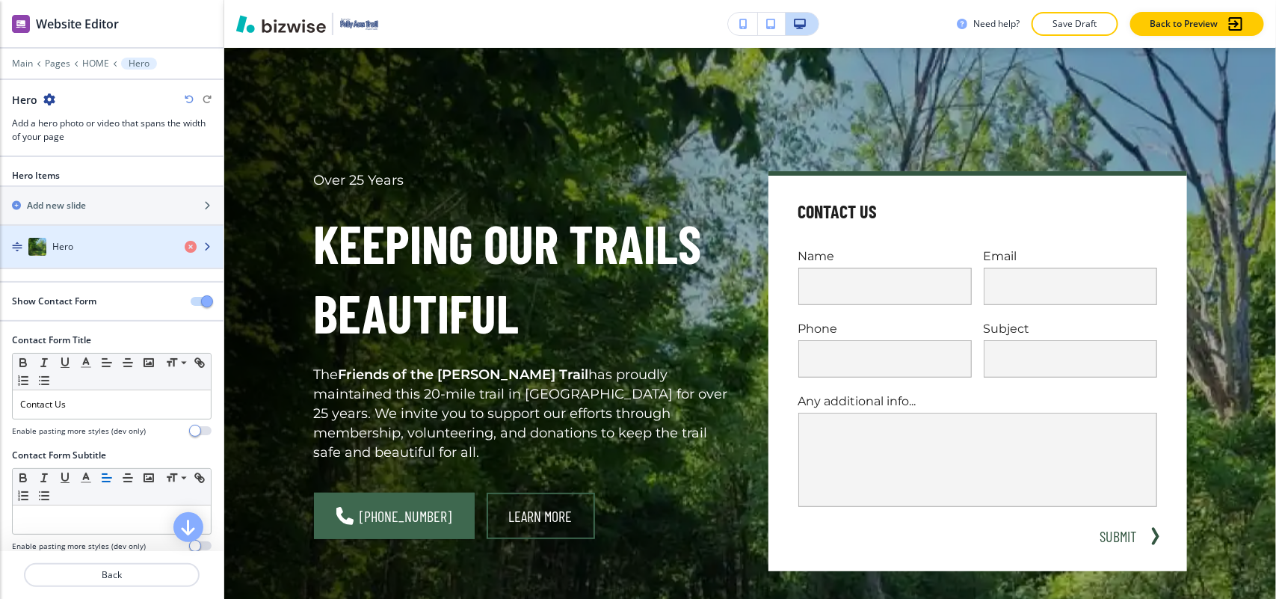
click at [86, 245] on div "Hero" at bounding box center [86, 247] width 173 height 18
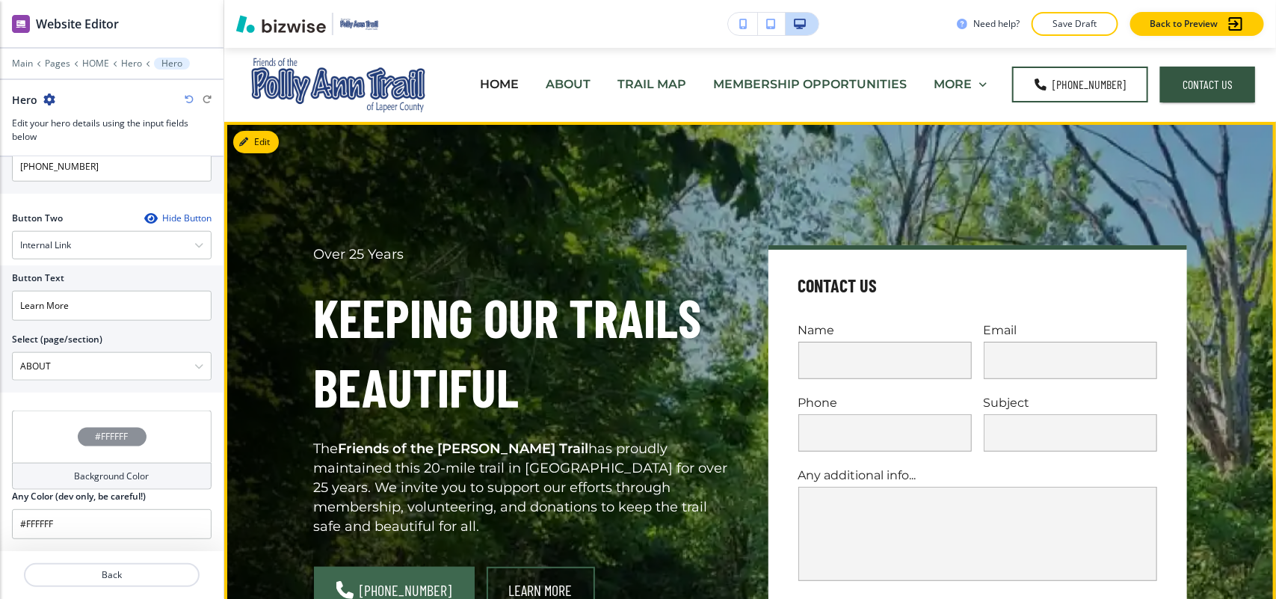
scroll to position [0, 0]
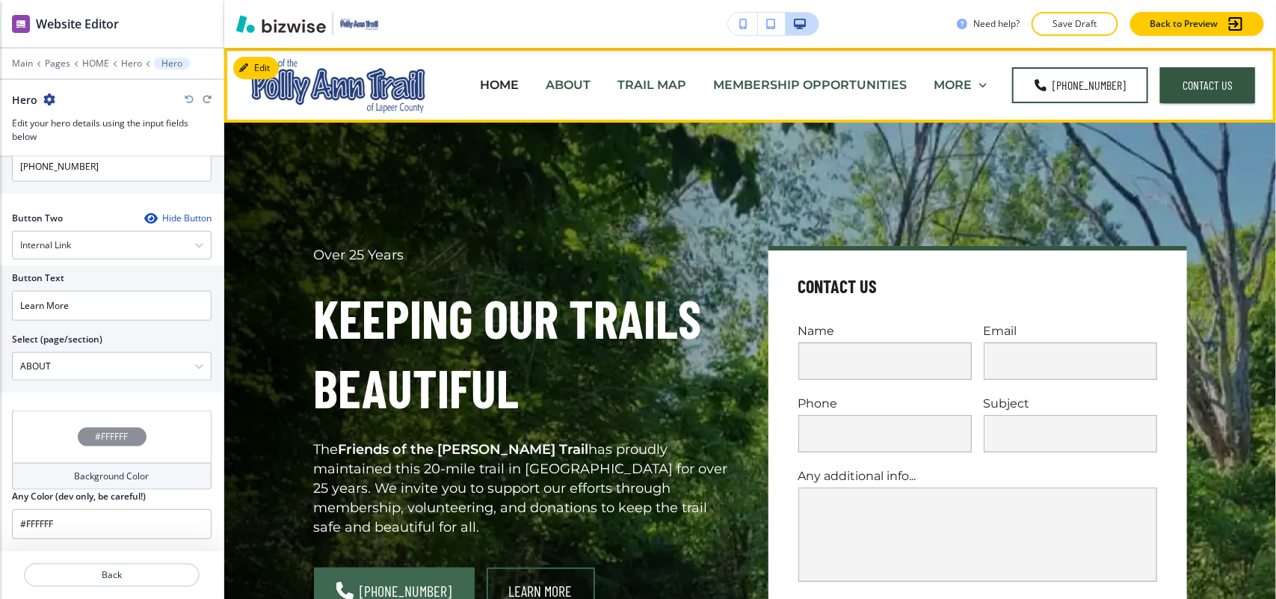
click at [566, 80] on p "ABOUT" at bounding box center [568, 84] width 45 height 17
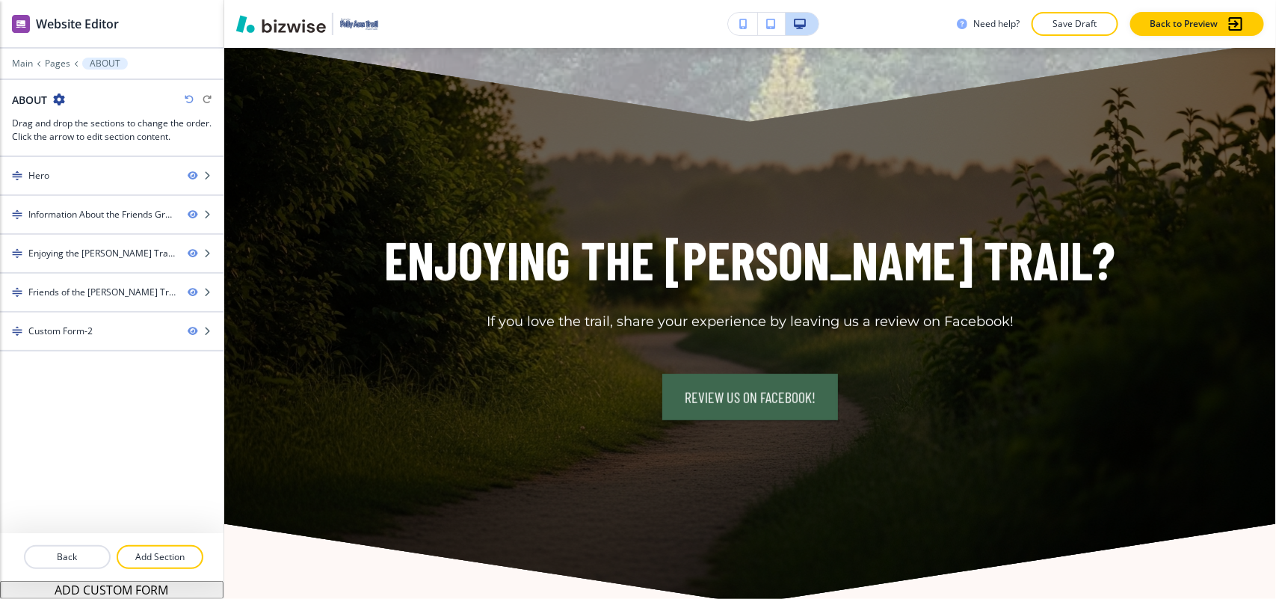
scroll to position [2804, 0]
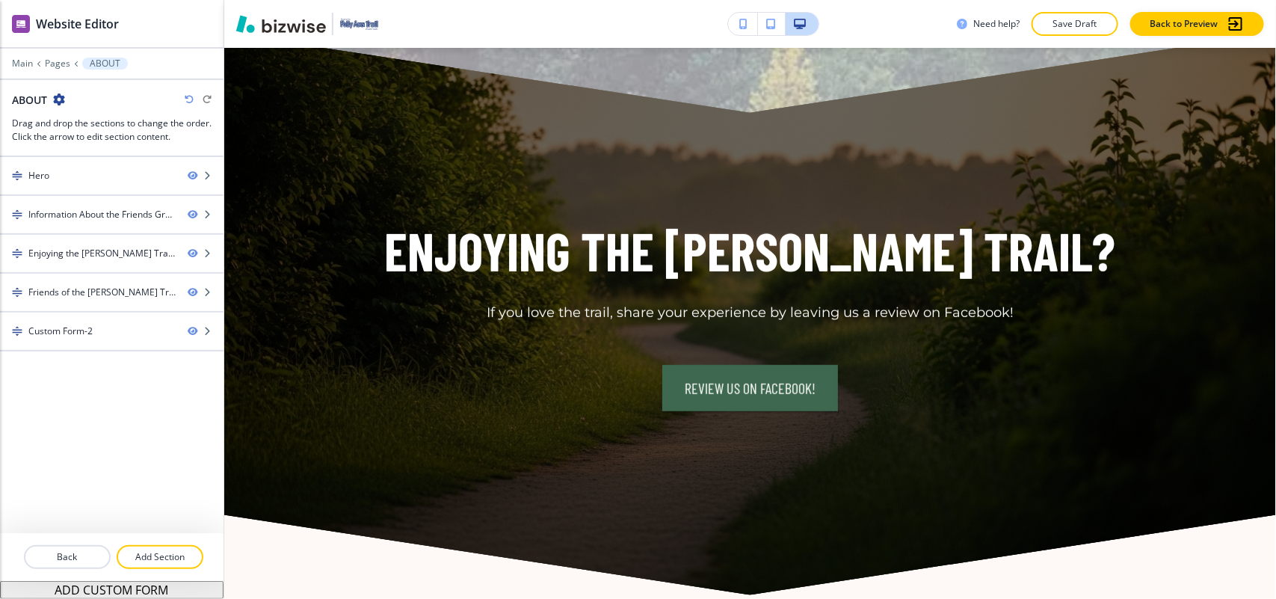
click at [19, 70] on div at bounding box center [112, 74] width 224 height 9
click at [19, 67] on p "Main" at bounding box center [22, 63] width 21 height 10
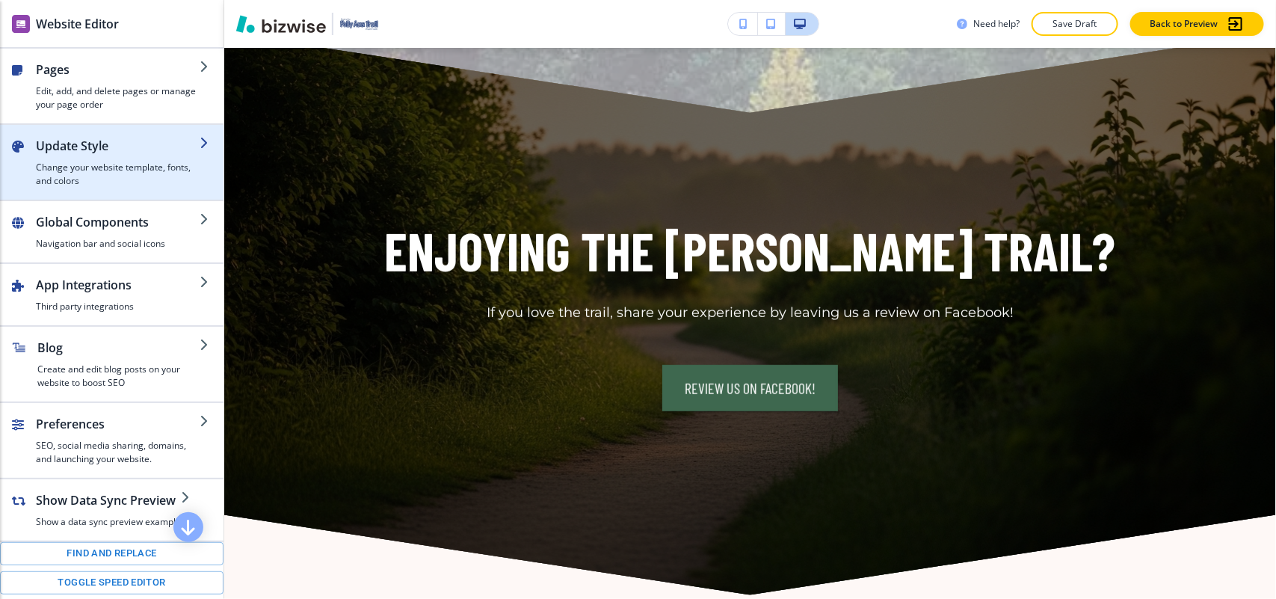
click at [121, 165] on h4 "Change your website template, fonts, and colors" at bounding box center [118, 174] width 164 height 27
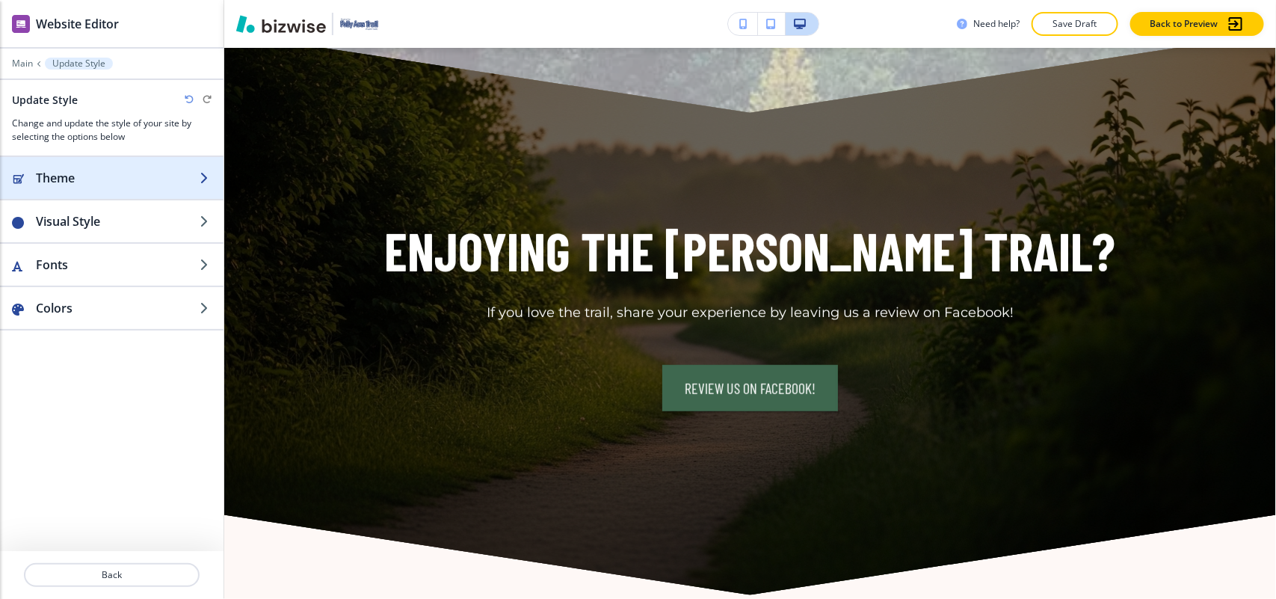
click at [106, 182] on h2 "Theme" at bounding box center [118, 178] width 164 height 18
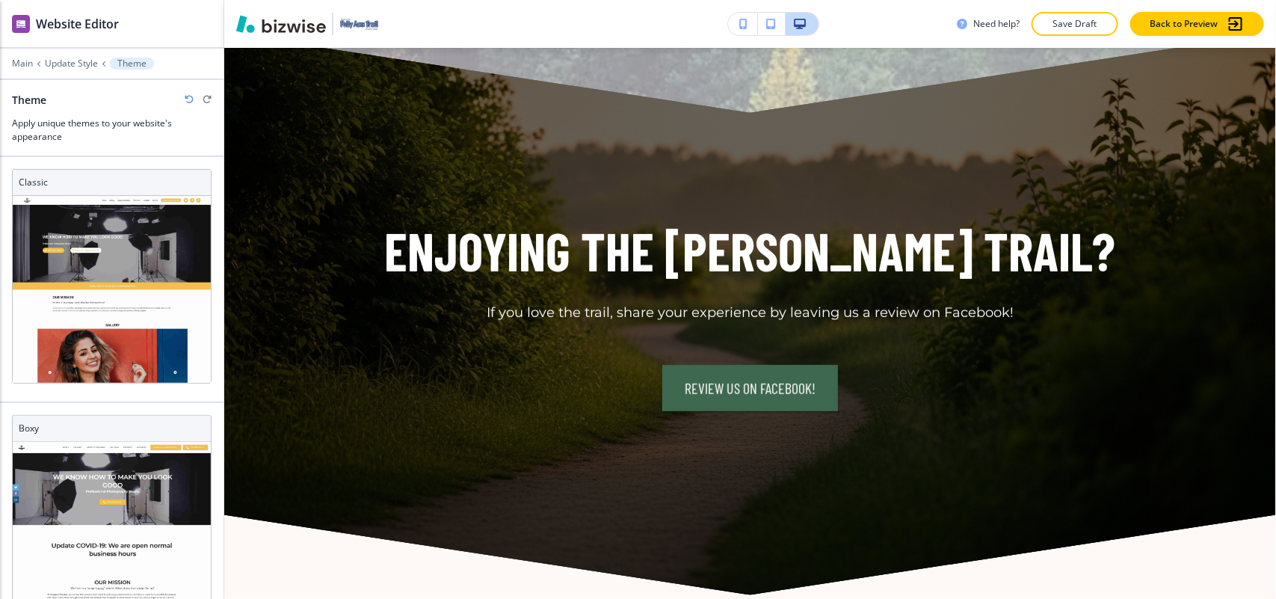
click at [62, 55] on div at bounding box center [112, 53] width 224 height 9
click at [54, 64] on p "Update Style" at bounding box center [71, 63] width 53 height 10
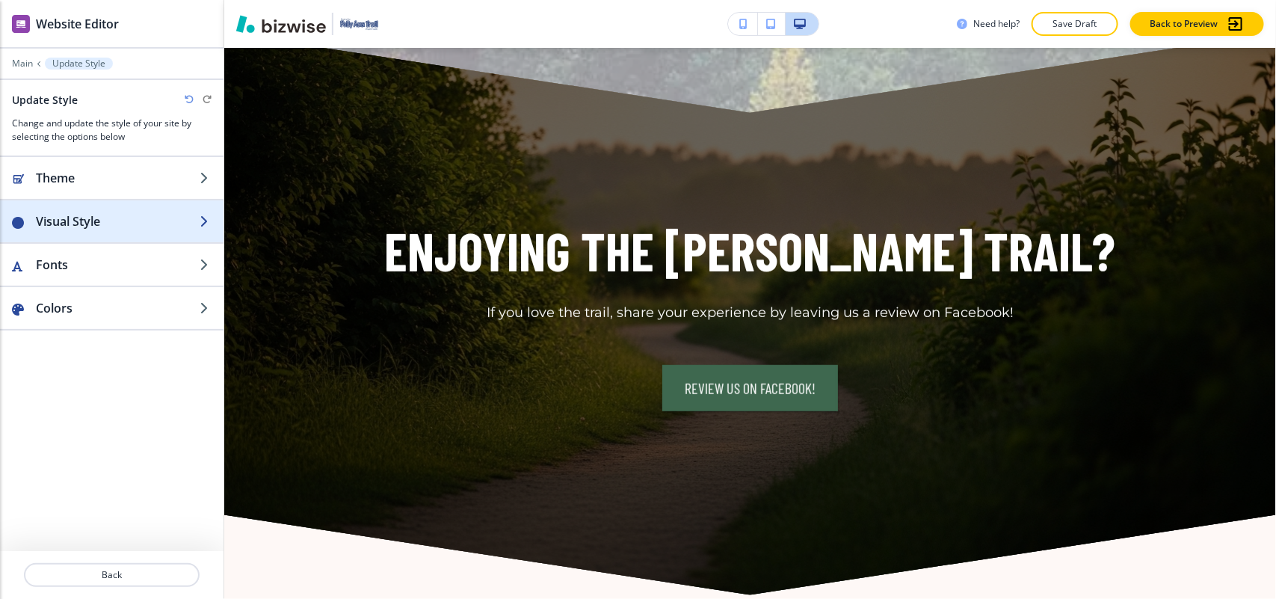
click at [68, 222] on h2 "Visual Style" at bounding box center [118, 221] width 164 height 18
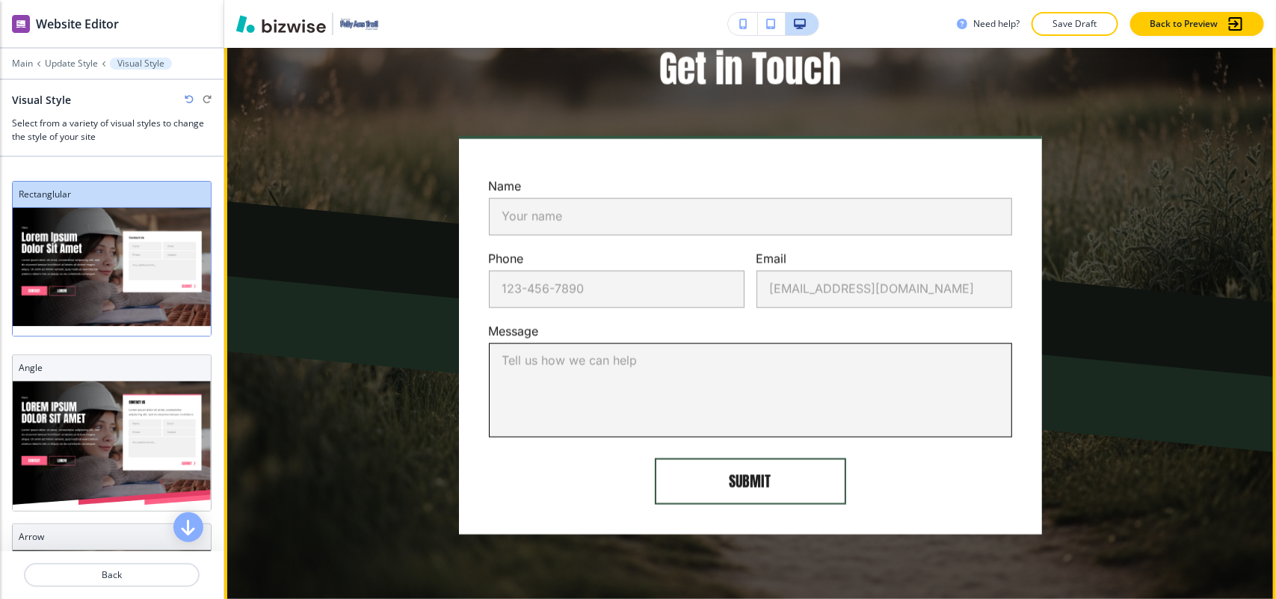
scroll to position [3426, 0]
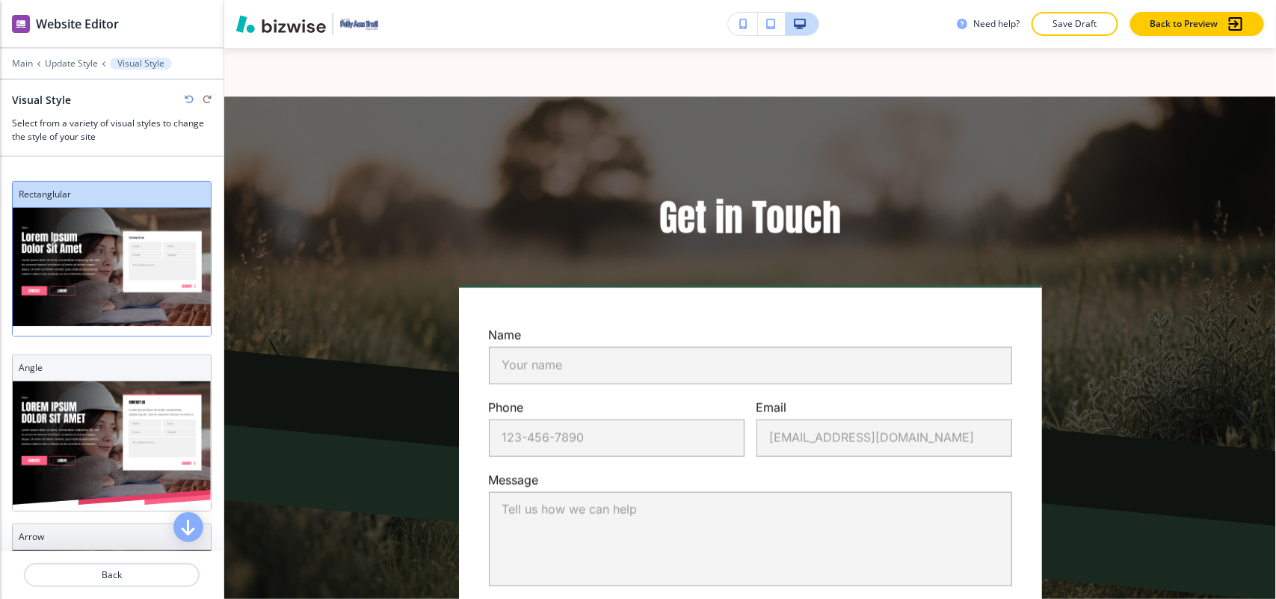
click at [167, 279] on img at bounding box center [112, 272] width 198 height 128
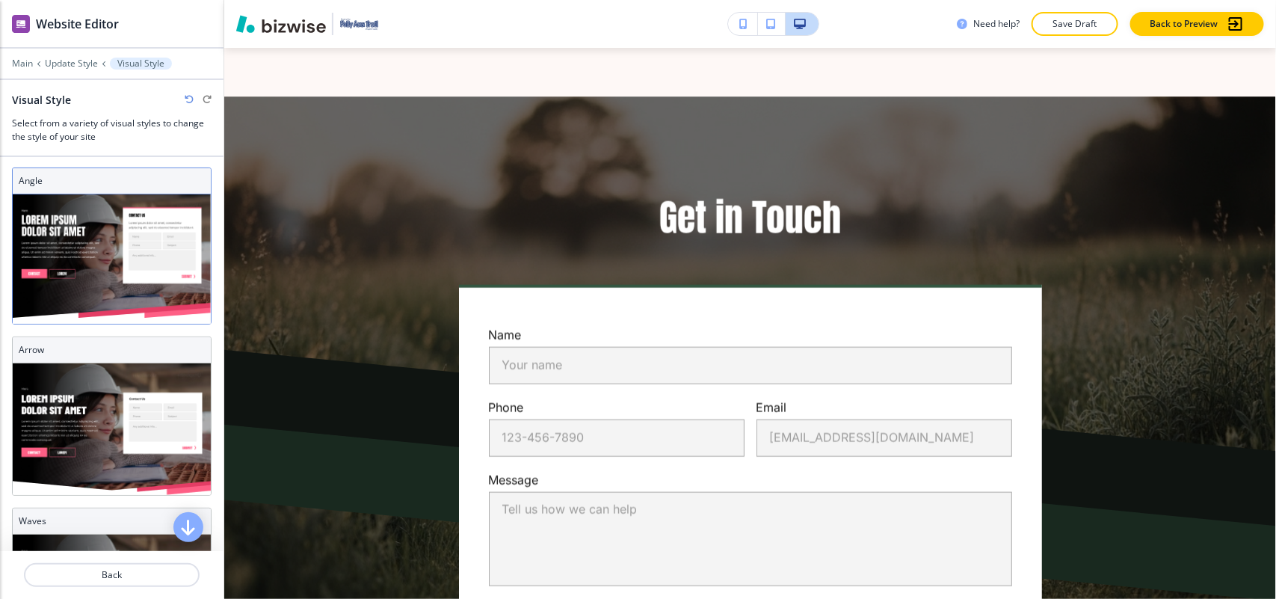
click at [102, 260] on img at bounding box center [112, 258] width 198 height 129
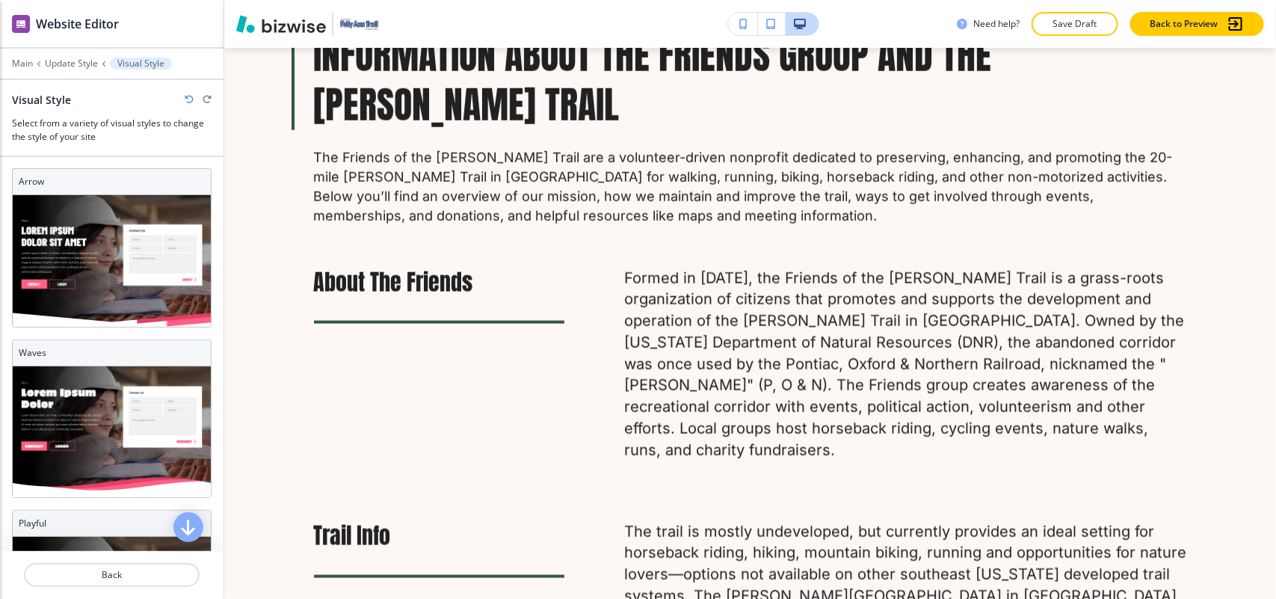
scroll to position [0, 0]
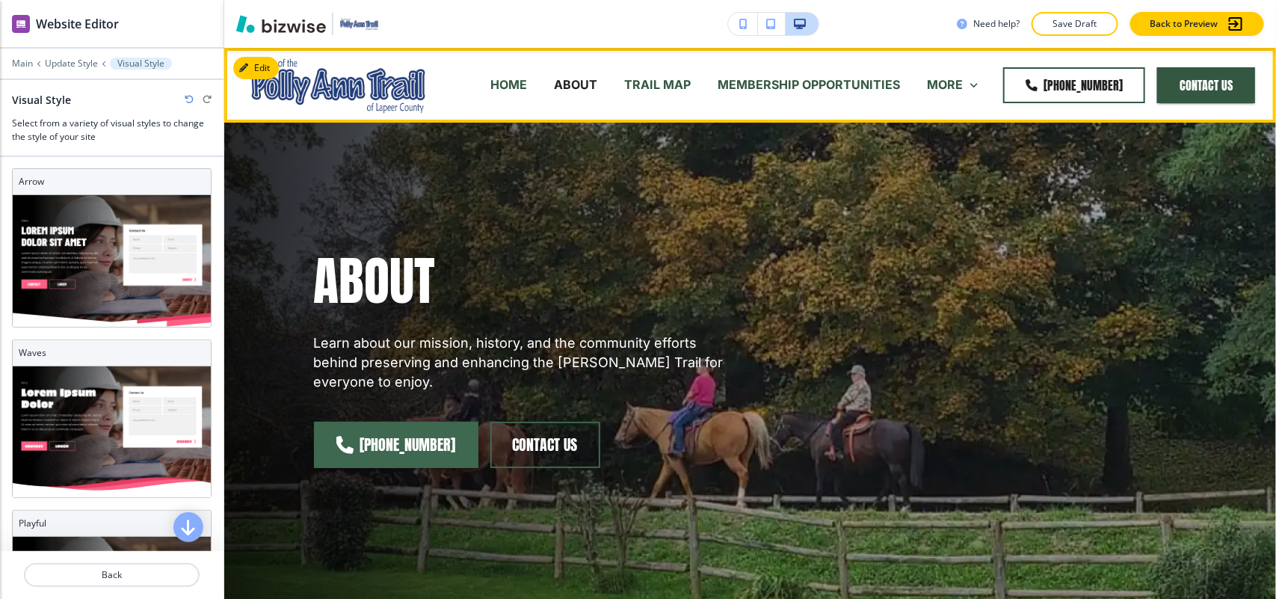
click at [664, 77] on p "TRAIL MAP" at bounding box center [657, 84] width 67 height 17
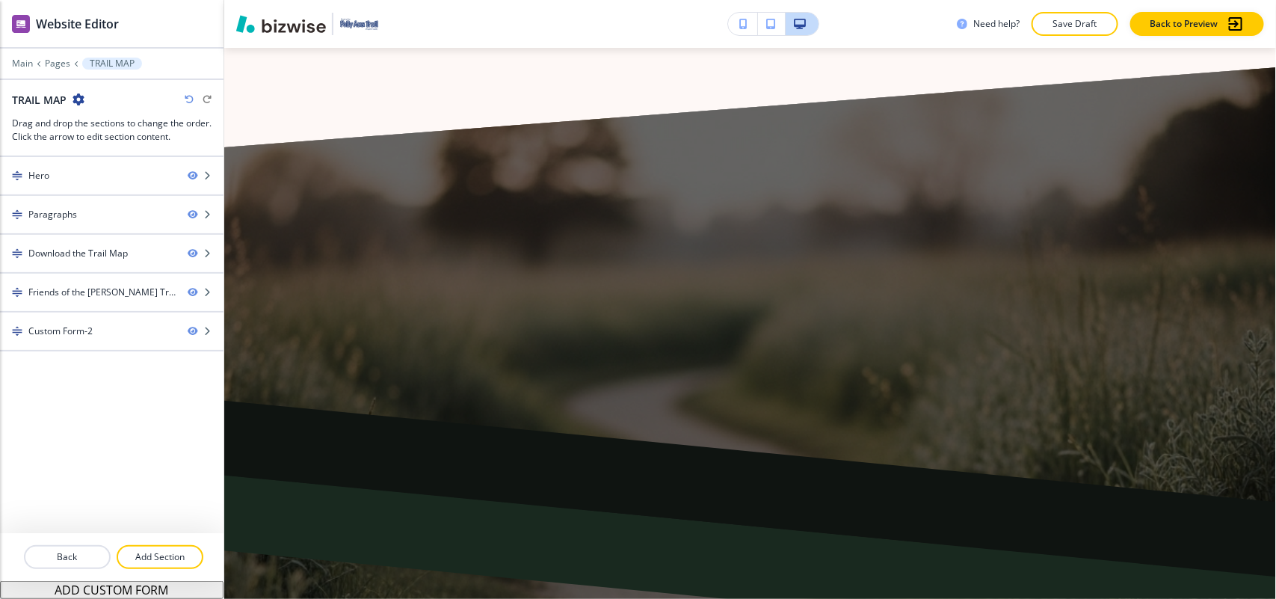
scroll to position [1776, 0]
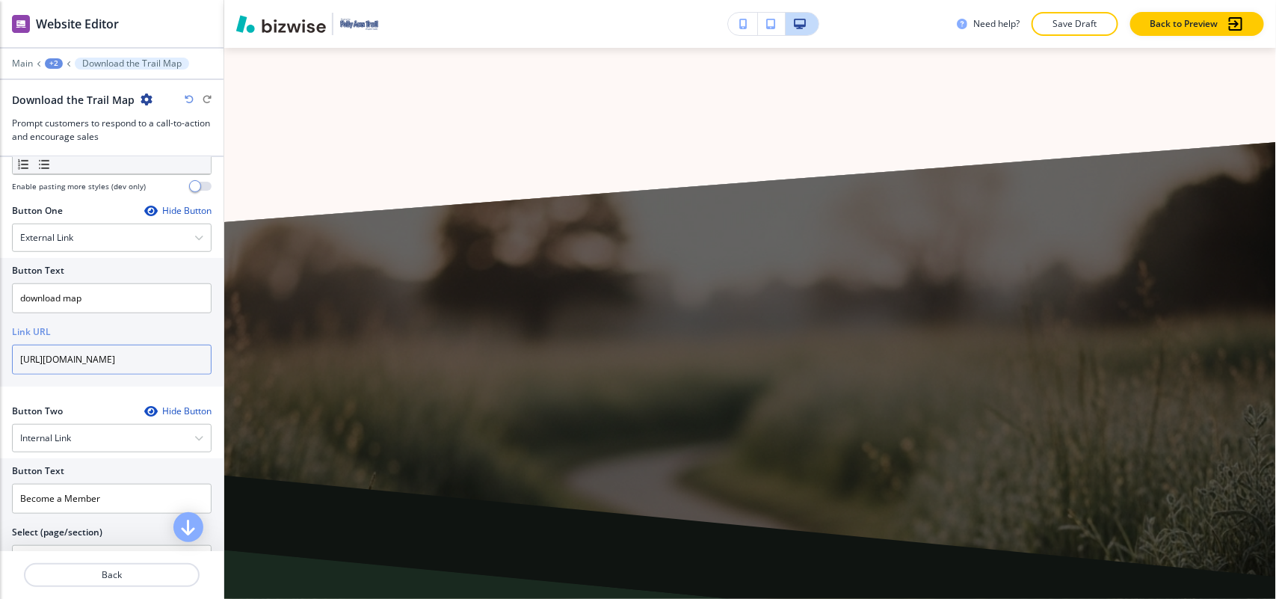
scroll to position [0, 90]
drag, startPoint x: 135, startPoint y: 360, endPoint x: 206, endPoint y: 361, distance: 71.8
click at [206, 361] on div "Button Text download map Link URL [URL][DOMAIN_NAME]" at bounding box center [112, 322] width 224 height 129
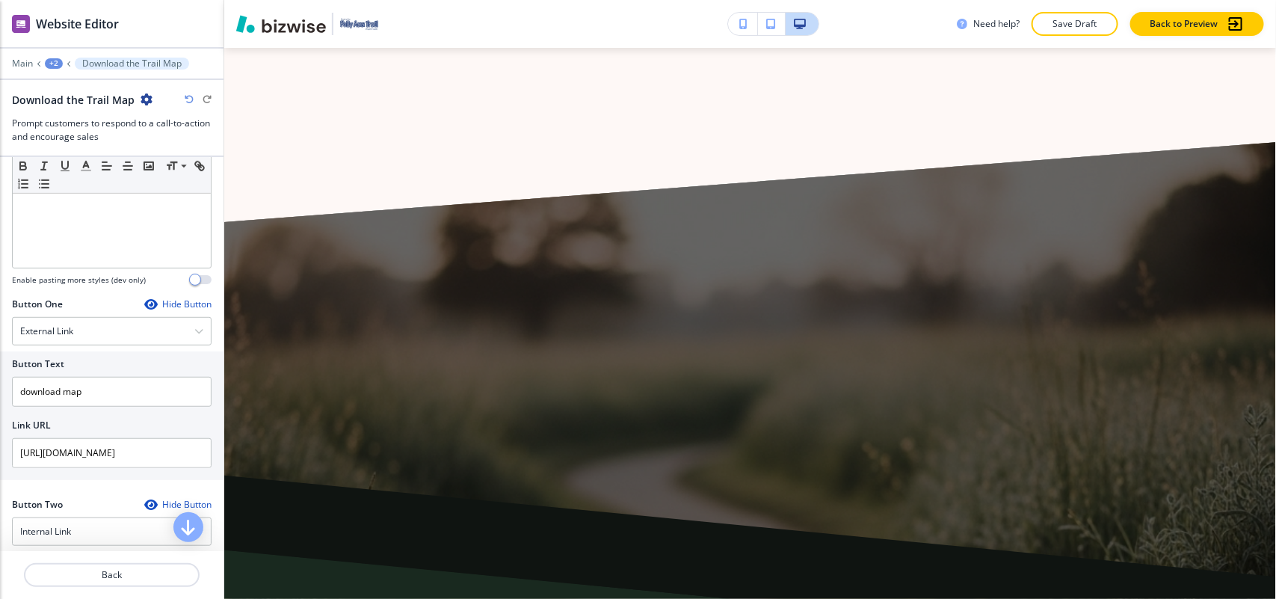
click at [109, 400] on input "download map" at bounding box center [112, 392] width 200 height 30
click at [102, 322] on div "External Link" at bounding box center [112, 331] width 198 height 27
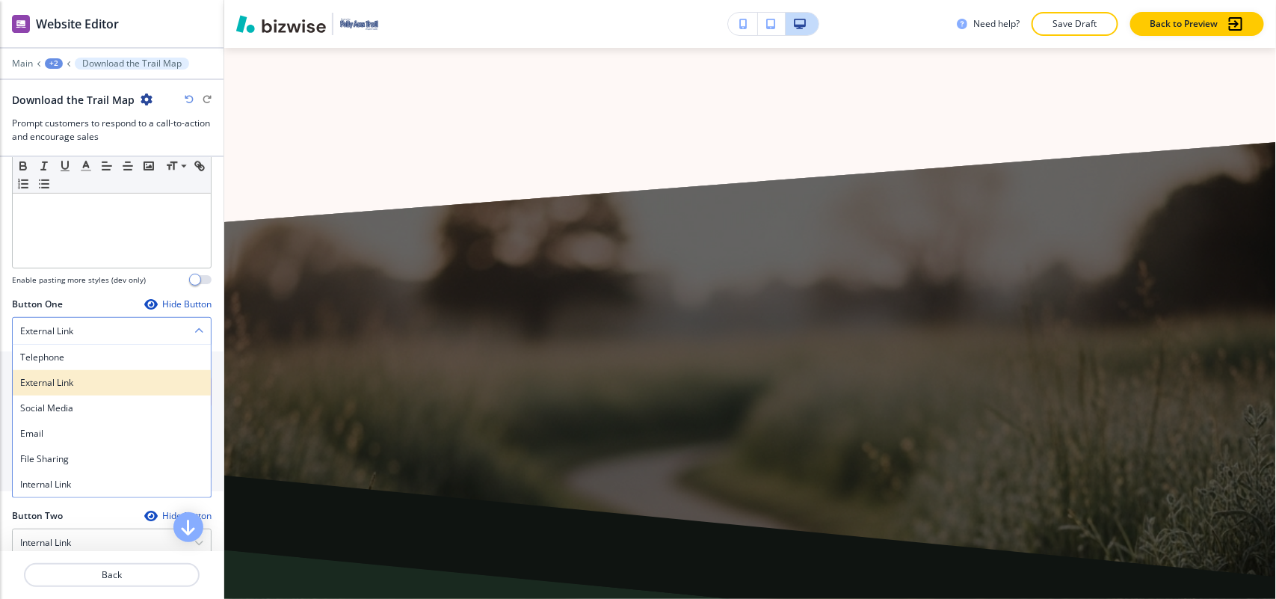
click at [71, 386] on h4 "External Link" at bounding box center [111, 382] width 183 height 13
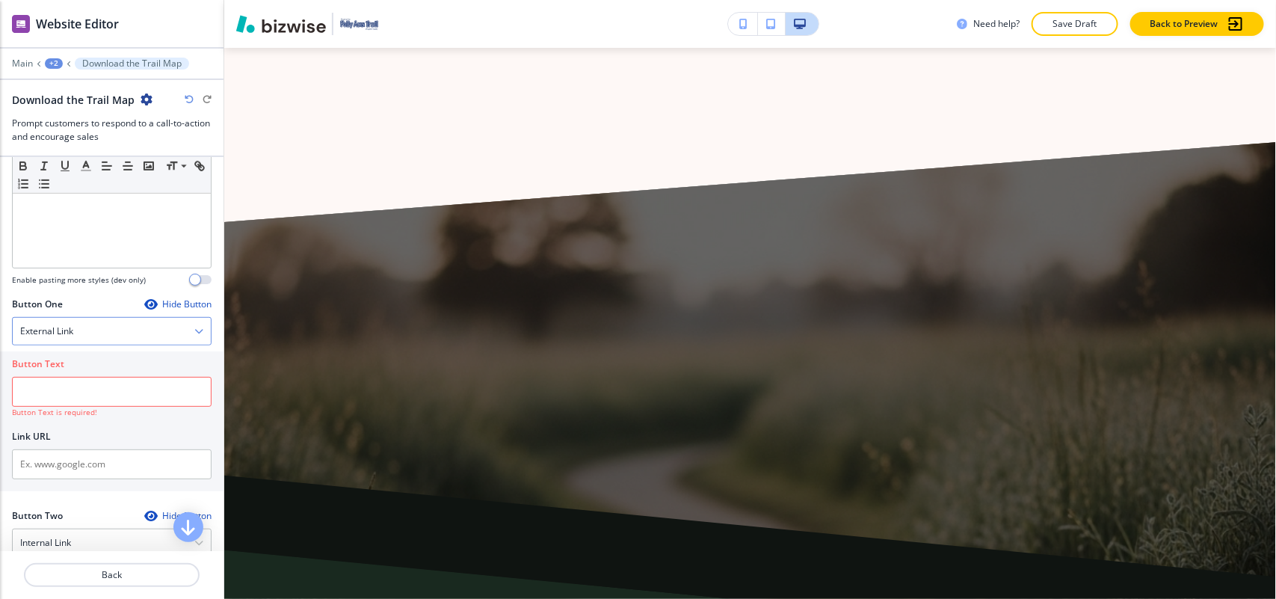
click at [76, 331] on div "External Link" at bounding box center [112, 331] width 198 height 27
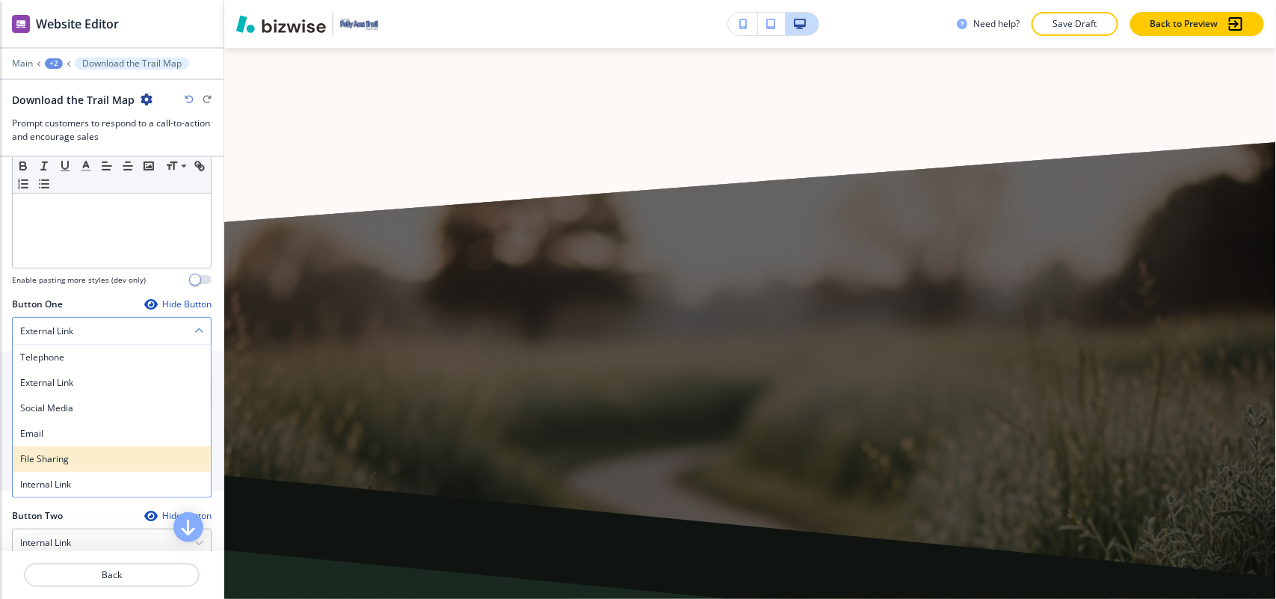
click at [65, 460] on h4 "File Sharing" at bounding box center [111, 458] width 183 height 13
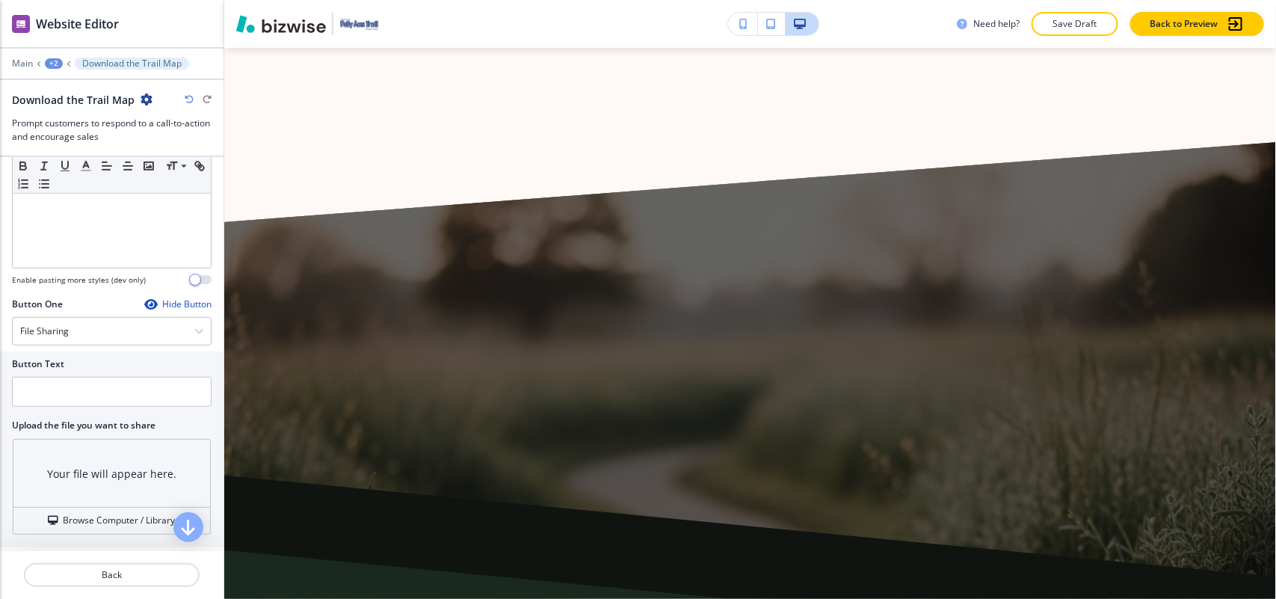
click at [91, 410] on div at bounding box center [112, 413] width 200 height 12
click at [87, 397] on input "text" at bounding box center [112, 392] width 200 height 30
paste input "download map"
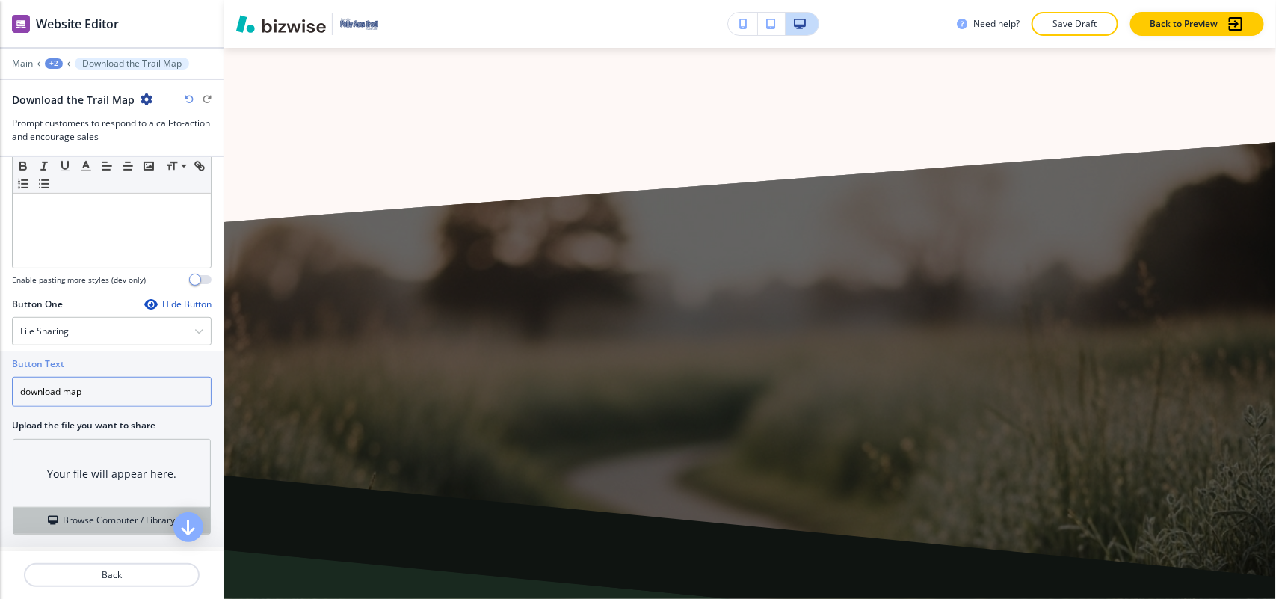
type input "download map"
click at [64, 517] on h4 "Browse Computer / Library" at bounding box center [120, 520] width 112 height 13
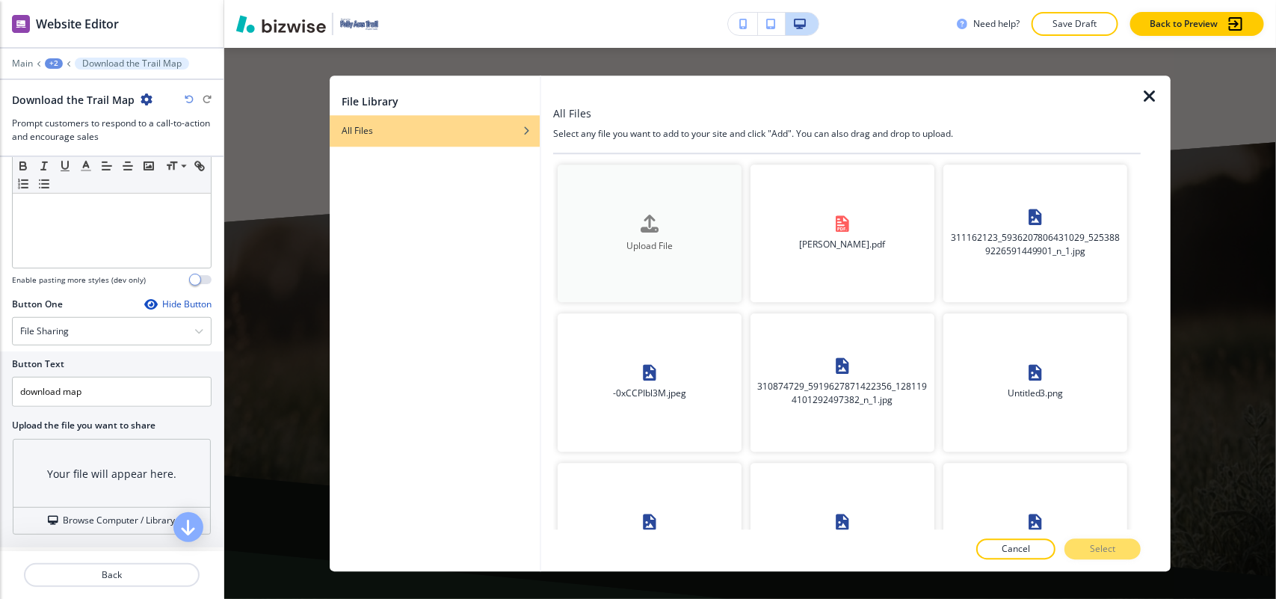
click at [644, 203] on button "Upload File" at bounding box center [650, 234] width 184 height 138
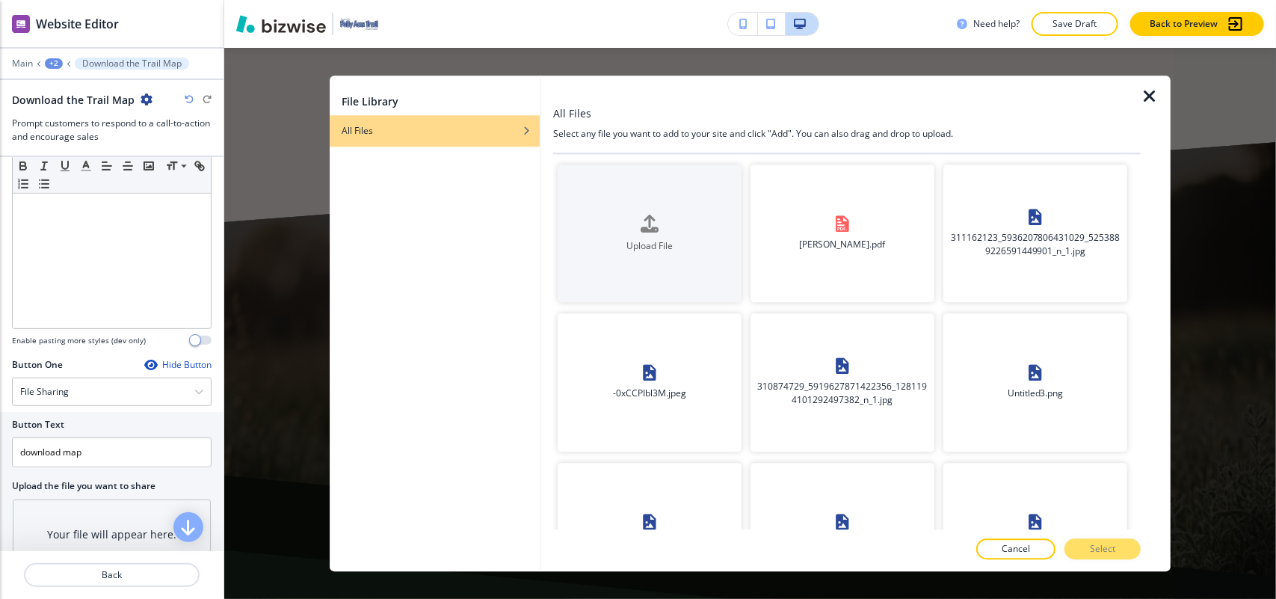
scroll to position [300, 0]
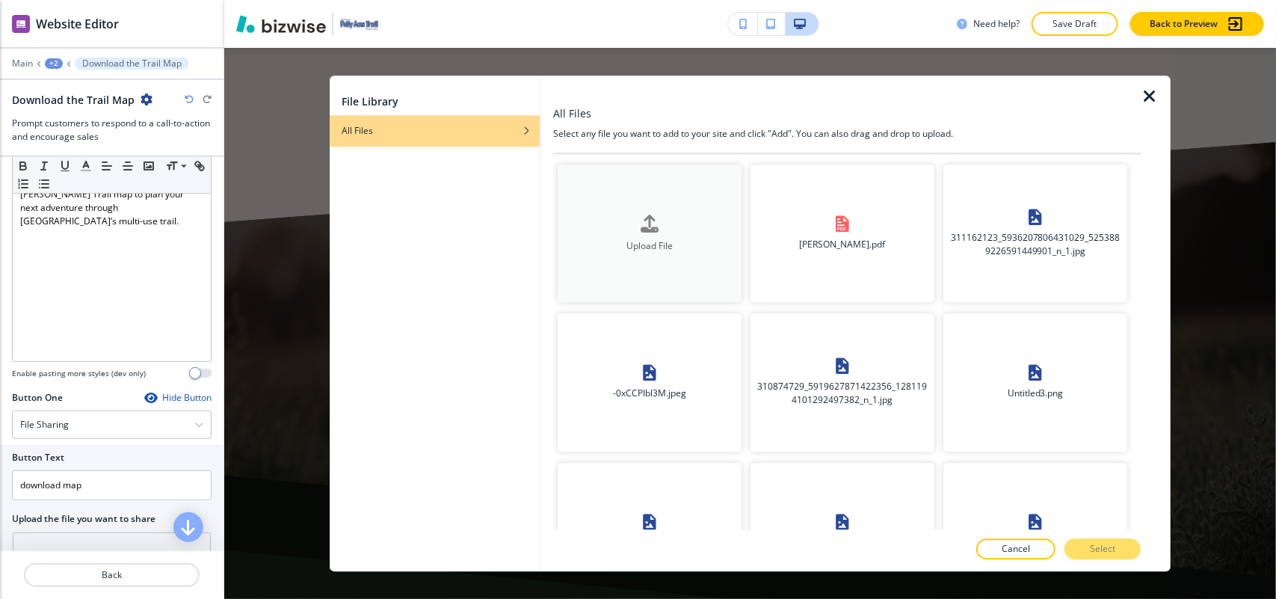
click at [693, 239] on h4 "Upload File" at bounding box center [650, 245] width 184 height 13
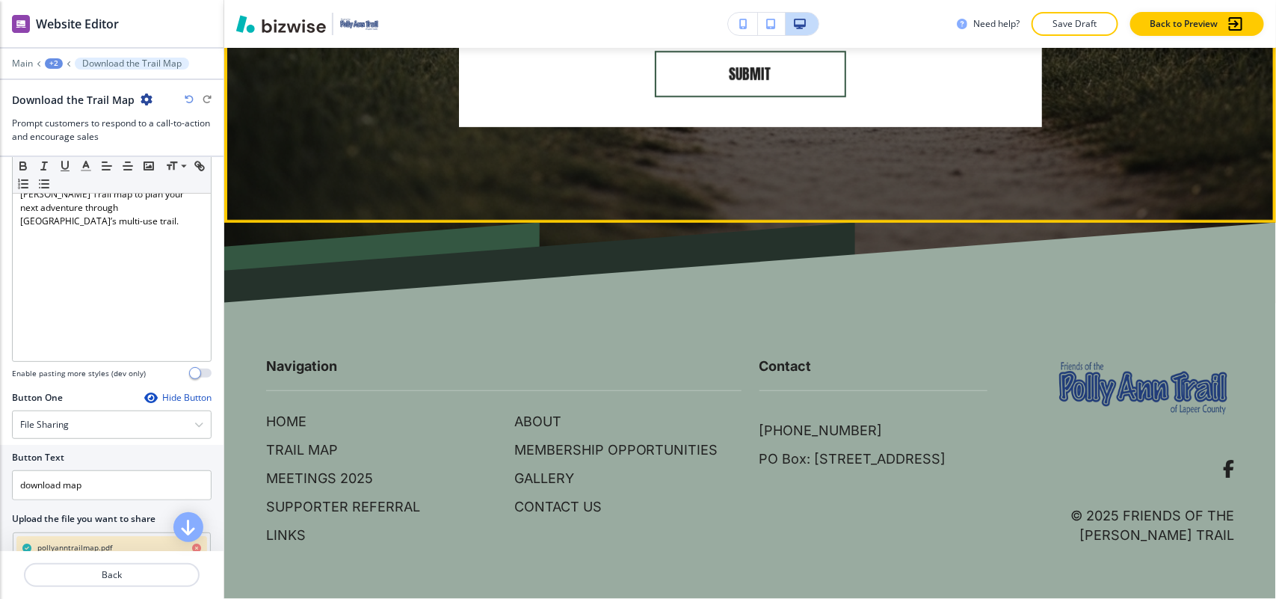
scroll to position [2828, 0]
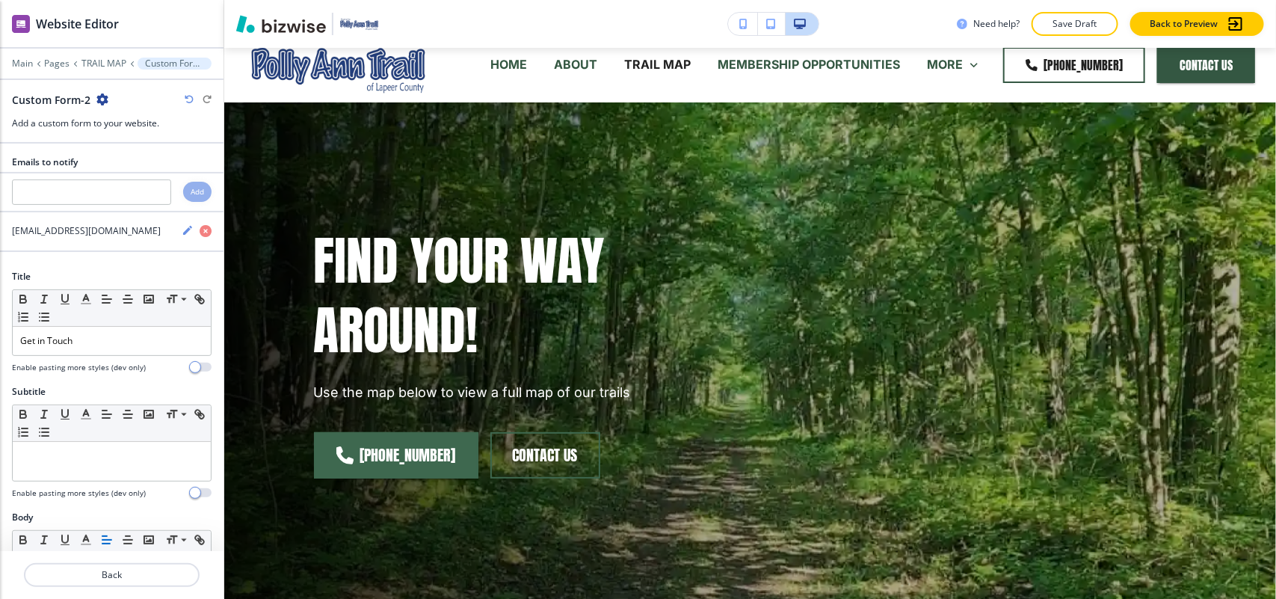
scroll to position [0, 0]
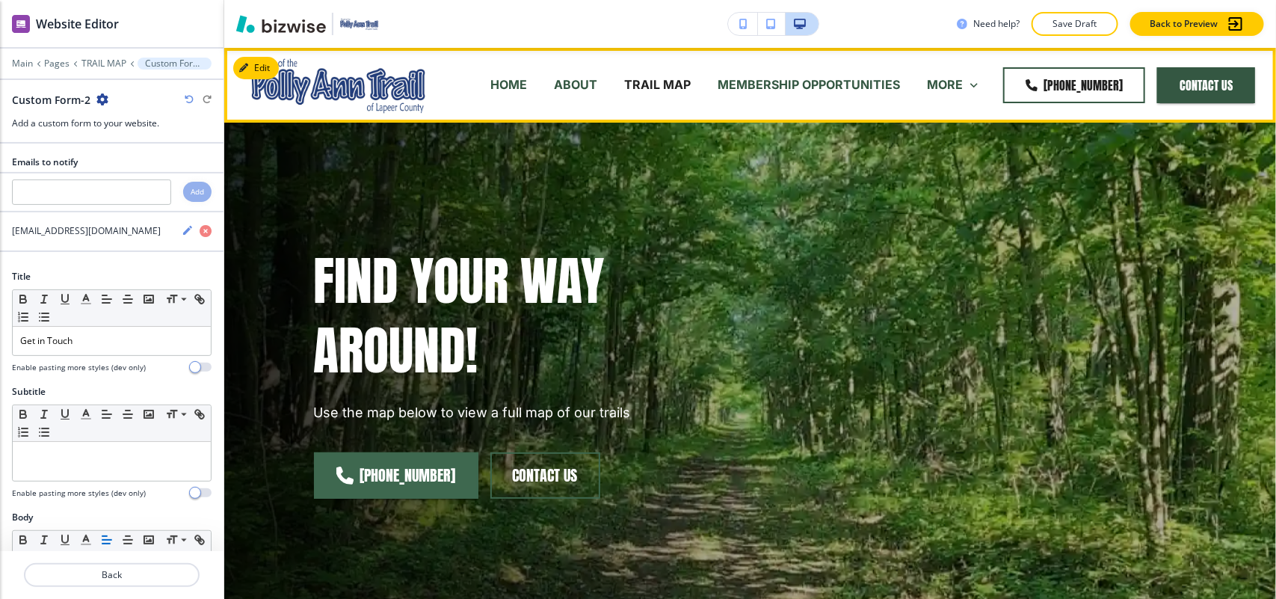
click at [804, 79] on p "MEMBERSHIP OPPORTUNITIES" at bounding box center [809, 84] width 182 height 17
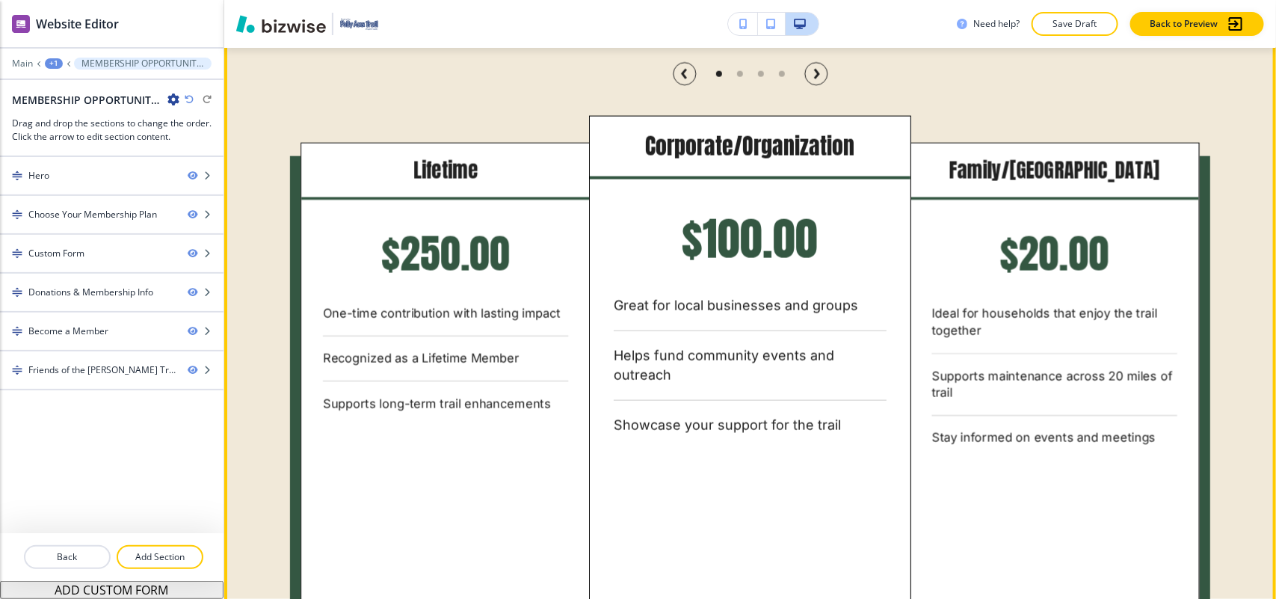
scroll to position [841, 0]
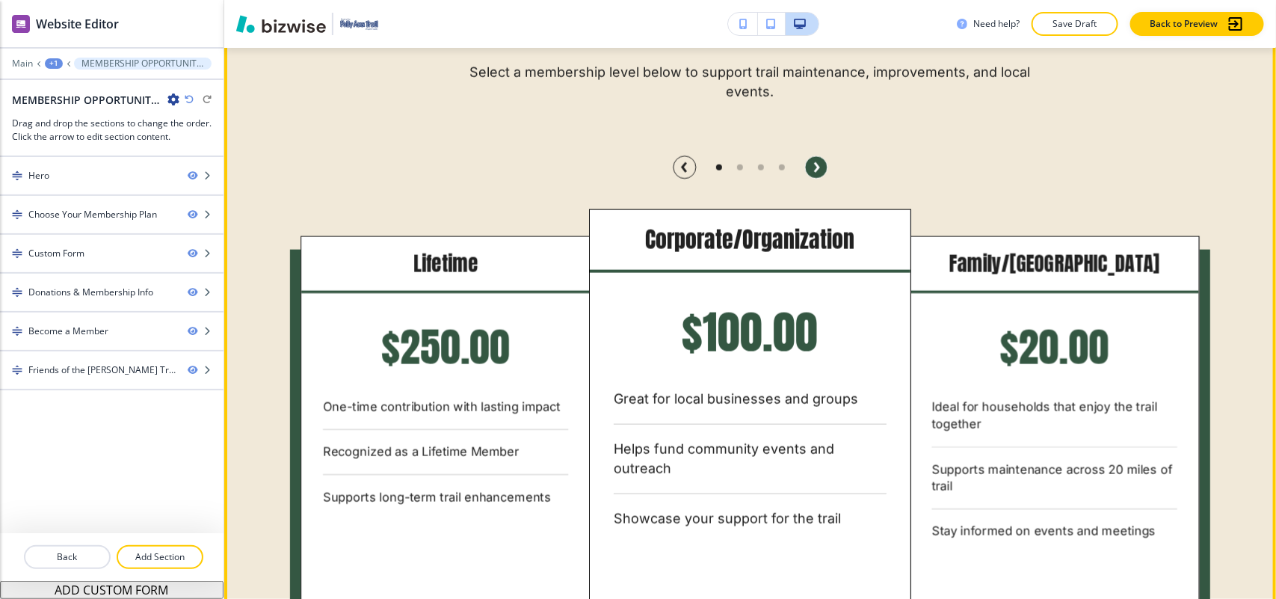
click at [805, 163] on circle "button" at bounding box center [816, 167] width 22 height 22
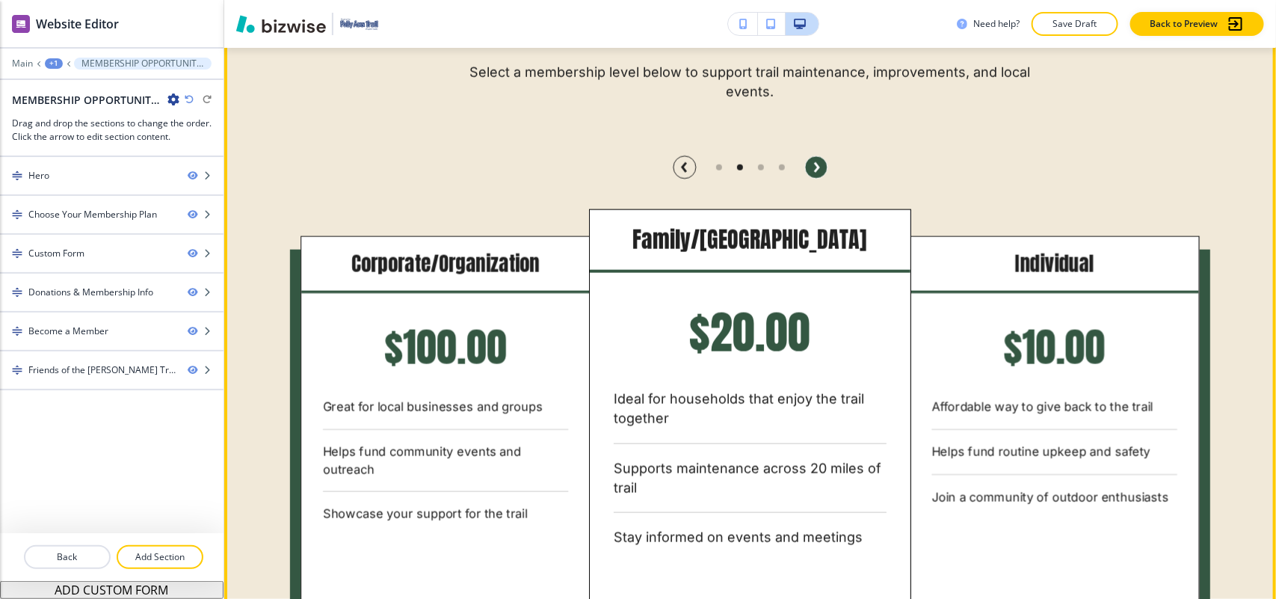
click at [805, 163] on circle "button" at bounding box center [816, 167] width 22 height 22
click at [809, 166] on circle "button" at bounding box center [816, 167] width 22 height 22
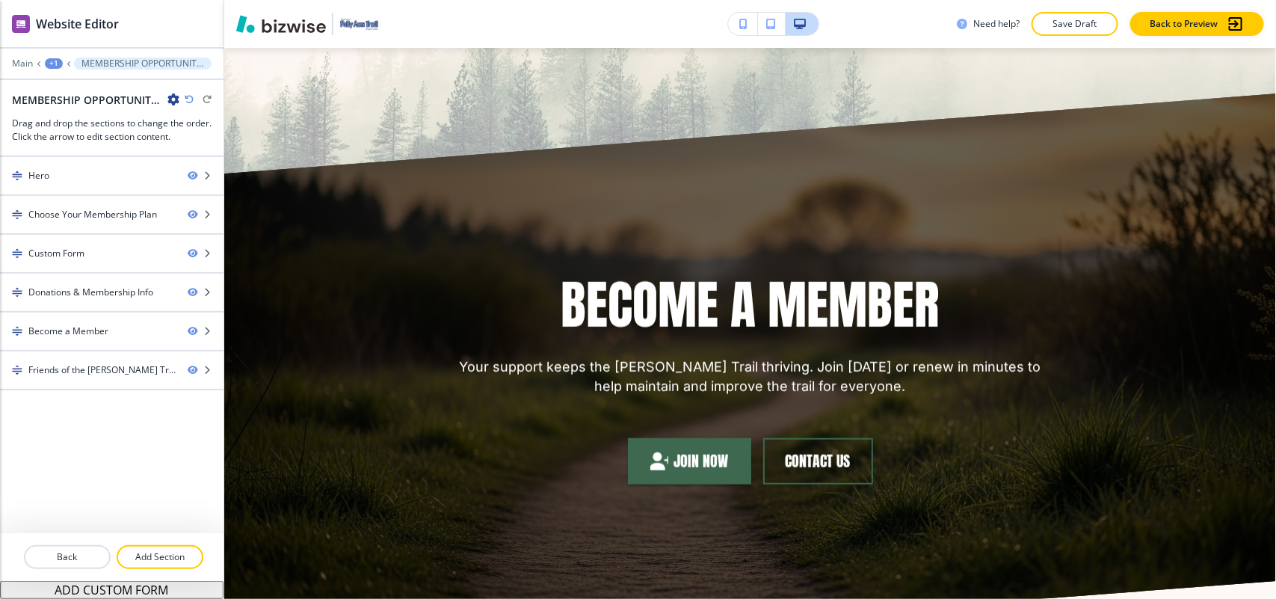
scroll to position [3184, 0]
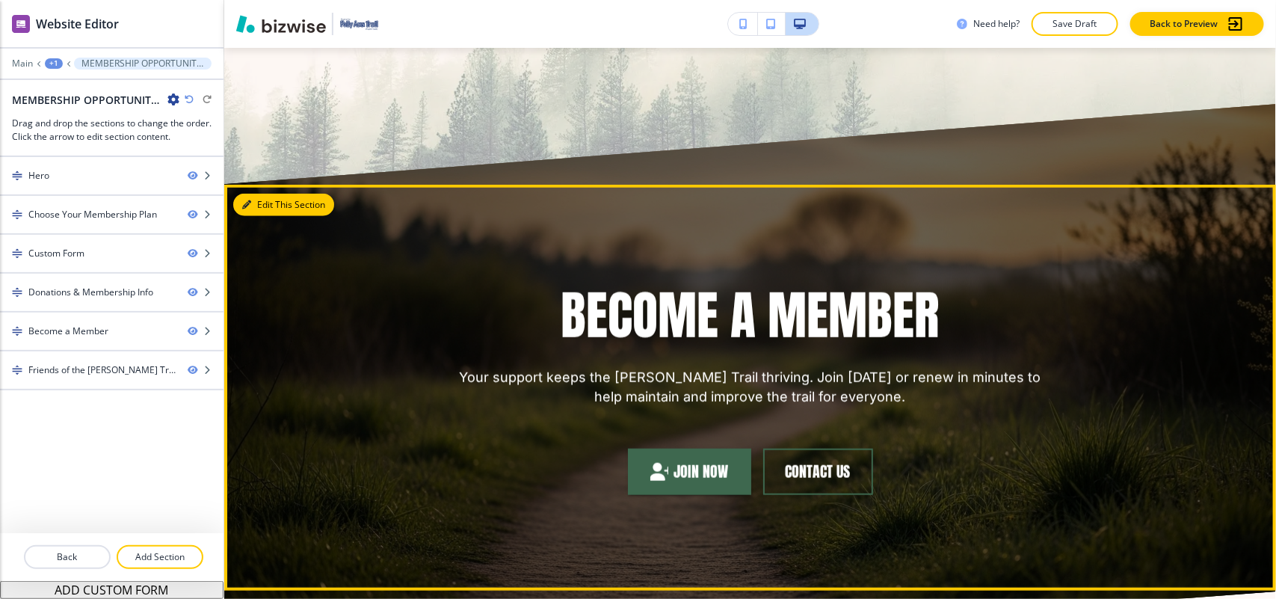
click at [250, 200] on icon "button" at bounding box center [246, 204] width 9 height 9
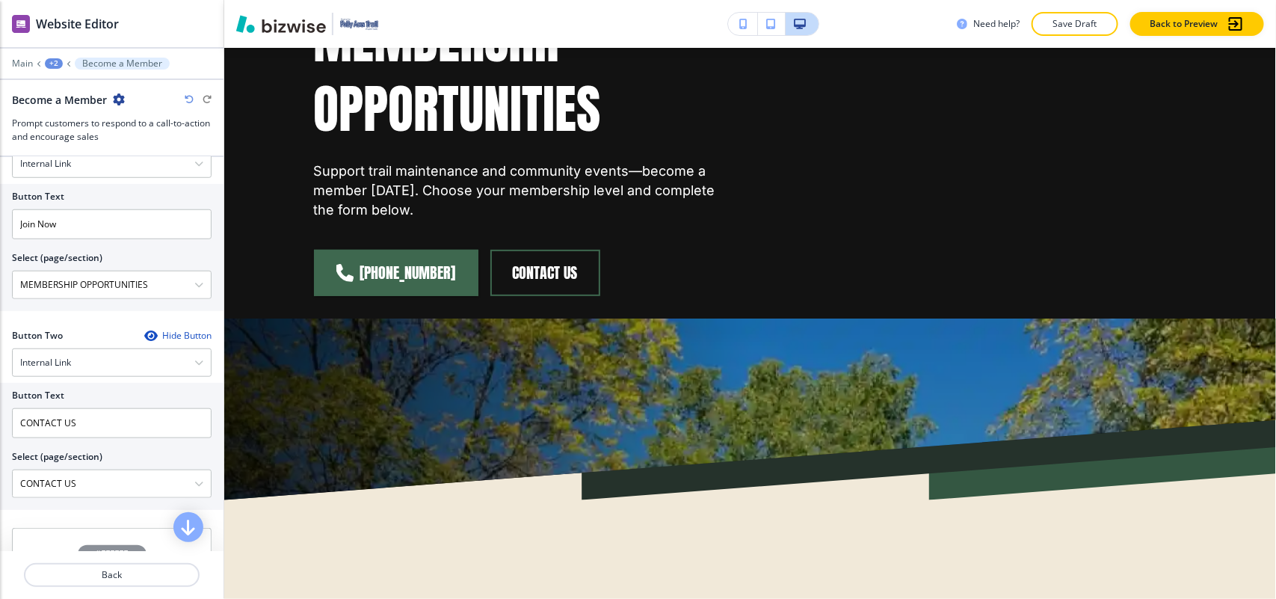
scroll to position [0, 0]
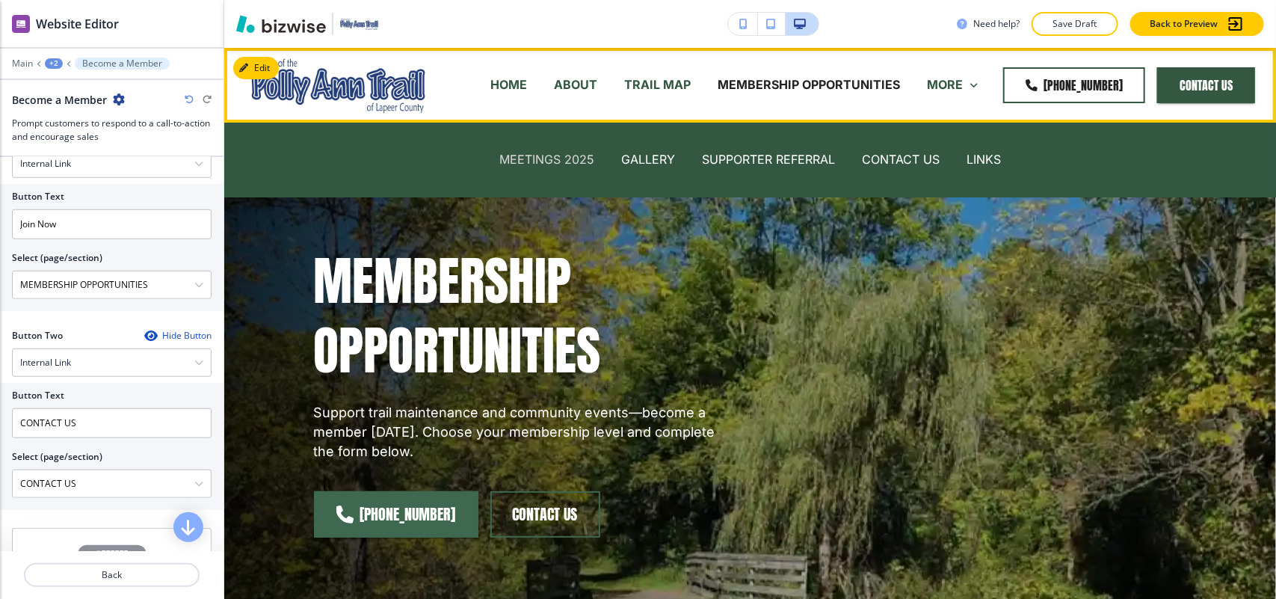
click at [532, 154] on p "MEETINGS 2025" at bounding box center [546, 159] width 95 height 17
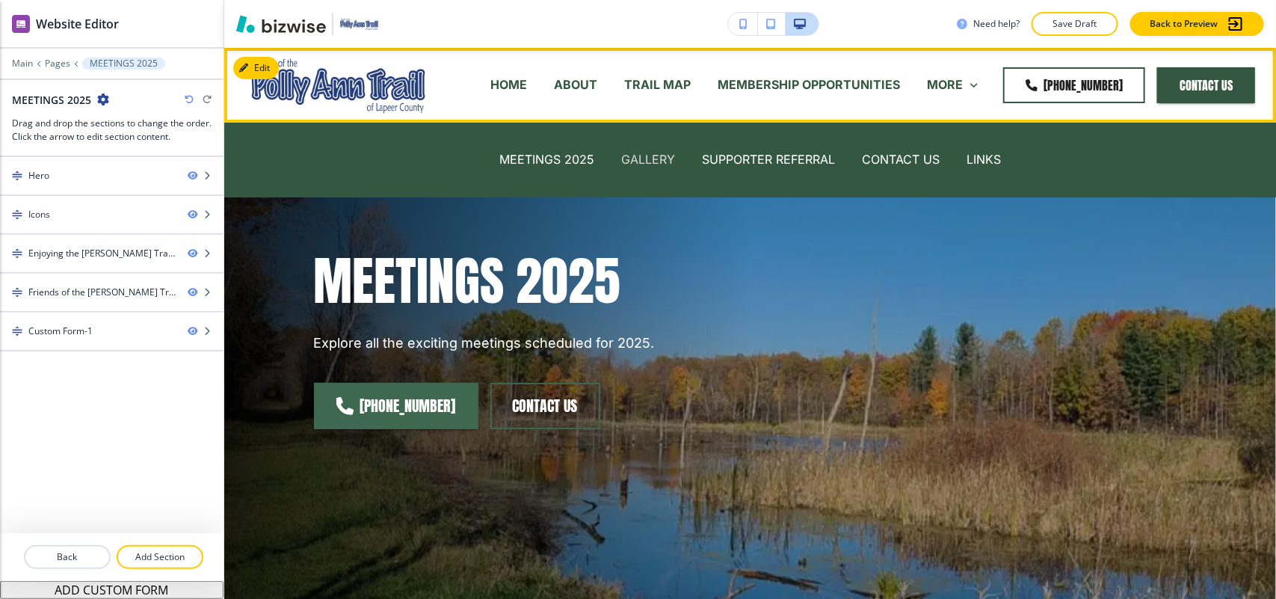
click at [625, 151] on p "GALLERY" at bounding box center [648, 159] width 54 height 17
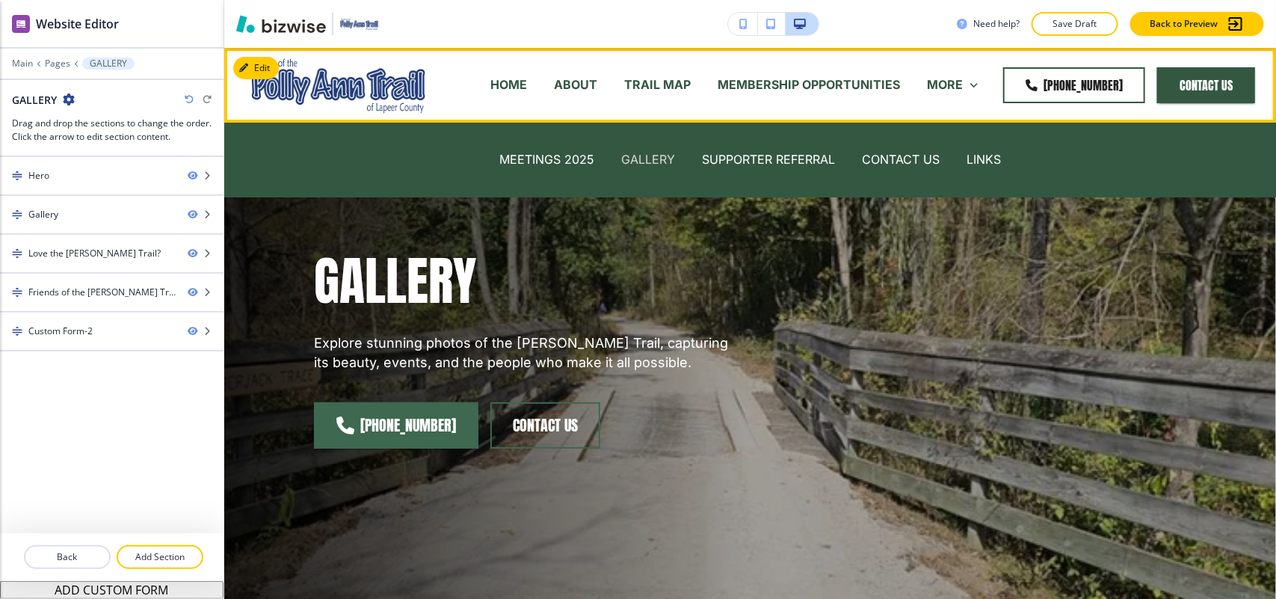
click at [637, 163] on p "GALLERY" at bounding box center [648, 159] width 54 height 17
click at [754, 157] on p "SUPPORTER REFERRAL" at bounding box center [768, 159] width 133 height 17
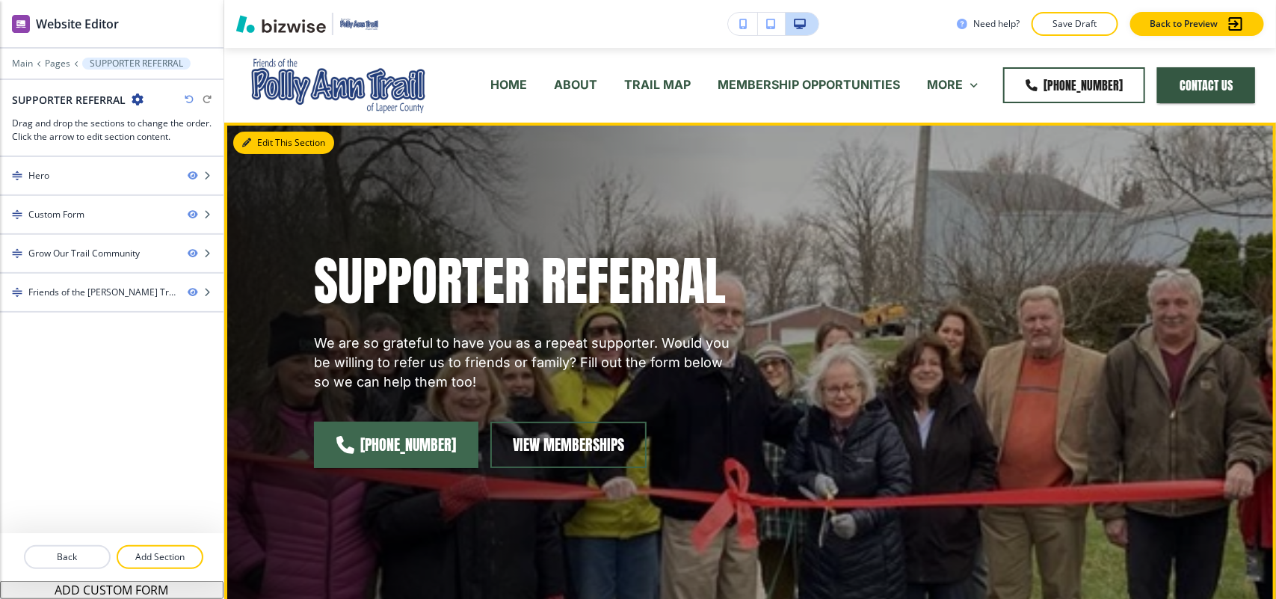
click at [249, 147] on icon "button" at bounding box center [246, 142] width 9 height 9
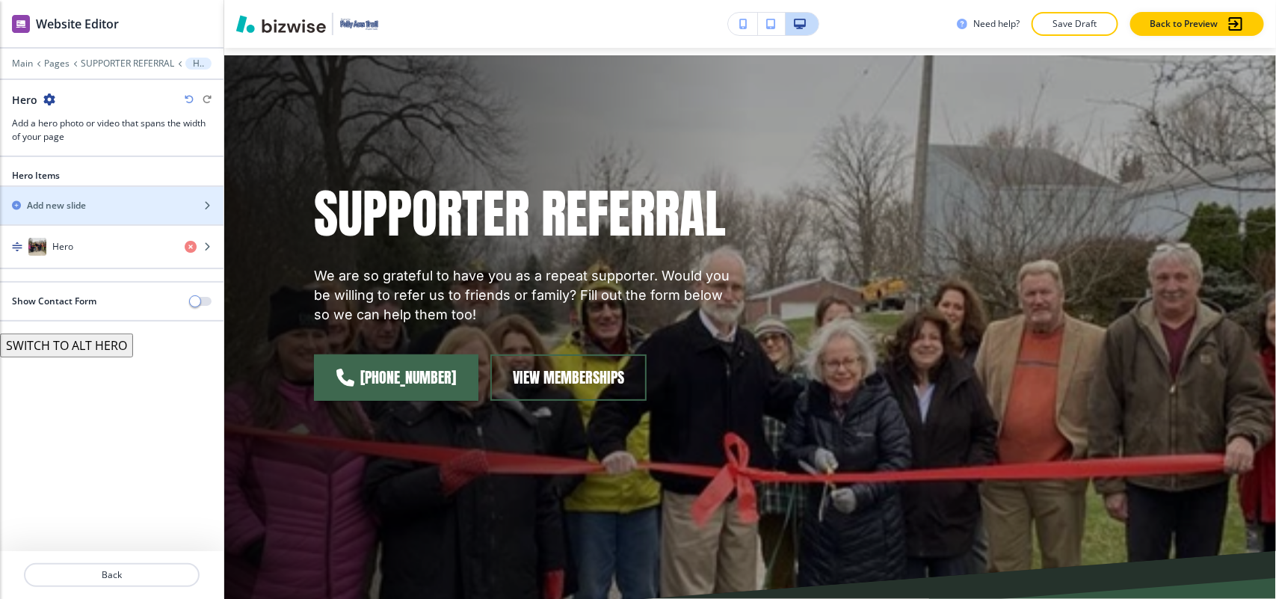
scroll to position [75, 0]
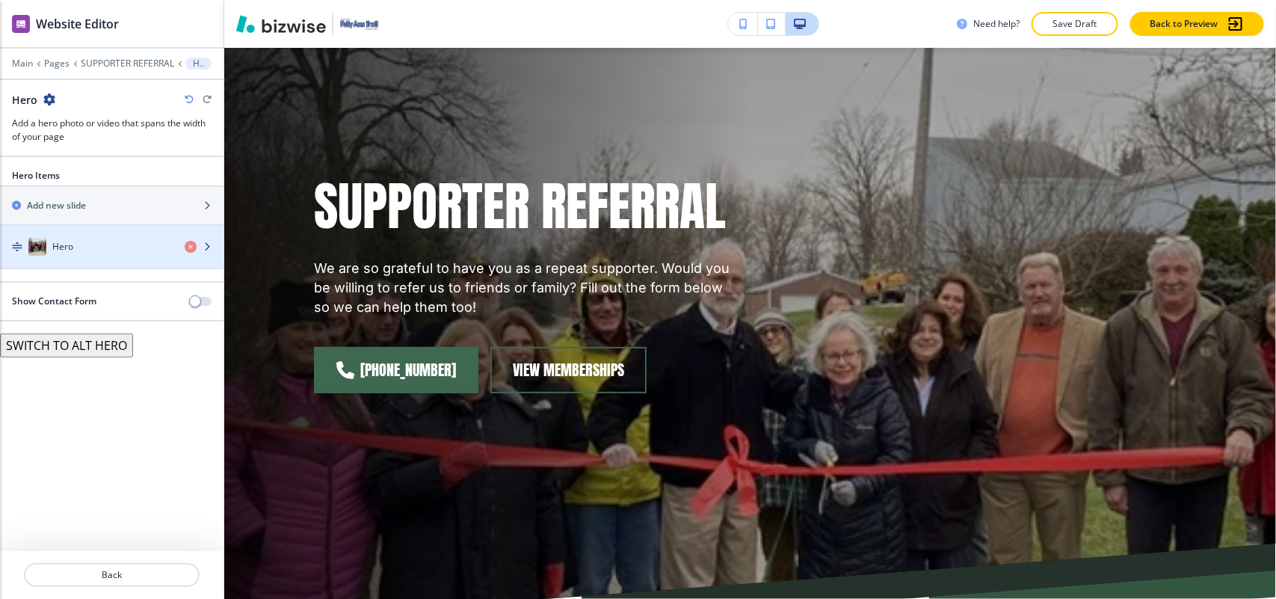
click at [107, 262] on div "button" at bounding box center [112, 262] width 224 height 12
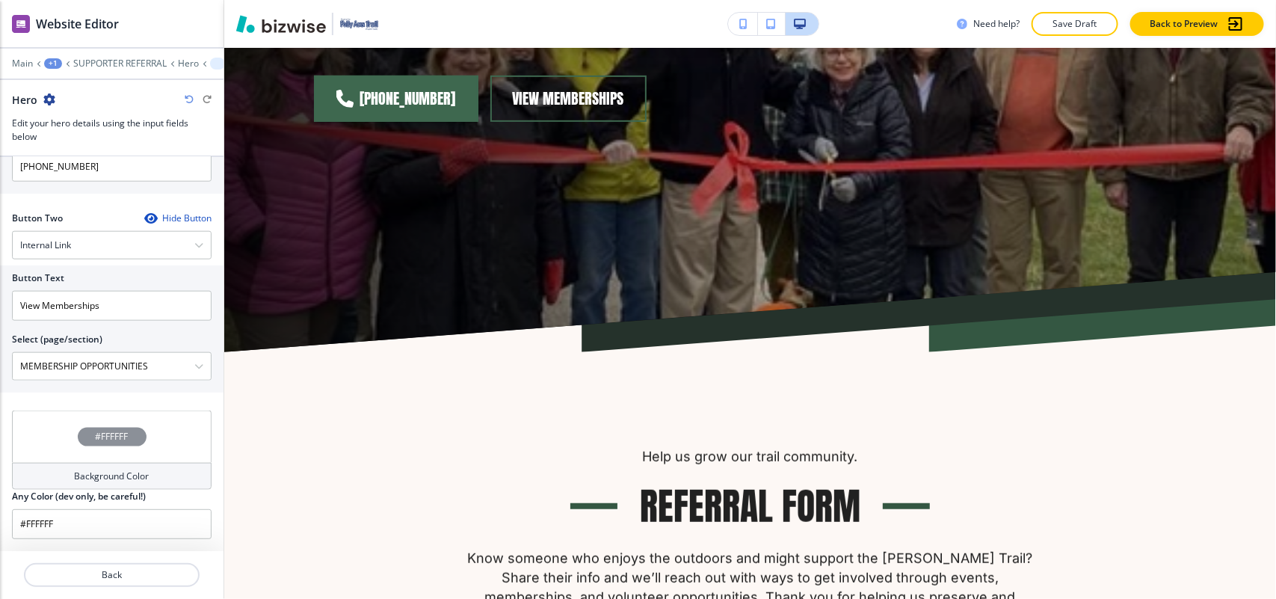
scroll to position [0, 0]
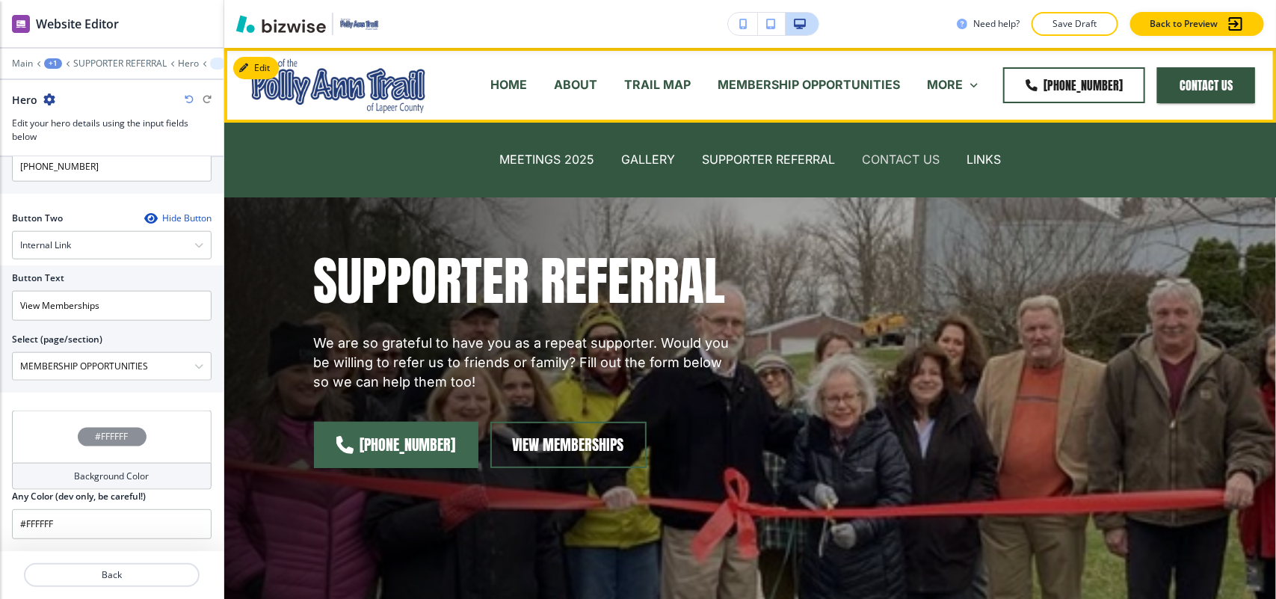
click at [902, 157] on p "CONTACT US" at bounding box center [901, 159] width 78 height 17
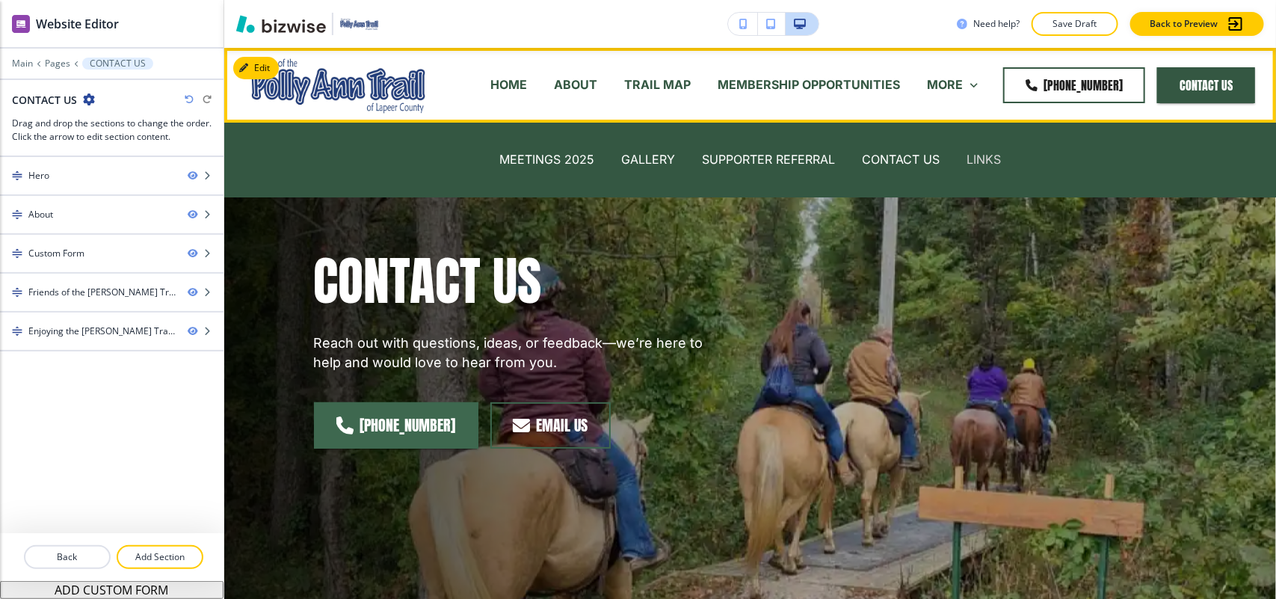
click at [988, 158] on p "LINKS" at bounding box center [984, 159] width 34 height 17
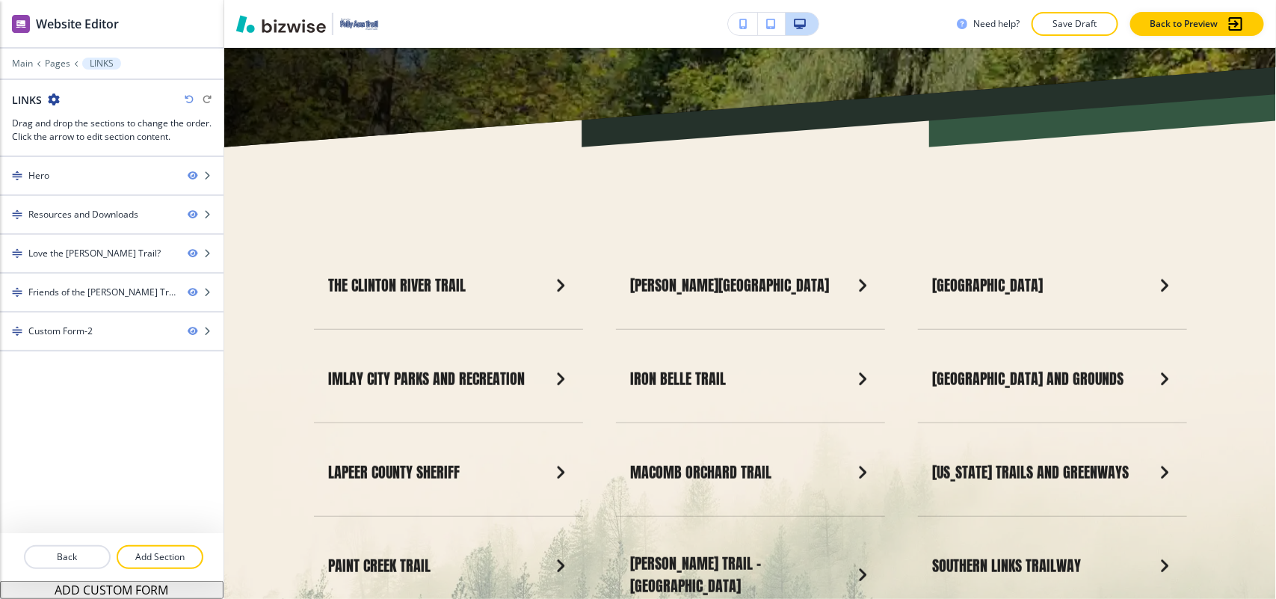
scroll to position [748, 0]
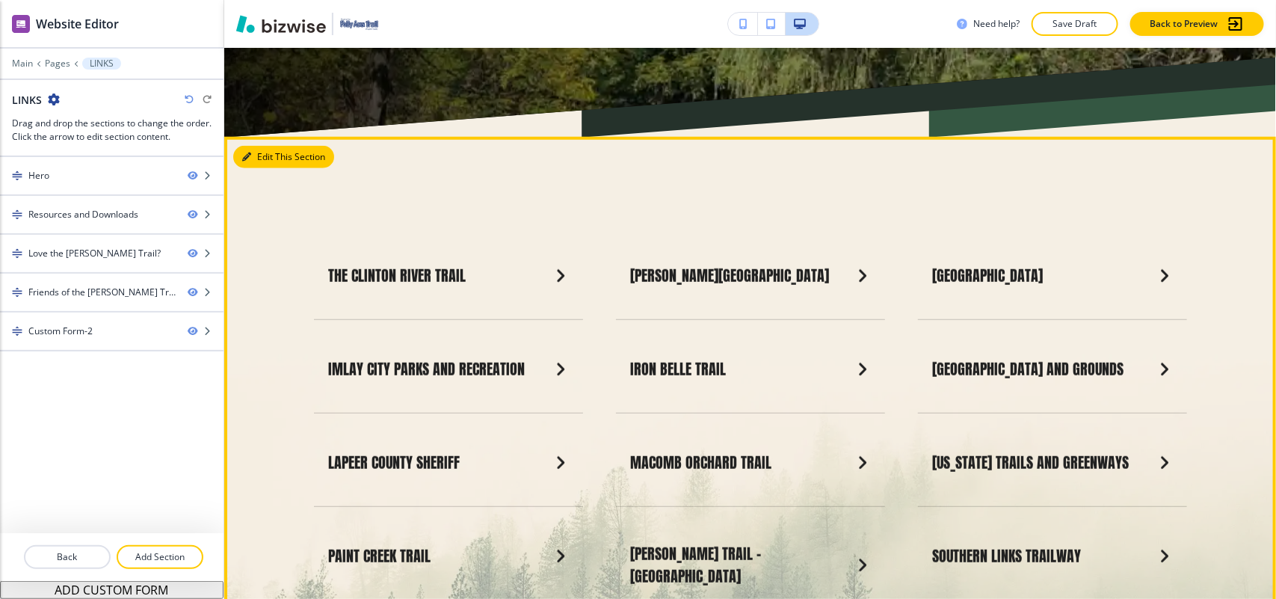
click at [263, 159] on button "Edit This Section" at bounding box center [283, 157] width 101 height 22
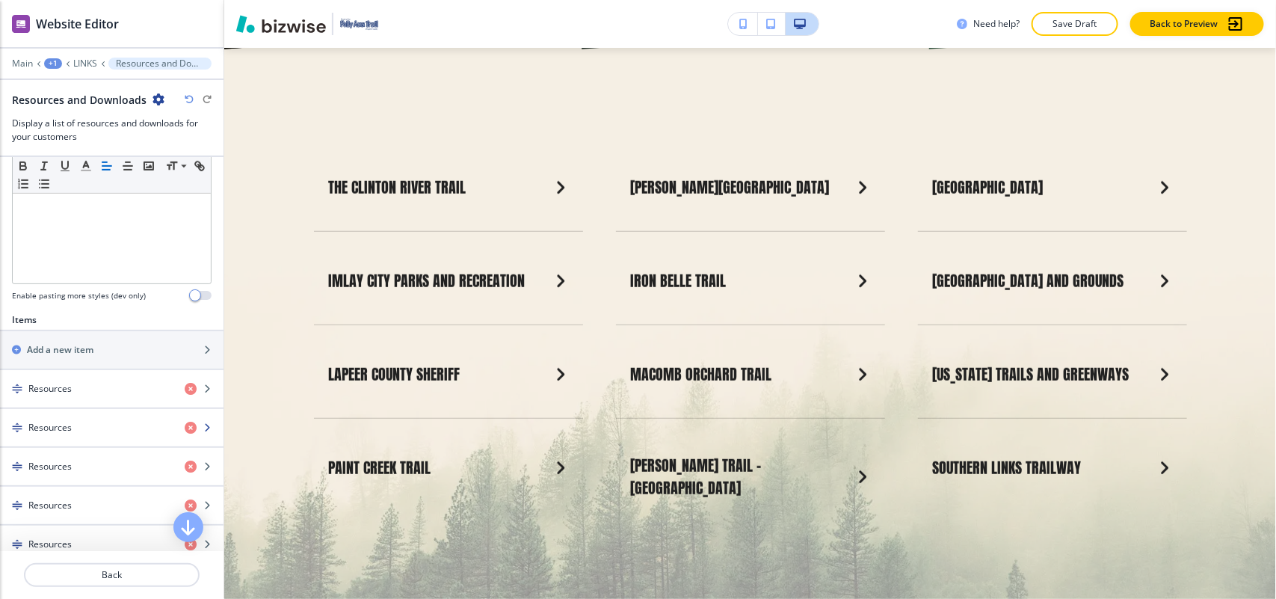
scroll to position [467, 0]
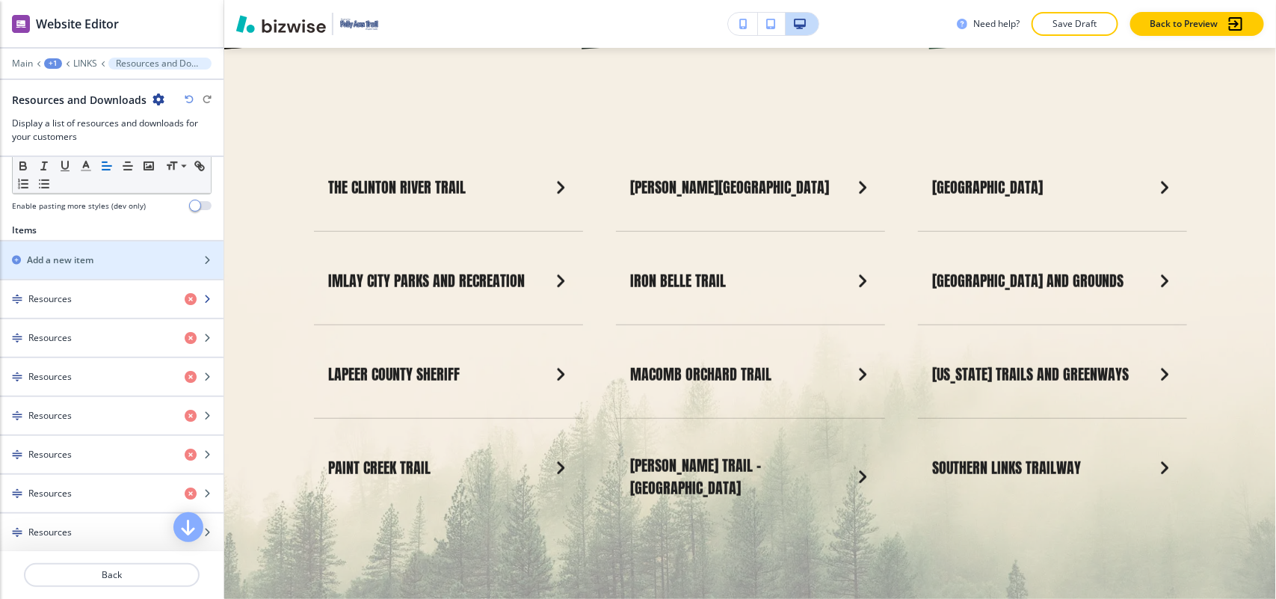
click at [90, 299] on div "Resources" at bounding box center [86, 298] width 173 height 13
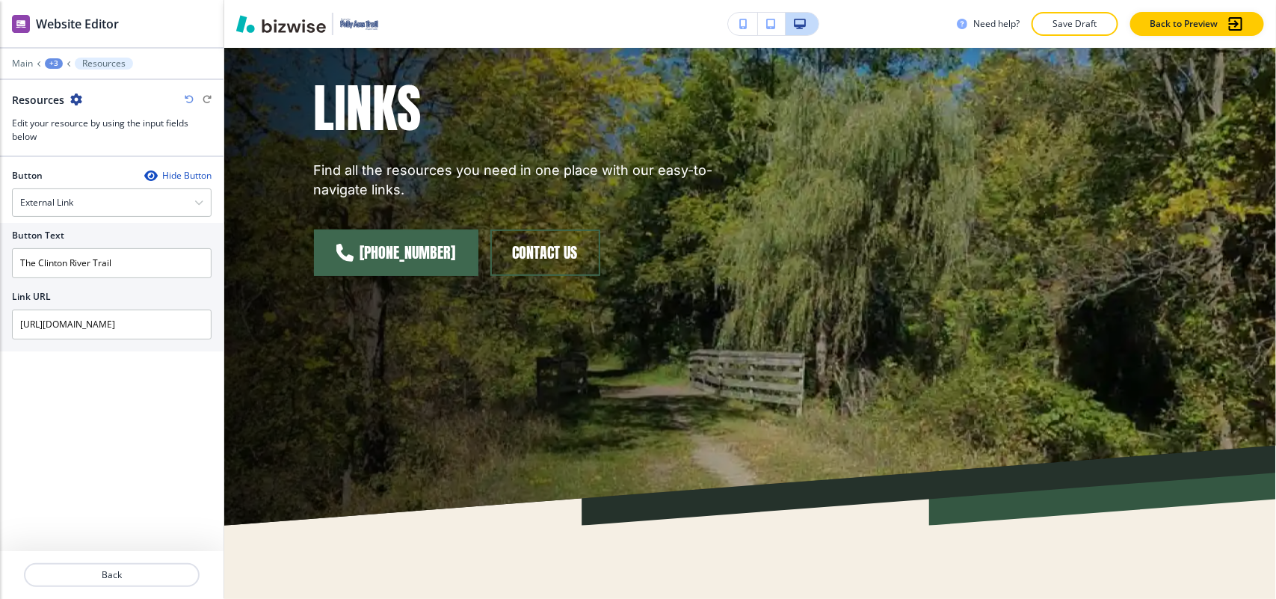
scroll to position [0, 0]
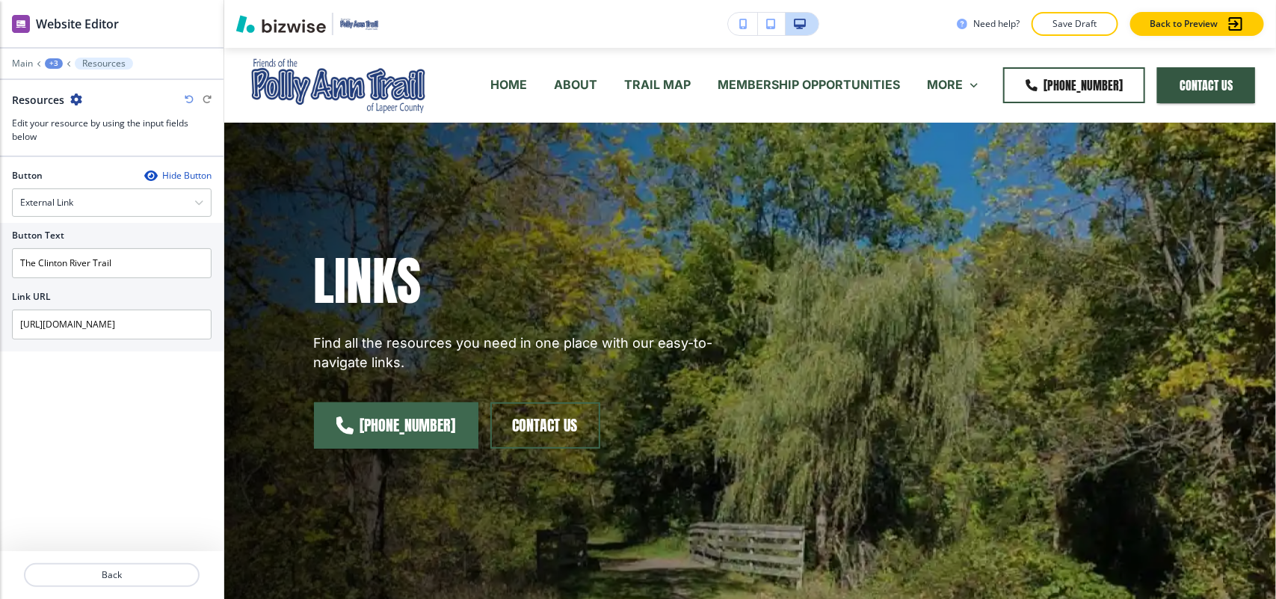
click at [46, 60] on div "+3" at bounding box center [54, 63] width 18 height 10
click at [57, 83] on p "Pages" at bounding box center [93, 88] width 76 height 13
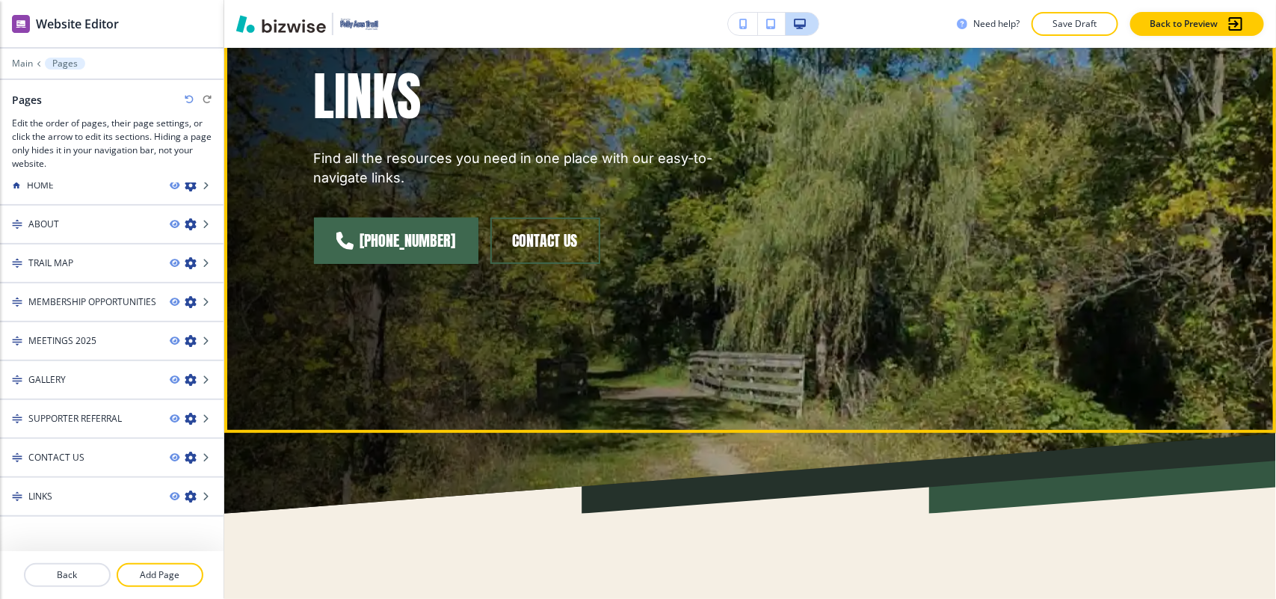
scroll to position [374, 0]
